Goal: Task Accomplishment & Management: Complete application form

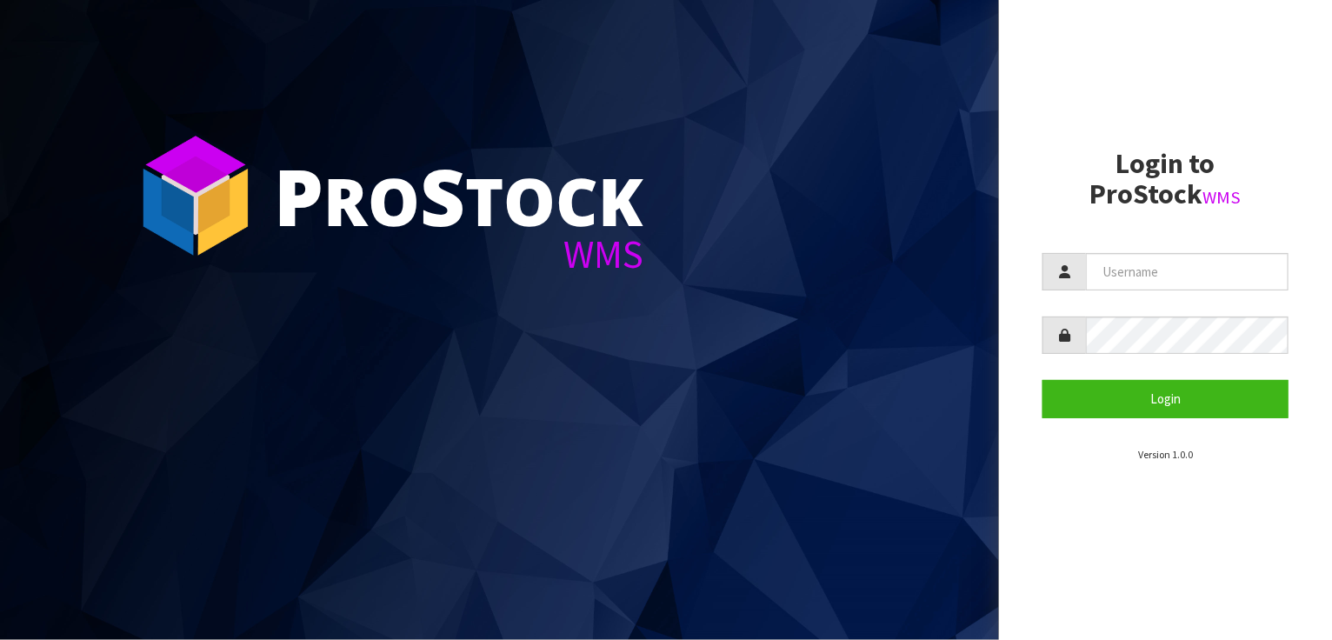
click at [120, 357] on section "P ro S tock WMS" at bounding box center [499, 320] width 999 height 640
click at [1140, 287] on input "text" at bounding box center [1187, 271] width 203 height 37
type input "BABW"
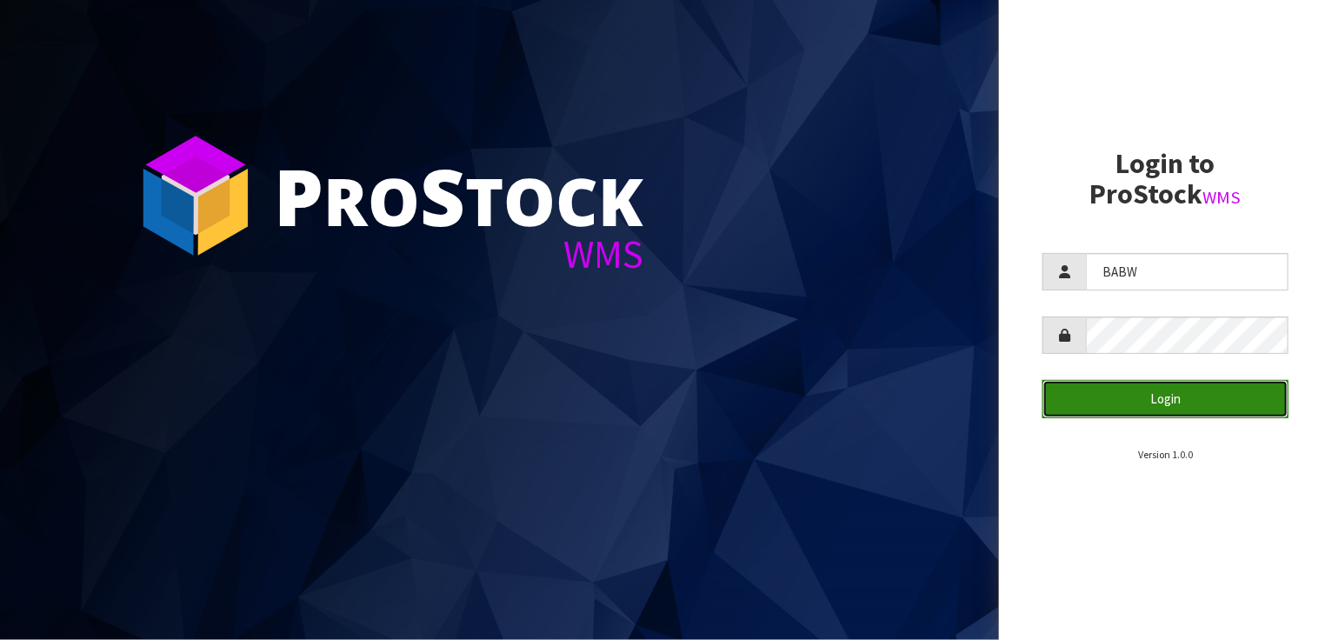
click at [1239, 389] on button "Login" at bounding box center [1166, 398] width 246 height 37
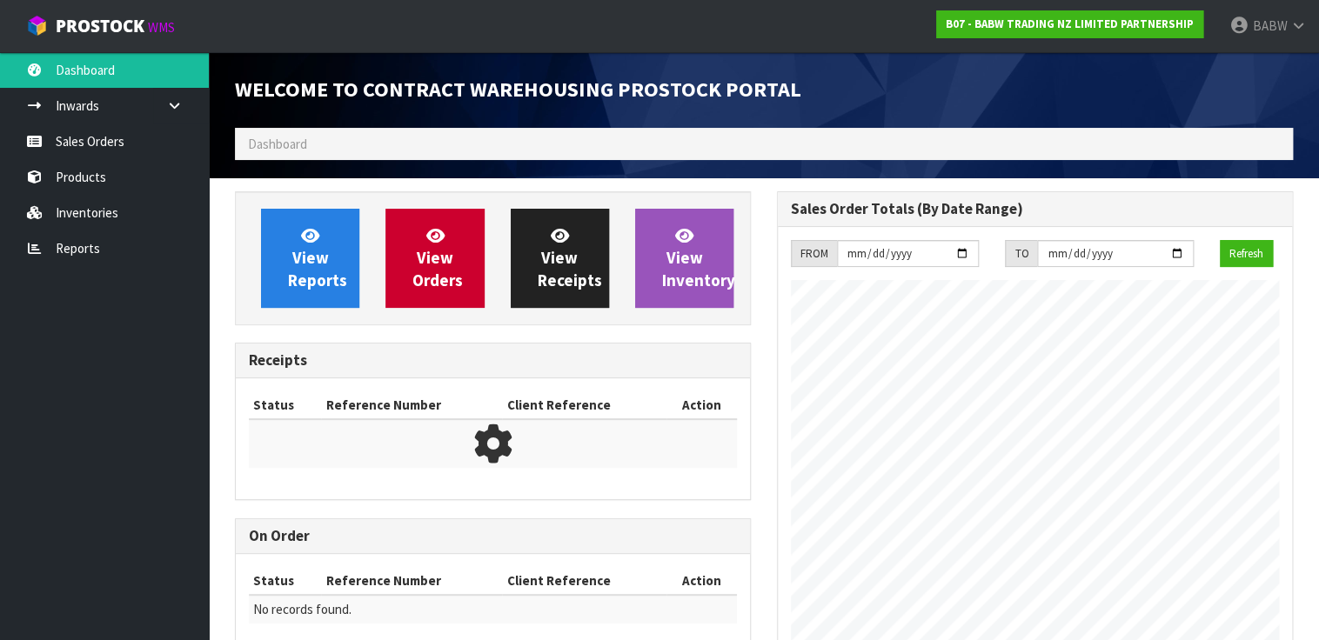
scroll to position [963, 541]
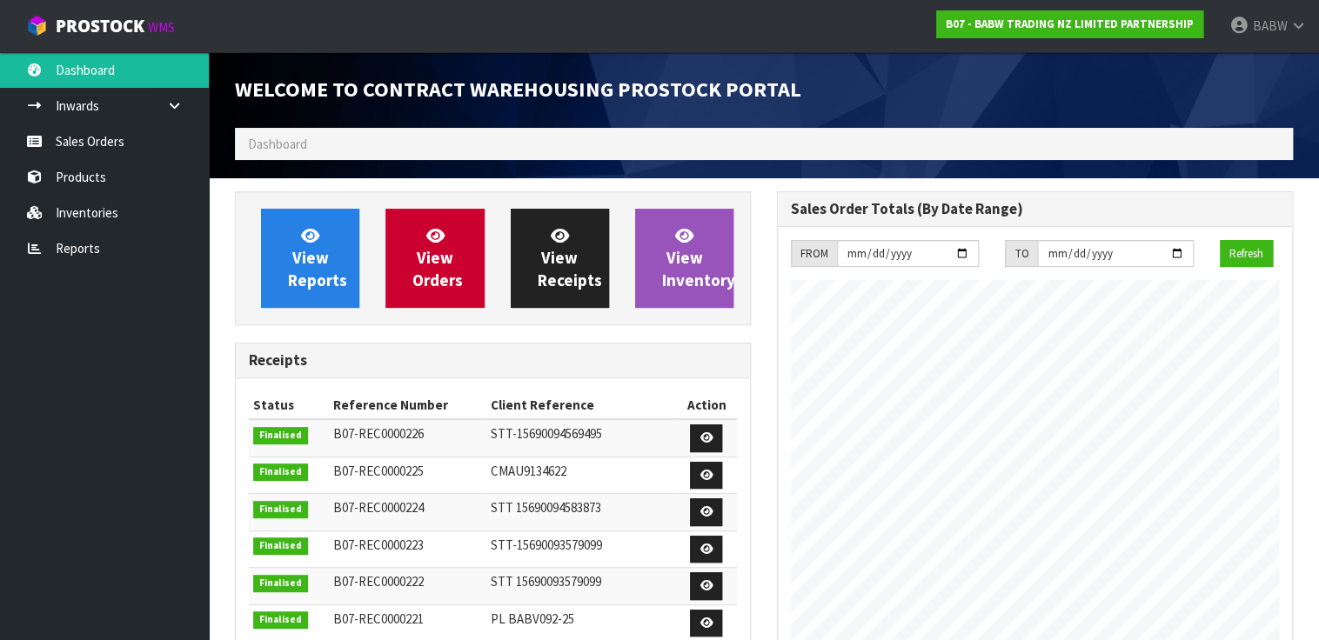
click at [70, 336] on ul "Dashboard Inwards Purchase Orders Receipts Sales Orders Products Inventories Re…" at bounding box center [104, 346] width 209 height 588
click at [88, 148] on link "Sales Orders" at bounding box center [104, 142] width 209 height 36
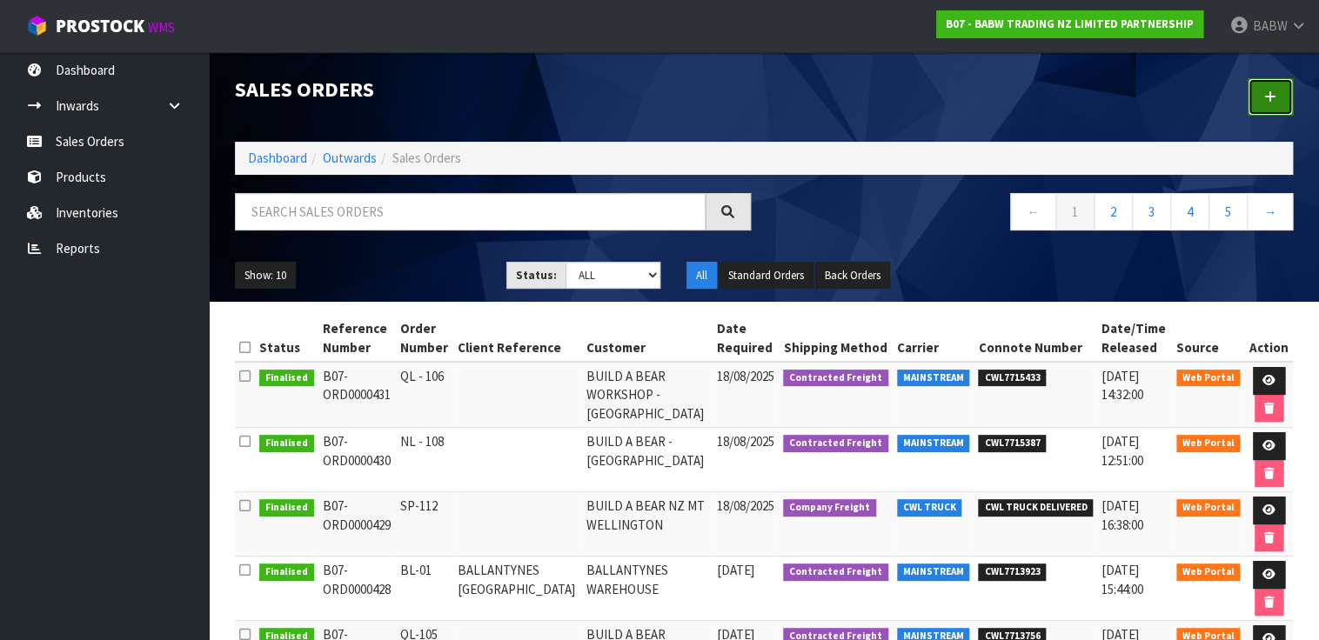
click at [1262, 104] on link at bounding box center [1269, 96] width 45 height 37
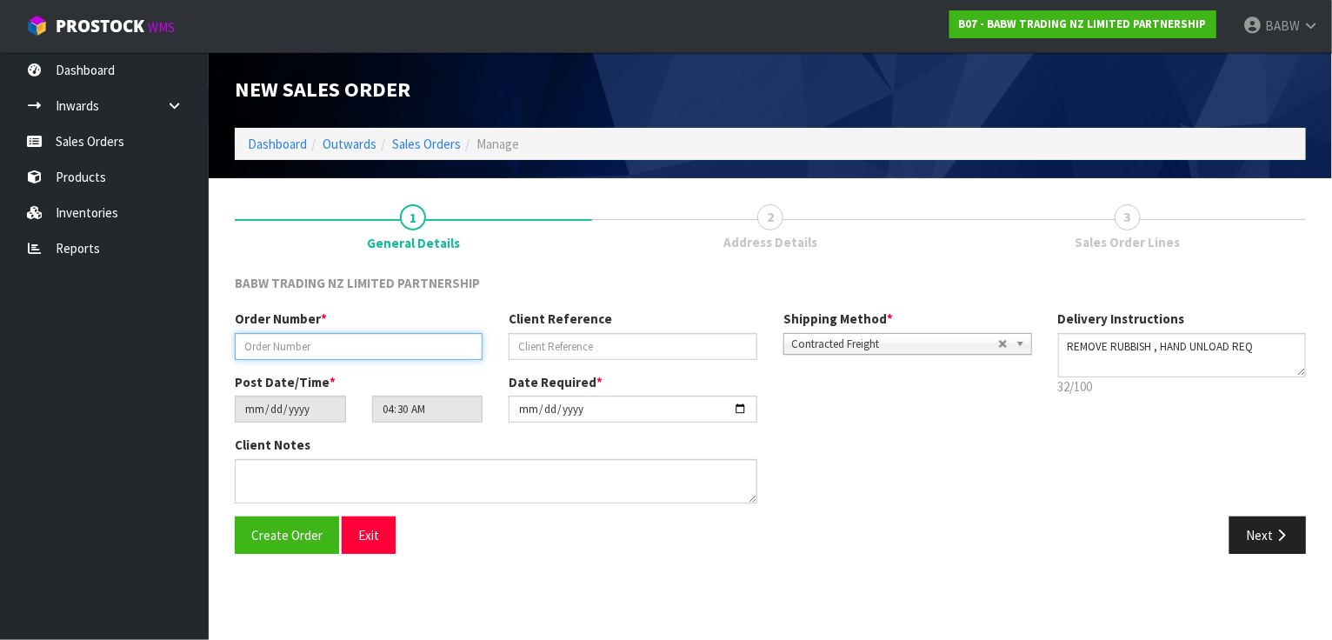
click at [388, 352] on input "text" at bounding box center [359, 346] width 248 height 27
click at [640, 274] on div "BABW TRADING NZ LIMITED PARTNERSHIP" at bounding box center [771, 292] width 1098 height 36
click at [393, 358] on input "text" at bounding box center [359, 346] width 248 height 27
click at [389, 354] on input "text" at bounding box center [359, 346] width 248 height 27
click at [352, 345] on input "text" at bounding box center [359, 346] width 248 height 27
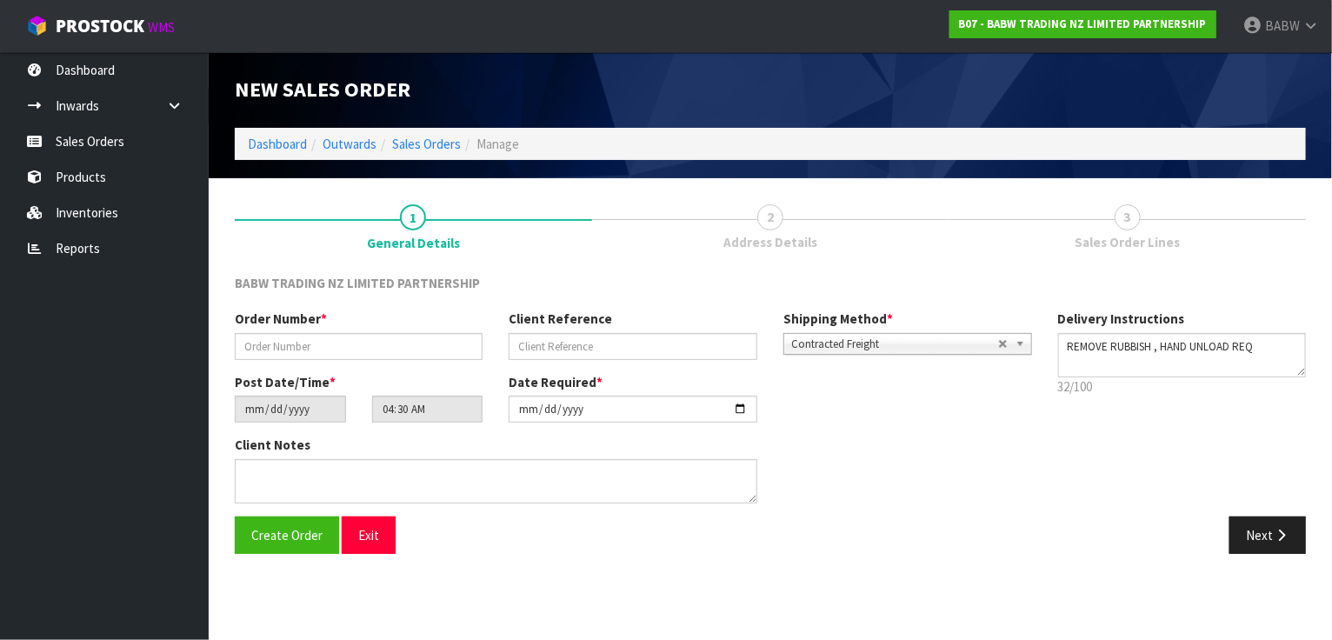
click at [74, 411] on ul "Dashboard Inwards Purchase Orders Receipts Sales Orders Products Inventories Re…" at bounding box center [104, 346] width 209 height 588
click at [591, 350] on input "text" at bounding box center [633, 346] width 248 height 27
paste input "PALMERSTON NORTH"
type input "PALMERSTON NORTH"
click at [328, 353] on input "text" at bounding box center [359, 346] width 248 height 27
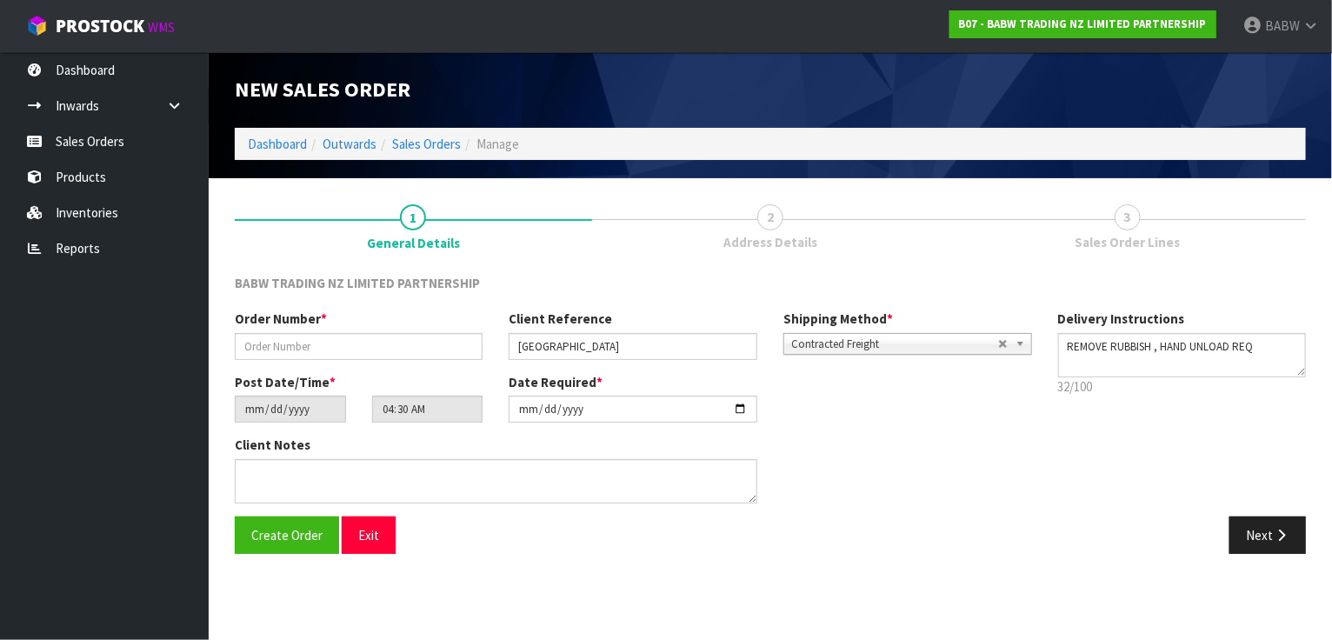
click at [806, 533] on div "Next" at bounding box center [1045, 535] width 549 height 37
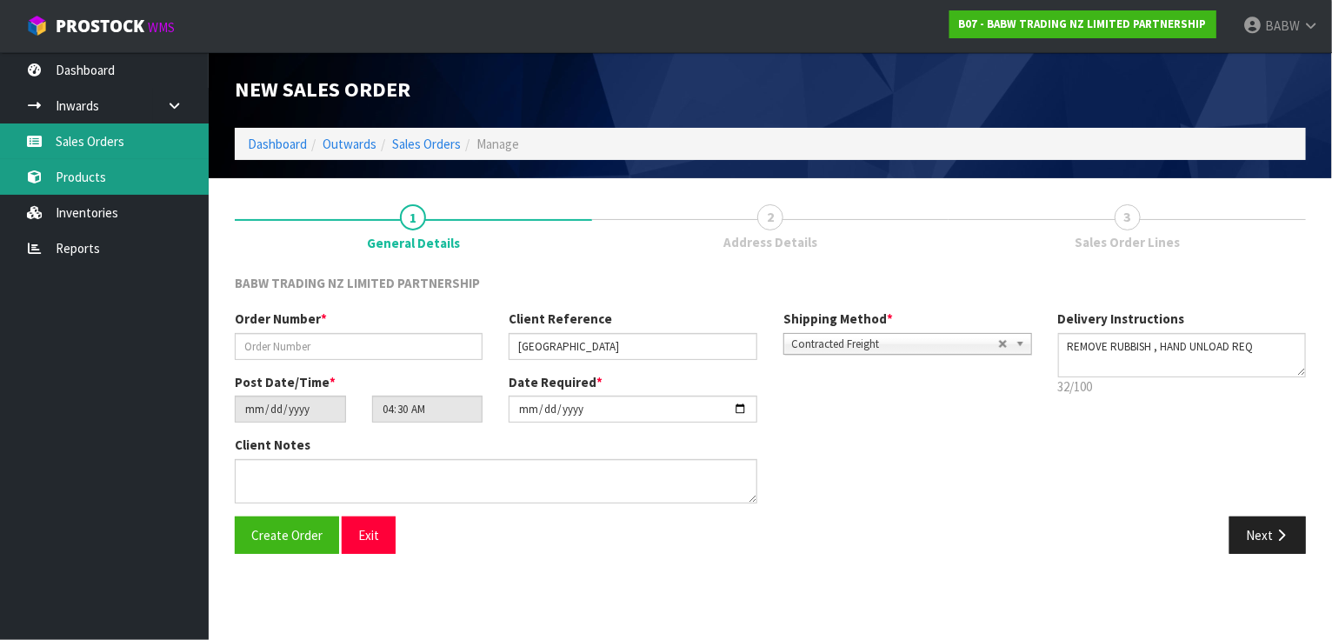
drag, startPoint x: 84, startPoint y: 144, endPoint x: 140, endPoint y: 164, distance: 59.2
click at [84, 144] on link "Sales Orders" at bounding box center [104, 142] width 209 height 36
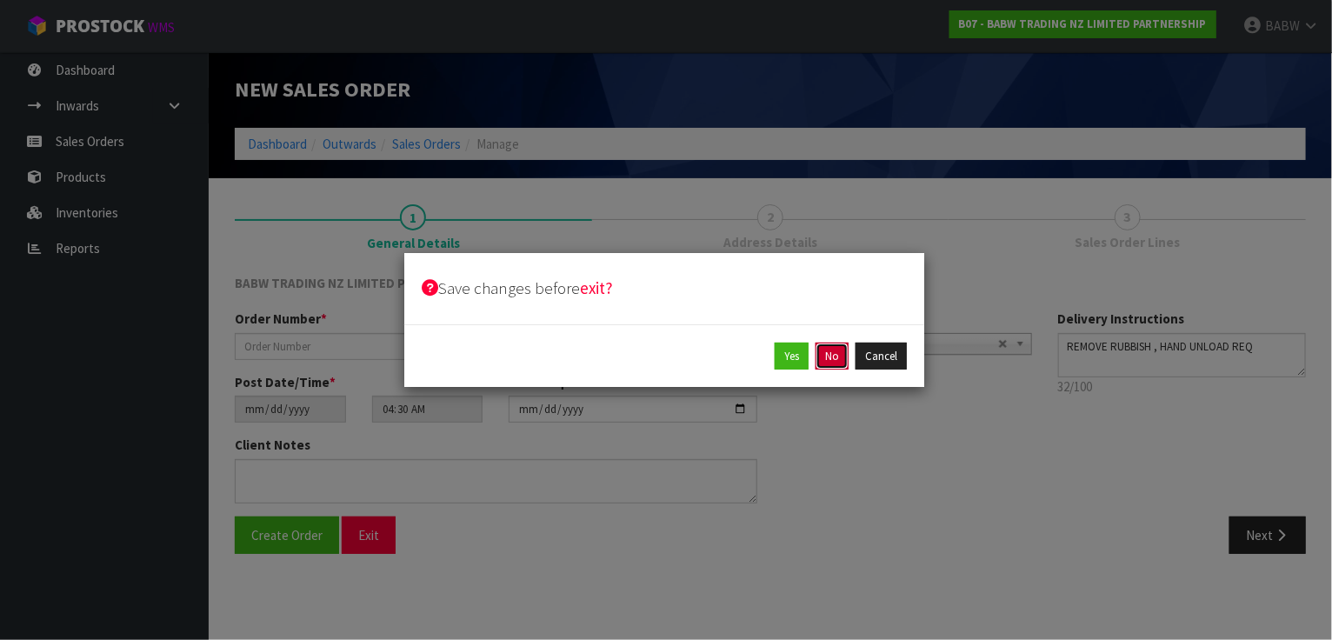
click at [838, 358] on button "No" at bounding box center [832, 357] width 33 height 28
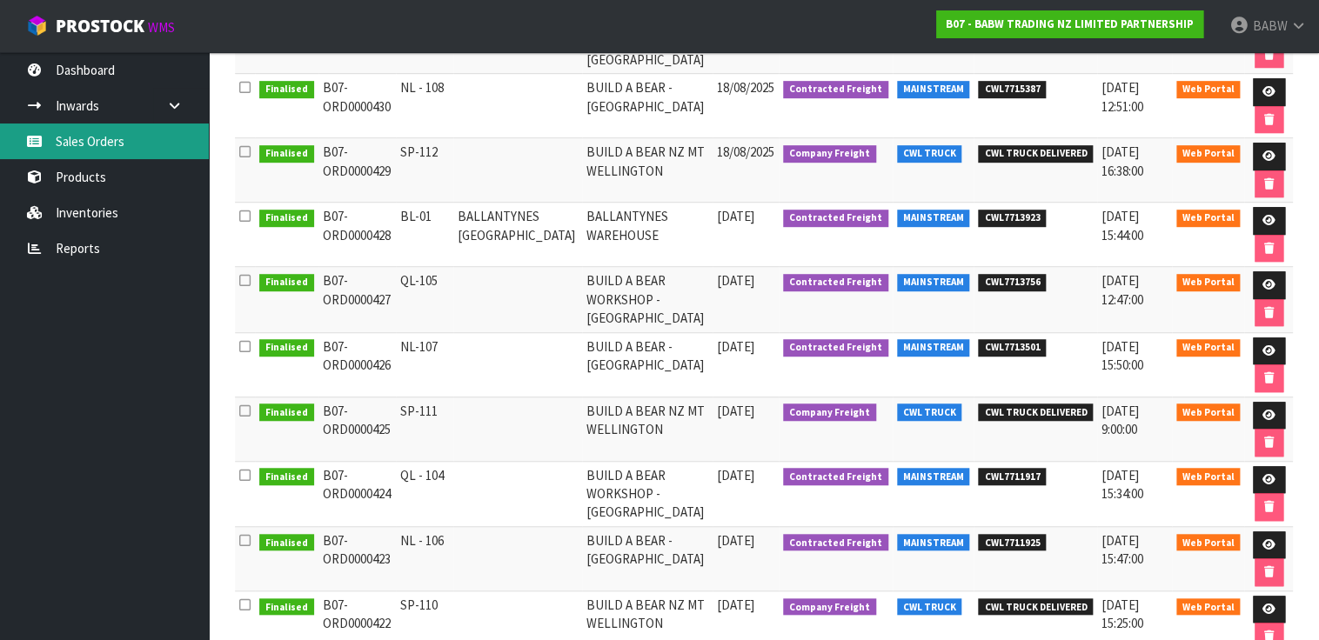
scroll to position [249, 0]
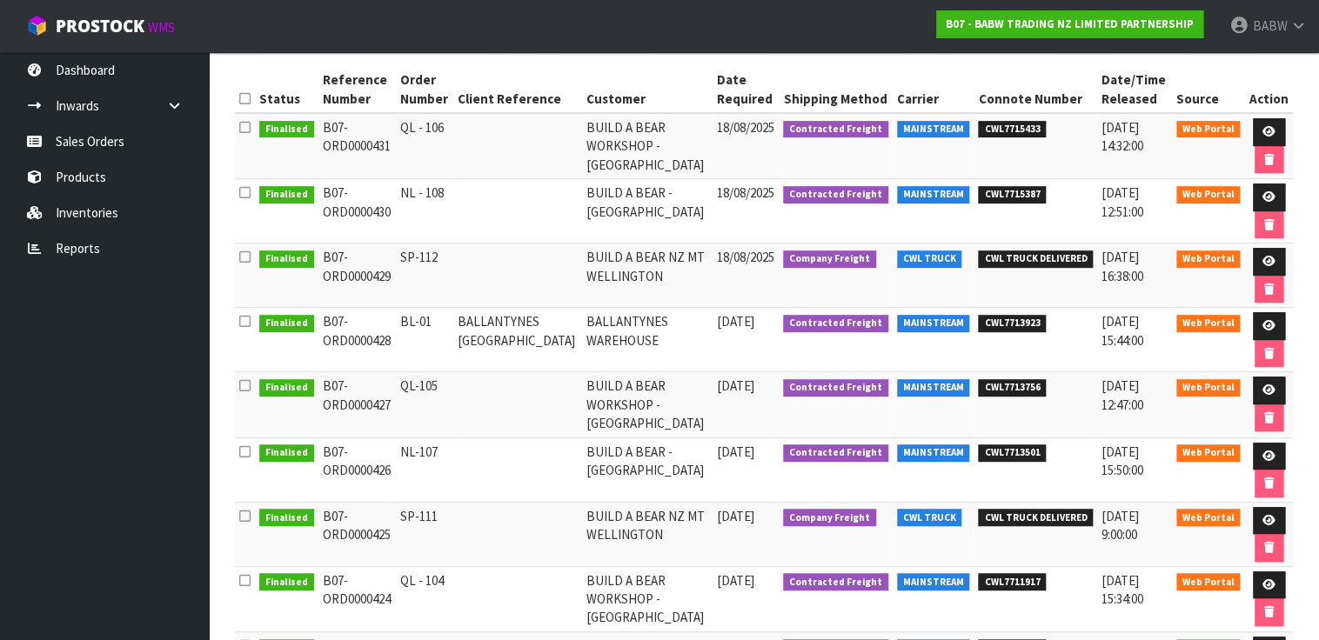
click at [484, 331] on td "BALLANTYNES [GEOGRAPHIC_DATA]" at bounding box center [517, 340] width 129 height 64
click at [415, 322] on td "BL-01" at bounding box center [424, 340] width 57 height 64
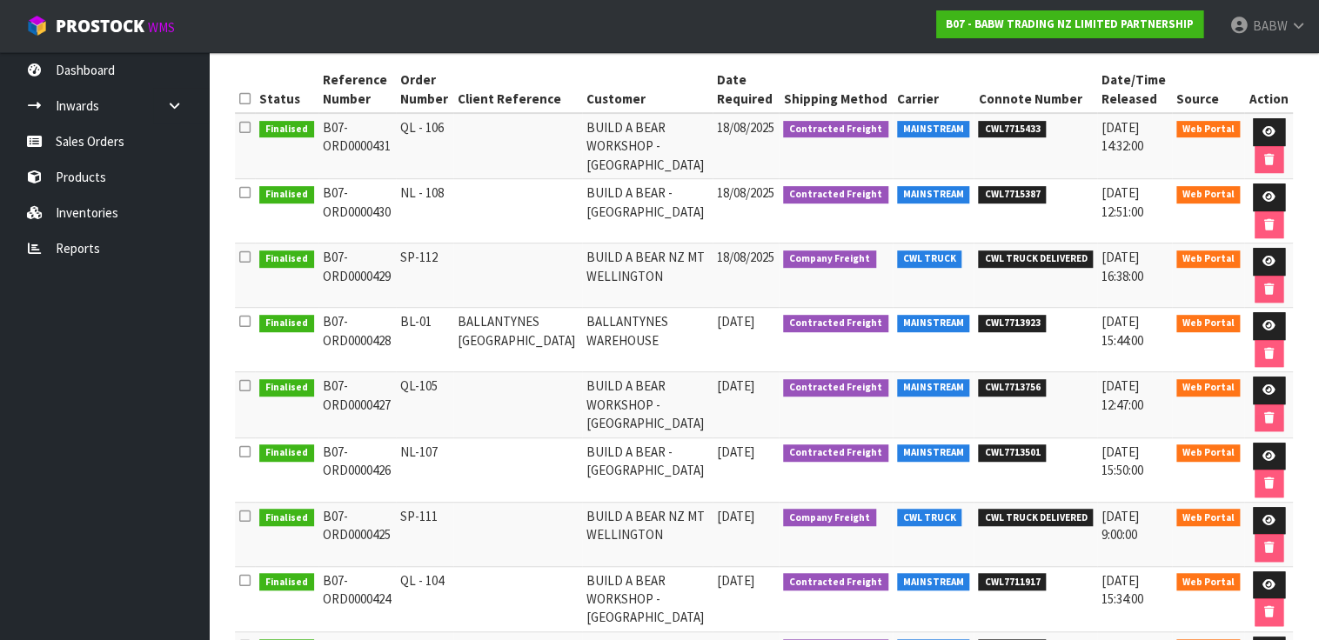
click at [415, 322] on td "BL-01" at bounding box center [424, 340] width 57 height 64
click at [490, 320] on td "BALLANTYNES [GEOGRAPHIC_DATA]" at bounding box center [517, 340] width 129 height 64
click at [492, 327] on td "BALLANTYNES [GEOGRAPHIC_DATA]" at bounding box center [517, 340] width 129 height 64
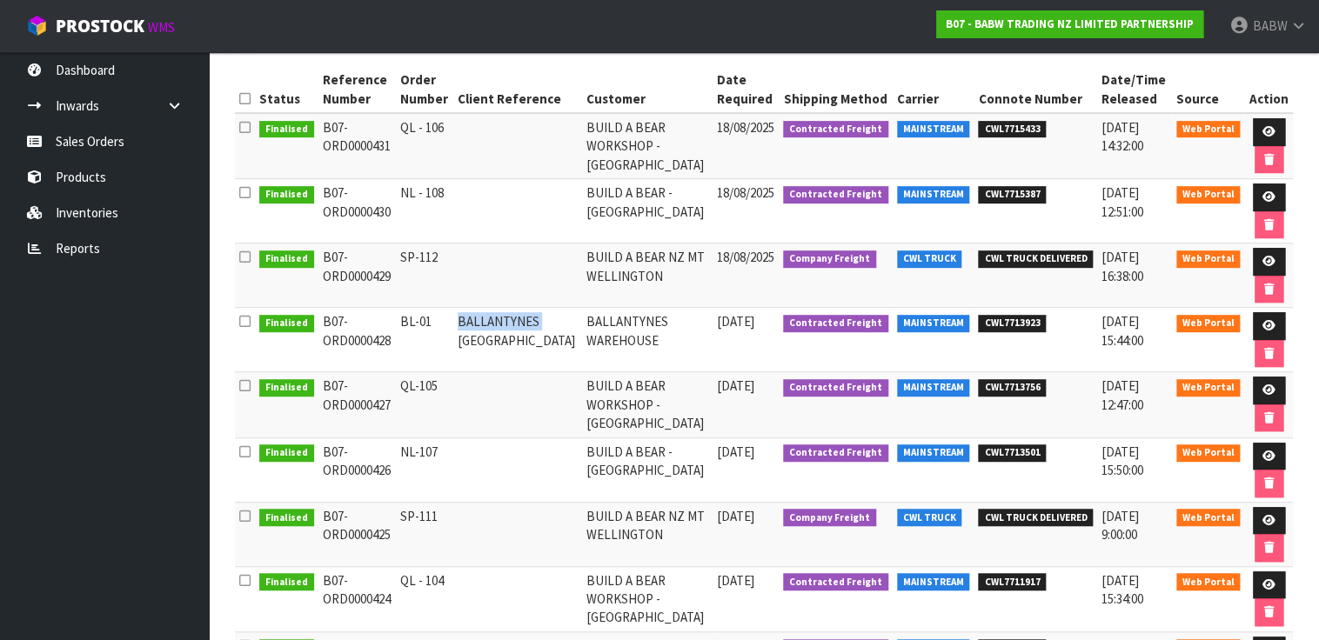
click at [492, 327] on td "BALLANTYNES [GEOGRAPHIC_DATA]" at bounding box center [517, 340] width 129 height 64
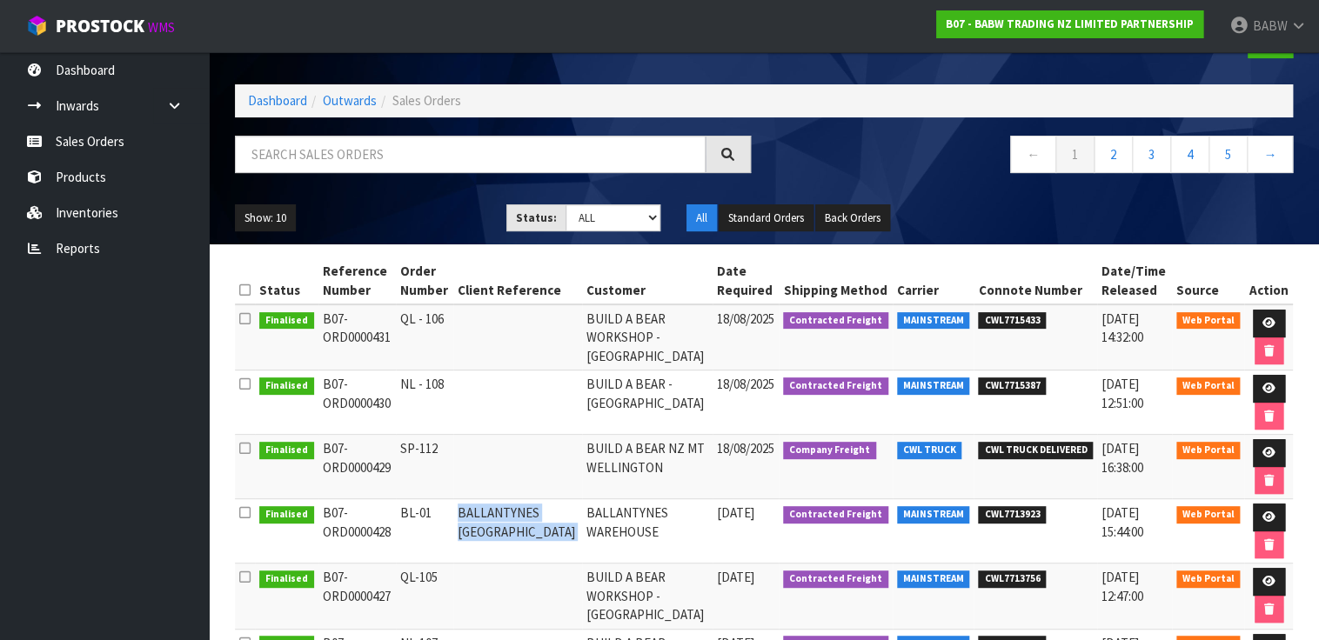
scroll to position [56, 0]
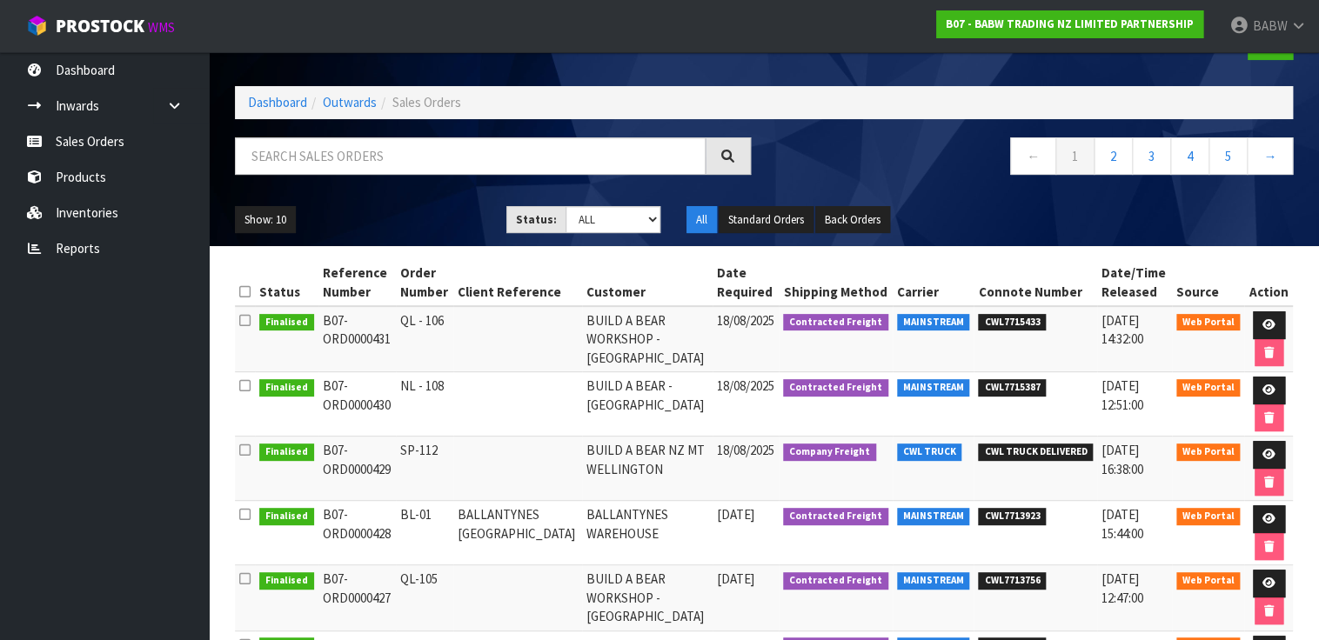
click at [123, 447] on ul "Dashboard Inwards Purchase Orders Receipts Sales Orders Products Inventories Re…" at bounding box center [104, 346] width 209 height 588
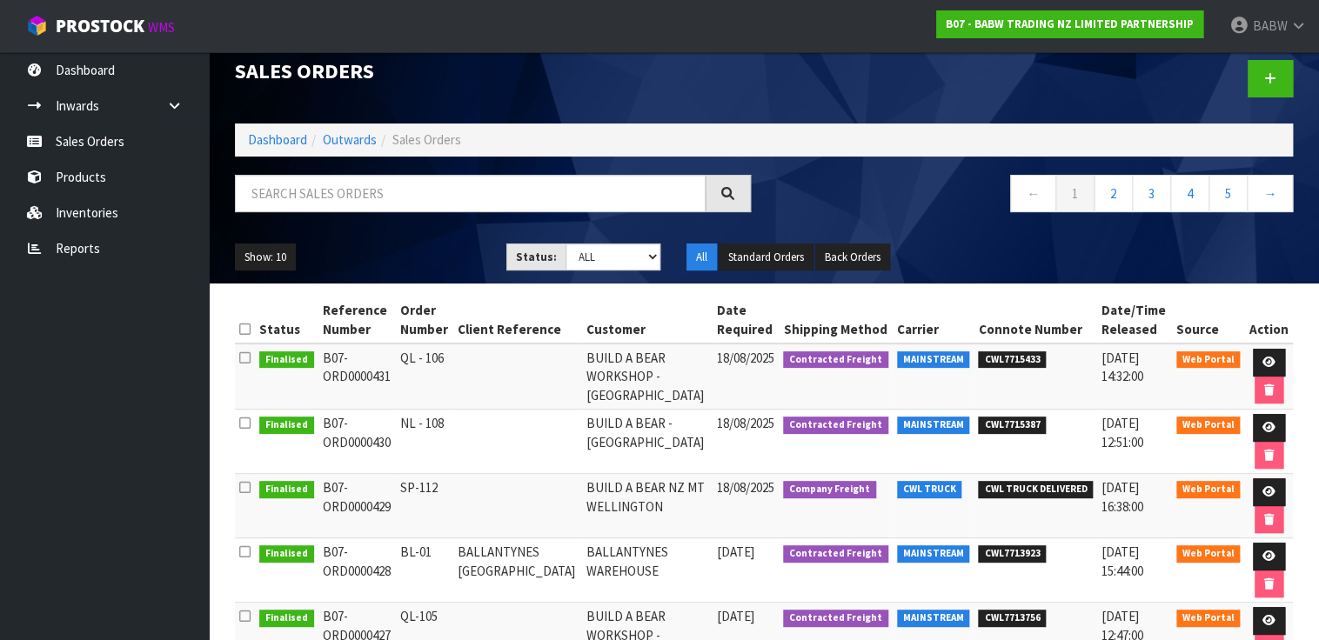
scroll to position [0, 0]
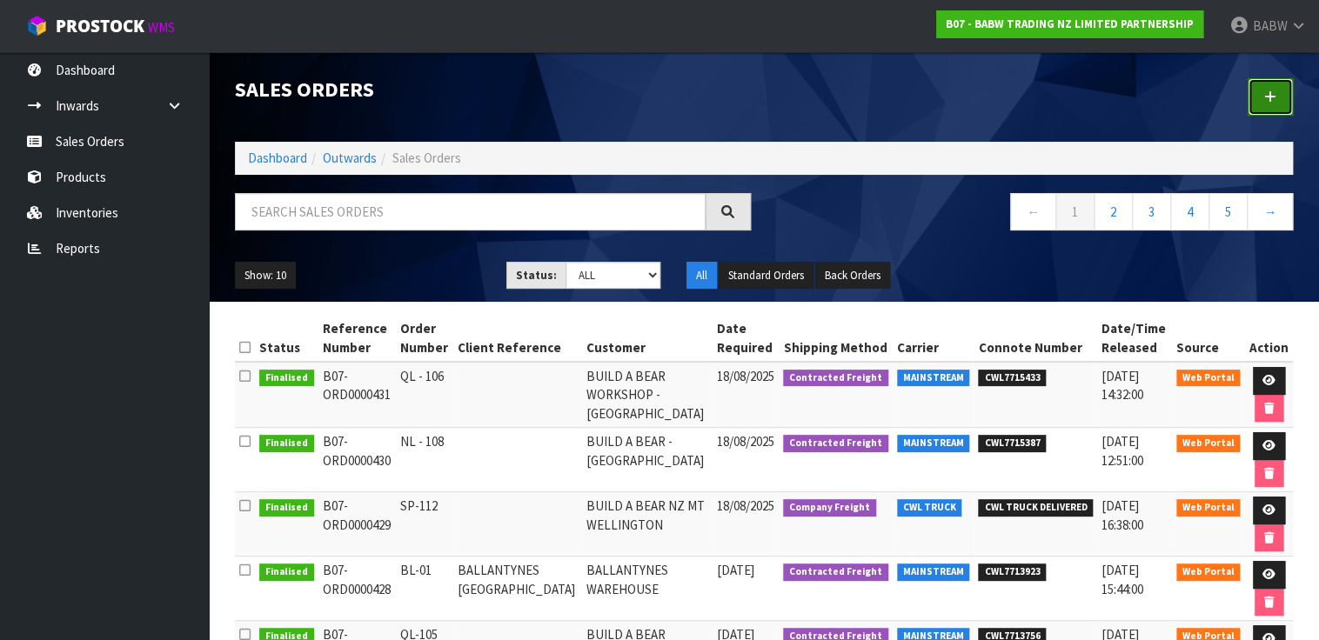
click at [1259, 103] on link at bounding box center [1269, 96] width 45 height 37
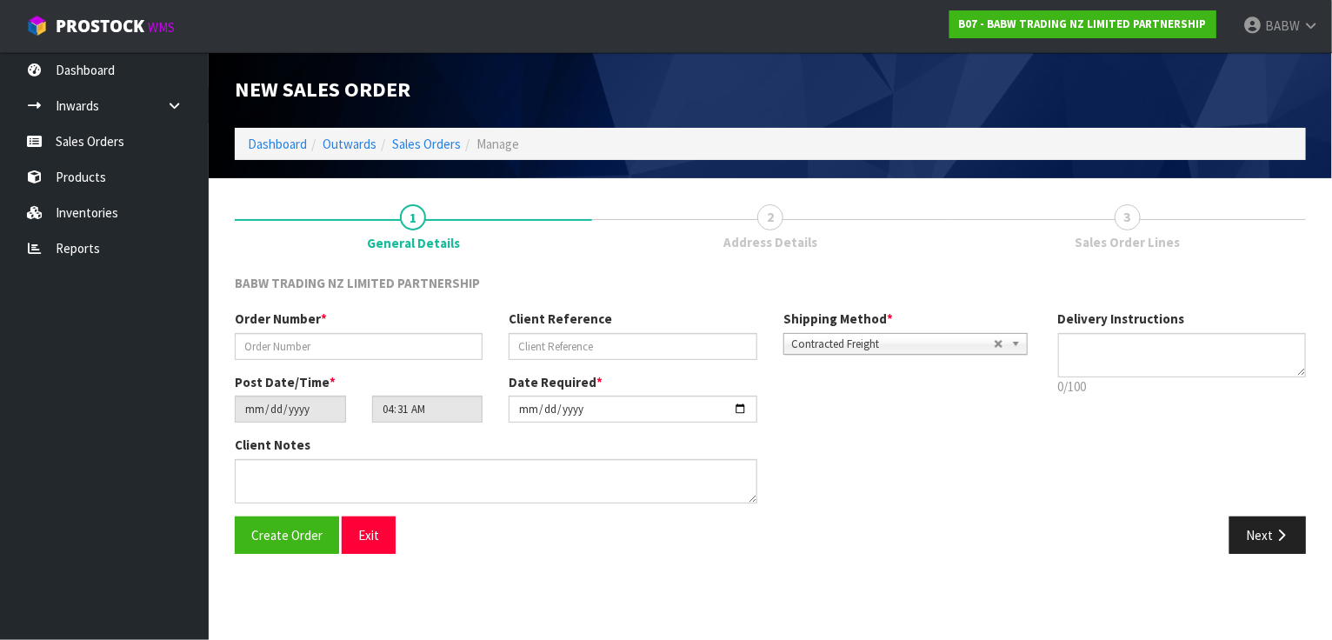
type textarea "REMOVE RUBBISH , HAND UNLOAD REQ"
click at [364, 357] on input "text" at bounding box center [359, 346] width 248 height 27
type input "PN - 01"
click at [56, 391] on ul "Dashboard Inwards Purchase Orders Receipts Sales Orders Products Inventories Re…" at bounding box center [104, 346] width 209 height 588
click at [673, 344] on input "text" at bounding box center [633, 346] width 248 height 27
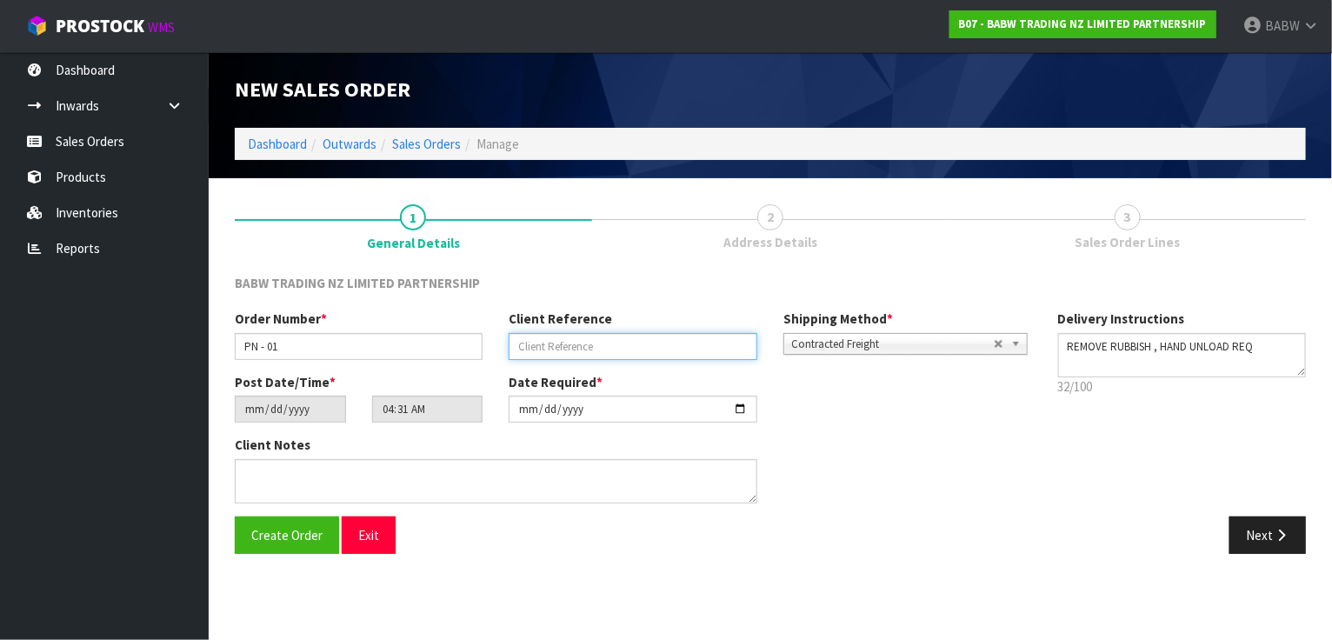
paste input "INITIAL ORDER FOR PALMERSTON NORTH"
type input "INITIAL ORDER FOR PALMERSTON NORTH"
click at [150, 424] on ul "Dashboard Inwards Purchase Orders Receipts Sales Orders Products Inventories Re…" at bounding box center [104, 346] width 209 height 588
click at [67, 348] on ul "Dashboard Inwards Purchase Orders Receipts Sales Orders Products Inventories Re…" at bounding box center [104, 346] width 209 height 588
click at [1259, 537] on button "Next" at bounding box center [1268, 535] width 77 height 37
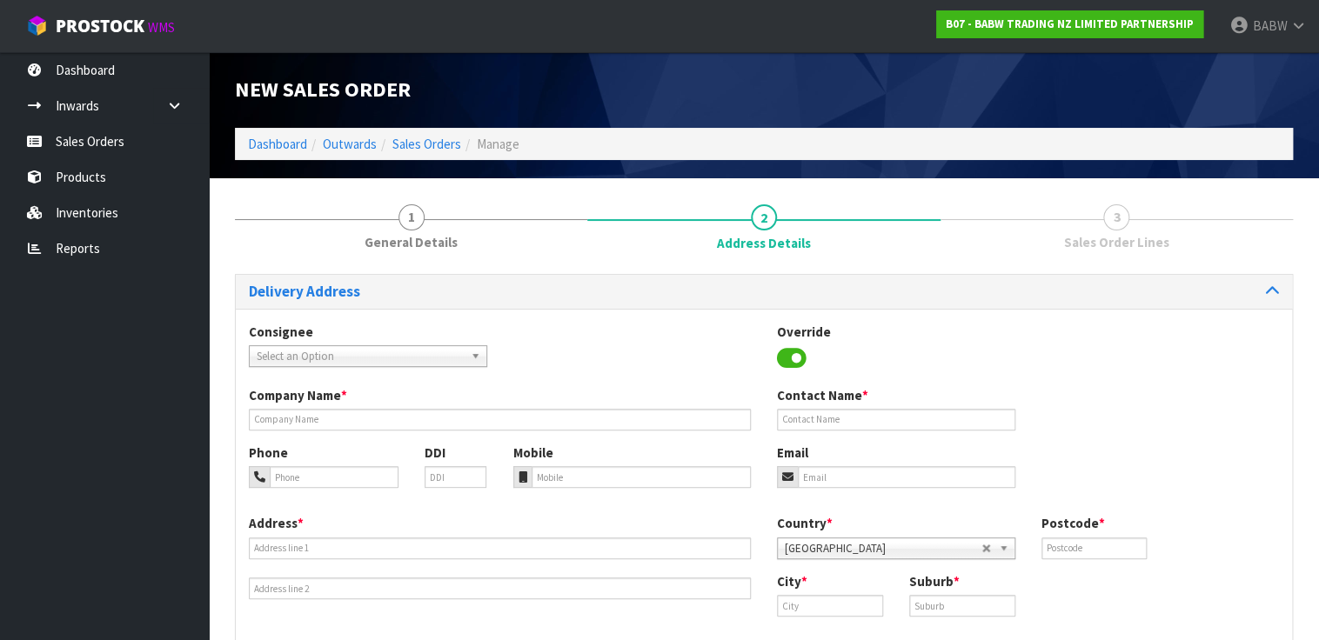
click at [438, 357] on span "Select an Option" at bounding box center [360, 356] width 207 height 21
click at [338, 357] on span "Select an Option" at bounding box center [360, 356] width 207 height 21
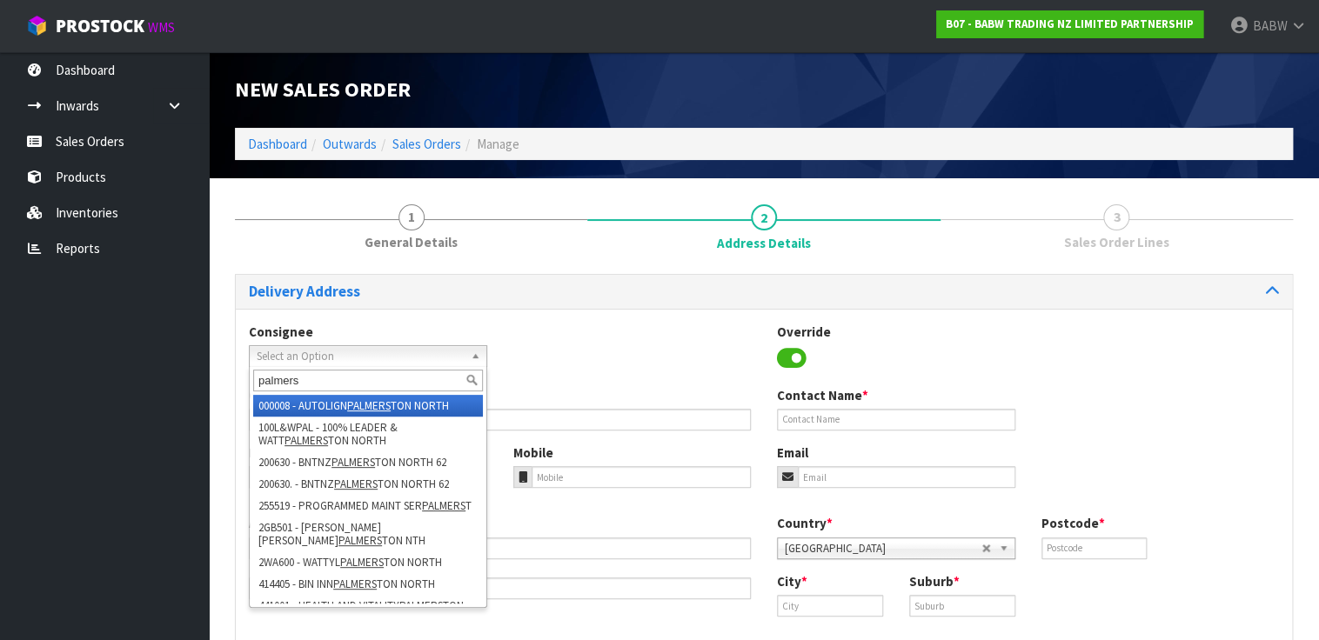
type input "palmers"
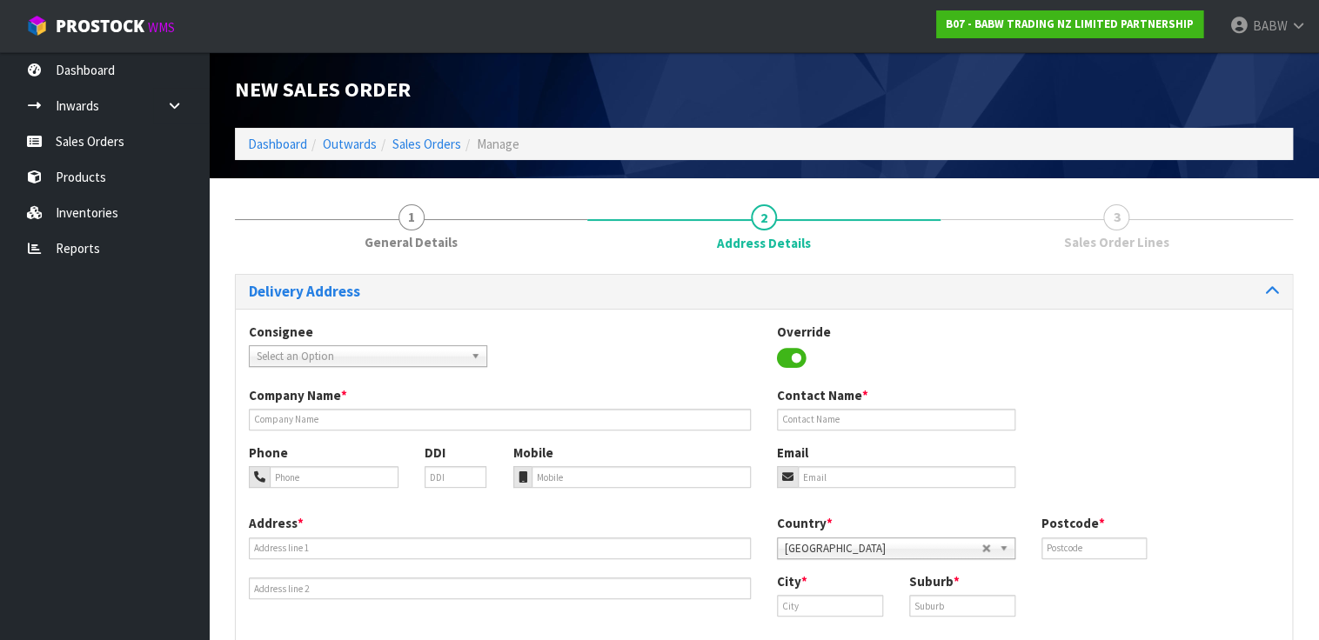
click at [90, 418] on ul "Dashboard Inwards Purchase Orders Receipts Sales Orders Products Inventories Re…" at bounding box center [104, 346] width 209 height 588
click at [336, 371] on div "Consignee 000001.BAY MECHANICS - BAY MECHANICS 000001A - BRAKE & TRANSMISSION N…" at bounding box center [764, 354] width 1056 height 63
click at [342, 359] on span "Select an Option" at bounding box center [360, 356] width 207 height 21
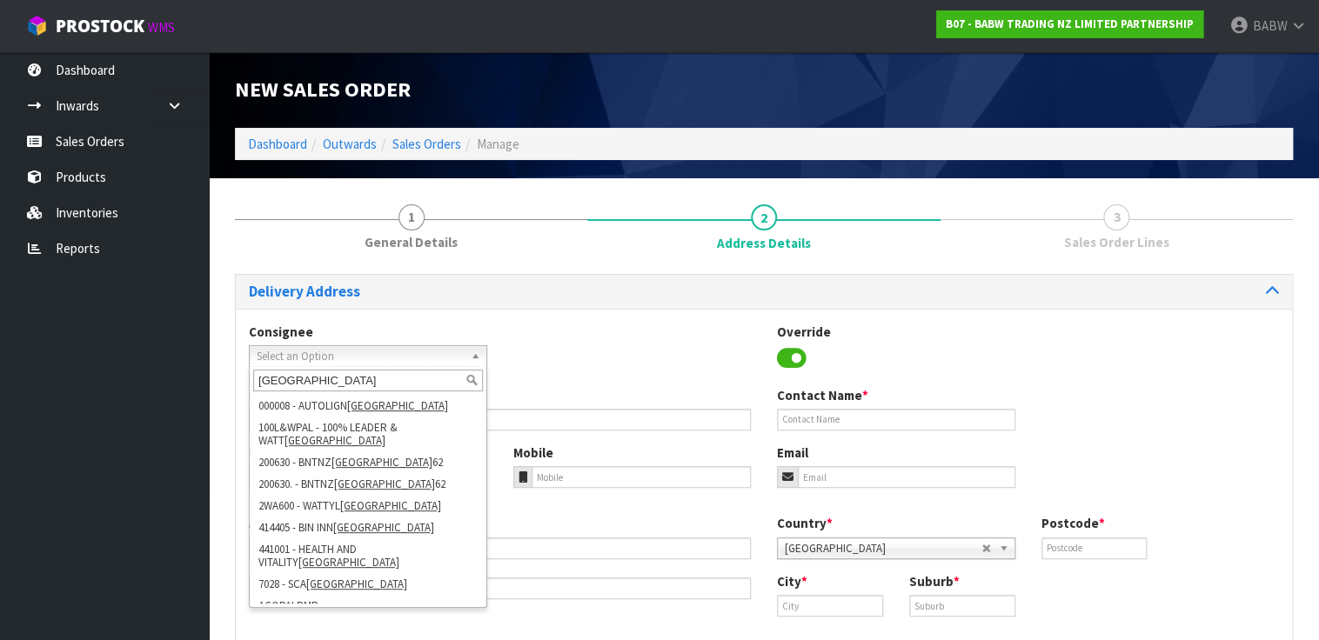
type input "palmerston north"
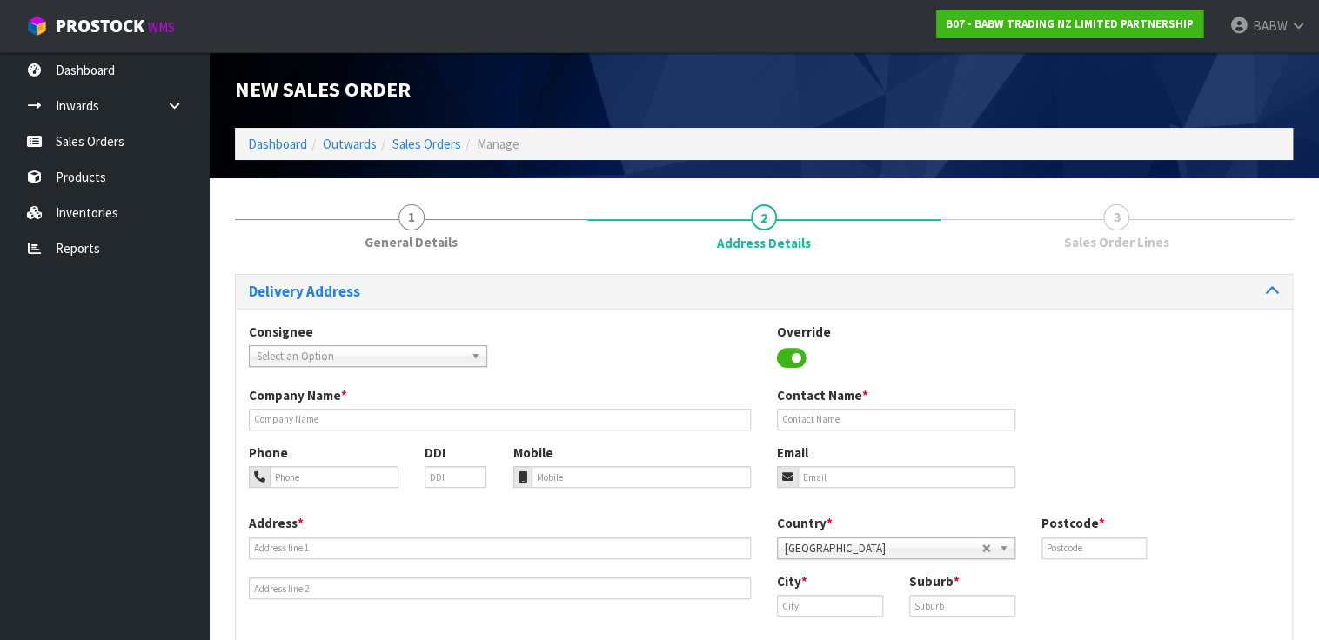
drag, startPoint x: 605, startPoint y: 357, endPoint x: 575, endPoint y: 334, distance: 37.9
click at [605, 357] on div "Consignee 000001.BAY MECHANICS - BAY MECHANICS 000001A - BRAKE & TRANSMISSION N…" at bounding box center [764, 354] width 1056 height 63
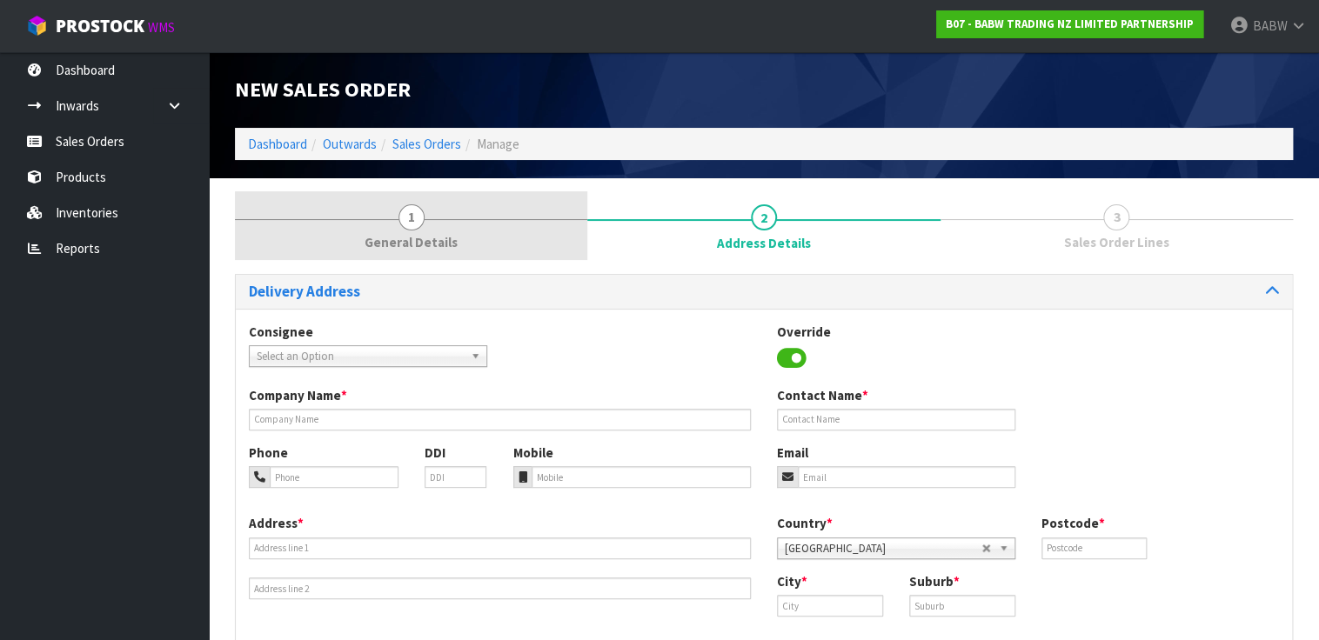
click at [427, 224] on link "1 General Details" at bounding box center [411, 225] width 352 height 69
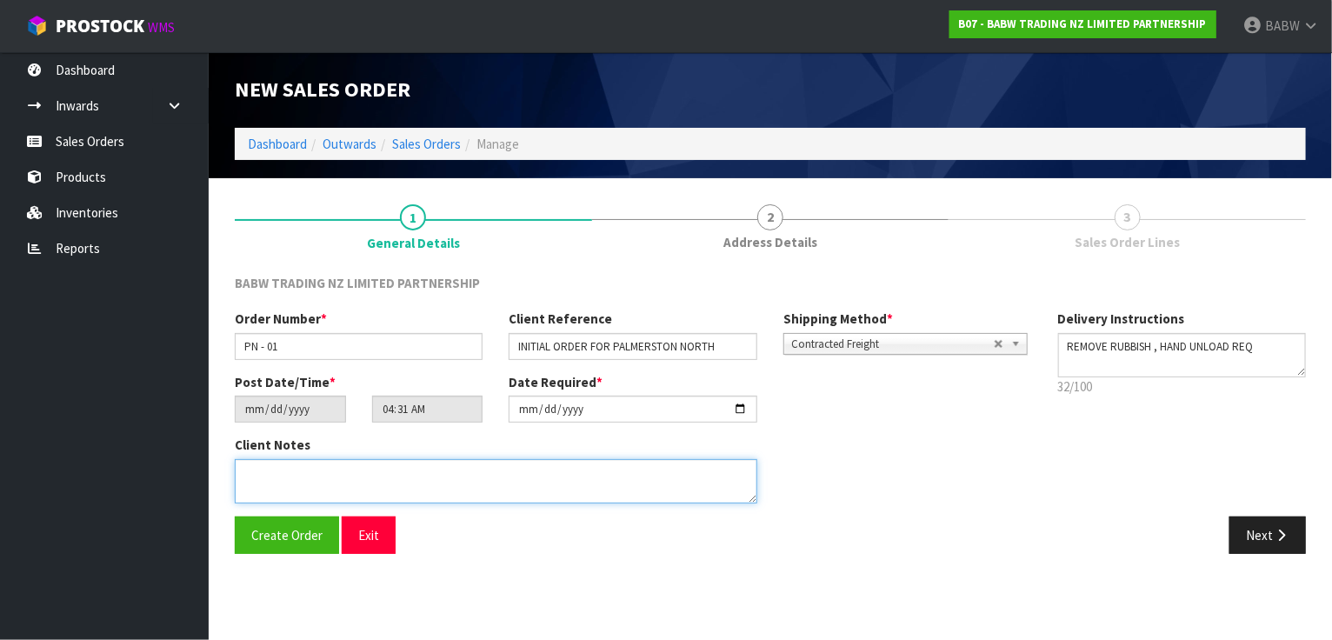
click at [392, 487] on textarea at bounding box center [496, 481] width 523 height 44
paste textarea "THIS NEEDS TO BE DELIVERED ON FRIDAY ALONG WITH THE BOXES FROM SYLVIA PARK"
click at [303, 472] on textarea at bounding box center [496, 481] width 523 height 44
drag, startPoint x: 303, startPoint y: 472, endPoint x: 592, endPoint y: 475, distance: 289.6
click at [592, 475] on textarea at bounding box center [496, 481] width 523 height 44
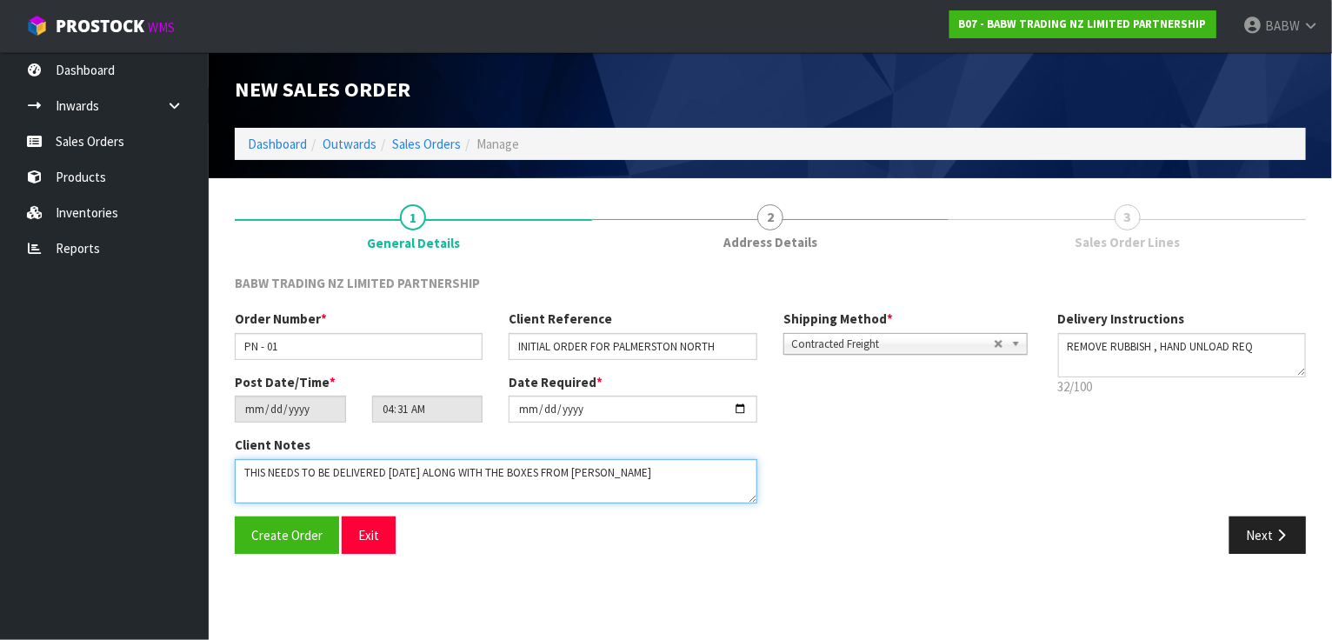
click at [601, 475] on textarea at bounding box center [496, 481] width 523 height 44
drag, startPoint x: 559, startPoint y: 467, endPoint x: 211, endPoint y: 444, distance: 348.6
click at [211, 444] on section "1 General Details 2 Address Details 3 Sales Order Lines BABW TRADING NZ LIMITED…" at bounding box center [771, 379] width 1124 height 402
type textarea "THIS NEEDS TO BE DELIVERED ON FRIDAY ALONG WITH THE BOXES FROM SYLVIA PARK"
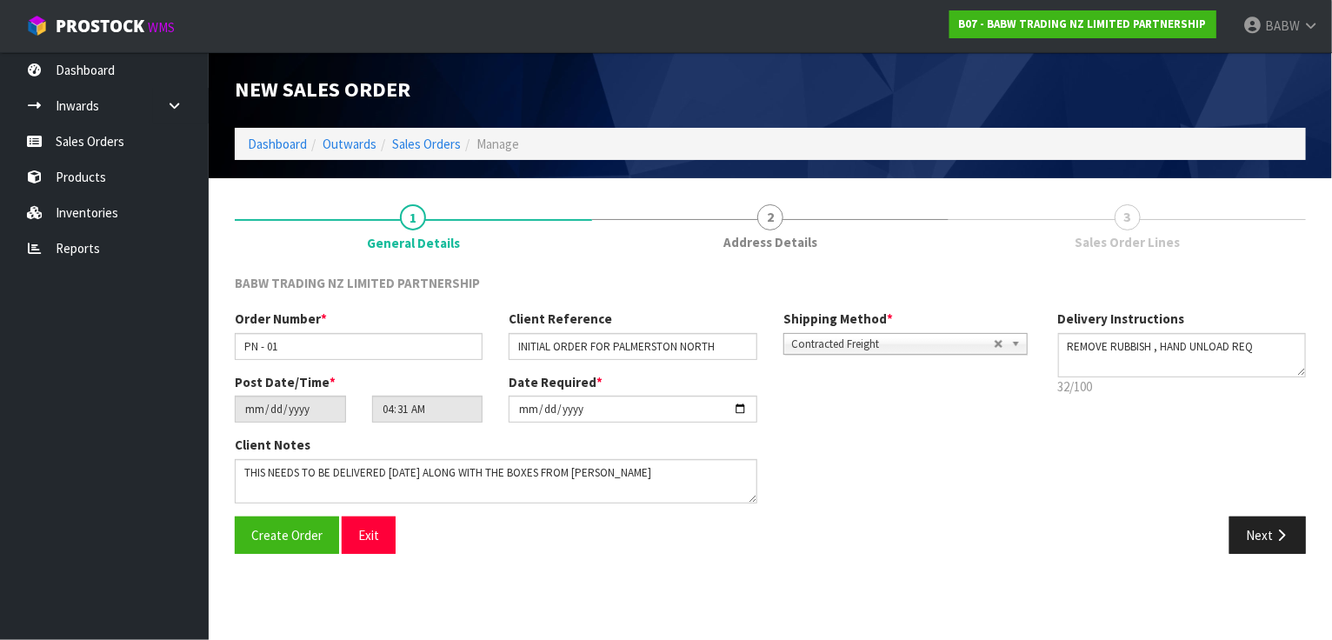
click at [487, 447] on div "Client Notes" at bounding box center [496, 469] width 523 height 67
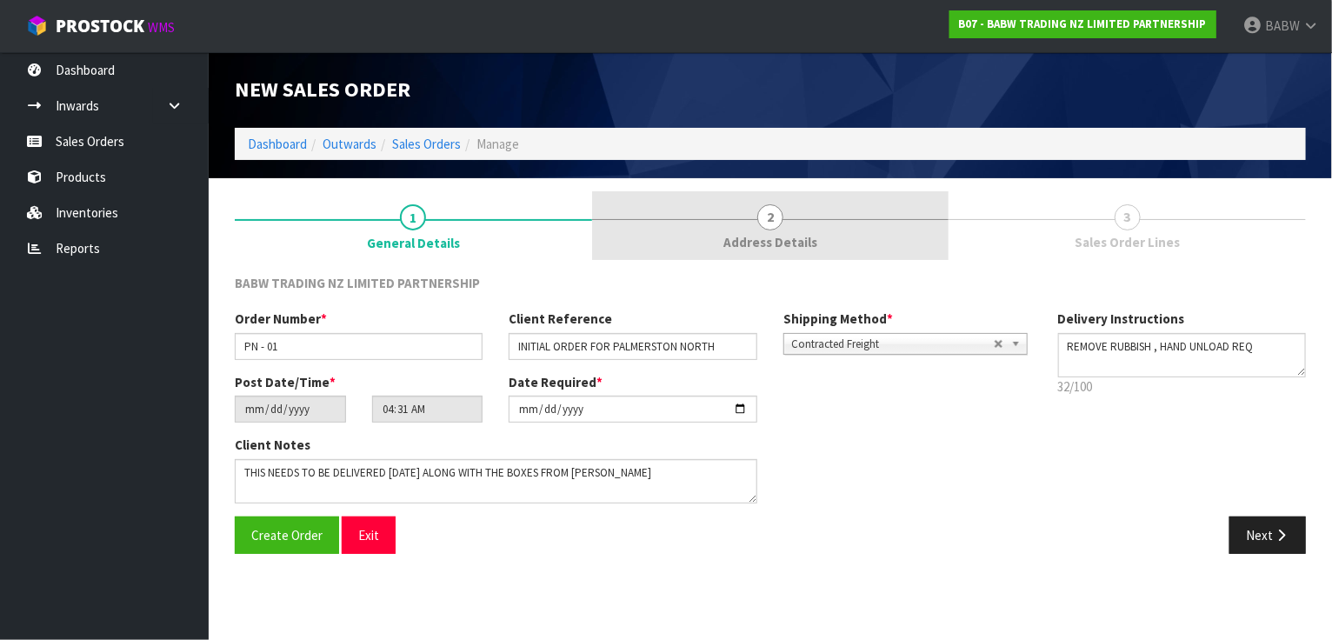
click at [783, 229] on link "2 Address Details" at bounding box center [770, 225] width 357 height 69
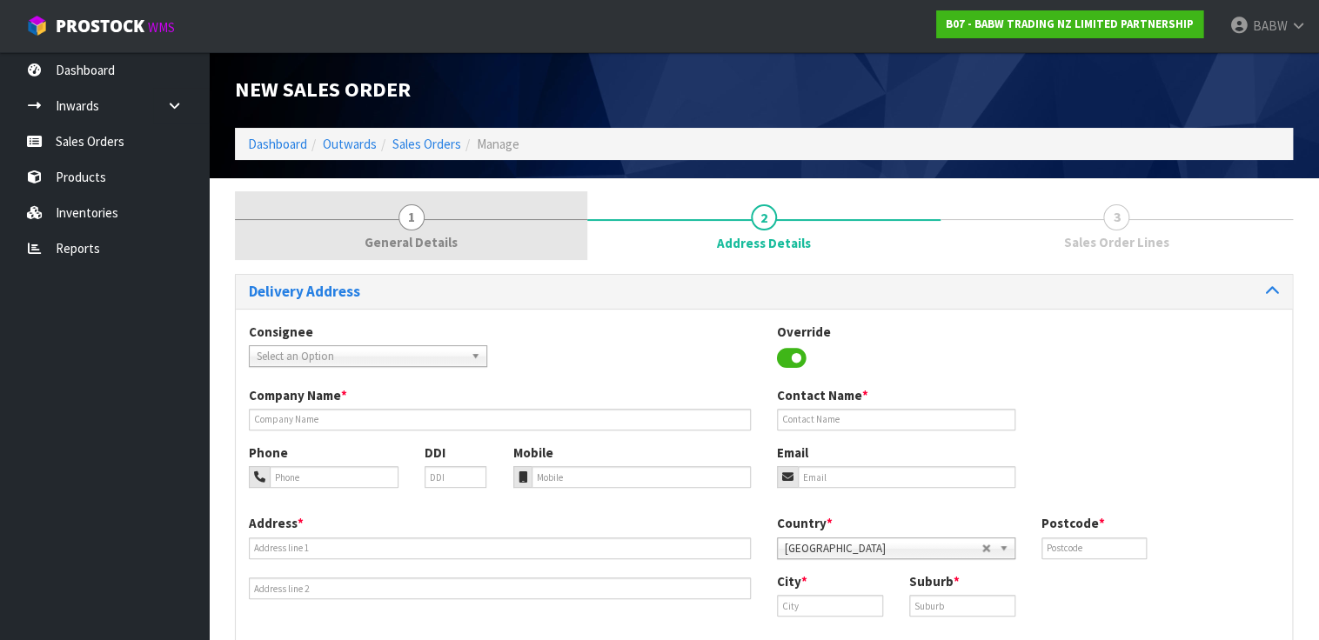
click at [346, 217] on link "1 General Details" at bounding box center [411, 225] width 352 height 69
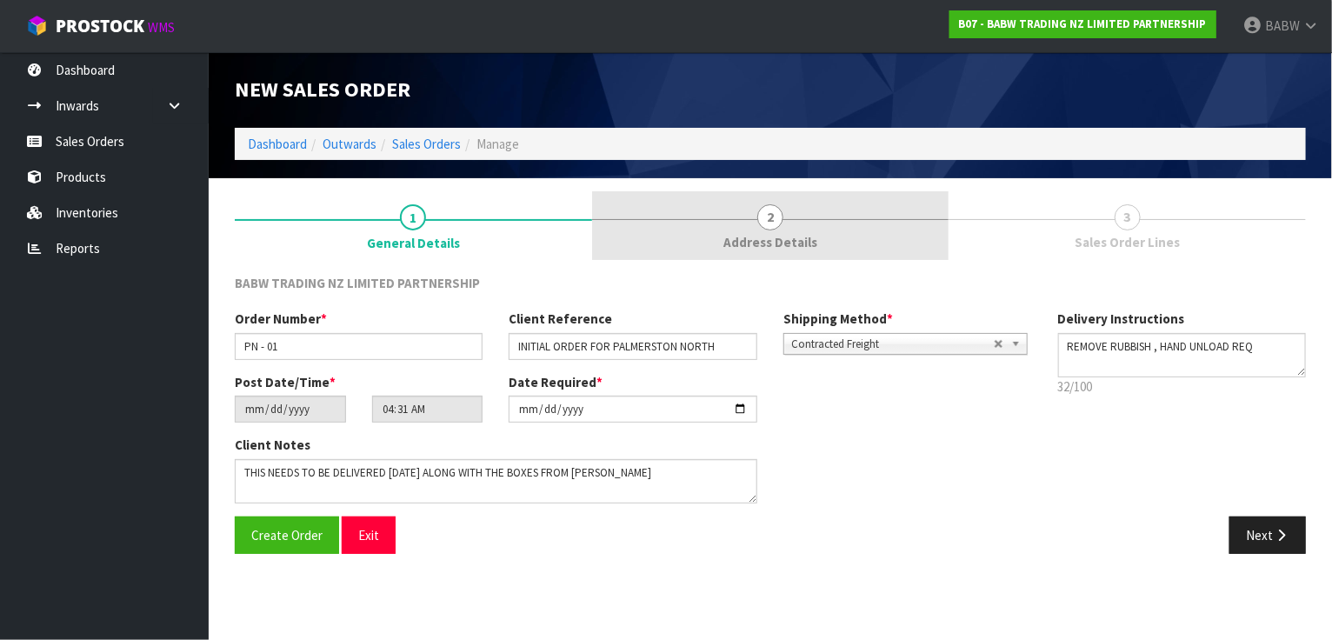
click at [730, 238] on span "Address Details" at bounding box center [771, 242] width 94 height 18
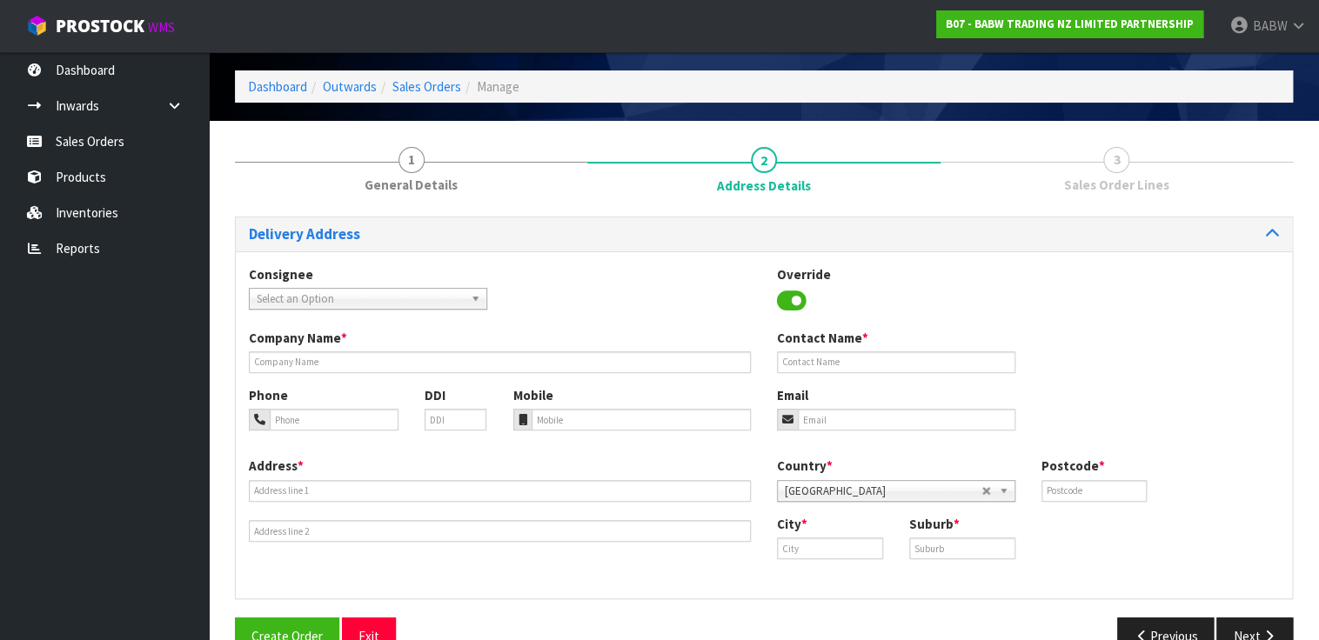
scroll to position [97, 0]
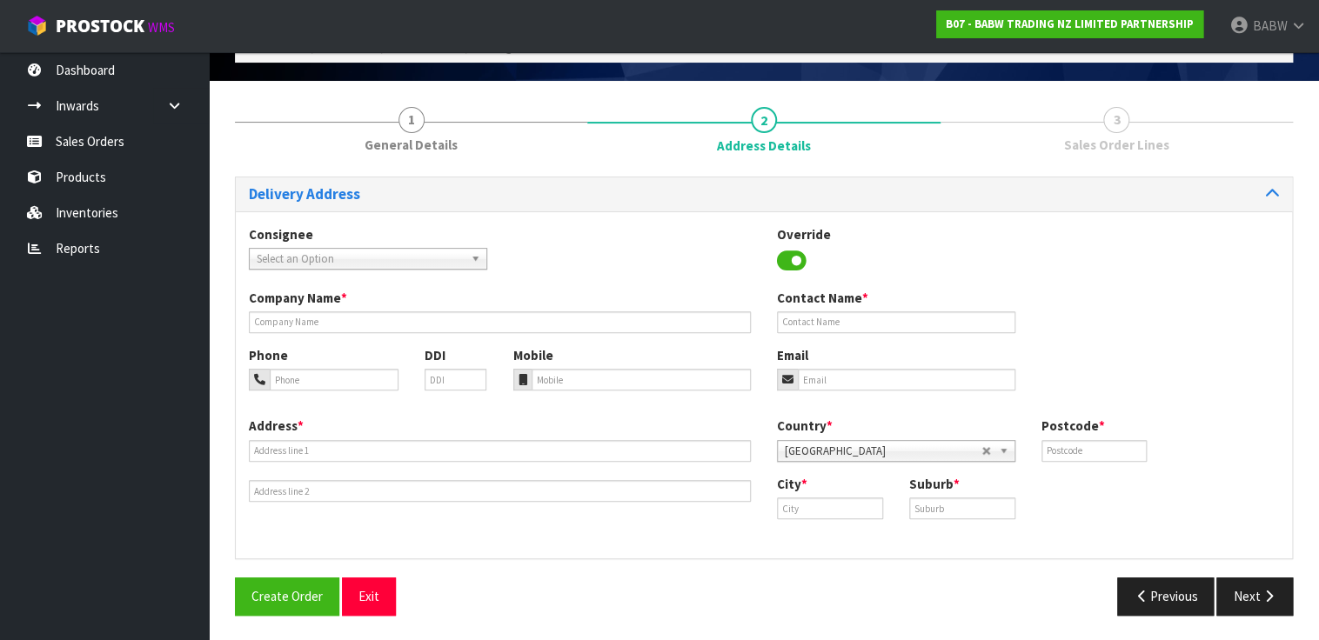
click at [431, 265] on span "Select an Option" at bounding box center [360, 259] width 207 height 21
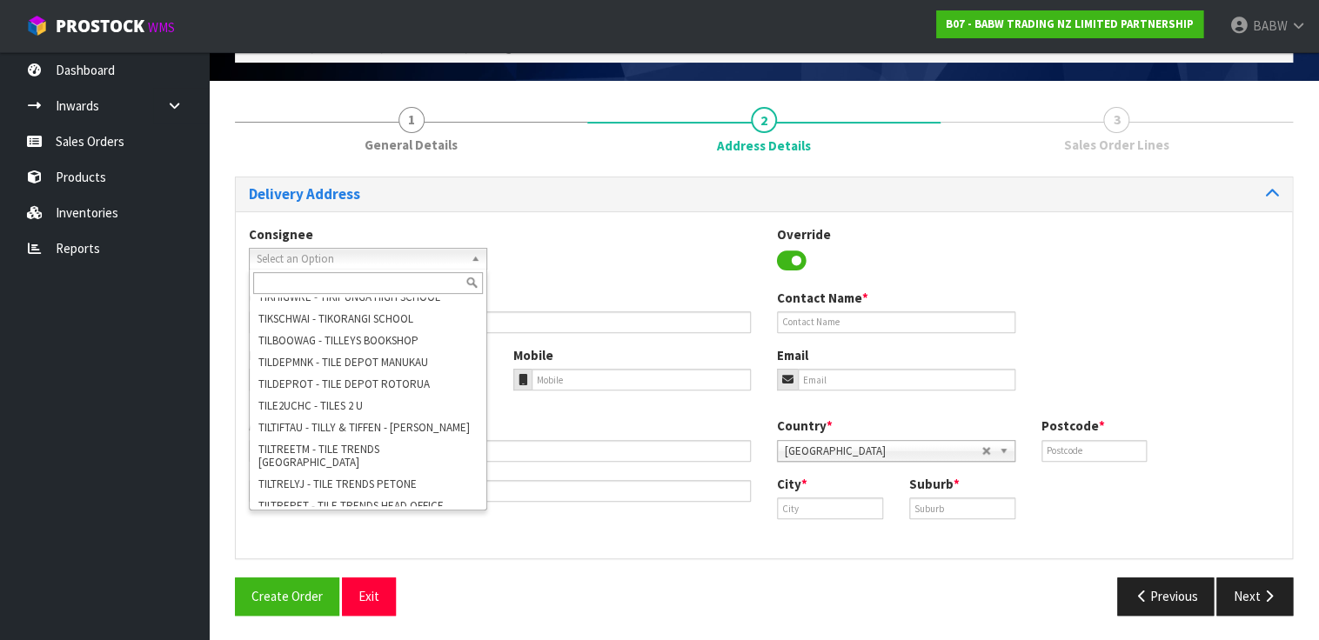
scroll to position [165134, 0]
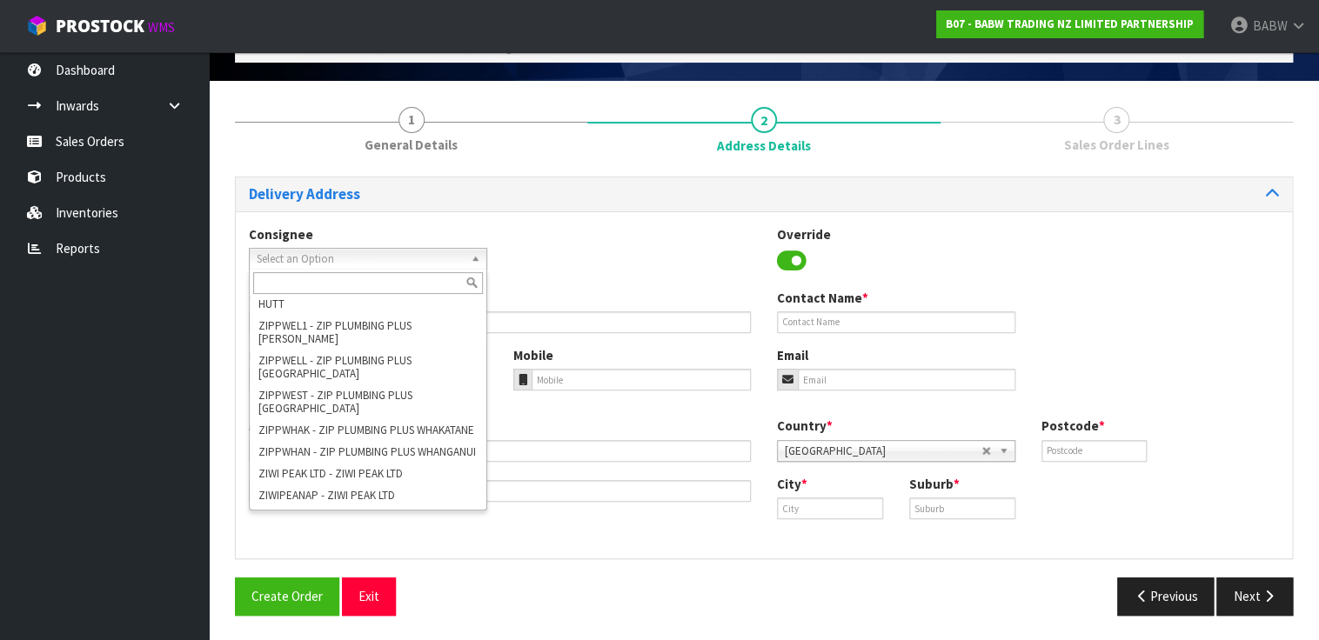
click at [623, 249] on div "Consignee 000001.BAY MECHANICS - BAY MECHANICS 000001A - BRAKE & TRANSMISSION N…" at bounding box center [764, 256] width 1056 height 63
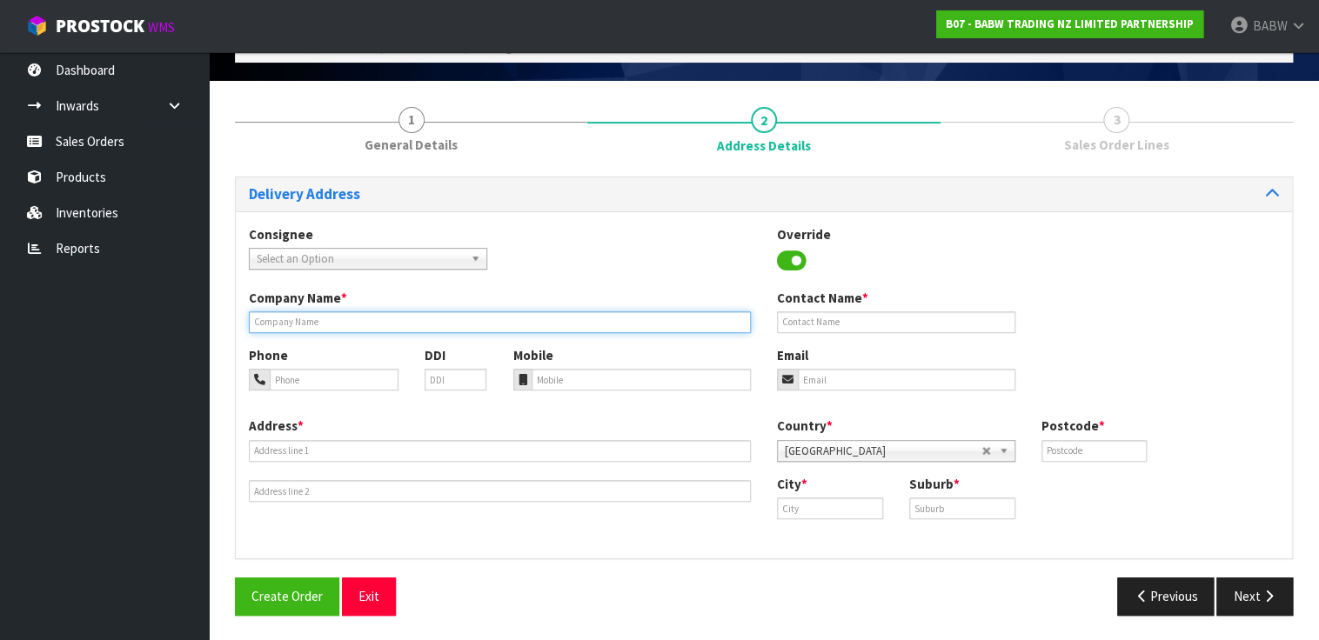
click at [477, 316] on input "text" at bounding box center [500, 322] width 502 height 22
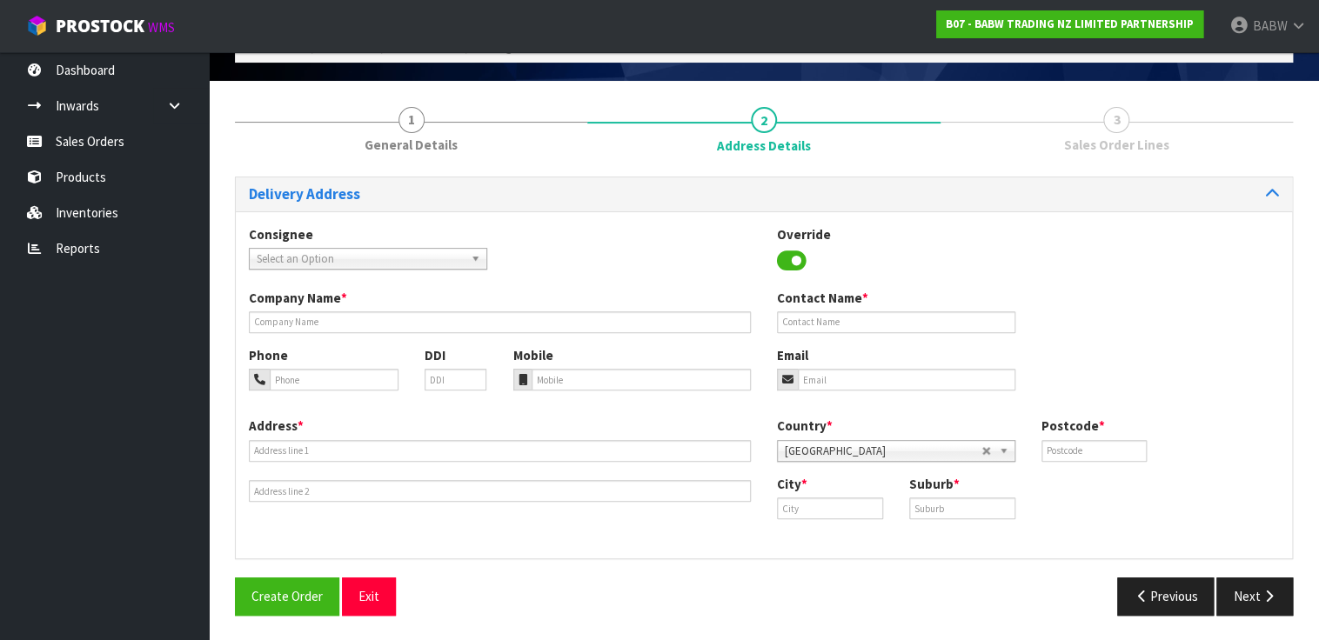
click at [516, 272] on div "Consignee 000001.BAY MECHANICS - BAY MECHANICS 000001A - BRAKE & TRANSMISSION N…" at bounding box center [764, 256] width 1056 height 63
click at [791, 259] on icon at bounding box center [792, 261] width 30 height 26
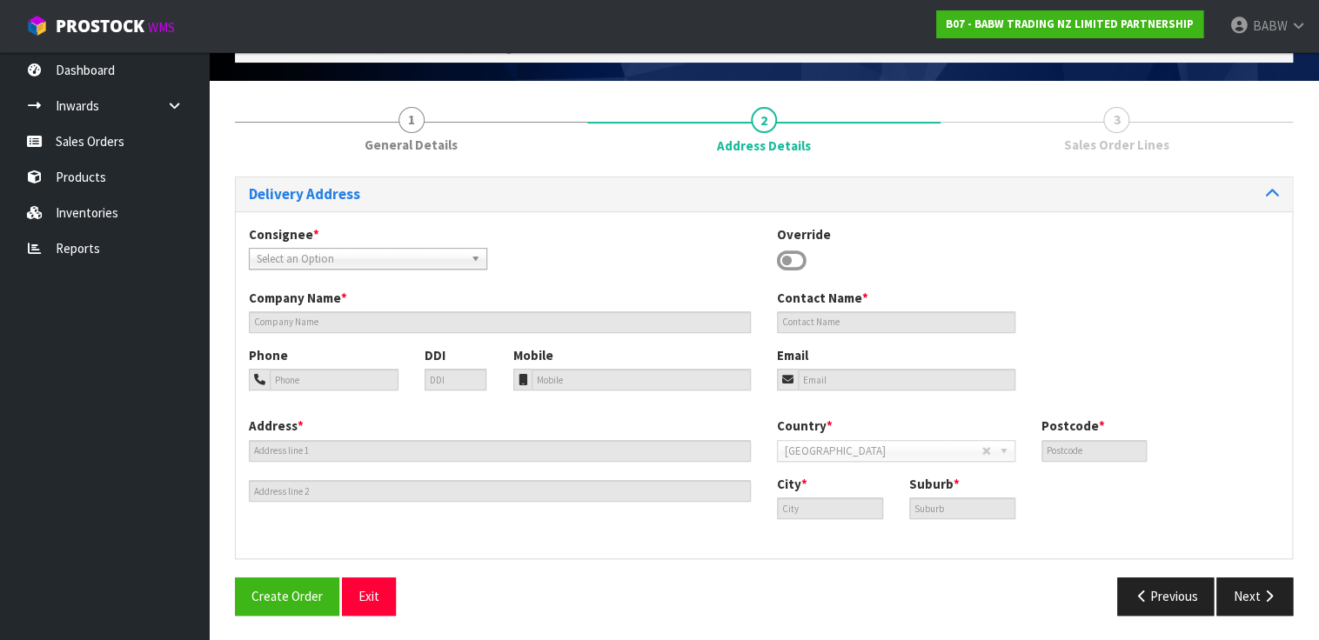
click at [791, 259] on icon at bounding box center [792, 261] width 30 height 26
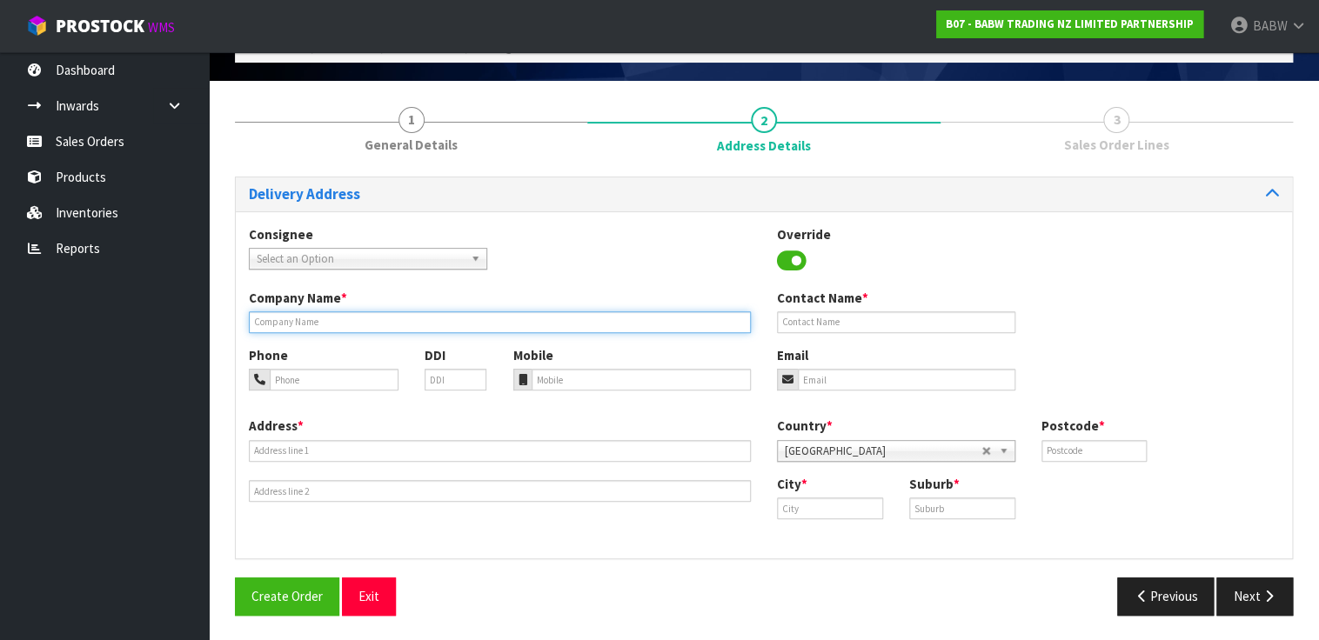
click at [371, 321] on input "text" at bounding box center [500, 322] width 502 height 22
click at [329, 317] on input "text" at bounding box center [500, 322] width 502 height 22
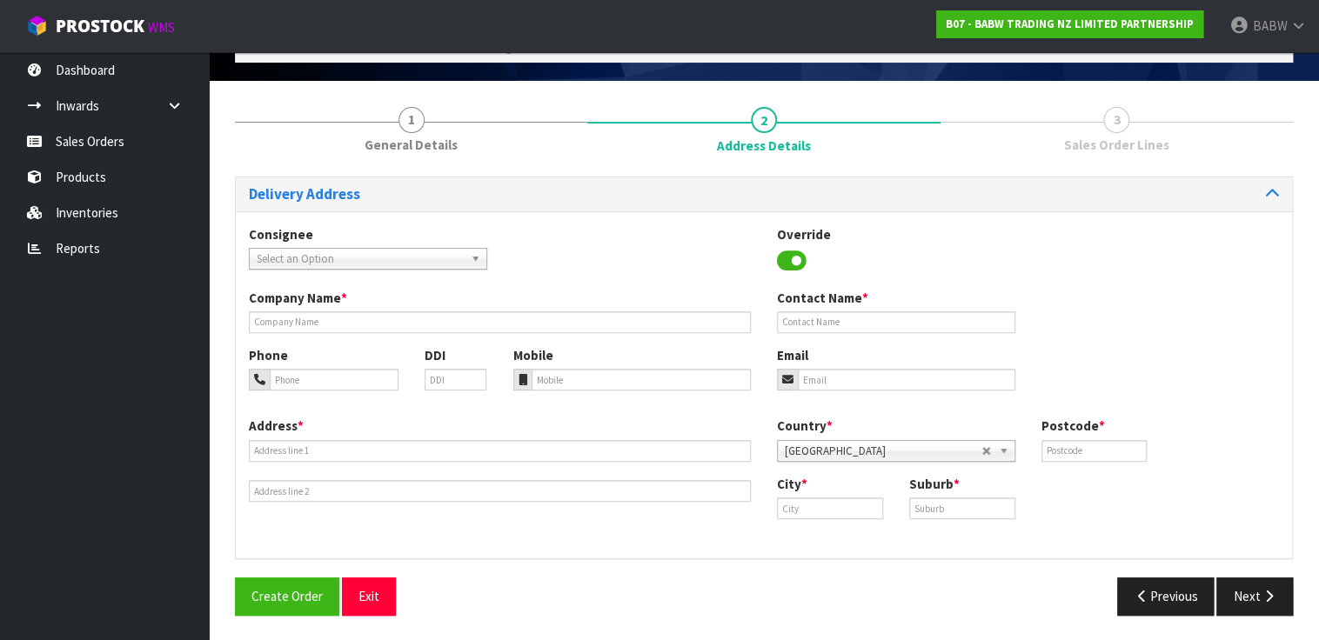
click at [445, 527] on div "Address * Country * Afghanistan Aland Islands Albania Algeria American Samoa An…" at bounding box center [764, 481] width 1056 height 129
click at [846, 317] on input "text" at bounding box center [896, 322] width 238 height 22
click at [473, 514] on div "Address * Country * Afghanistan Aland Islands Albania Algeria American Samoa An…" at bounding box center [764, 481] width 1056 height 129
click at [807, 510] on input "text" at bounding box center [830, 509] width 106 height 22
click at [575, 530] on div "Address * Country * Afghanistan Aland Islands Albania Algeria American Samoa An…" at bounding box center [764, 481] width 1056 height 129
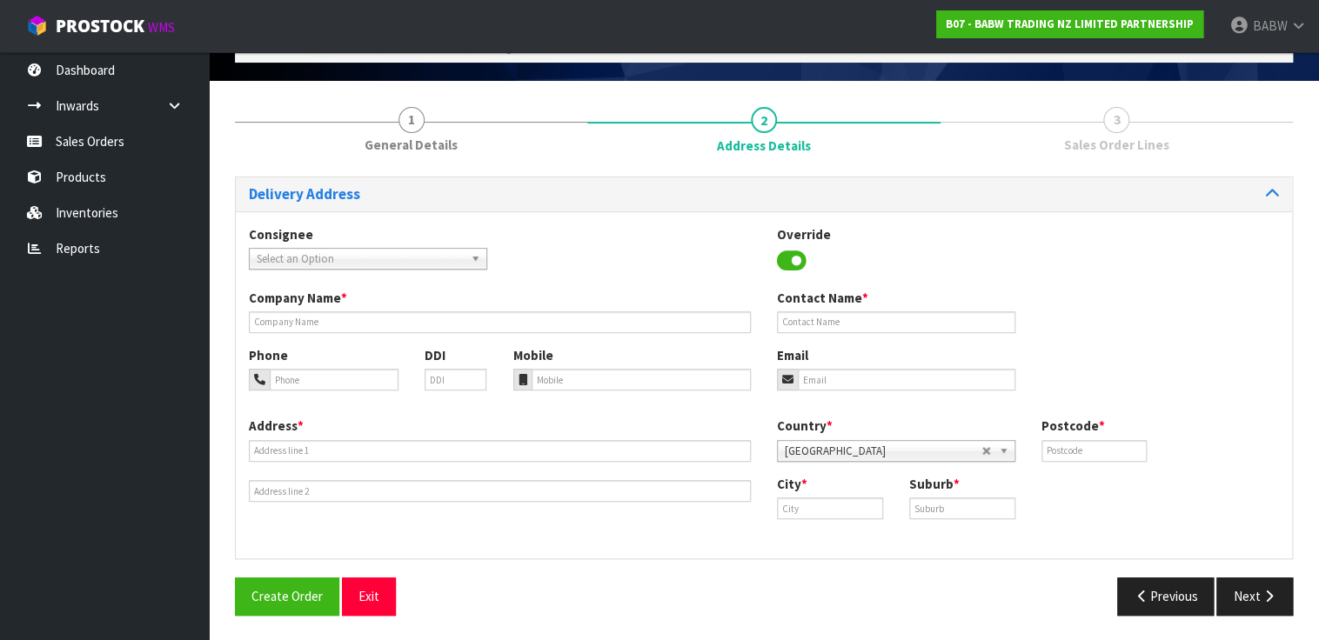
click at [70, 385] on ul "Dashboard Inwards Purchase Orders Receipts Sales Orders Products Inventories Re…" at bounding box center [104, 346] width 209 height 588
click at [312, 257] on span "Select an Option" at bounding box center [360, 259] width 207 height 21
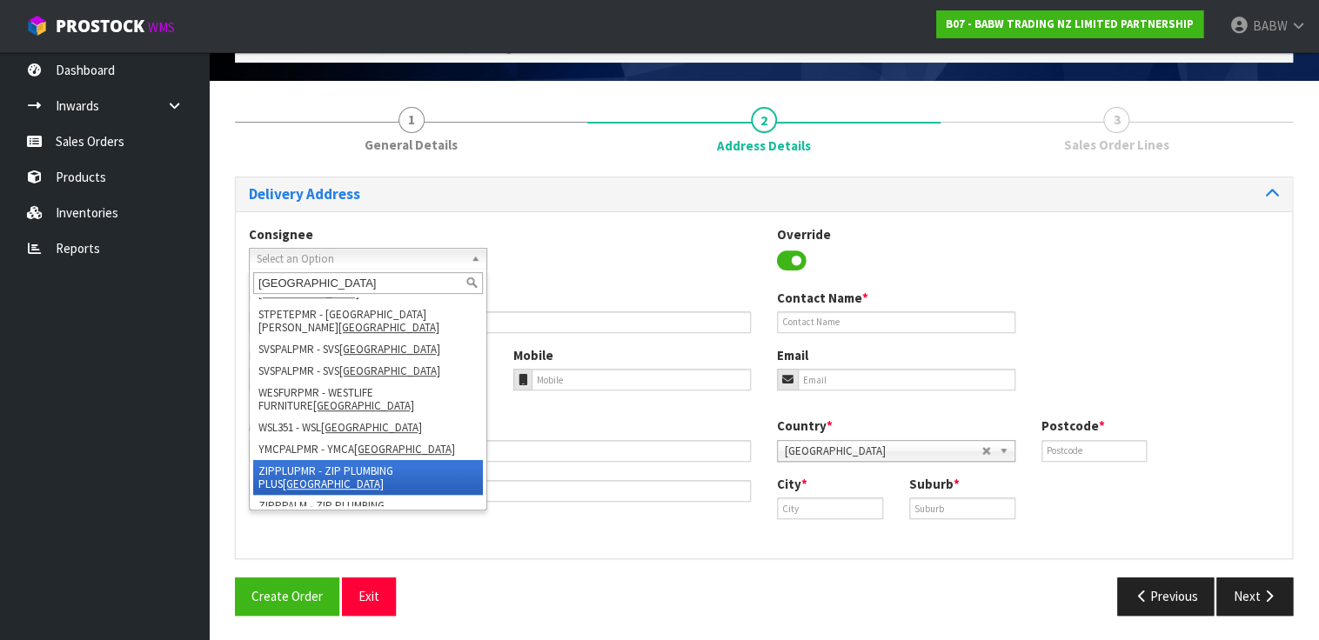
scroll to position [1235, 0]
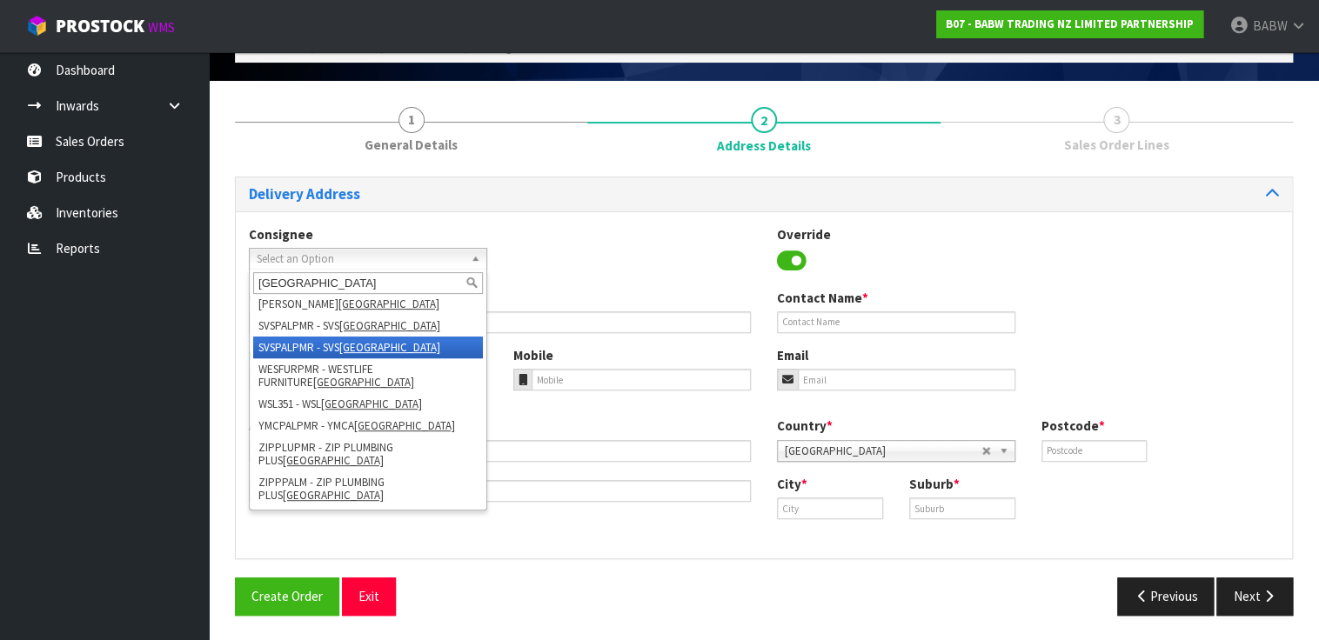
type input "palmerston north"
click at [275, 343] on li "SVSPALPMR - SVS PALMERSTON NORTH" at bounding box center [368, 348] width 230 height 22
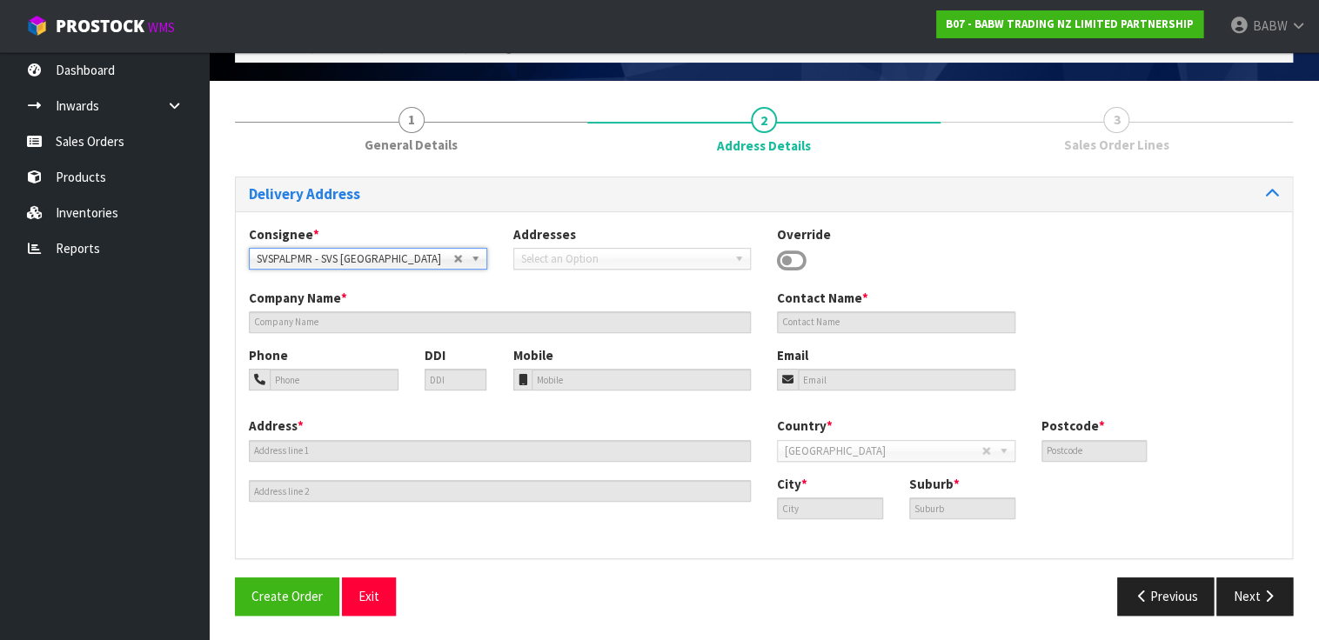
type input "SVS PALMERSTON NORTH"
type input "UNIT 5, 33 SHELLEY STREET"
type input "4414"
type input "PALMERSTON NORTH"
type input "ROSLYN"
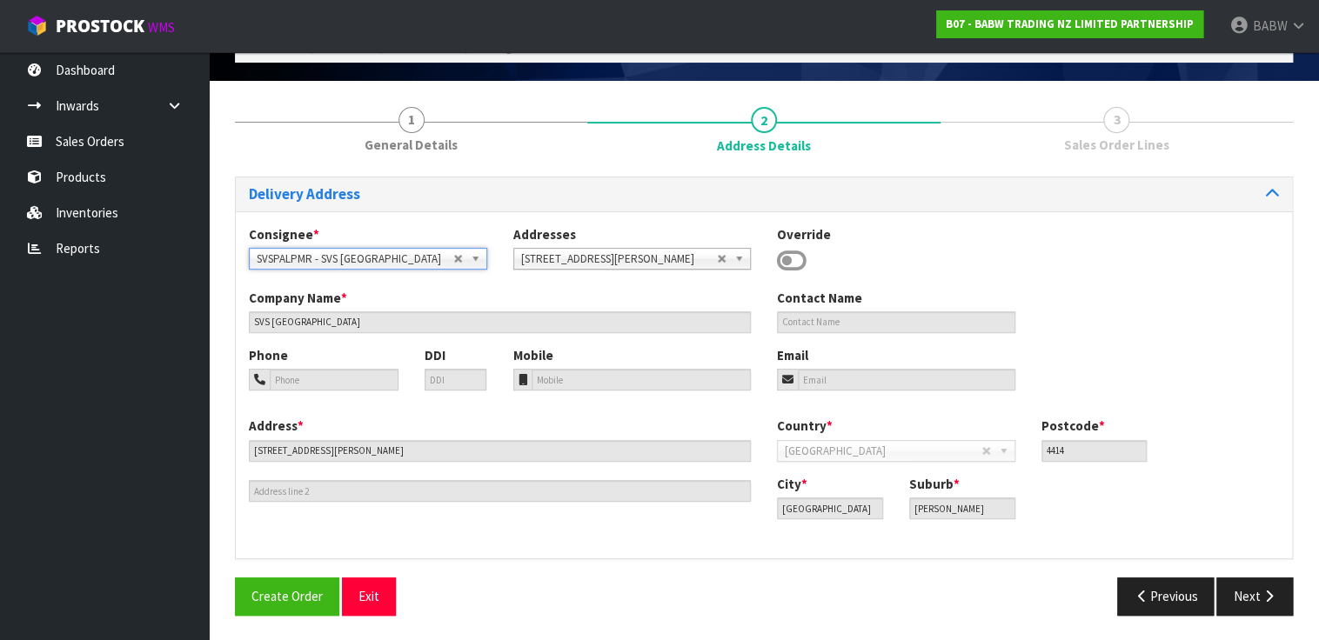
click at [790, 259] on icon at bounding box center [792, 261] width 30 height 26
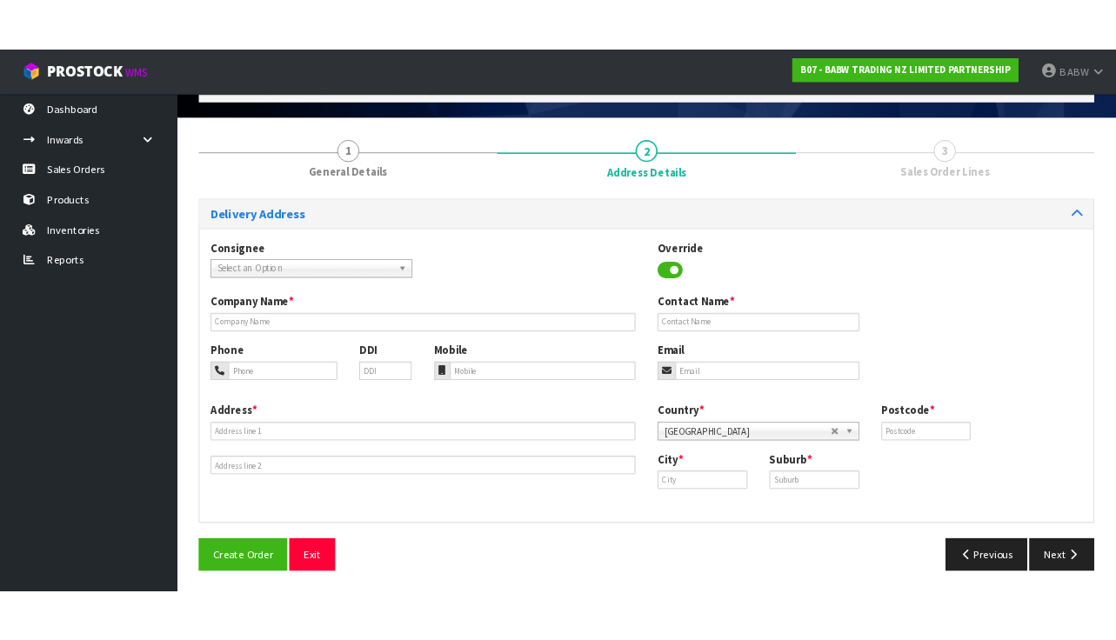
scroll to position [0, 0]
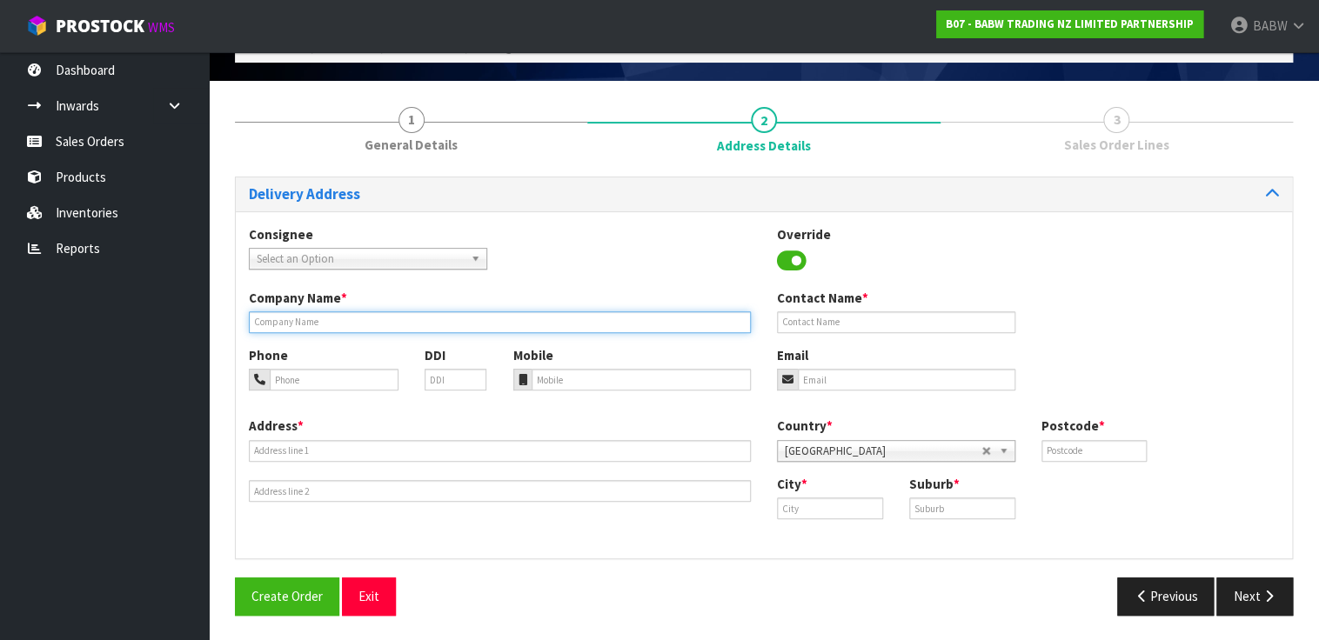
click at [332, 322] on input "text" at bounding box center [500, 322] width 502 height 22
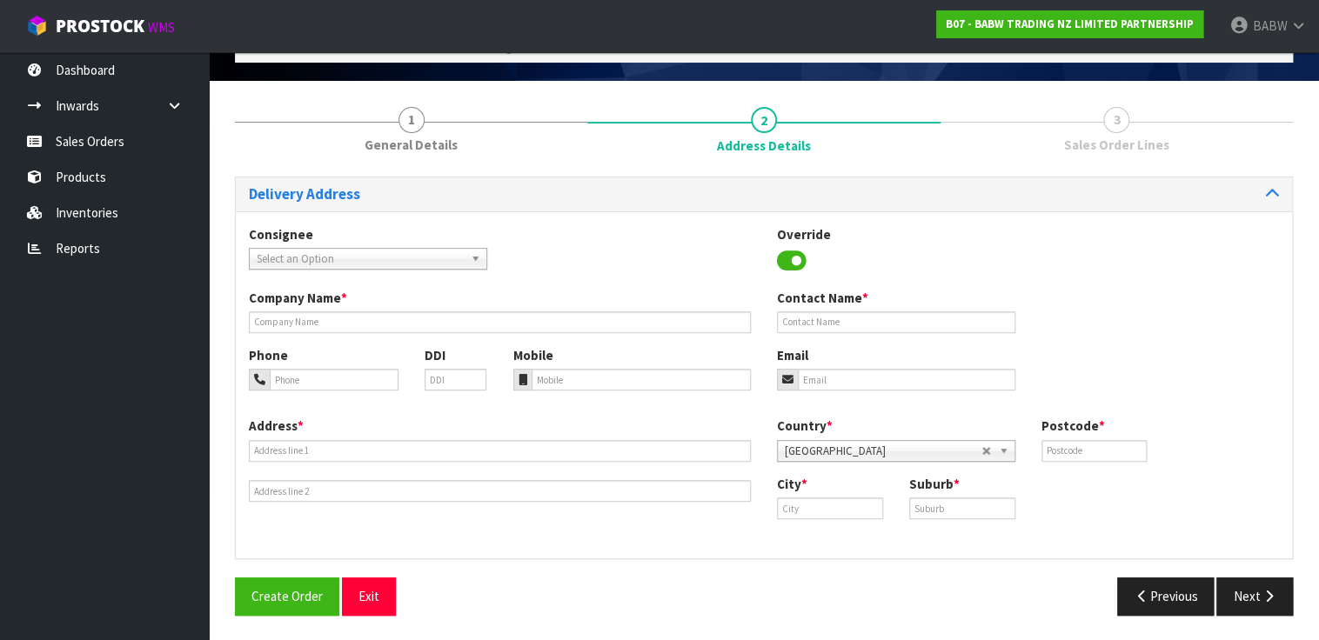
click at [424, 419] on div "Address *" at bounding box center [500, 459] width 528 height 85
click at [825, 328] on input "text" at bounding box center [896, 322] width 238 height 22
click at [150, 369] on ul "Dashboard Inwards Purchase Orders Receipts Sales Orders Products Inventories Re…" at bounding box center [104, 346] width 209 height 588
drag, startPoint x: 141, startPoint y: 431, endPoint x: 175, endPoint y: 404, distance: 43.3
click at [141, 431] on ul "Dashboard Inwards Purchase Orders Receipts Sales Orders Products Inventories Re…" at bounding box center [104, 346] width 209 height 588
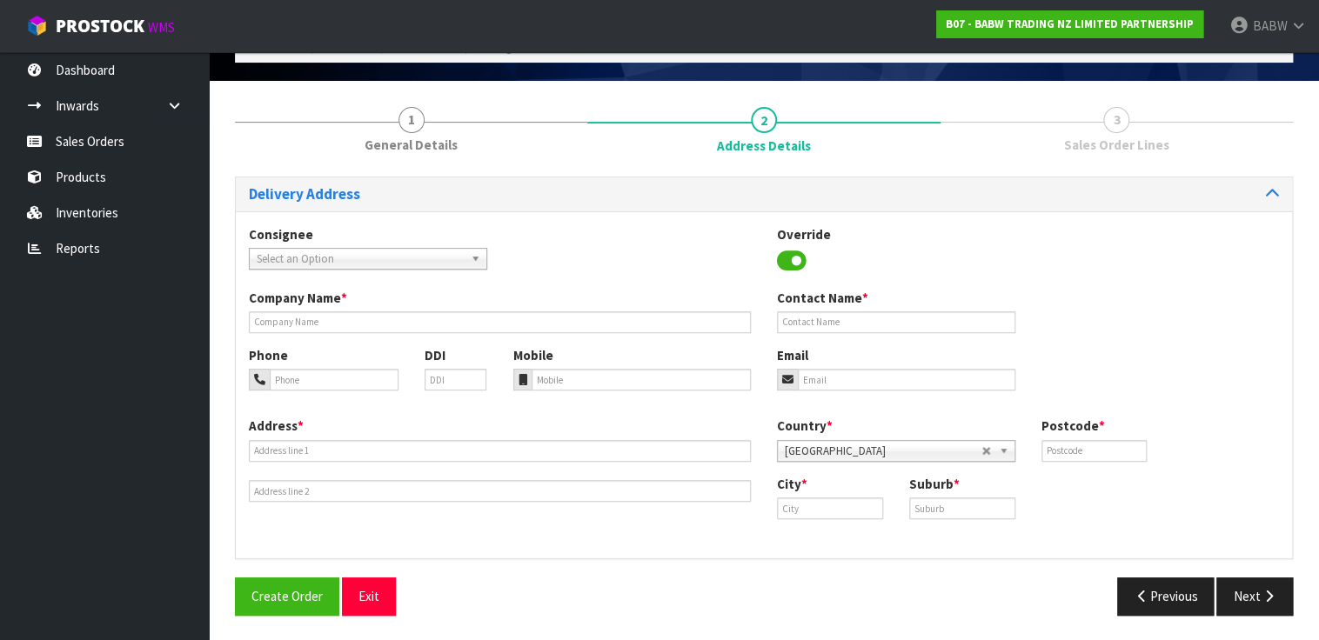
click at [336, 309] on div "Company Name *" at bounding box center [500, 311] width 528 height 44
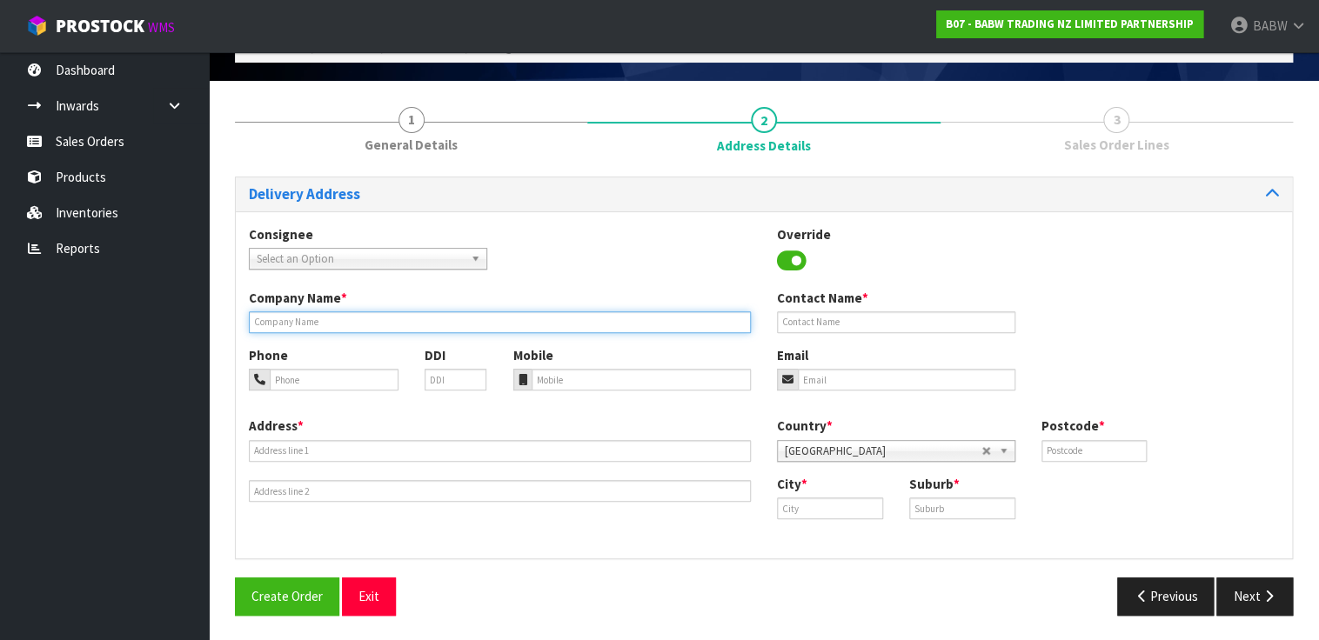
click at [321, 322] on input "text" at bounding box center [500, 322] width 502 height 22
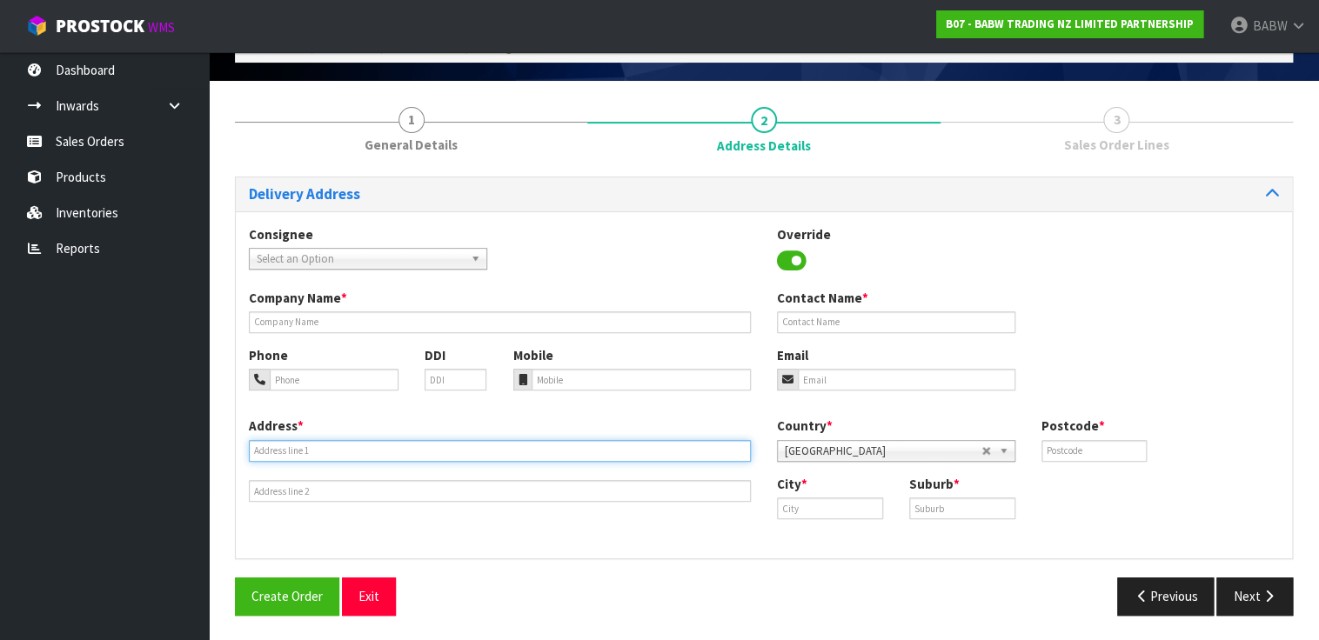
click at [471, 451] on input "text" at bounding box center [500, 451] width 502 height 22
paste input "SITE 12, 84 THE SQUARE, PALMERSTON NORTH CENTRAL"
type input "SITE 12, 84 THE SQUARE, PALMERSTON NORTH CENTRAL"
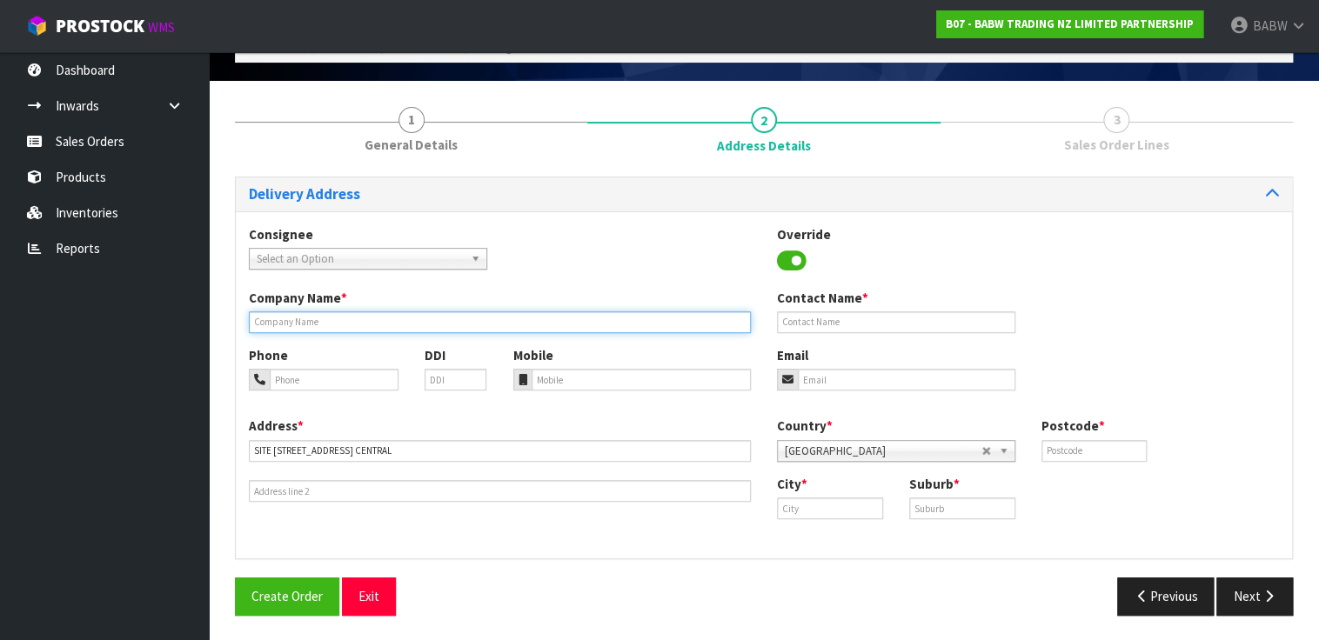
drag, startPoint x: 383, startPoint y: 324, endPoint x: 424, endPoint y: 329, distance: 41.1
click at [383, 324] on input "text" at bounding box center [500, 322] width 502 height 22
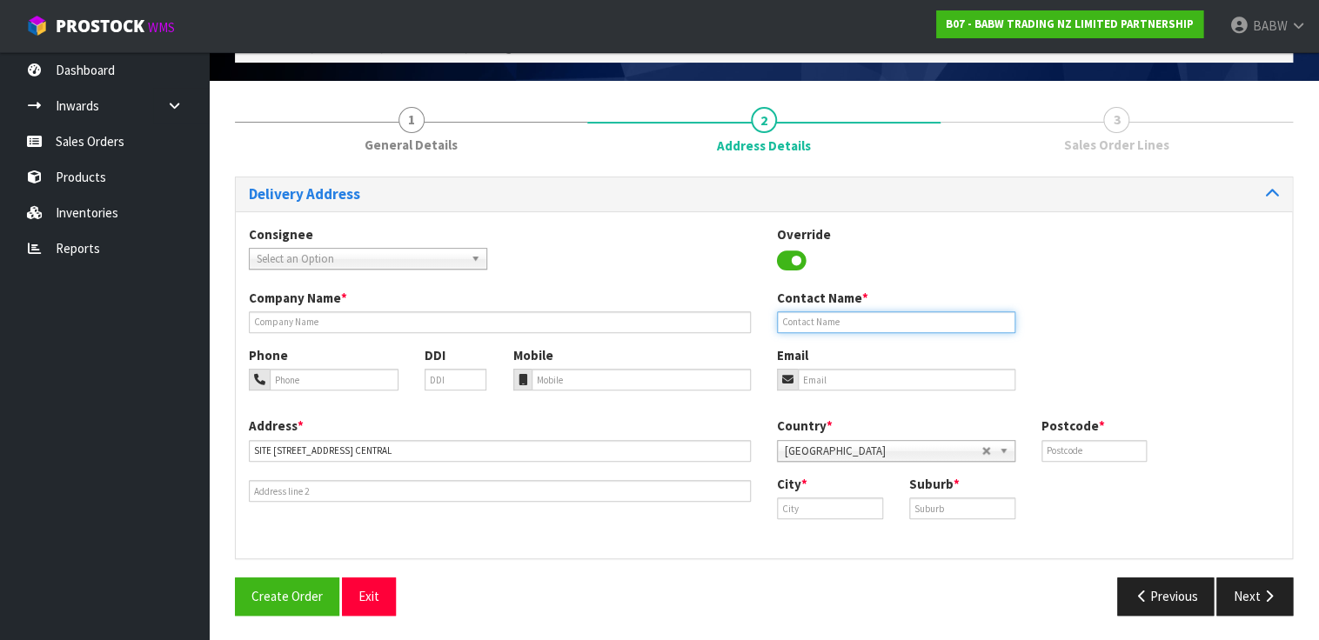
click at [878, 320] on input "text" at bounding box center [896, 322] width 238 height 22
click at [571, 417] on div "Address * SITE 12, 84 THE SQUARE, PALMERSTON NORTH CENTRAL" at bounding box center [500, 459] width 528 height 85
click at [868, 320] on input "FRANKIE" at bounding box center [896, 322] width 238 height 22
type input "FRANKI PETRIE"
click at [344, 517] on div "Address * SITE 12, 84 THE SQUARE, PALMERSTON NORTH CENTRAL Country * Afghanista…" at bounding box center [764, 481] width 1056 height 129
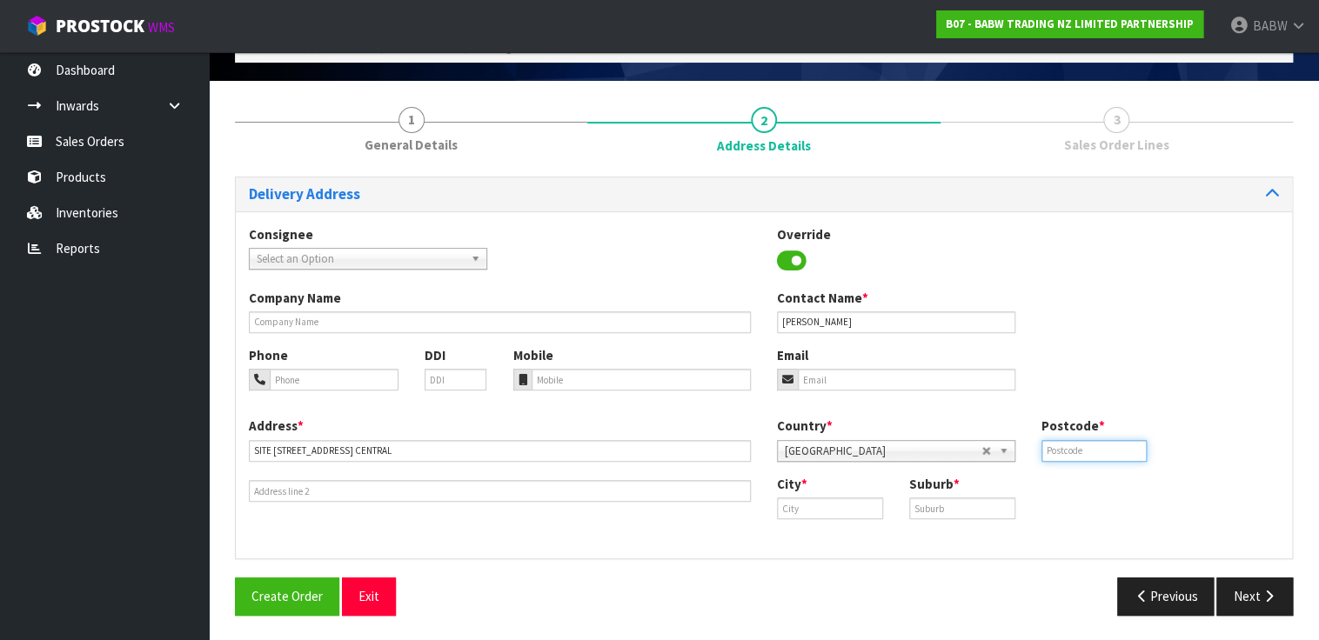
drag, startPoint x: 1118, startPoint y: 443, endPoint x: 1128, endPoint y: 443, distance: 10.4
click at [1118, 443] on input "text" at bounding box center [1094, 451] width 106 height 22
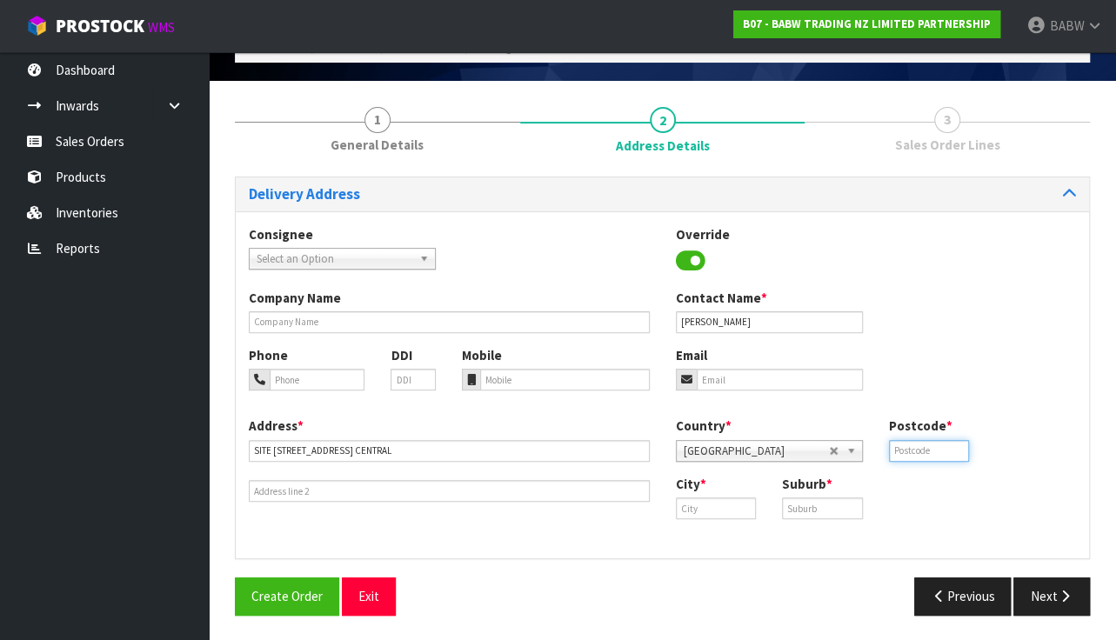
click at [907, 456] on input "text" at bounding box center [929, 451] width 81 height 22
type input "4410"
click at [703, 504] on input "text" at bounding box center [716, 509] width 81 height 22
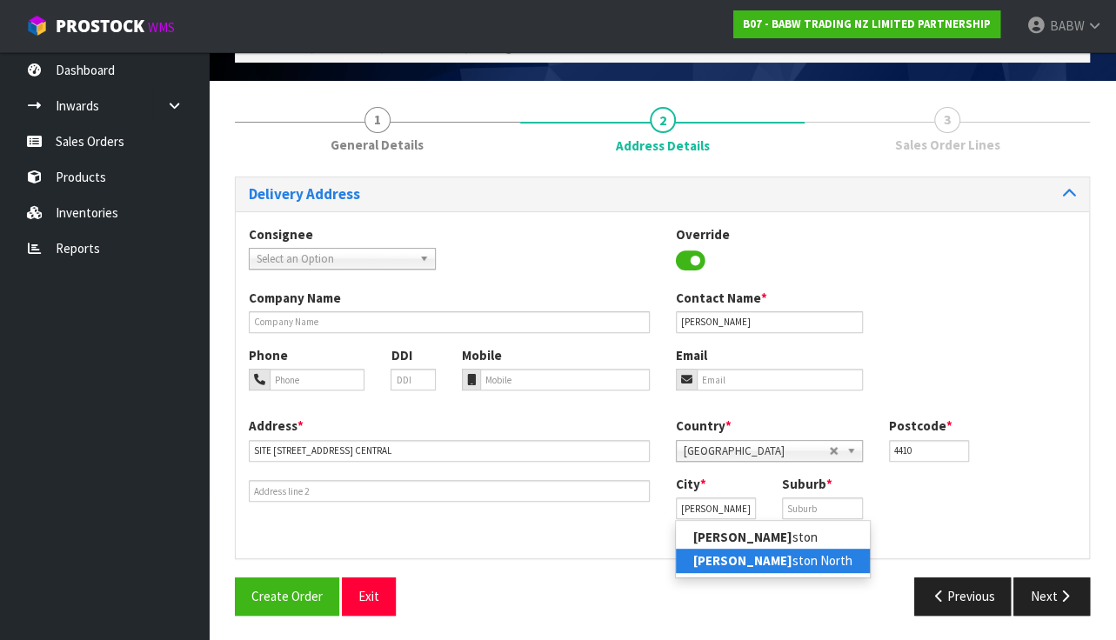
click at [729, 563] on strong "Palmer" at bounding box center [742, 560] width 99 height 17
type input "Palmerston North"
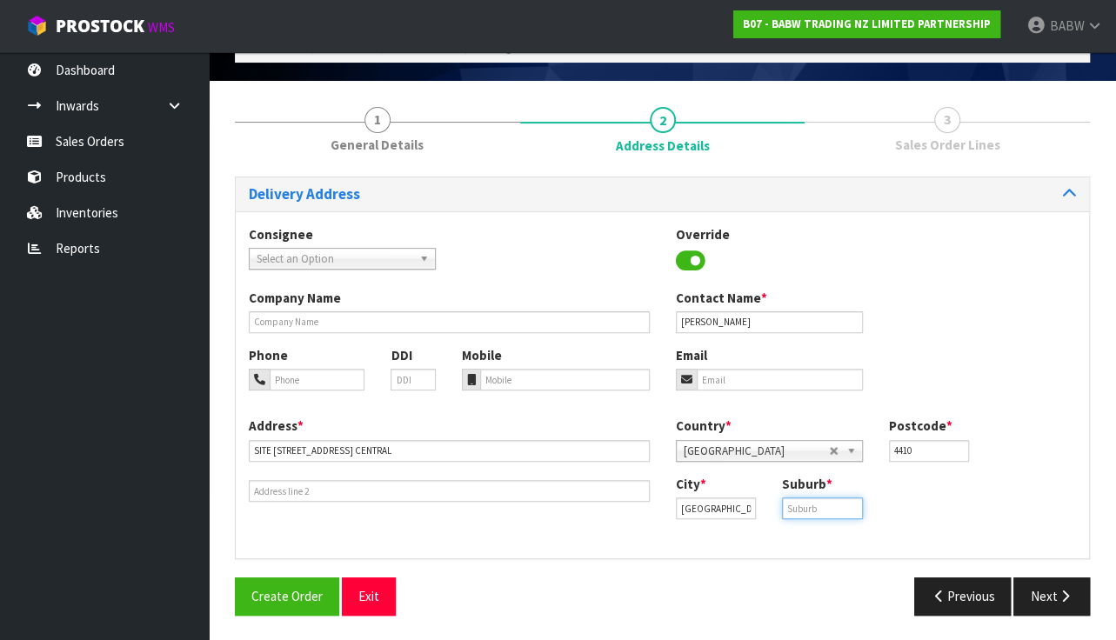
click at [820, 504] on input "text" at bounding box center [822, 509] width 81 height 22
click at [51, 471] on ul "Dashboard Inwards Purchase Orders Receipts Sales Orders Products Inventories Re…" at bounding box center [104, 346] width 209 height 588
click at [831, 505] on input "text" at bounding box center [822, 509] width 81 height 22
paste input "PALMERSTON NORTH CENTRAL"
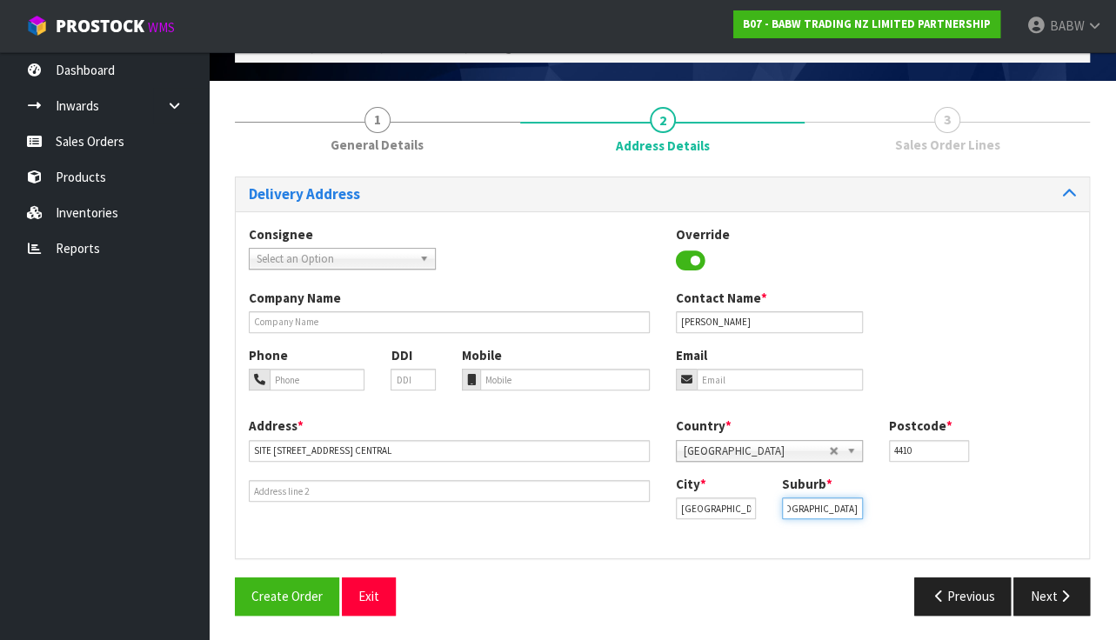
type input "PALMERSTON NORTH CENTRAL"
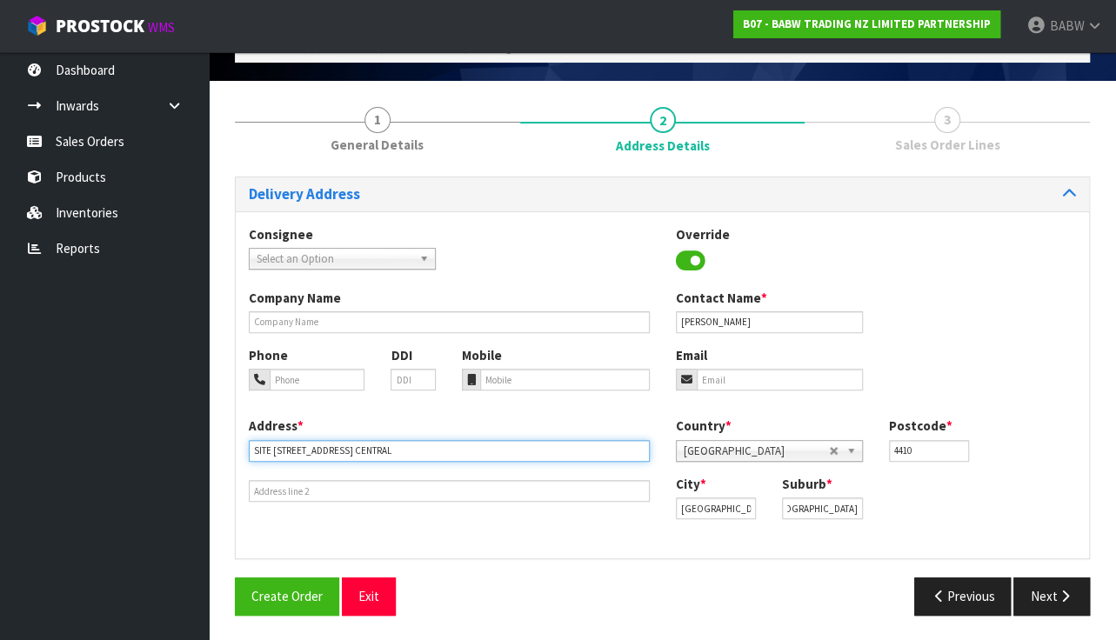
click at [377, 452] on input "SITE 12, 84 THE SQUARE, PALMERSTON NORTH CENTRAL" at bounding box center [449, 451] width 401 height 22
drag, startPoint x: 351, startPoint y: 444, endPoint x: 544, endPoint y: 445, distance: 193.1
click at [544, 445] on input "SITE 12, 84 THE SQUARE, PALMERSTON NORTH CENTRAL" at bounding box center [449, 451] width 401 height 22
type input "SITE 12, 84 THE SQUARE"
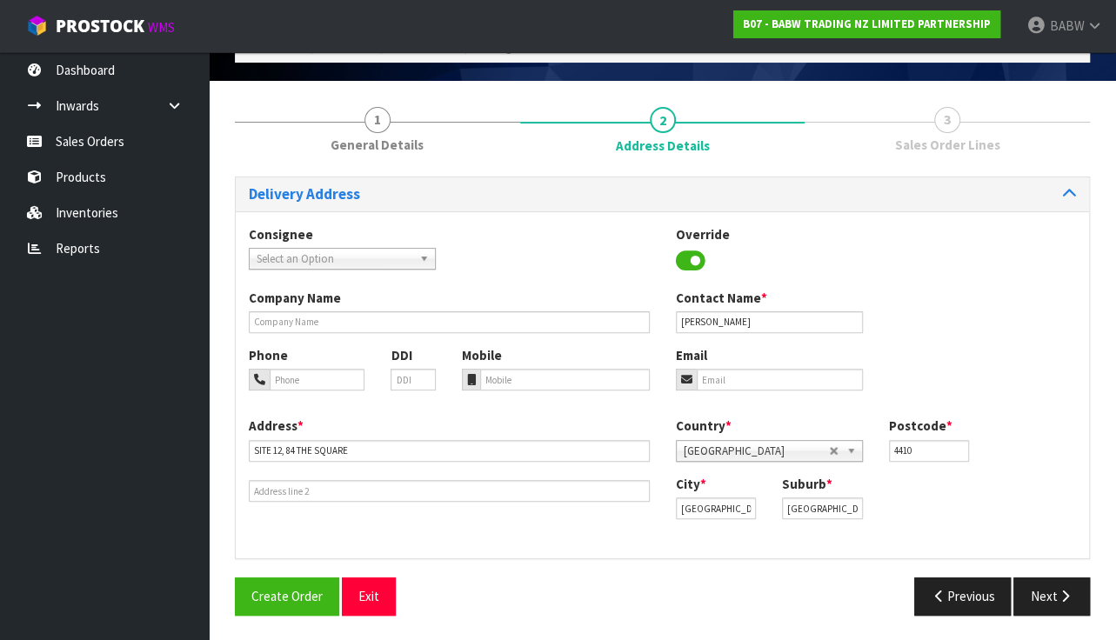
click at [67, 447] on ul "Dashboard Inwards Purchase Orders Receipts Sales Orders Products Inventories Re…" at bounding box center [104, 346] width 209 height 588
click at [77, 409] on ul "Dashboard Inwards Purchase Orders Receipts Sales Orders Products Inventories Re…" at bounding box center [104, 346] width 209 height 588
click at [45, 397] on ul "Dashboard Inwards Purchase Orders Receipts Sales Orders Products Inventories Re…" at bounding box center [104, 346] width 209 height 588
click at [377, 319] on input "text" at bounding box center [449, 322] width 401 height 22
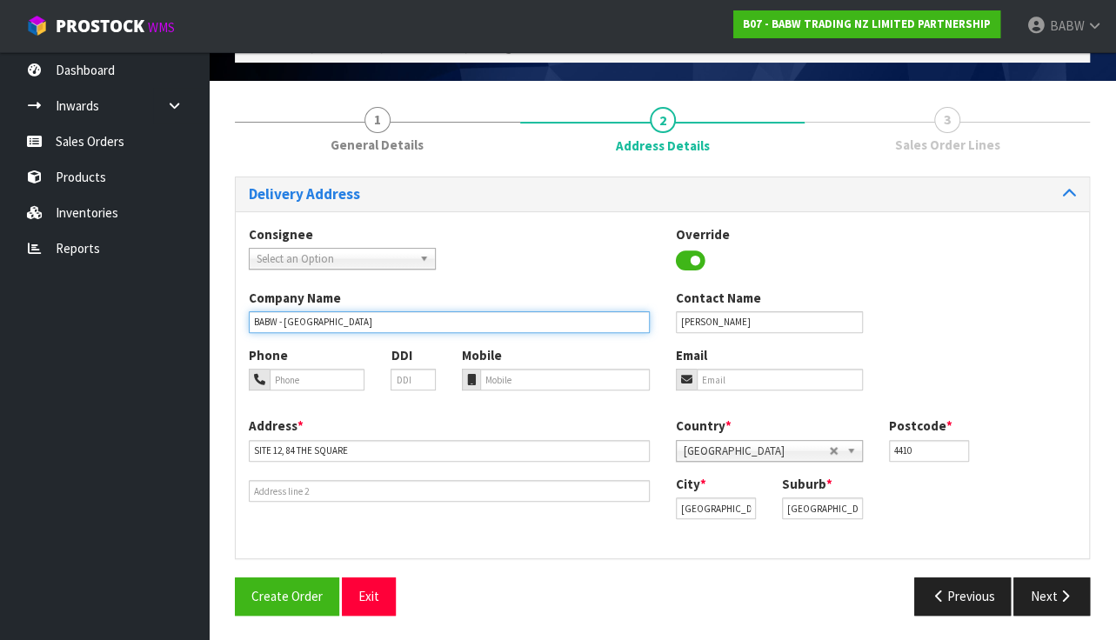
type input "BABW - [GEOGRAPHIC_DATA]"
click at [136, 444] on ul "Dashboard Inwards Purchase Orders Receipts Sales Orders Products Inventories Re…" at bounding box center [104, 346] width 209 height 588
click at [459, 289] on div "Company Name BABW - PALMERSTON NORTH" at bounding box center [449, 311] width 427 height 44
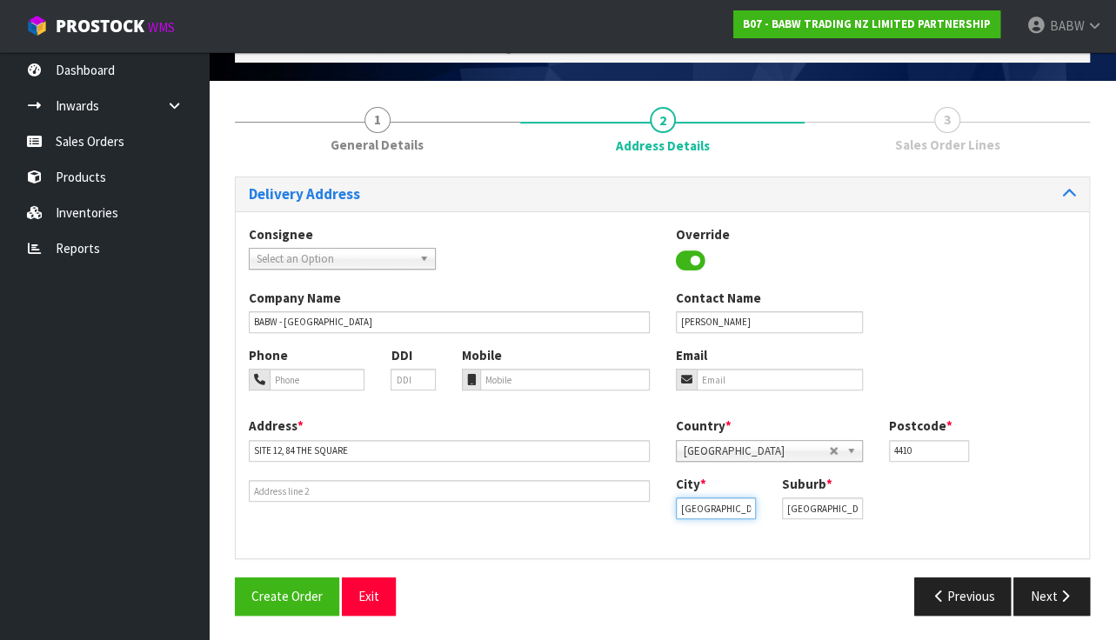
click at [685, 510] on input "Palmerston North" at bounding box center [716, 509] width 81 height 22
click at [845, 508] on input "PALMERSTON NORTH CENTRAL" at bounding box center [822, 509] width 81 height 22
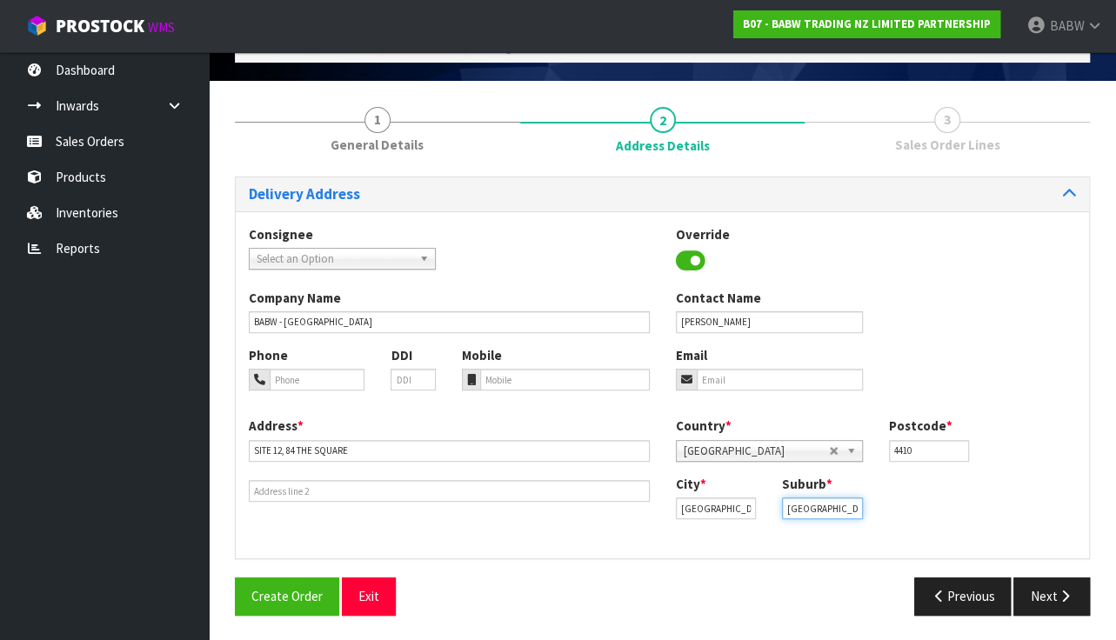
click at [835, 510] on input "PALMERSTON NORTH CENTRAL" at bounding box center [822, 509] width 81 height 22
click at [841, 511] on input "PALMERSTON NORTH CENTRAL" at bounding box center [822, 509] width 81 height 22
click at [691, 501] on input "Palmerston North" at bounding box center [716, 509] width 81 height 22
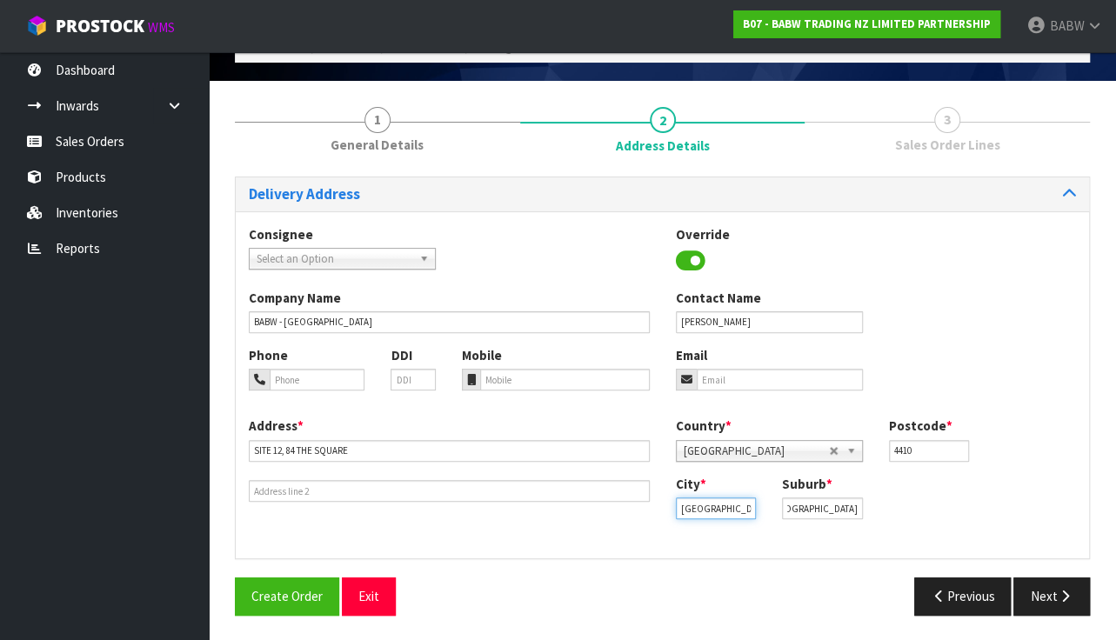
scroll to position [0, 0]
click at [691, 501] on input "Palmerston North" at bounding box center [716, 509] width 81 height 22
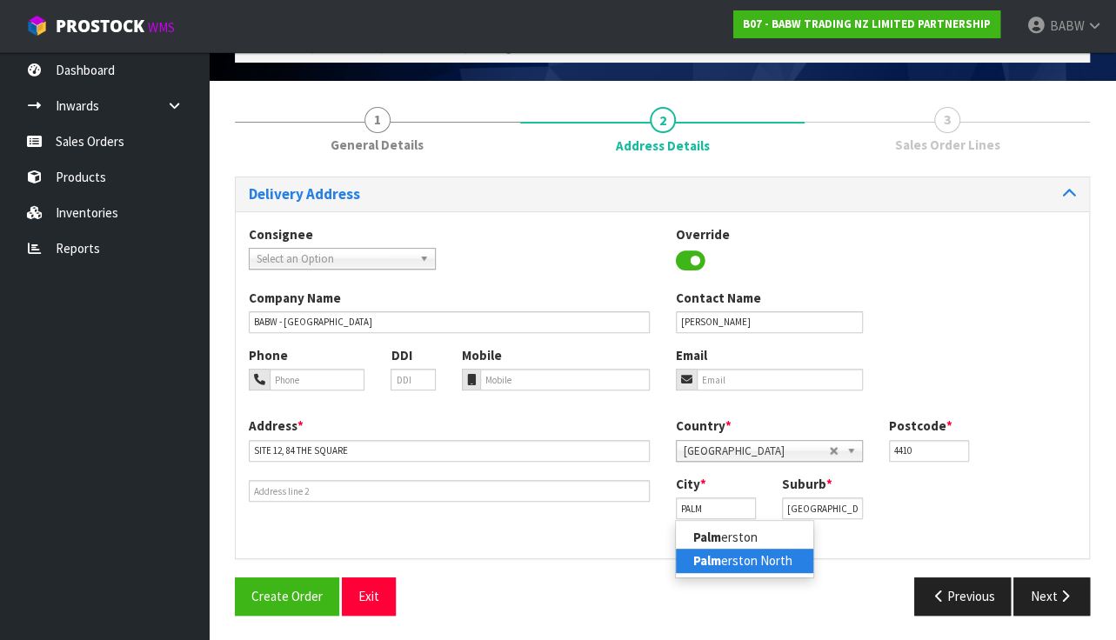
click at [716, 558] on strong "Palm" at bounding box center [707, 560] width 28 height 17
type input "Palmerston North"
click at [995, 512] on div "City * Palmerston North Suburb * PALMERSTON NORTH CENTRAL" at bounding box center [876, 503] width 427 height 57
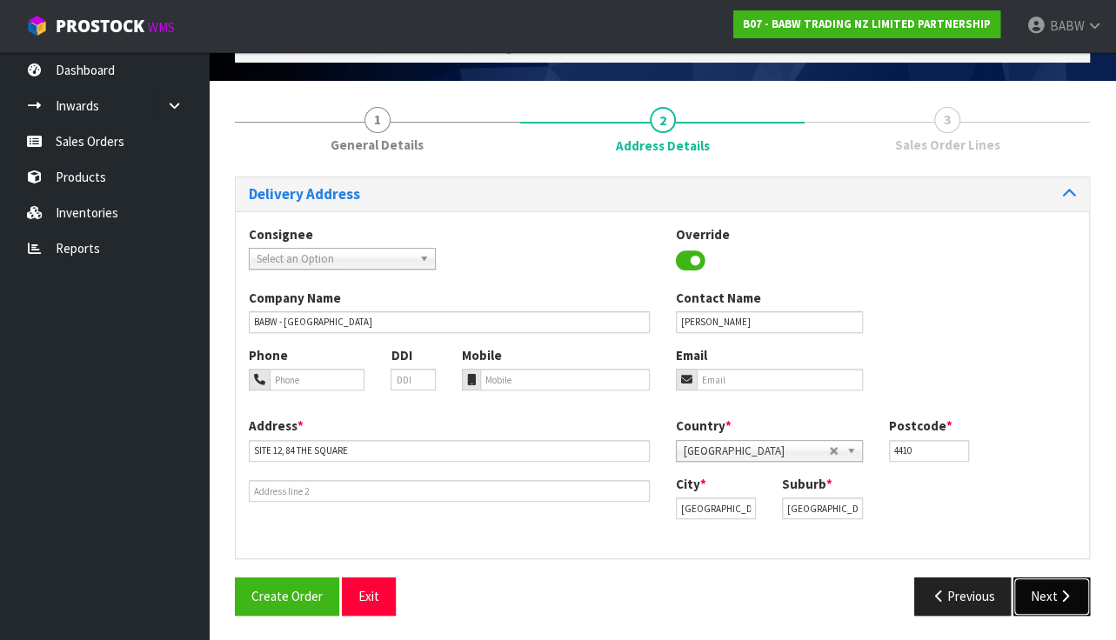
click at [1045, 605] on button "Next" at bounding box center [1051, 596] width 77 height 37
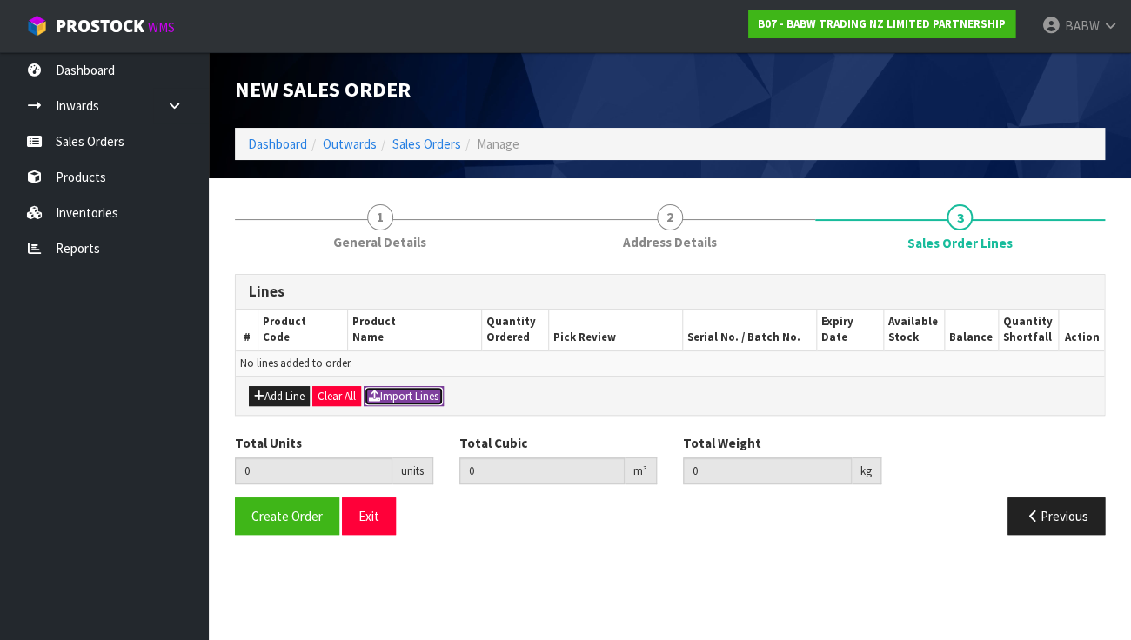
click at [431, 399] on button "Import Lines" at bounding box center [404, 396] width 80 height 21
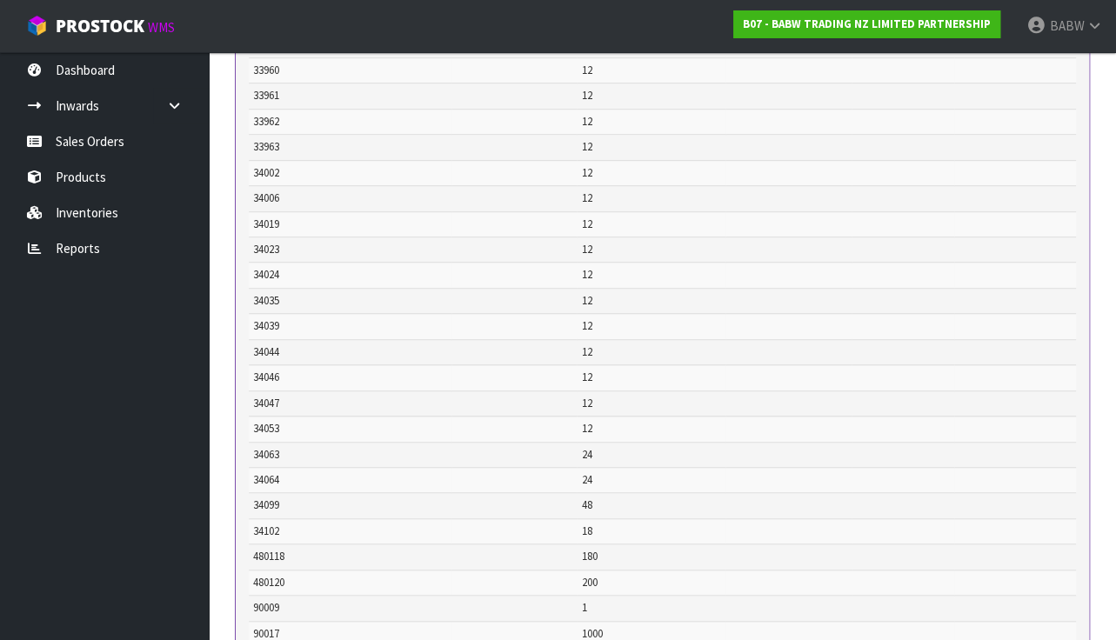
scroll to position [10786, 0]
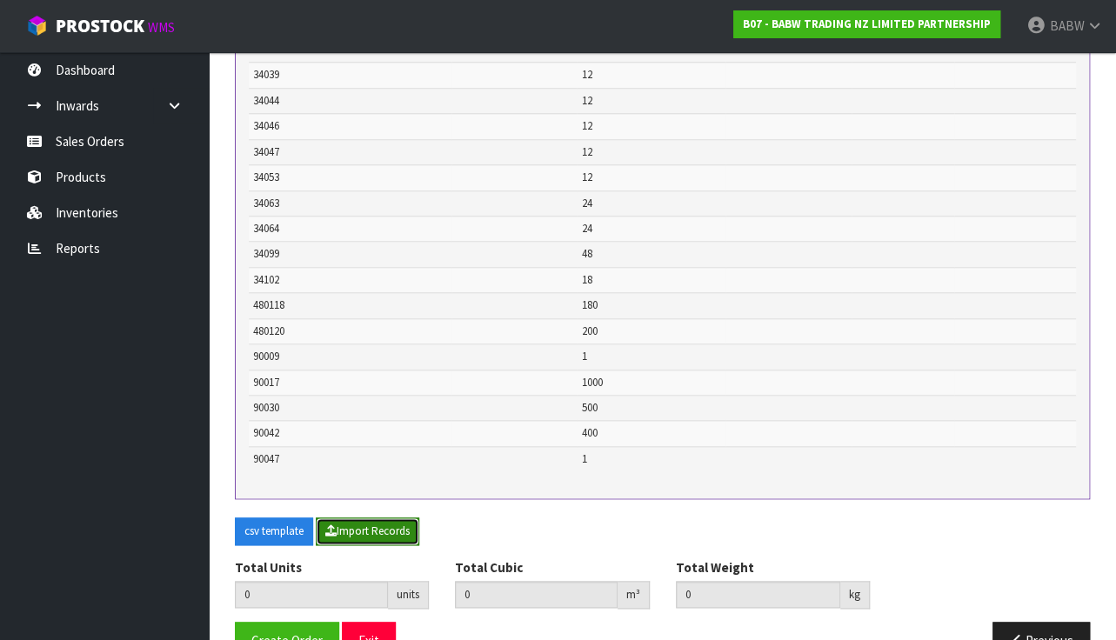
click at [348, 518] on button "Import Records" at bounding box center [368, 532] width 104 height 28
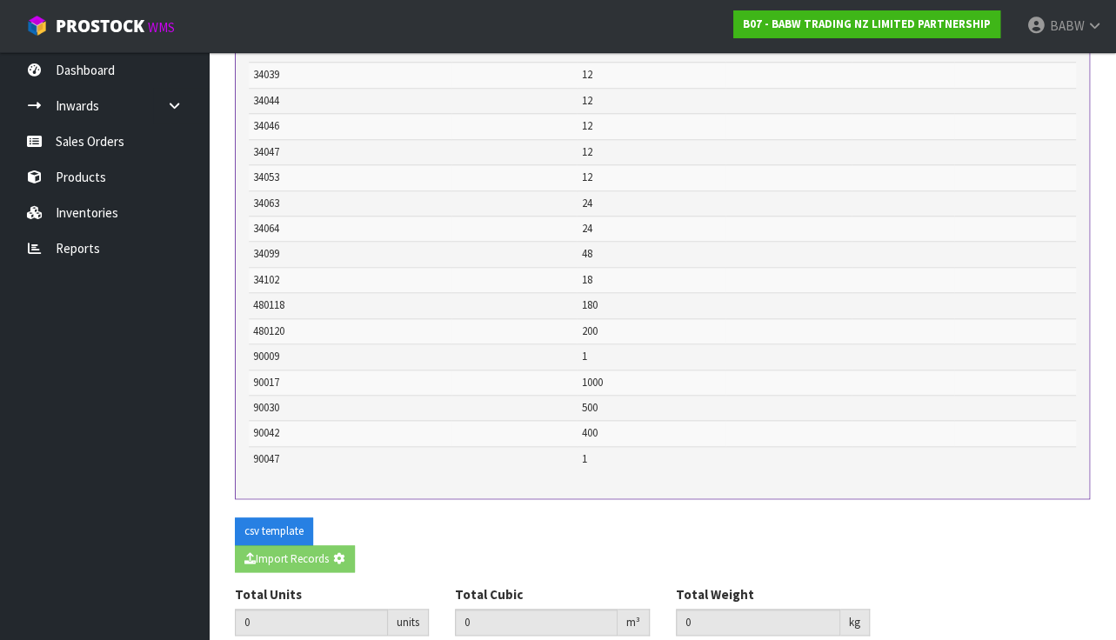
type input "9328"
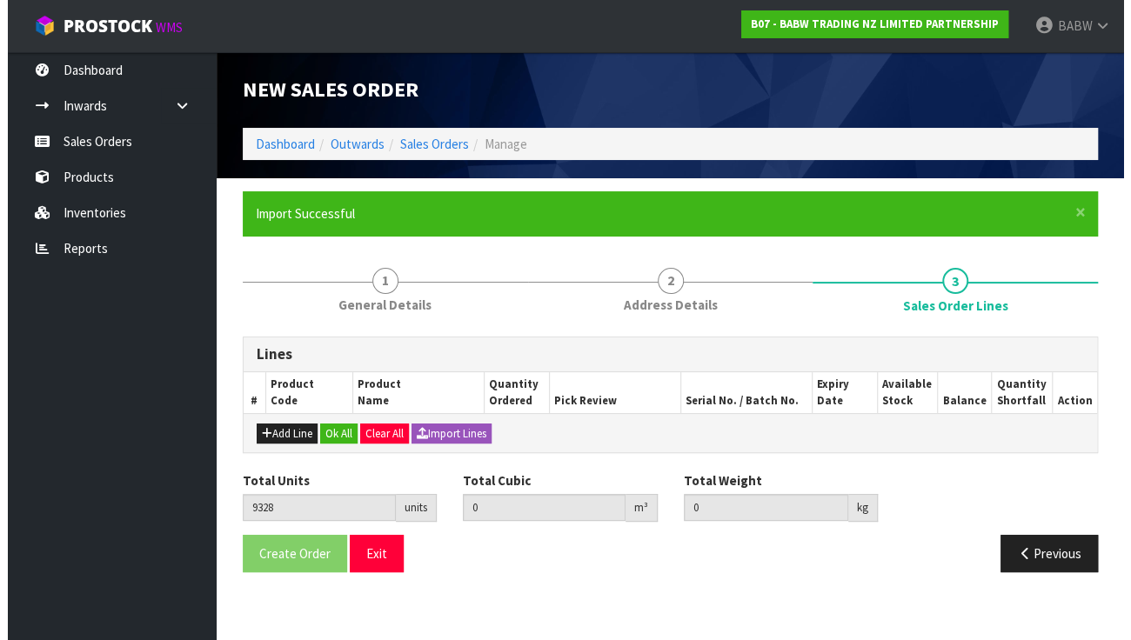
scroll to position [0, 0]
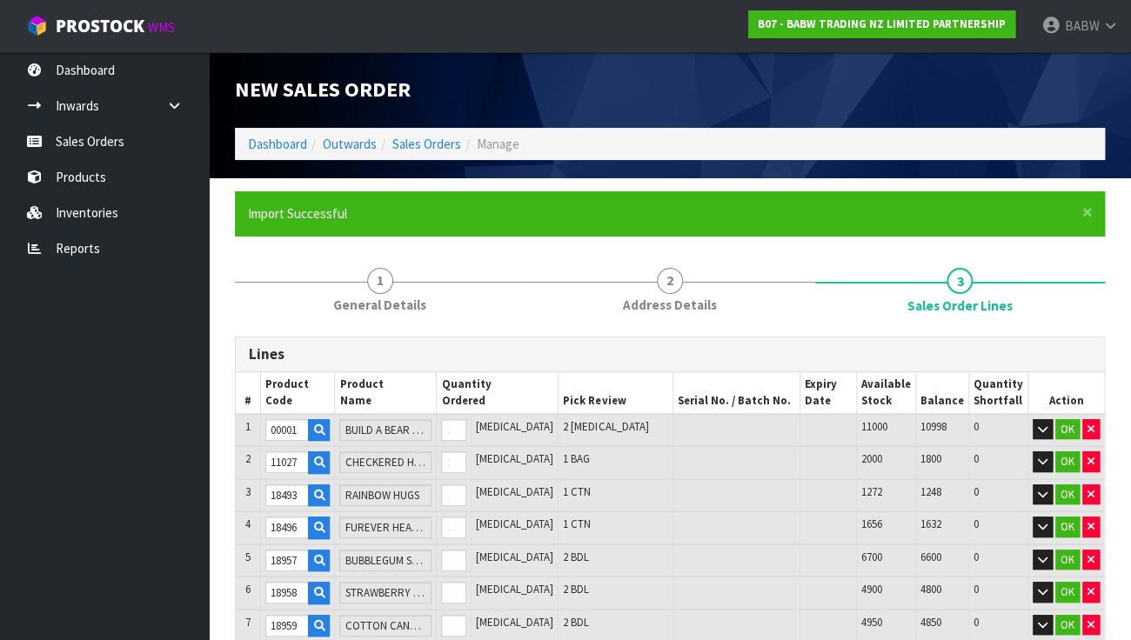
type input "32296"
type input "PP PNK PAW LEASH"
type input "32363"
type input "PK TIE DYE BDAY TEE"
type input "32419"
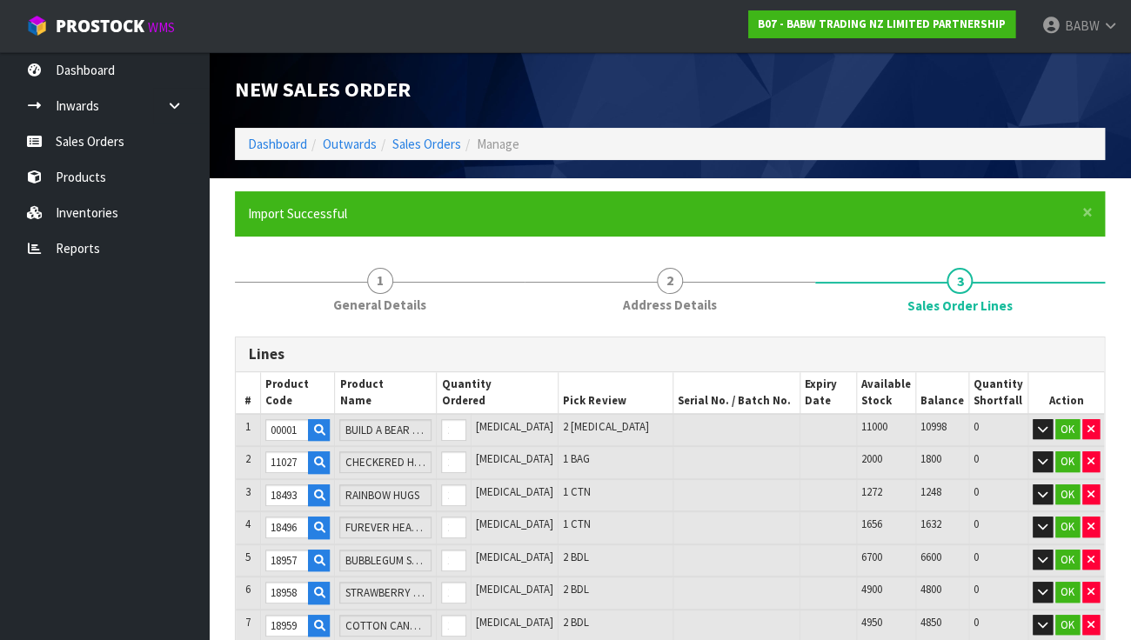
type input "PNK CHECK PJ"
type input "32440"
type input "CHIP BUDDY"
type input "32454"
type input "BDAY BALLOON TEE"
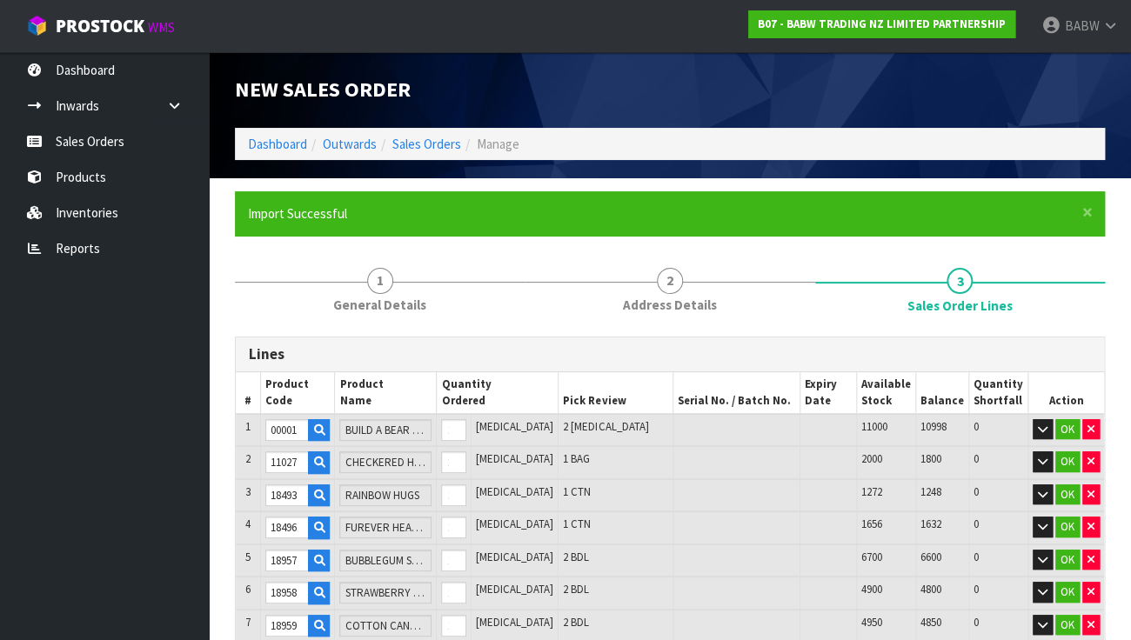
type input "32644"
type input "GRANNY BLUEY"
type input "32648"
type input "GRANNY BINGO"
type input "32727"
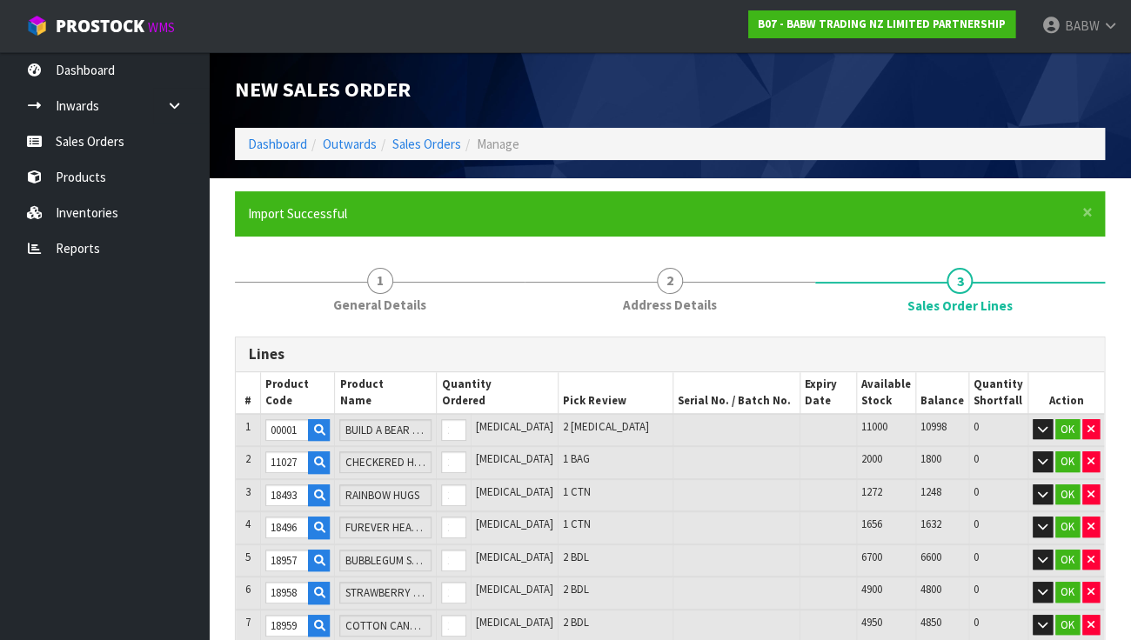
type input "GIANT PUMPKIN KITTY"
type input "33637"
type input "BLUE CROP SWTSHRT"
type input "33935"
type input "NVY BLUEY SLEEPER"
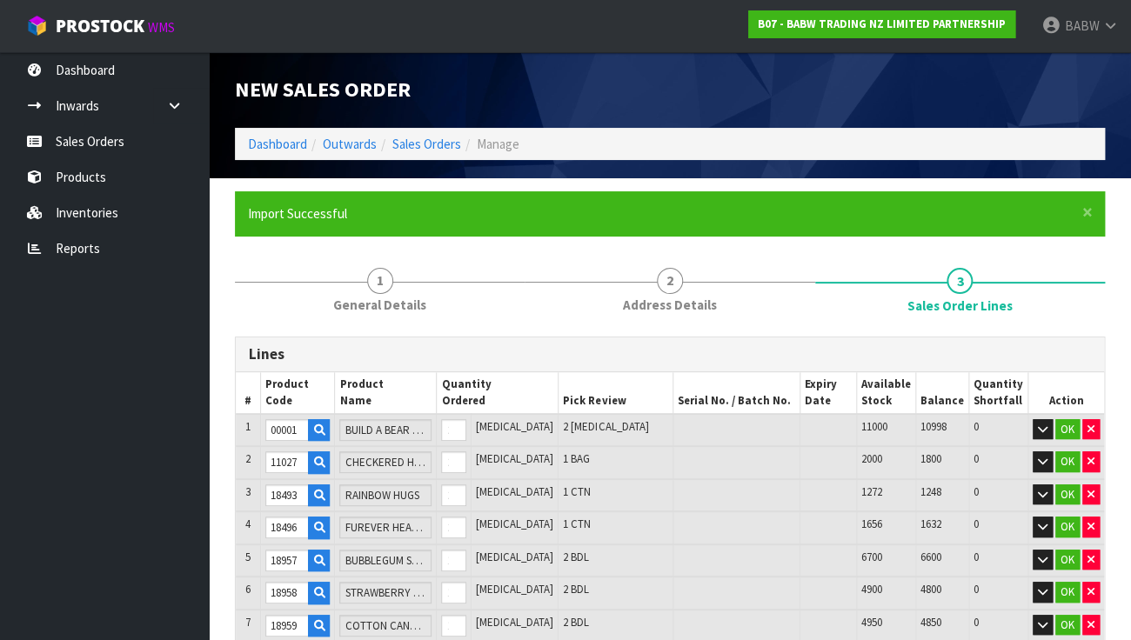
type input "32658"
type input "SANRIO HAPPY BIRTHDAY TEE"
type input "32746"
type input "MB SMILEY TEE"
type input "33934"
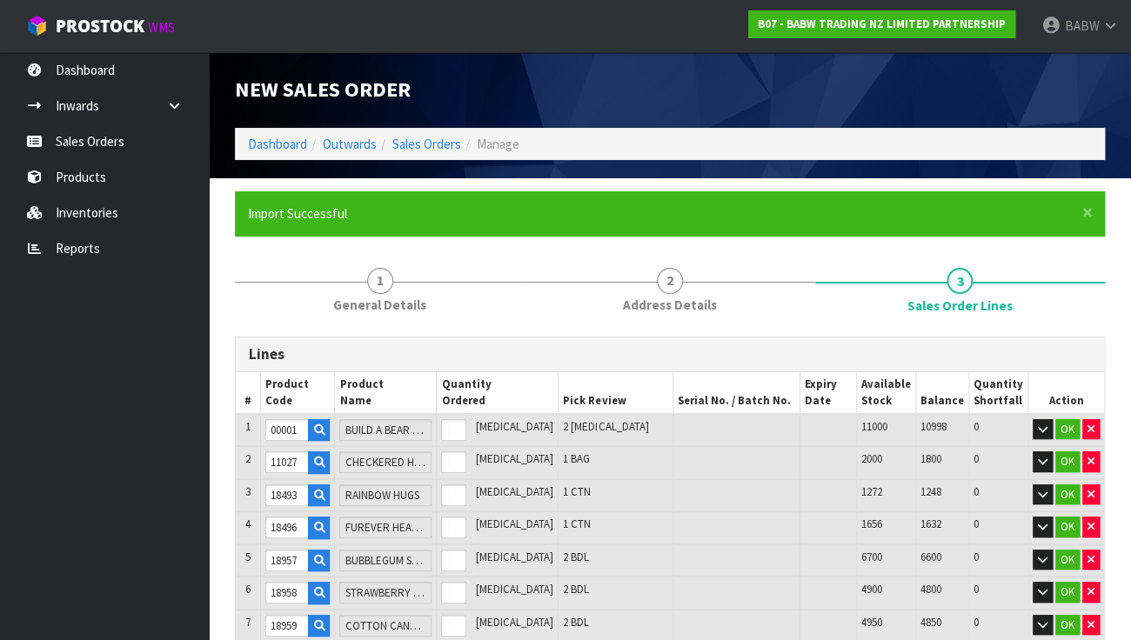
type input "BLUEY TRCK TRT T"
type input "33938"
type input "BLUEY HOORAY TEE"
type input "33944"
type input "TOY'S SNOOPY 75TH SUIT"
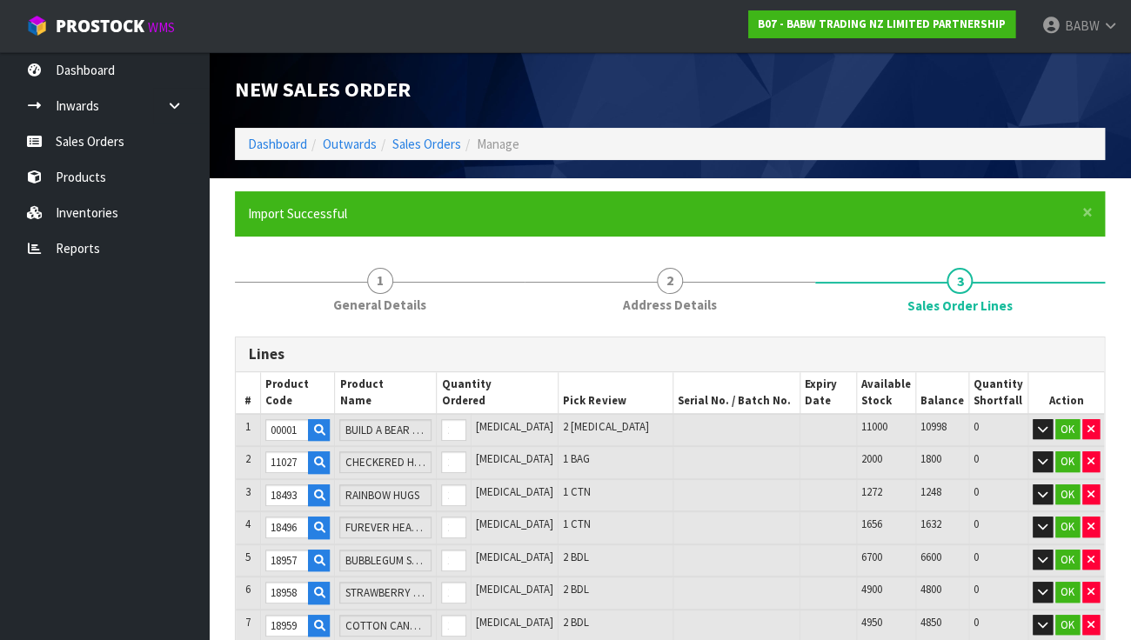
type input "33638"
type input "SUMERFUN SWIMSUIT"
type input "33640"
type input "GRN POKE SMR T"
type input "33643"
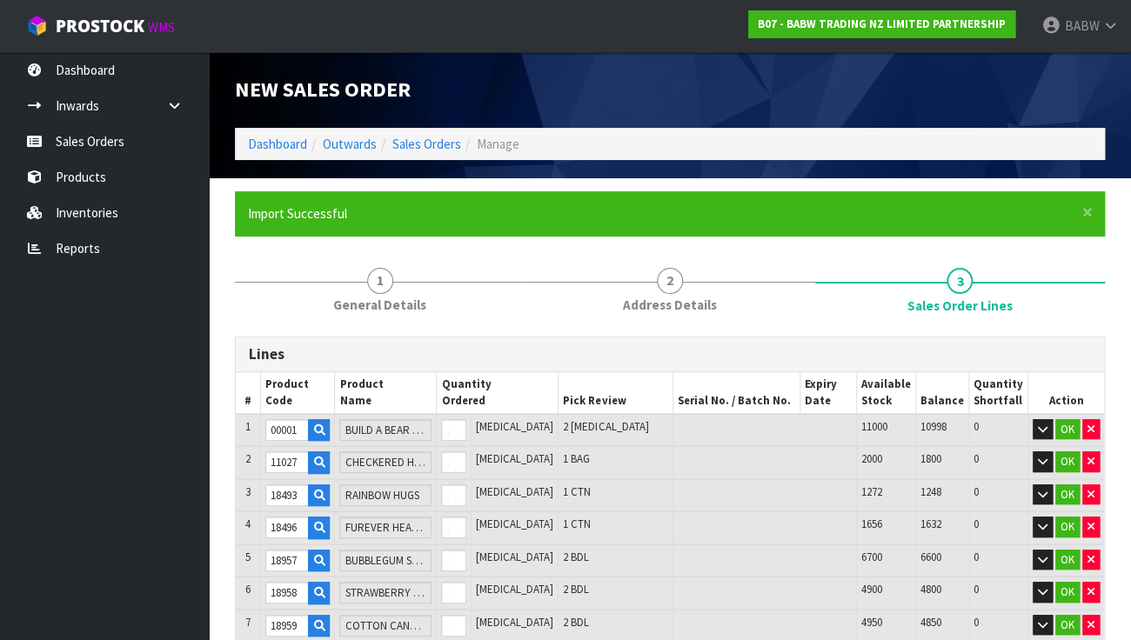
type input "CUPCK KUROMI DRS"
type input "33648"
type input "MB KIWI KOALA"
type input "33681"
type input "JAWS 50TH TEE"
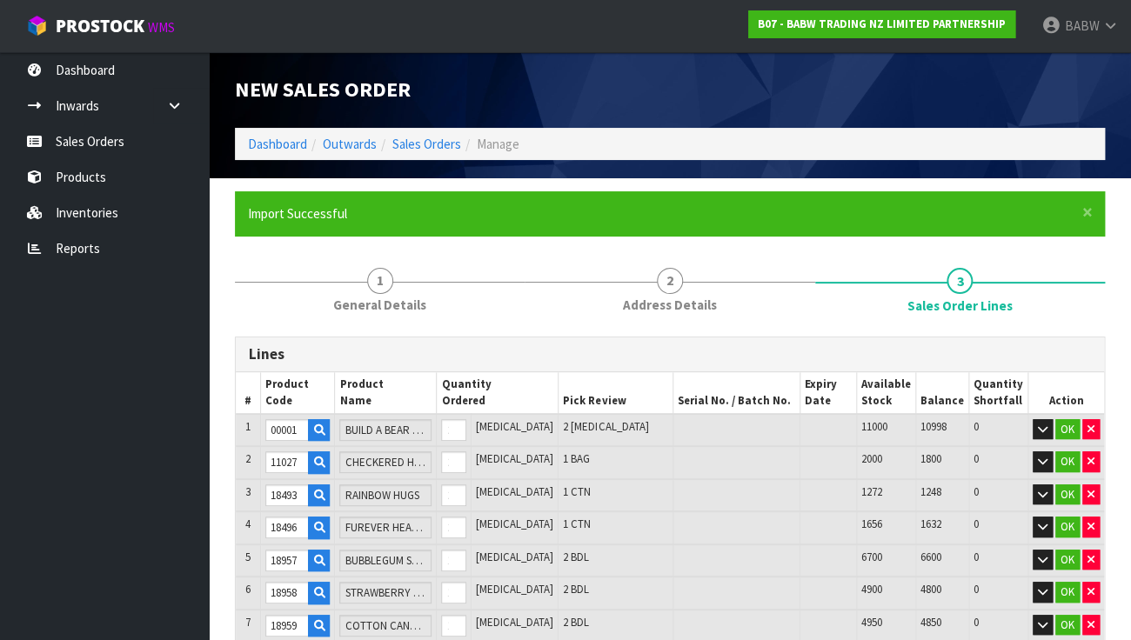
type input "33740"
type input "SUPERMAN TEE"
type input "33749"
type input "GIANT TOOTHLESS"
type input "33751"
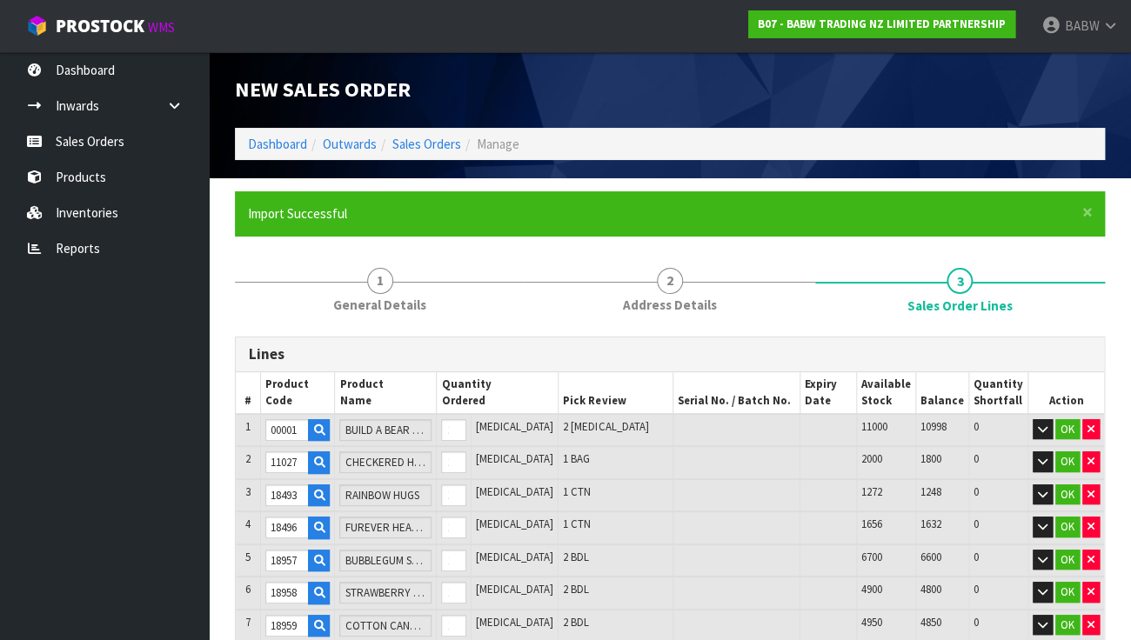
type input "SUN SPARKLE SLOTH"
type input "33925"
type input "TOY'S STAR PRINT JEANS"
type input "34044"
type input "MUFFIN"
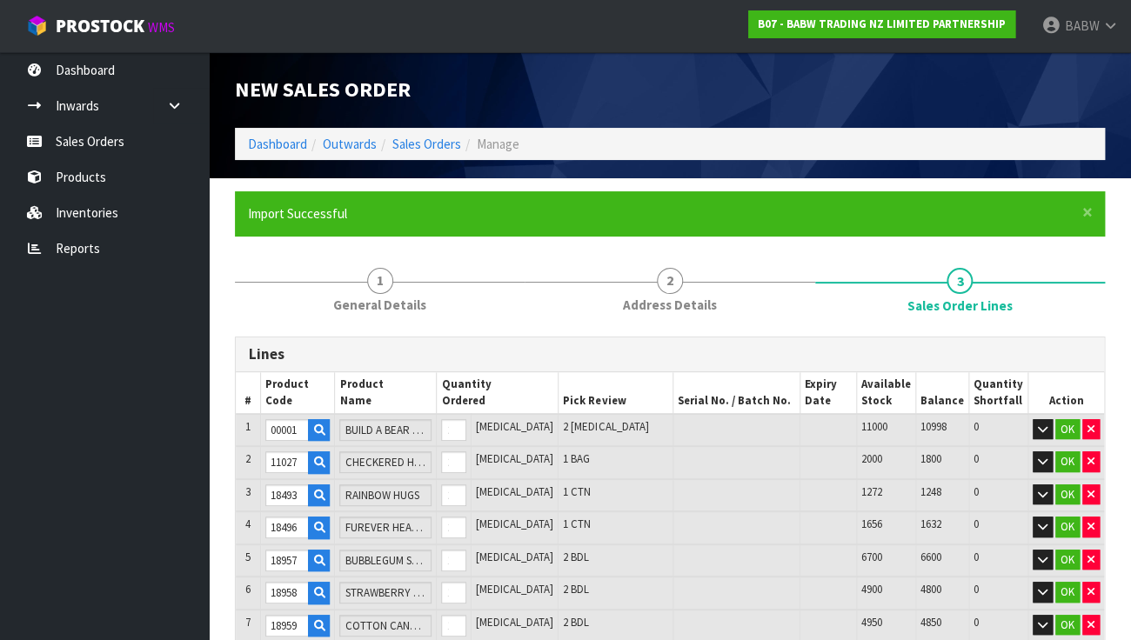
type input "33645"
type input "RNBW FLOWER WRIST"
type input "33652"
type input "WATERMELON FROG PLUSH"
type input "33693"
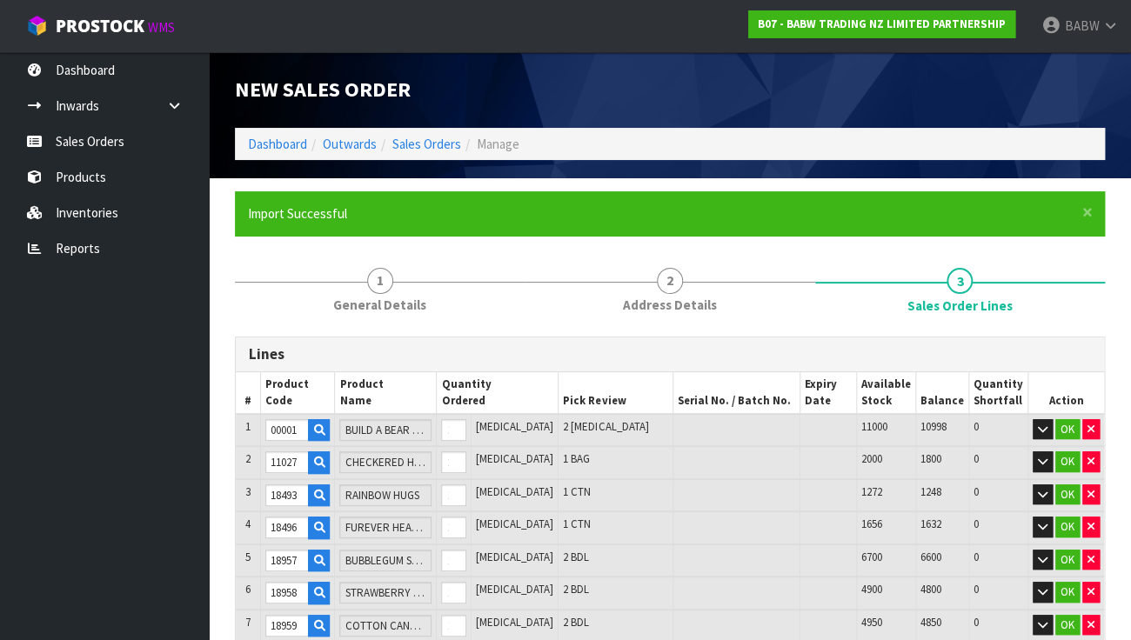
type input "MB RNBW TRICRATPS"
type input "33700"
type input "FRUIT STAND DRESS"
type input "33747"
type input "CTN CNDY CINNA ST"
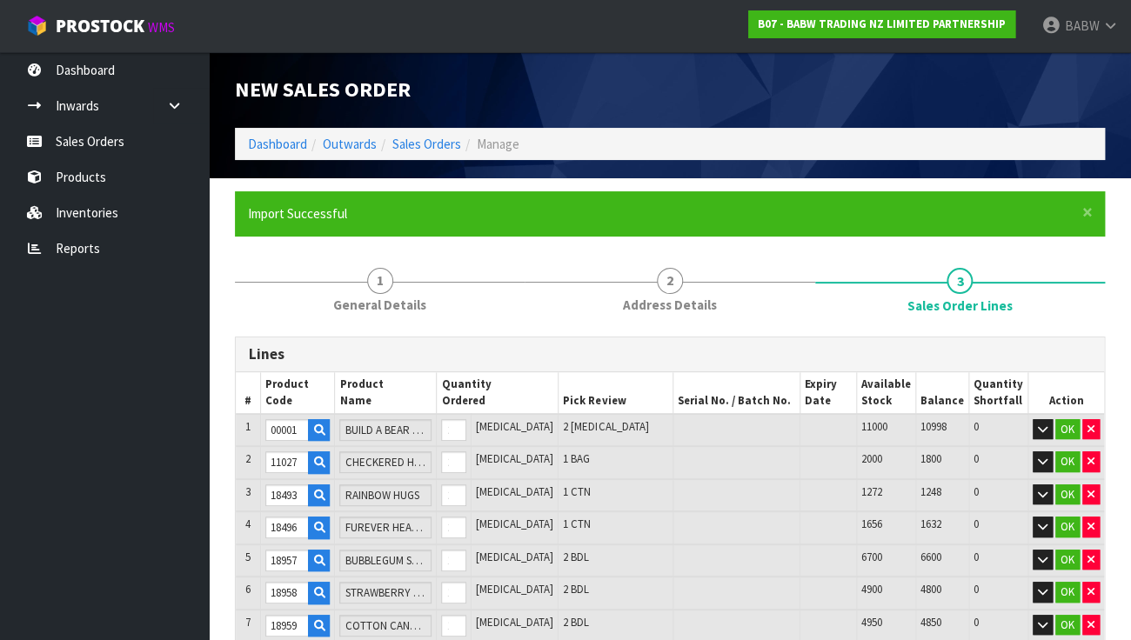
type input "33861"
type input "CLASSIC PDGTN"
type input "33923"
type input "PNK VARSTY JACKET"
type input "33933"
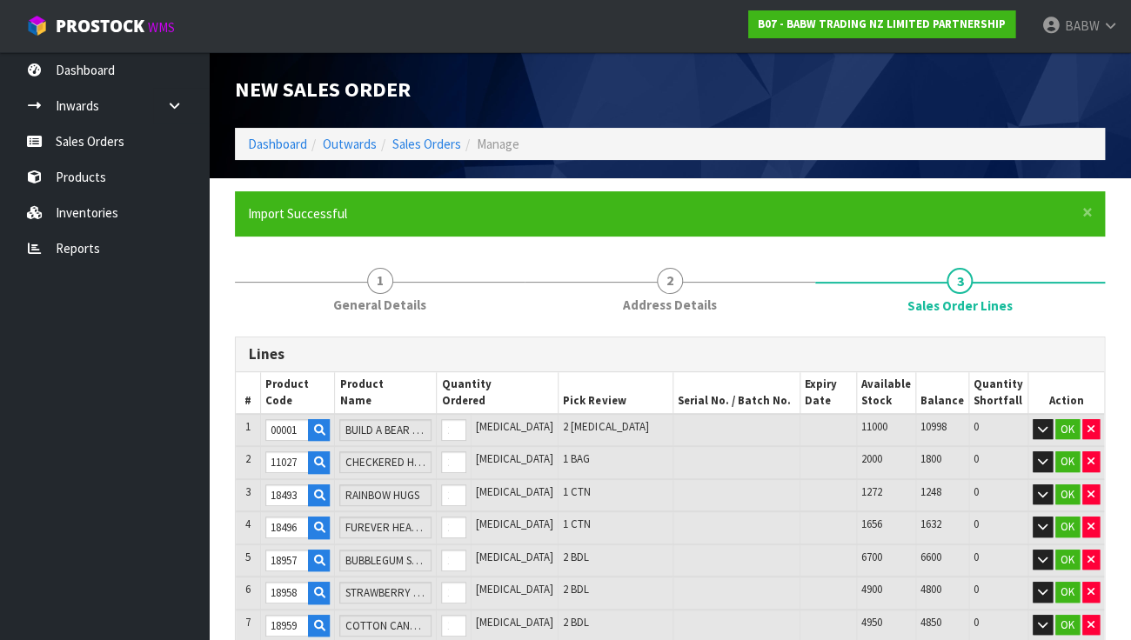
type input "BLUEY DANCE TEE"
type input "33947"
type input "STRAWB HALTR DRSS"
type input "33635"
type input "FRESH SQUEEZED T"
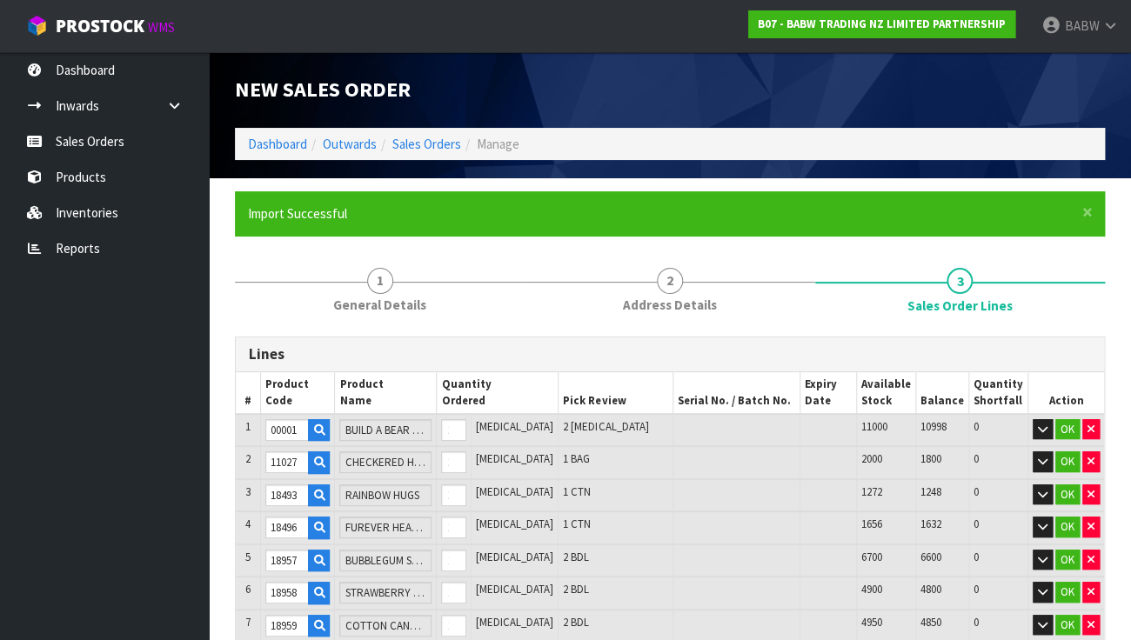
type input "33650"
type input "PINEAPPLE AXO"
type input "33664"
type input "MB TIMELESS TEDDY"
type input "33678"
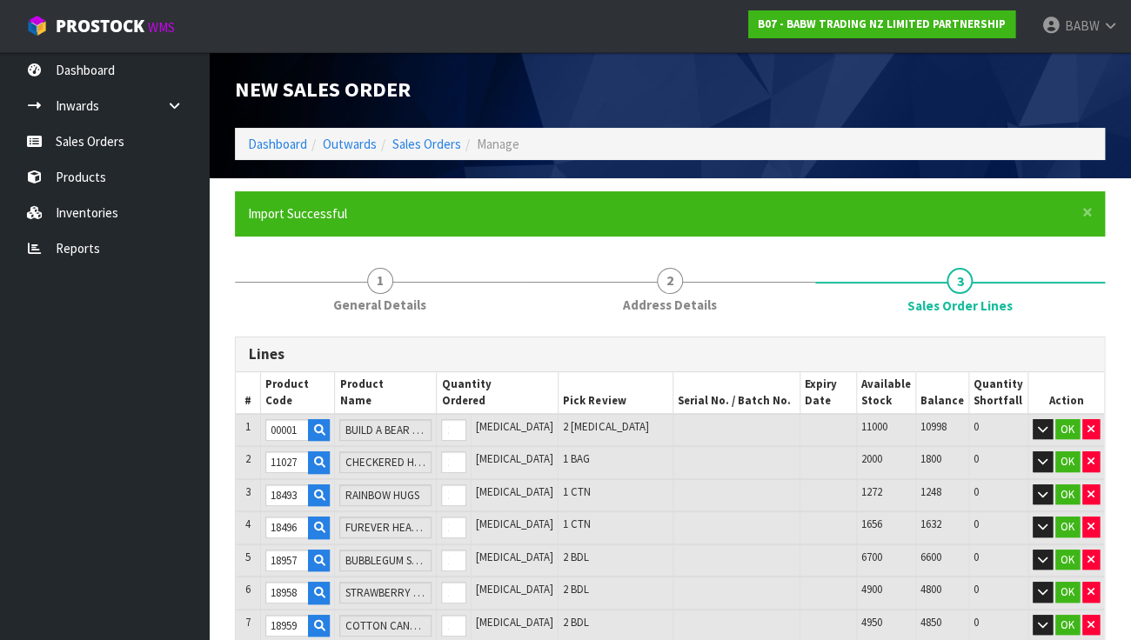
type input "ALLIGATOR"
type input "33679"
type input "SNOWCONE HLTR DRS"
type input "33680"
type input "TDYE TANK & SKIRT"
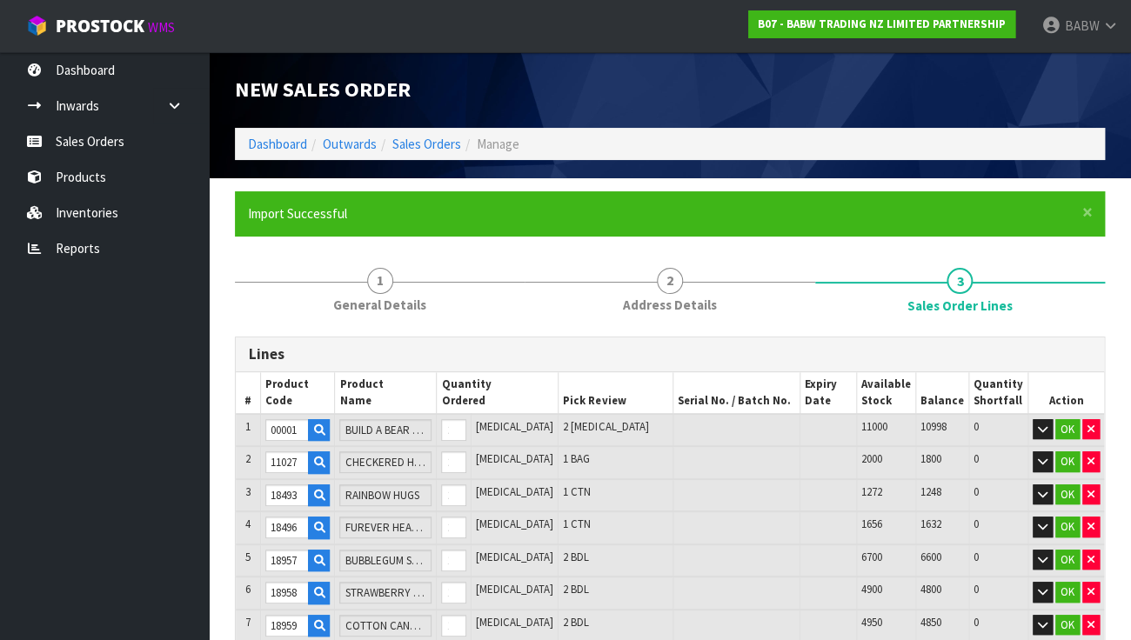
type input "33702"
type input "HEART TEE"
type input "33756"
type input "PINK COWGIRL BOOTS"
type input "33960"
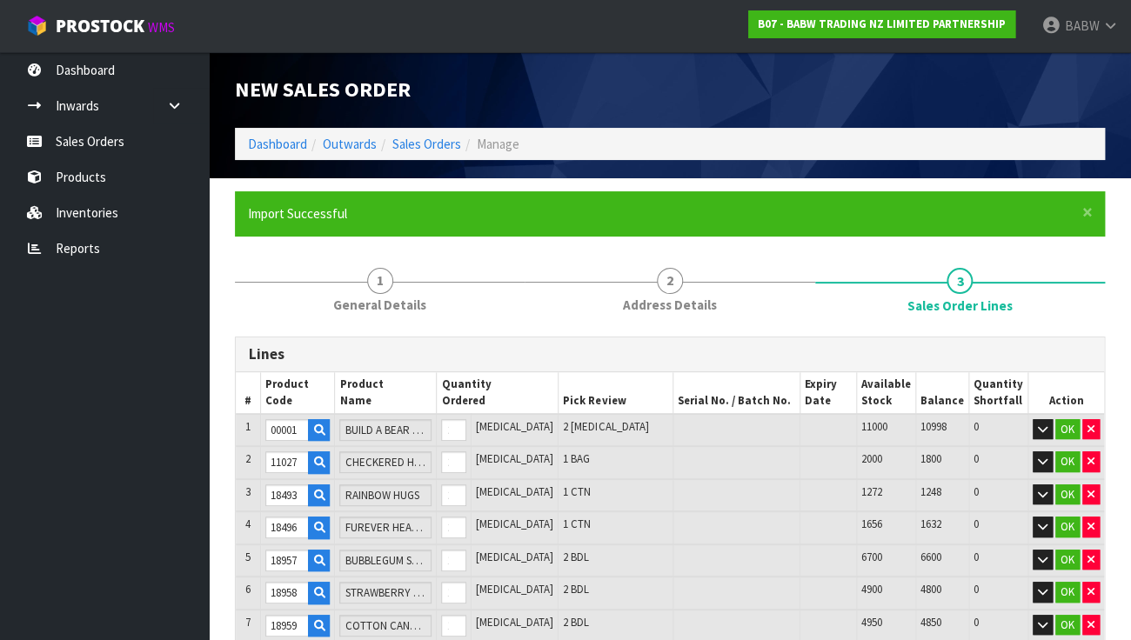
type input "PUMPKIN POMPOM"
type input "34039"
type input "WANNA HANG BAT T"
type input "33651"
type input "PINK CAPYBARA"
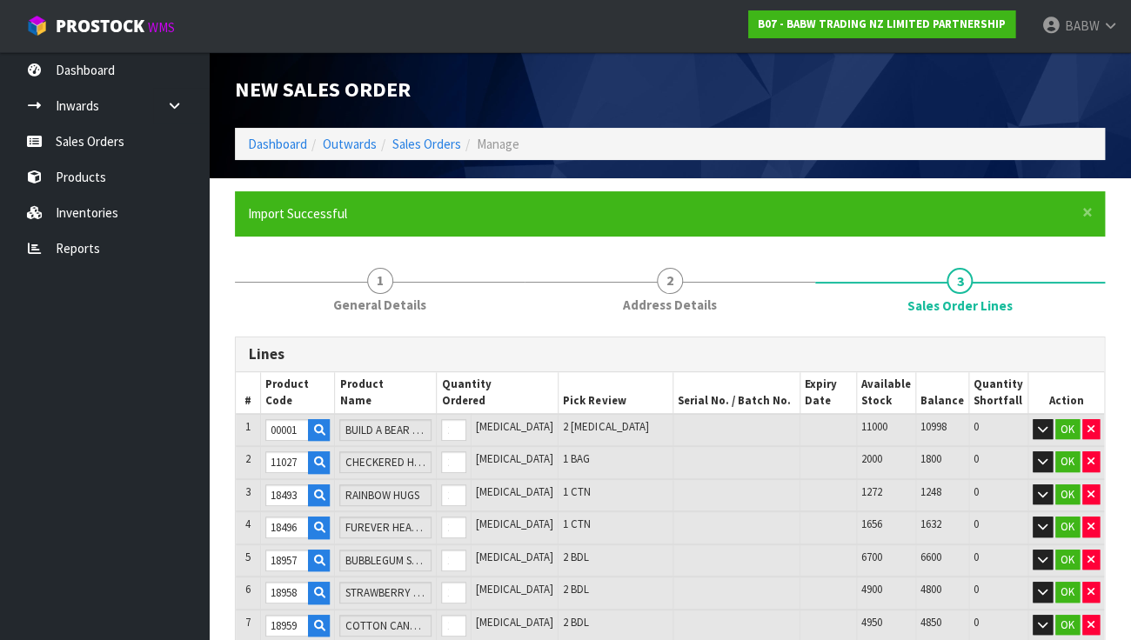
type input "33662"
type input "DONT BUG ME TEE"
type input "33862"
type input "PDGTN COAT SET"
type input "33867"
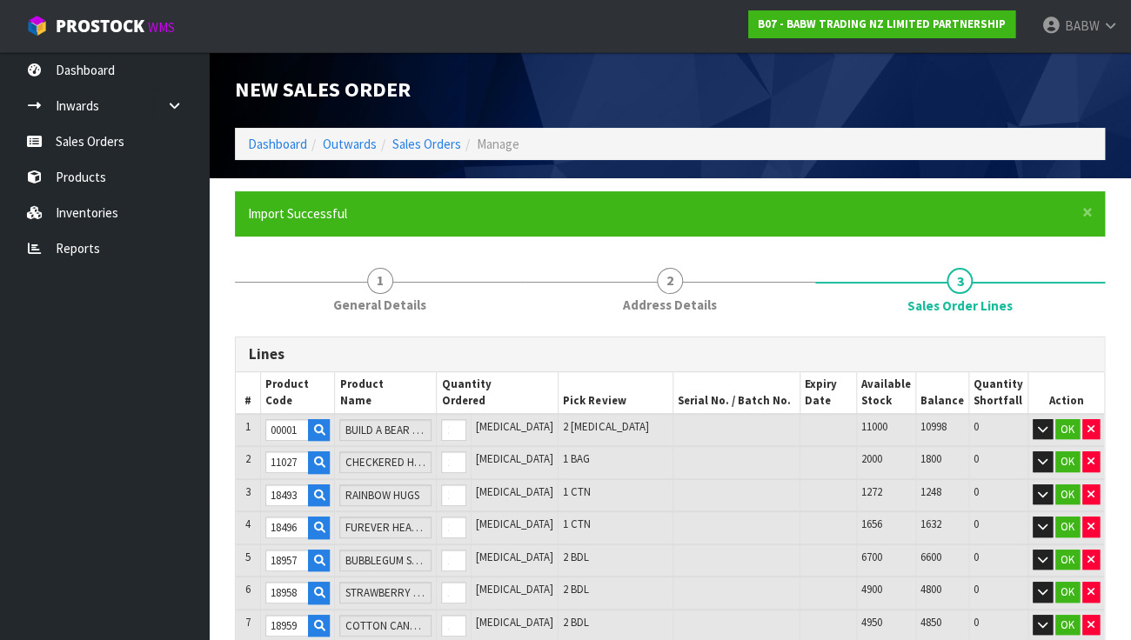
type input "TIE DYE SMILY TEE"
type input "33870"
type input "DAISY SWEATER"
type input "33875"
type input "HLWN CANDY DRESS"
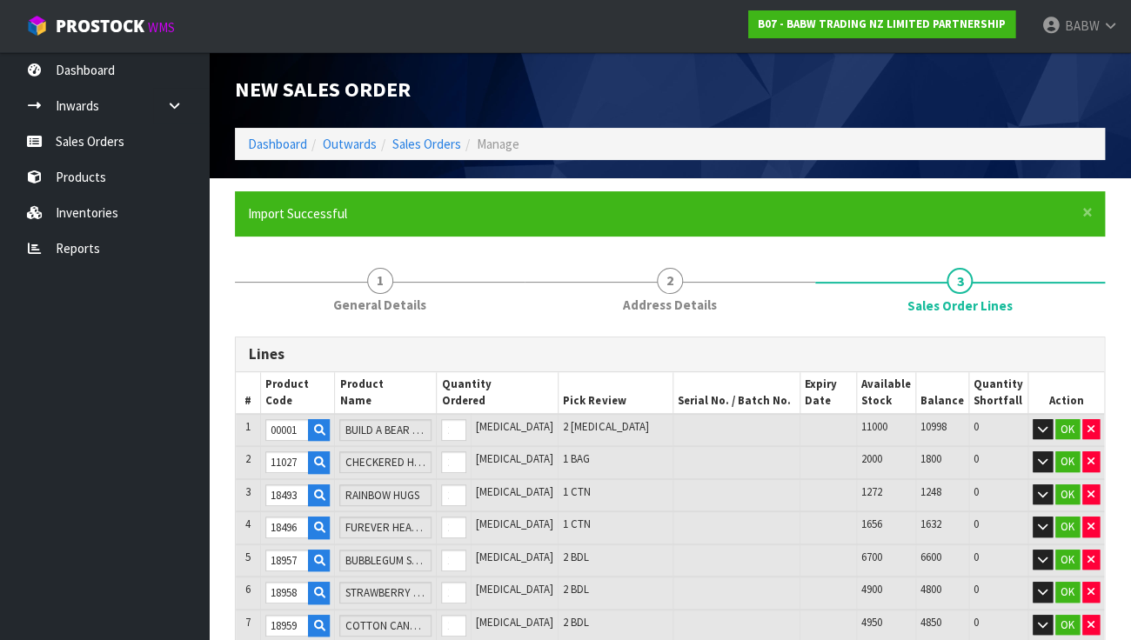
type input "33880"
type input "SPOOKY SLIME TEE"
type input "33912"
type input "ZOMBIE AXOLOTL"
type input "33924"
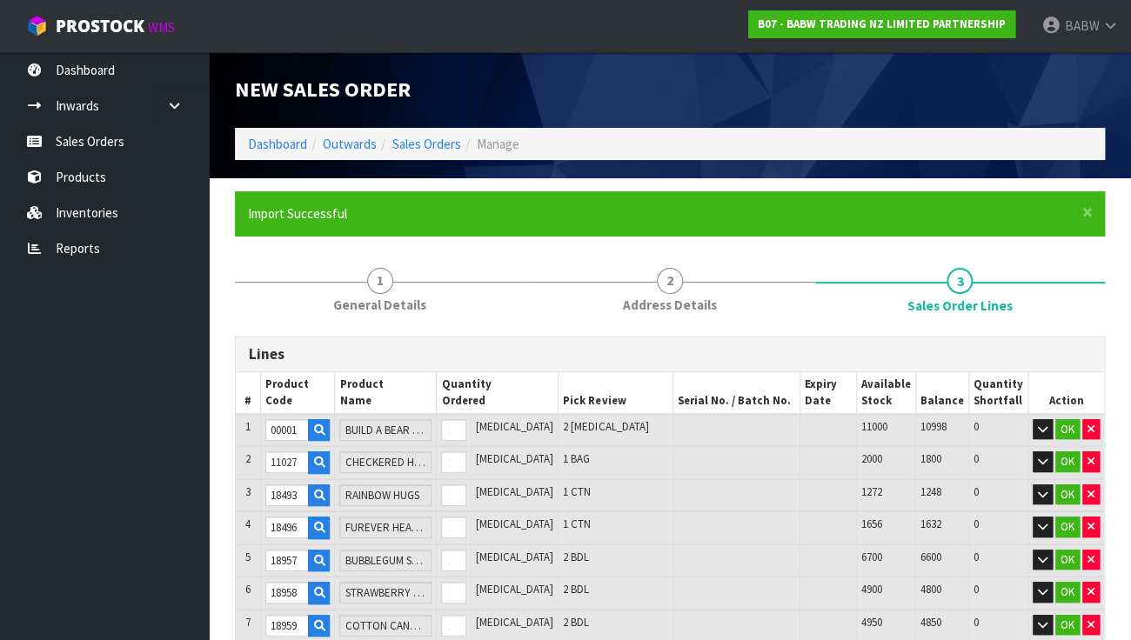
type input "COFFEE CUP"
type input "33940"
type input "ORANGE STITCH"
type input "33963"
type input "TWIN STARS SLPR"
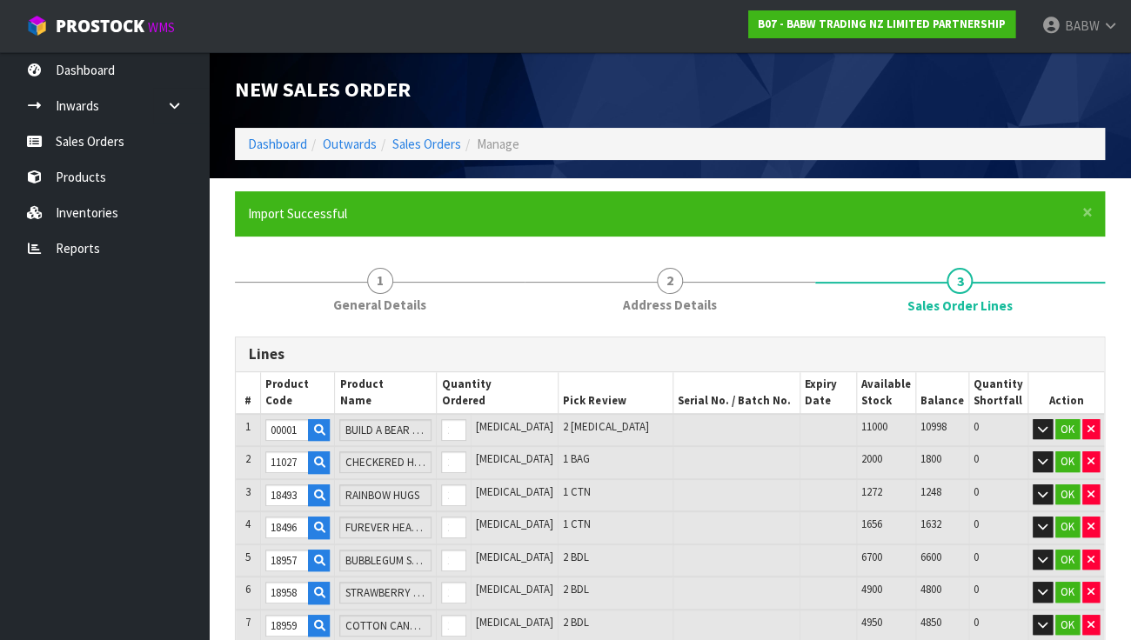
type input "33642"
type input "RNBW BEE YOU TEE"
type input "33864"
type input "CAKE POP WRISTIE"
type input "33873"
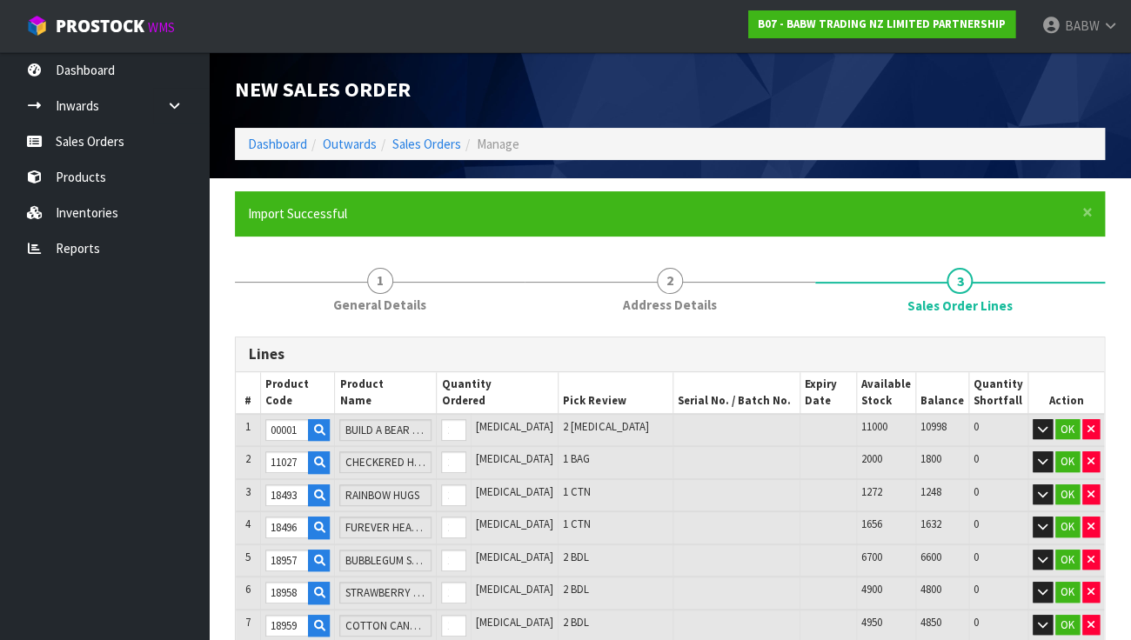
type input "GIANT BLUEY"
type input "33896"
type input "SKLTN CANDY TEE"
type input "33903"
type input "CAKE POP COW"
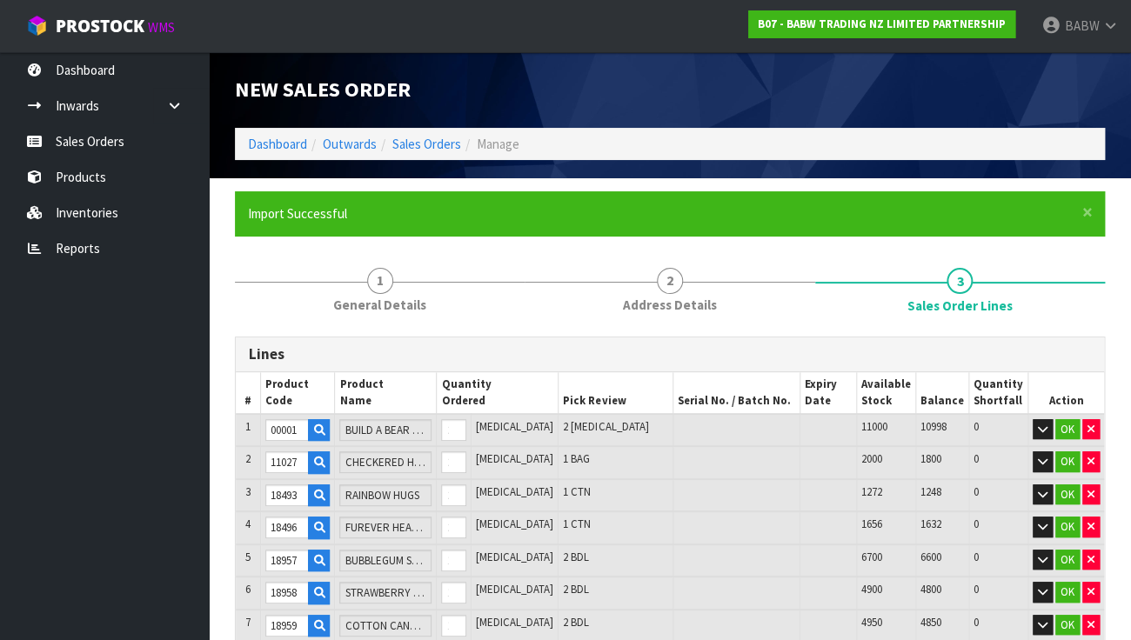
type input "33904"
type input "CARAMEL FRAPPE FROG"
type input "33917"
type input "HANGYODON SLEEPR"
type input "33943"
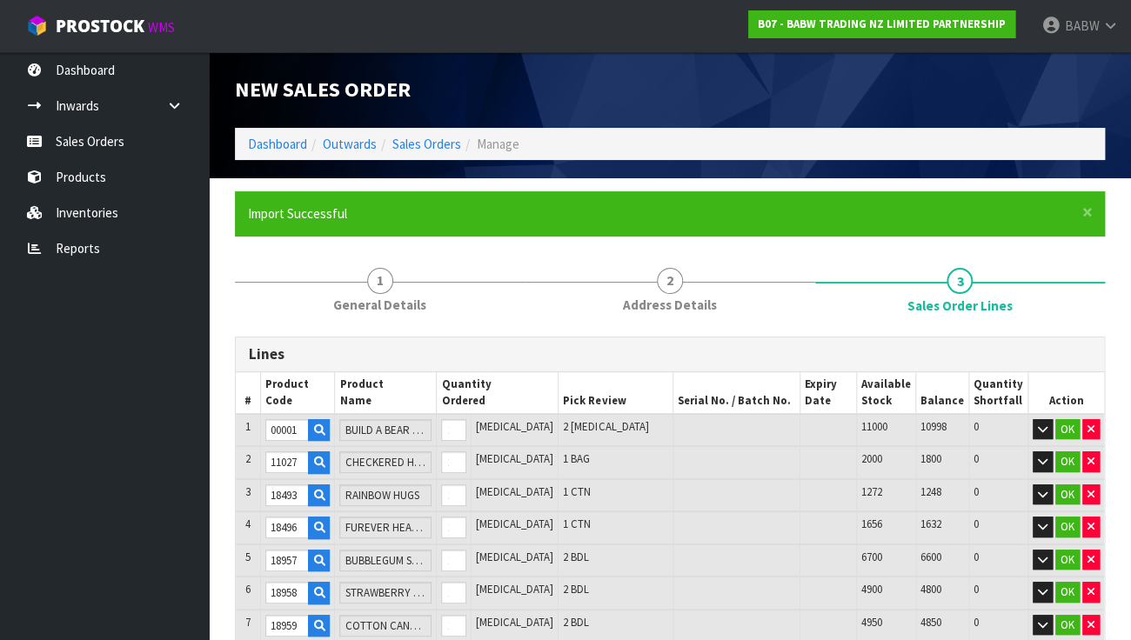
type input "TOY'S SNOOPY PJ SET"
type input "34002"
type input "HK SKELETON DRESS"
type input "34046"
type input "GRANNY MUFFIN"
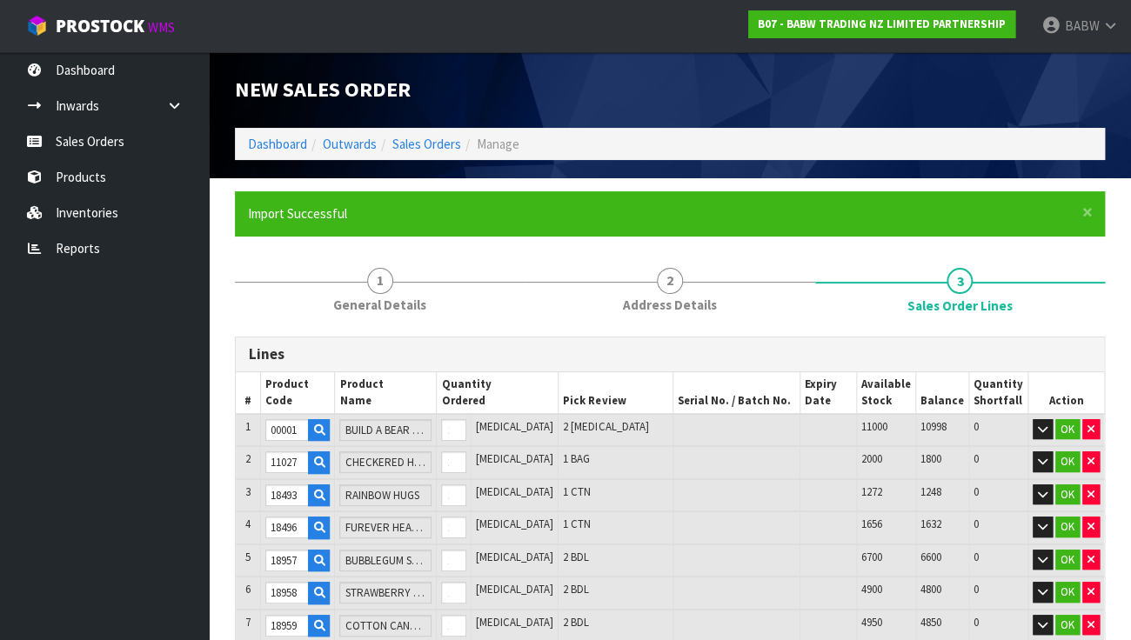
type input "33715"
type input "RAINBOW BACKPACK"
type input "33857"
type input "DTSY FLORAL DRESS"
type input "33858"
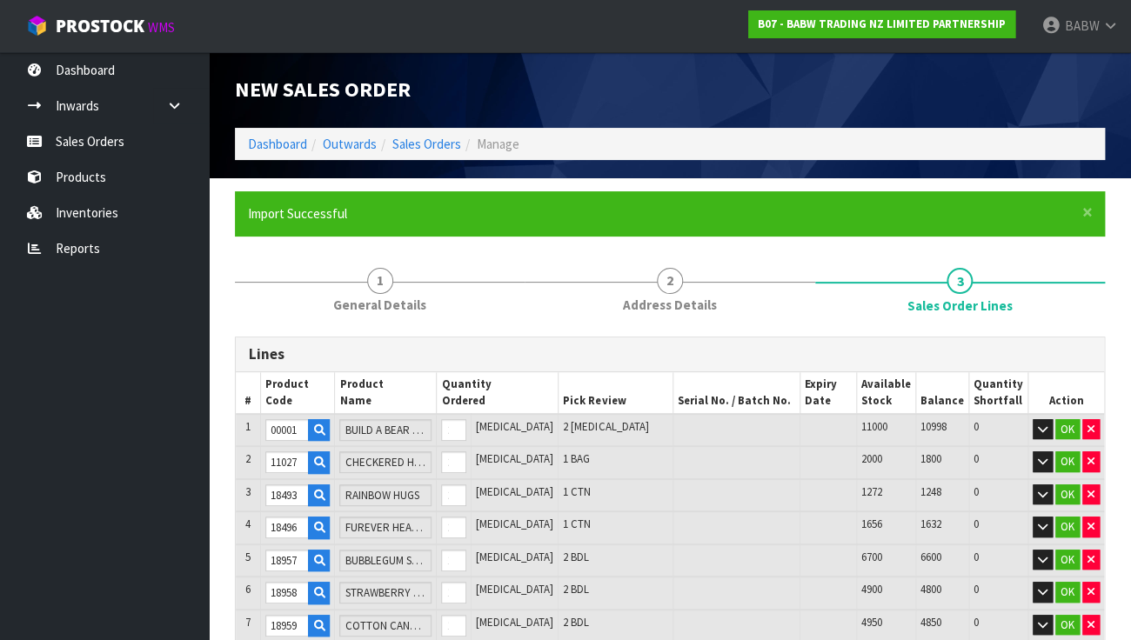
type input "BEAR HEAD OVERALL"
type input "33860"
type input "PDGTN MARMALADE"
type input "33865"
type input "SUPPORT COFFEE T"
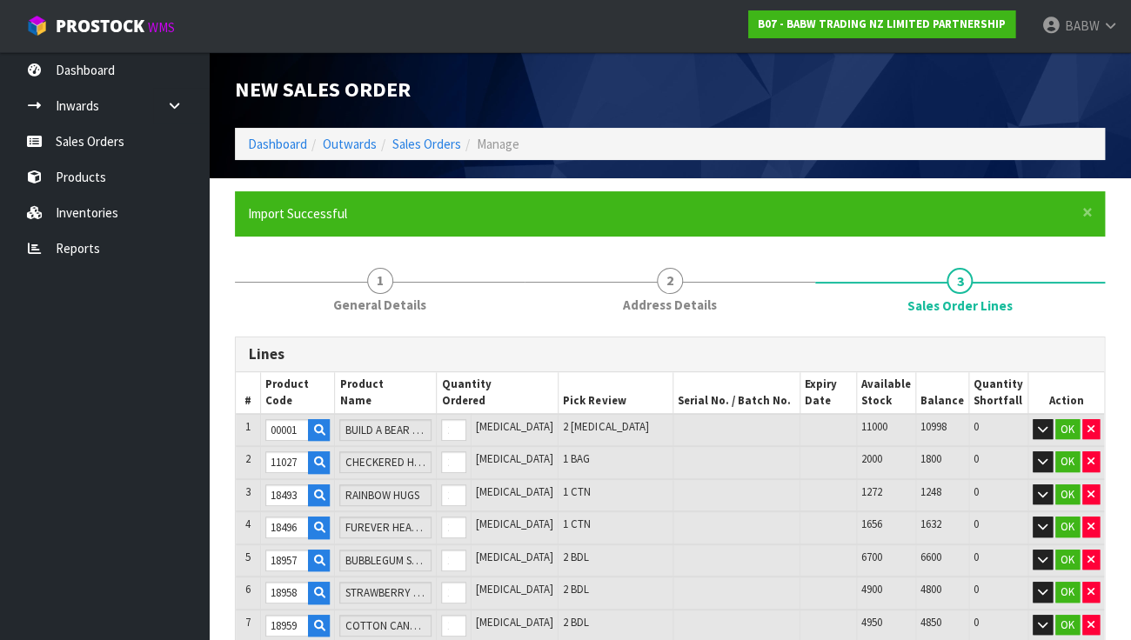
type input "33894"
type input "ROCK ROLL TEE"
type input "33915"
type input "HANGYODON"
type input "33916"
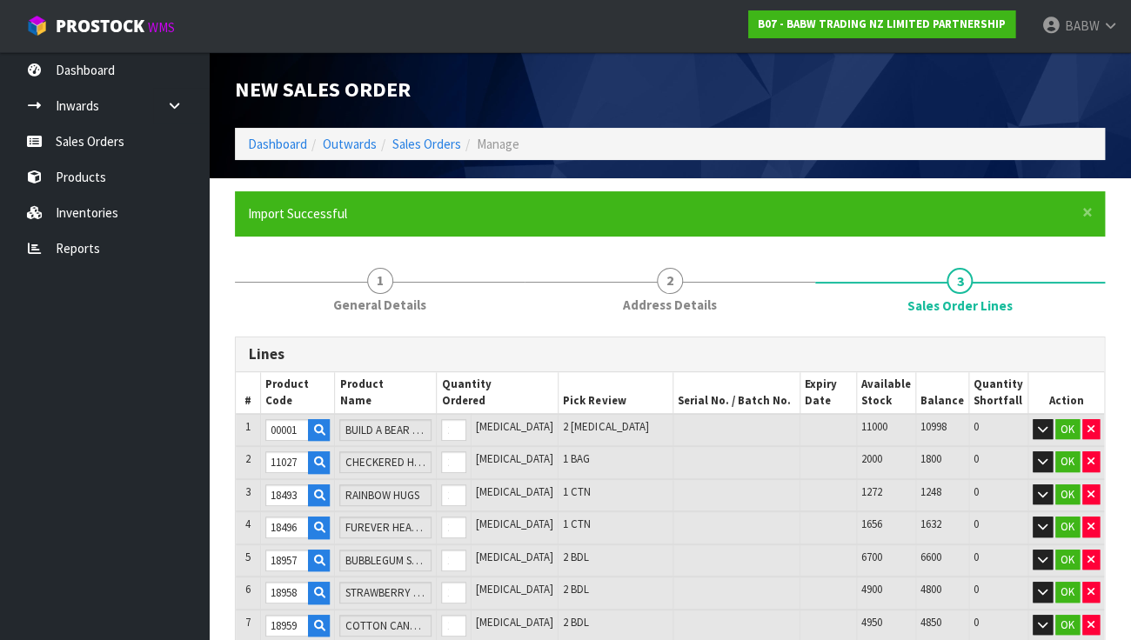
type input "SAYURI BUDDY"
type input "34019"
type input "TOY'S KUROMI WITCH DRSS"
type input "32286"
type input "MB LONGHORN"
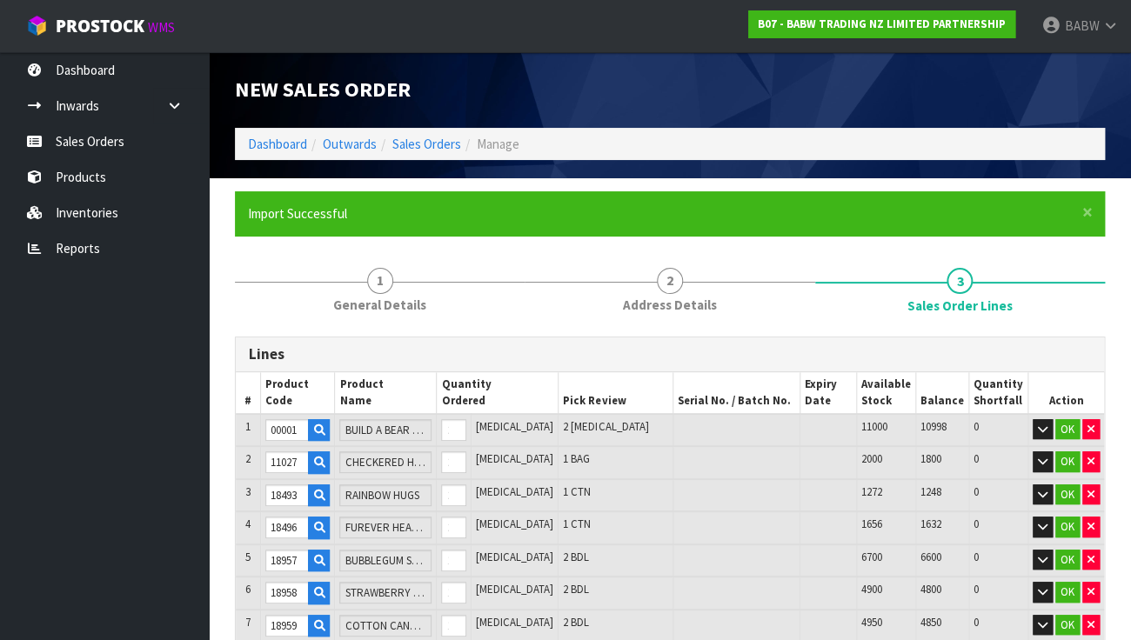
type input "32300"
type input "BFF ENCHANTED UNICORN"
type input "32304"
type input "MB RAINBOW UNICORN"
type input "33710"
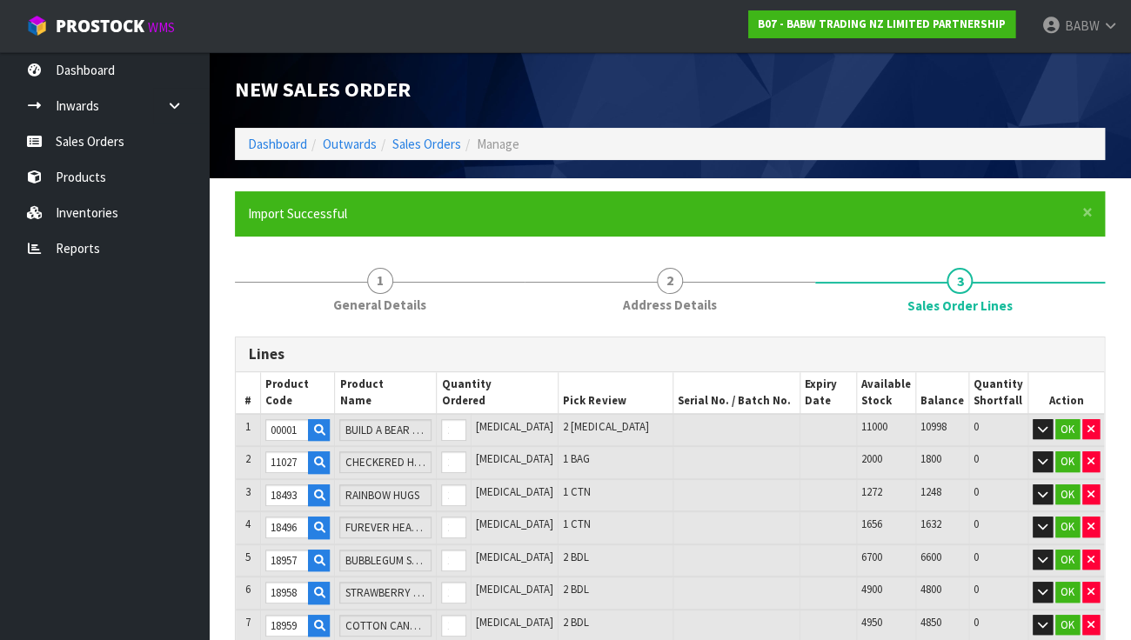
type input "GREEN OP TUTTI FRUITTI SCENTIMENT"
type input "33855"
type input "[PERSON_NAME]"
type input "33863"
type input "PDGTN SUITCASE"
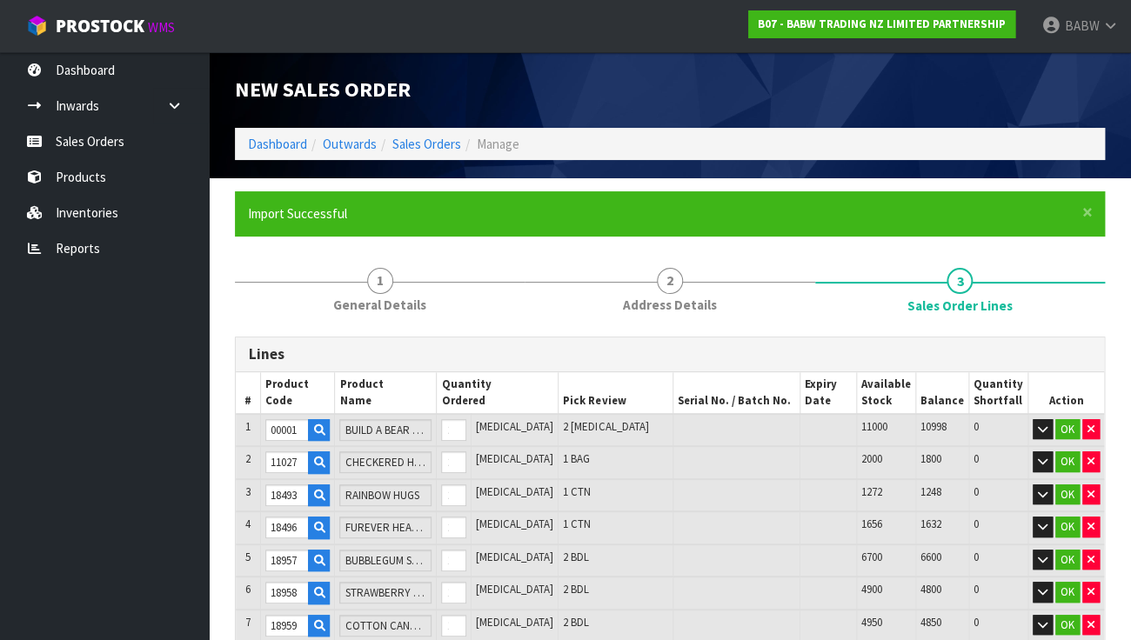
type input "33877"
type input "MB SKELETON CAPY"
type input "33878"
type input "HLWN CANDY BTN UP"
type input "33879"
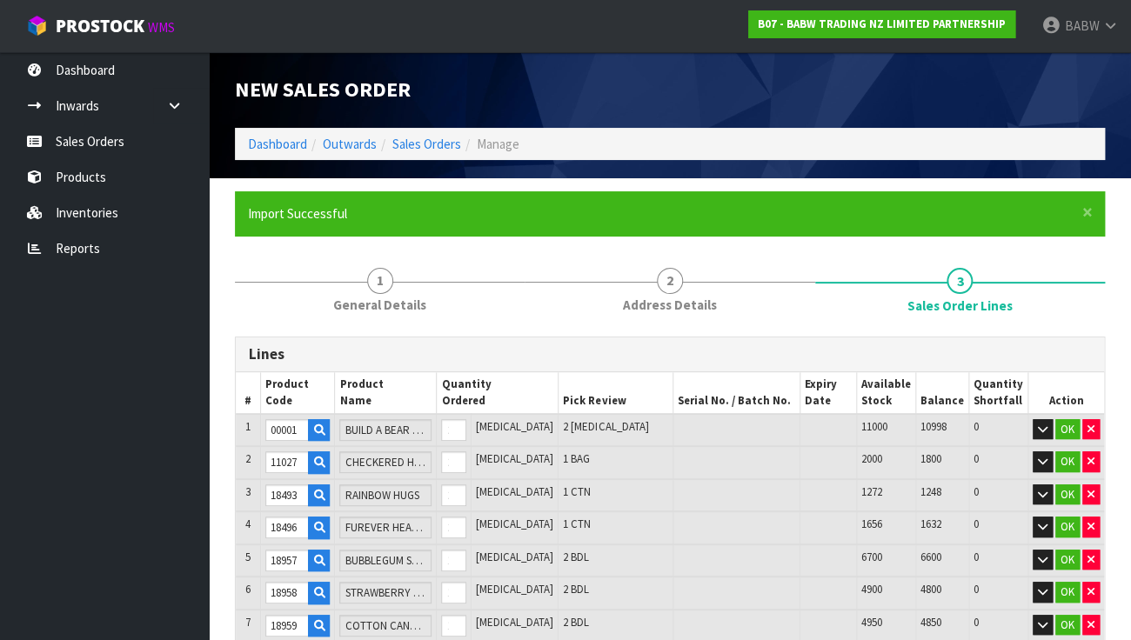
type input "MUMMY EYEBAL SLPR"
type input "33881"
type input "SUPRMN MOVIE CSTM"
type input "33895"
type input "BLCK WHT STRP PNT"
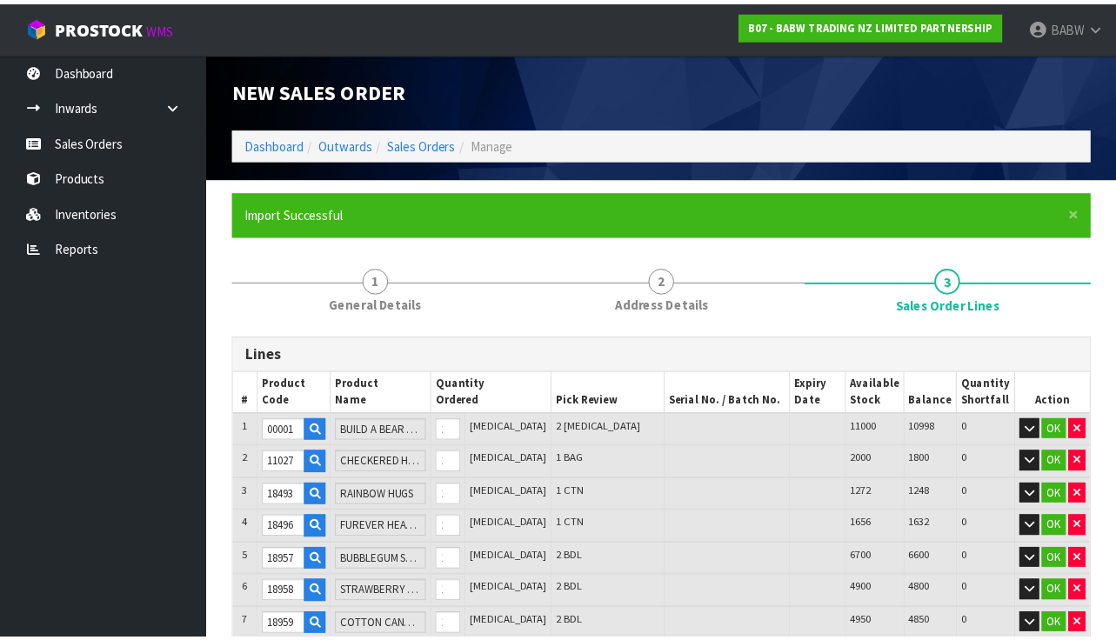
scroll to position [193, 0]
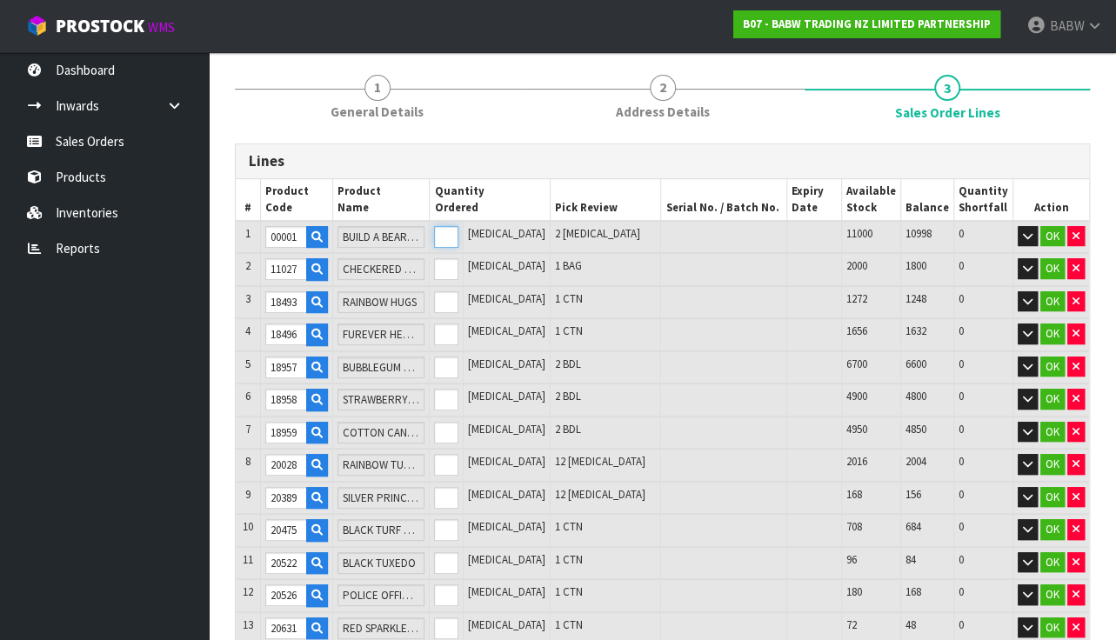
drag, startPoint x: 485, startPoint y: 233, endPoint x: 468, endPoint y: 229, distance: 17.9
click at [468, 229] on tr "1 00001 BUILD A BEAR FLYERS 2 PCE 2 PCE 11000 10998 0 OK" at bounding box center [662, 237] width 853 height 33
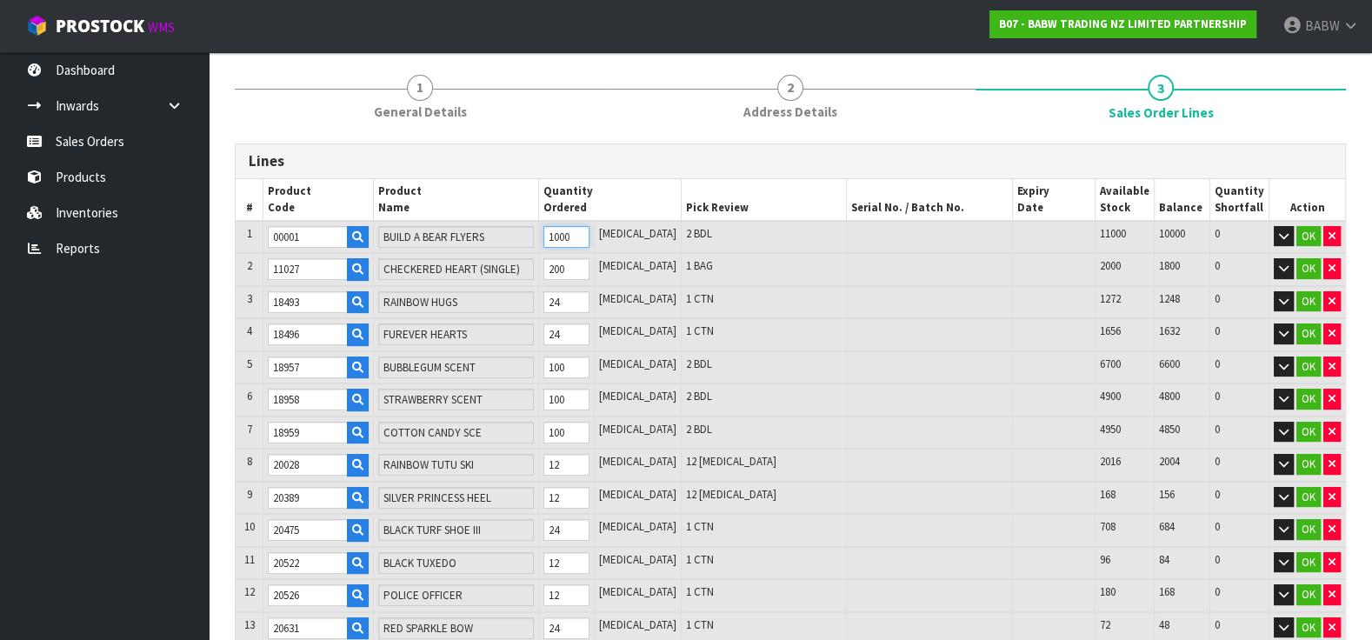
scroll to position [0, 0]
click at [122, 390] on ul "Dashboard Inwards Purchase Orders Receipts Sales Orders Products Inventories Re…" at bounding box center [104, 346] width 209 height 588
click at [574, 302] on input "24" at bounding box center [566, 302] width 45 height 22
click at [574, 460] on input "12" at bounding box center [566, 465] width 45 height 22
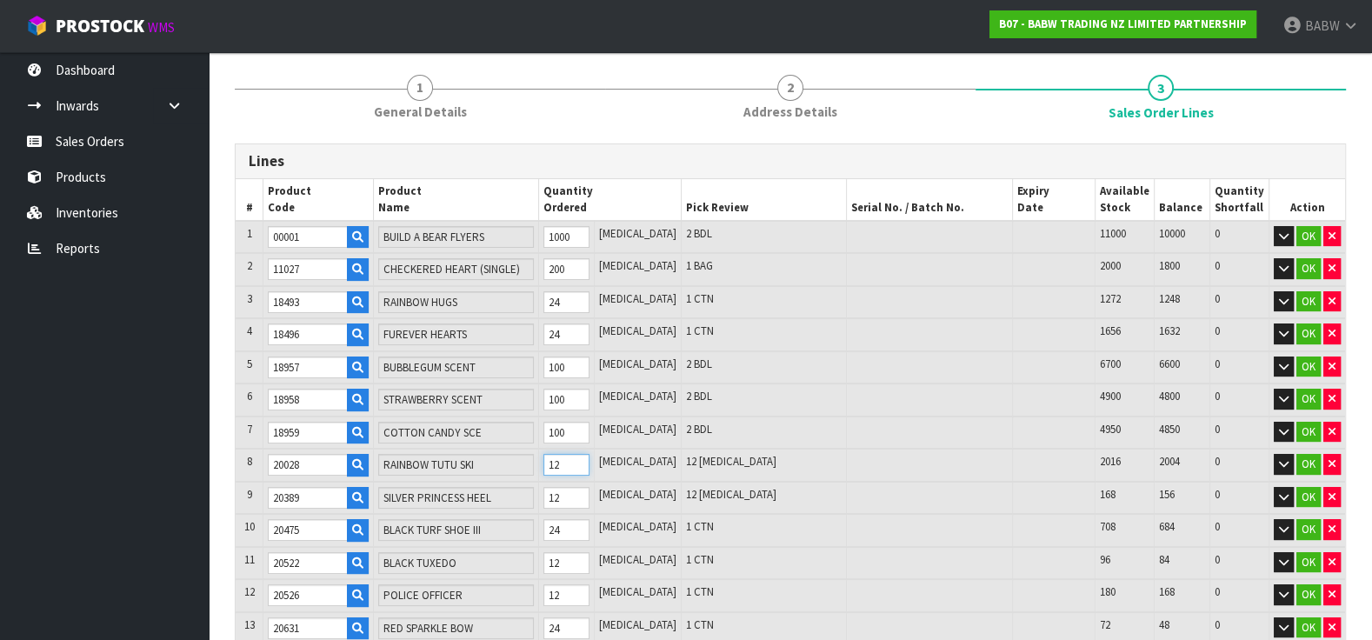
click at [574, 460] on input "12" at bounding box center [566, 465] width 45 height 22
click at [572, 497] on input "12" at bounding box center [566, 498] width 45 height 22
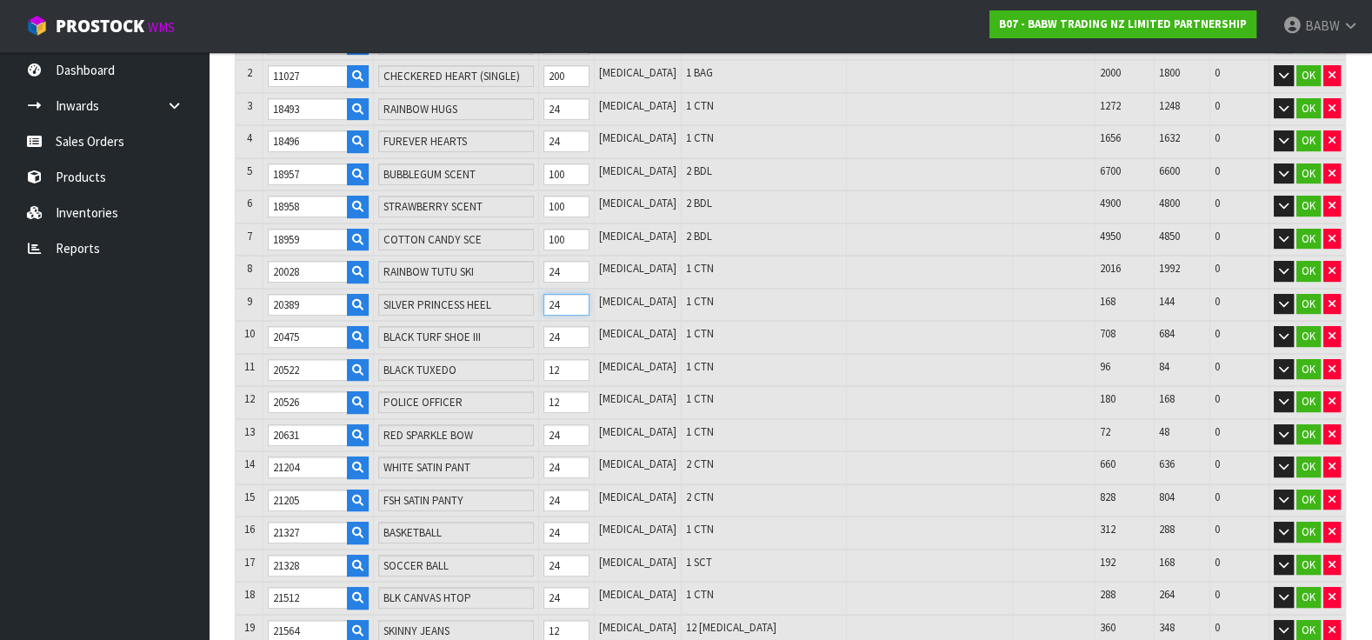
scroll to position [579, 0]
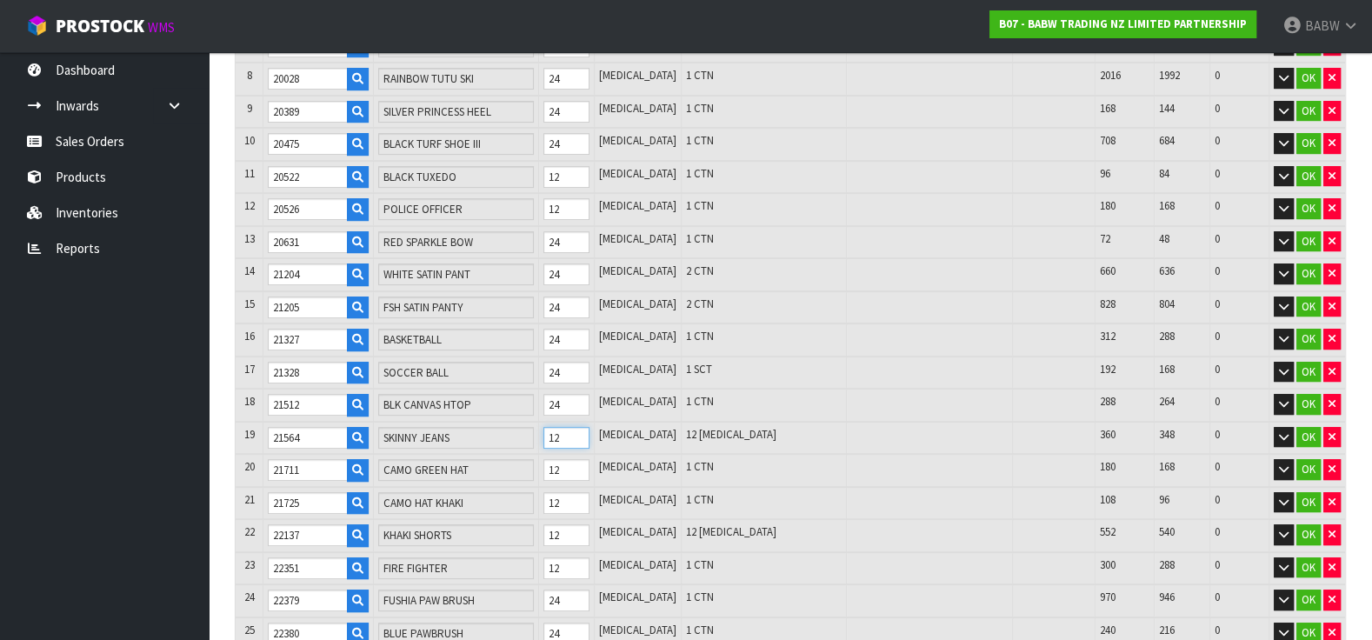
click at [576, 430] on input "12" at bounding box center [566, 438] width 45 height 22
click at [572, 525] on input "12" at bounding box center [566, 535] width 45 height 22
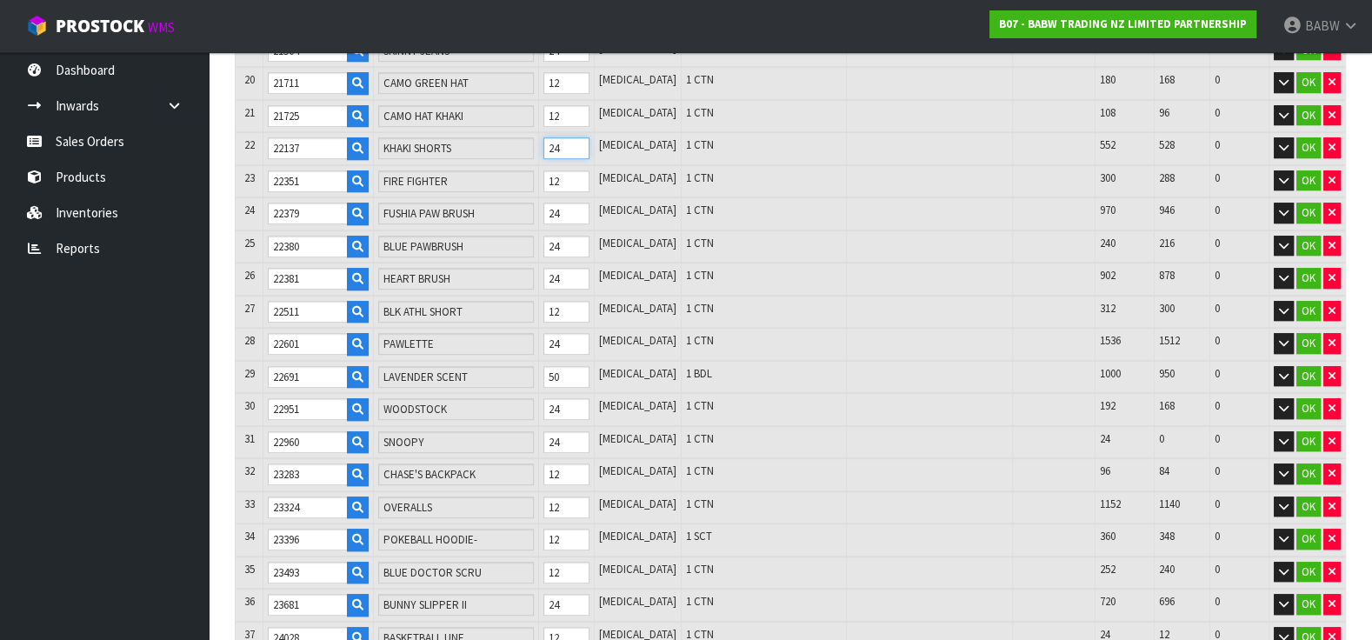
scroll to position [1159, 0]
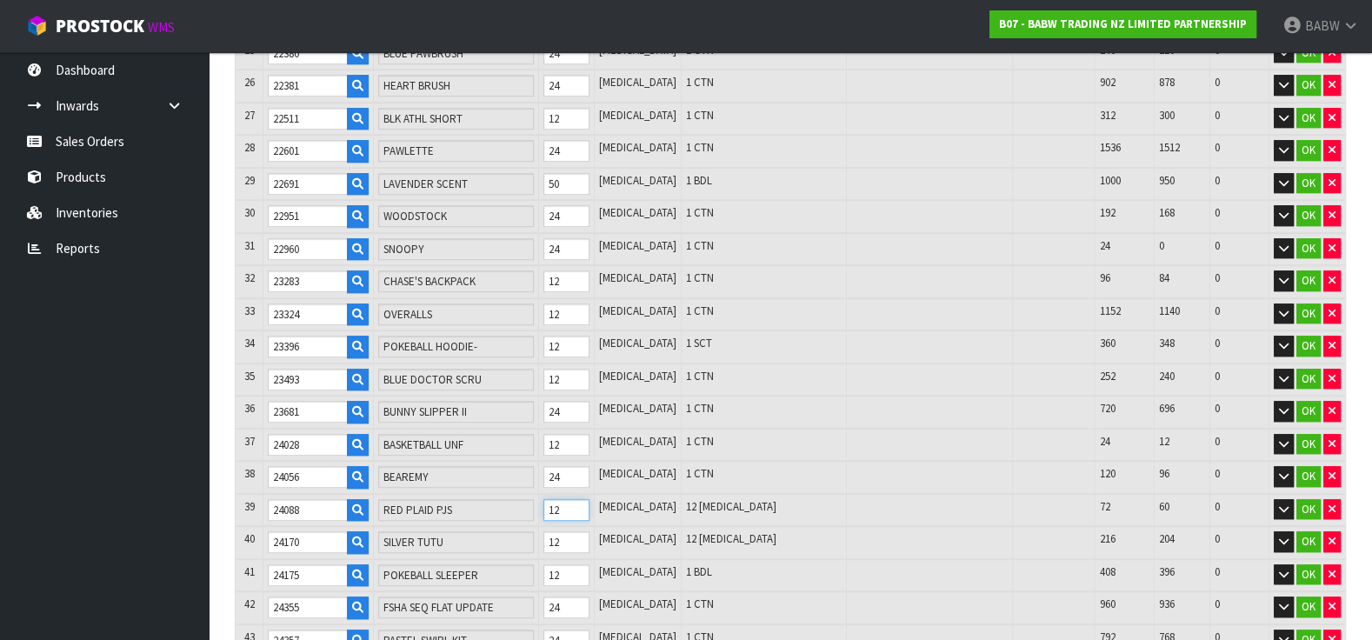
click at [573, 499] on input "12" at bounding box center [566, 510] width 45 height 22
click at [577, 531] on input "12" at bounding box center [566, 542] width 45 height 22
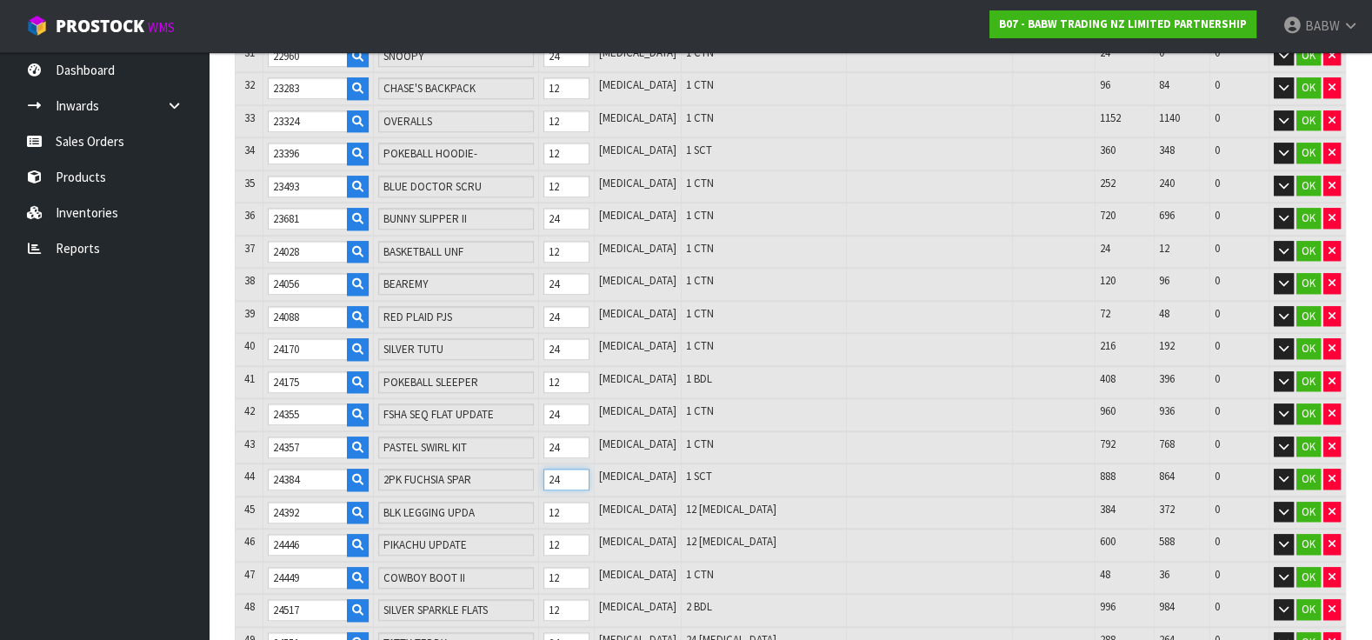
click at [571, 469] on input "24" at bounding box center [566, 480] width 45 height 22
click at [567, 502] on input "12" at bounding box center [566, 513] width 45 height 22
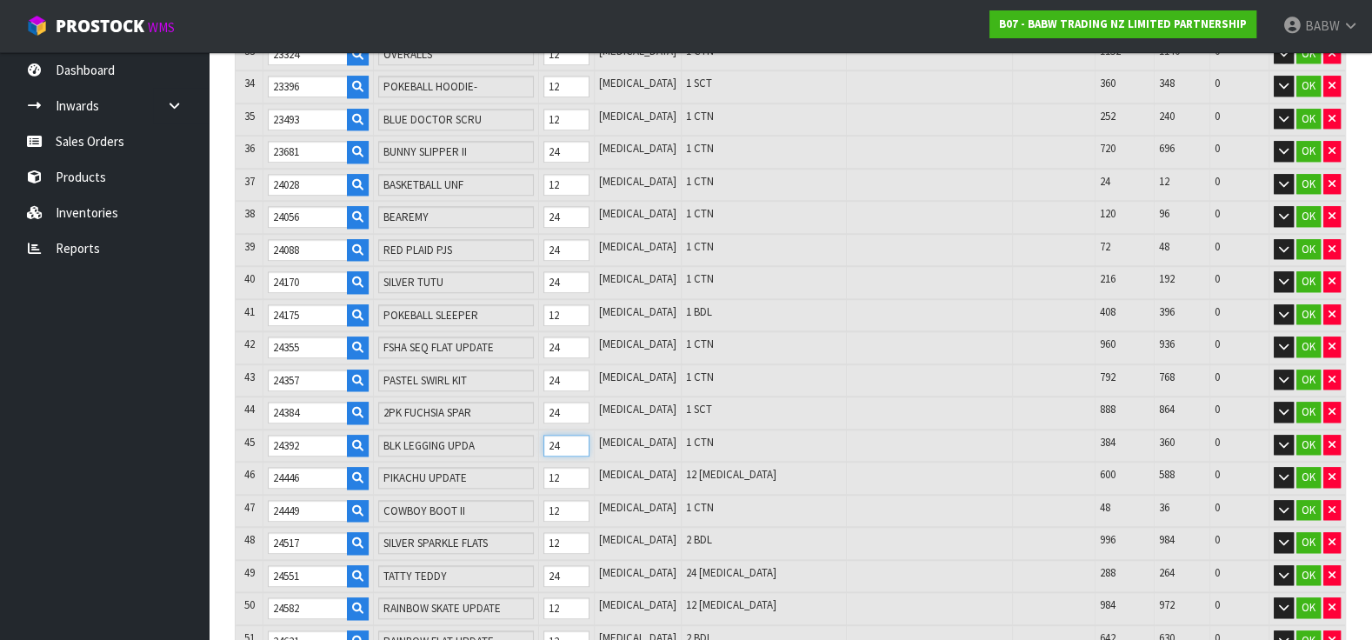
scroll to position [1449, 0]
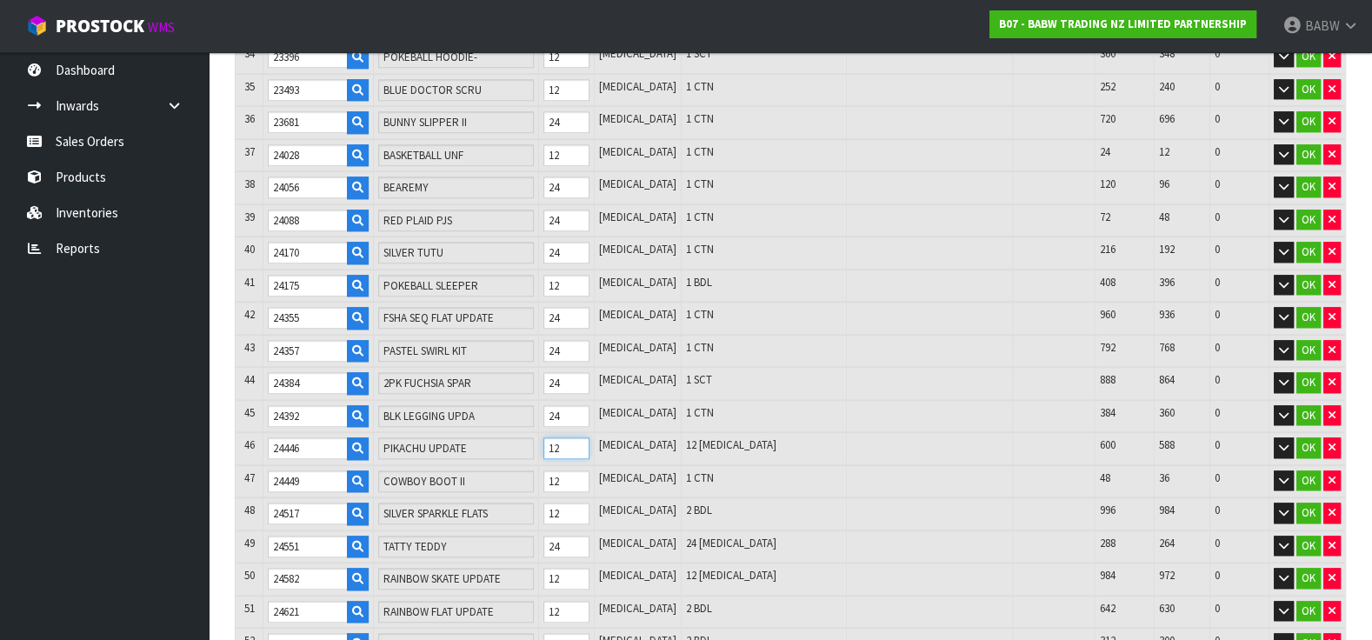
click at [572, 437] on input "12" at bounding box center [566, 448] width 45 height 22
click at [574, 536] on input "24" at bounding box center [566, 547] width 45 height 22
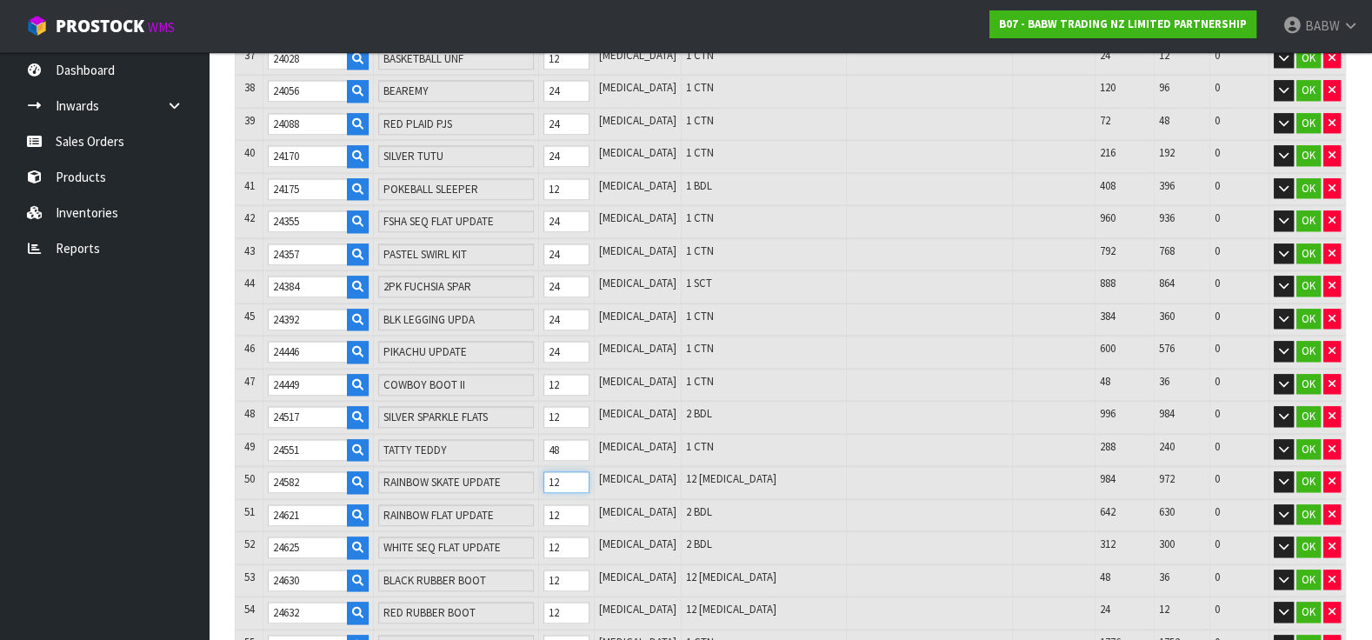
click at [575, 471] on input "12" at bounding box center [566, 482] width 45 height 22
click at [578, 504] on input "12" at bounding box center [566, 515] width 45 height 22
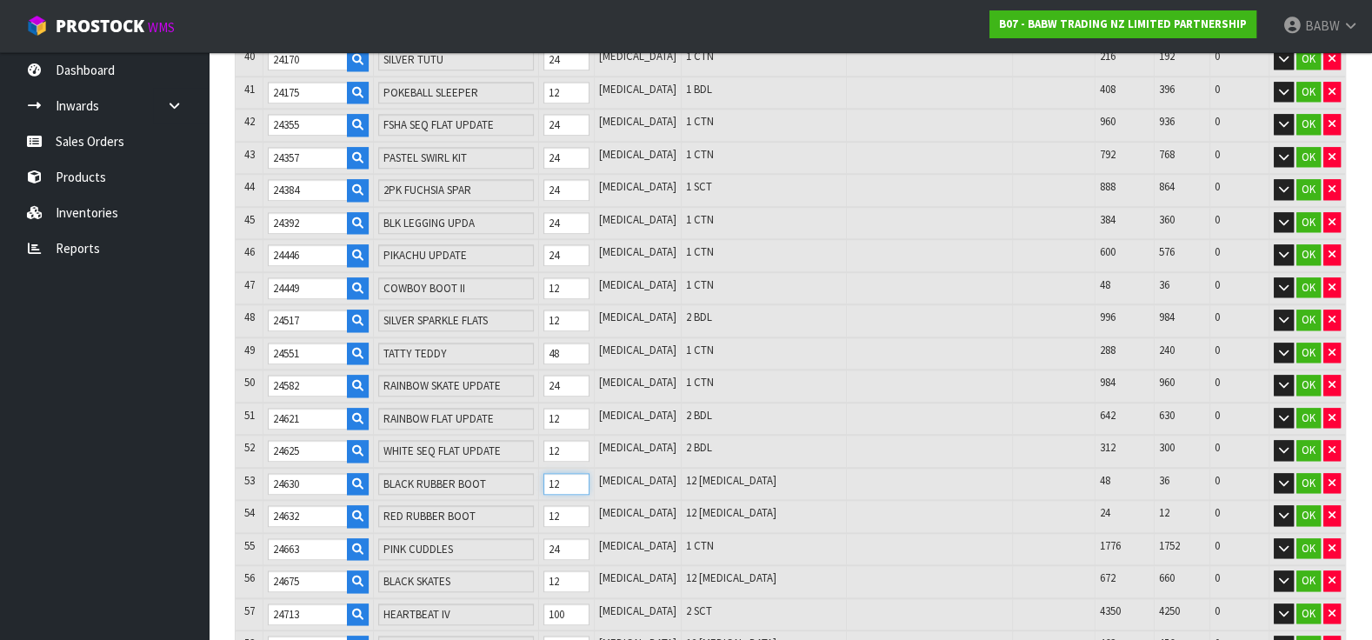
click at [568, 473] on input "12" at bounding box center [566, 484] width 45 height 22
click at [584, 505] on input "12" at bounding box center [566, 516] width 45 height 22
click at [577, 505] on input "12" at bounding box center [566, 516] width 45 height 22
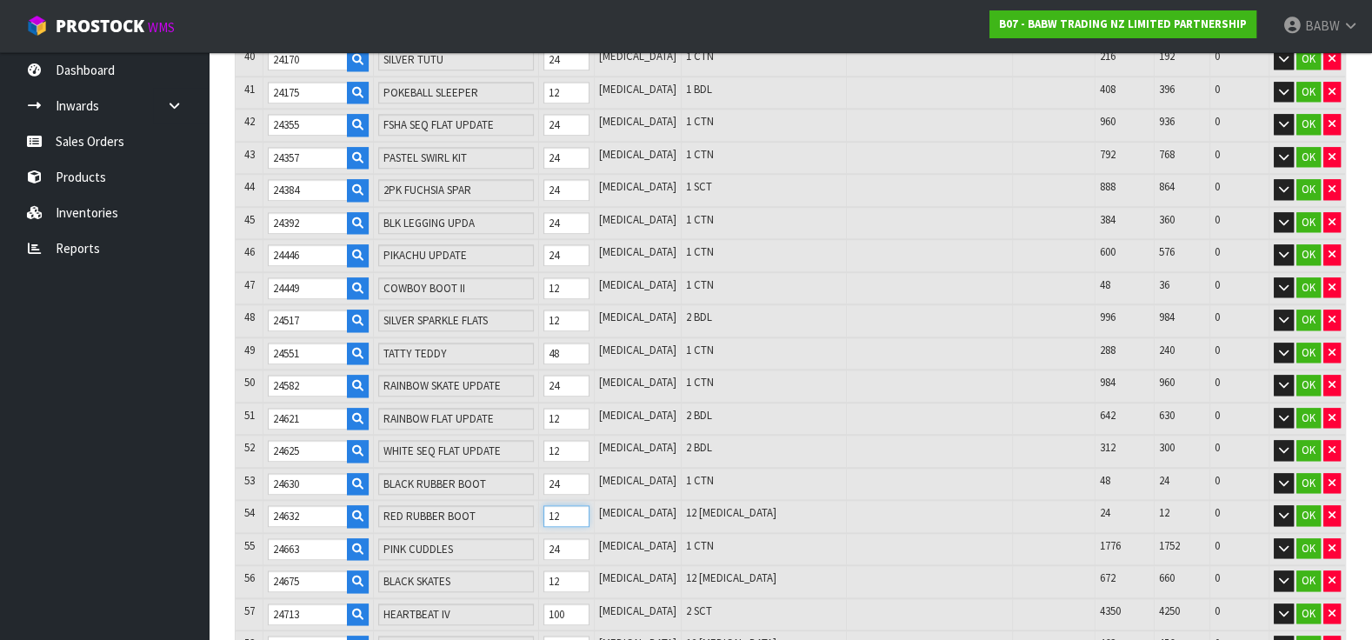
click at [577, 505] on input "12" at bounding box center [566, 516] width 45 height 22
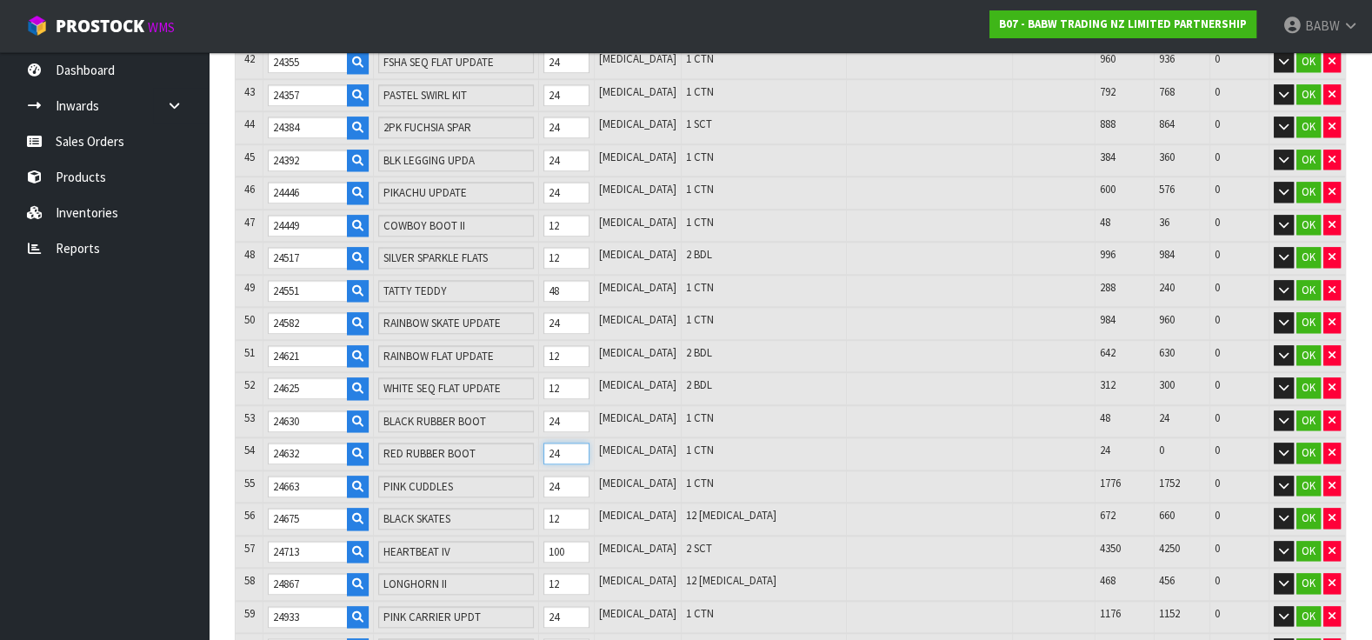
scroll to position [1740, 0]
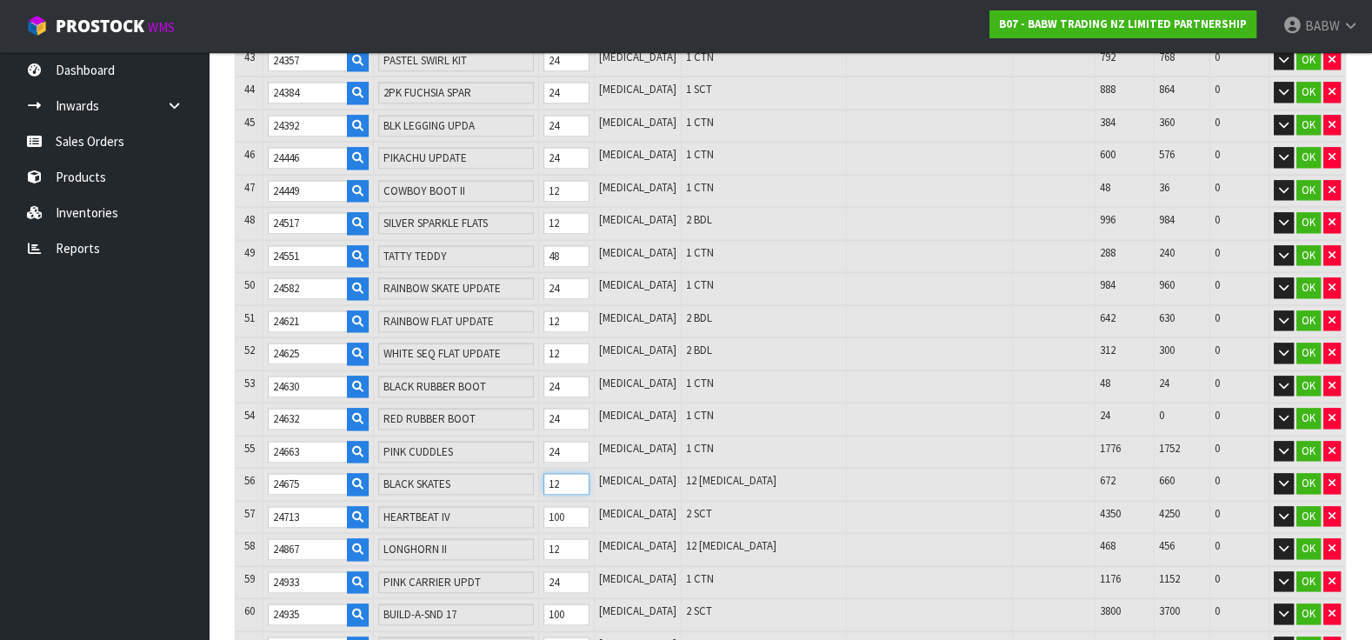
click at [576, 473] on input "12" at bounding box center [566, 484] width 45 height 22
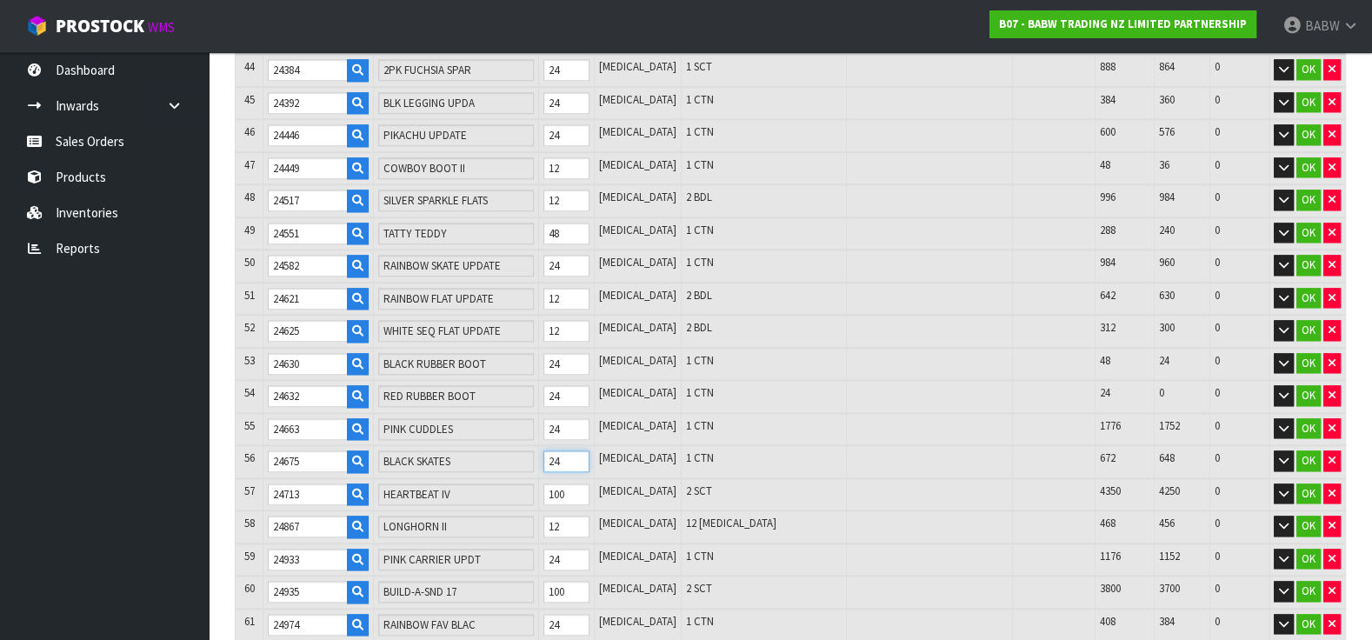
scroll to position [1836, 0]
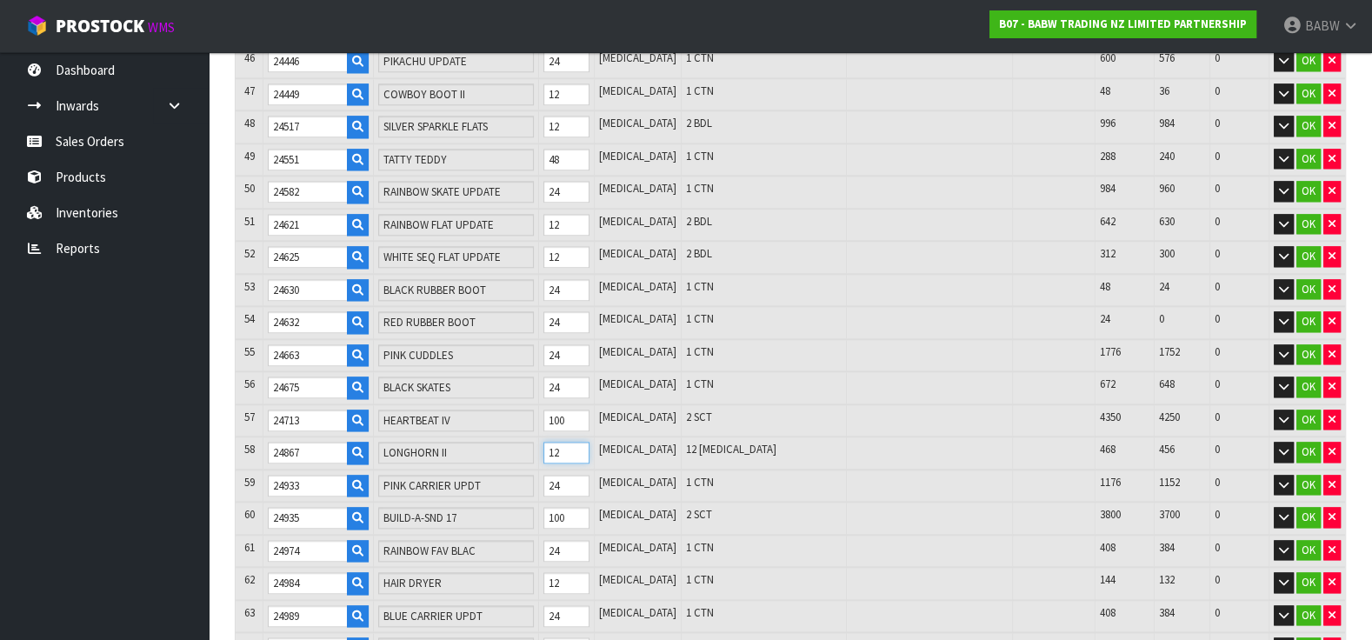
click at [578, 442] on input "12" at bounding box center [566, 453] width 45 height 22
click at [582, 442] on input "12" at bounding box center [566, 453] width 45 height 22
click at [550, 437] on tr "58 24867 LONGHORN II 12 PCE 12 PCE 468 456 0 OK" at bounding box center [791, 453] width 1110 height 33
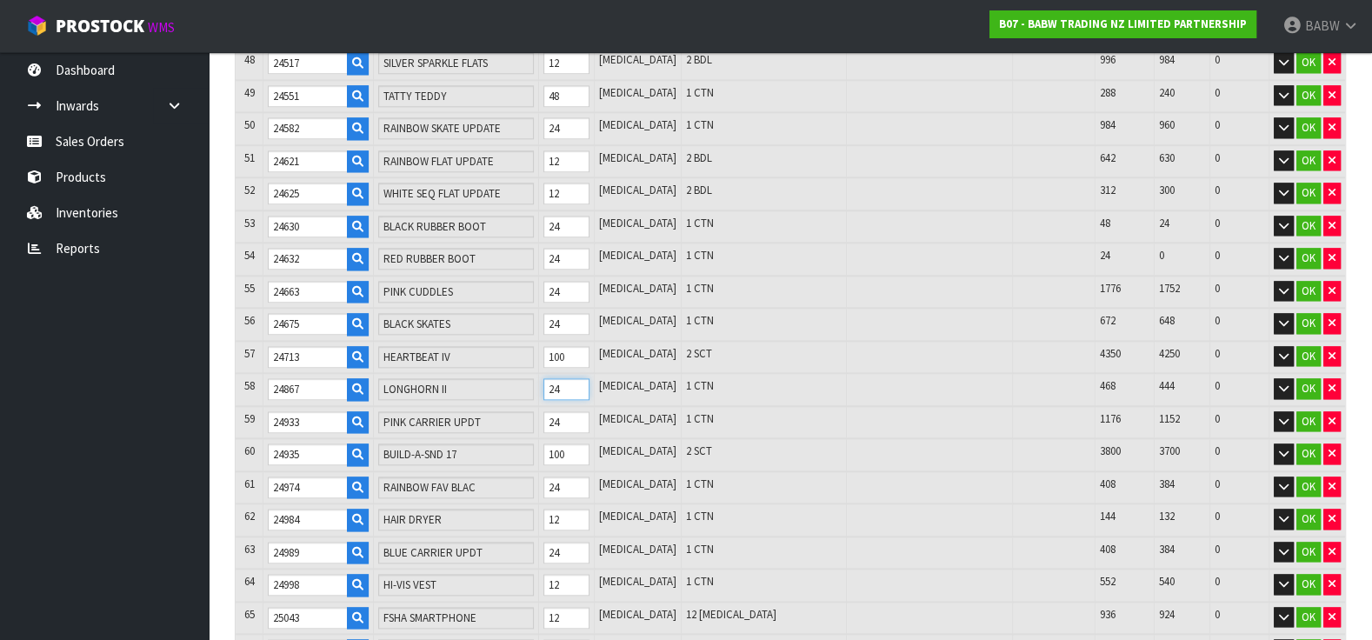
scroll to position [2029, 0]
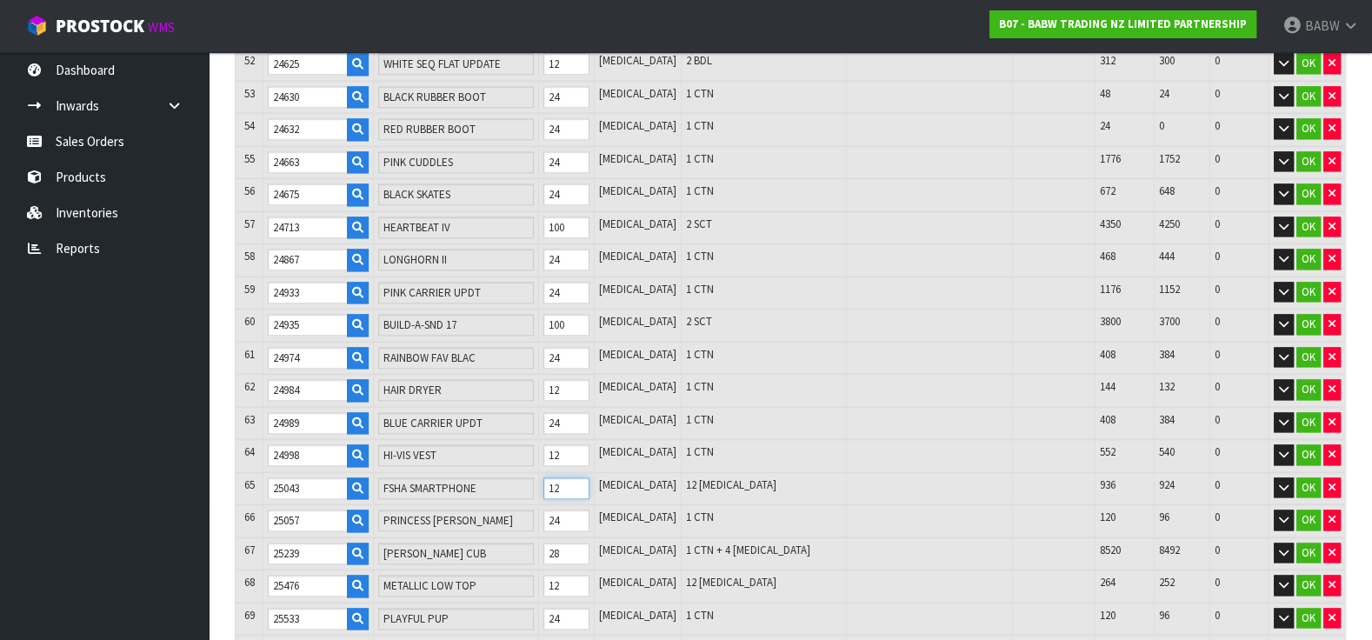
click at [556, 472] on tr "65 25043 FSHA SMARTPHONE 12 PCE 12 PCE 936 924 0 OK" at bounding box center [791, 488] width 1110 height 33
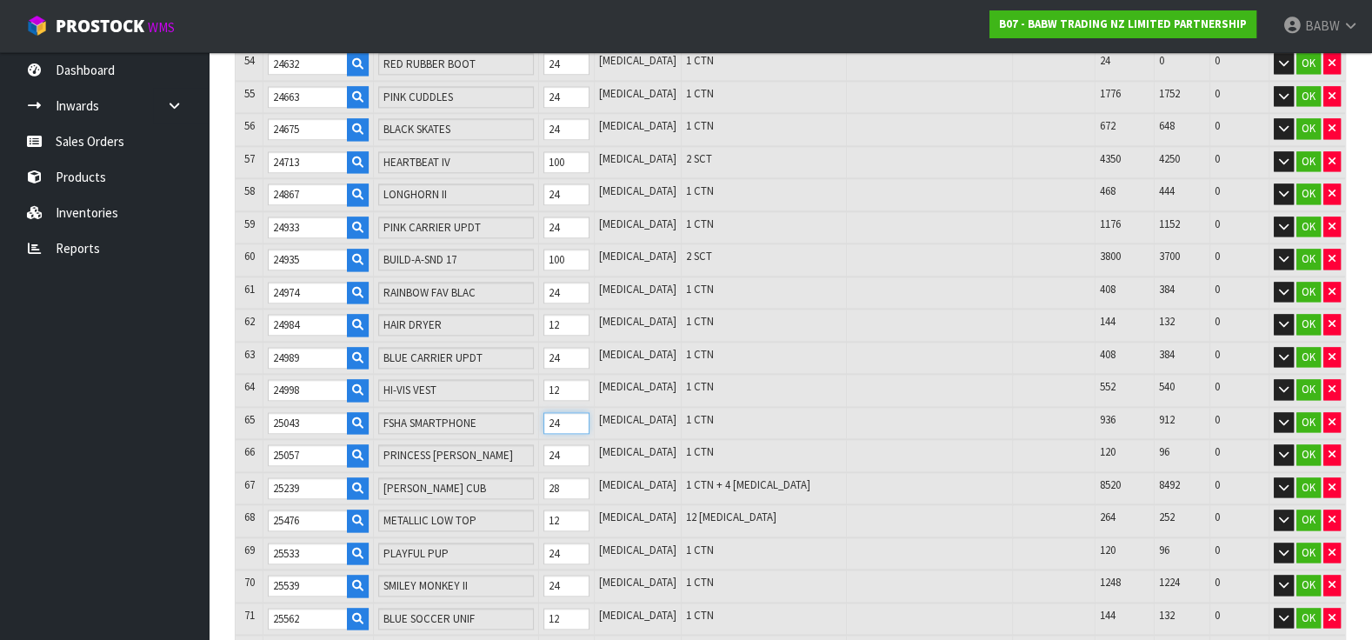
scroll to position [2126, 0]
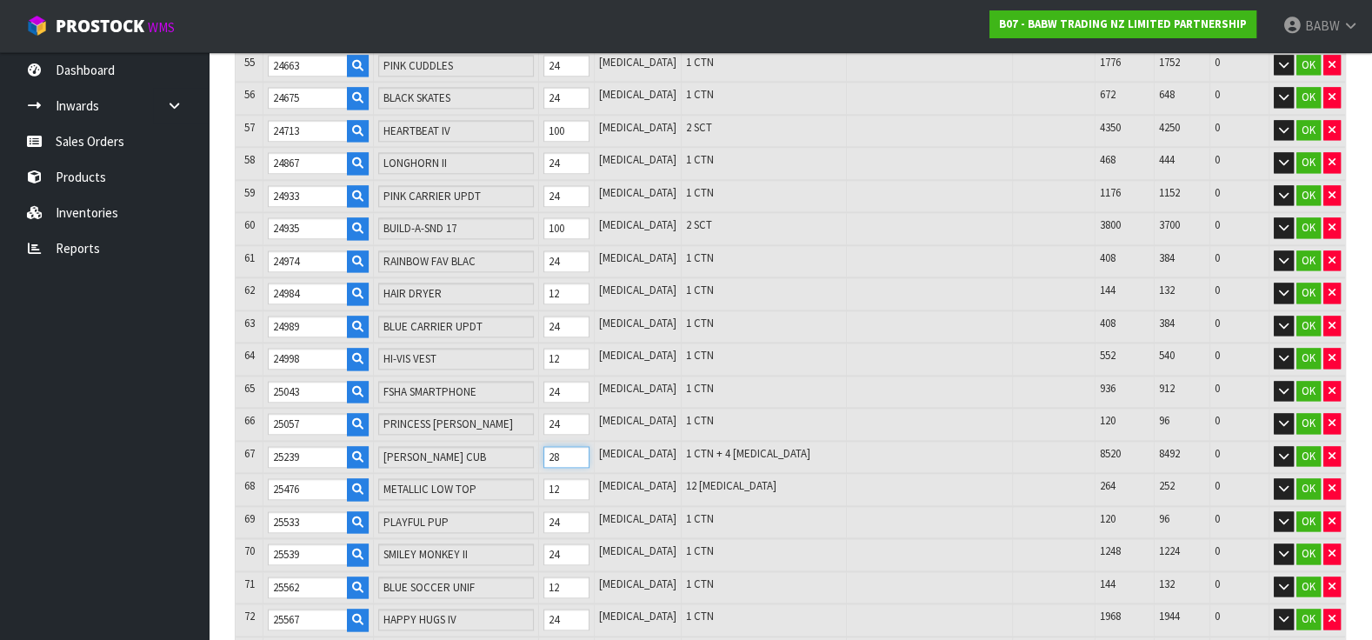
click at [578, 446] on input "28" at bounding box center [566, 457] width 45 height 22
click at [578, 478] on input "12" at bounding box center [566, 489] width 45 height 22
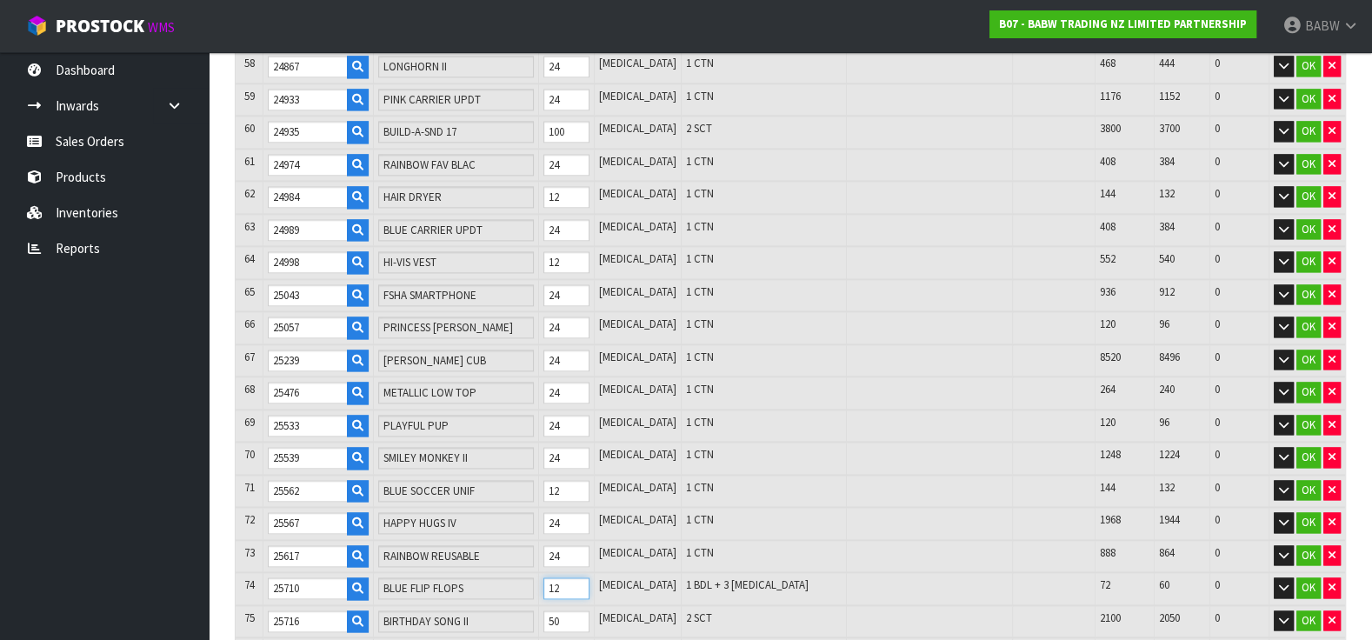
click at [580, 578] on input "12" at bounding box center [566, 589] width 45 height 22
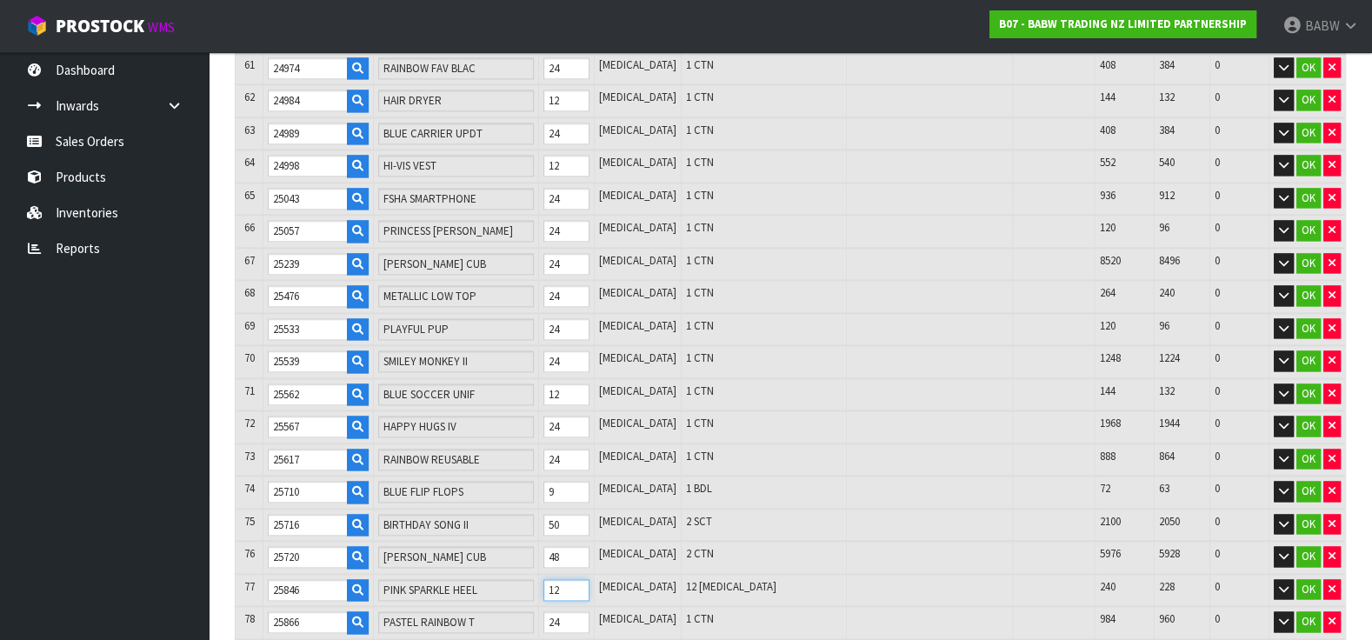
click at [571, 579] on input "12" at bounding box center [566, 590] width 45 height 22
click at [575, 579] on input "22" at bounding box center [566, 590] width 45 height 22
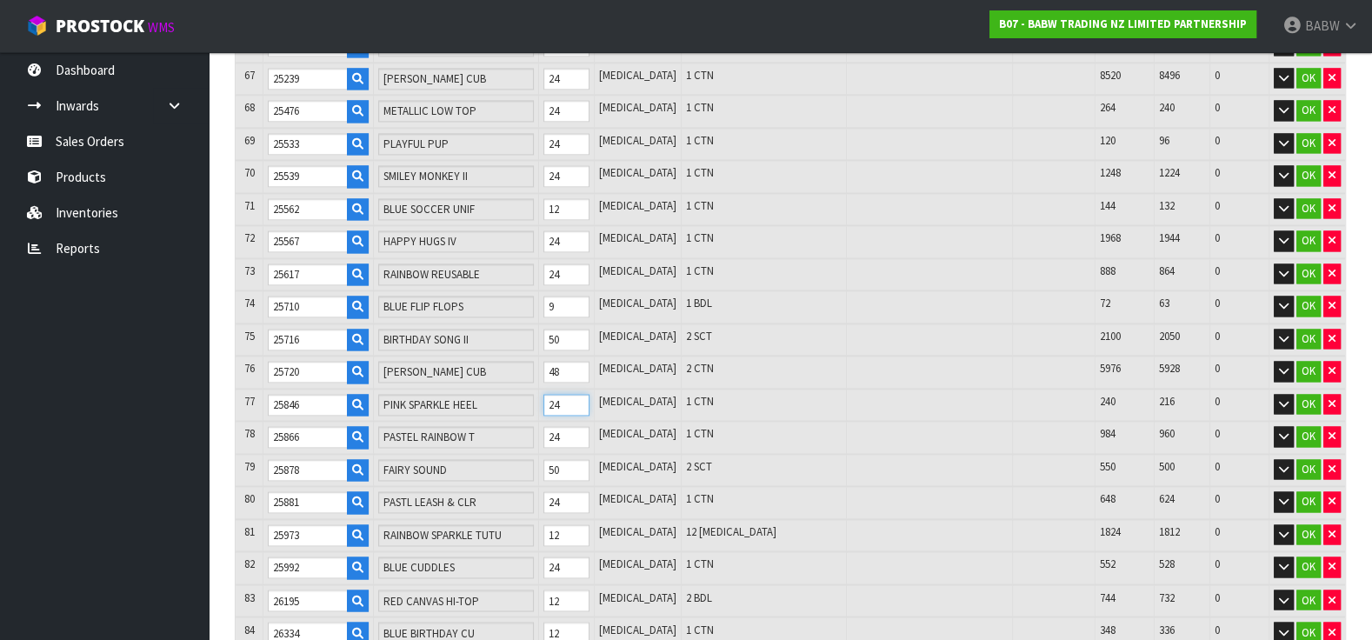
scroll to position [2512, 0]
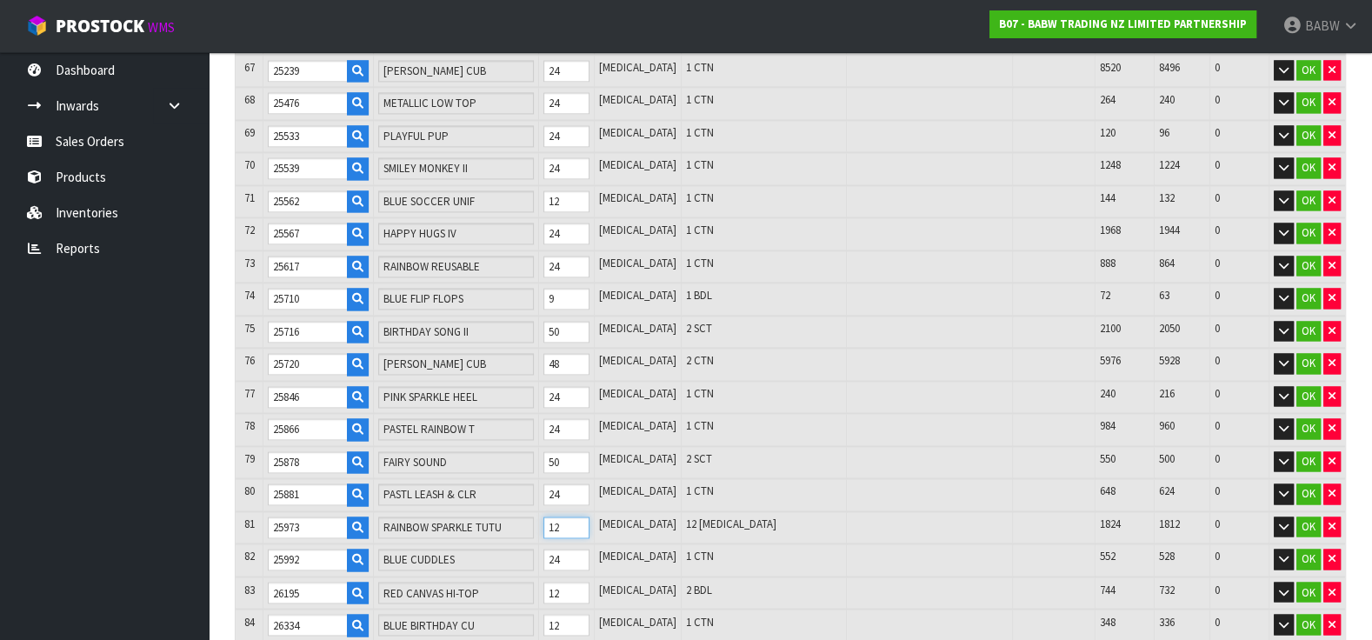
click at [575, 517] on input "12" at bounding box center [566, 528] width 45 height 22
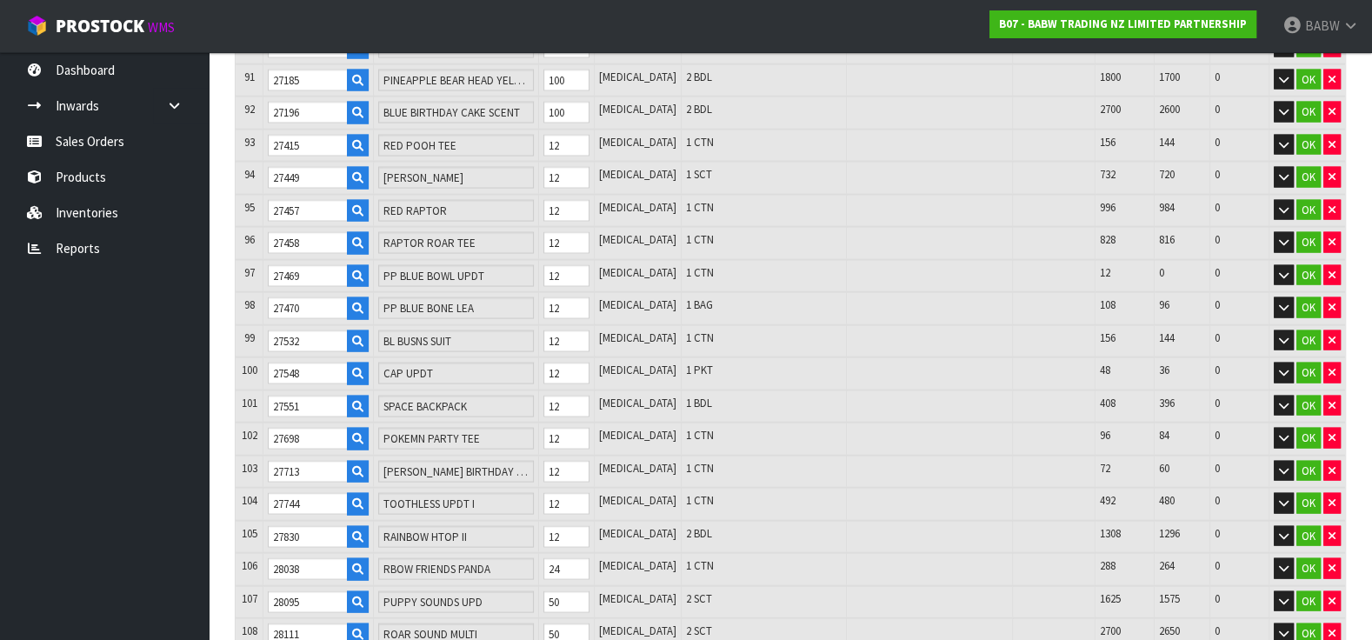
scroll to position [3382, 0]
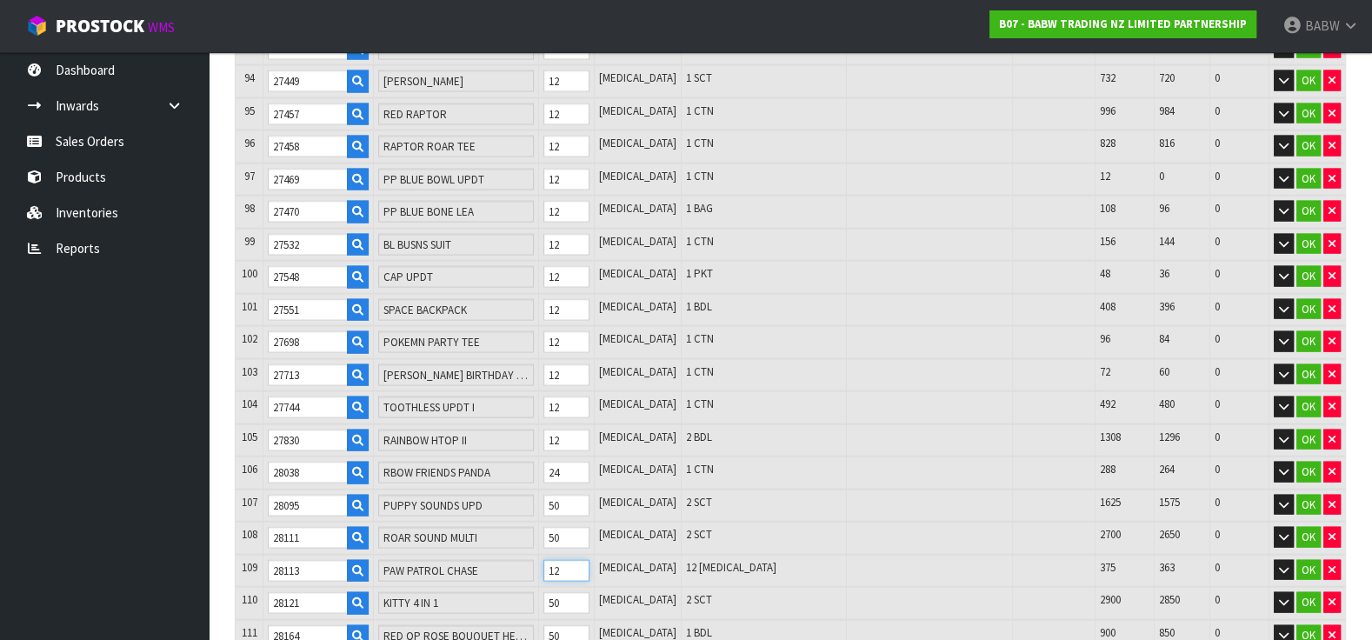
click at [577, 560] on input "12" at bounding box center [566, 571] width 45 height 22
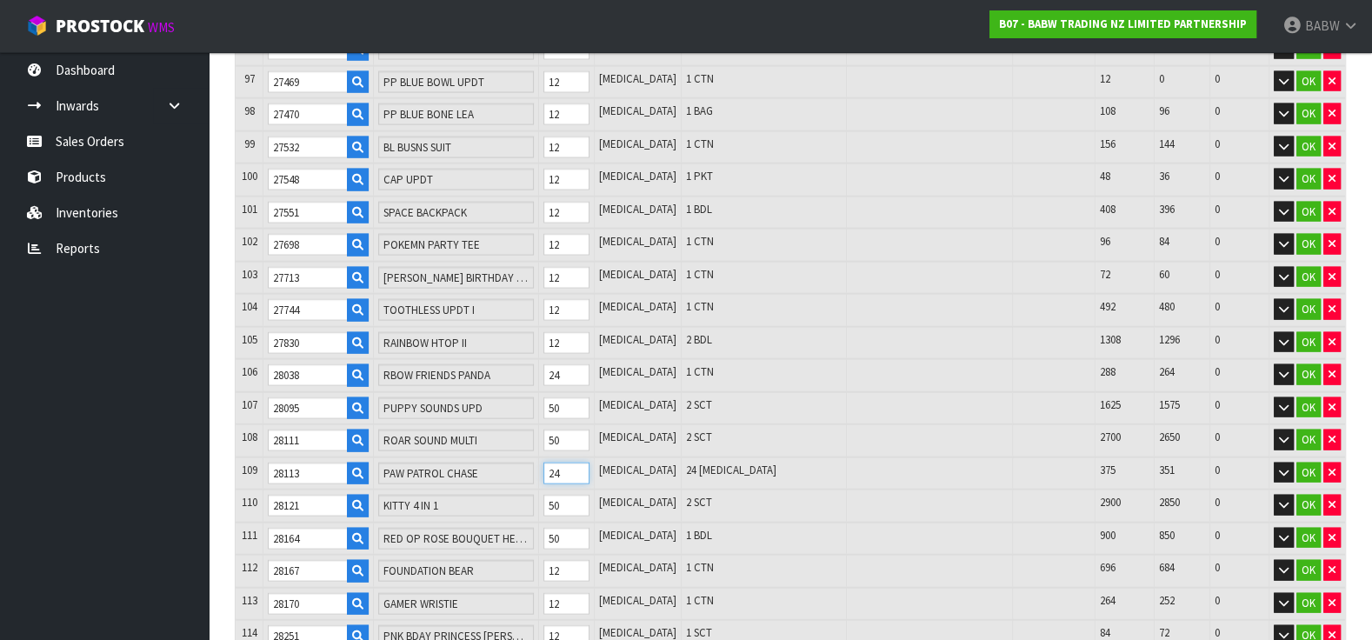
click at [538, 457] on tr "109 28113 PAW PATROL CHASE 24 PCE 24 PCE 375 351 0 OK" at bounding box center [791, 473] width 1110 height 33
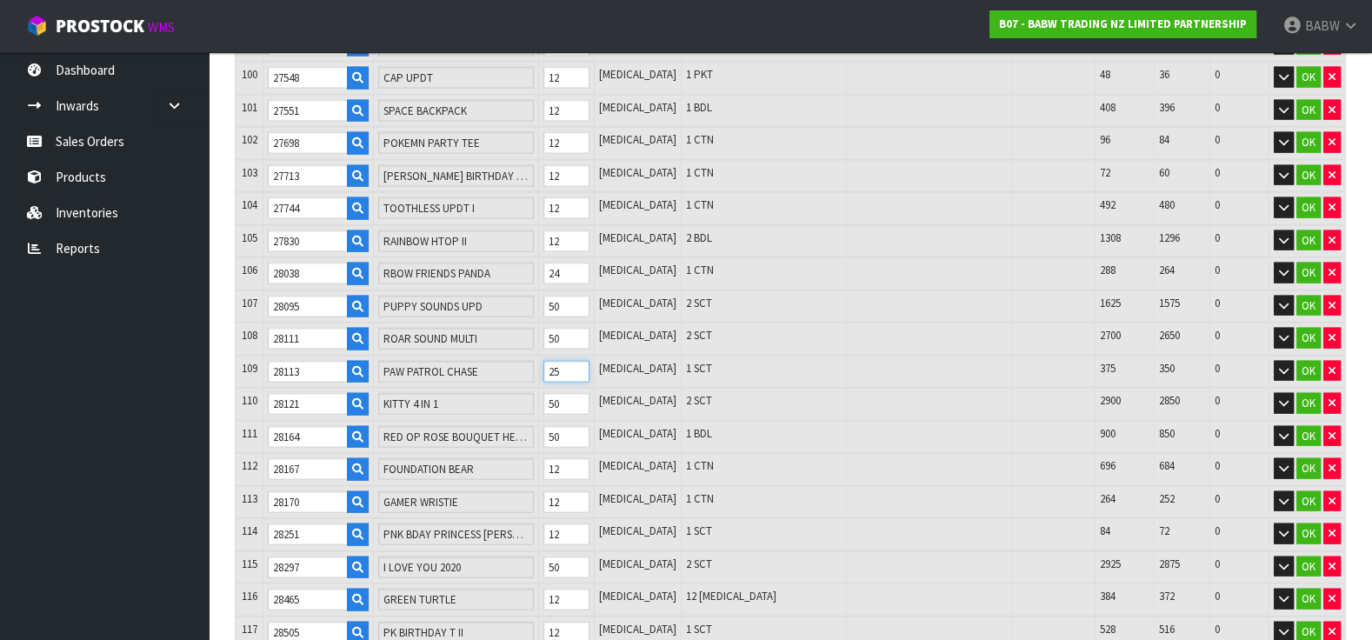
scroll to position [3769, 0]
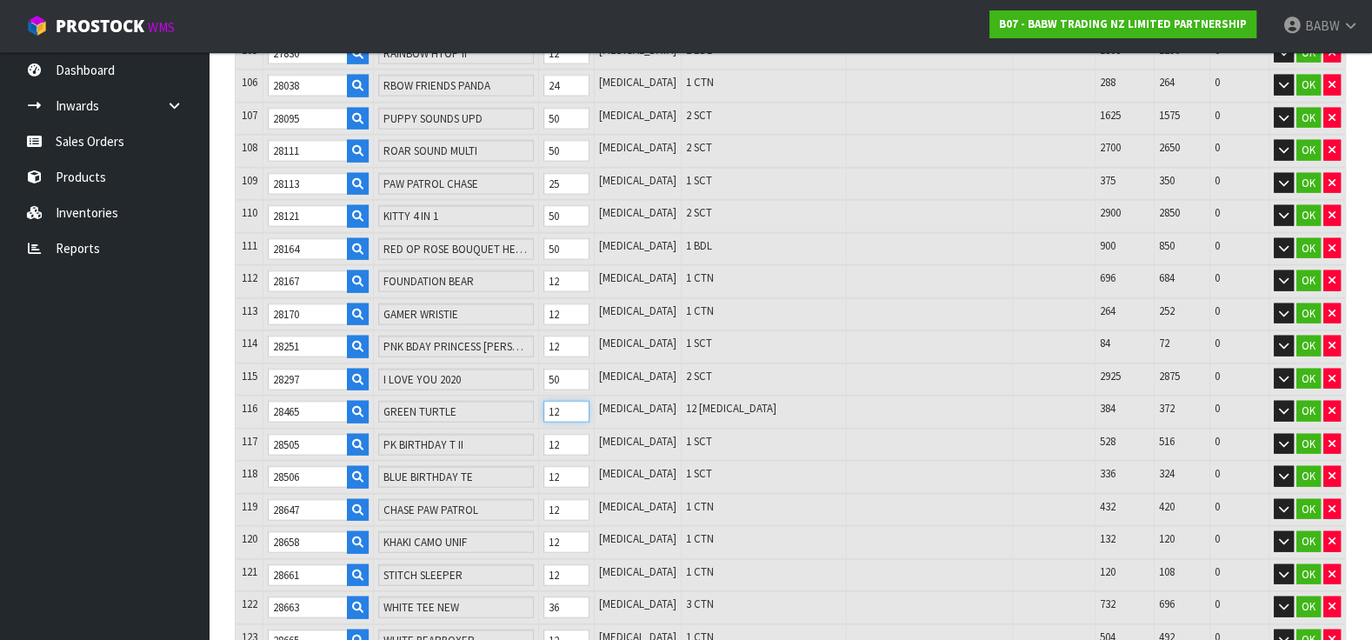
click at [575, 401] on input "12" at bounding box center [566, 412] width 45 height 22
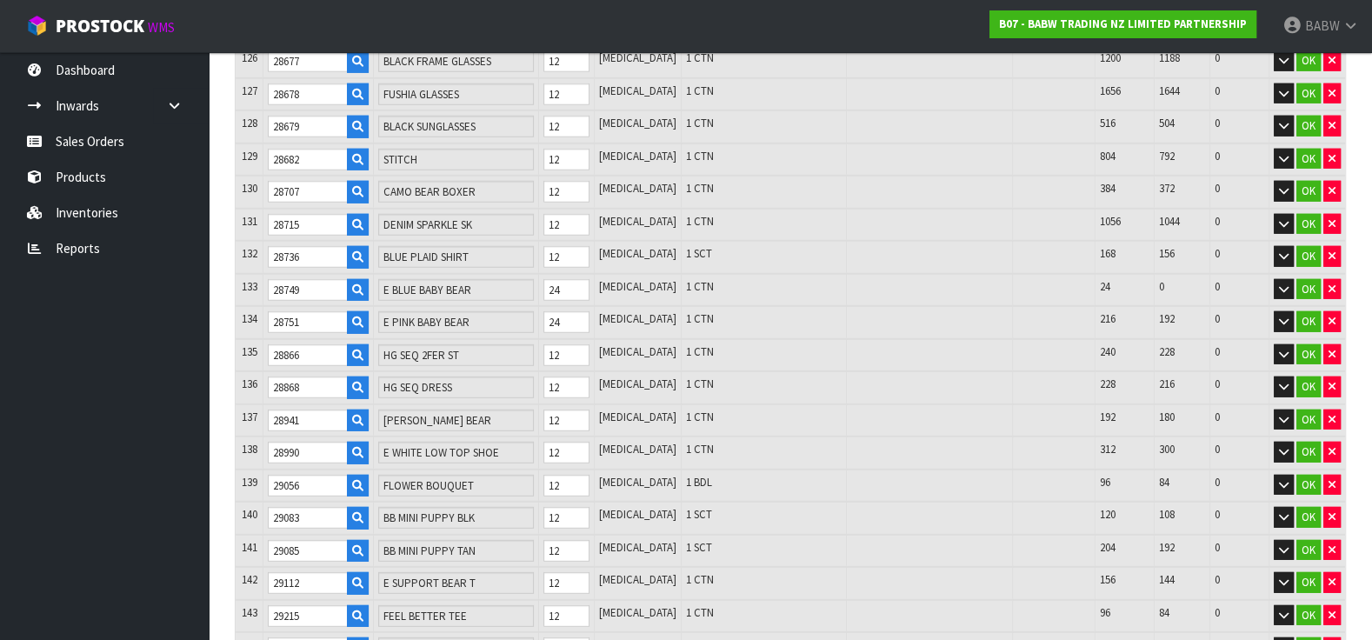
scroll to position [4735, 0]
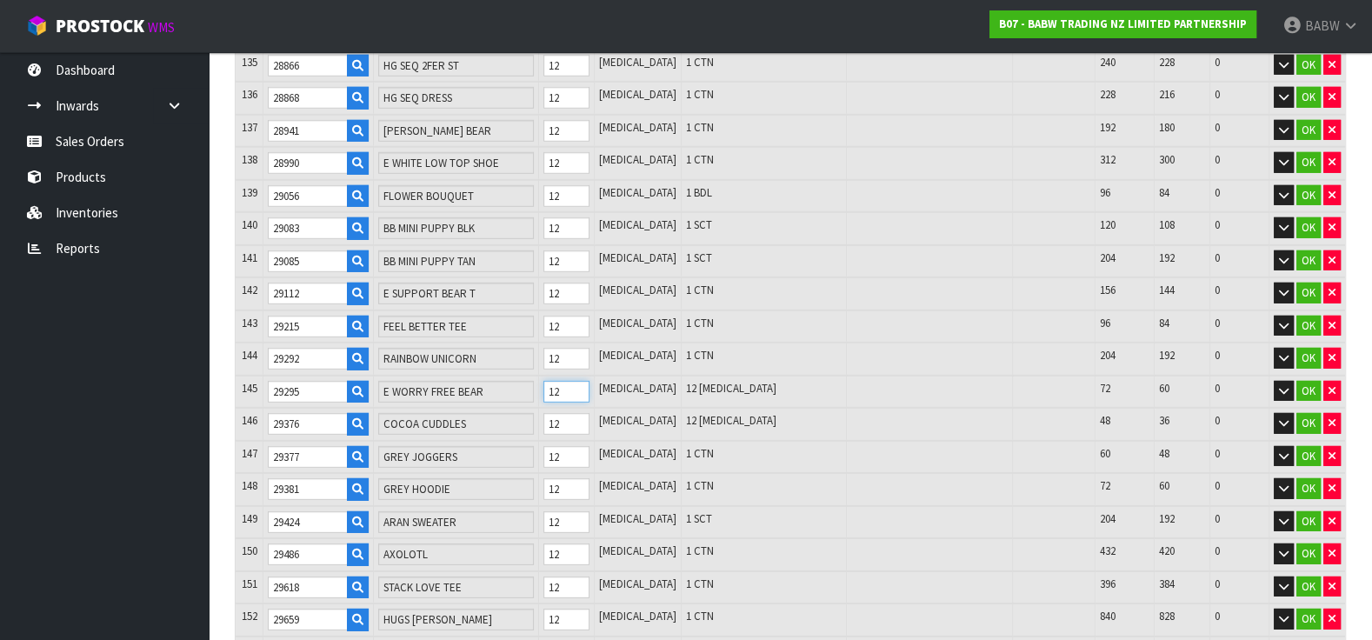
click at [571, 381] on input "12" at bounding box center [566, 392] width 45 height 22
click at [571, 413] on input "12" at bounding box center [566, 424] width 45 height 22
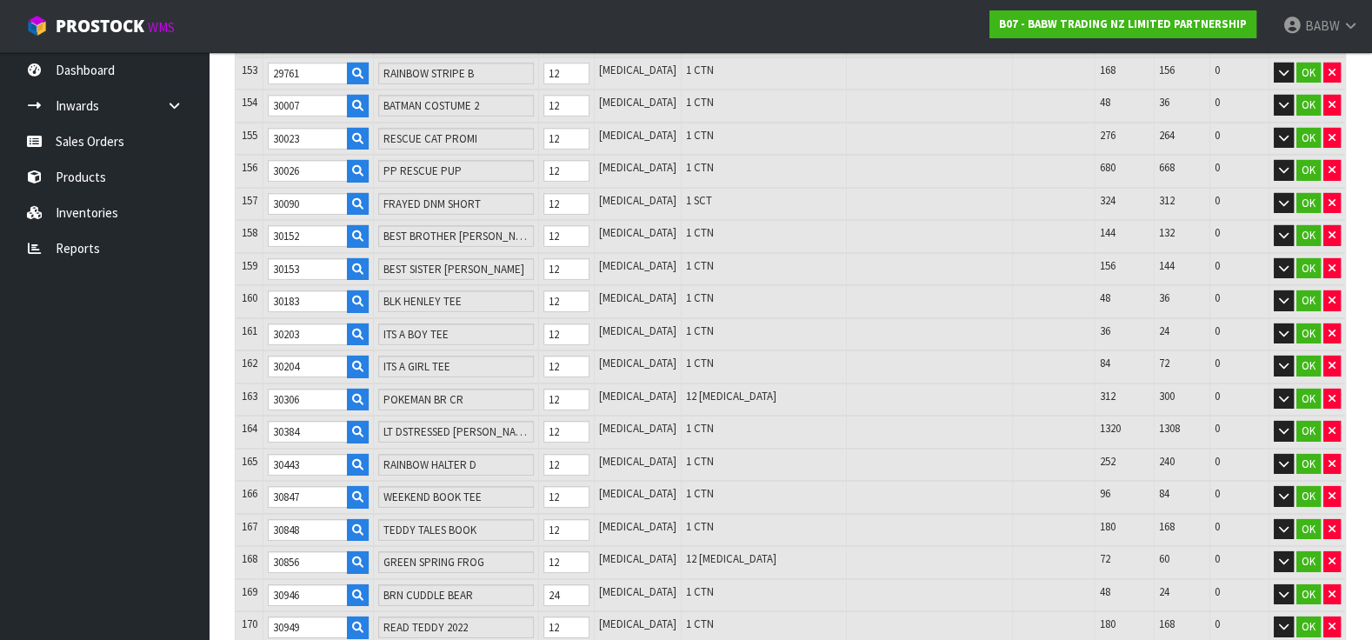
scroll to position [5315, 0]
click at [571, 388] on input "12" at bounding box center [566, 399] width 45 height 22
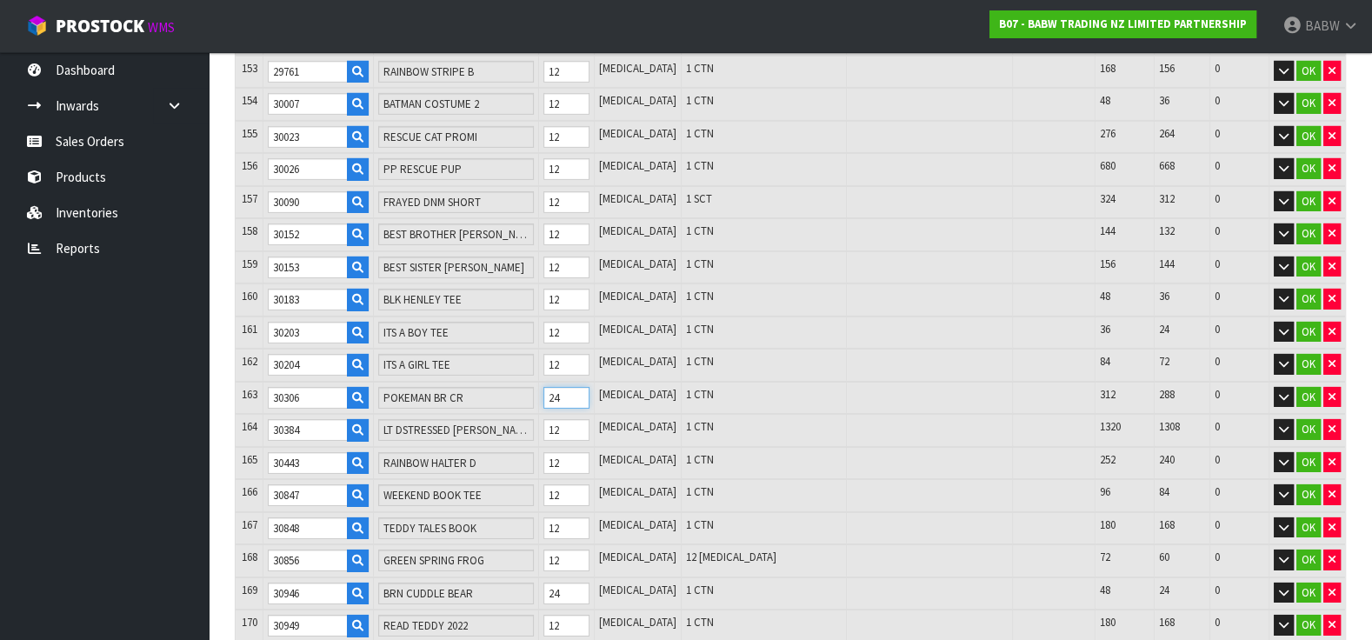
scroll to position [5508, 0]
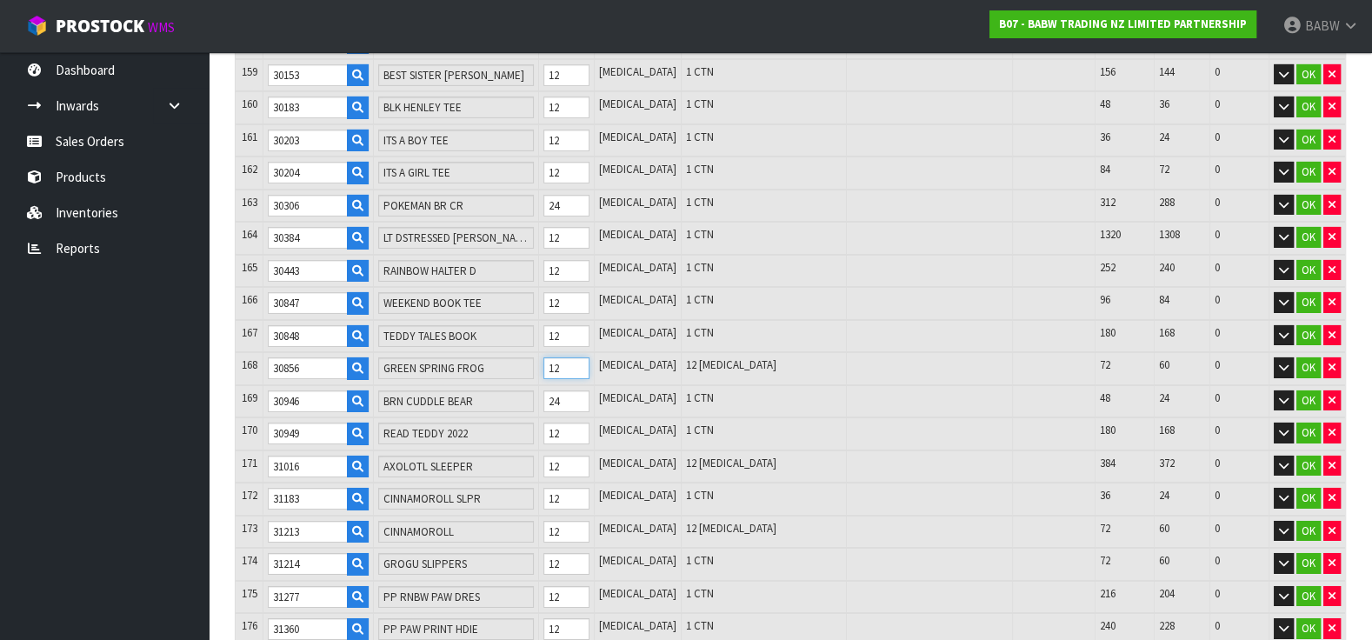
click at [575, 357] on input "12" at bounding box center [566, 368] width 45 height 22
click at [578, 456] on input "12" at bounding box center [566, 467] width 45 height 22
click at [578, 456] on input "122" at bounding box center [566, 467] width 45 height 22
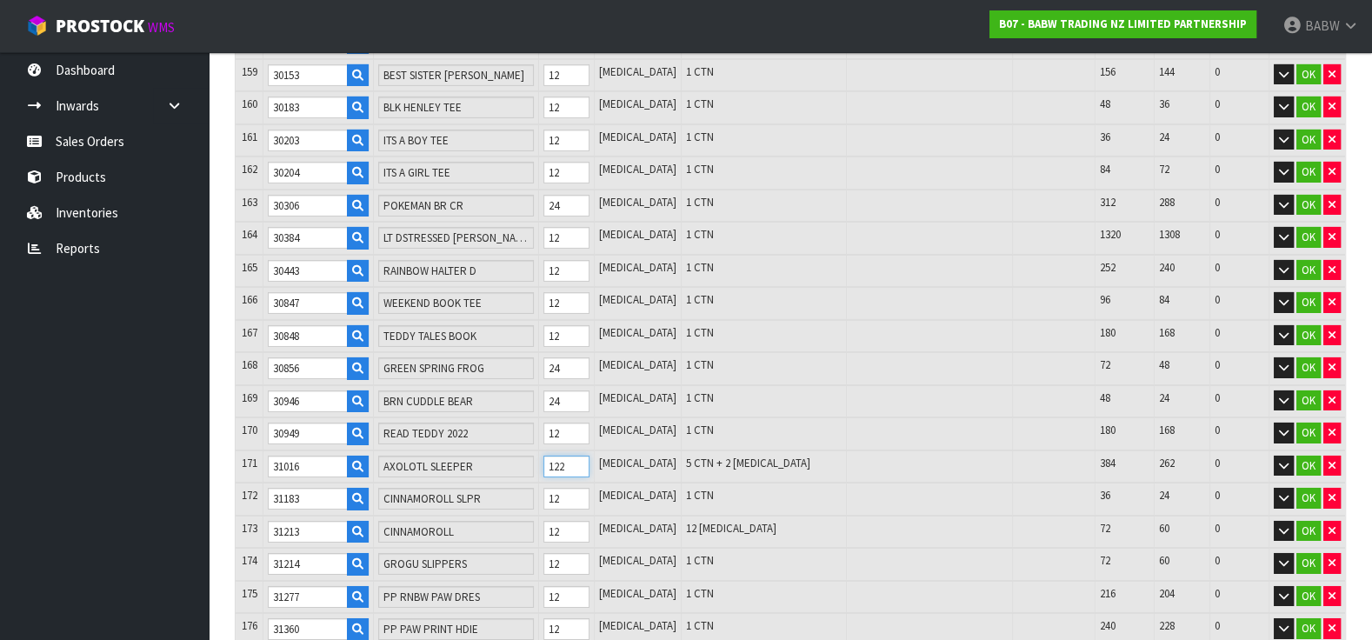
click at [578, 456] on input "122" at bounding box center [566, 467] width 45 height 22
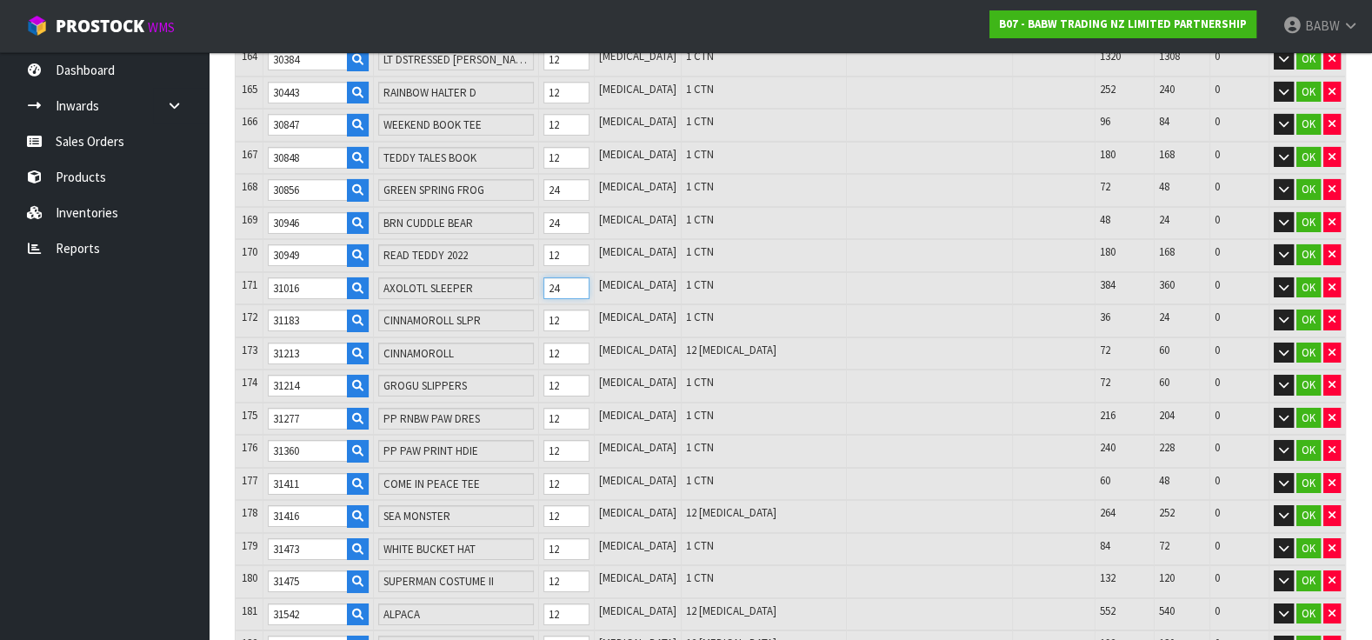
scroll to position [5701, 0]
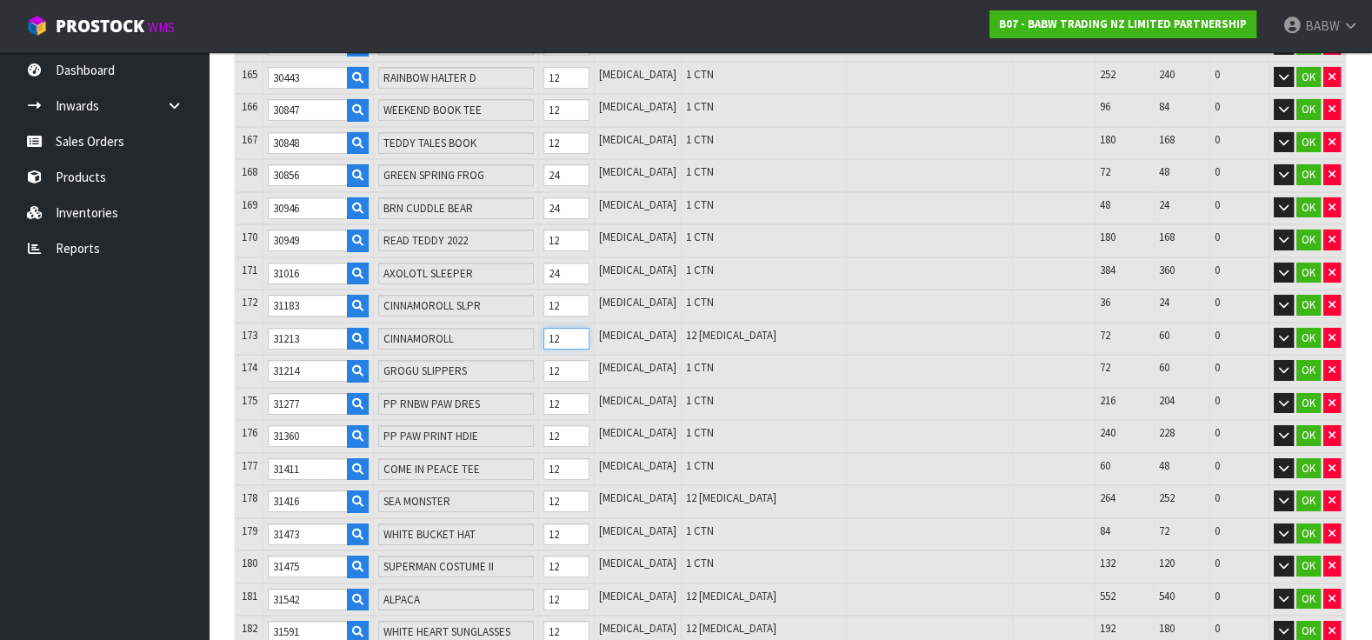
click at [576, 328] on input "12" at bounding box center [566, 339] width 45 height 22
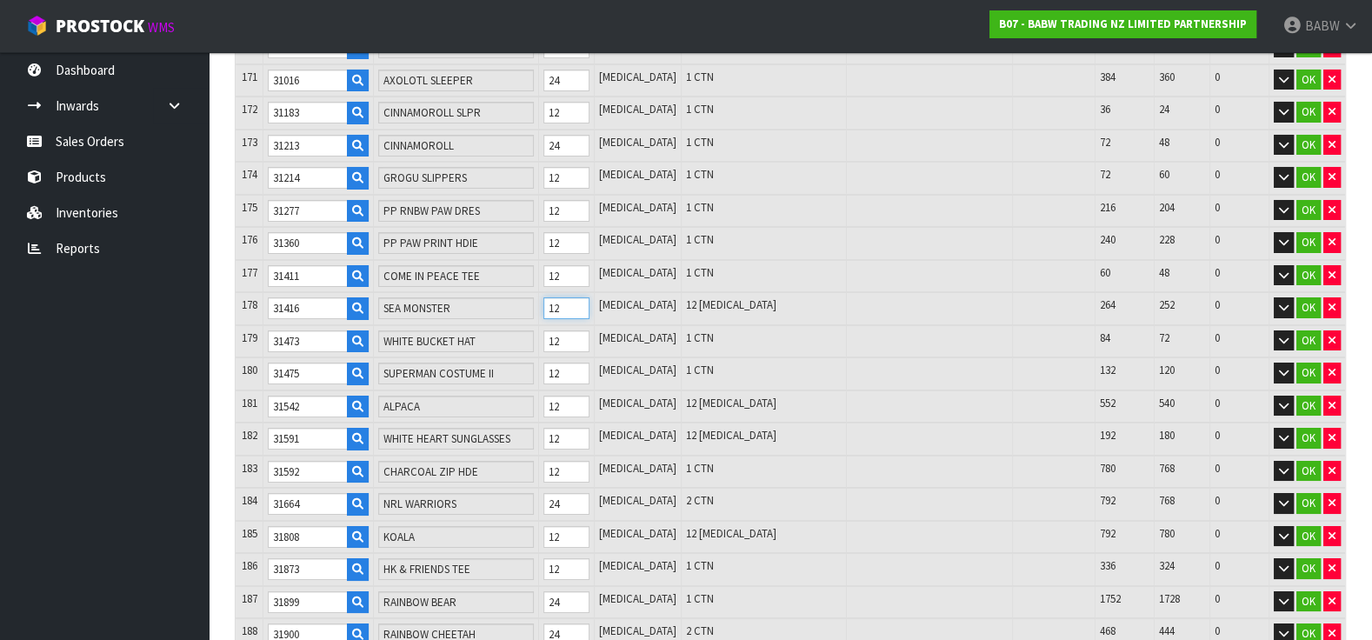
click at [579, 297] on input "12" at bounding box center [566, 308] width 45 height 22
click at [551, 292] on tr "178 31416 SEA MONSTER 12 PCE 12 PCE 264 252 0 OK" at bounding box center [791, 308] width 1110 height 33
click at [551, 391] on tr "181 31542 ALPACA 12 PCE 12 PCE 552 540 0 OK" at bounding box center [791, 407] width 1110 height 33
click at [543, 423] on tr "182 31591 WHITE HEART SUNGLASSES 12 PCE 12 PCE 192 180 0 OK" at bounding box center [791, 439] width 1110 height 33
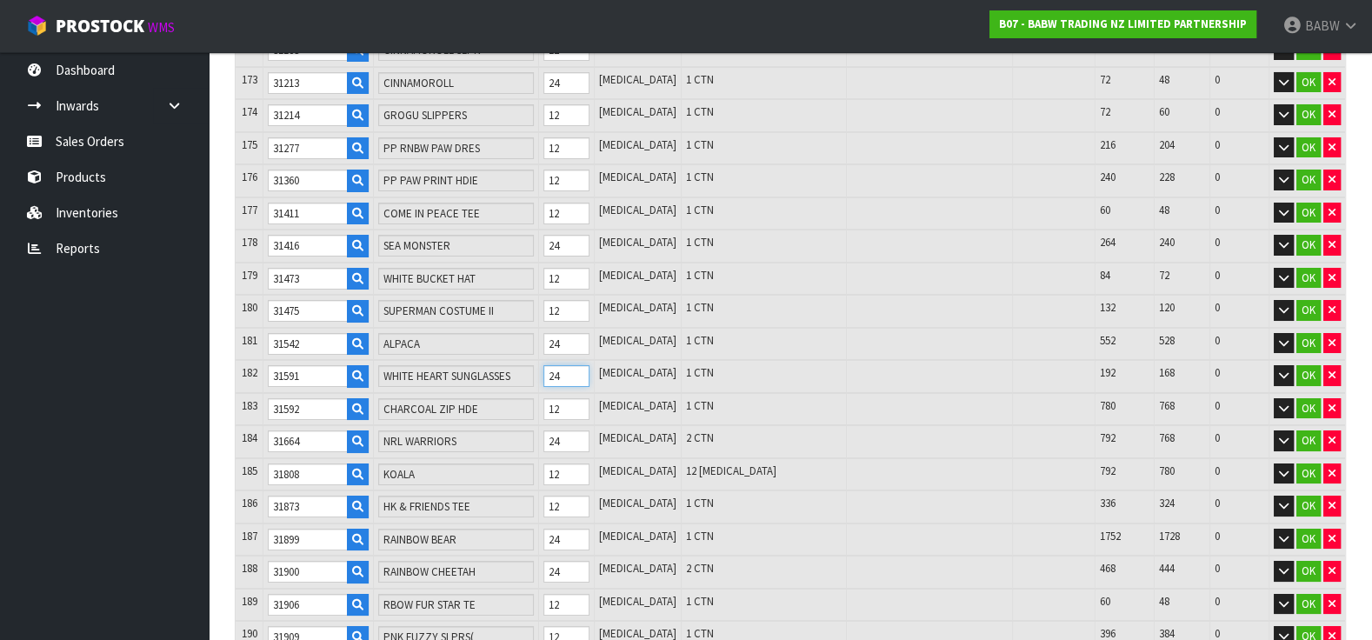
scroll to position [5991, 0]
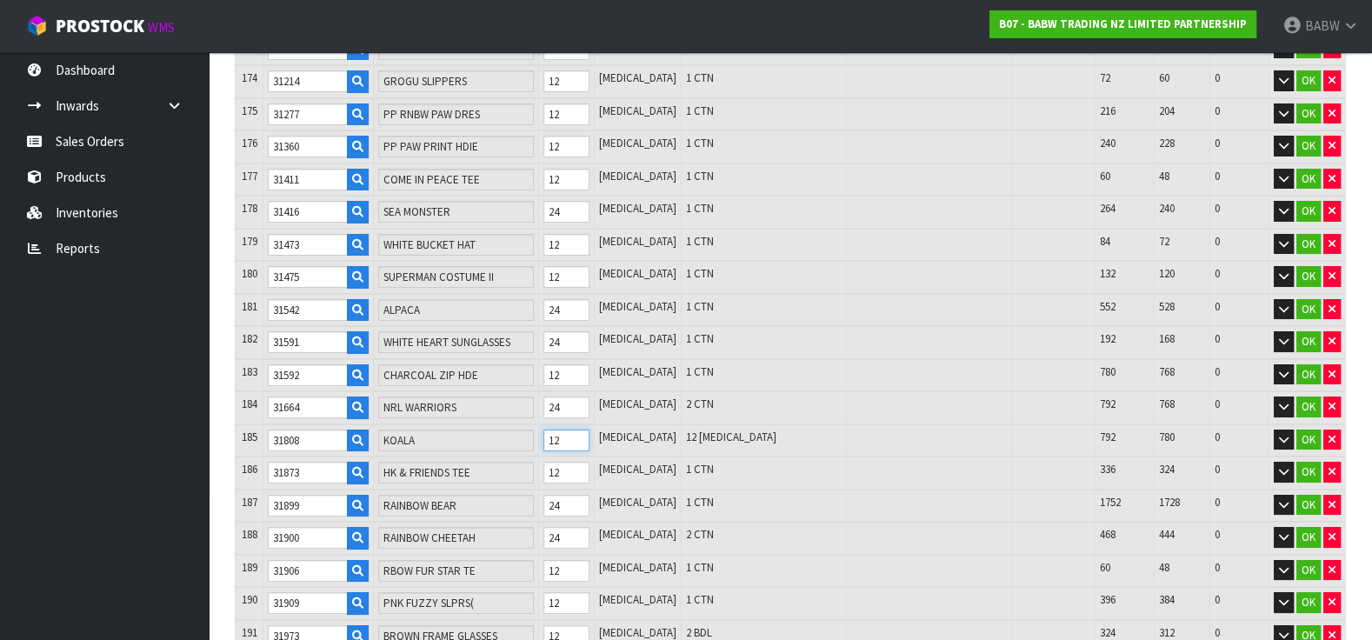
click at [496, 424] on tr "185 31808 KOALA 12 PCE 12 PCE 792 780 0 OK" at bounding box center [791, 440] width 1110 height 33
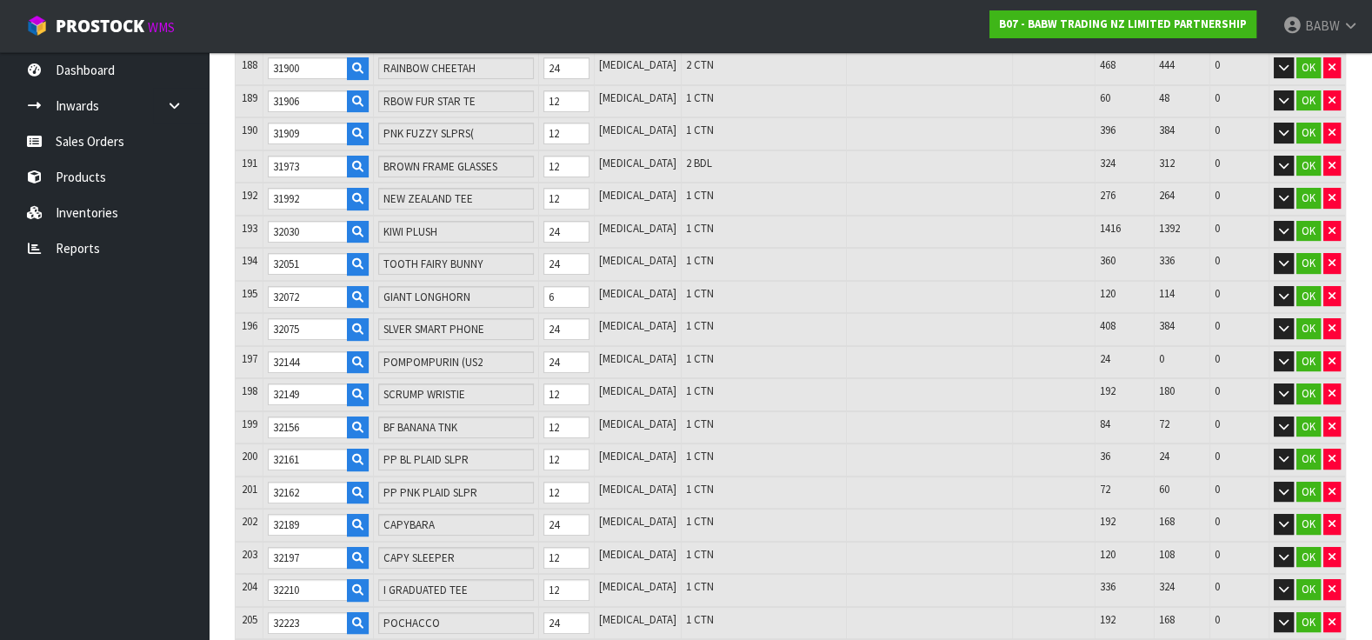
scroll to position [6571, 0]
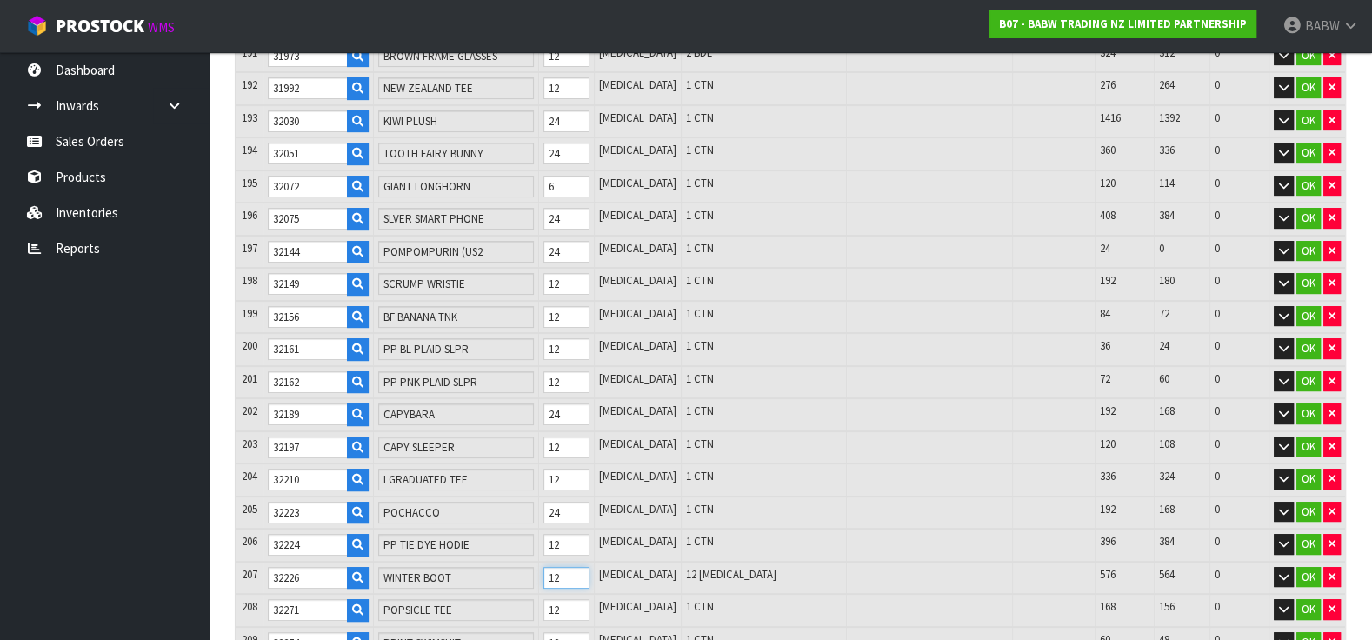
click at [518, 562] on tr "207 32226 WINTER BOOT 12 PCE 12 PCE 576 564 0 OK" at bounding box center [791, 578] width 1110 height 33
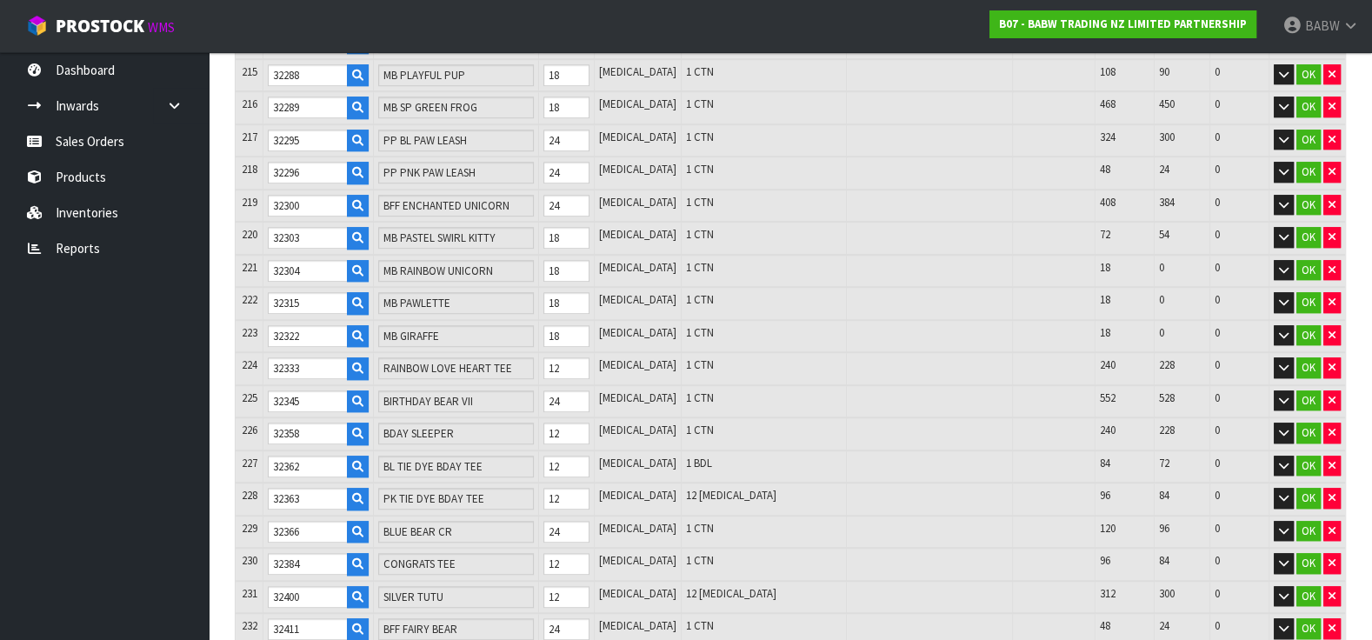
scroll to position [7344, 0]
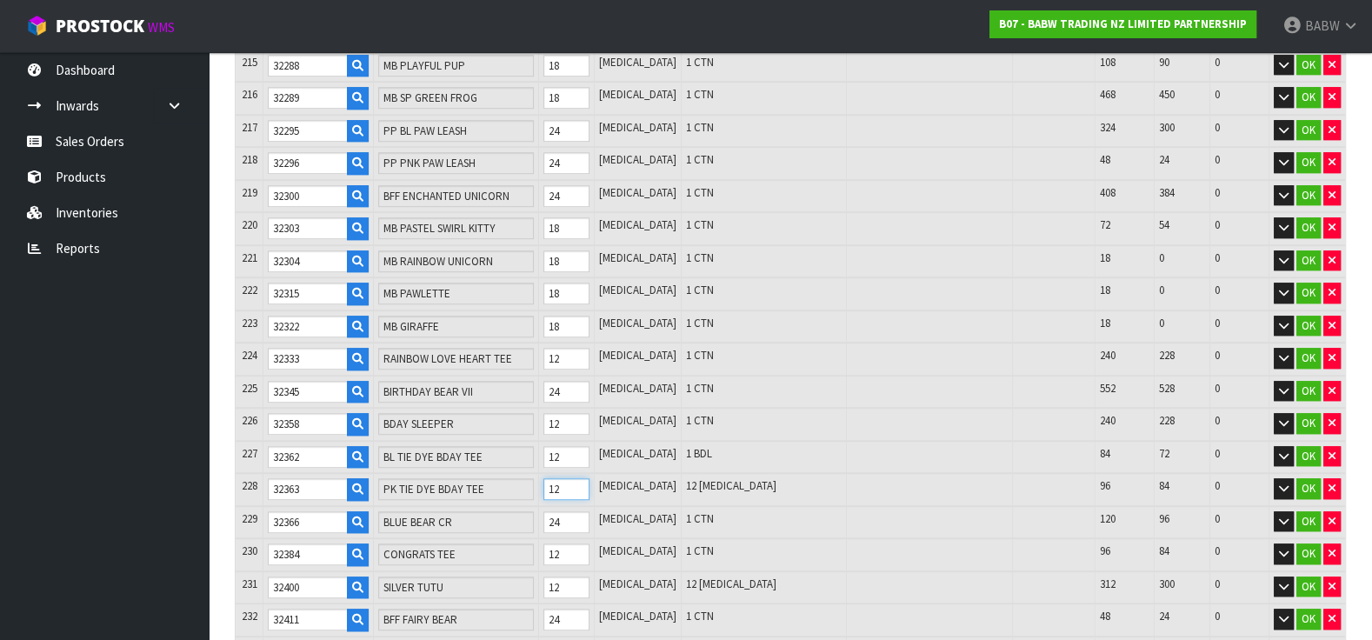
click at [548, 473] on tr "228 32363 PK TIE DYE BDAY TEE 12 PCE 12 PCE 96 84 0 OK" at bounding box center [791, 489] width 1110 height 33
click at [541, 571] on tr "231 32400 SILVER TUTU 12 PCE 12 PCE 312 300 0 OK" at bounding box center [791, 587] width 1110 height 33
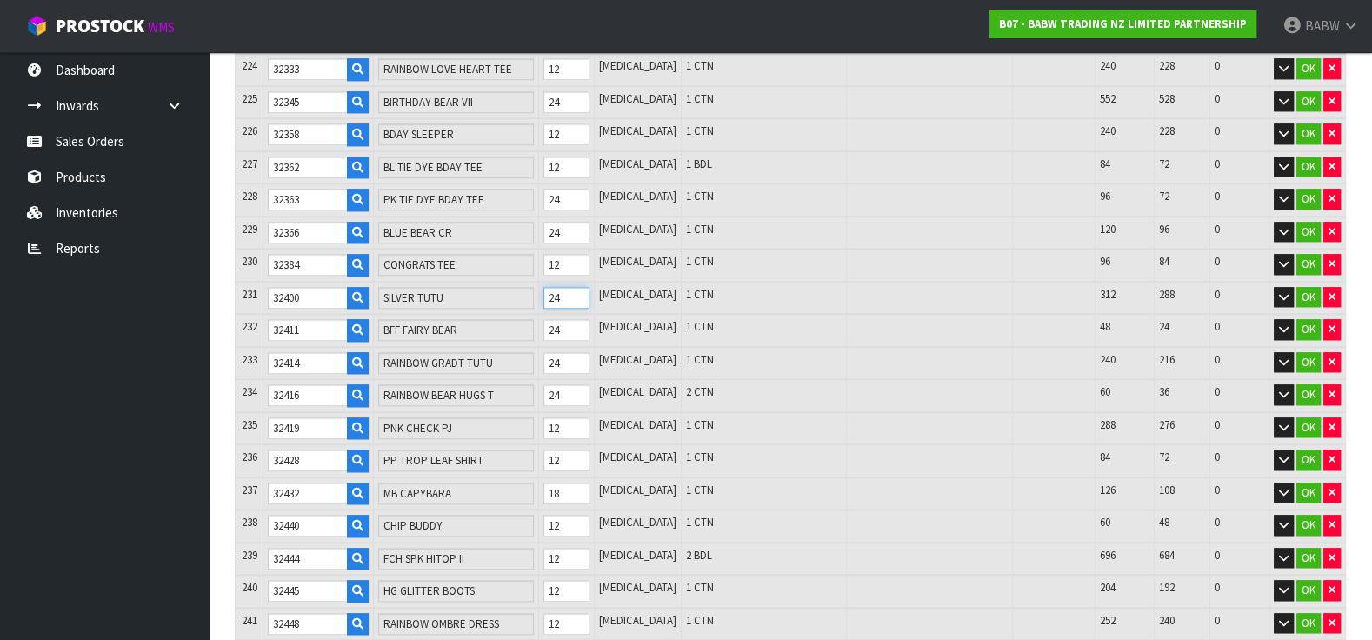
scroll to position [7828, 0]
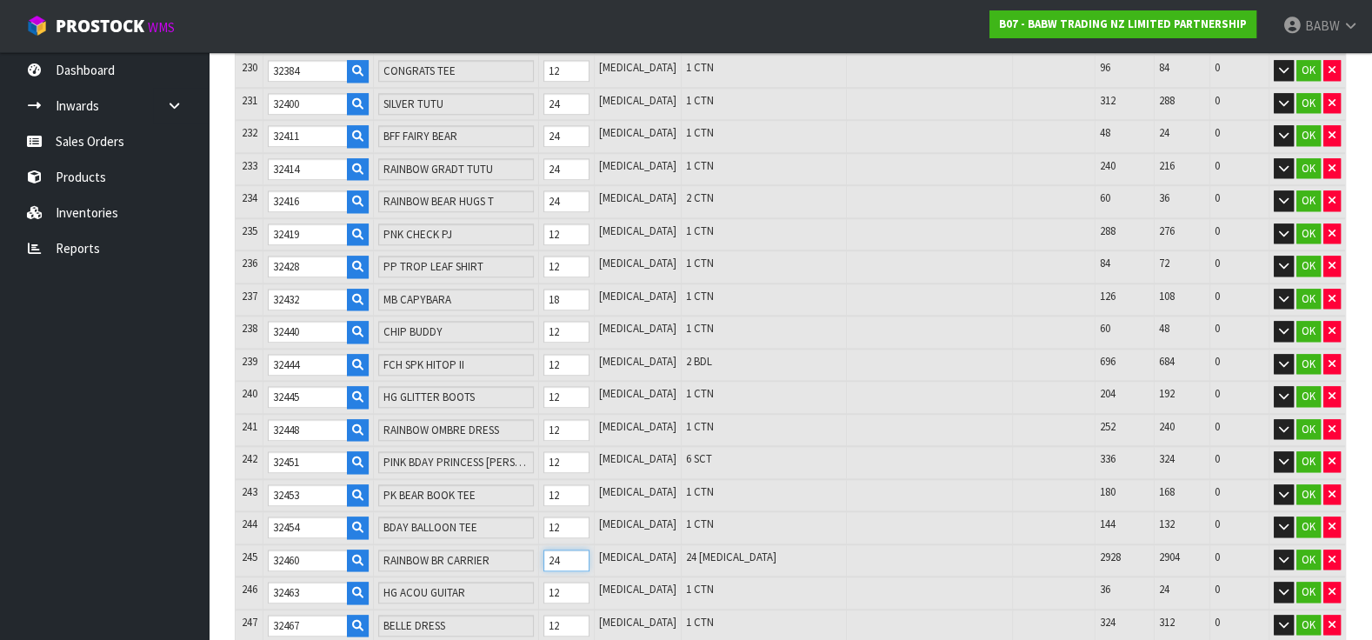
click at [527, 544] on tr "245 32460 RAINBOW BR CARRIER 24 PCE 24 PCE 2928 2904 0 OK" at bounding box center [791, 560] width 1110 height 33
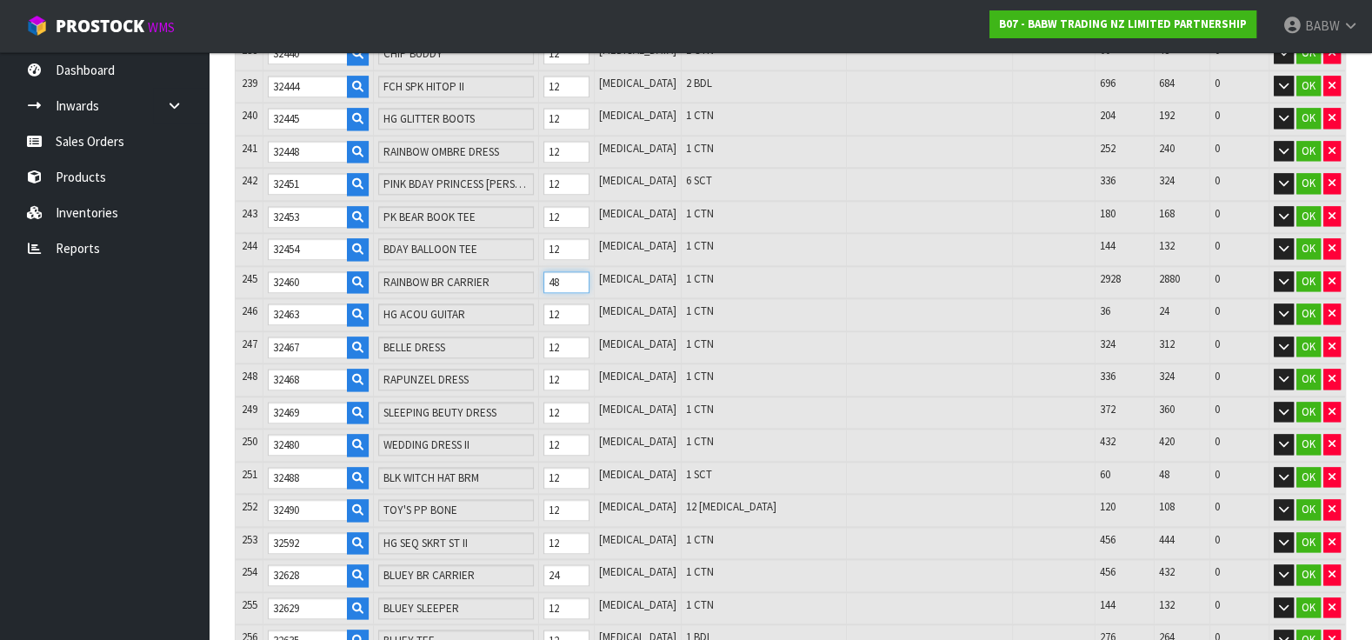
scroll to position [8118, 0]
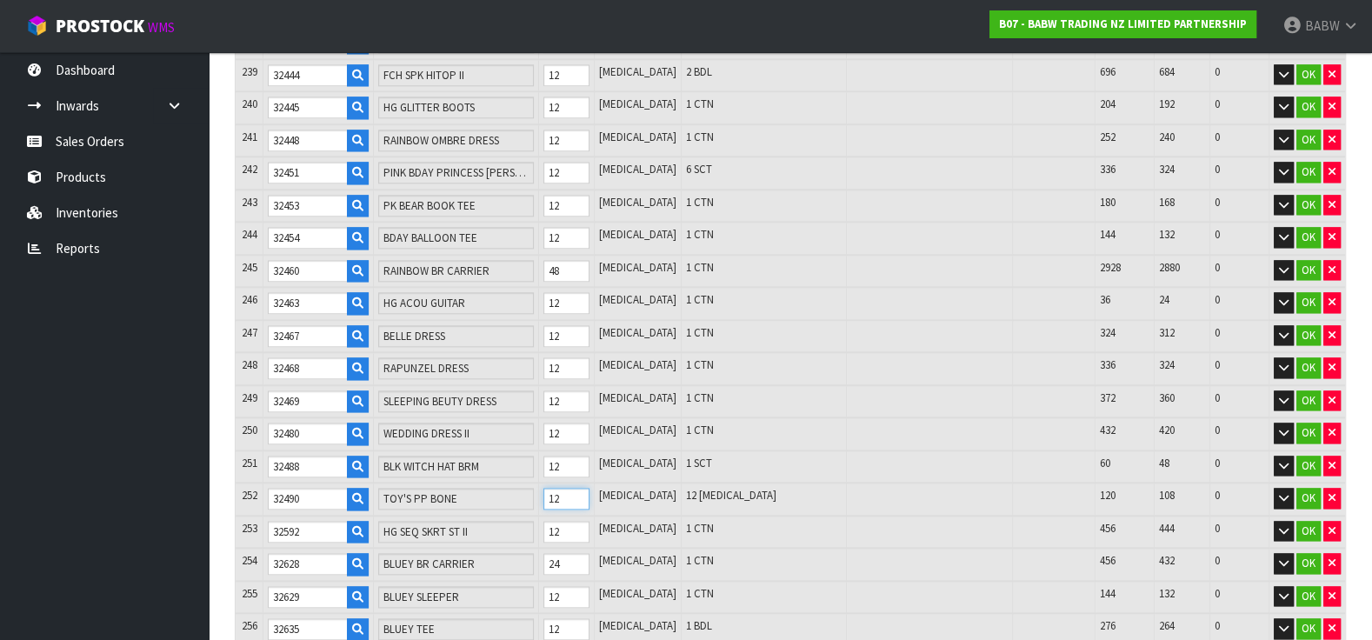
click at [571, 488] on input "12" at bounding box center [566, 499] width 45 height 22
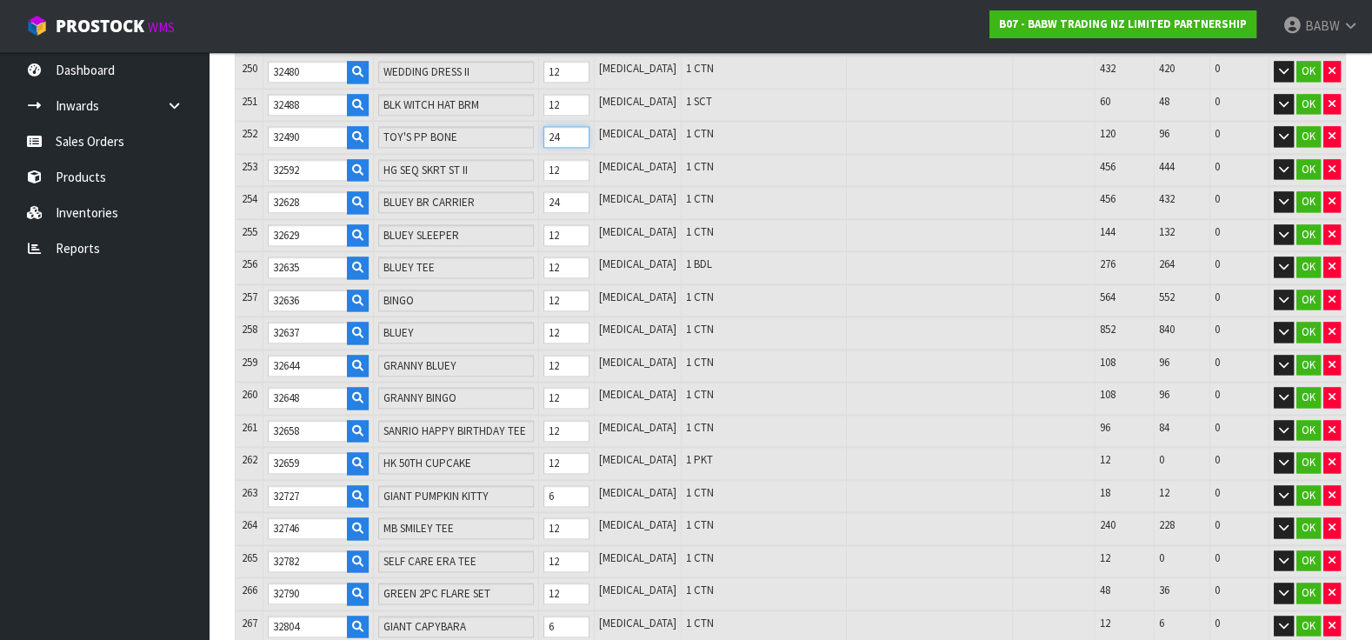
scroll to position [8600, 0]
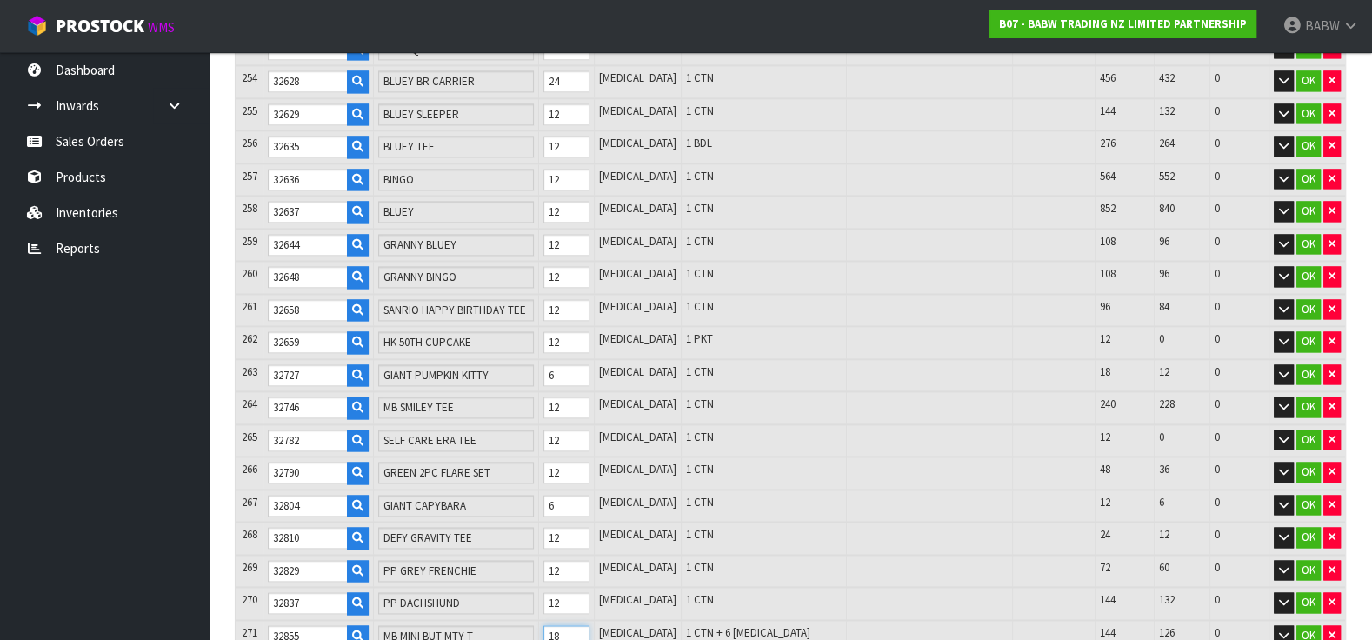
click at [581, 625] on input "18" at bounding box center [566, 636] width 45 height 22
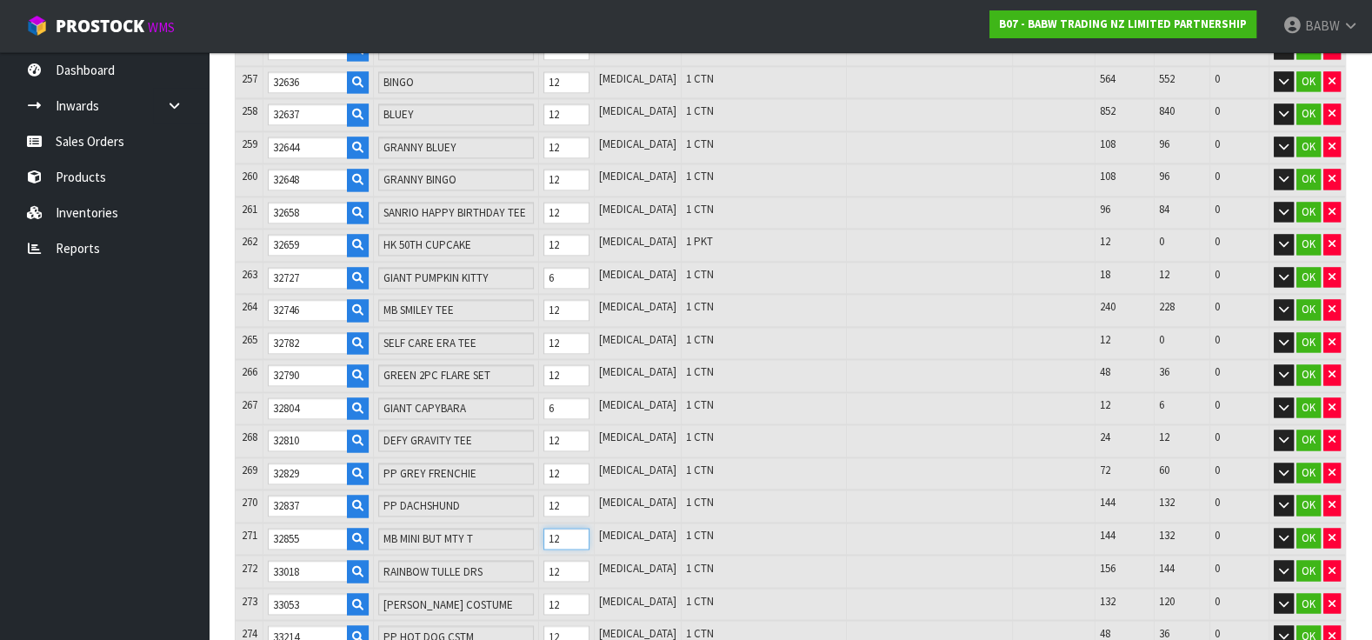
drag, startPoint x: 584, startPoint y: 433, endPoint x: 555, endPoint y: 433, distance: 28.7
click at [555, 523] on tr "271 32855 MB MINI BUT MTY T 12 PCE 1 CTN 144 132 0 OK" at bounding box center [791, 539] width 1110 height 33
drag, startPoint x: 584, startPoint y: 431, endPoint x: 564, endPoint y: 430, distance: 20.9
click at [564, 528] on input "24" at bounding box center [566, 539] width 45 height 22
click at [577, 528] on input "24" at bounding box center [566, 539] width 45 height 22
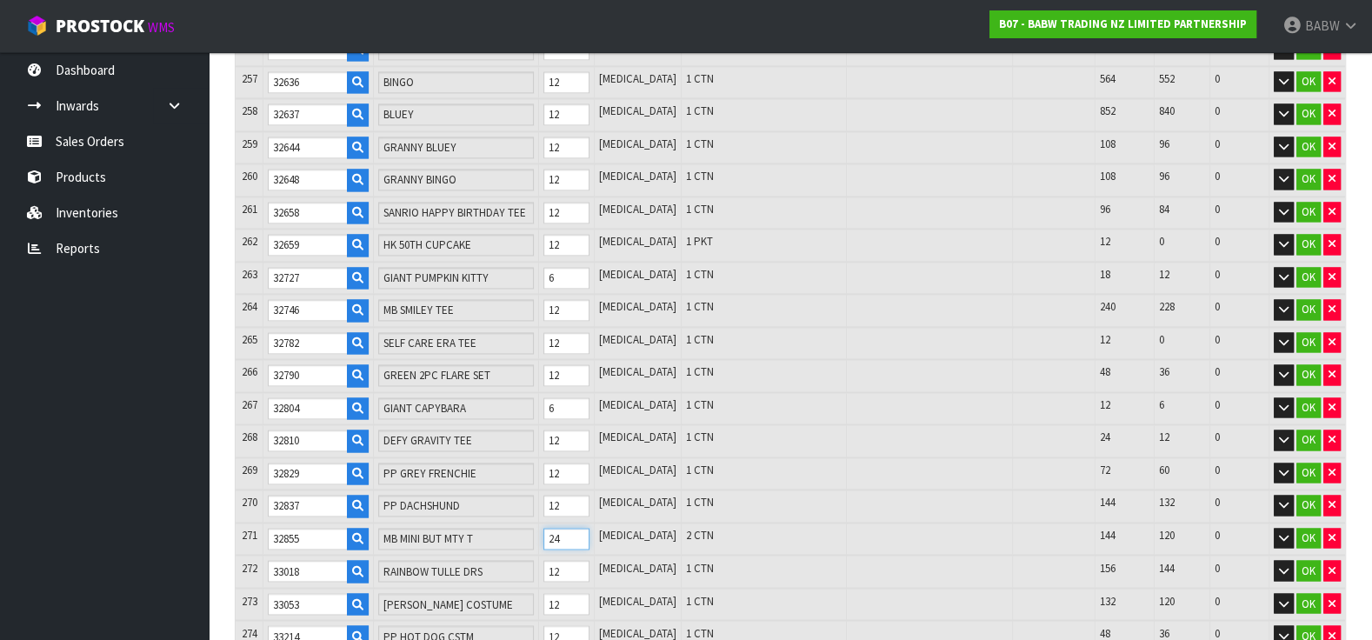
click at [577, 528] on input "24" at bounding box center [566, 539] width 45 height 22
click at [579, 528] on input "24" at bounding box center [566, 539] width 45 height 22
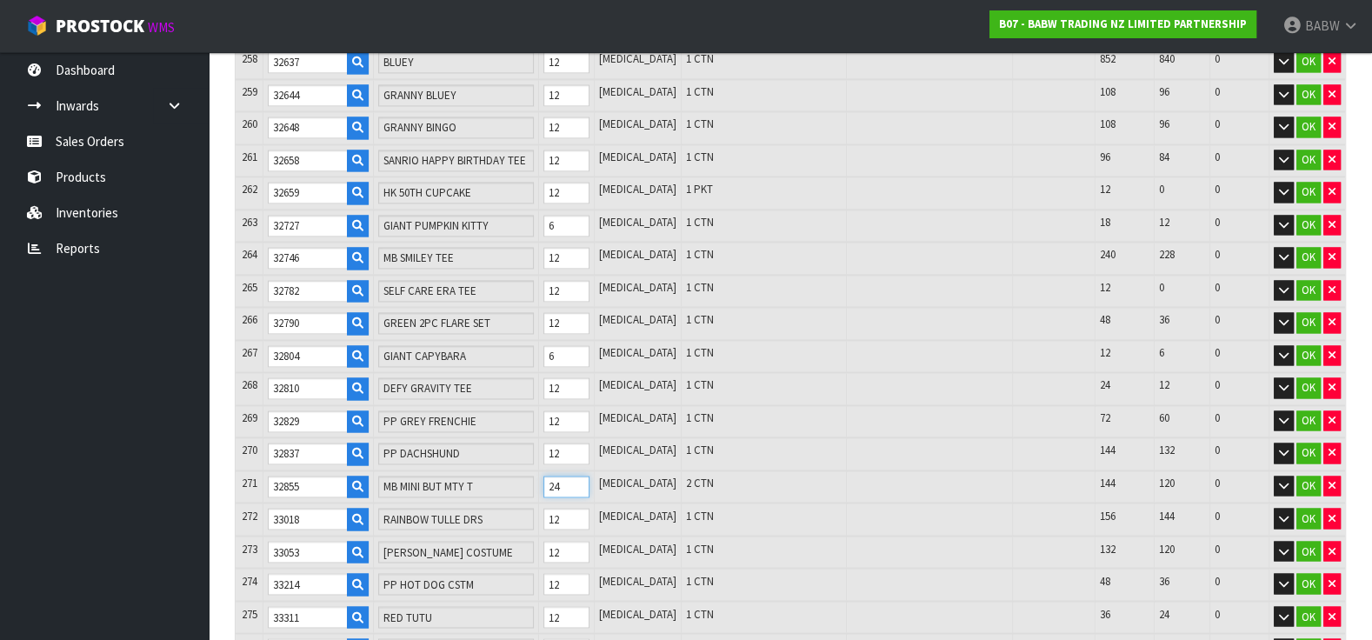
scroll to position [8794, 0]
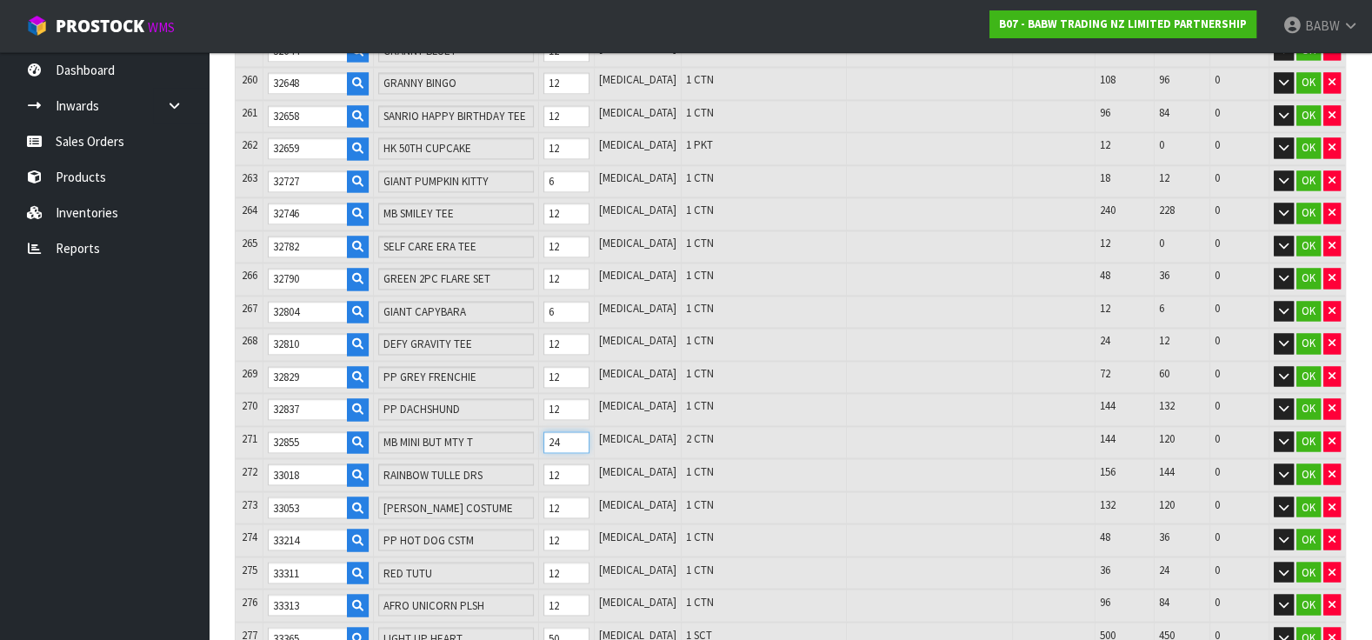
drag, startPoint x: 580, startPoint y: 336, endPoint x: 564, endPoint y: 334, distance: 15.8
click at [564, 431] on input "24" at bounding box center [566, 442] width 45 height 22
click at [586, 431] on input "18" at bounding box center [566, 442] width 45 height 22
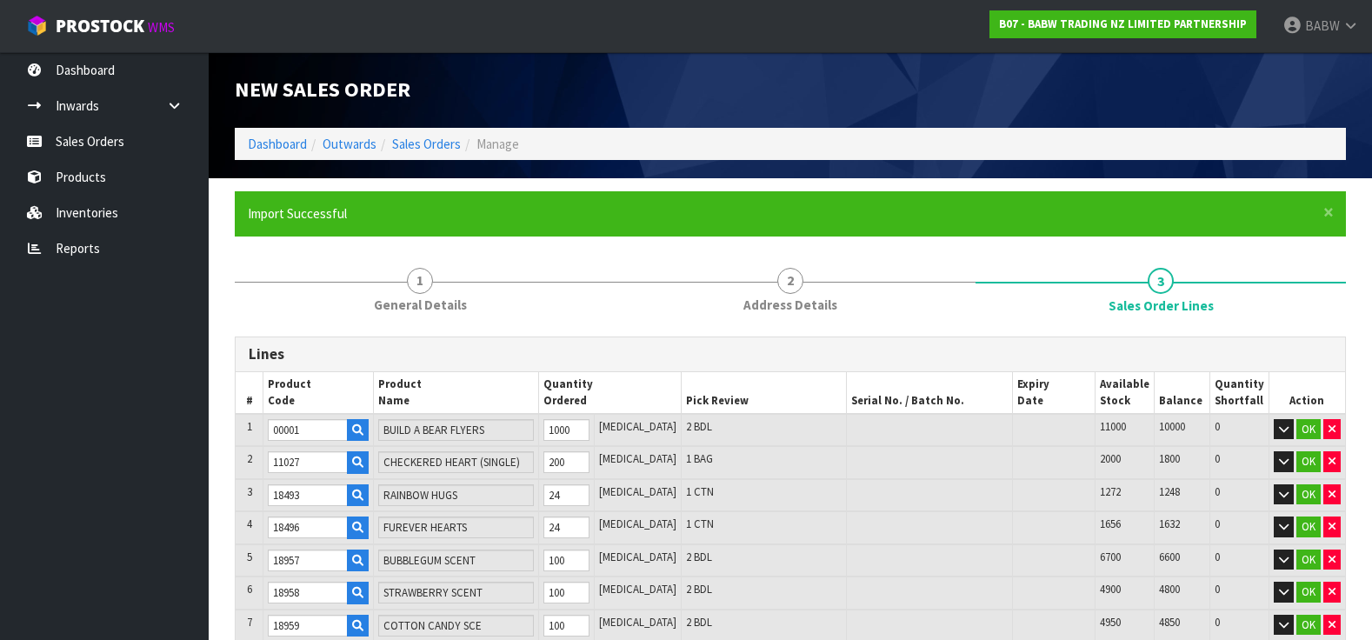
scroll to position [8794, 0]
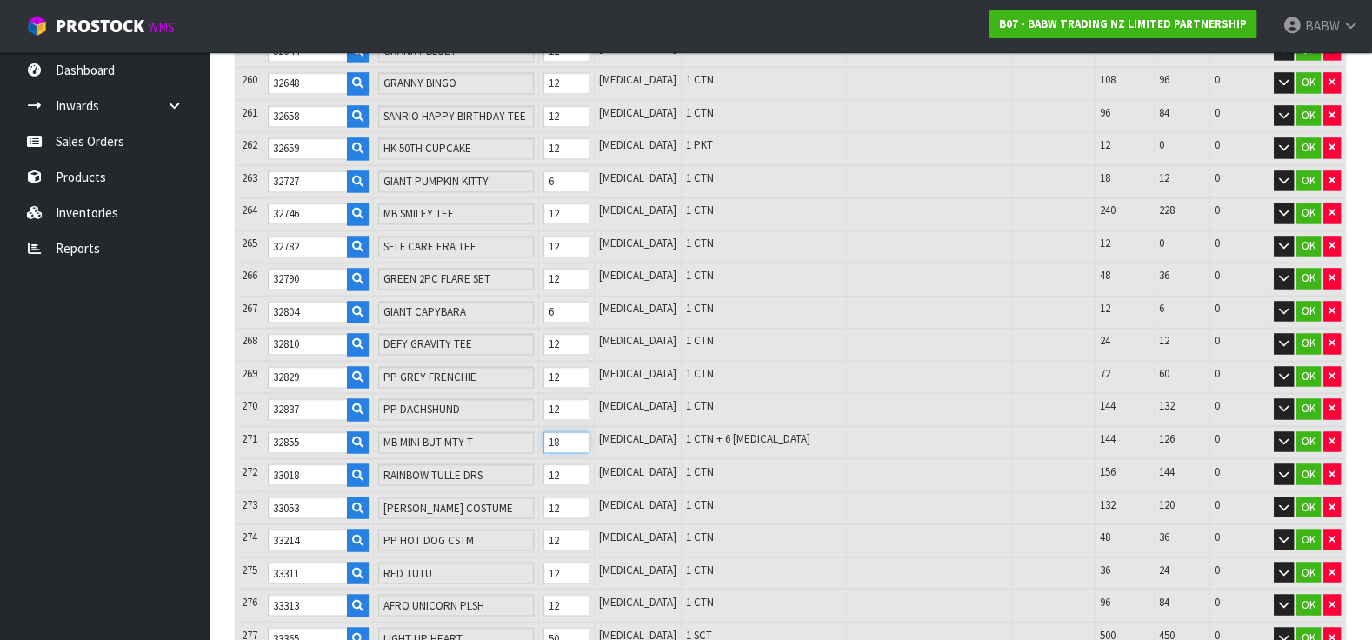
click at [529, 426] on tr "271 32855 MB MINI BUT MTY T 18 [MEDICAL_DATA] 1 CTN + 6 [MEDICAL_DATA] 144 126 …" at bounding box center [791, 442] width 1110 height 33
type input "2"
type input "10748"
type input "8.519235"
type input "960.327"
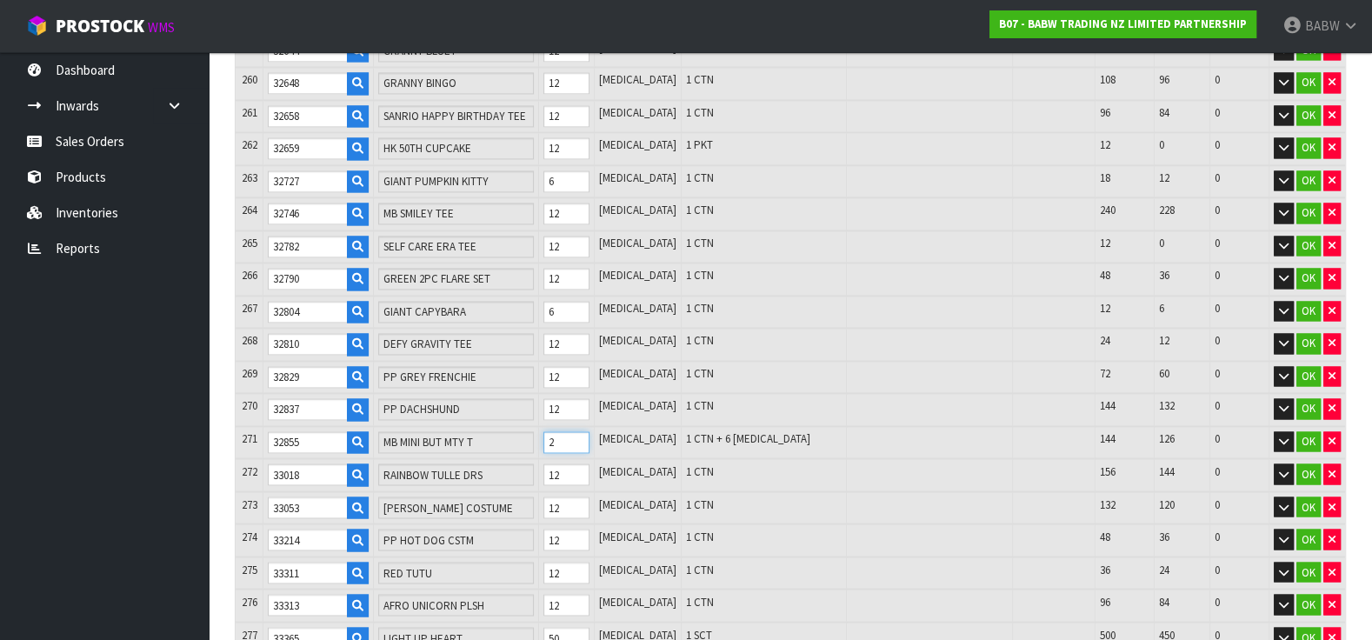
type input "24"
type input "10770"
type input "8.523625"
type input "960.603"
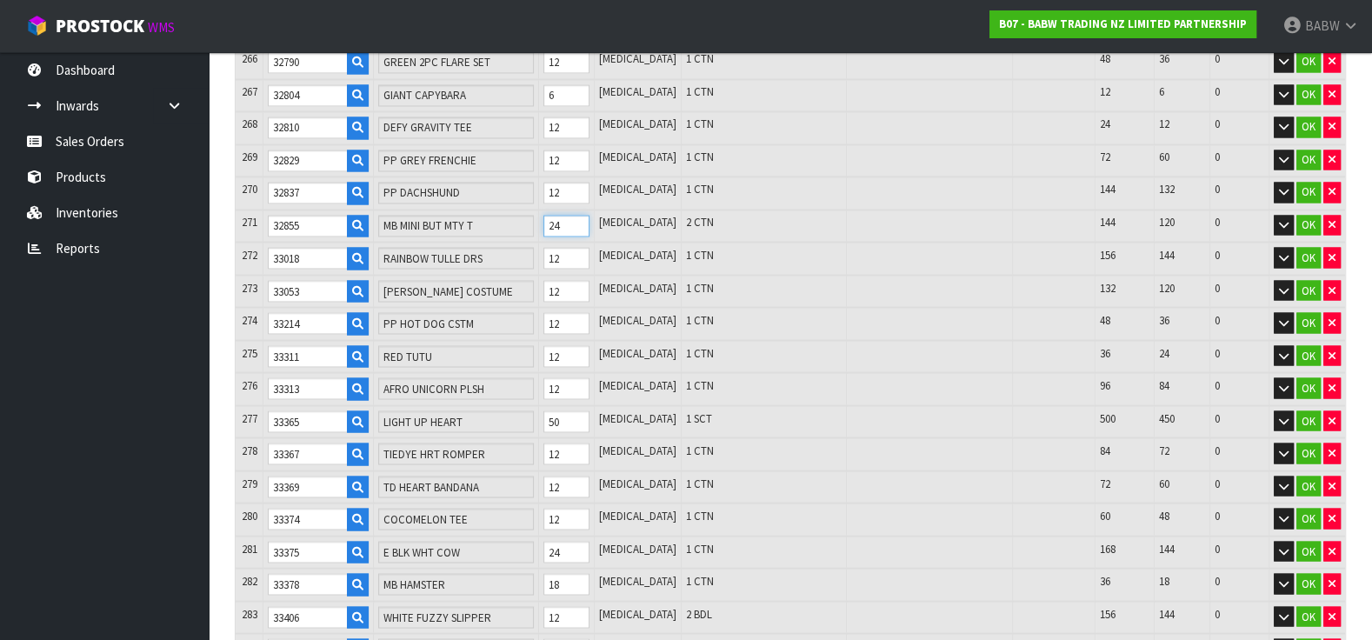
scroll to position [9084, 0]
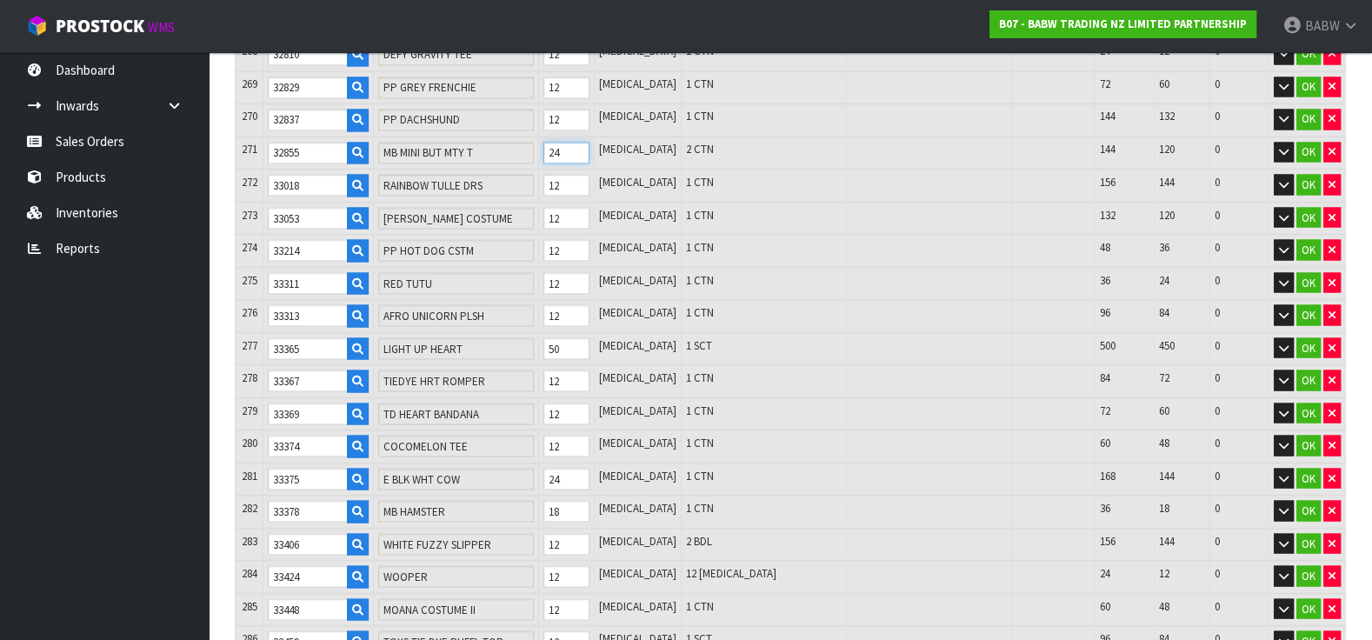
type input "24"
click at [546, 560] on tr "284 33424 WOOPER 12 [MEDICAL_DATA] 12 [MEDICAL_DATA] 24 12 0 OK" at bounding box center [791, 576] width 1110 height 33
type input "2"
type input "10760"
type input "8.500035"
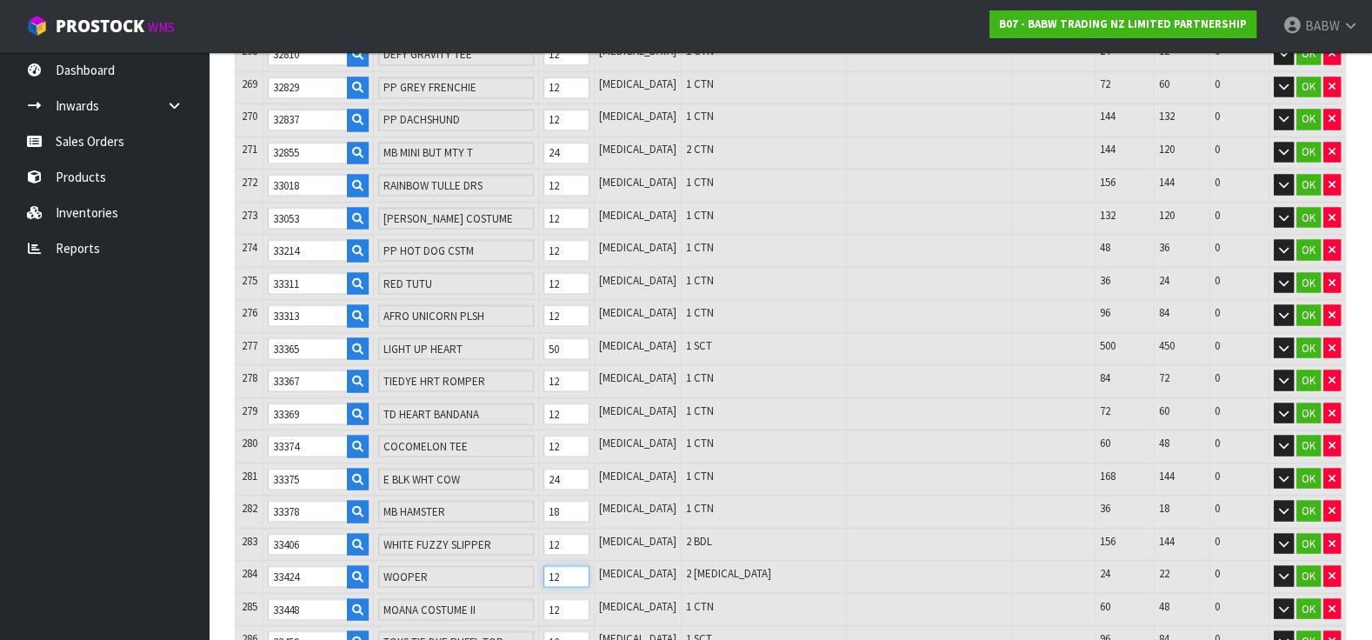
type input "958.523"
type input "24"
type input "10782"
type input "8.551927"
type input "963.107"
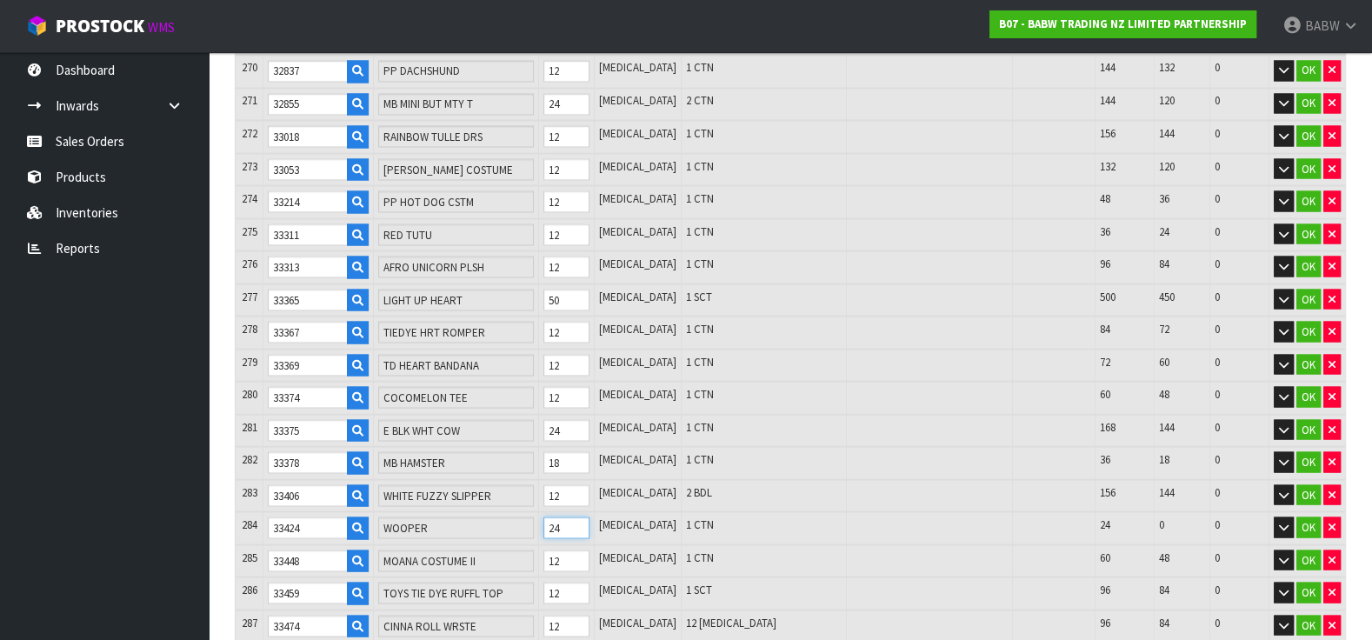
scroll to position [9180, 0]
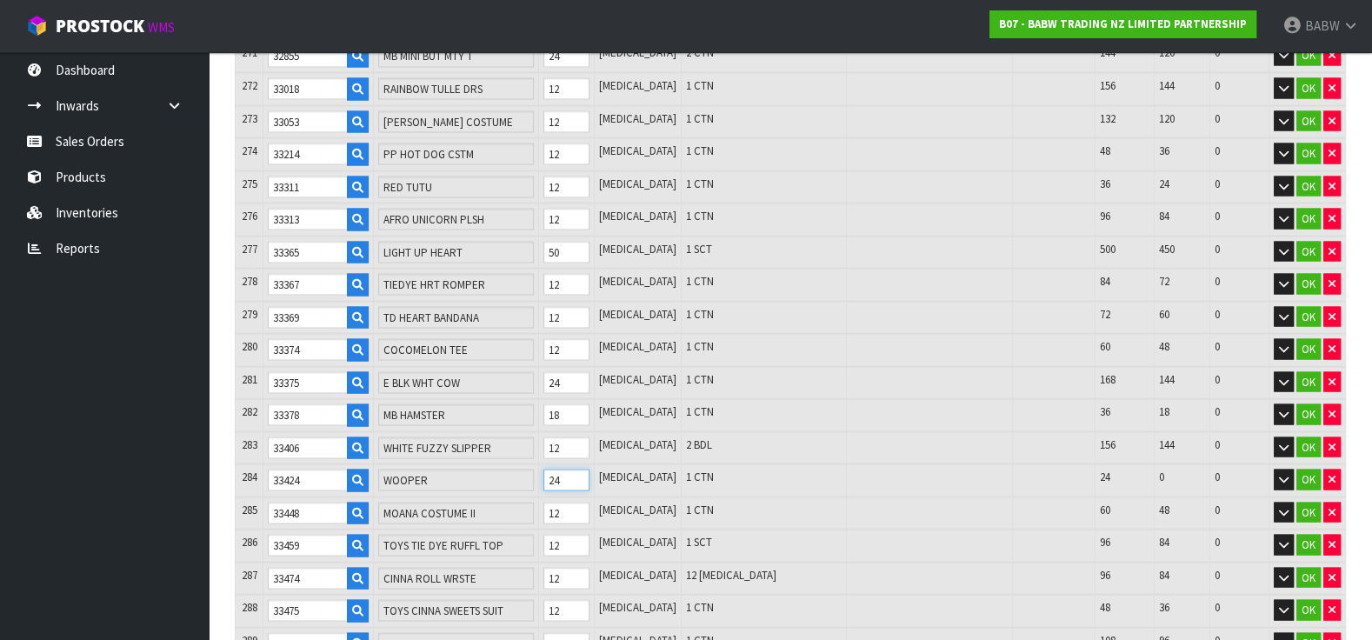
type input "24"
click at [550, 562] on tr "287 33474 CINNA ROLL WRSTE 12 [MEDICAL_DATA] 12 [MEDICAL_DATA] 96 84 0 OK" at bounding box center [791, 578] width 1110 height 33
type input "2"
type input "10772"
type input "8.547677"
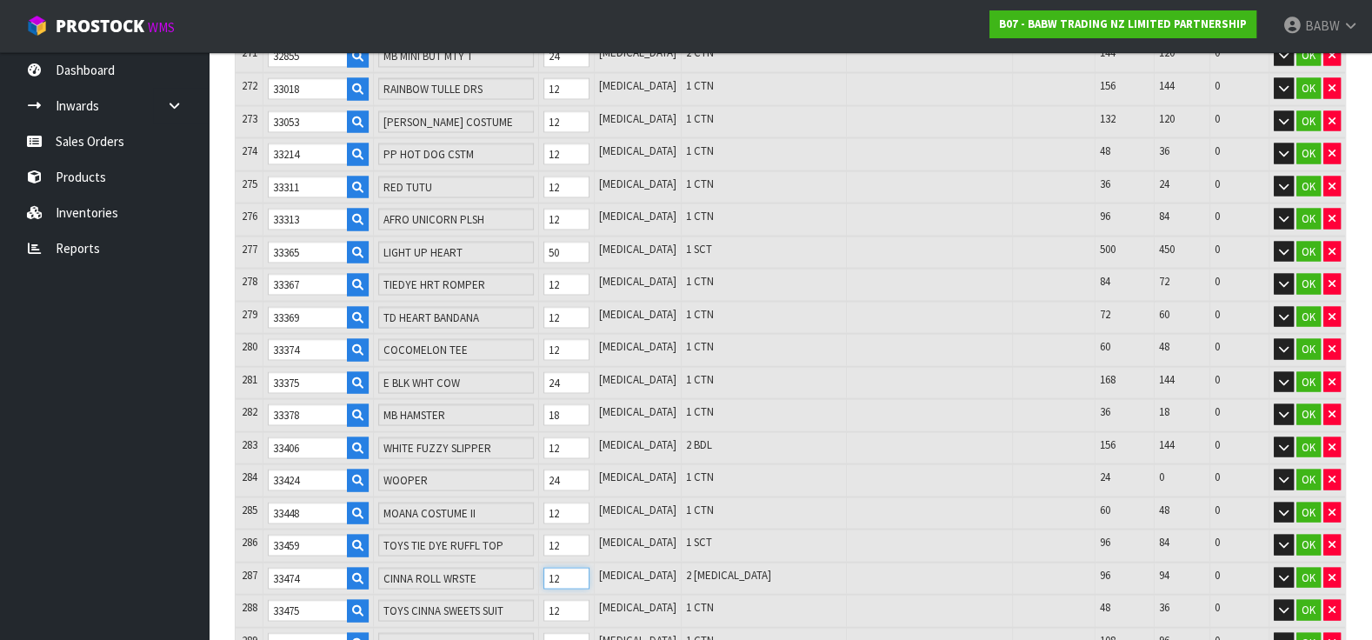
type input "962.687"
type input "24"
type input "10794"
type input "8.557027"
type input "963.611"
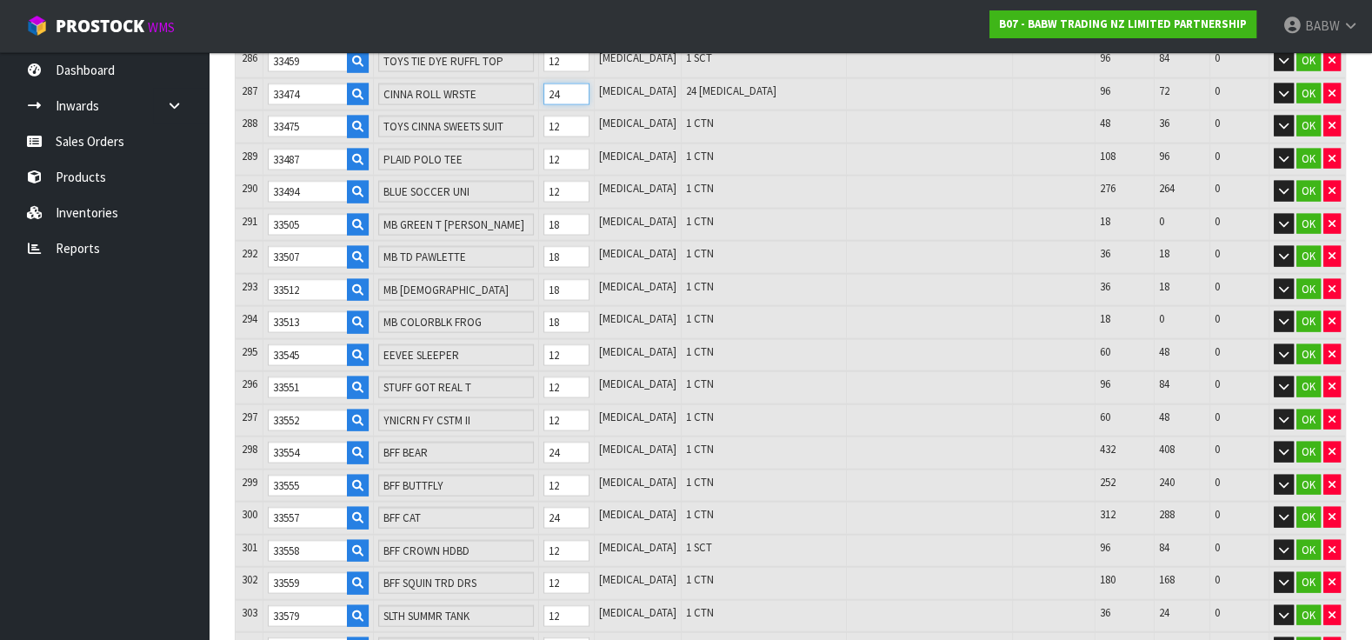
scroll to position [9954, 0]
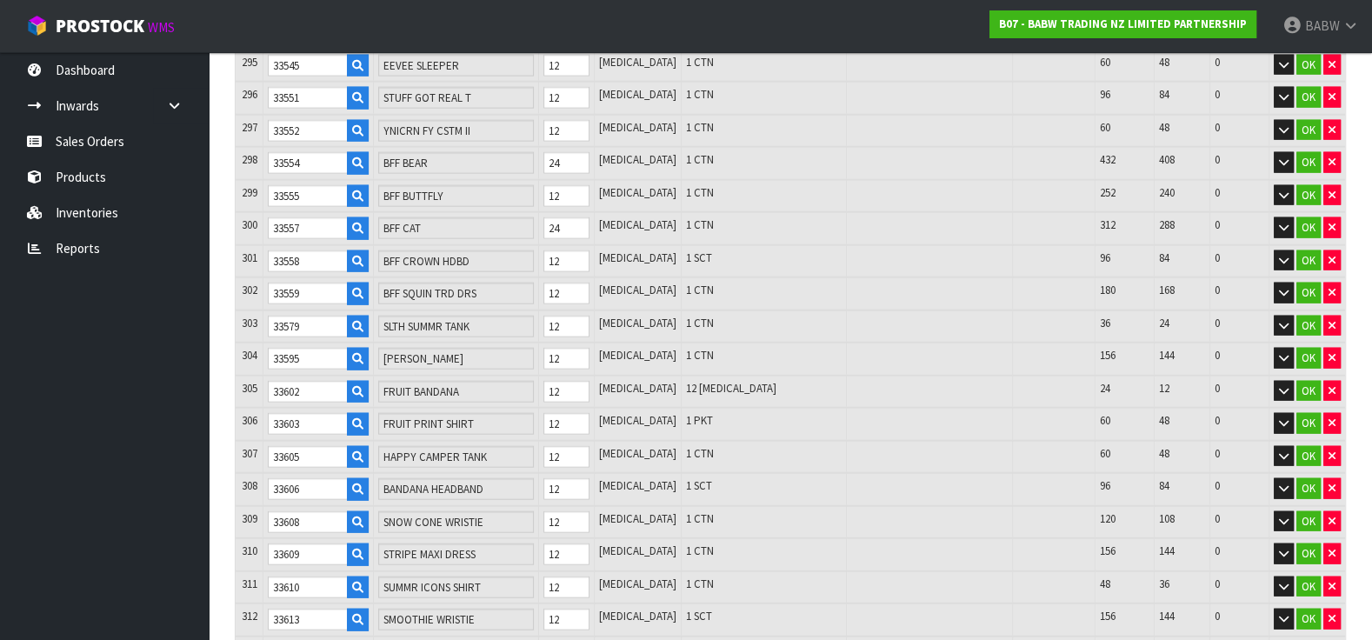
type input "24"
click at [547, 376] on tr "305 33602 FRUIT BANDANA 12 [MEDICAL_DATA] 12 [MEDICAL_DATA] 24 12 0 OK" at bounding box center [791, 392] width 1110 height 33
click at [548, 376] on tr "305 33602 FRUIT BANDANA 12 [MEDICAL_DATA] 12 [MEDICAL_DATA] 24 12 0 OK" at bounding box center [791, 392] width 1110 height 33
type input "2"
type input "10784"
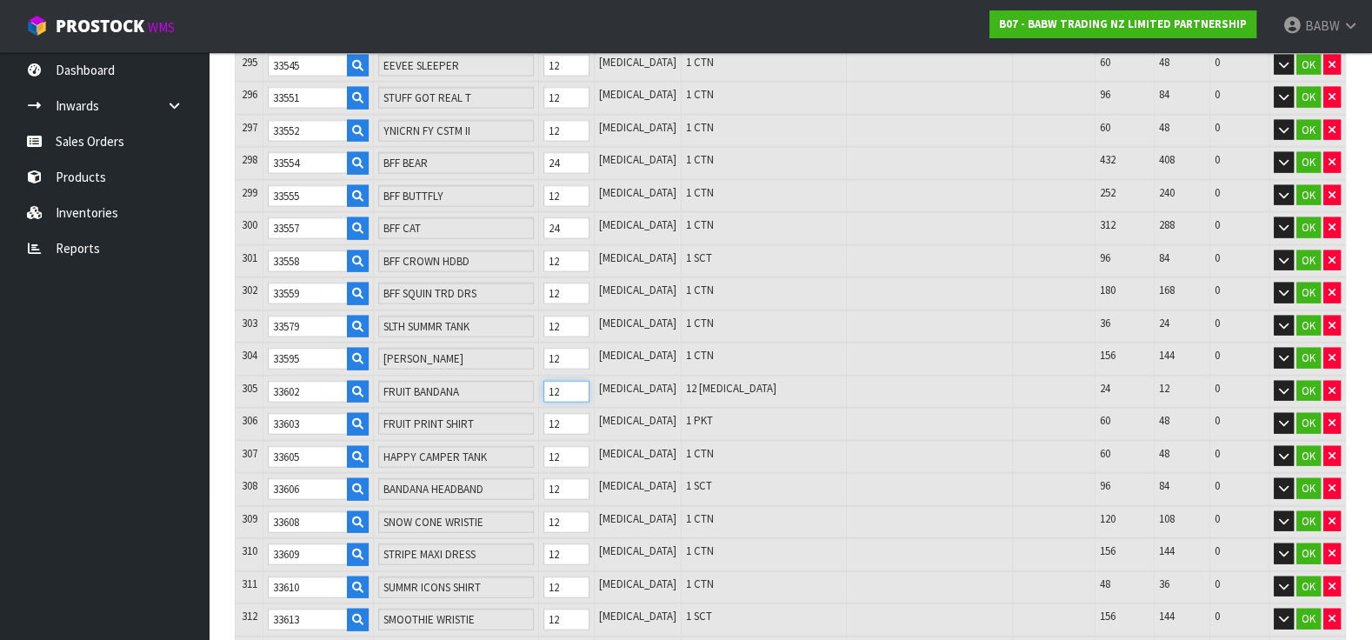
type input "8.555107"
type input "963.551"
type input "24"
type input "10806"
type input "8.559331"
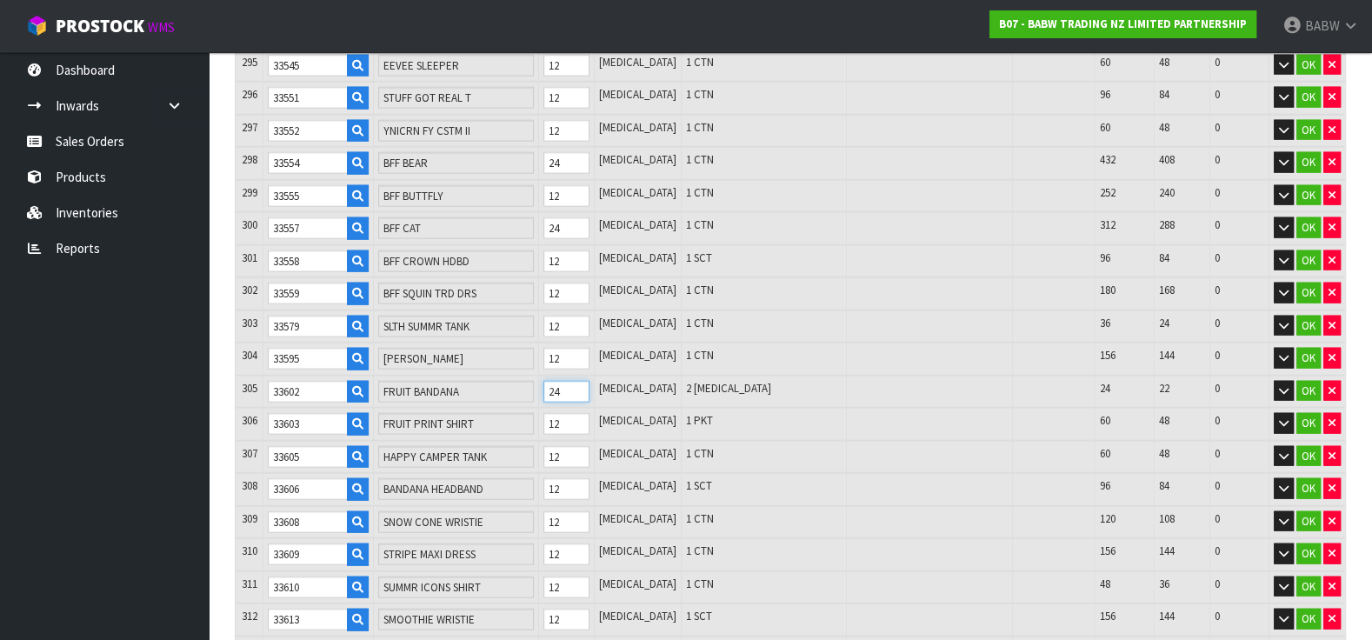
type input "963.689"
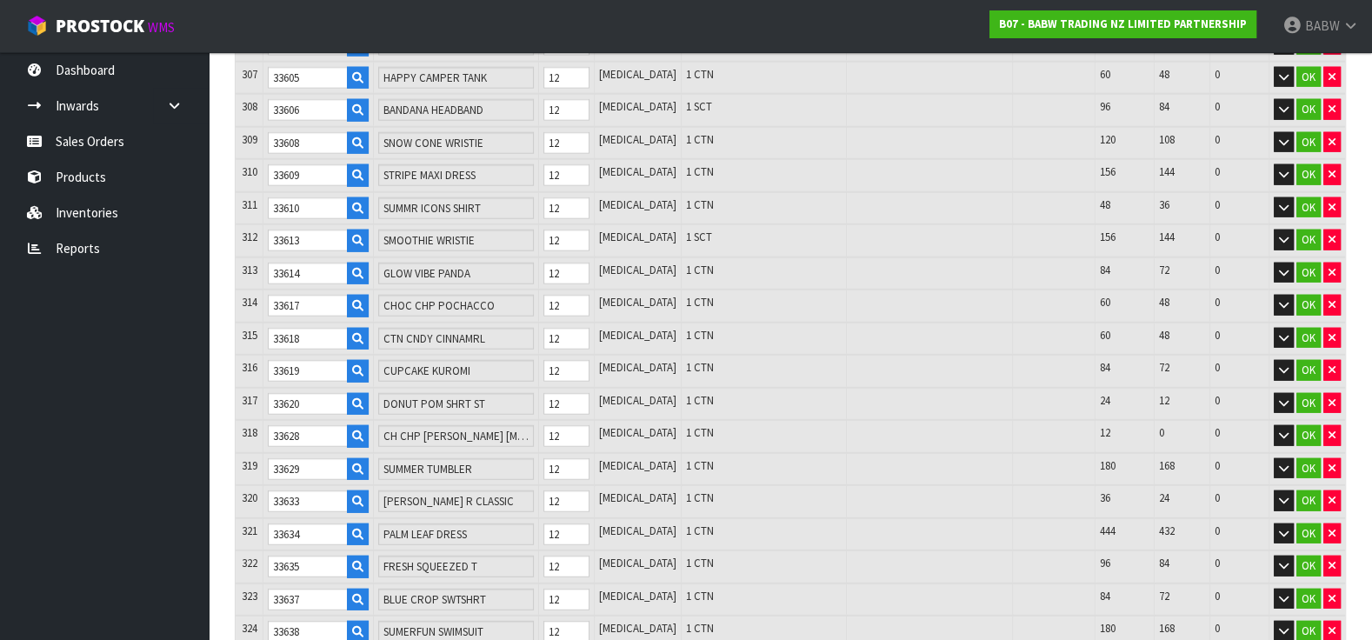
scroll to position [10437, 0]
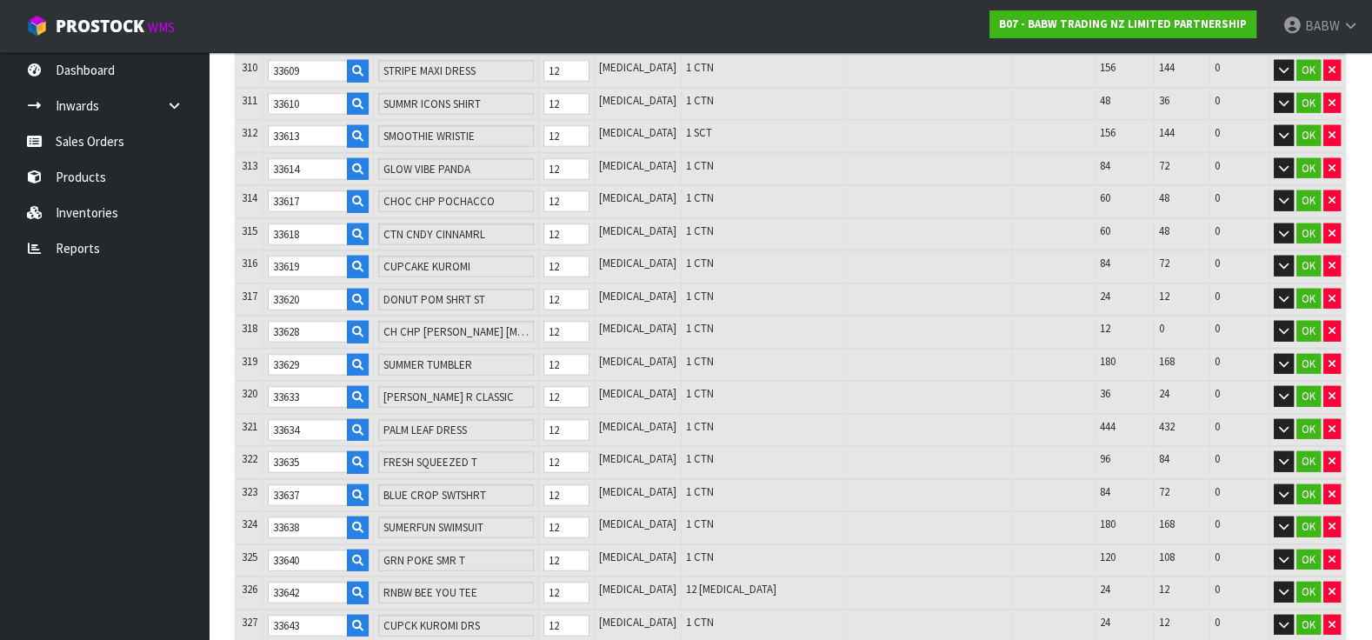
type input "24"
click at [544, 577] on tr "326 33642 RNBW BEE YOU TEE 12 [MEDICAL_DATA] 12 [MEDICAL_DATA] 24 12 0 OK" at bounding box center [791, 593] width 1110 height 33
type input "2"
type input "10796"
type input "8.555421"
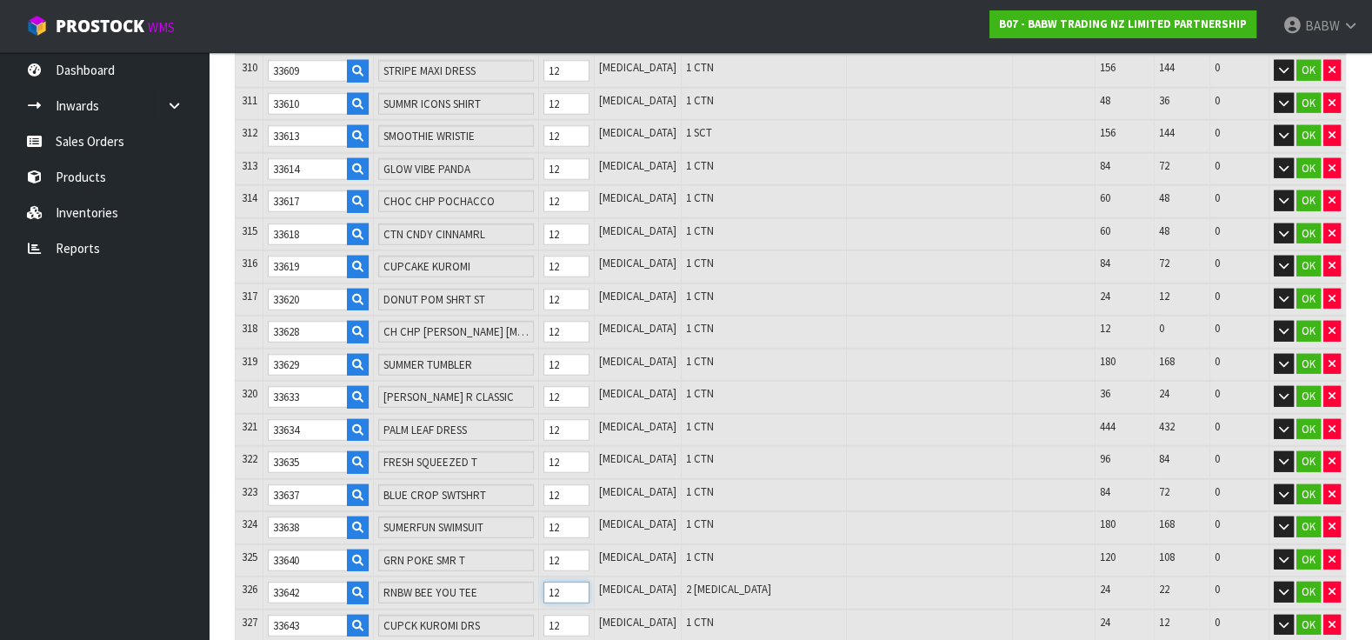
type input "963.359"
type input "24"
type input "10818"
type input "8.564025"
type input "964.093"
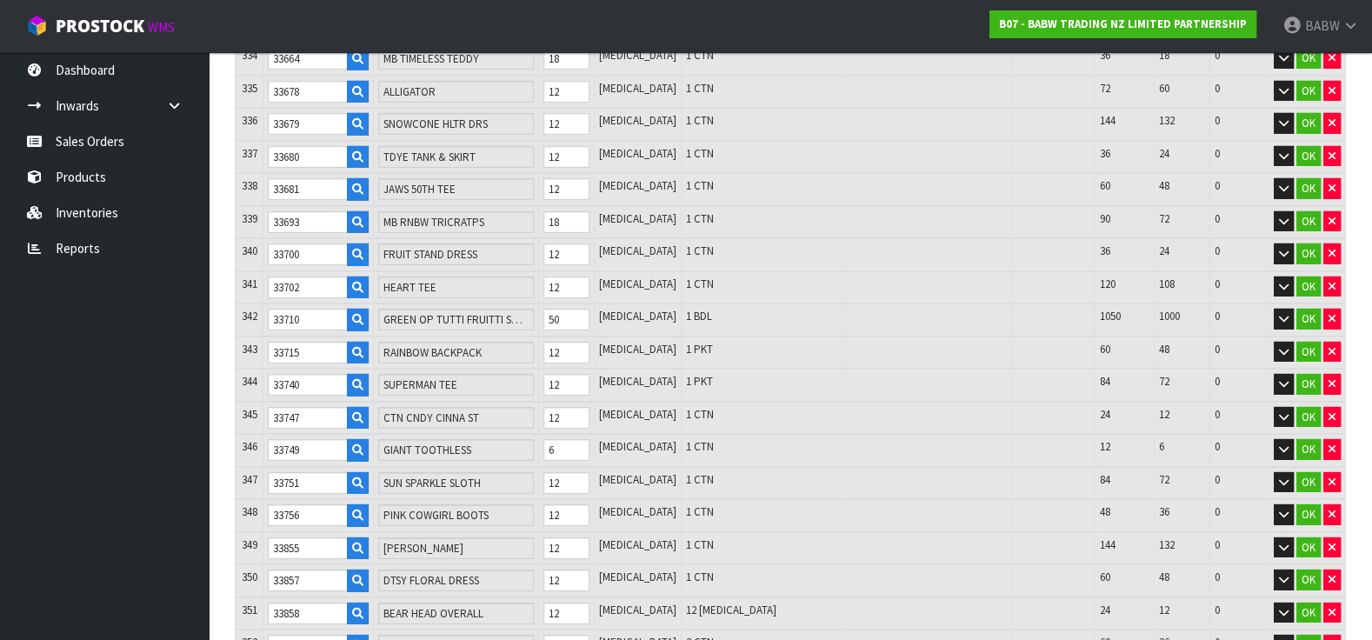
scroll to position [11307, 0]
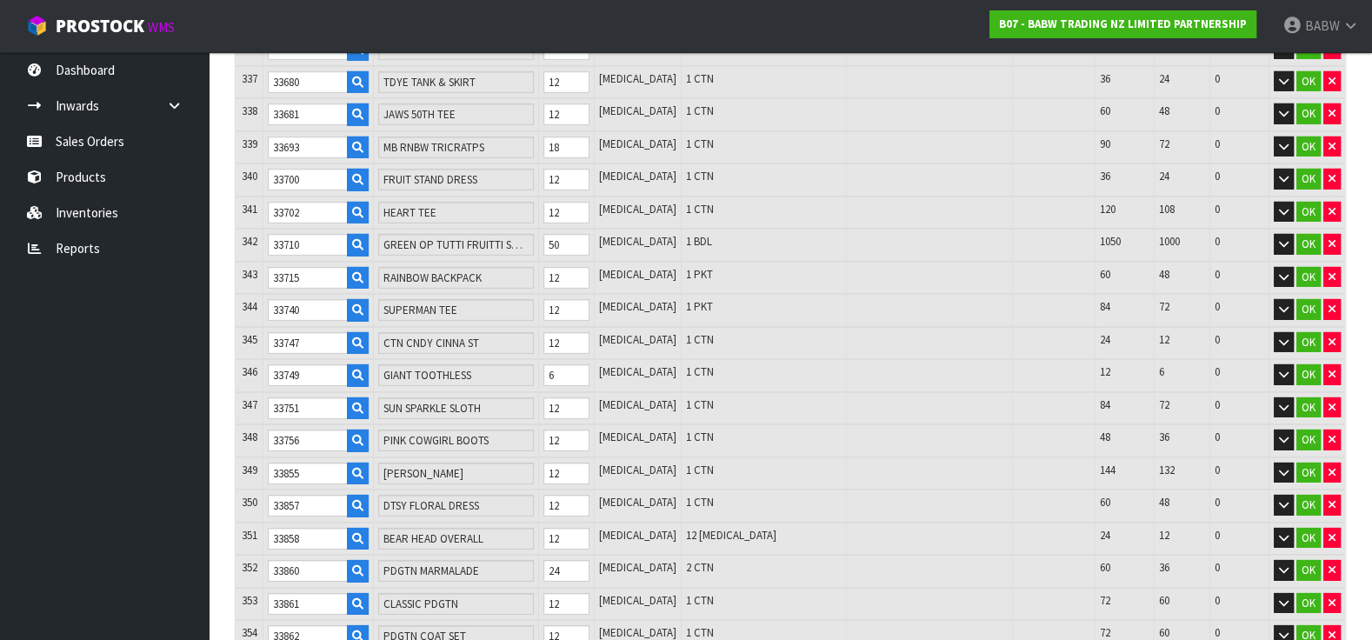
type input "24"
click at [526, 523] on tr "351 33858 BEAR HEAD OVERALL 12 [MEDICAL_DATA] 12 [MEDICAL_DATA] 24 12 0 OK" at bounding box center [791, 539] width 1110 height 33
type input "24"
type input "10830"
type input "8.568705"
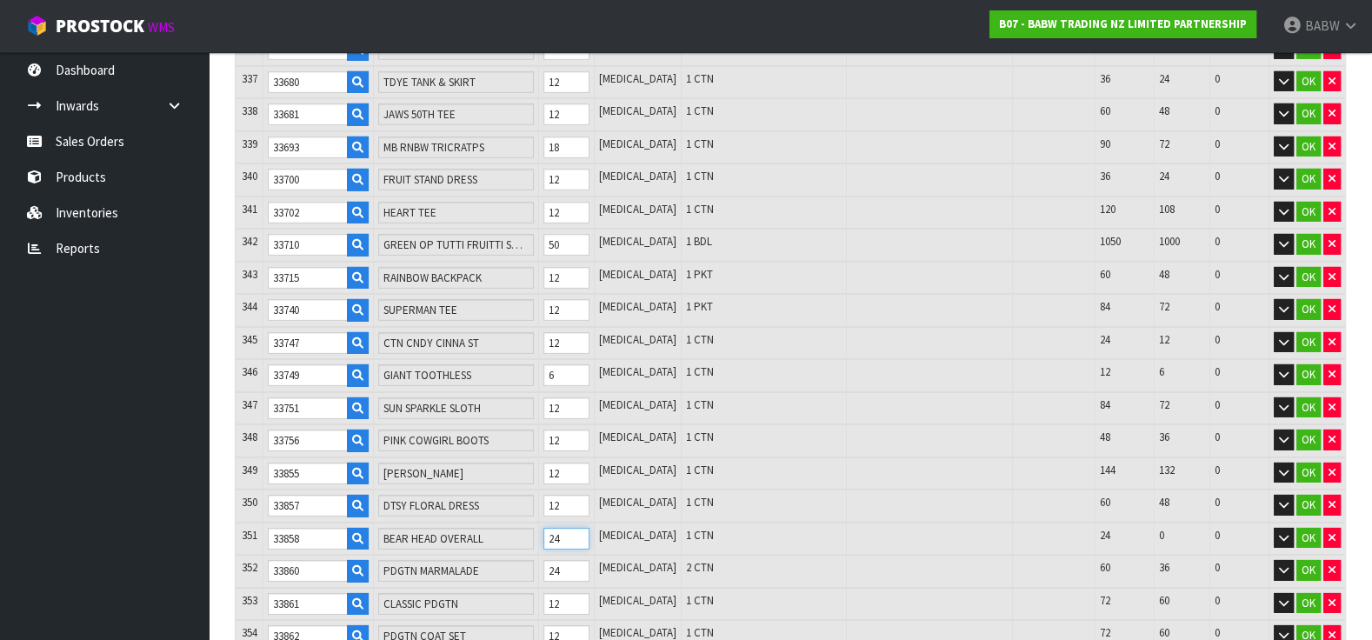
type input "964.641"
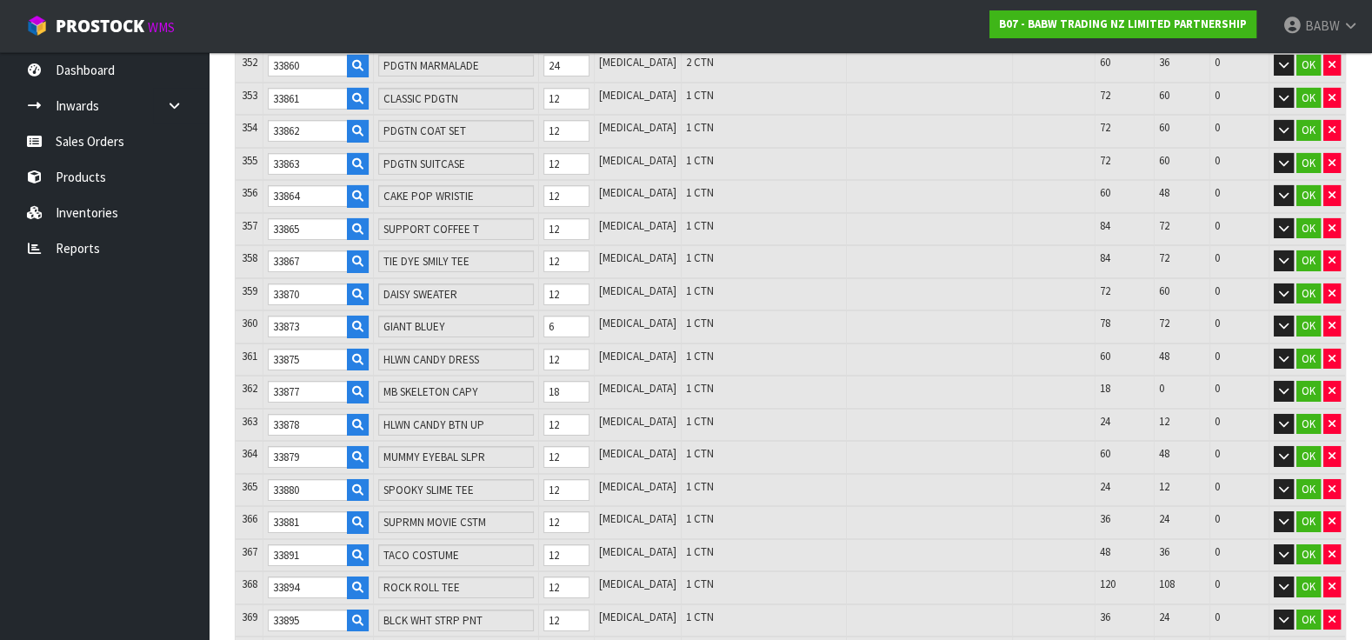
scroll to position [11983, 0]
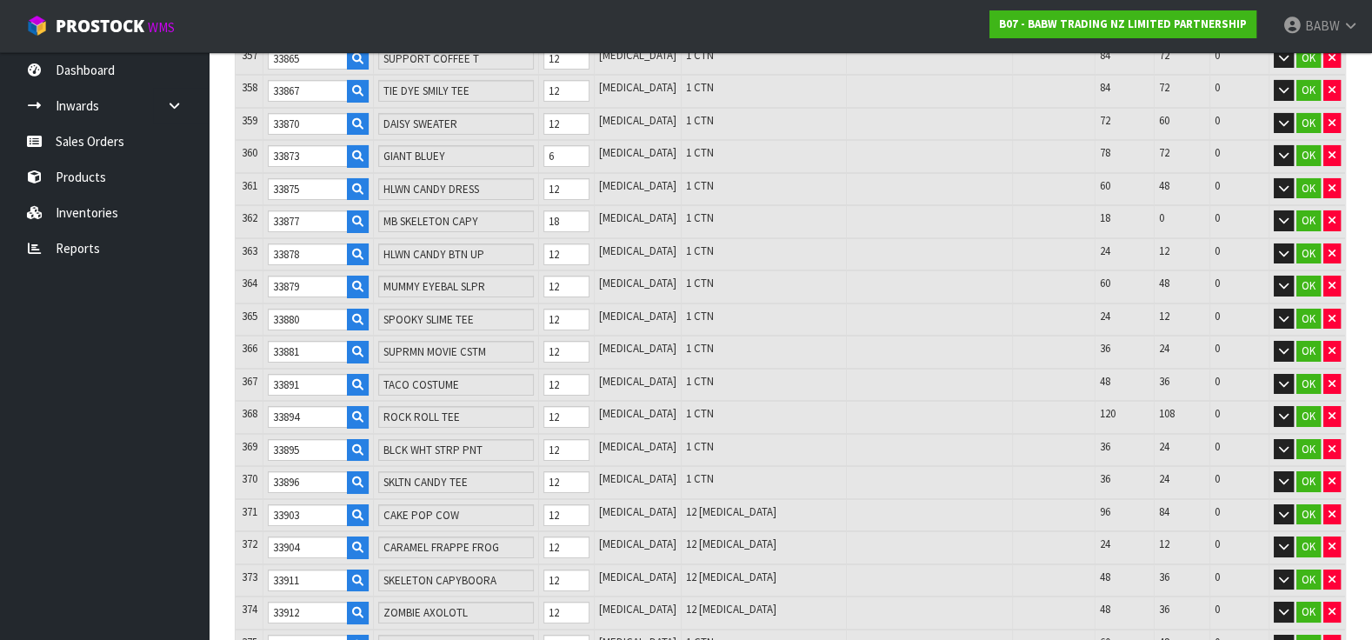
type input "24"
click at [540, 499] on tr "371 33903 CAKE POP COW 12 [MEDICAL_DATA] 12 [MEDICAL_DATA] 96 84 0 OK" at bounding box center [791, 515] width 1110 height 33
type input "2"
type input "10820"
type input "8.550665"
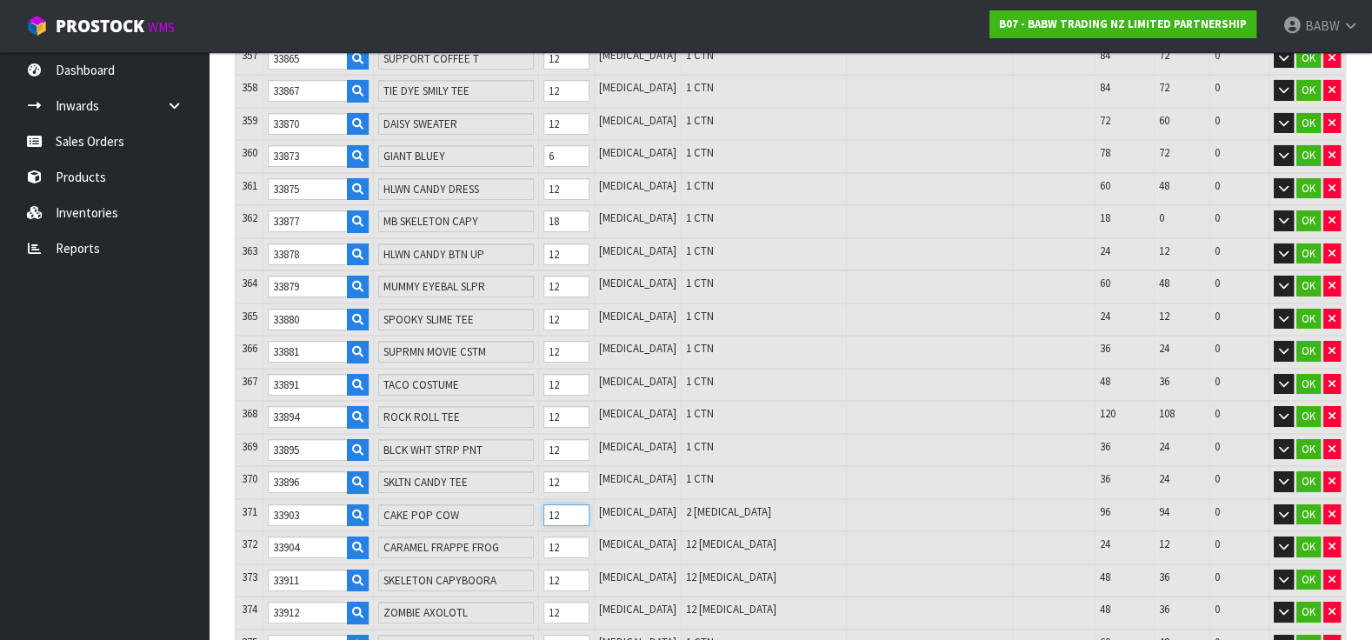
type input "963.201"
type input "24"
type input "10842"
type input "8.590353"
type input "966.363"
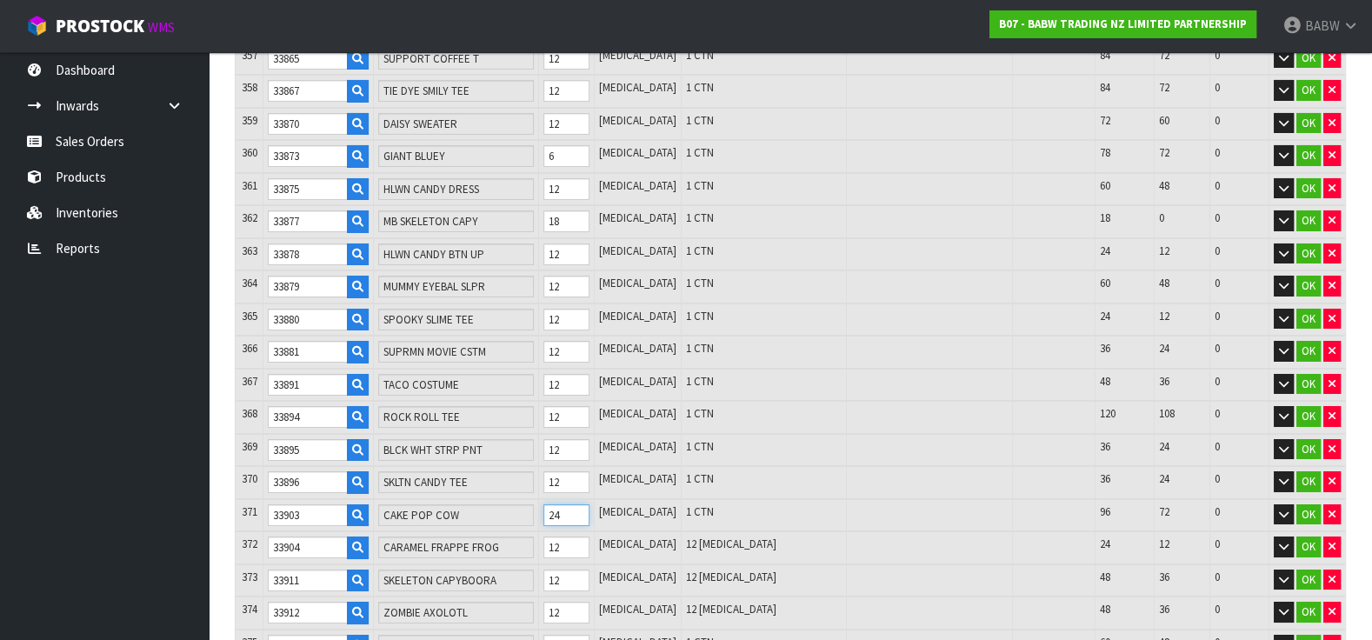
type input "24"
click at [562, 531] on td "12" at bounding box center [566, 547] width 55 height 33
type input "2"
type input "10832"
type input "8.557233"
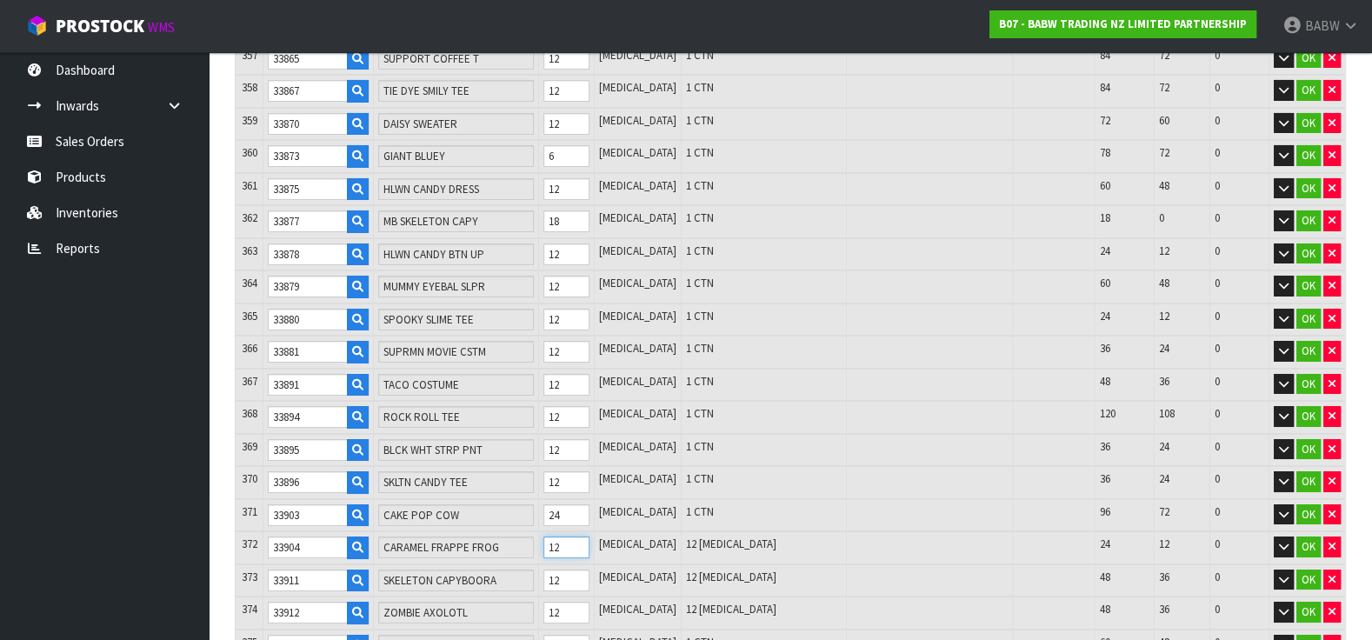
type input "964.343"
type input "24"
type input "10854"
type input "8.630097"
type input "968.789"
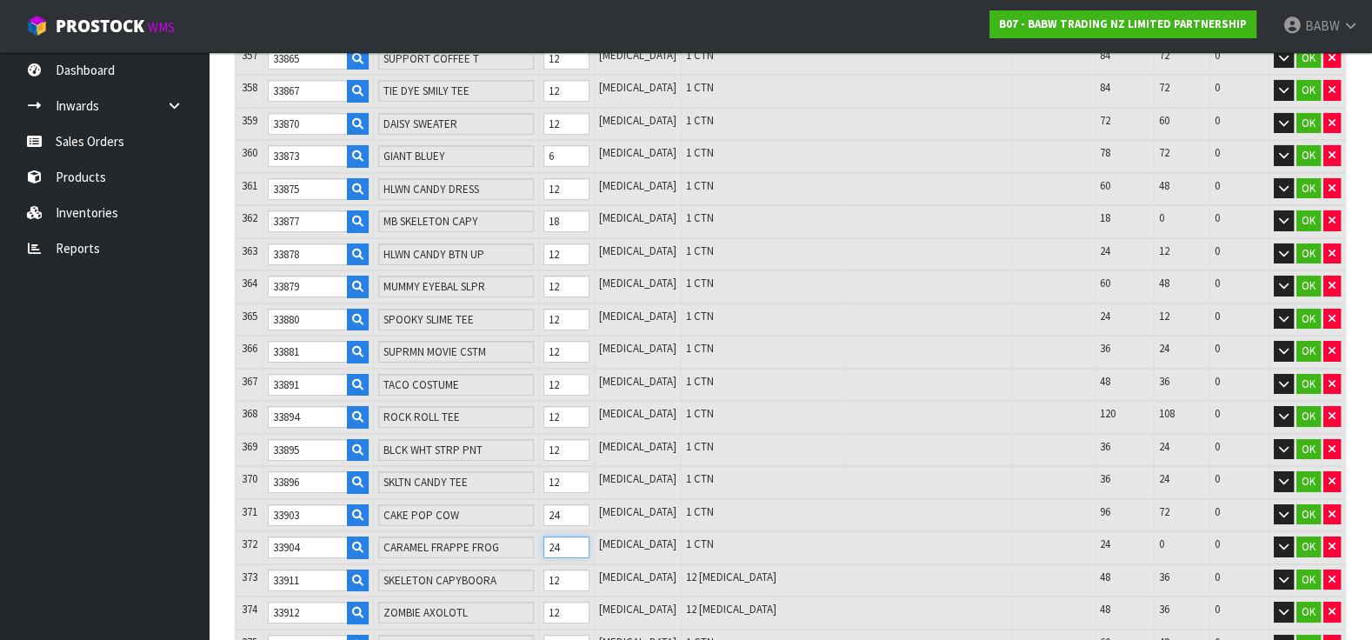
type input "24"
click at [578, 570] on input "12" at bounding box center [566, 581] width 45 height 22
drag, startPoint x: 584, startPoint y: 434, endPoint x: 561, endPoint y: 433, distance: 23.5
click at [563, 570] on input "12" at bounding box center [566, 581] width 45 height 22
type input "2"
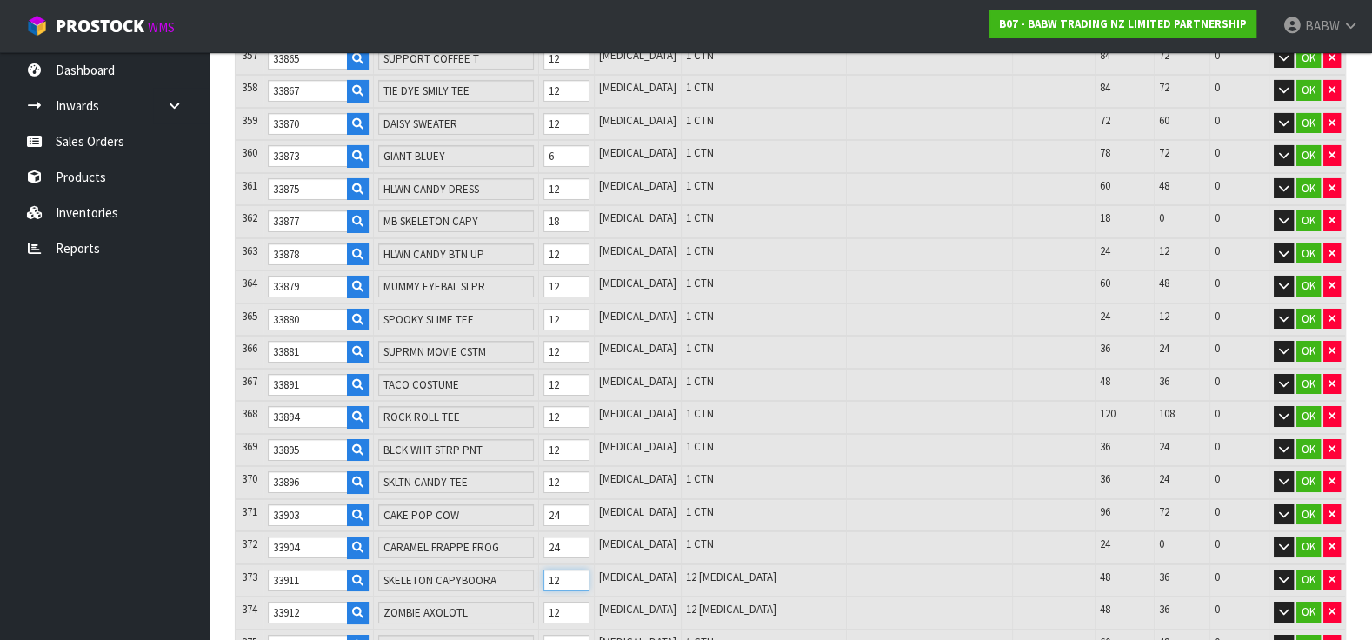
type input "10844"
type input "8.614807"
type input "967.099"
type input "24"
type input "10866"
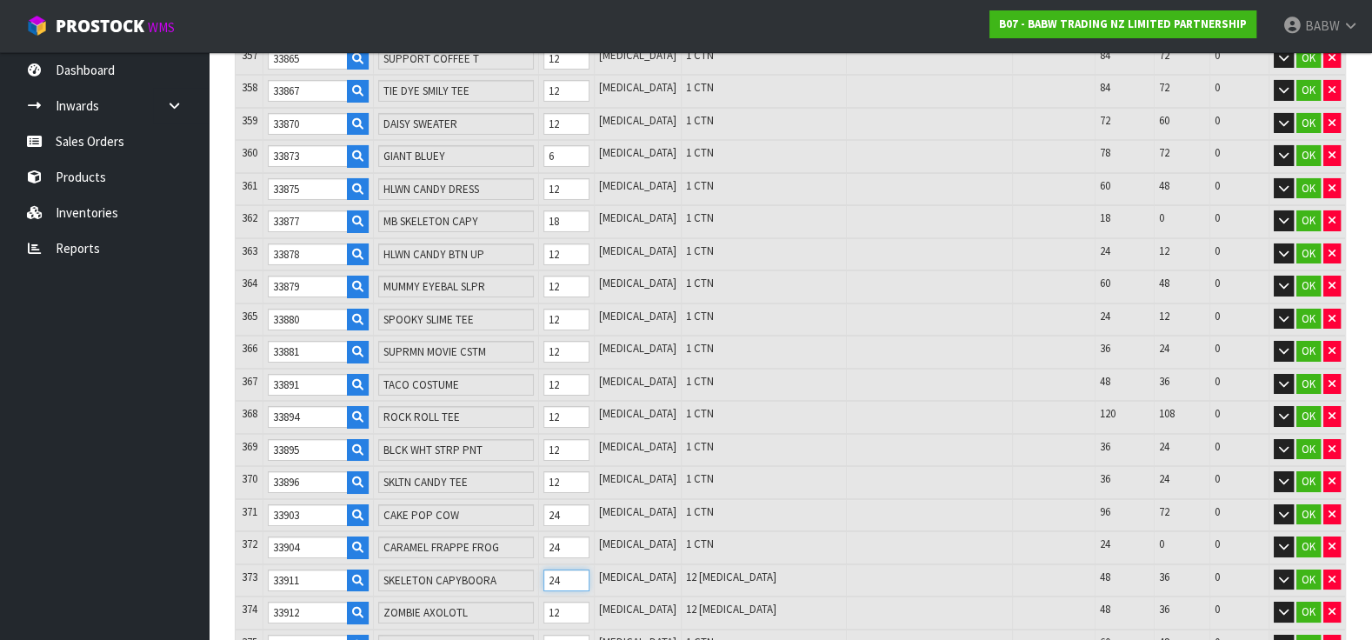
type input "8.648457"
type input "970.811"
type input "24"
click at [519, 597] on tr "374 33912 ZOMBIE AXOLOTL 12 [MEDICAL_DATA] 12 [MEDICAL_DATA] 48 36 0 OK" at bounding box center [791, 613] width 1110 height 33
type input "24"
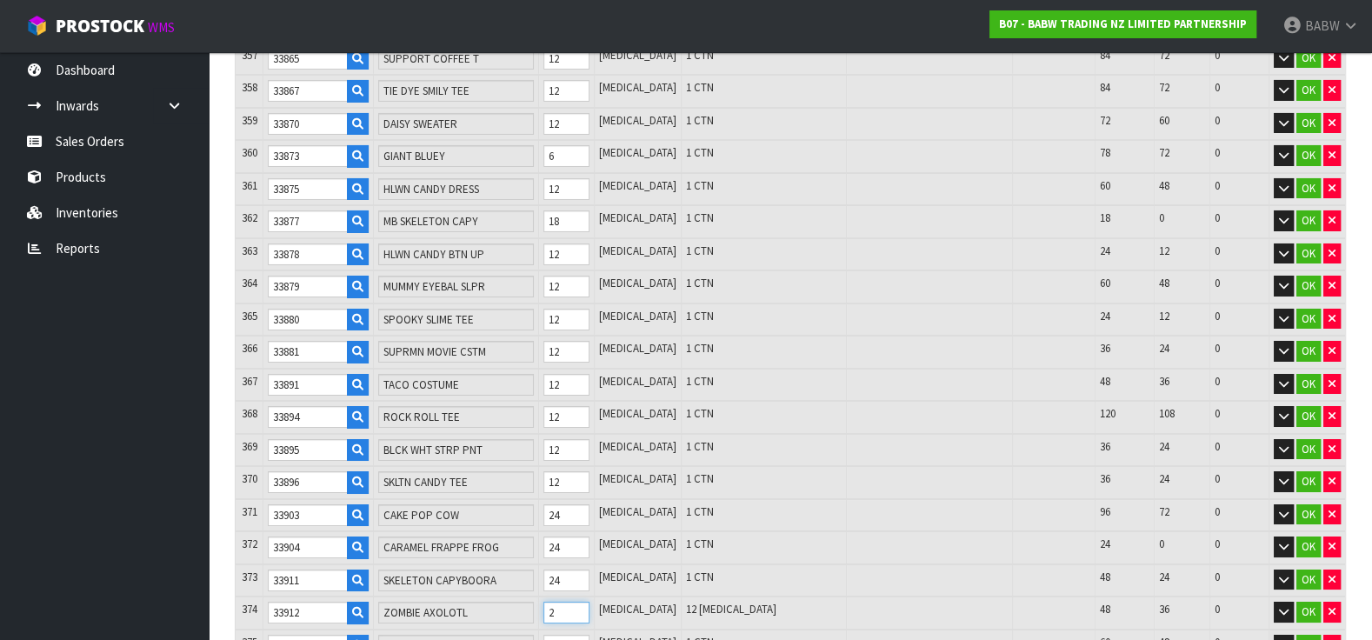
type input "10878"
type input "8.669607"
type input "972.481"
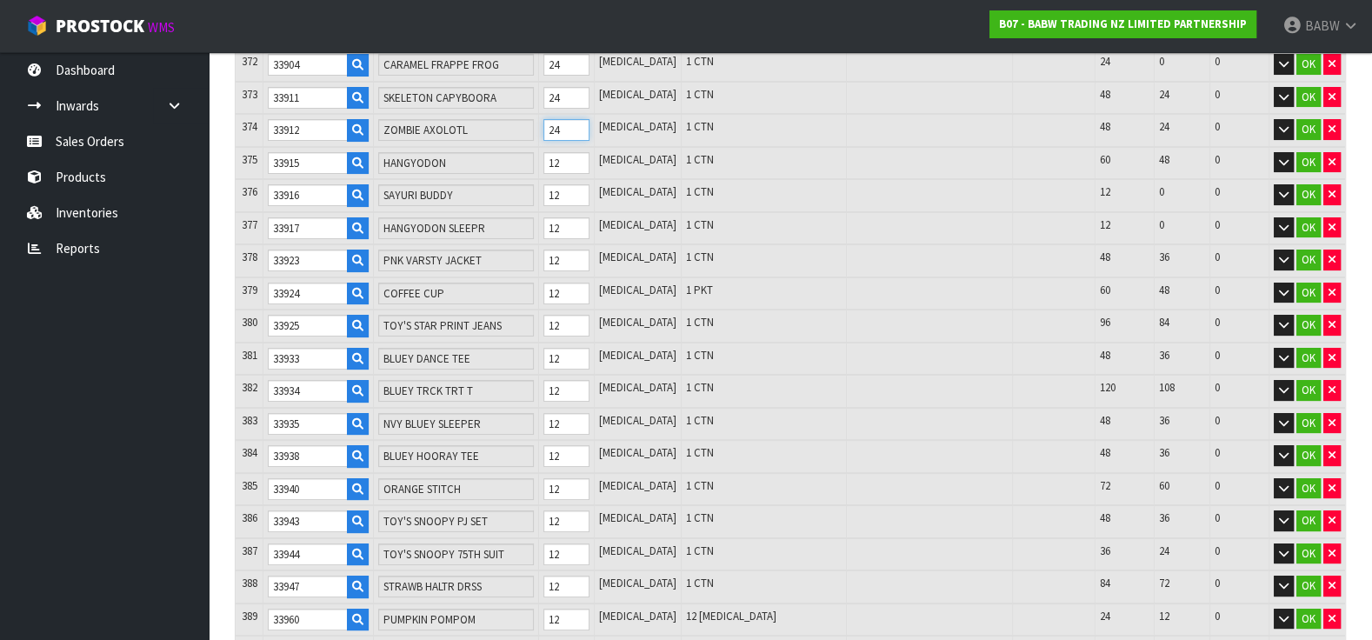
scroll to position [12466, 0]
type input "24"
click at [538, 603] on tr "389 33960 PUMPKIN POMPOM 12 [MEDICAL_DATA] 12 [MEDICAL_DATA] 24 12 0 OK" at bounding box center [791, 619] width 1110 height 33
type input "2"
type input "10868"
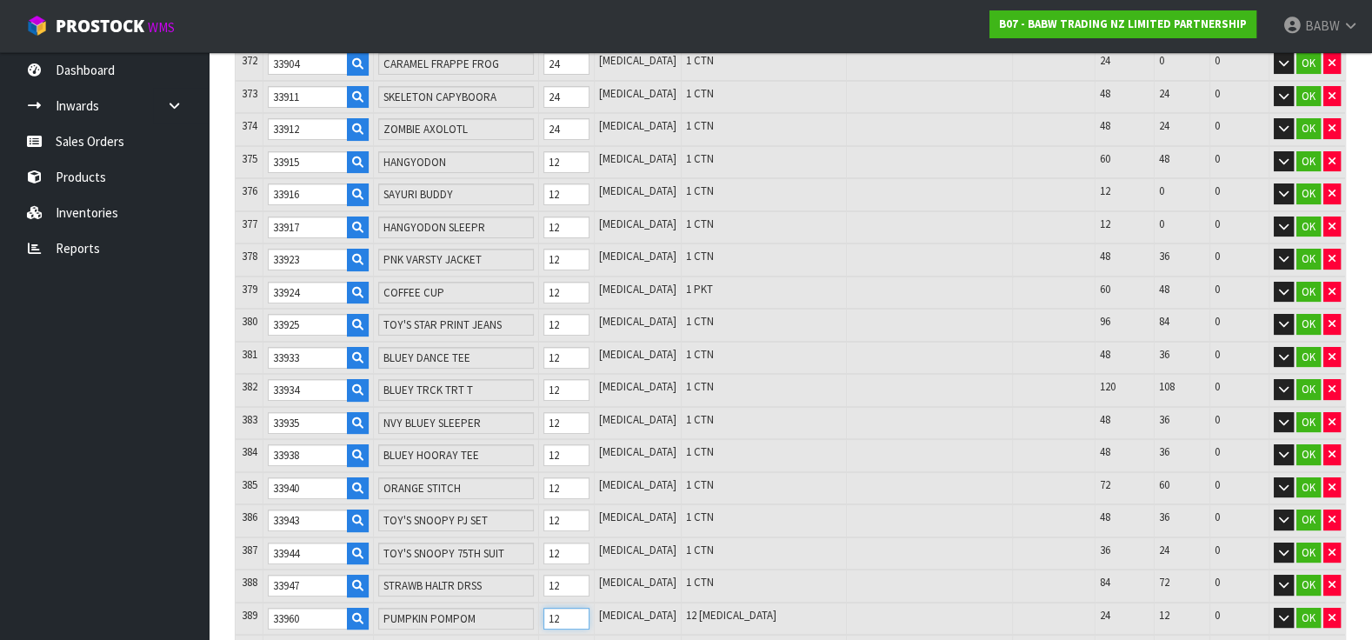
type input "8.611167"
type input "969.421"
type input "24"
type input "10890"
type input "8.739723"
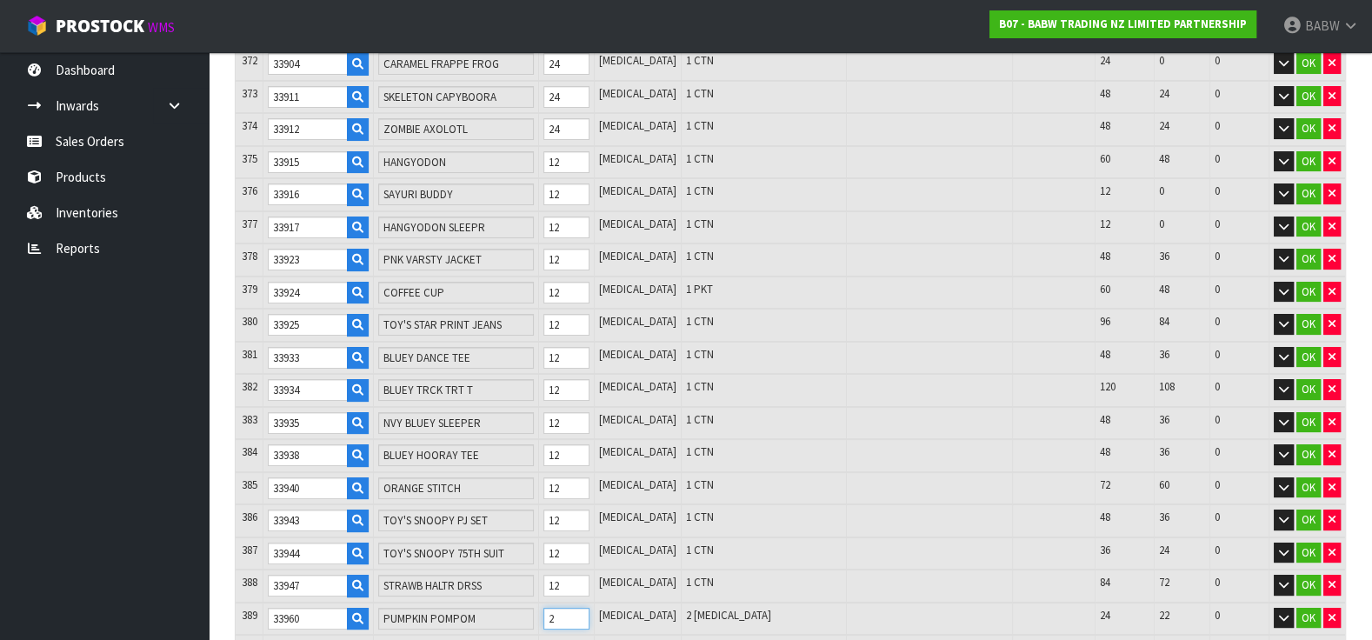
type input "976.159"
type input "24"
type input "2"
type input "10880"
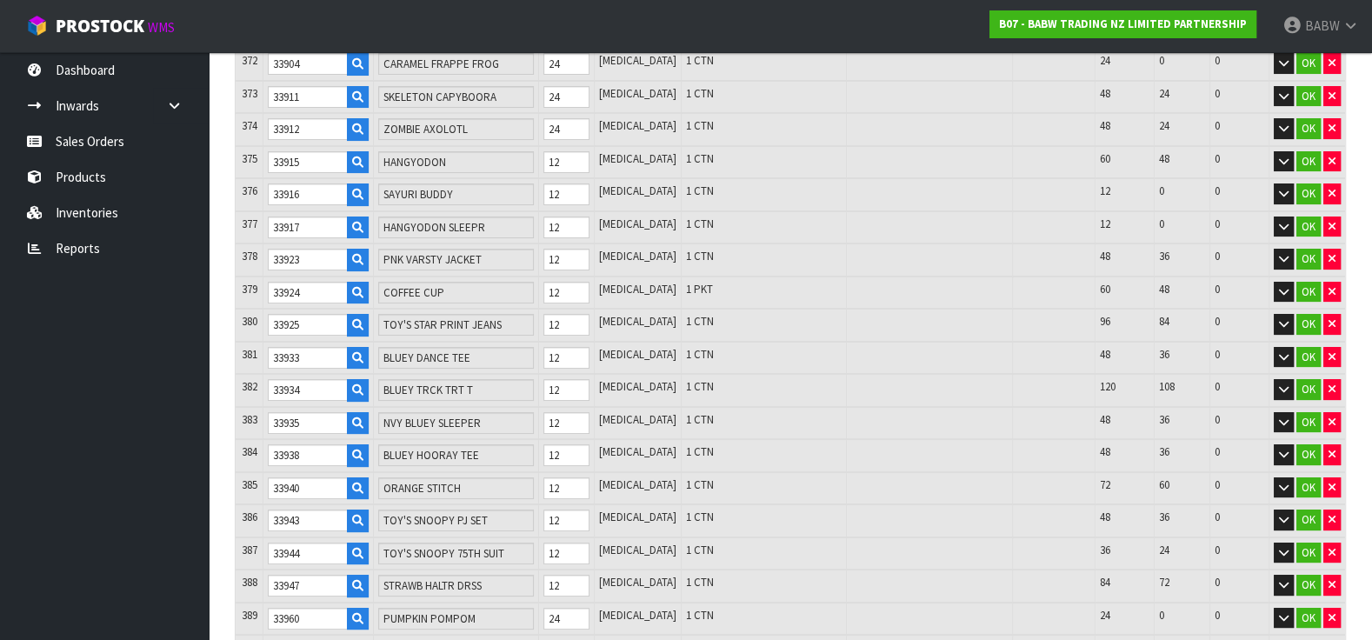
type input "8.663753"
type input "972.219"
type input "24"
type input "10902"
type input "8.830895"
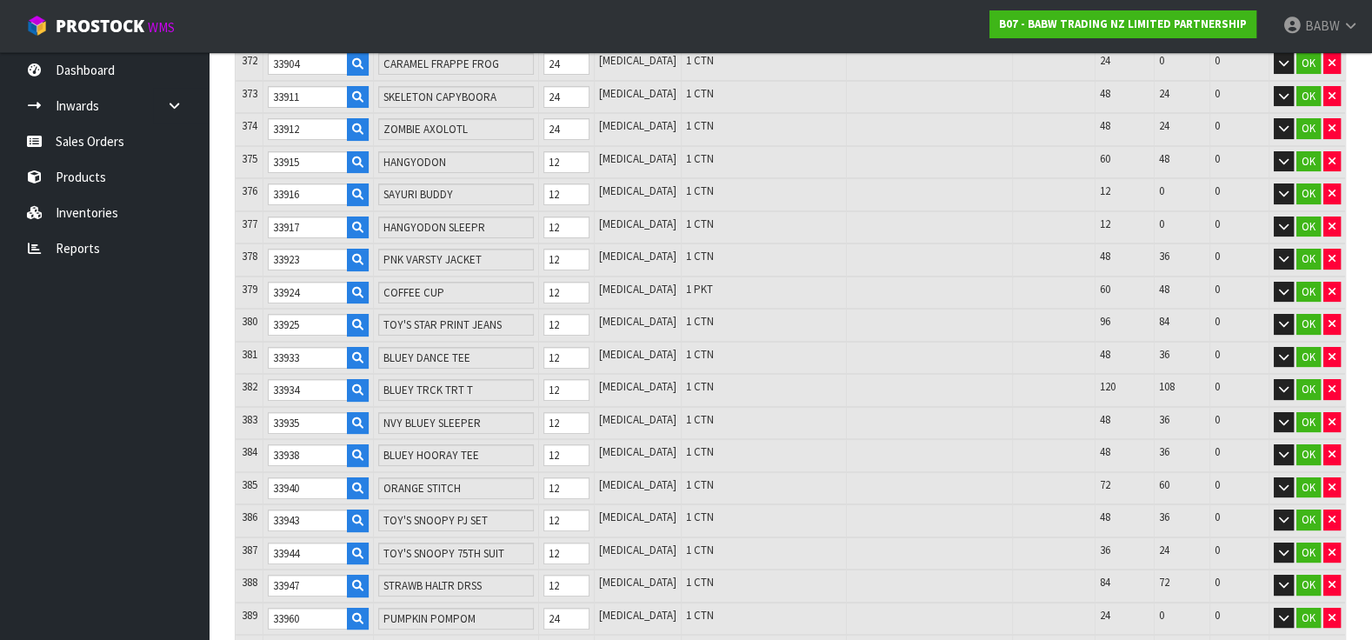
type input "980.881"
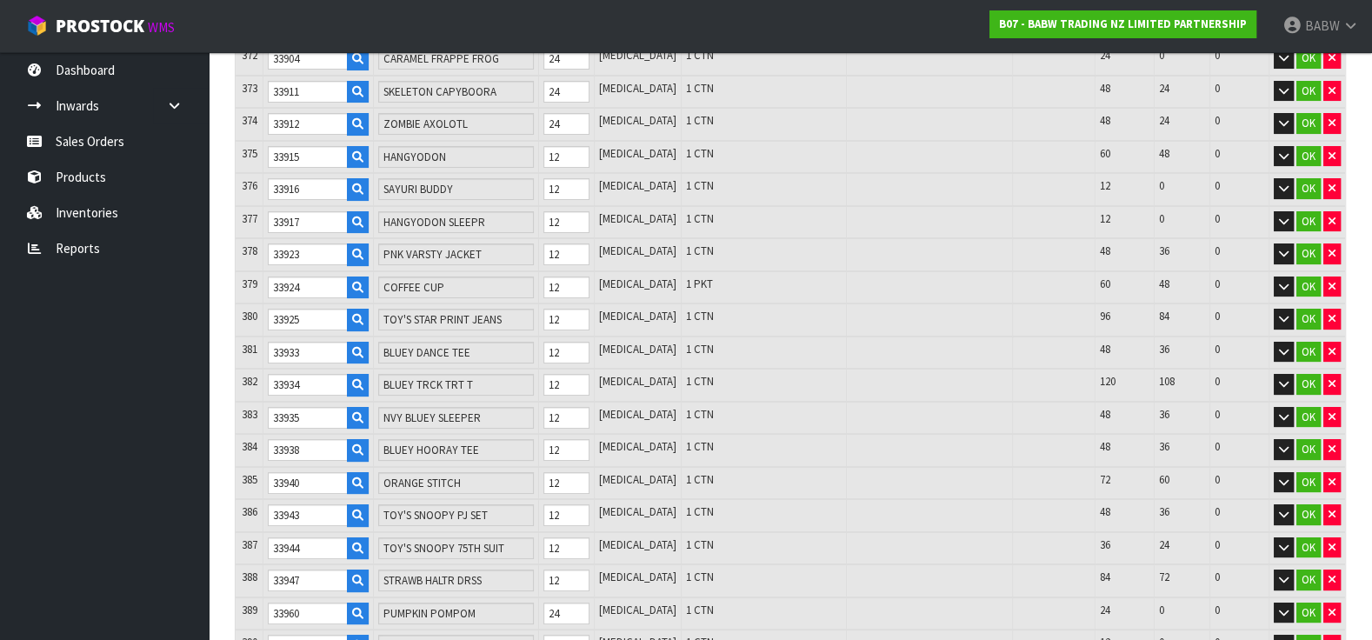
scroll to position [12659, 0]
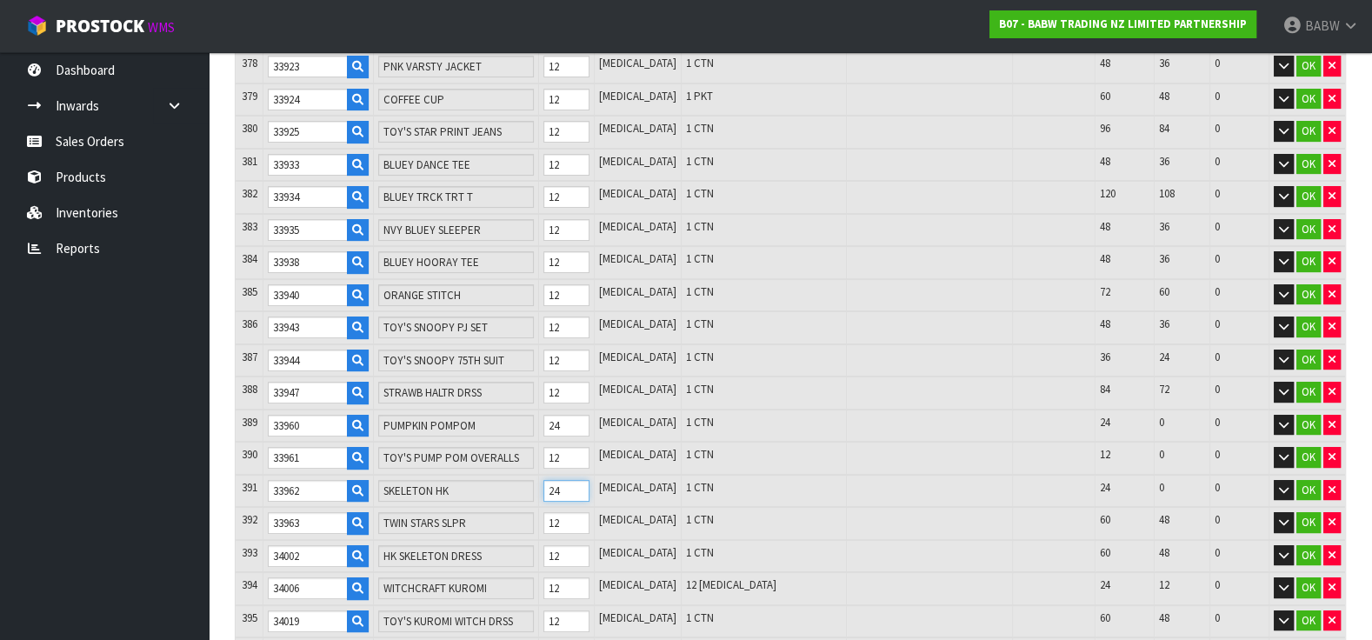
type input "24"
click at [527, 572] on tr "394 34006 WITCHCRAFT KUROMI 12 [MEDICAL_DATA] 12 [MEDICAL_DATA] 24 12 0 OK" at bounding box center [791, 588] width 1110 height 33
type input "24"
type input "10914"
type input "8.893115"
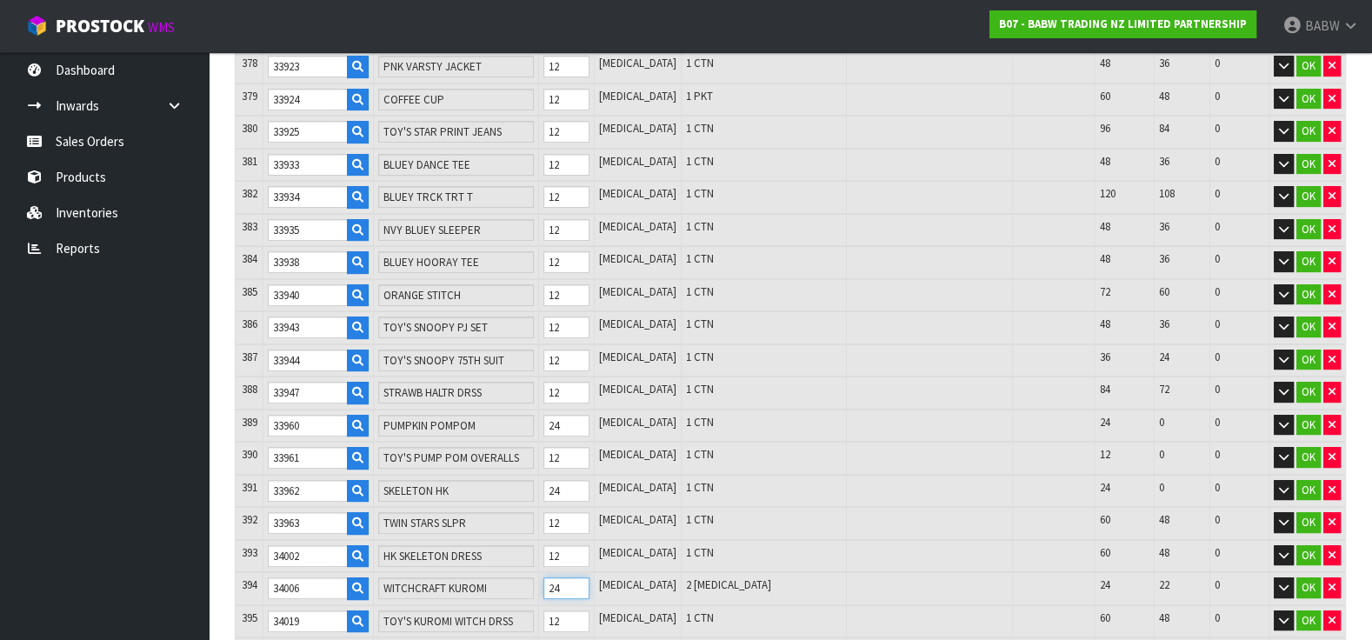
type input "984.455"
type input "24"
type input "10926"
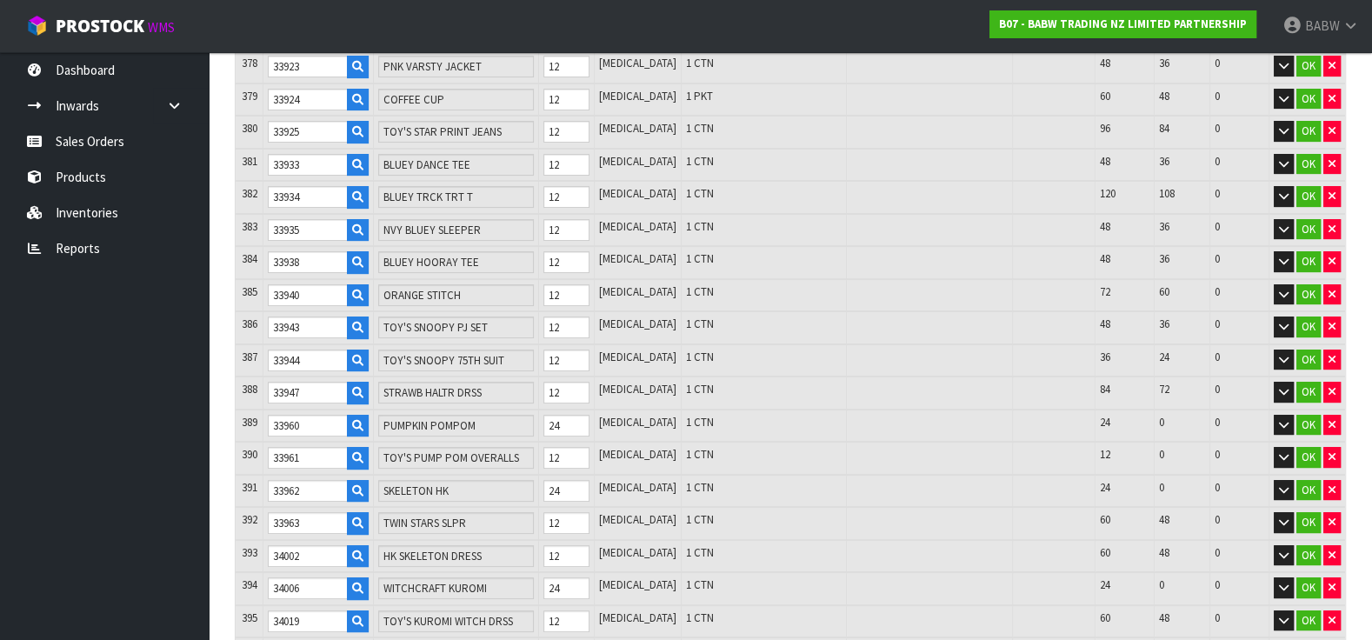
type input "8.918336"
type input "987.129"
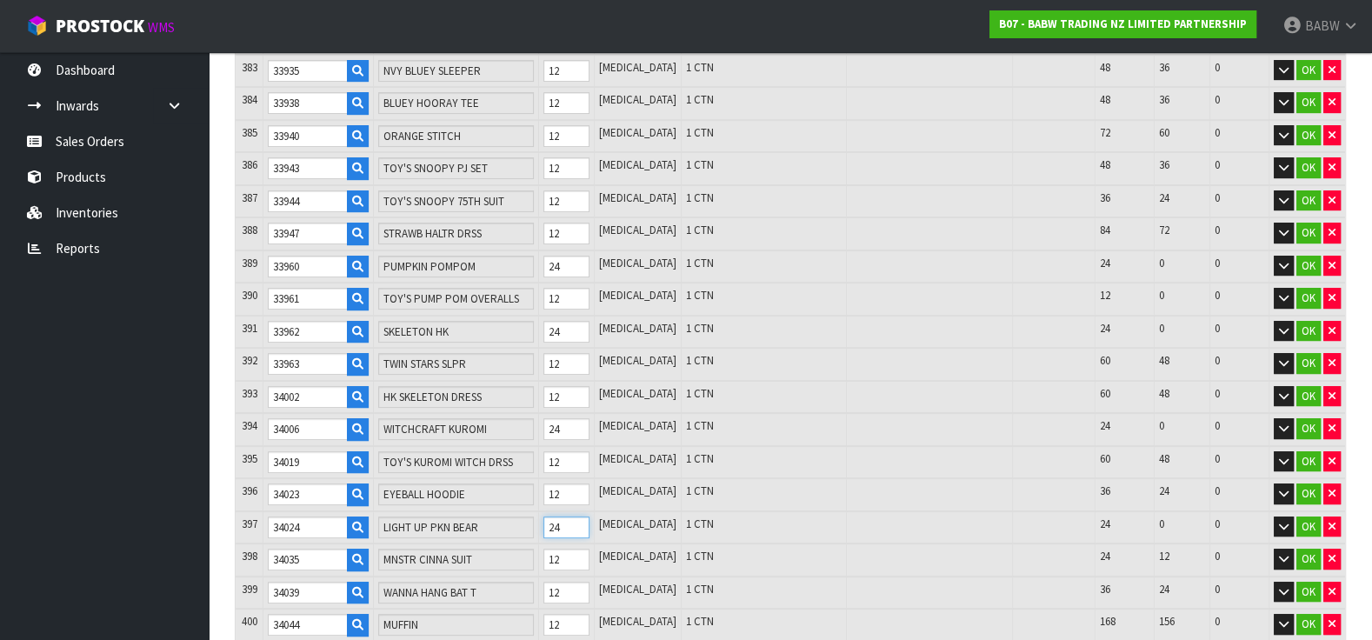
scroll to position [12853, 0]
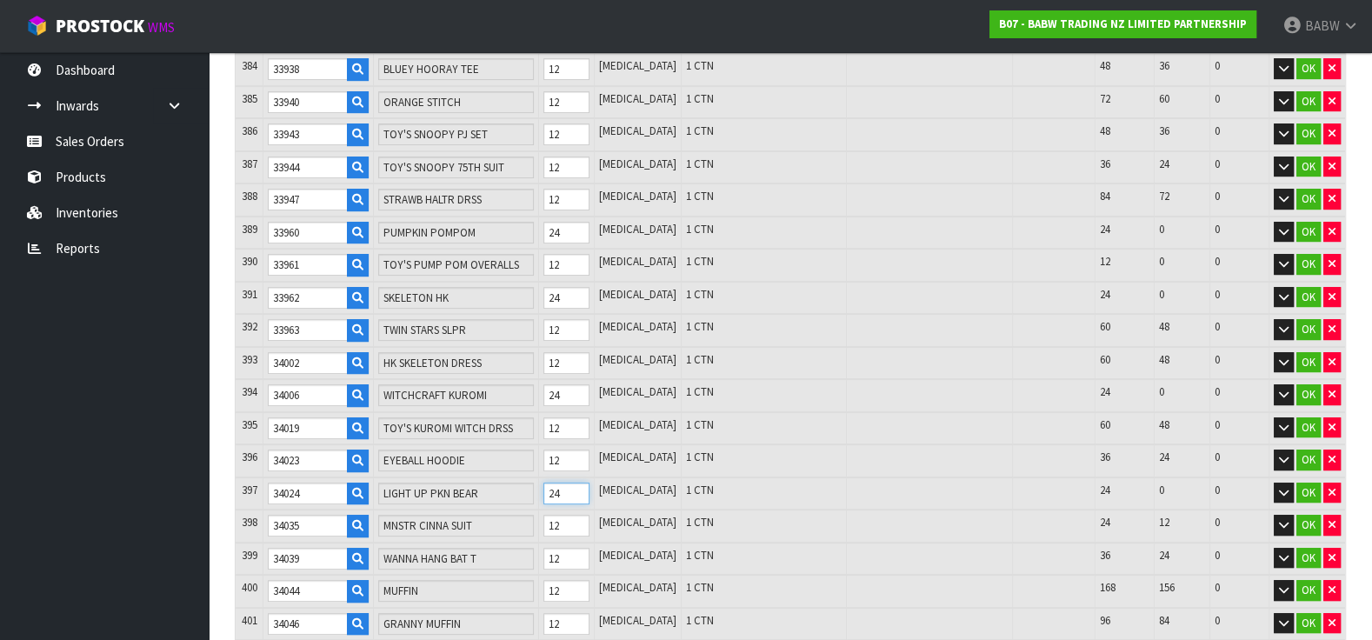
type input "24"
type input "2"
type input "10916"
type input "8.849046"
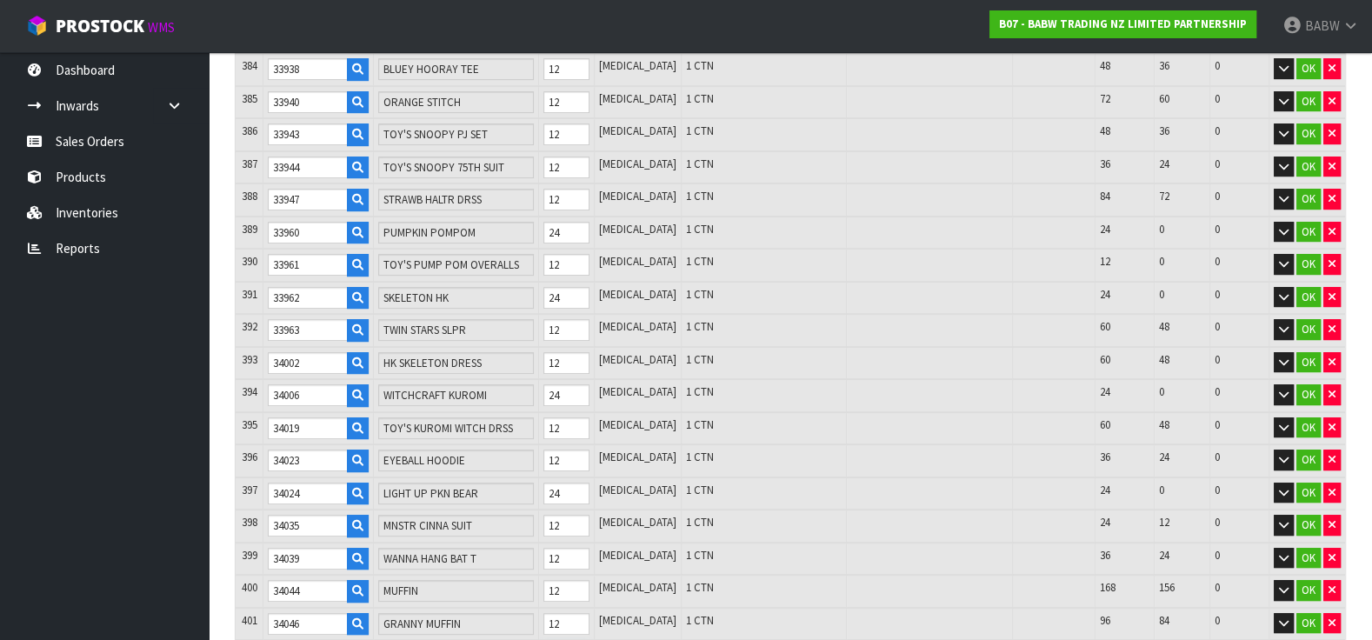
type input "983.529"
type input "24"
type input "10938"
type input "9.001482"
type input "991.459"
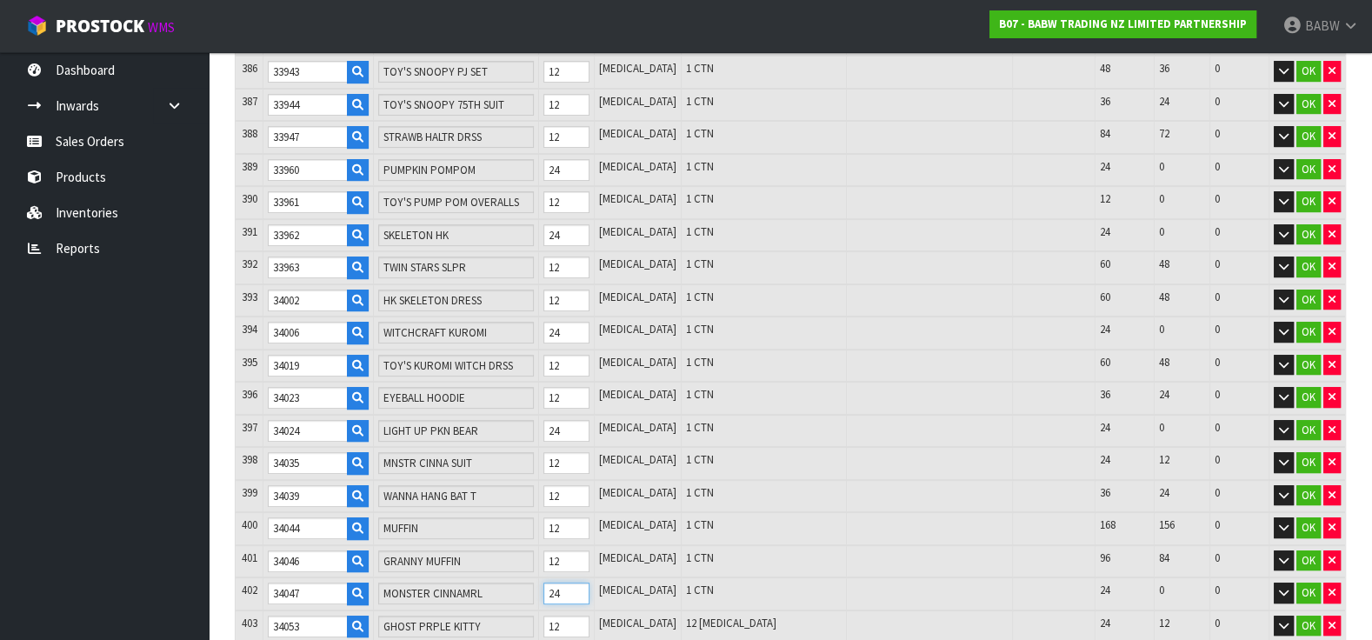
scroll to position [12949, 0]
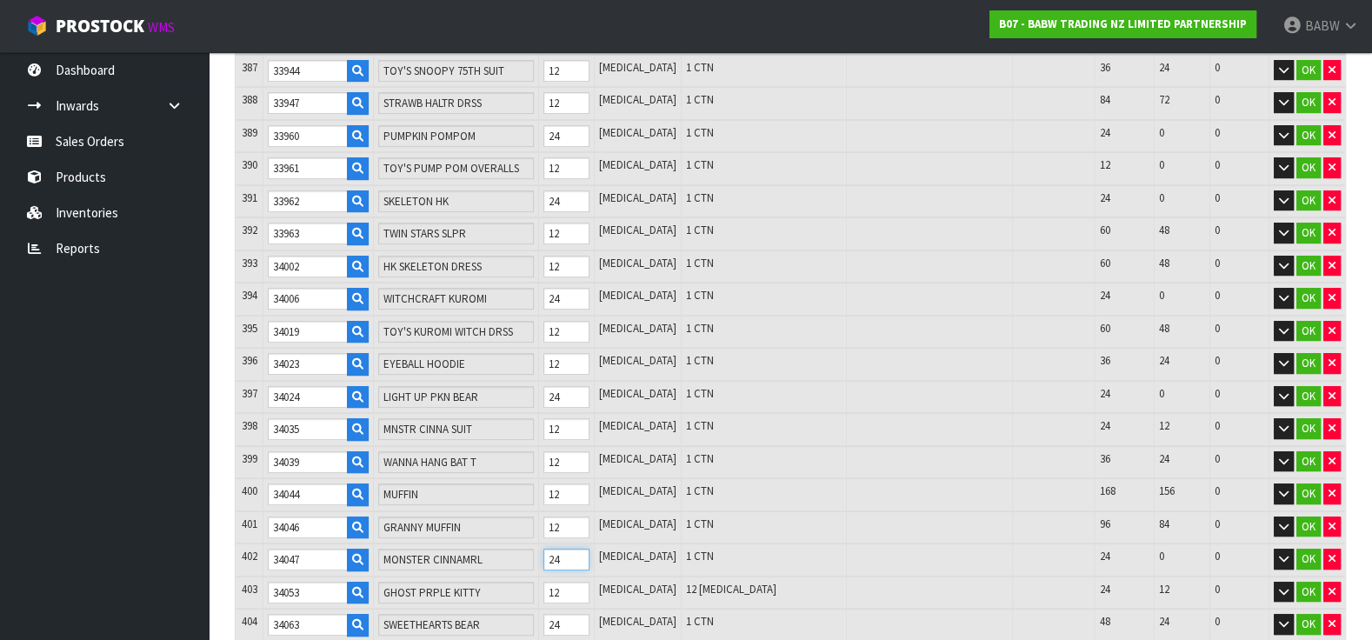
type input "24"
drag, startPoint x: 584, startPoint y: 439, endPoint x: 546, endPoint y: 433, distance: 37.9
click at [554, 577] on tr "403 34053 GHOST PRPLE KITTY 12 [MEDICAL_DATA] 12 [MEDICAL_DATA] 24 12 0 OK" at bounding box center [791, 593] width 1110 height 33
type input "2"
type input "10928"
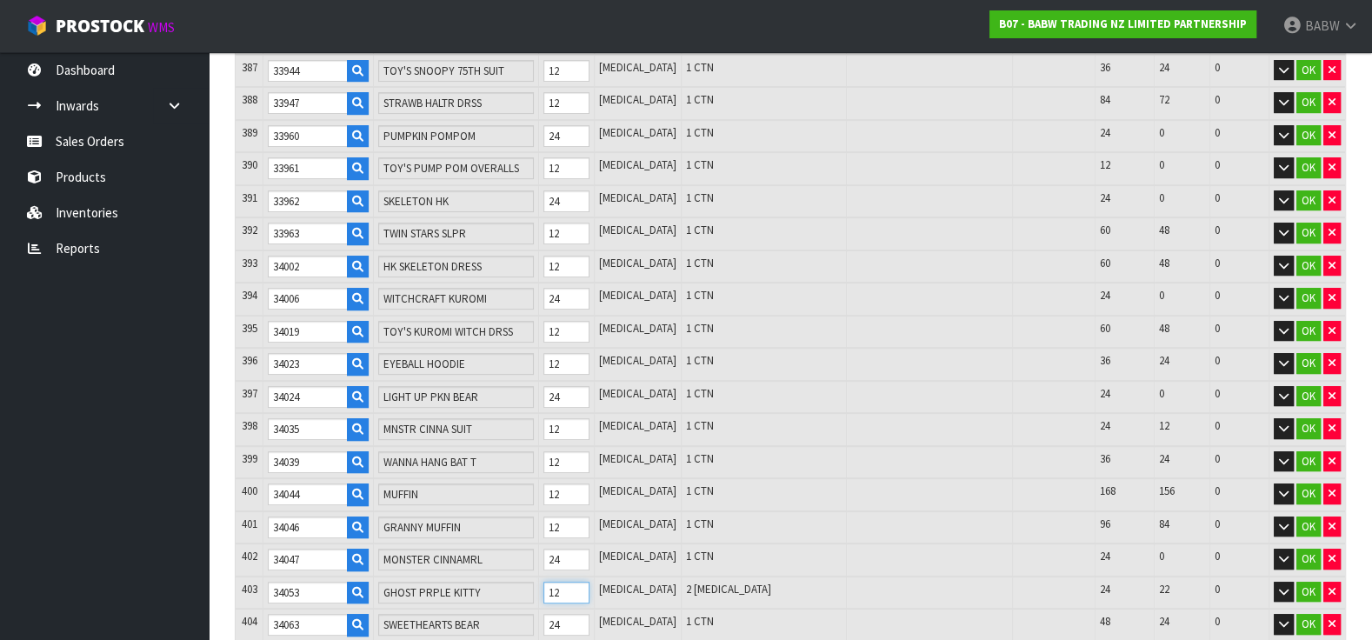
type input "8.966282"
type input "989.649"
type input "24"
type input "10950"
type input "9.043716"
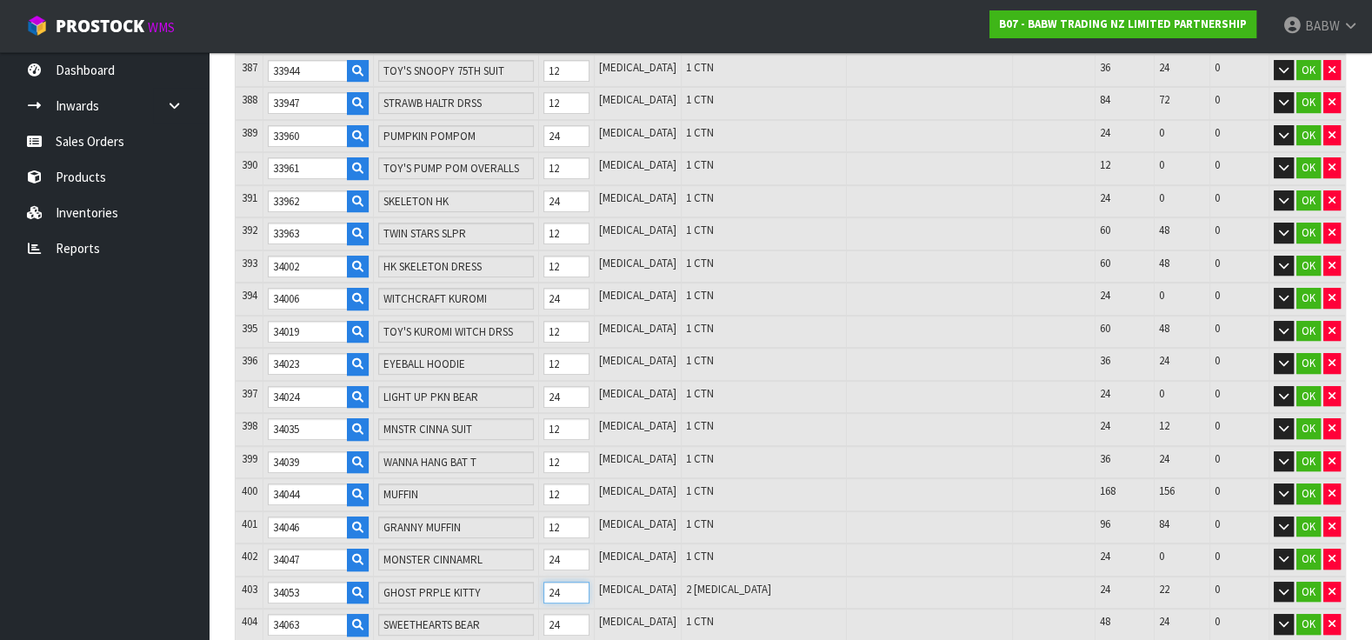
type input "993.637"
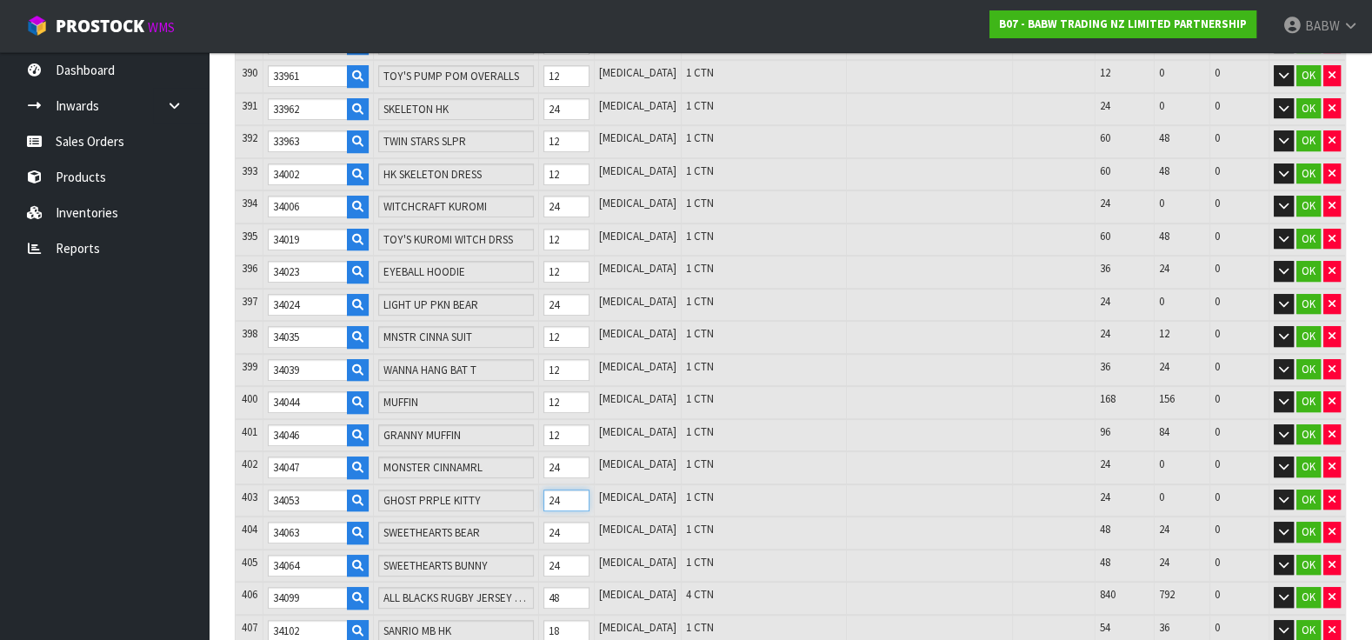
scroll to position [13046, 0]
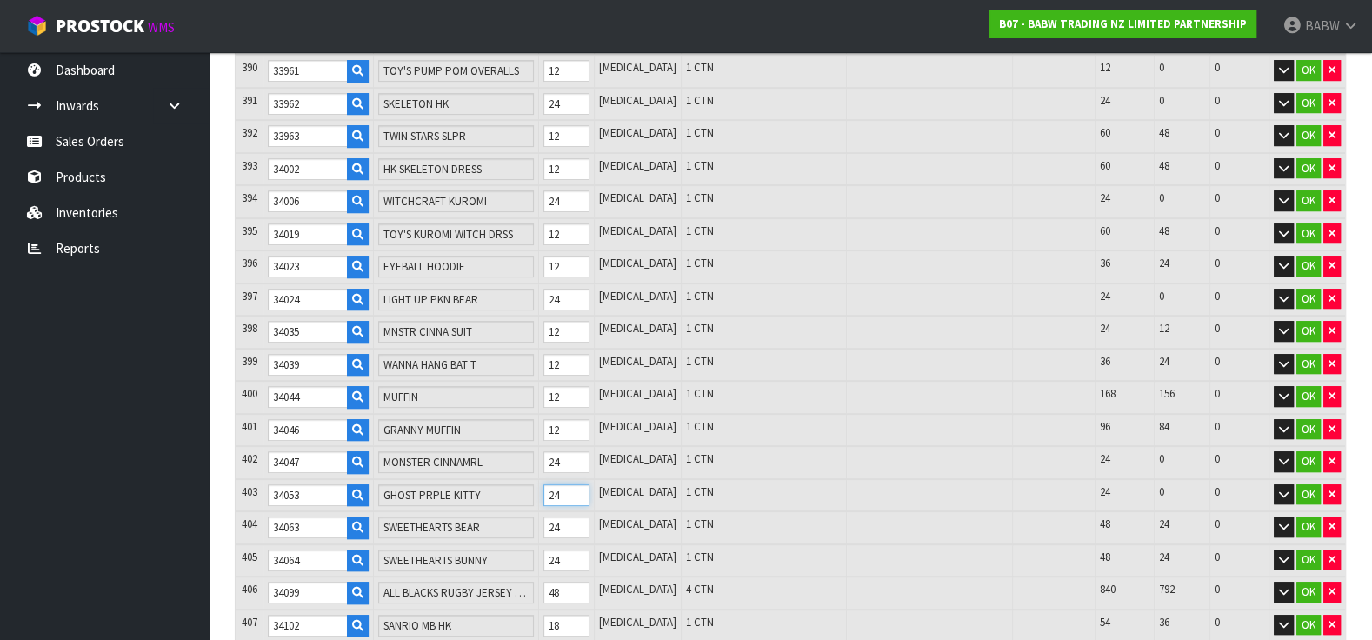
type input "24"
type input "2"
type input "10752"
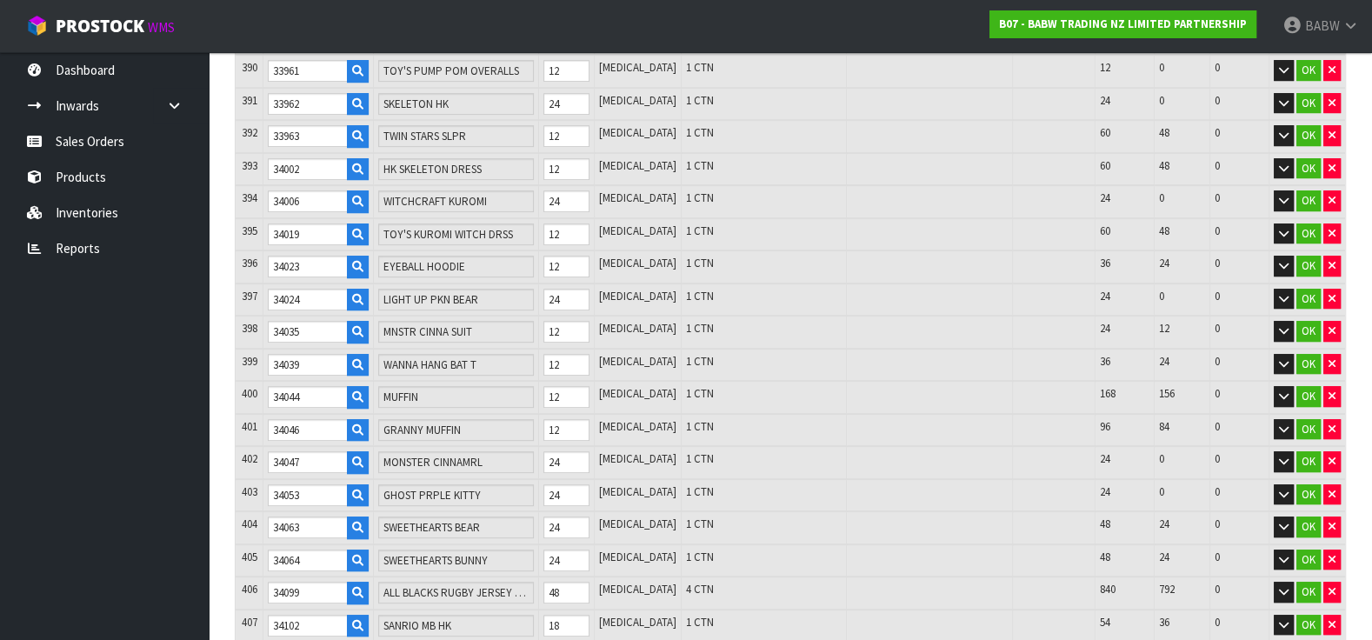
type input "8.976594"
type input "977.797"
type input "25"
type input "10775"
type input "8.984391"
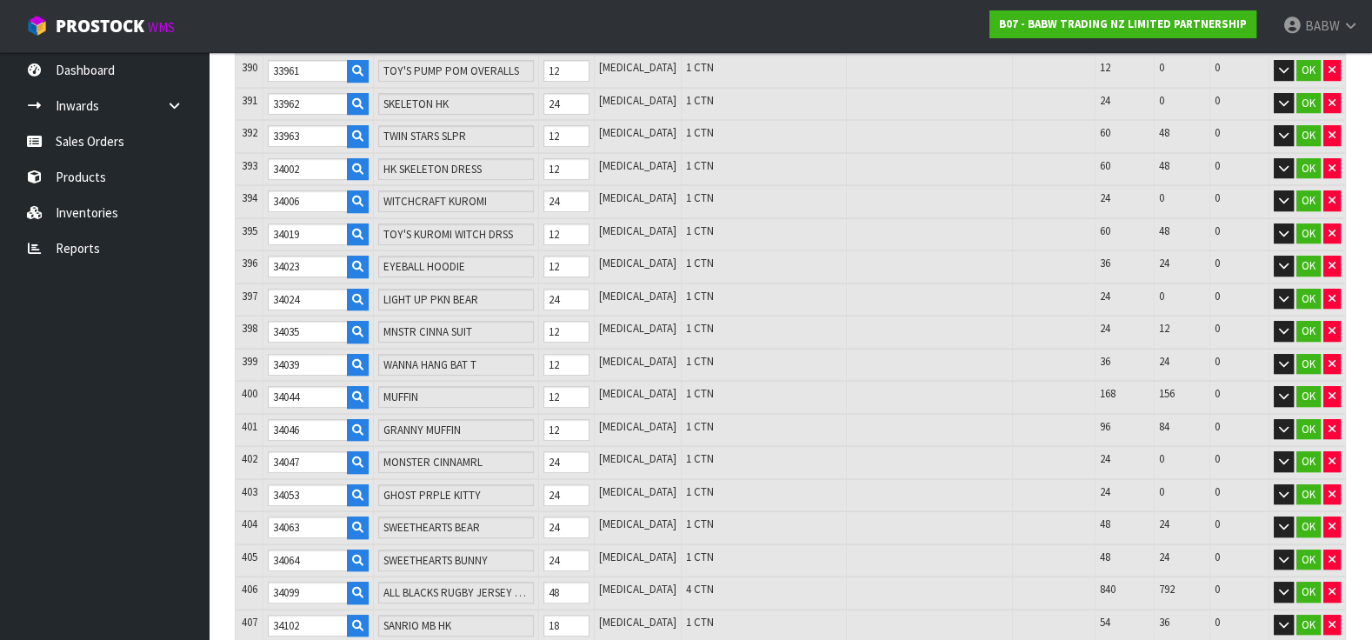
type input "979.637"
type input "250"
type input "11000"
type input "9.071956"
type input "995.657"
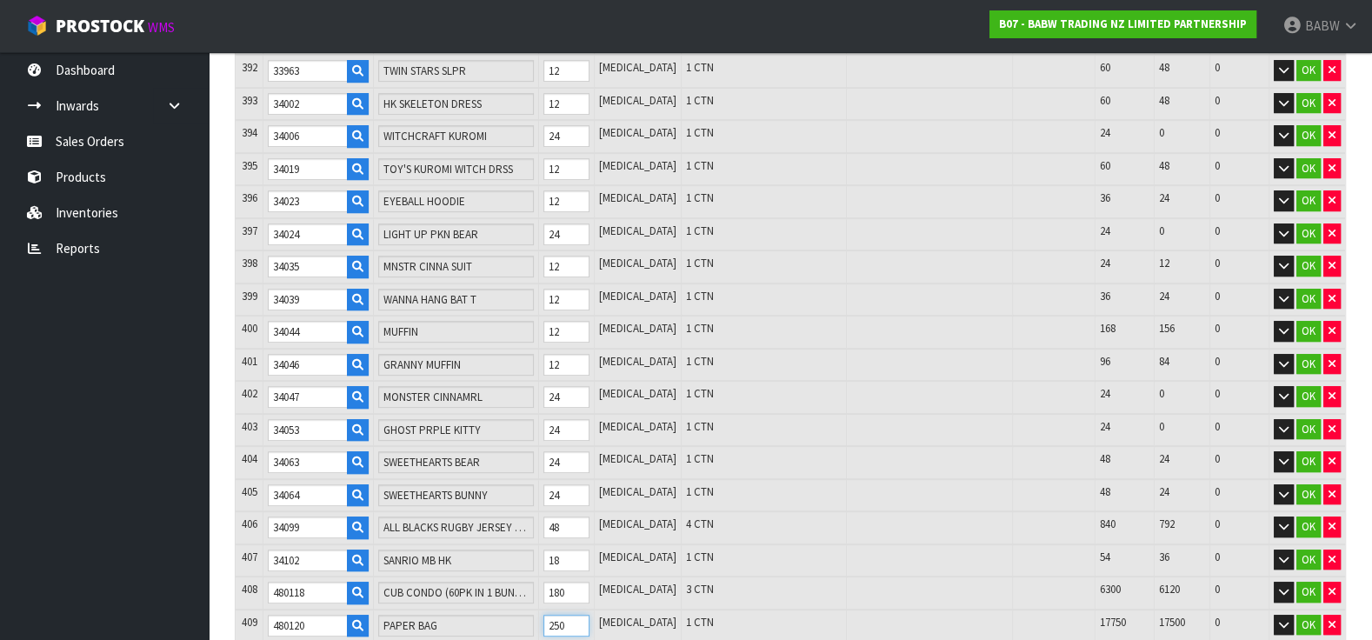
scroll to position [13143, 0]
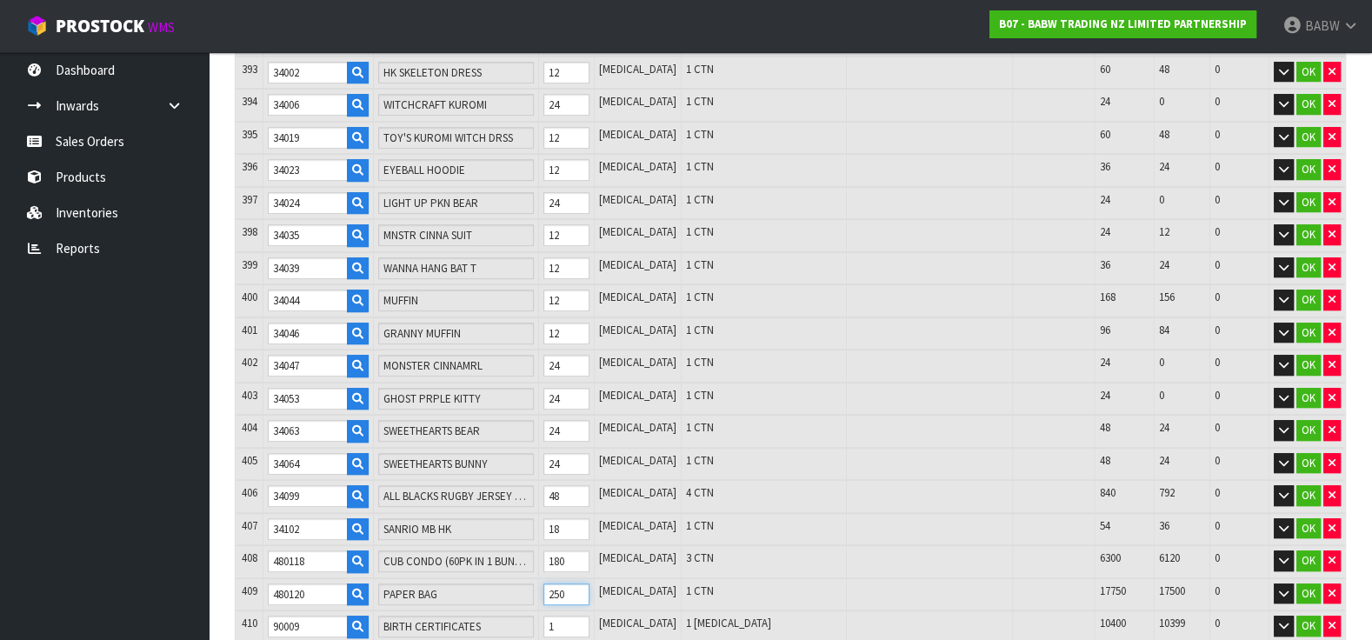
type input "250"
click at [552, 611] on tr "410 90009 BIRTH CERTIFICATES 1 [MEDICAL_DATA] 1 [MEDICAL_DATA] 10400 10399 0 OK" at bounding box center [791, 627] width 1110 height 33
type input "5"
type input "11004"
type input "9.145684"
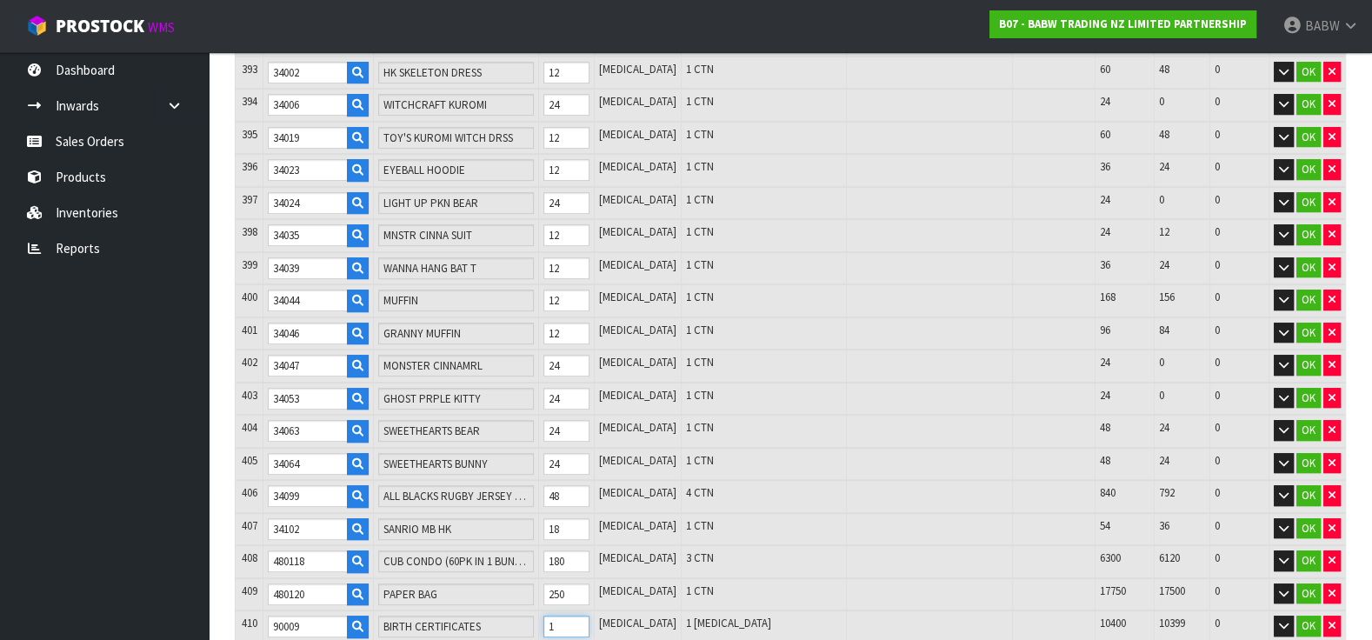
type input "995.661"
type input "500"
type input "11499"
type input "18.269524"
type input "996.156"
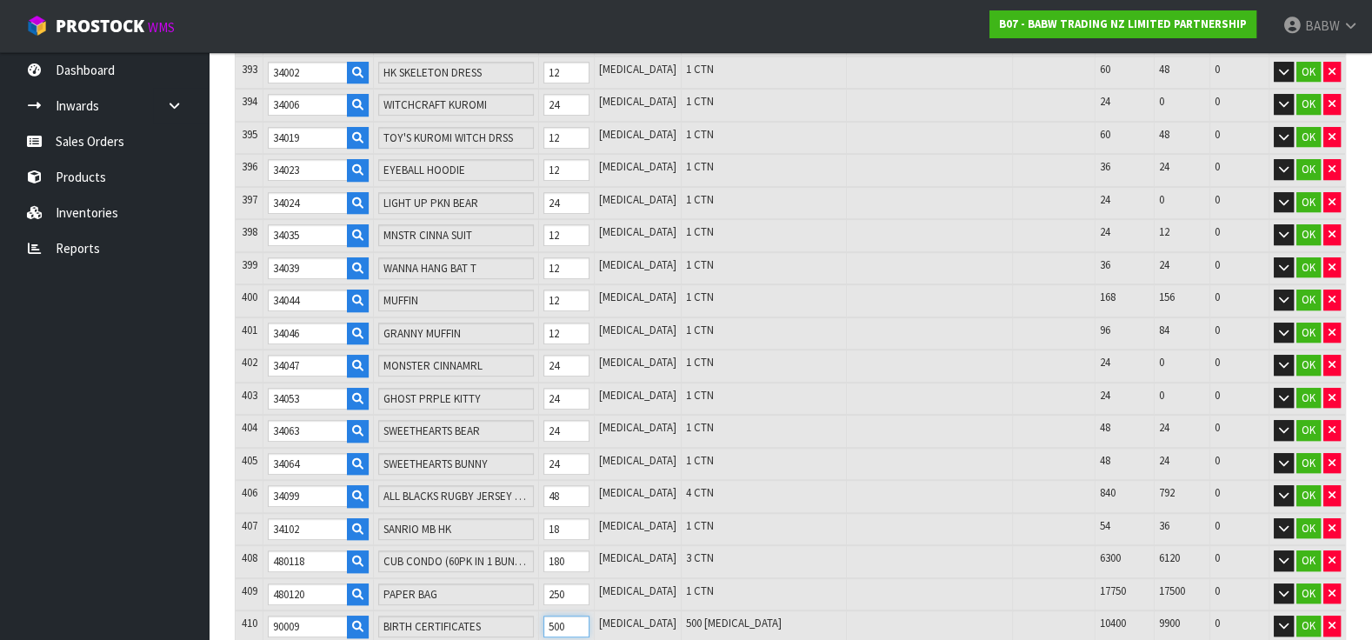
type input "50"
type input "11049"
type input "9.975124"
type input "995.706"
type input "5"
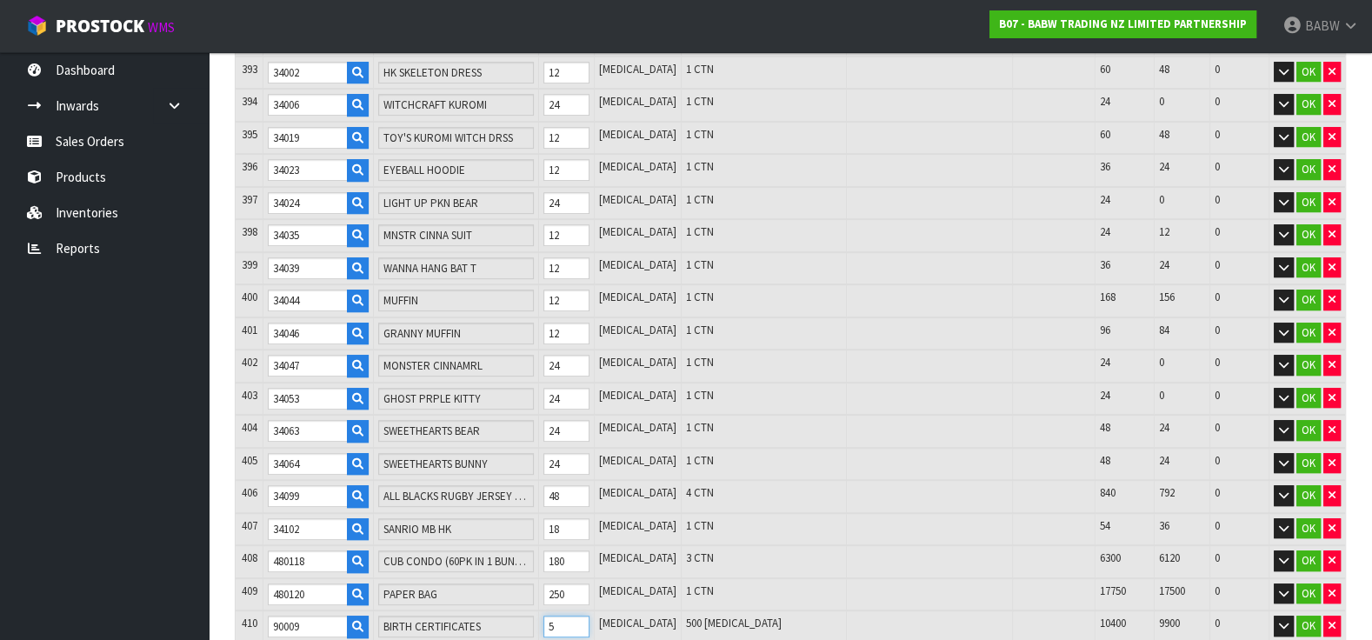
type input "11004"
type input "9.145684"
type input "995.661"
type input "0"
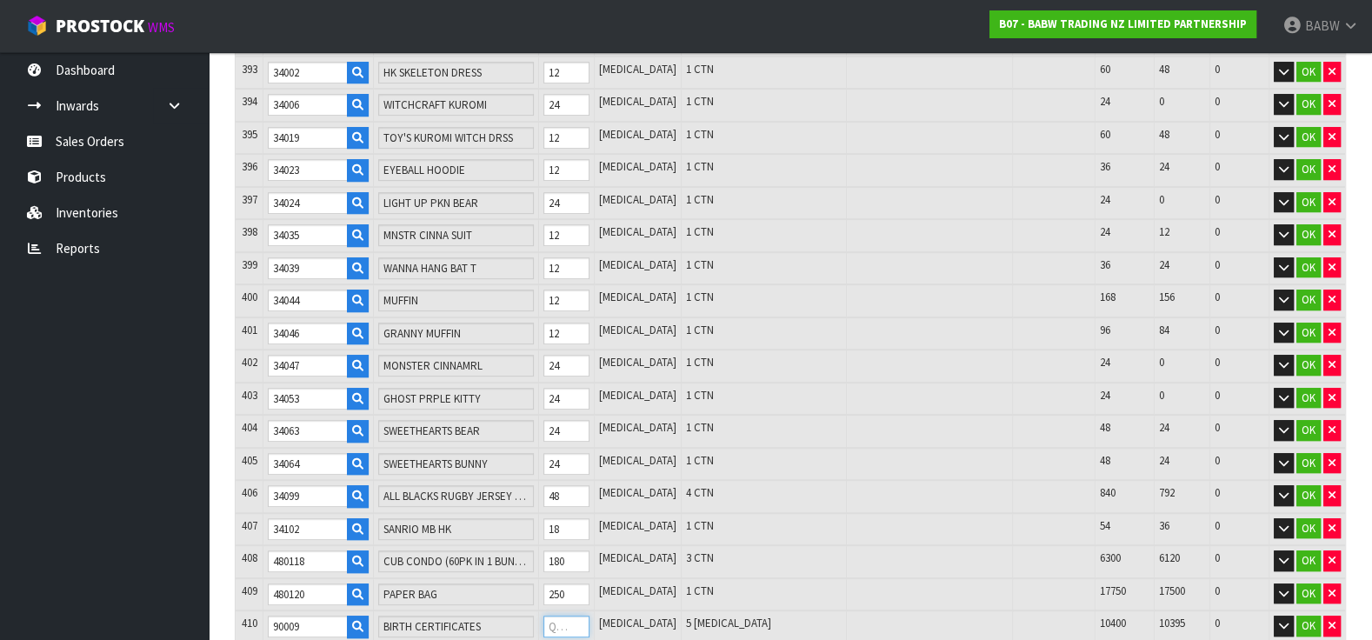
type input "0"
type input "1"
type input "11000"
type input "9.071956"
type input "995.657"
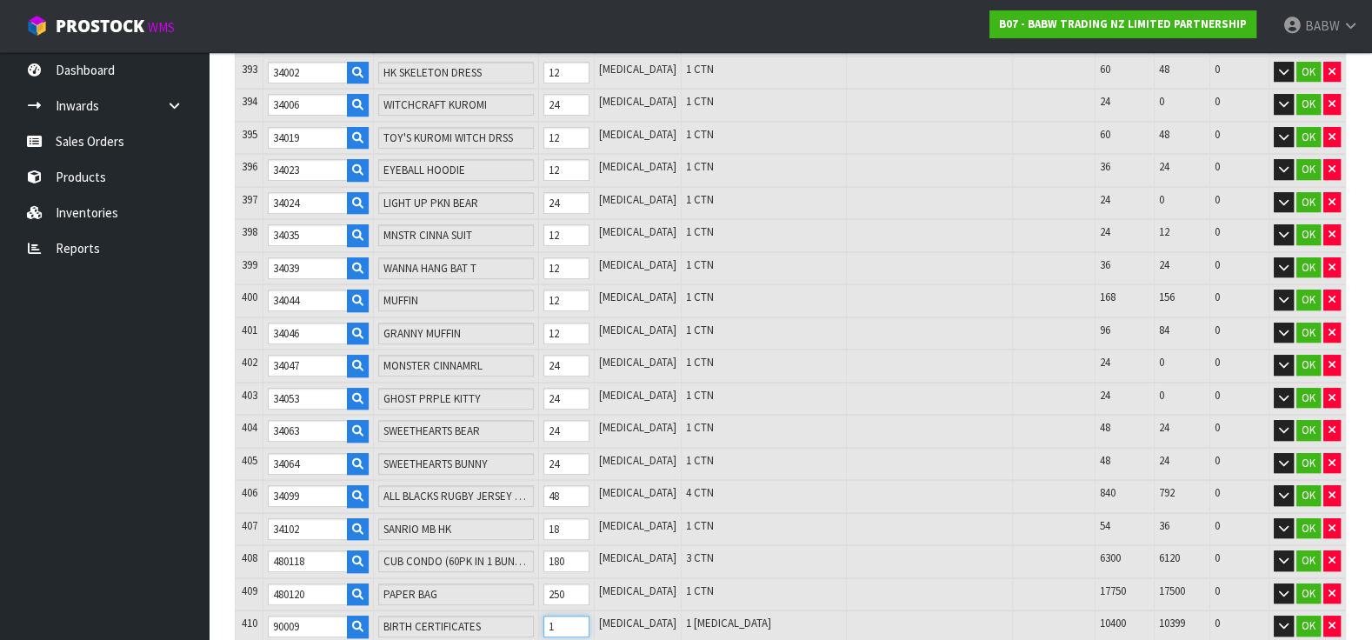
type input "10"
type input "11009"
type input "9.237844"
type input "995.666"
type input "100"
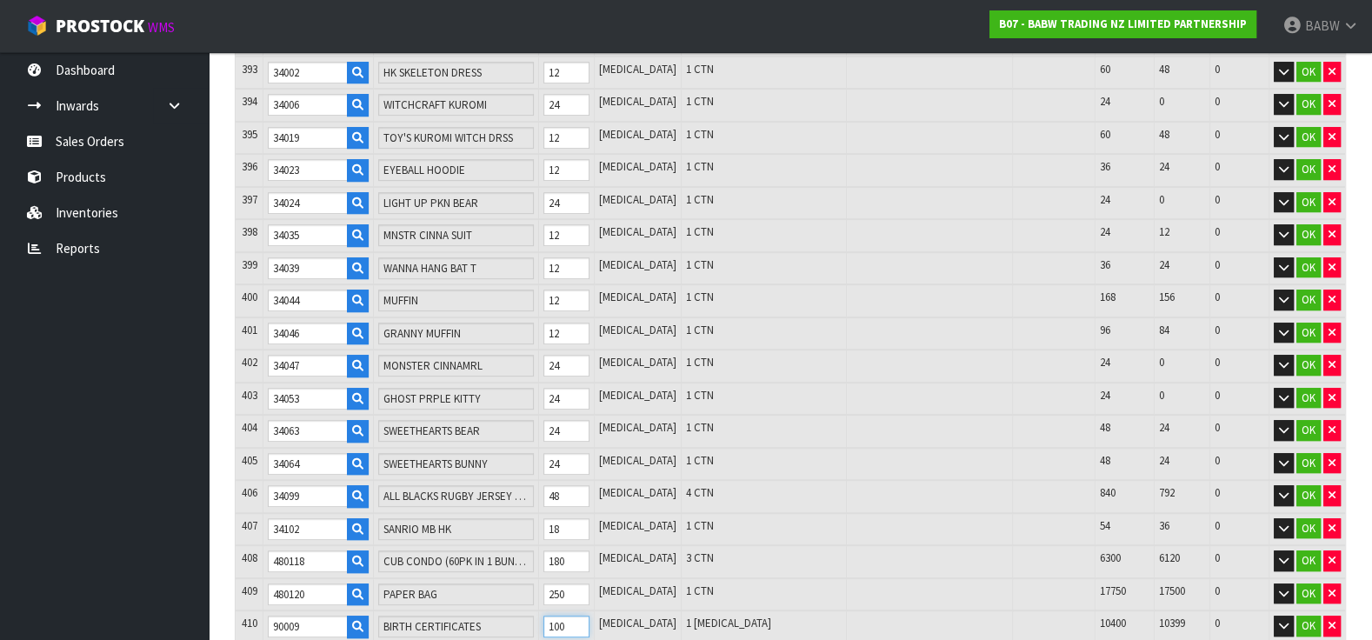
type input "11099"
type input "10.896724"
type input "995.756"
type input "1000"
type input "11999"
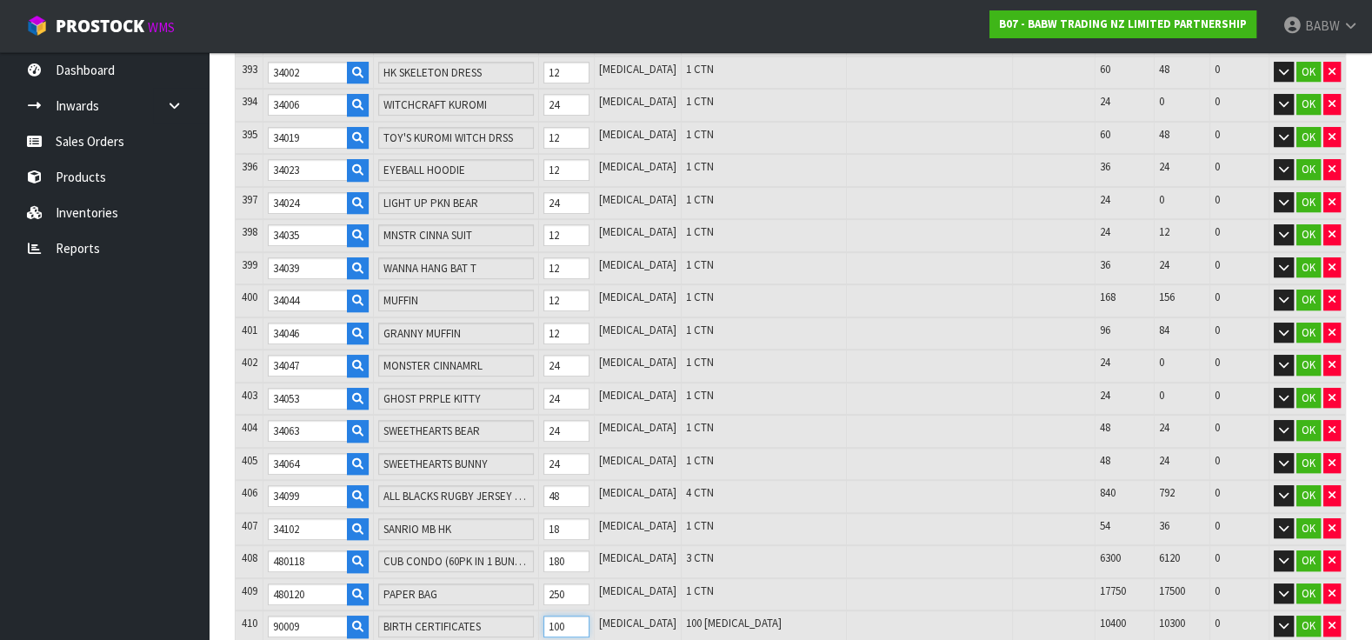
type input "27.485524"
type input "996.656"
type input "100"
type input "11099"
type input "10.896724"
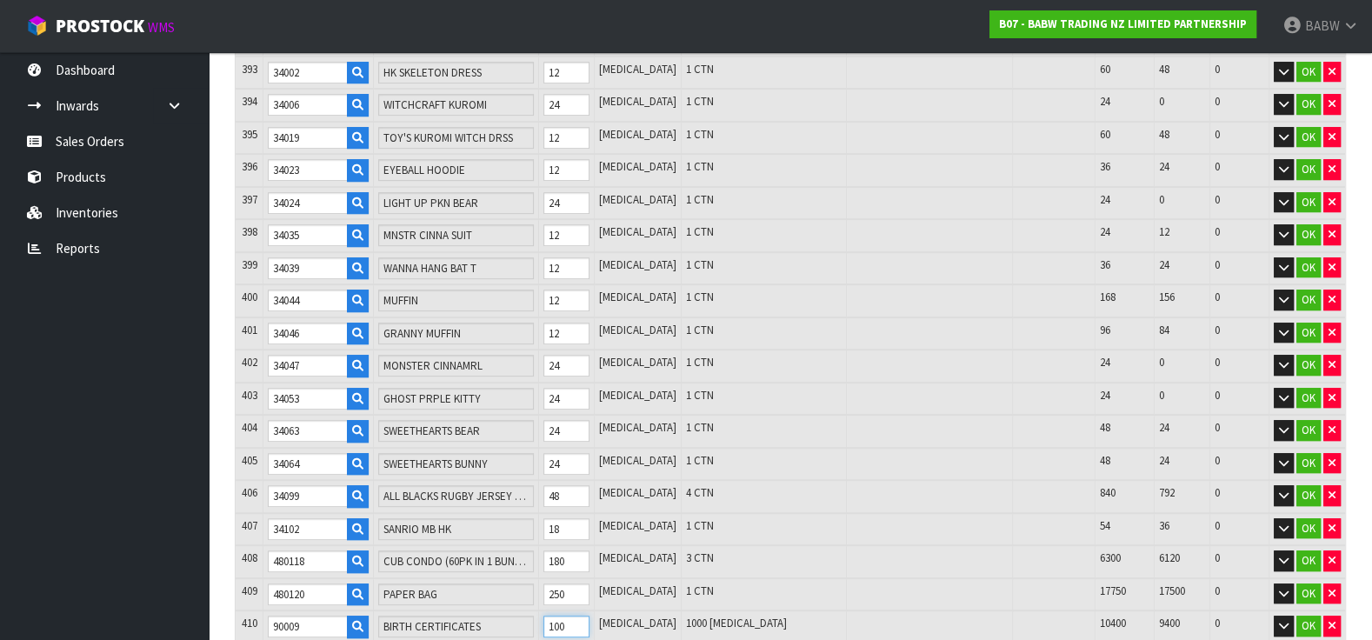
type input "995.756"
type input "10"
type input "11009"
type input "9.237844"
type input "995.666"
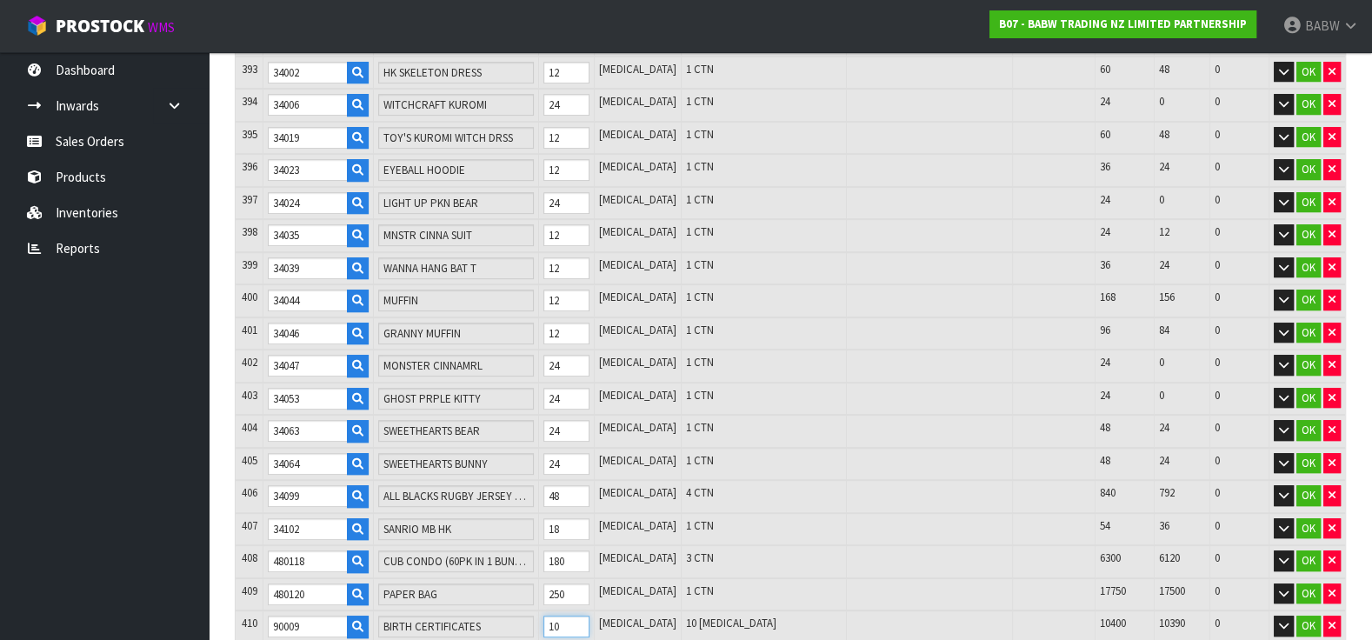
type input "1"
type input "11000"
type input "9.071956"
type input "995.657"
type input "12"
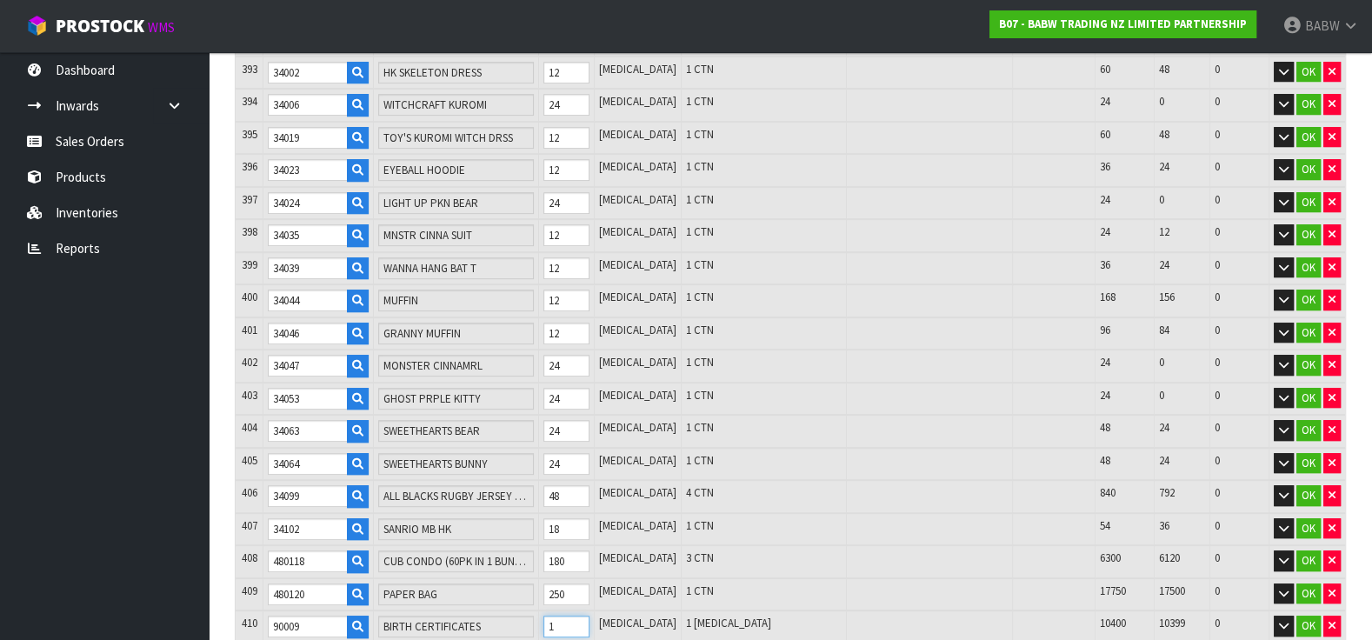
type input "11011"
type input "9.274708"
type input "995.668"
type input "120"
type input "11119"
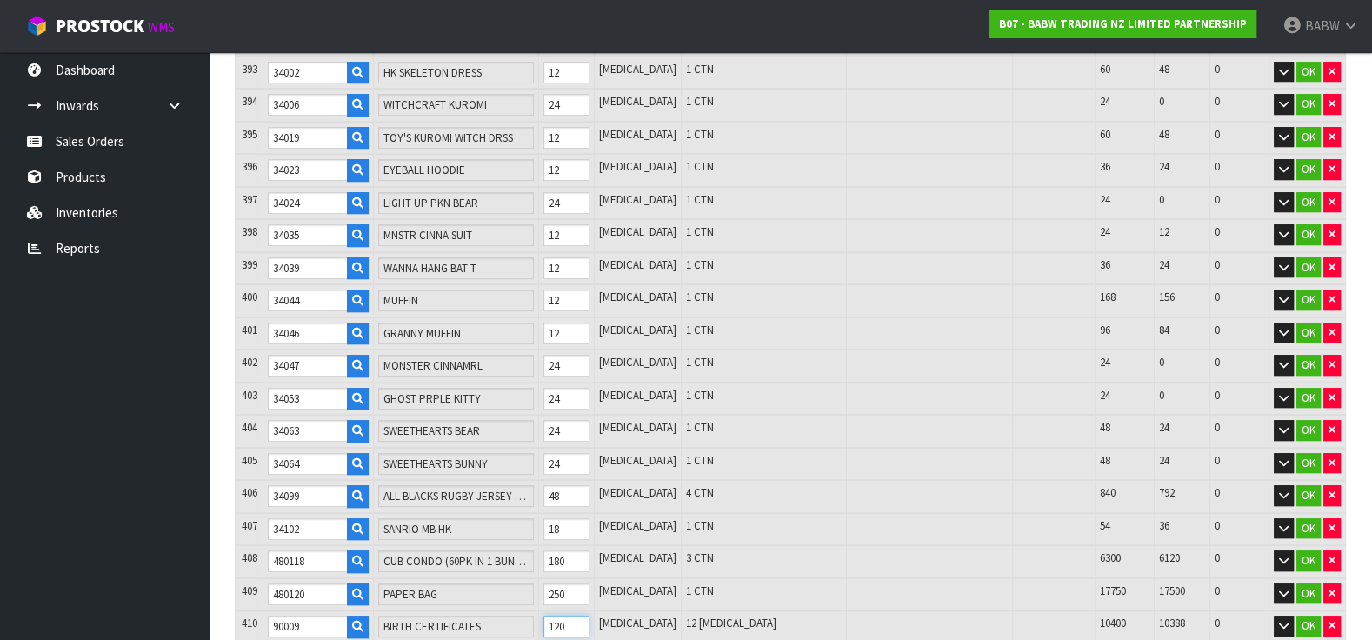
type input "11.265364"
type input "995.776"
type input "1200"
type input "12199"
type input "9.07042"
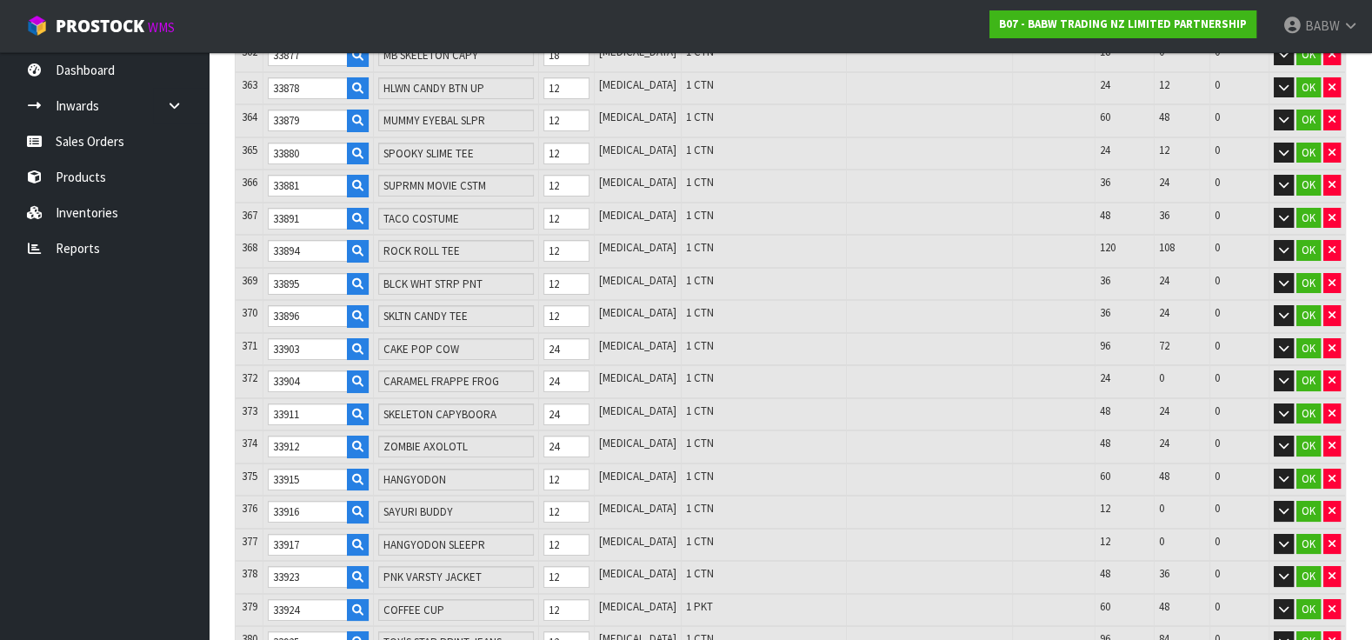
scroll to position [13300, 0]
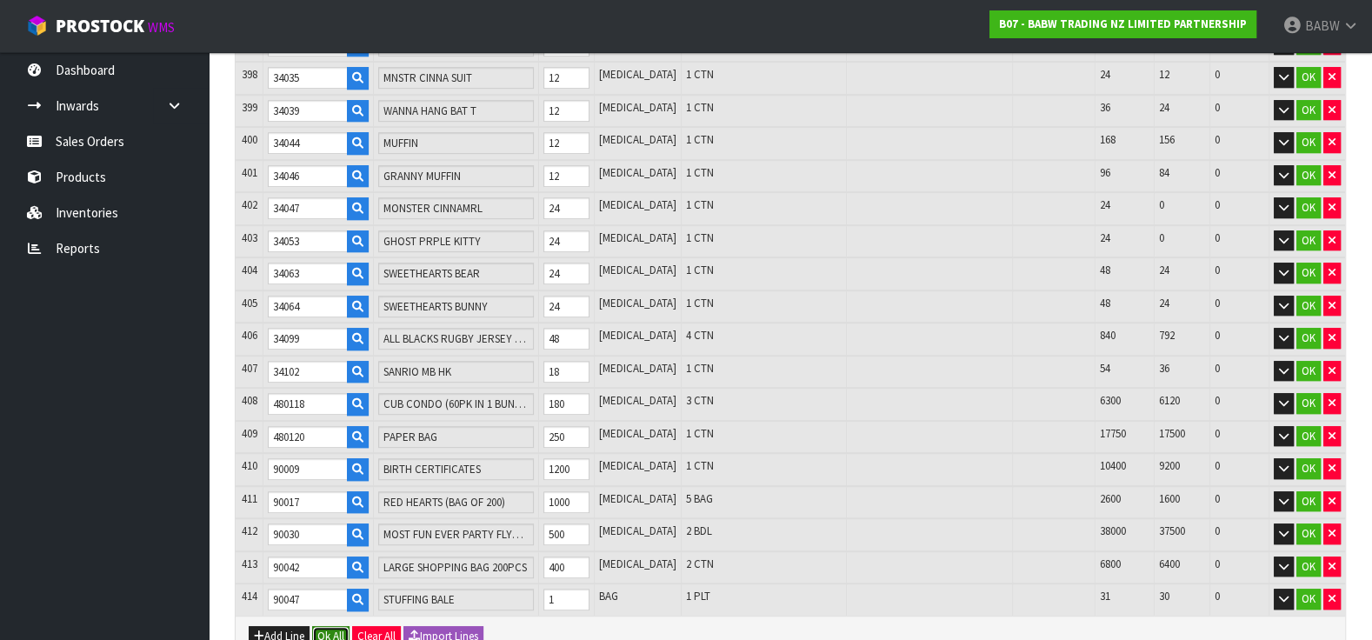
click at [332, 626] on button "Ok All" at bounding box center [330, 636] width 37 height 21
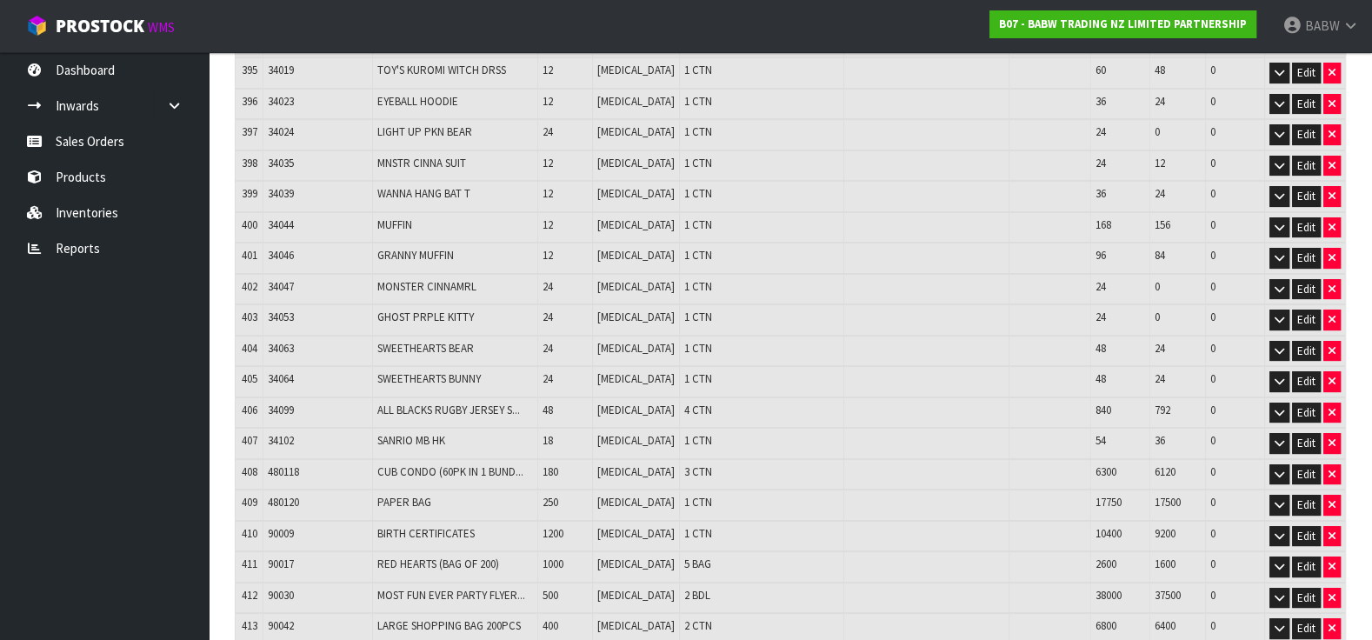
scroll to position [12580, 0]
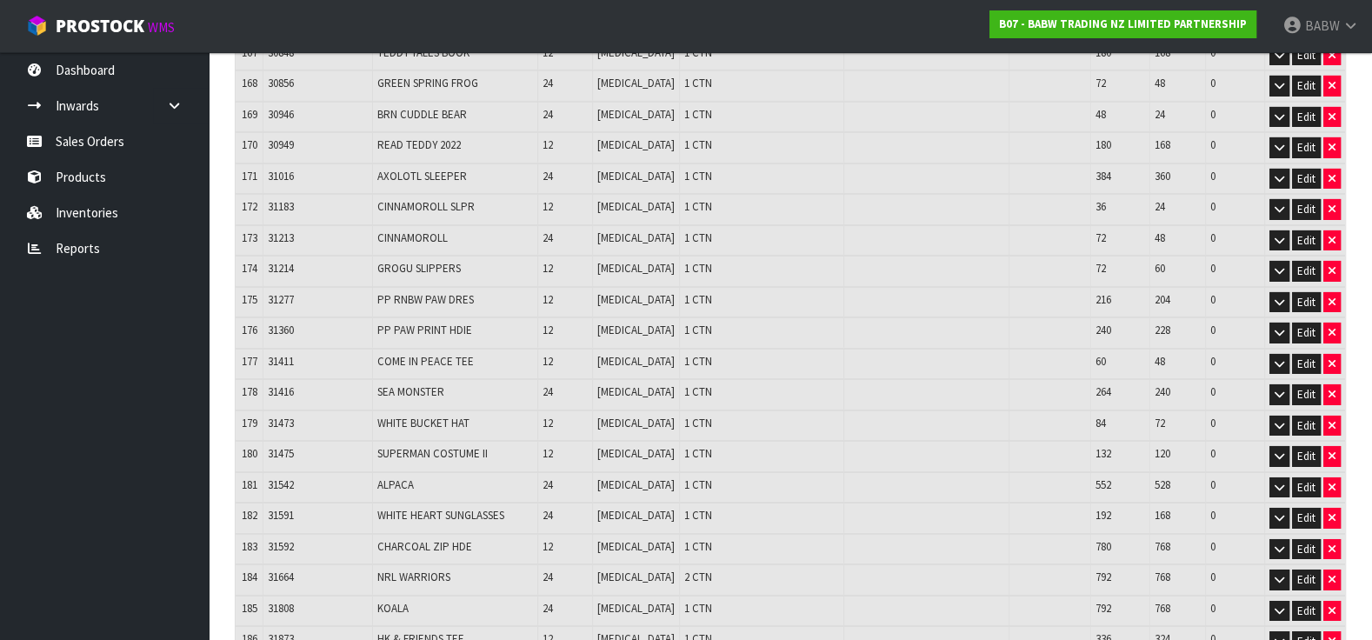
scroll to position [12580, 0]
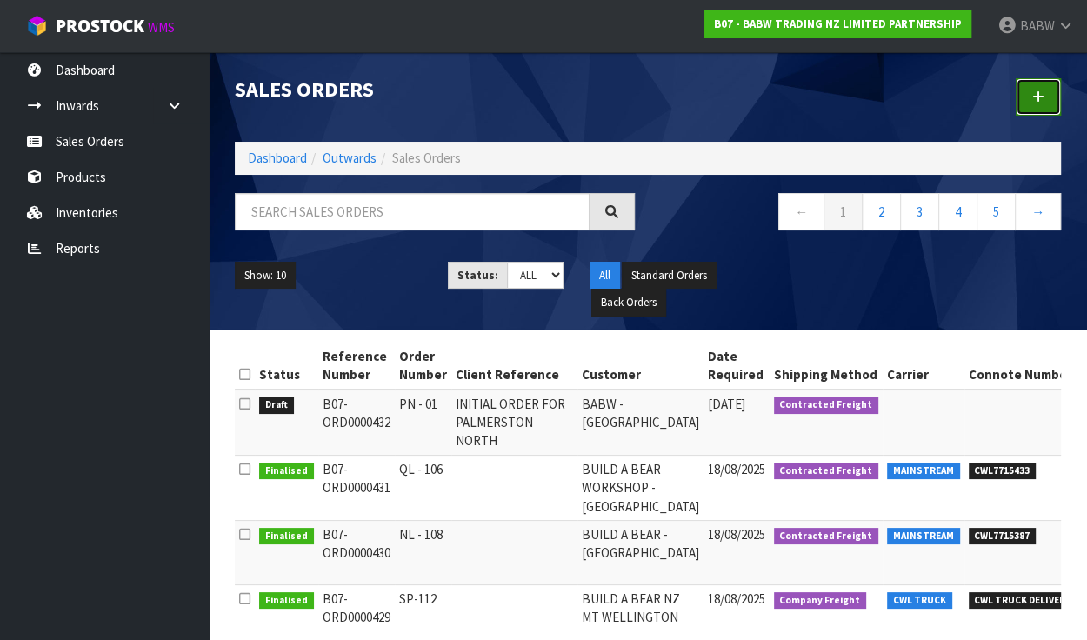
click at [1025, 98] on link at bounding box center [1038, 96] width 45 height 37
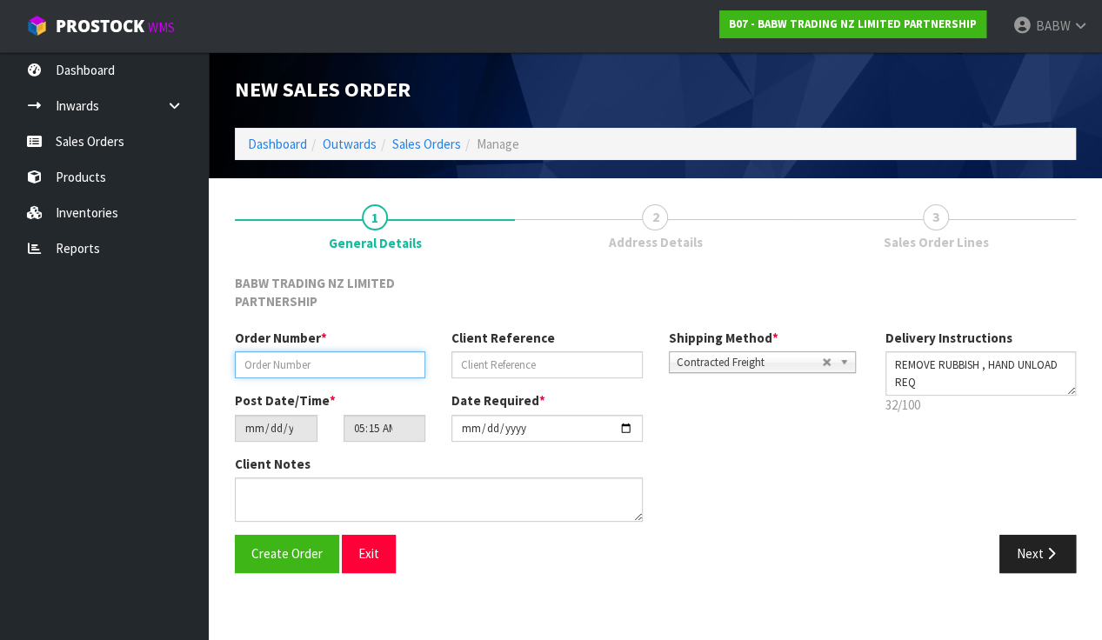
click at [335, 360] on input "text" at bounding box center [330, 364] width 190 height 27
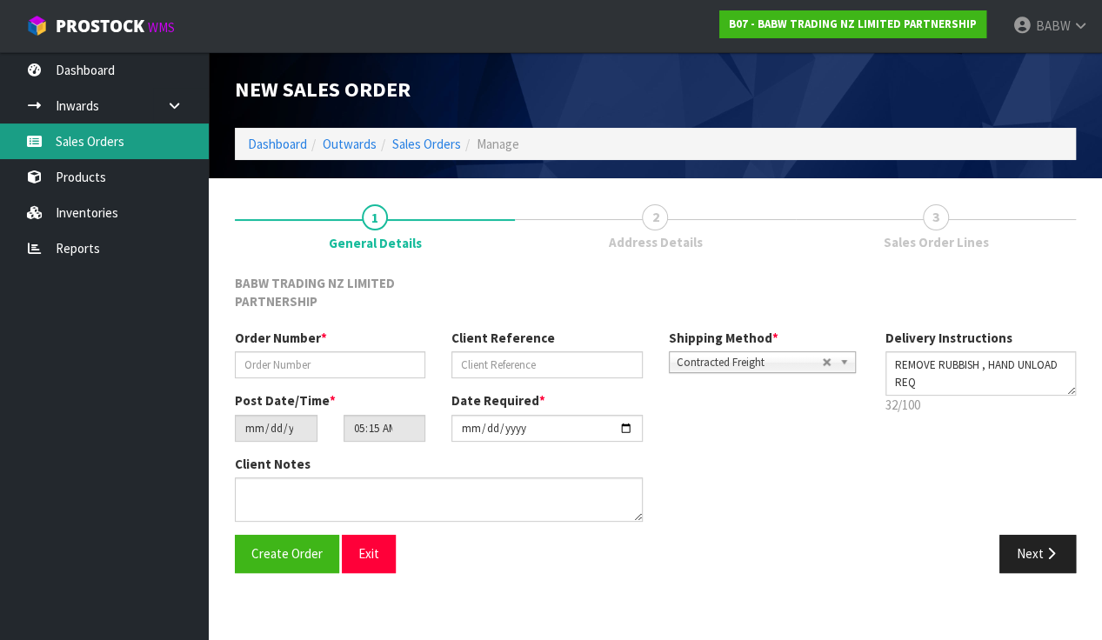
click at [77, 147] on link "Sales Orders" at bounding box center [104, 142] width 209 height 36
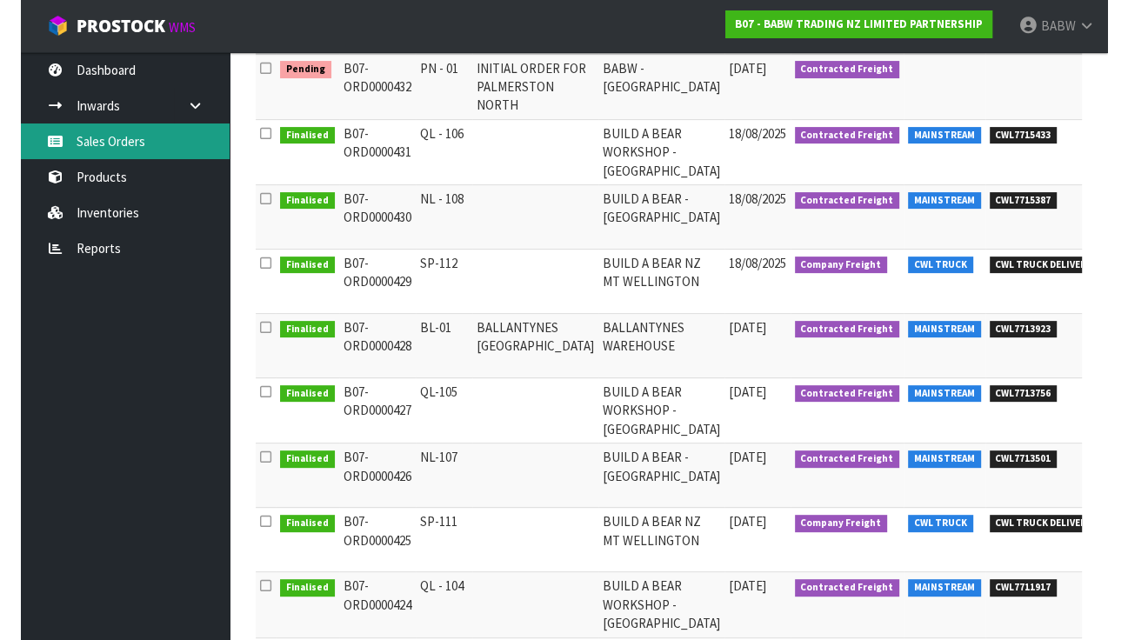
scroll to position [290, 0]
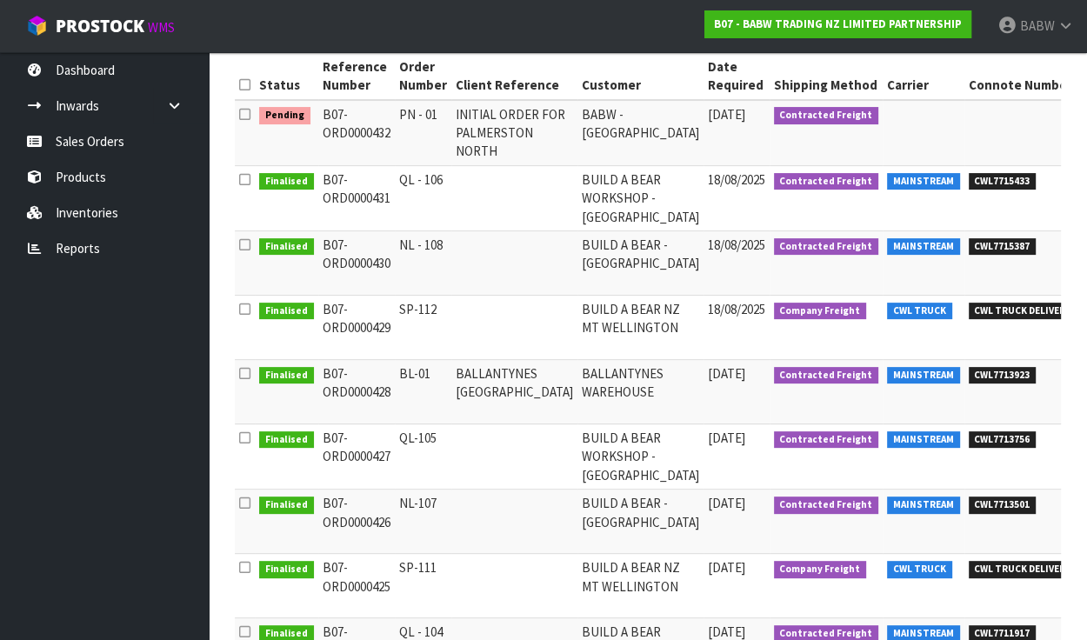
click at [412, 318] on td "SP-112" at bounding box center [423, 328] width 57 height 64
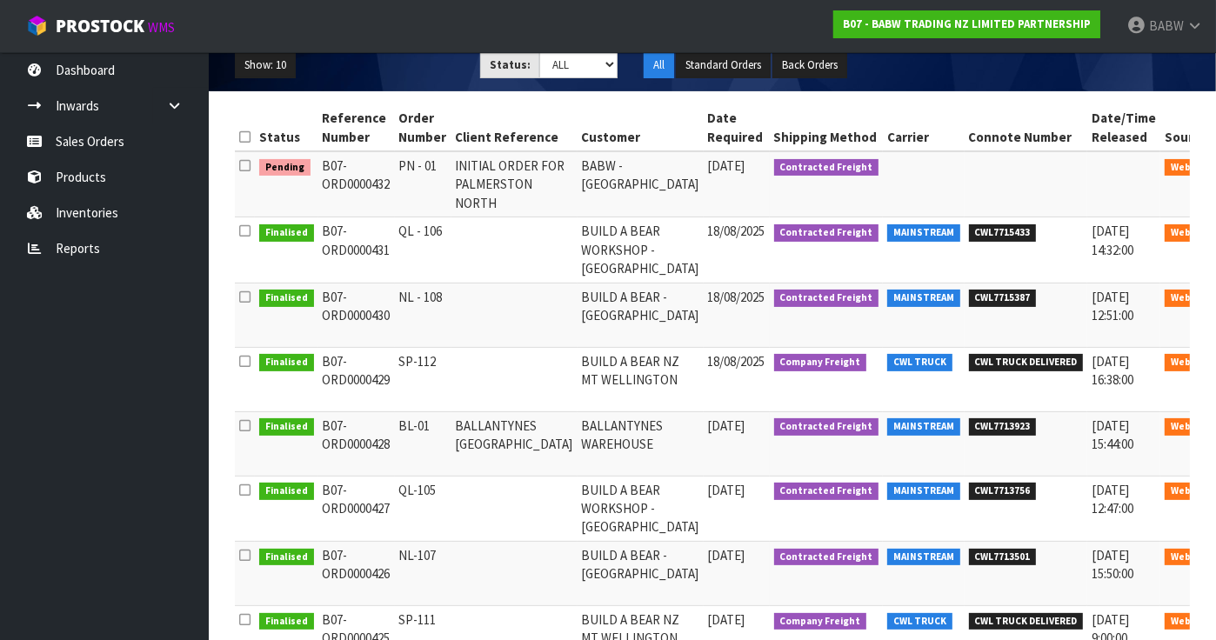
scroll to position [165, 0]
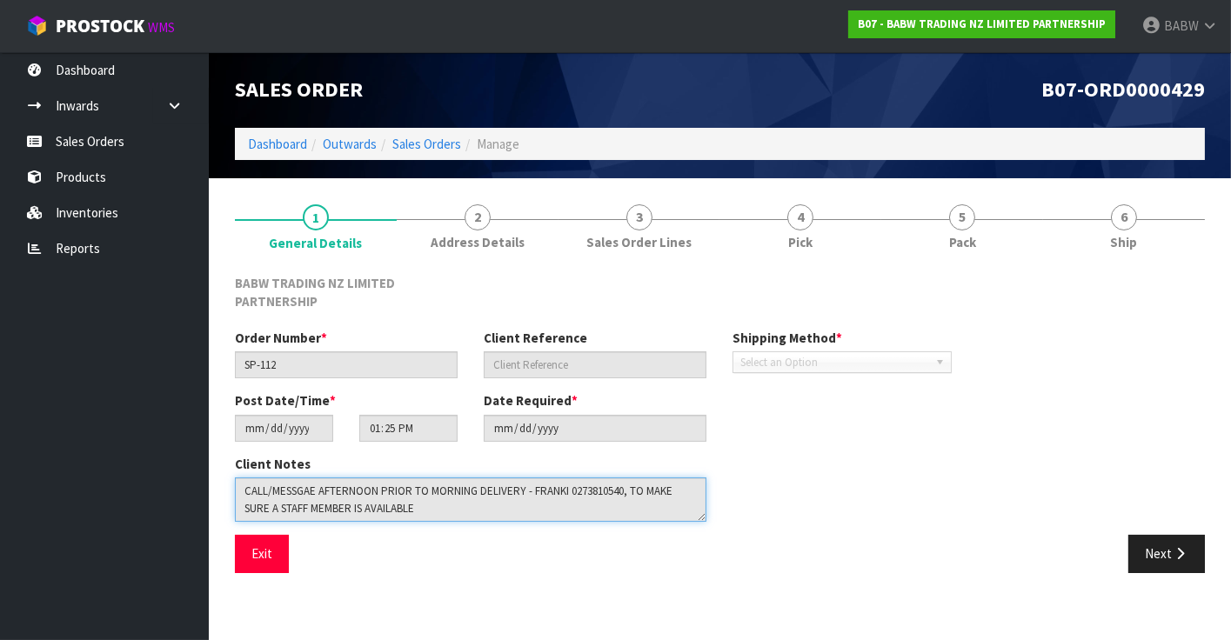
click at [374, 503] on textarea at bounding box center [470, 500] width 471 height 44
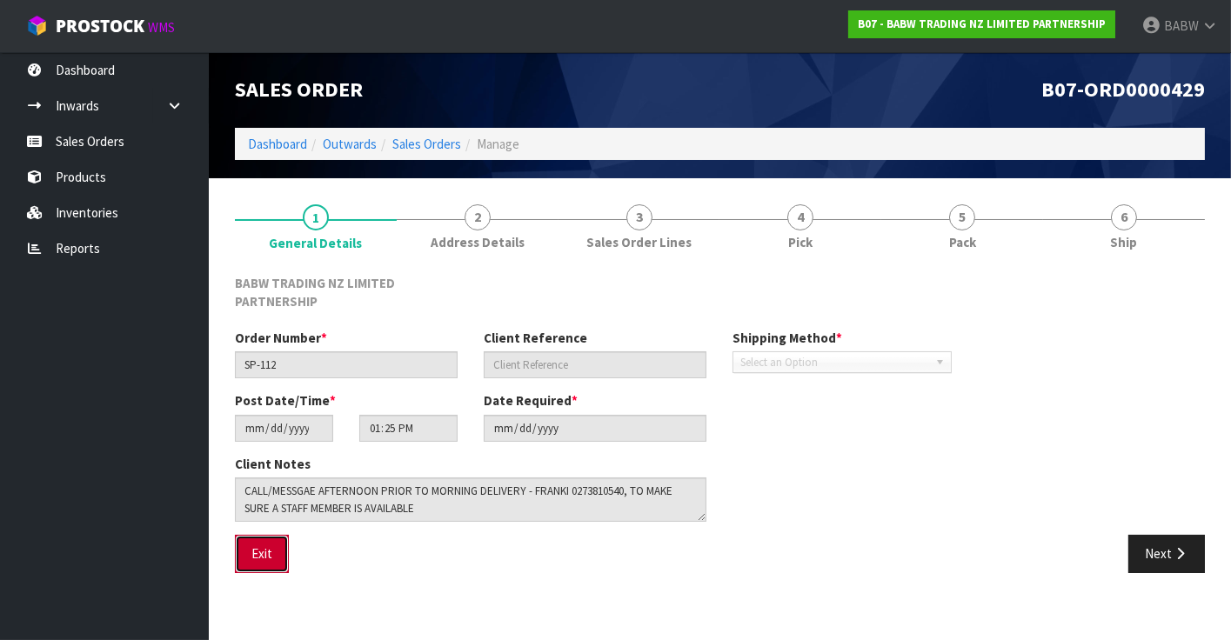
click at [259, 544] on button "Exit" at bounding box center [262, 553] width 54 height 37
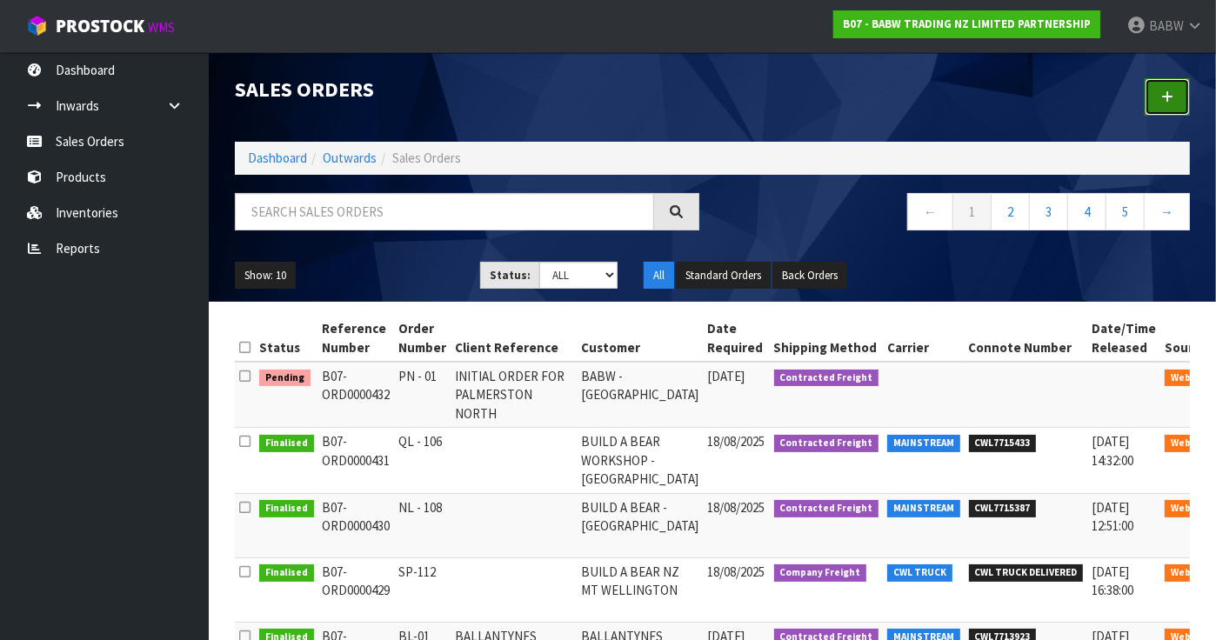
click at [1168, 99] on icon at bounding box center [1167, 96] width 12 height 13
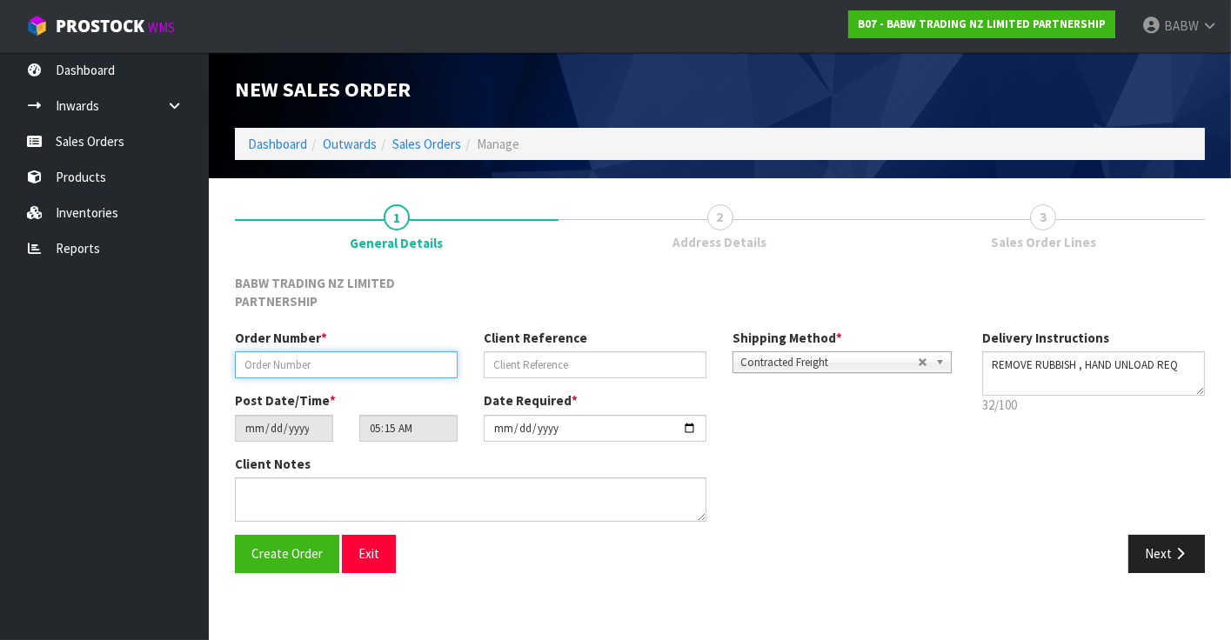
click at [355, 364] on input "text" at bounding box center [346, 364] width 223 height 27
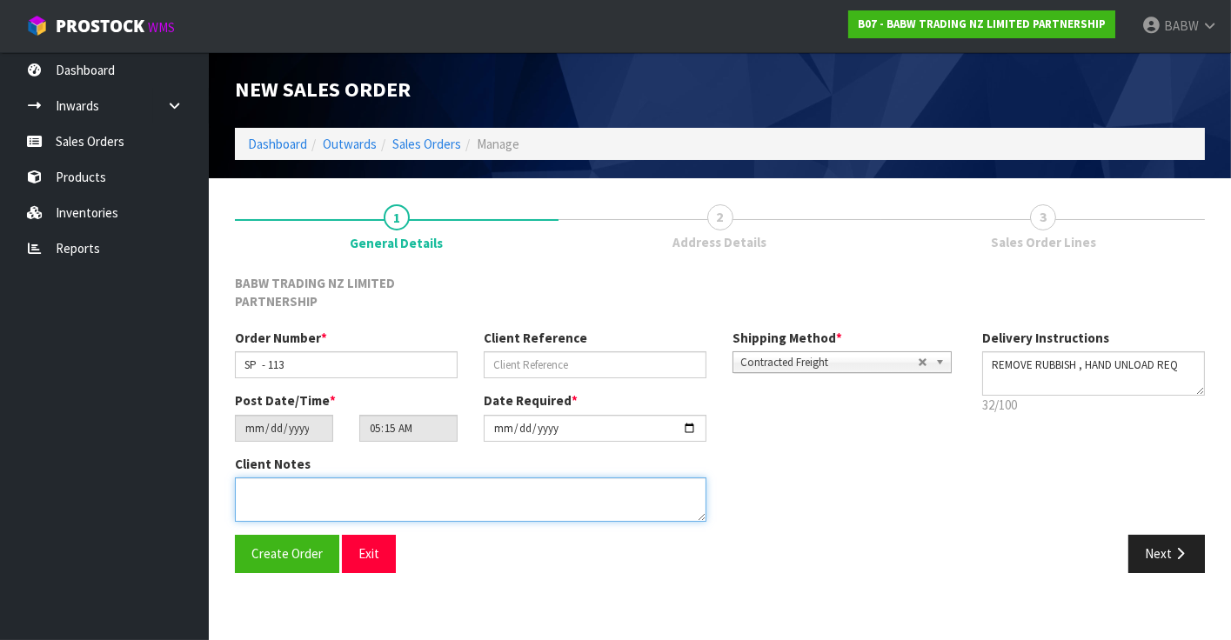
click at [376, 495] on textarea at bounding box center [470, 500] width 471 height 44
paste textarea "CALL/MESSGAE AFTERNOON PRIOR TO MORNING DELIVERY - FRANKI 0273810540, TO MAKE S…"
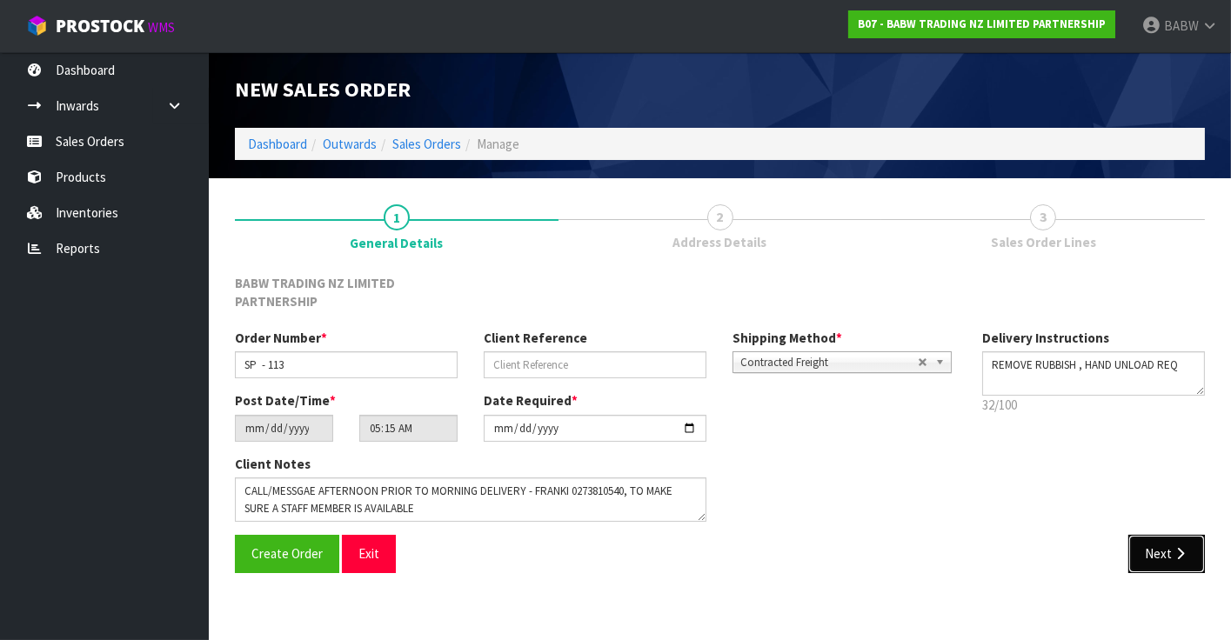
click at [1157, 542] on button "Next" at bounding box center [1166, 553] width 77 height 37
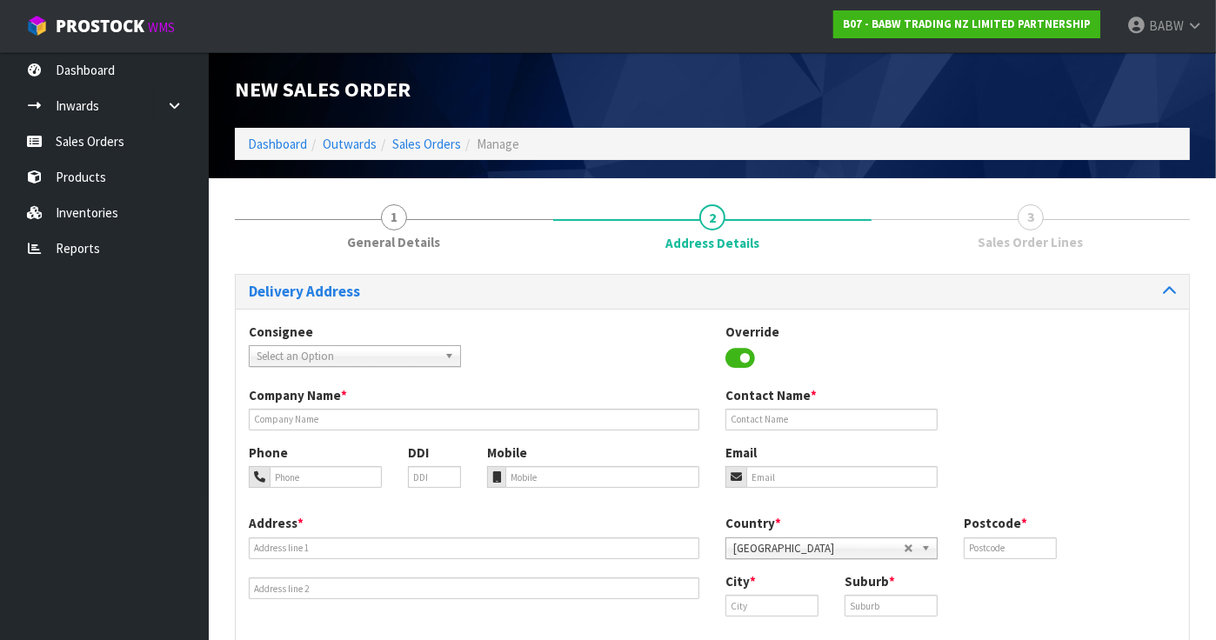
click at [358, 351] on span "Select an Option" at bounding box center [347, 356] width 181 height 21
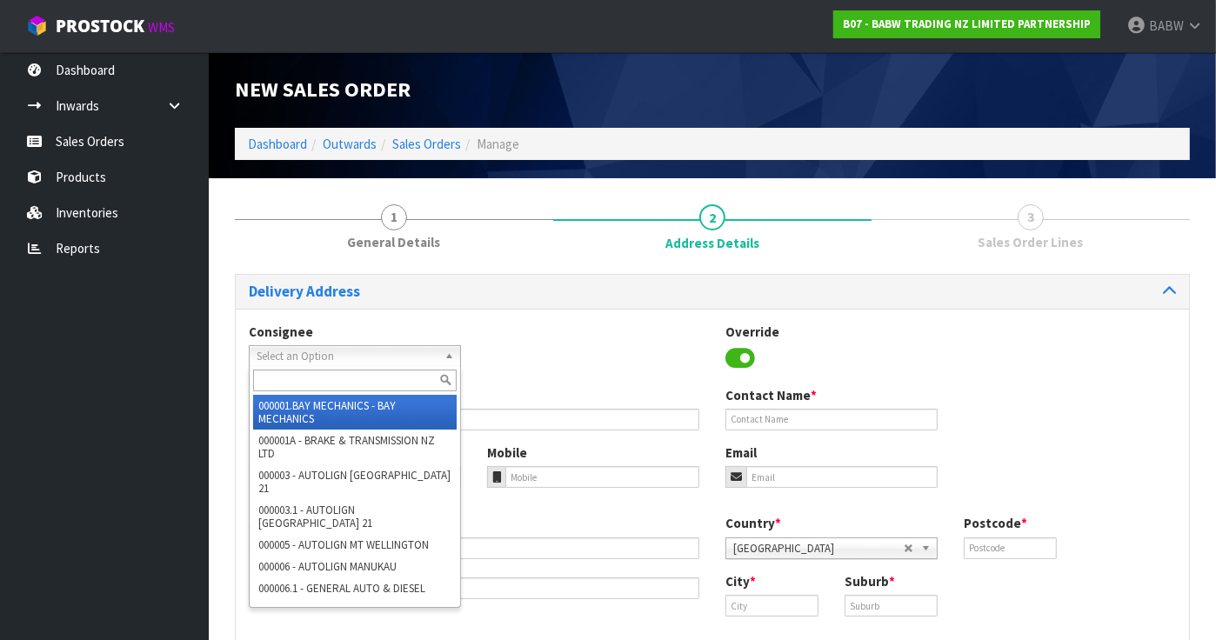
paste input "BABMTWELLINGTON"
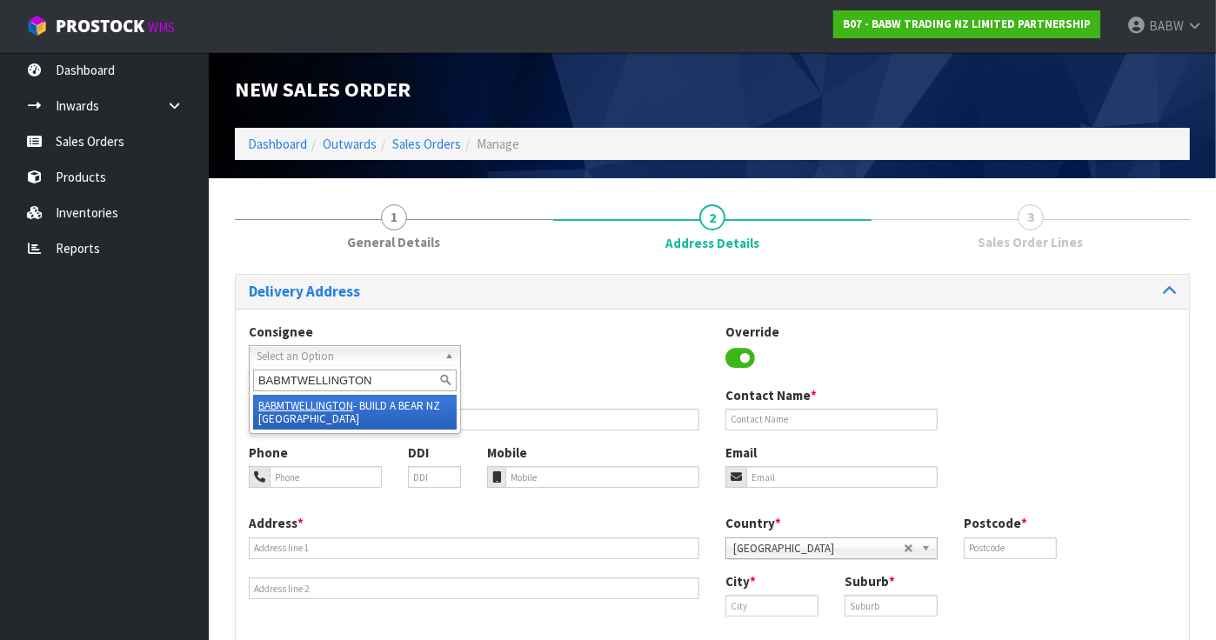
click at [376, 409] on li "BABMTWELLINGTON - BUILD A BEAR NZ MT [GEOGRAPHIC_DATA]" at bounding box center [355, 412] width 204 height 35
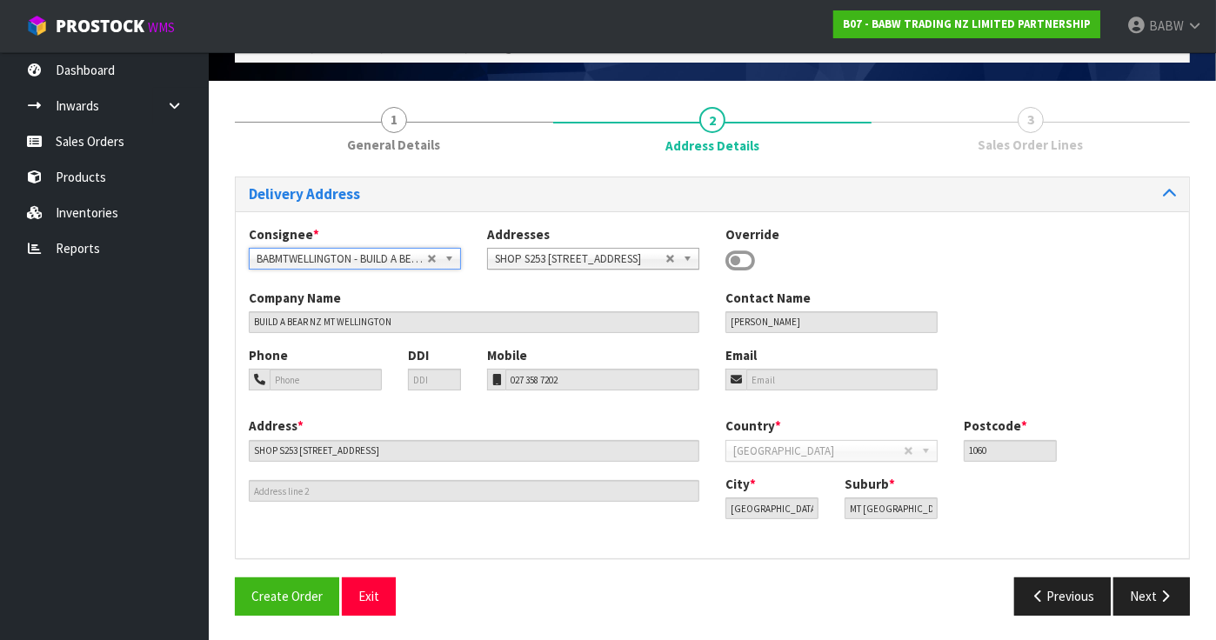
scroll to position [97, 0]
click at [1149, 610] on button "Next" at bounding box center [1151, 596] width 77 height 37
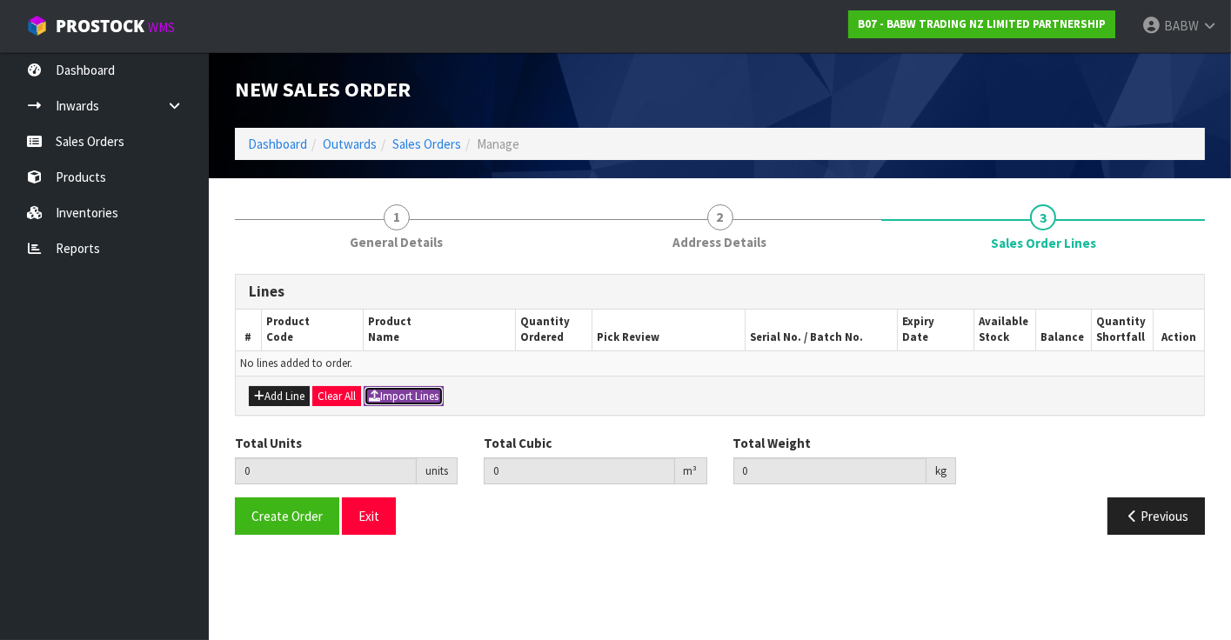
click at [403, 397] on button "Import Lines" at bounding box center [404, 396] width 80 height 21
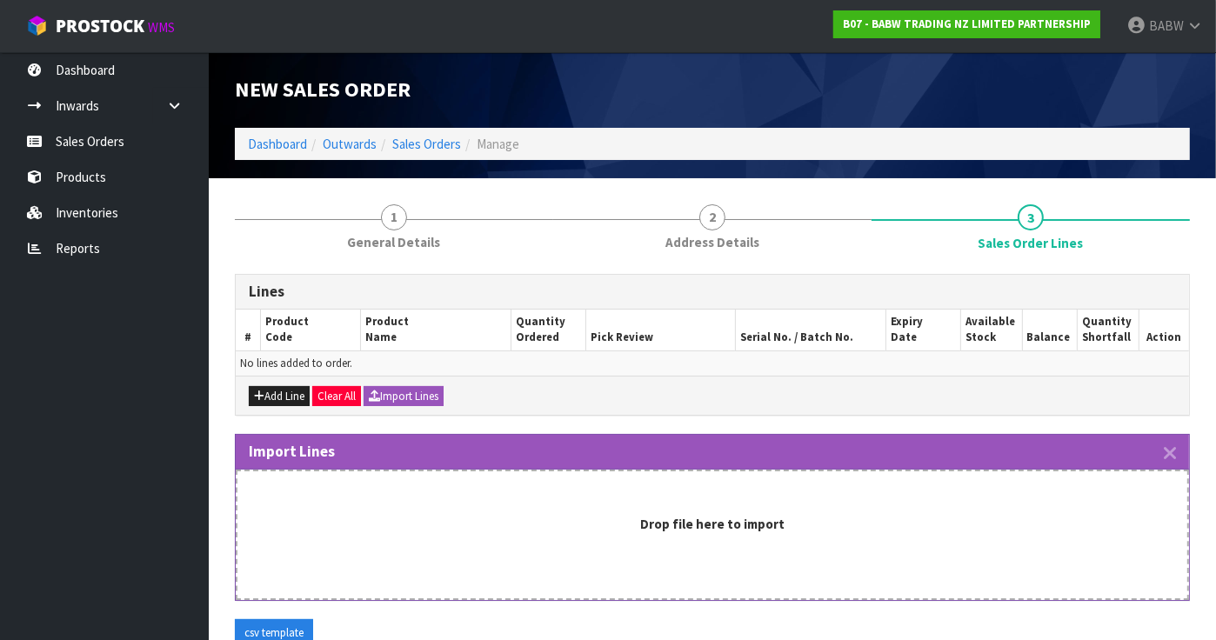
drag, startPoint x: 1208, startPoint y: 409, endPoint x: 1128, endPoint y: 440, distance: 85.9
click at [1208, 409] on section "1 General Details 2 Address Details 3 Sales Order Lines Lines # Product Code Pr…" at bounding box center [712, 482] width 1007 height 608
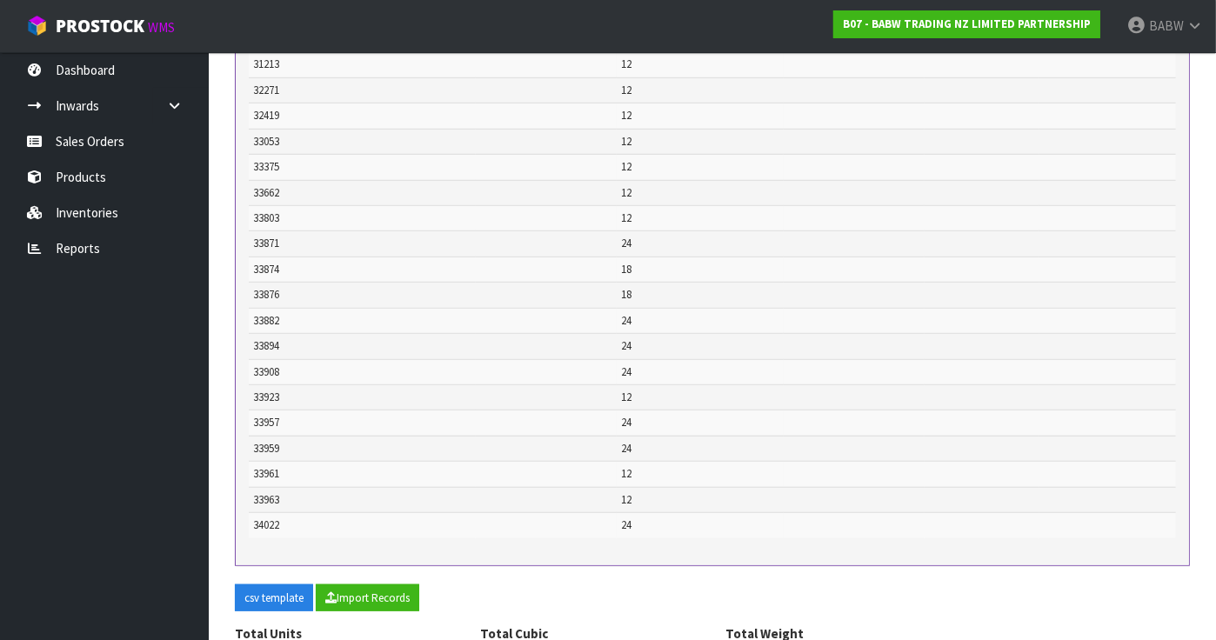
scroll to position [1071, 0]
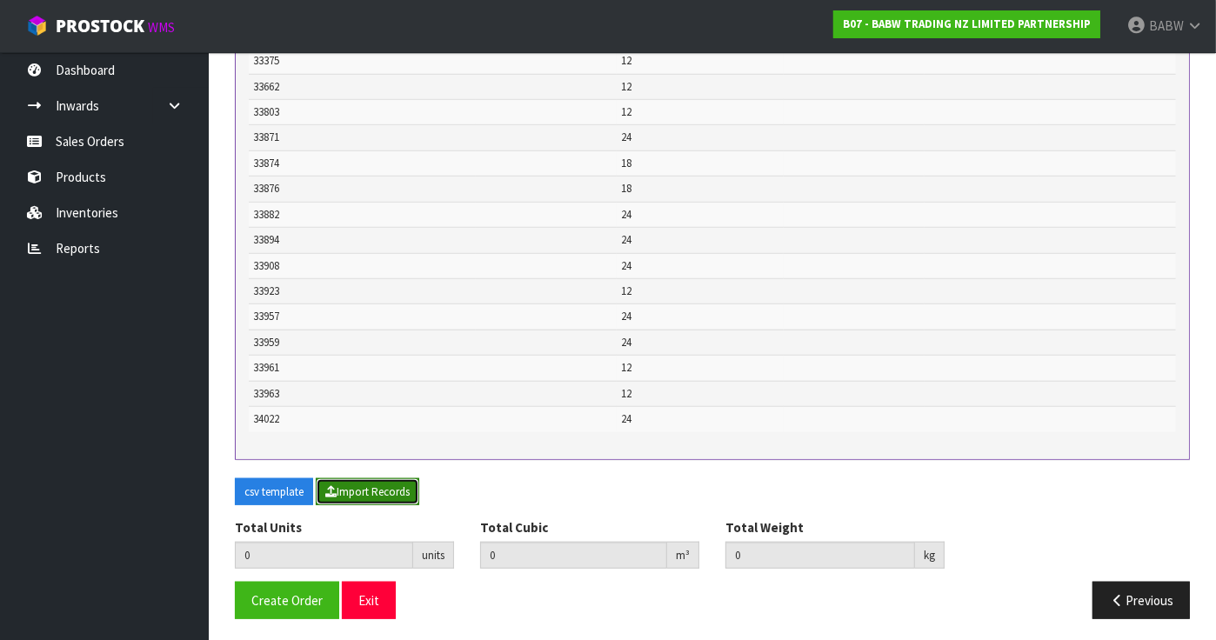
click at [357, 491] on button "Import Records" at bounding box center [368, 492] width 104 height 28
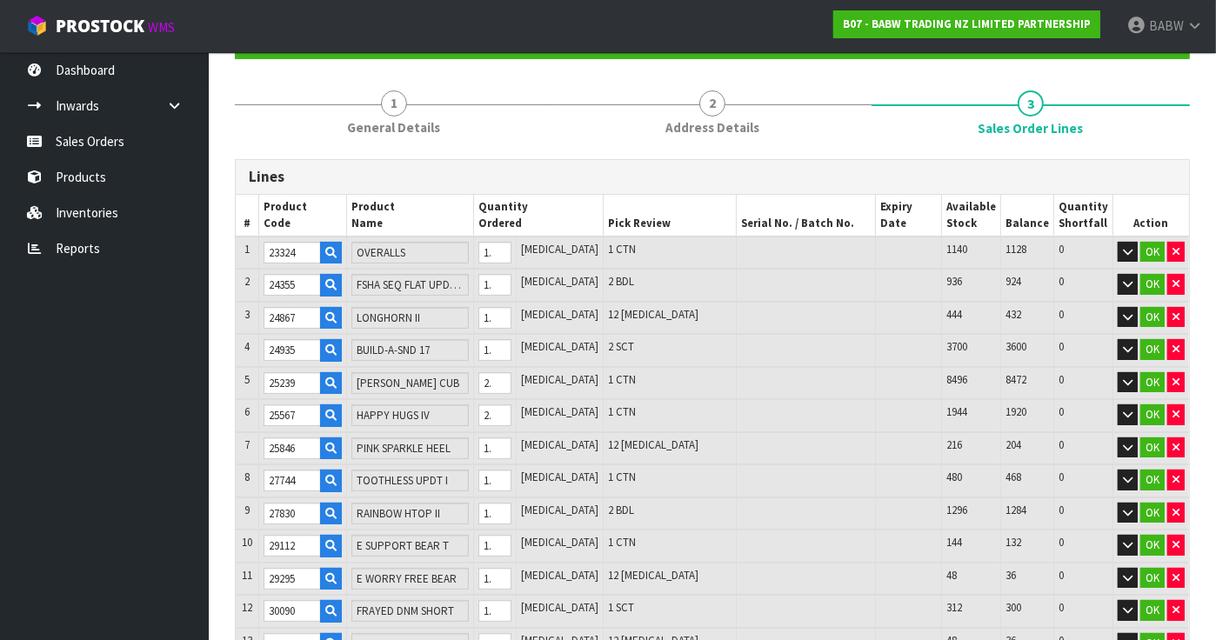
scroll to position [151, 0]
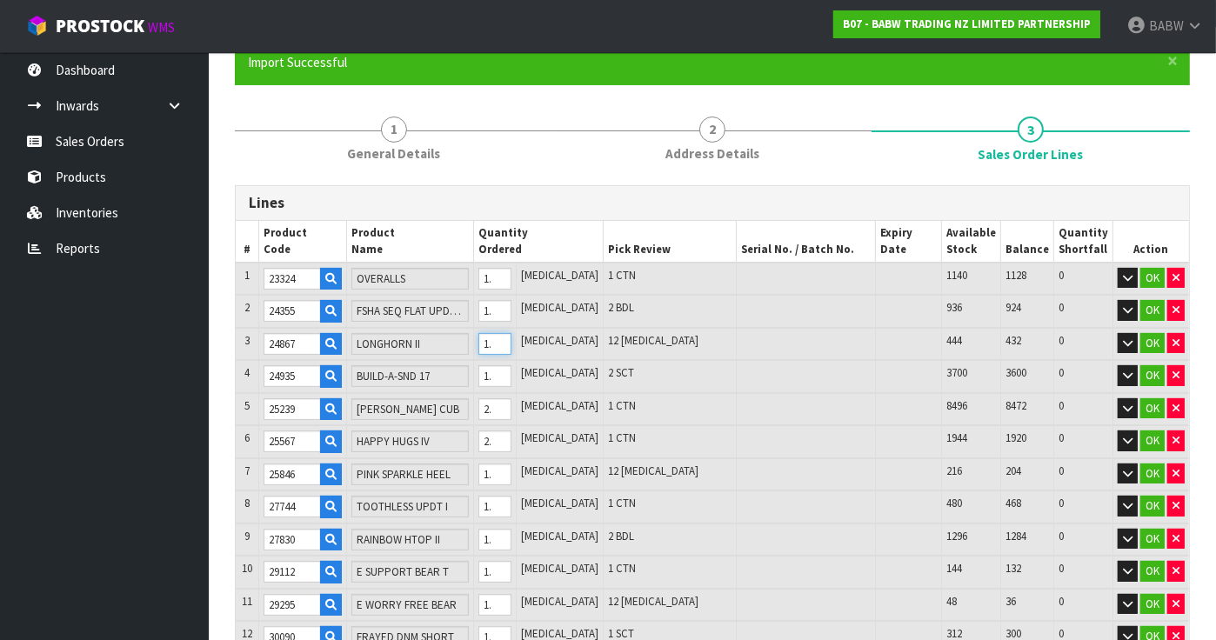
click at [511, 338] on input "12" at bounding box center [494, 344] width 33 height 22
drag, startPoint x: 524, startPoint y: 338, endPoint x: 511, endPoint y: 338, distance: 12.2
click at [511, 338] on input "12" at bounding box center [494, 344] width 33 height 22
click at [490, 466] on tr "7 25846 PINK SPARKLE HEEL 12 [MEDICAL_DATA] 12 [MEDICAL_DATA] 216 204 0 OK" at bounding box center [712, 474] width 953 height 33
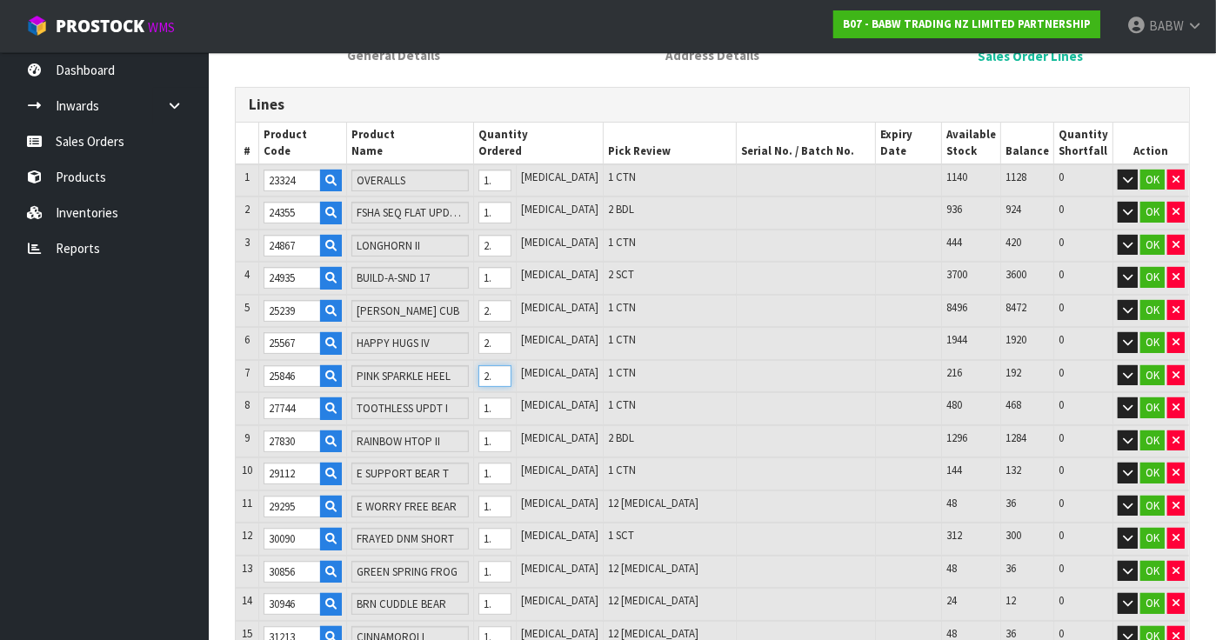
scroll to position [344, 0]
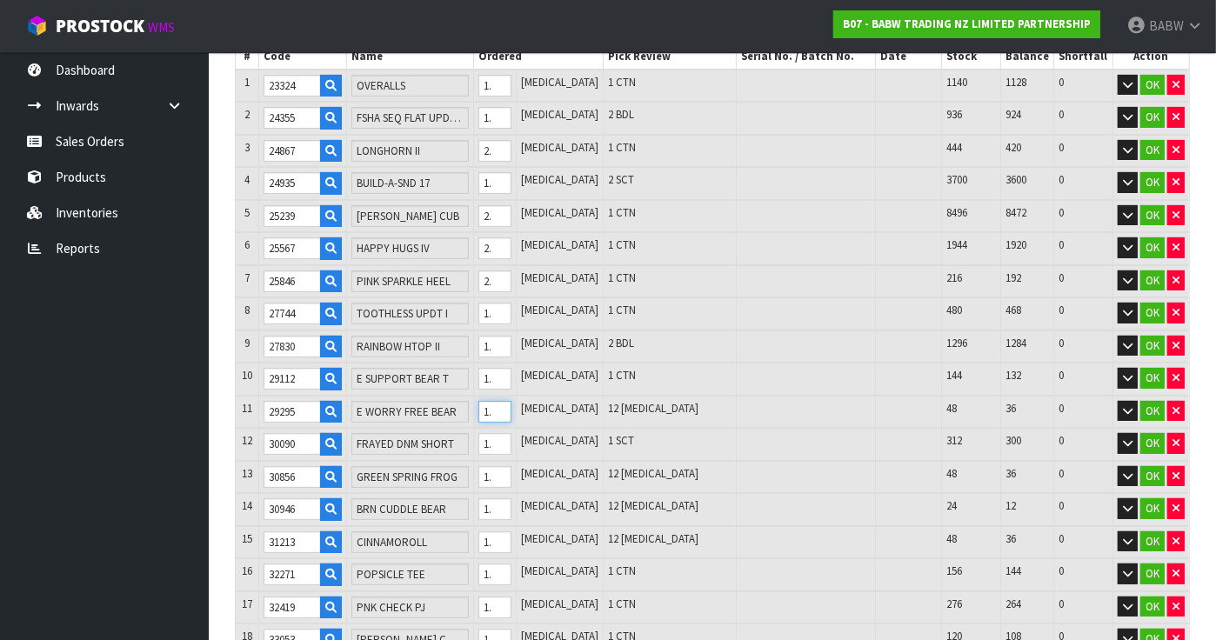
click at [500, 408] on tr "11 29295 E WORRY FREE BEAR 12 [MEDICAL_DATA] 12 [MEDICAL_DATA] 48 36 0 OK" at bounding box center [712, 412] width 953 height 33
click at [511, 403] on input "12" at bounding box center [494, 412] width 33 height 22
click at [511, 467] on input "12" at bounding box center [494, 477] width 33 height 22
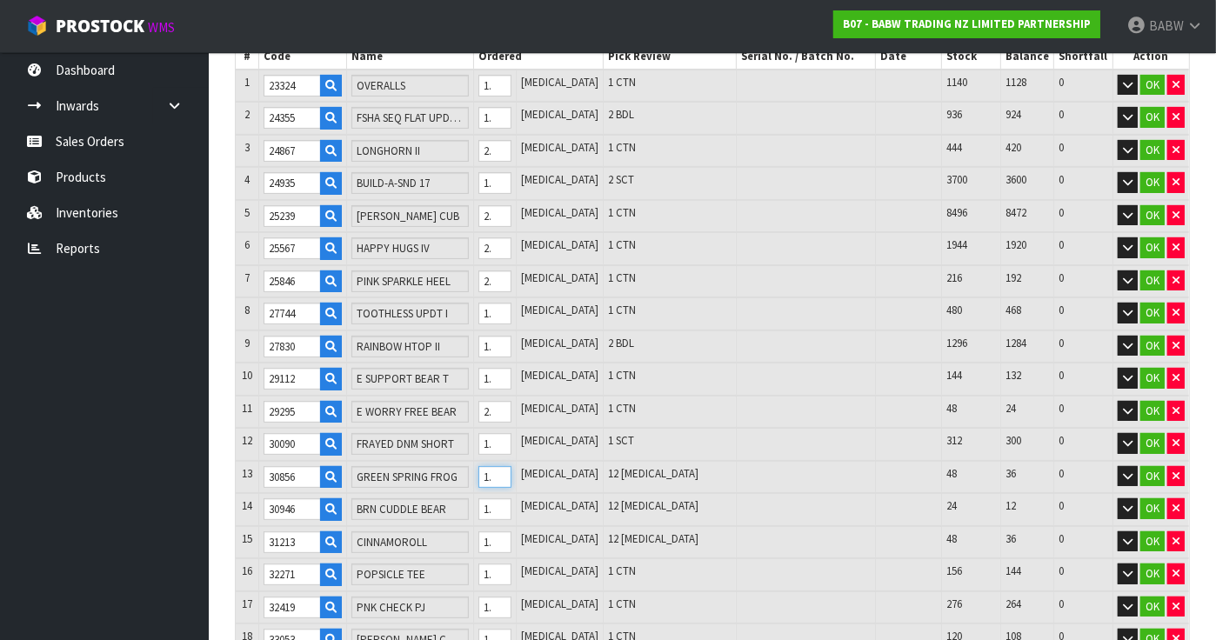
click at [511, 467] on input "12" at bounding box center [494, 477] width 33 height 22
click at [511, 503] on input "12" at bounding box center [494, 509] width 33 height 22
click at [511, 531] on input "12" at bounding box center [494, 542] width 33 height 22
click at [511, 532] on input "12" at bounding box center [494, 542] width 33 height 22
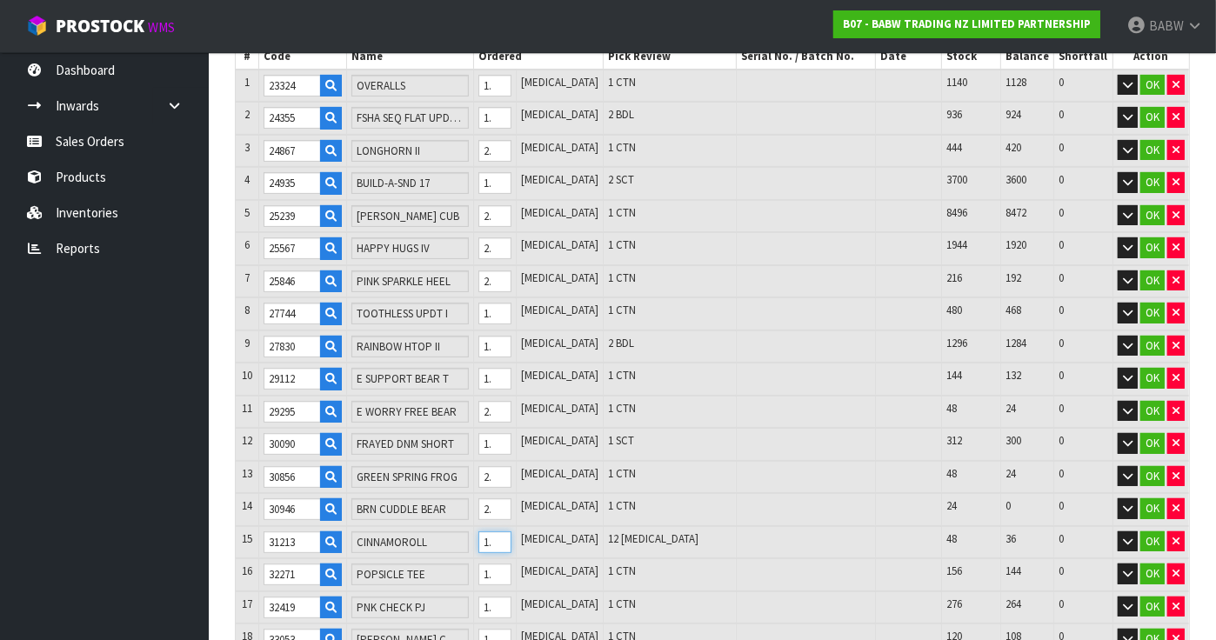
click at [511, 532] on input "12" at bounding box center [494, 542] width 33 height 22
click at [511, 531] on input "12" at bounding box center [494, 542] width 33 height 22
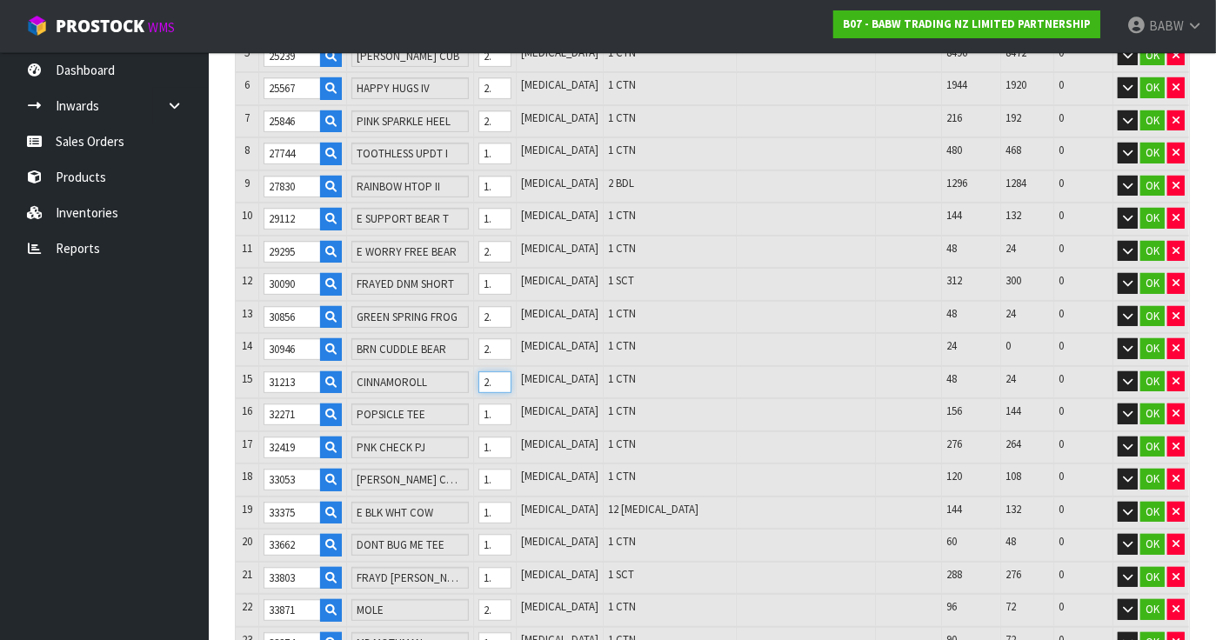
scroll to position [538, 0]
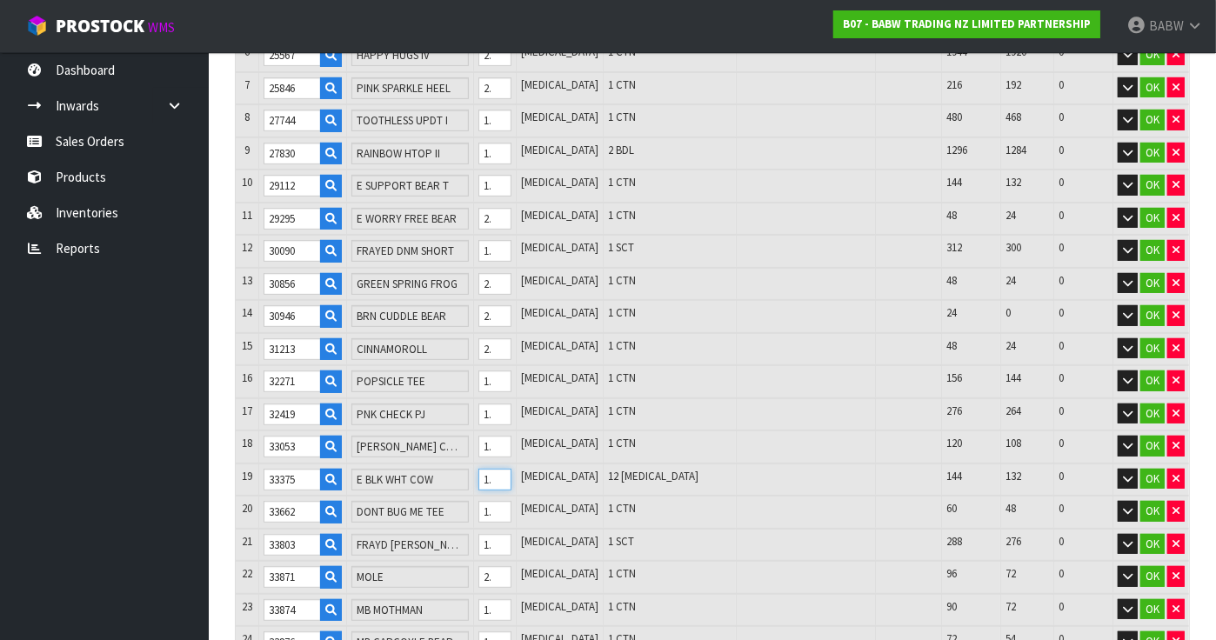
click at [511, 480] on input "12" at bounding box center [494, 480] width 33 height 22
click at [511, 477] on input "12" at bounding box center [494, 480] width 33 height 22
click at [511, 476] on input "12" at bounding box center [494, 480] width 33 height 22
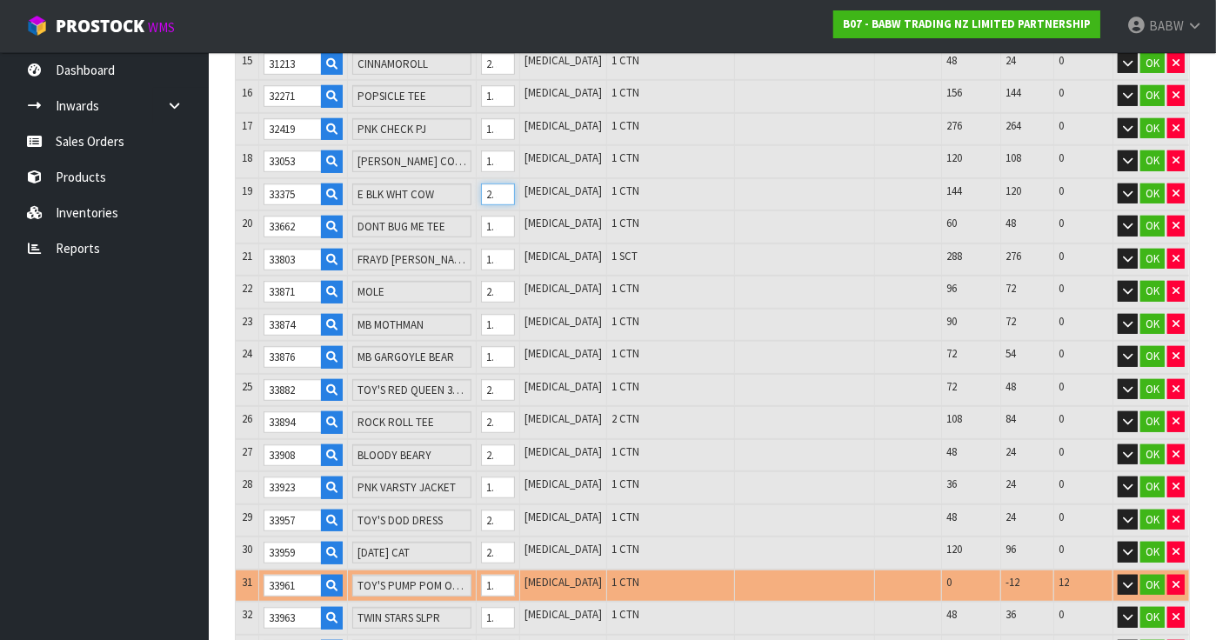
scroll to position [925, 0]
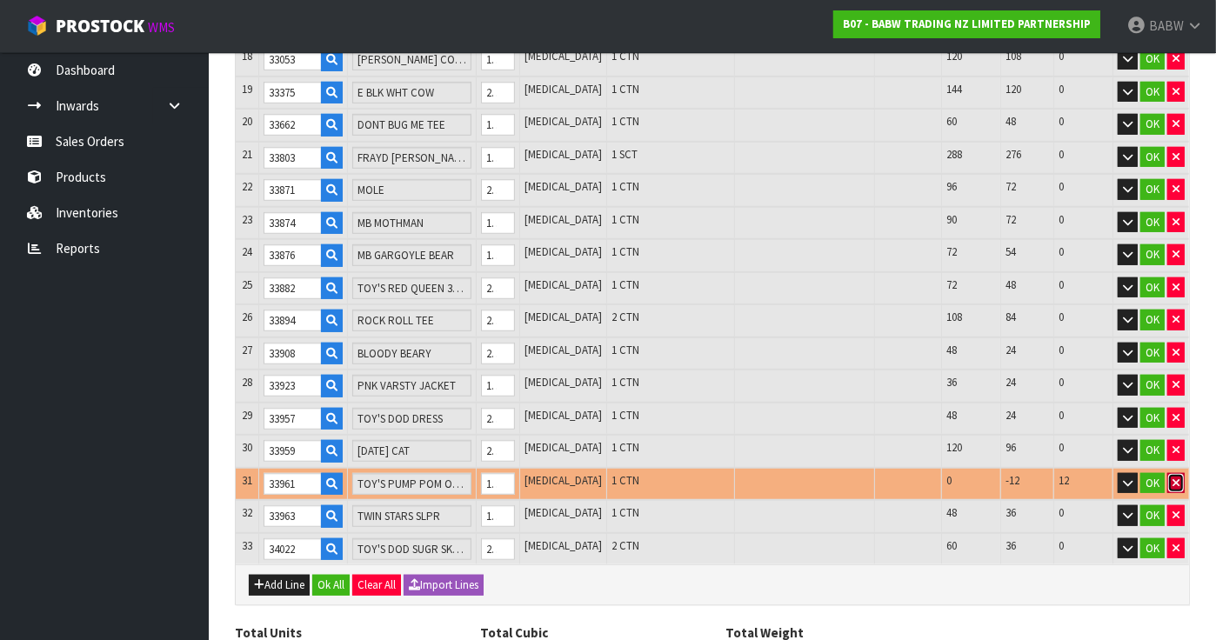
click at [1176, 478] on icon "button" at bounding box center [1175, 483] width 7 height 11
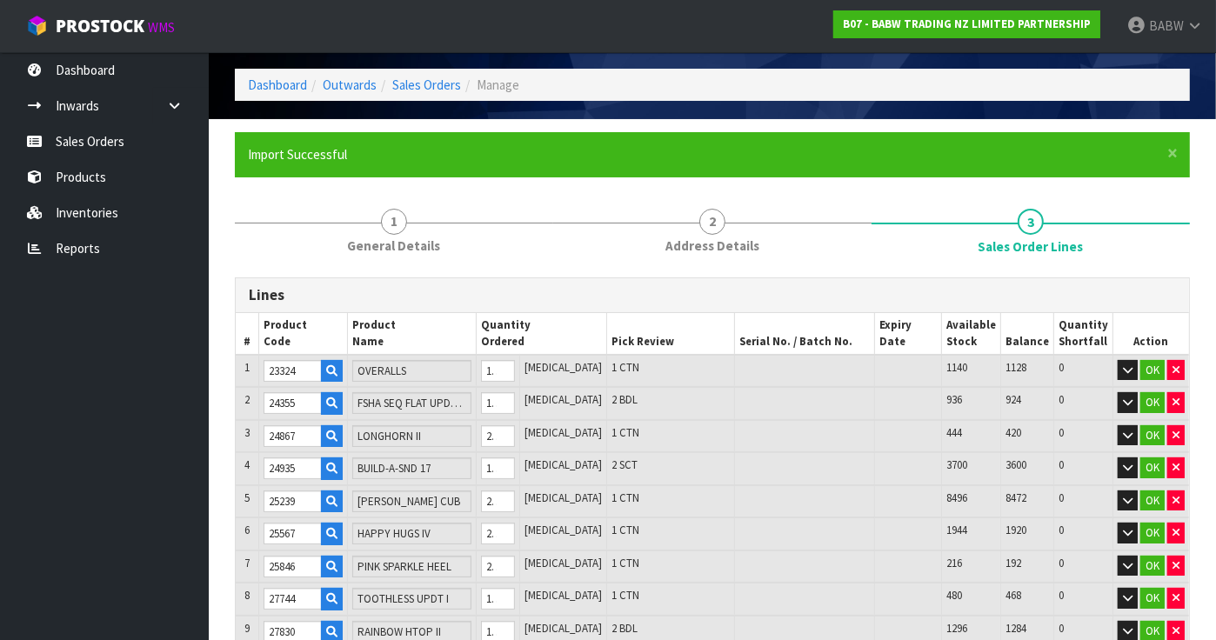
scroll to position [0, 0]
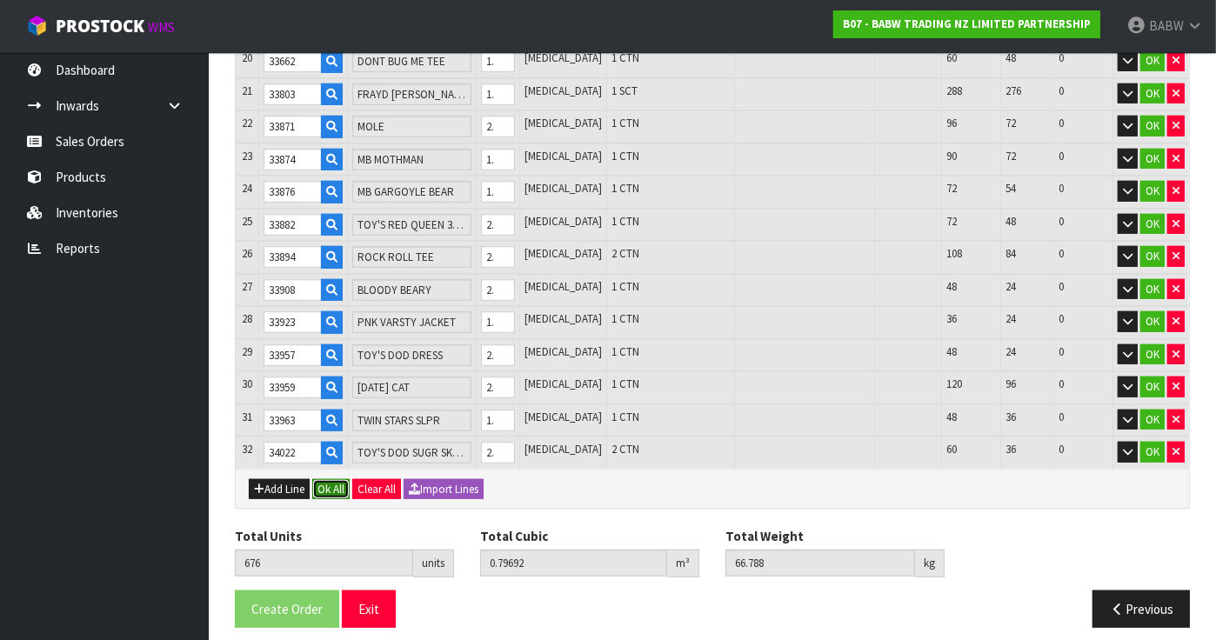
click at [328, 479] on button "Ok All" at bounding box center [330, 489] width 37 height 21
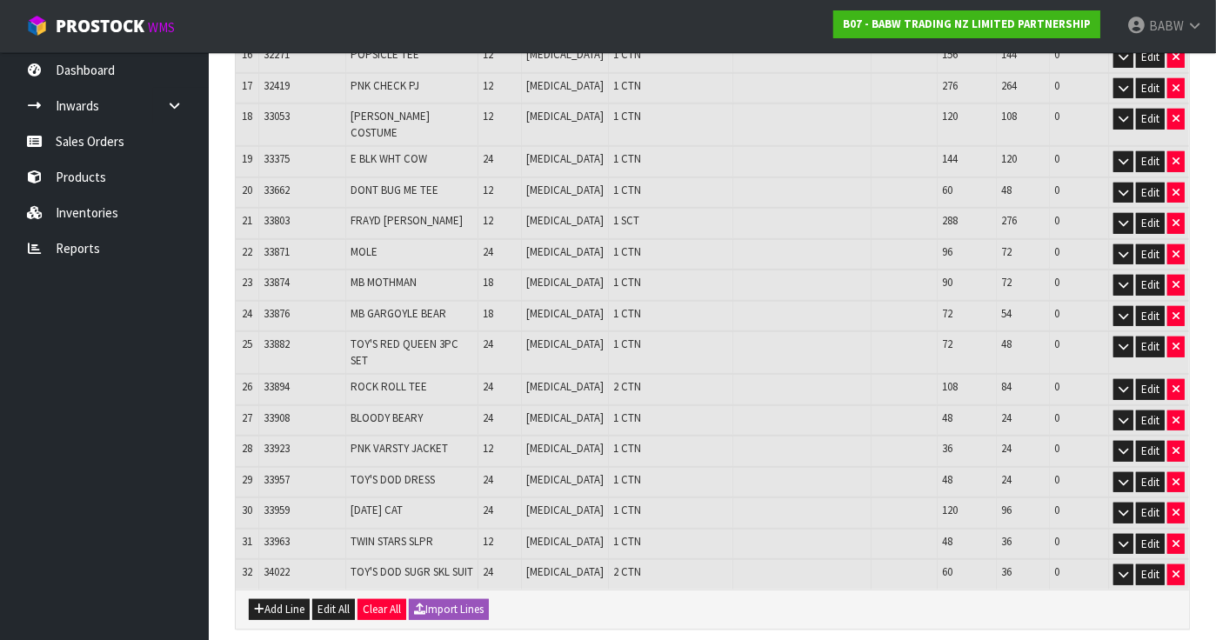
scroll to position [932, 0]
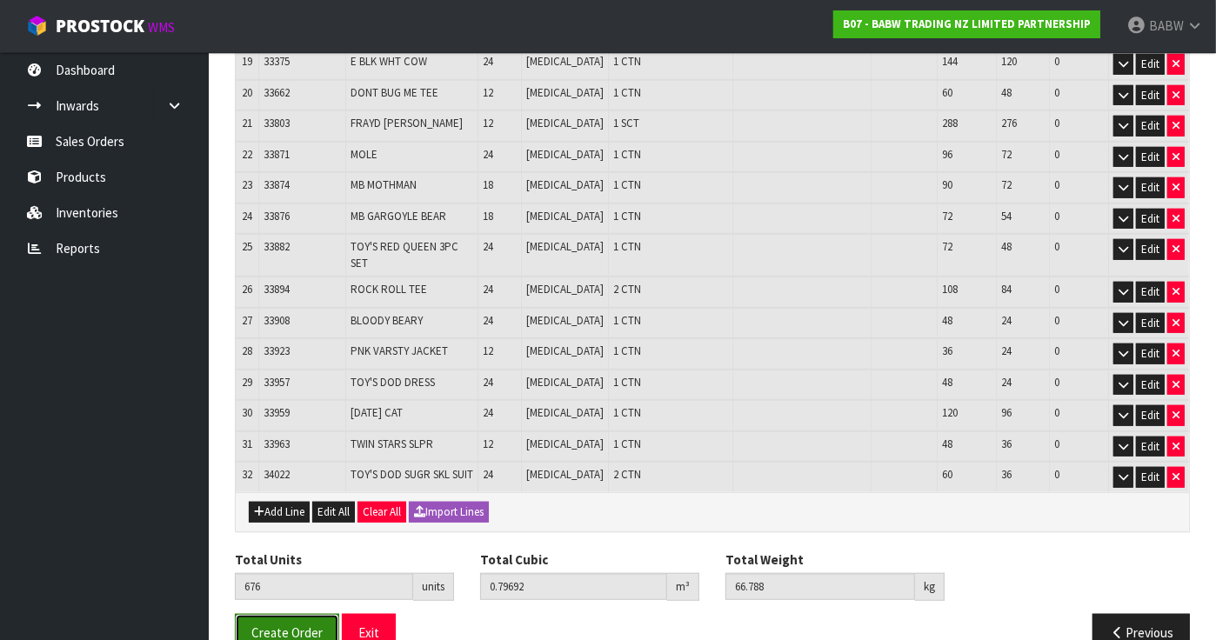
click at [292, 624] on span "Create Order" at bounding box center [286, 632] width 71 height 17
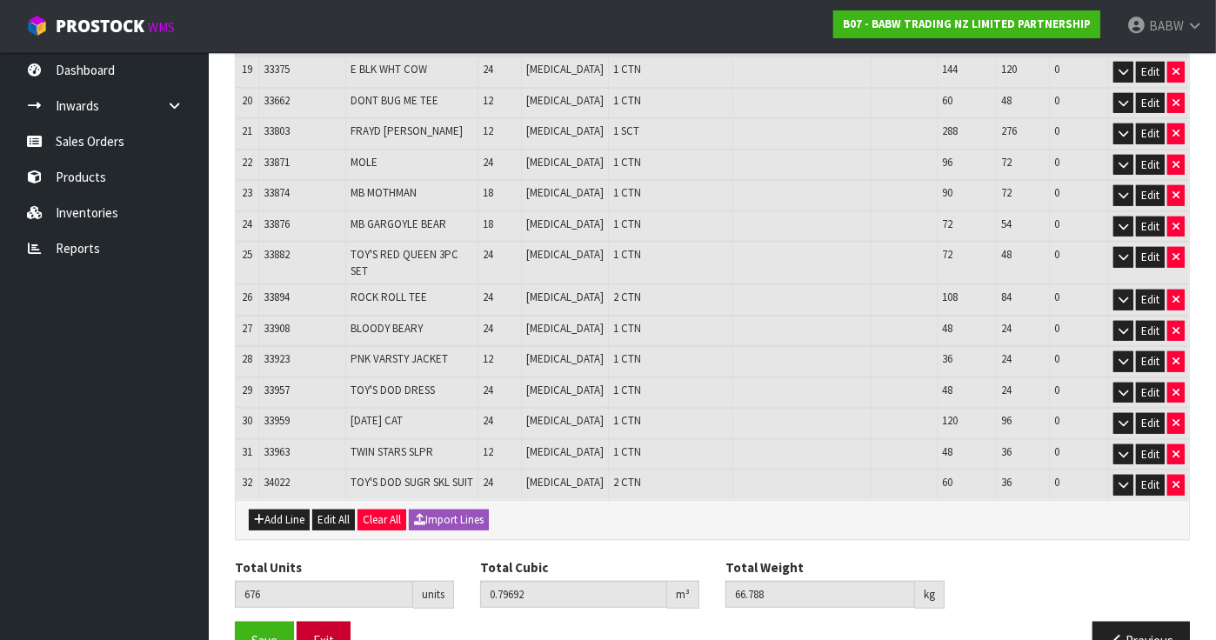
scroll to position [932, 0]
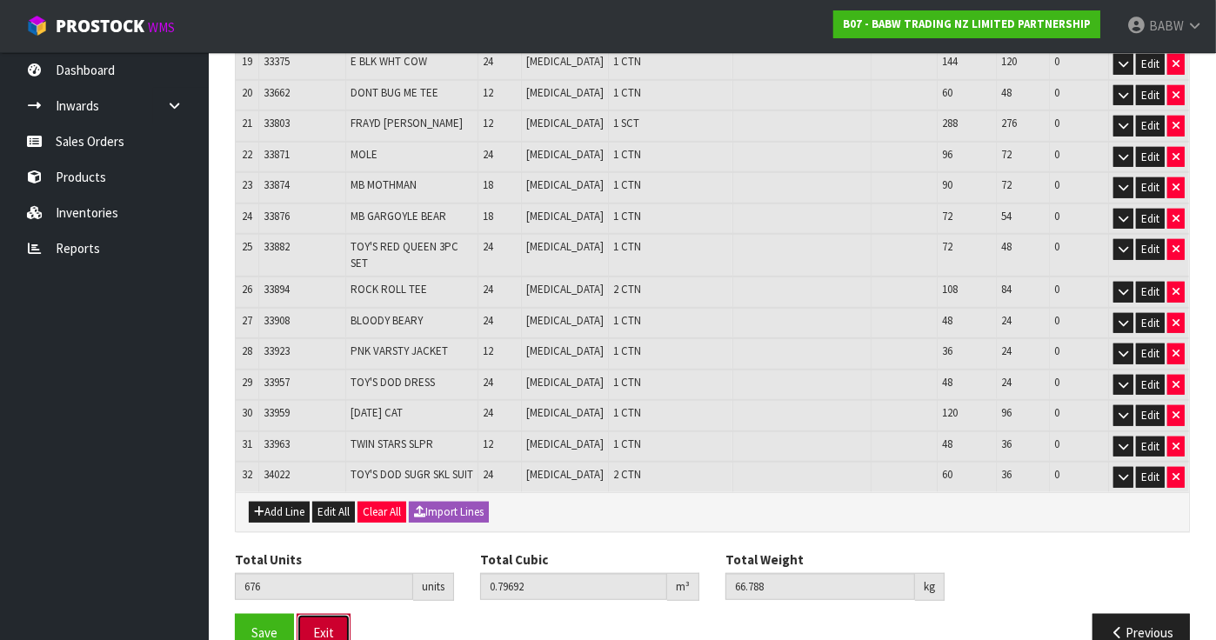
click at [311, 614] on button "Exit" at bounding box center [324, 632] width 54 height 37
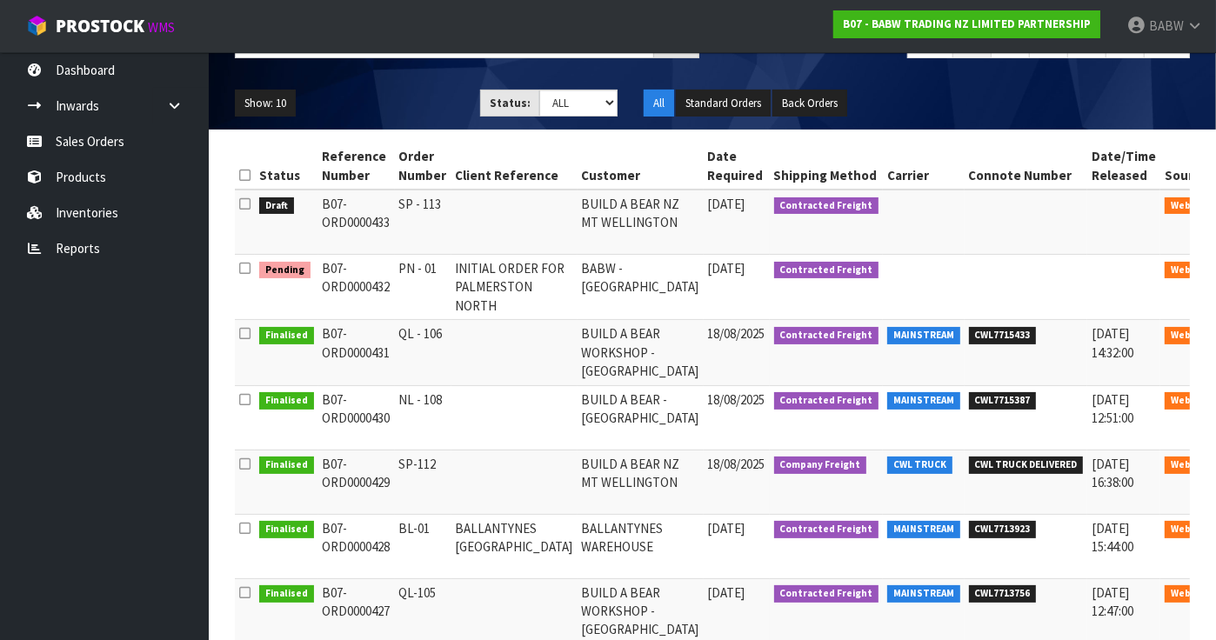
scroll to position [193, 0]
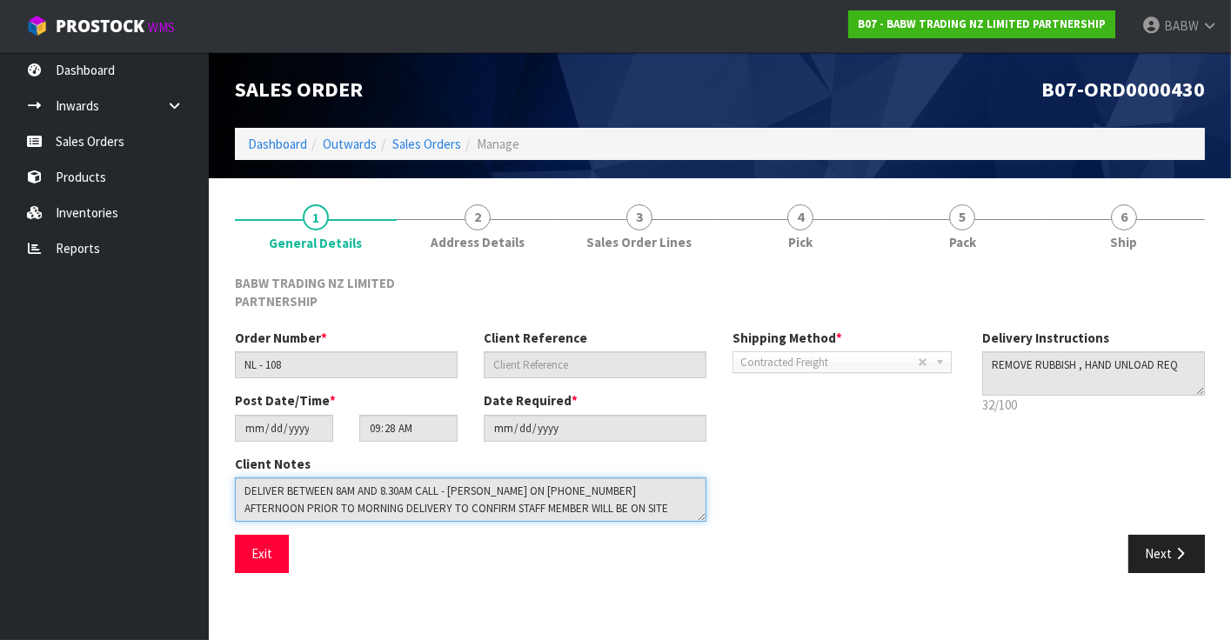
click at [387, 492] on textarea at bounding box center [470, 500] width 471 height 44
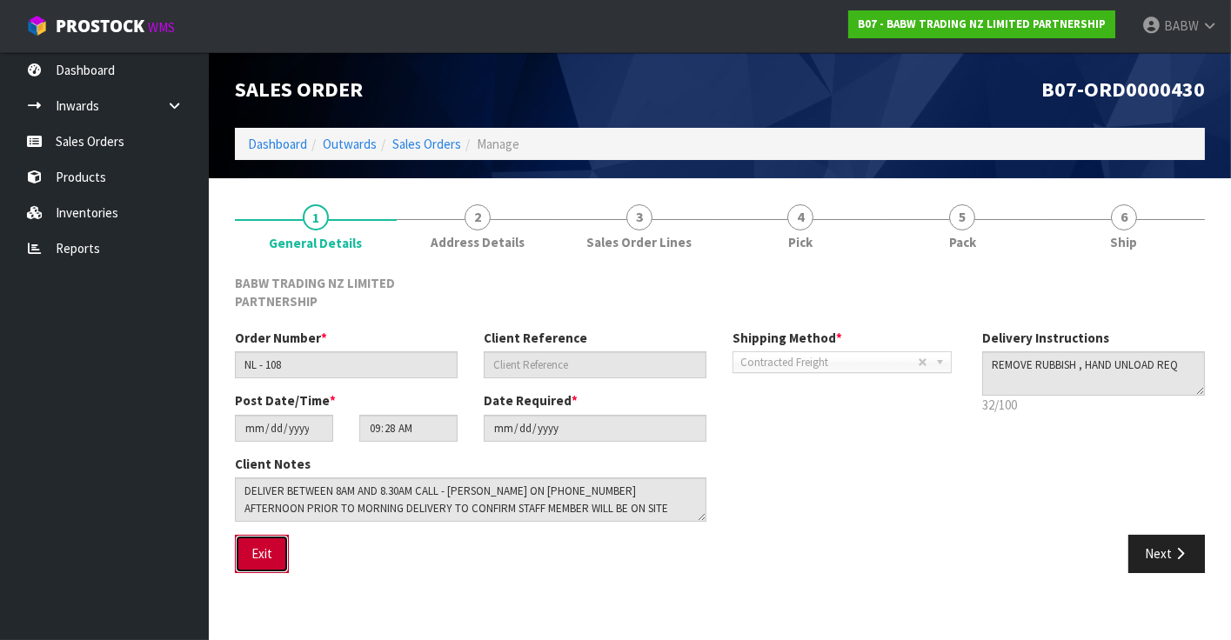
click at [269, 550] on button "Exit" at bounding box center [262, 553] width 54 height 37
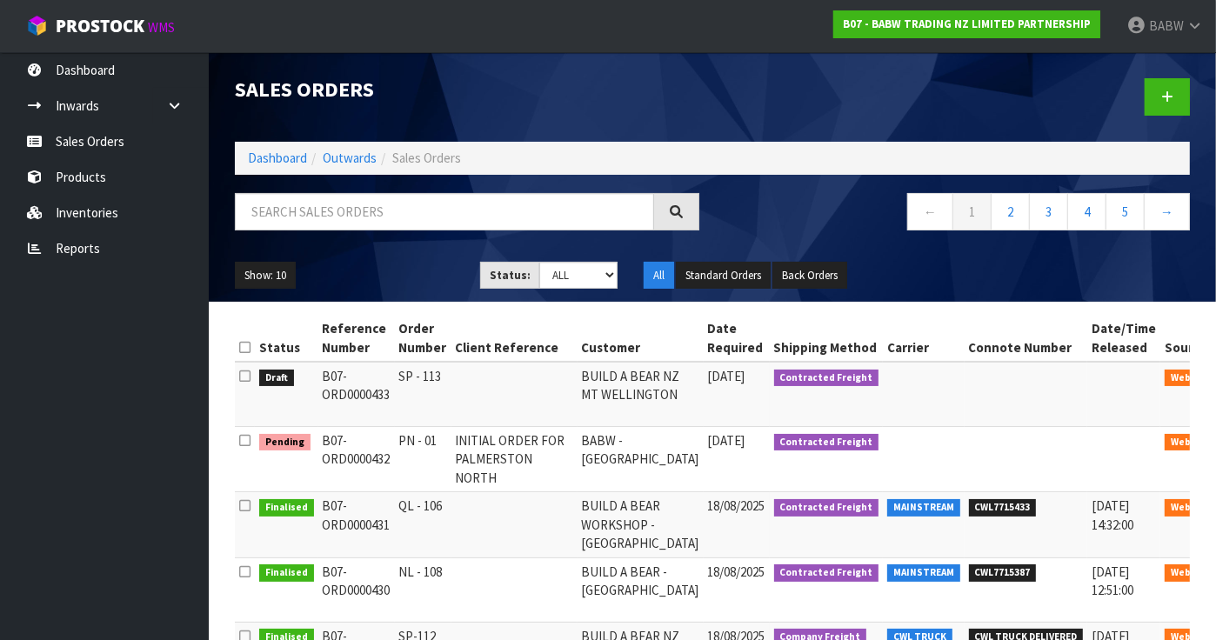
click at [1144, 92] on div at bounding box center [957, 97] width 491 height 90
click at [1165, 89] on link at bounding box center [1167, 96] width 45 height 37
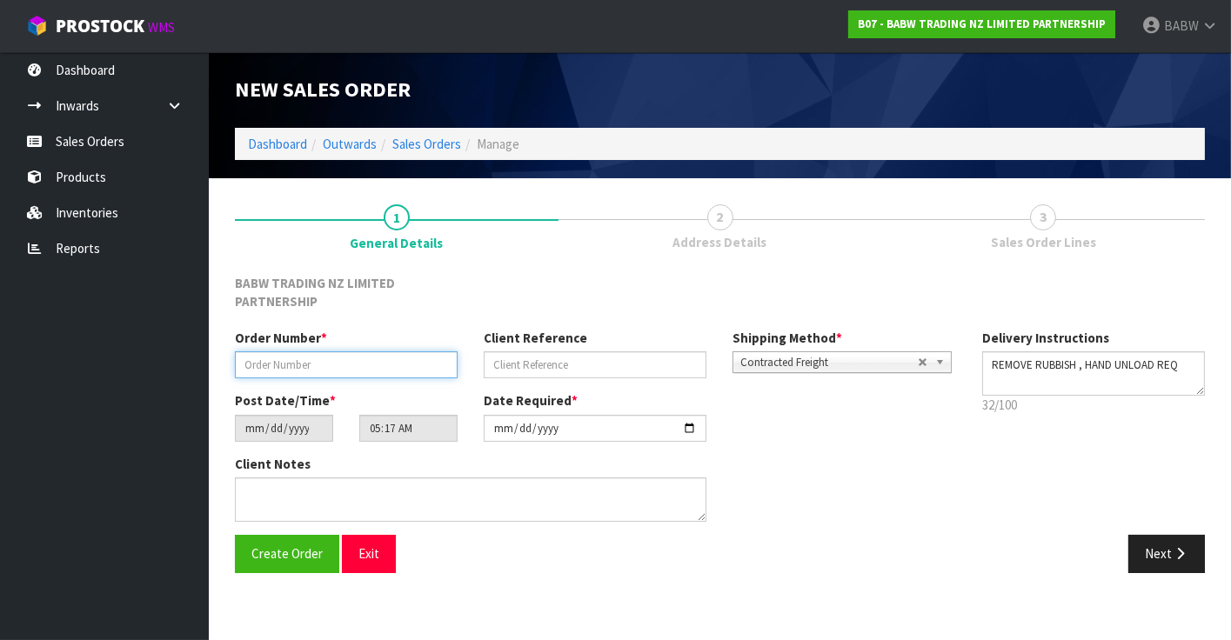
click at [357, 362] on input "text" at bounding box center [346, 364] width 223 height 27
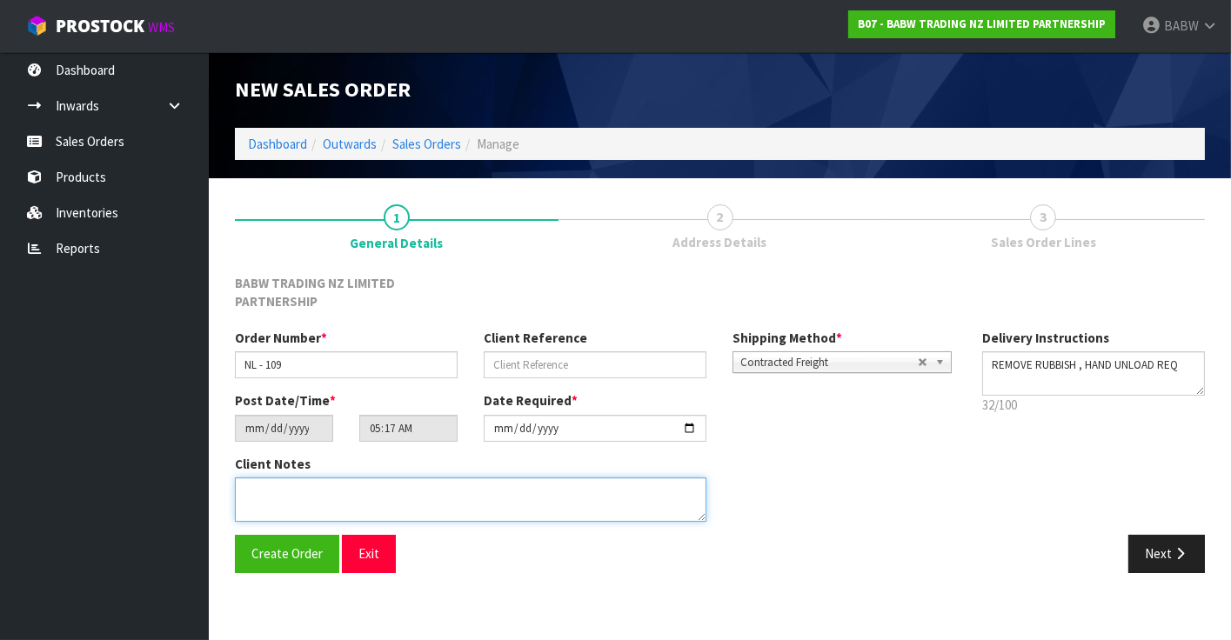
click at [388, 483] on textarea at bounding box center [470, 500] width 471 height 44
paste textarea "DELIVER BETWEEN 8AM AND 8.30AM CALL - [PERSON_NAME] ON [PHONE_NUMBER] AFTERNOON…"
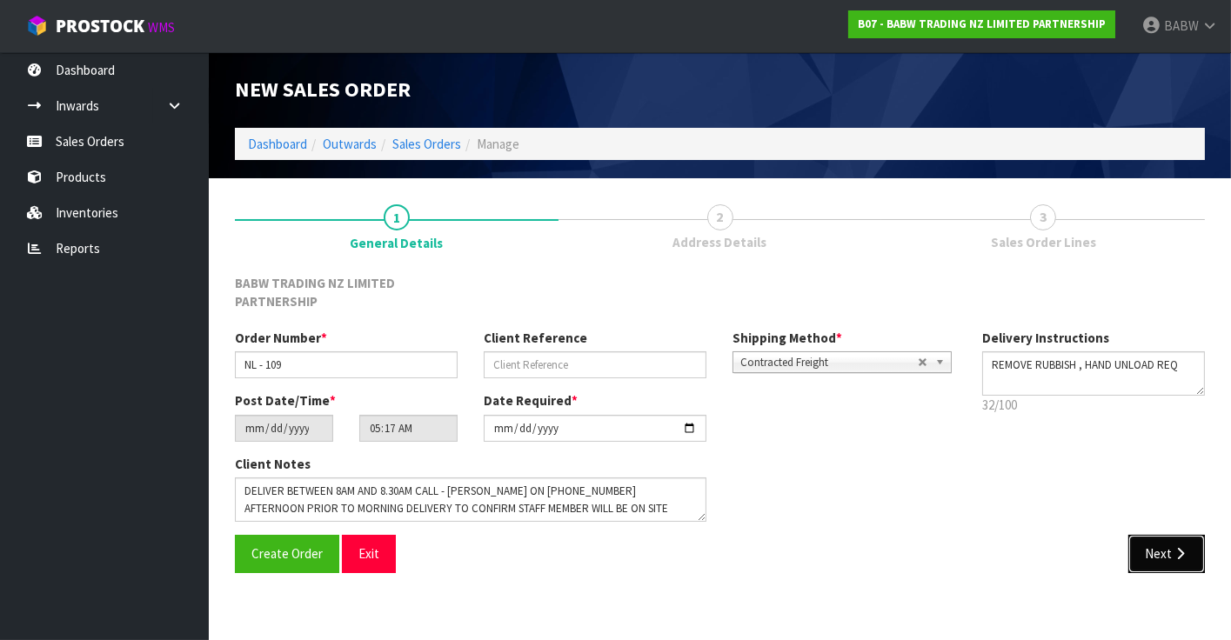
click at [1140, 549] on button "Next" at bounding box center [1166, 553] width 77 height 37
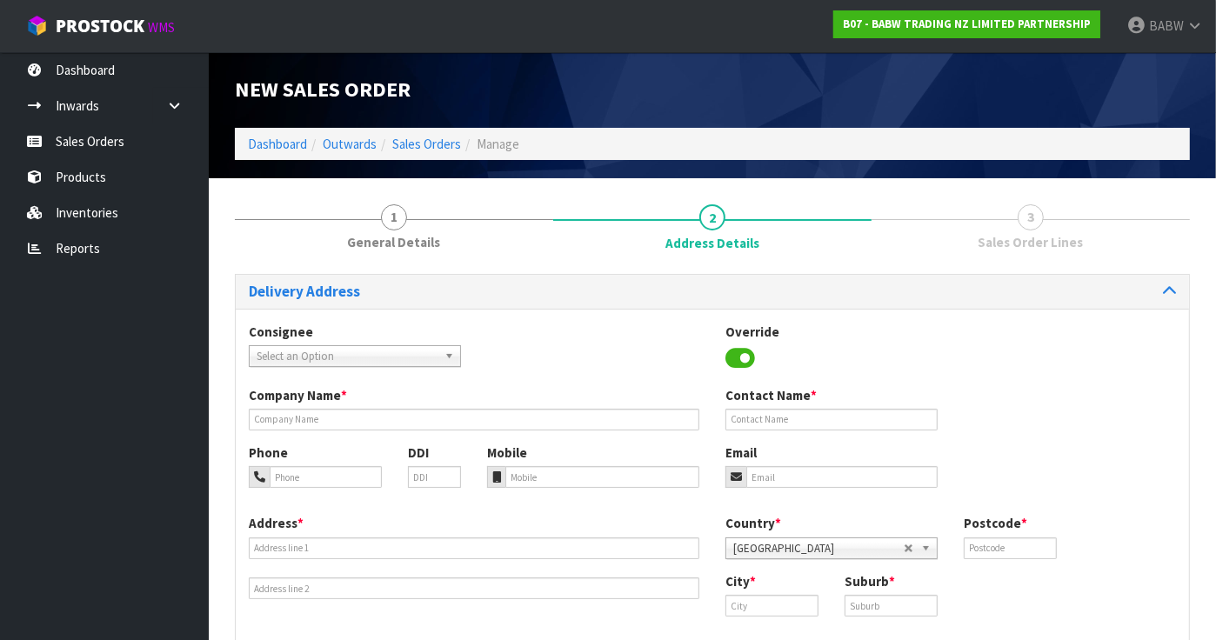
drag, startPoint x: 373, startPoint y: 365, endPoint x: 362, endPoint y: 360, distance: 12.5
click at [373, 365] on div "Select an Option" at bounding box center [355, 356] width 212 height 22
click at [359, 358] on span "Select an Option" at bounding box center [347, 356] width 181 height 21
click at [347, 364] on span "Select an Option" at bounding box center [347, 356] width 181 height 21
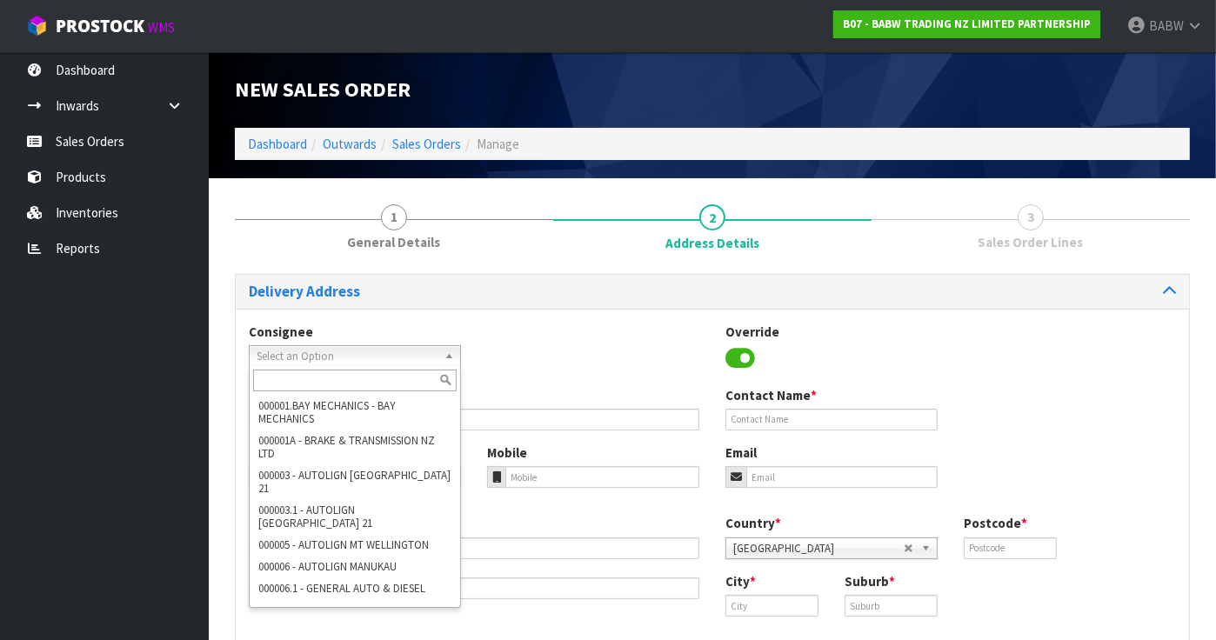
paste input "BABNORTHLANDS"
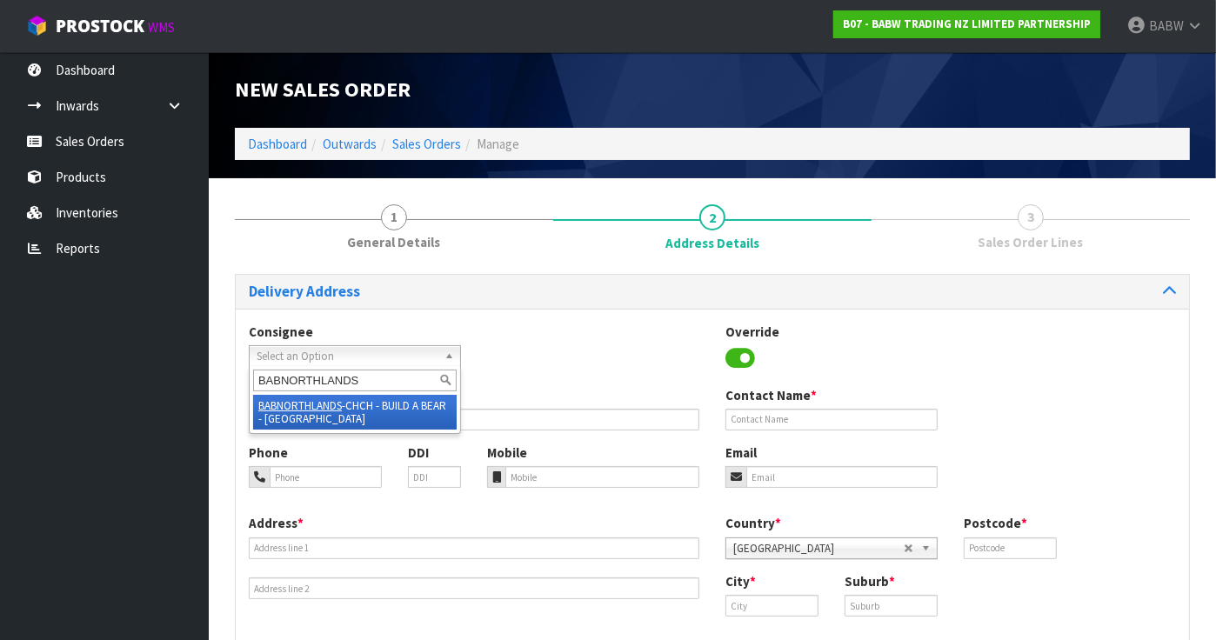
click at [393, 400] on li "BABNORTHLANDS -CHCH - BUILD A BEAR - [GEOGRAPHIC_DATA]" at bounding box center [355, 412] width 204 height 35
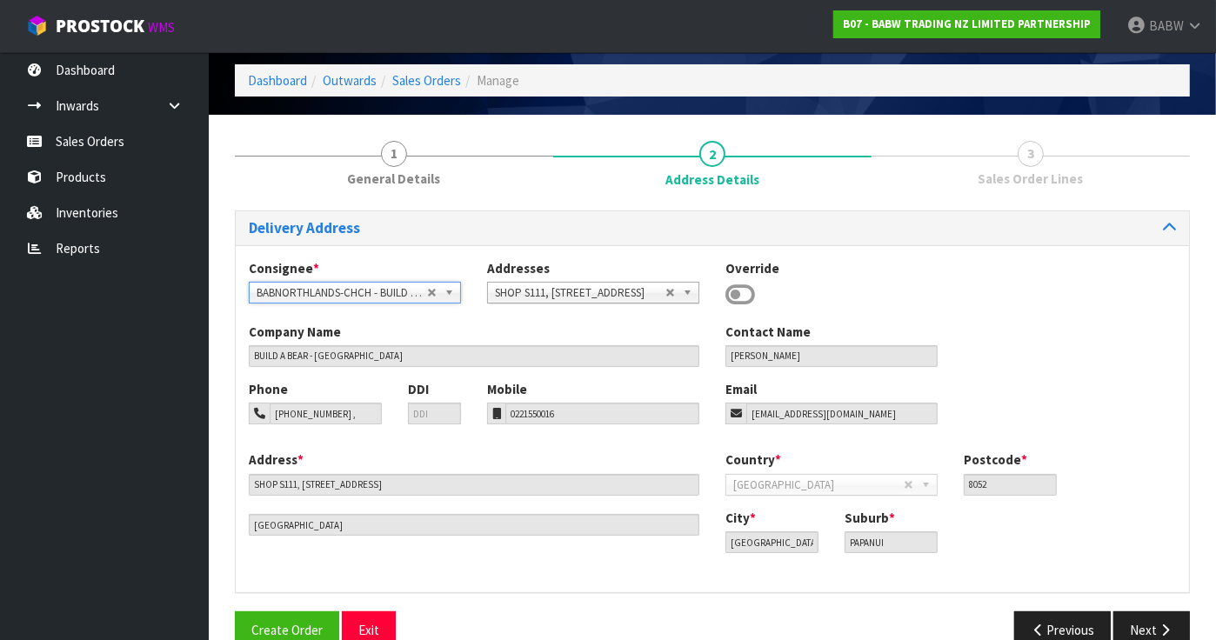
scroll to position [97, 0]
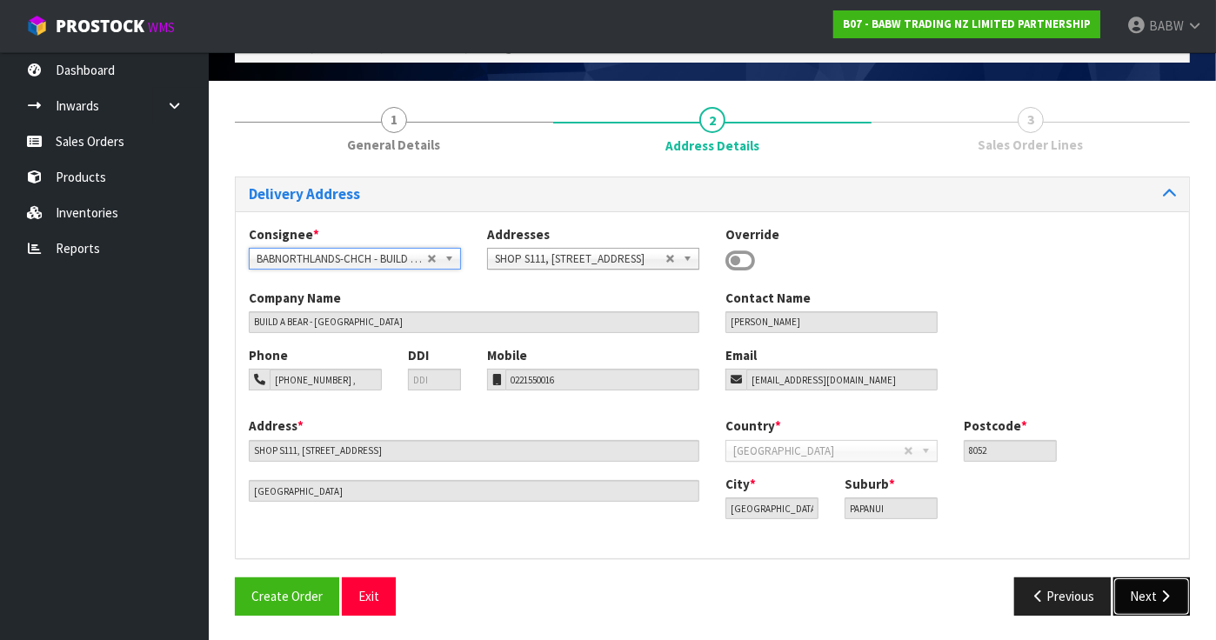
click at [1172, 601] on button "Next" at bounding box center [1151, 596] width 77 height 37
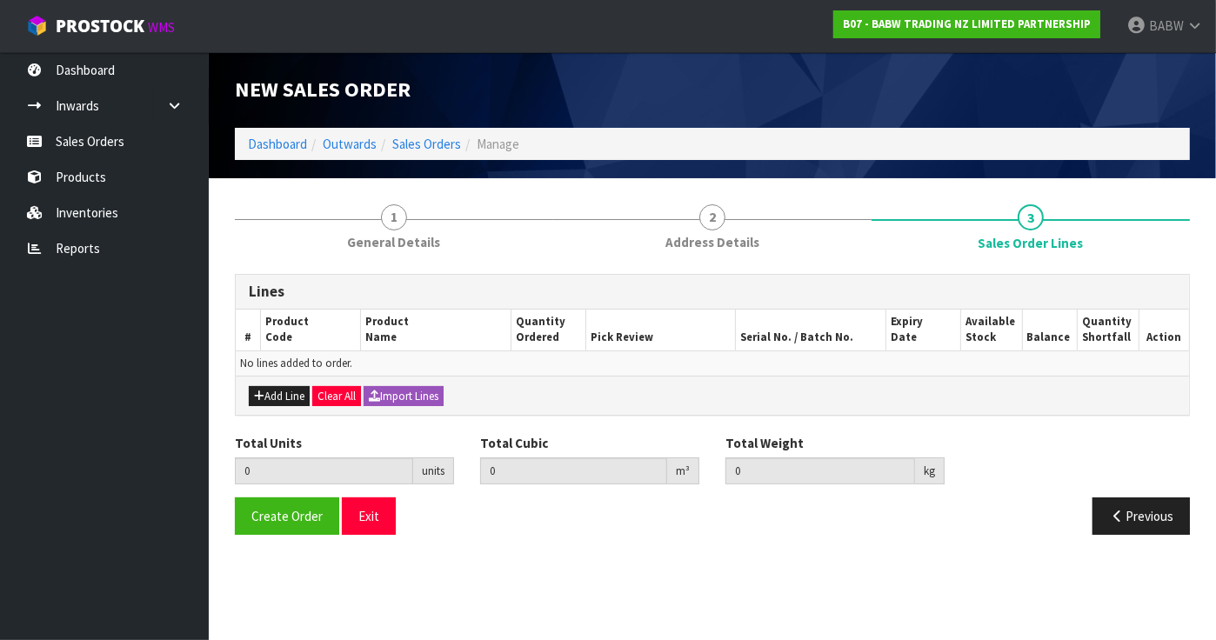
scroll to position [0, 0]
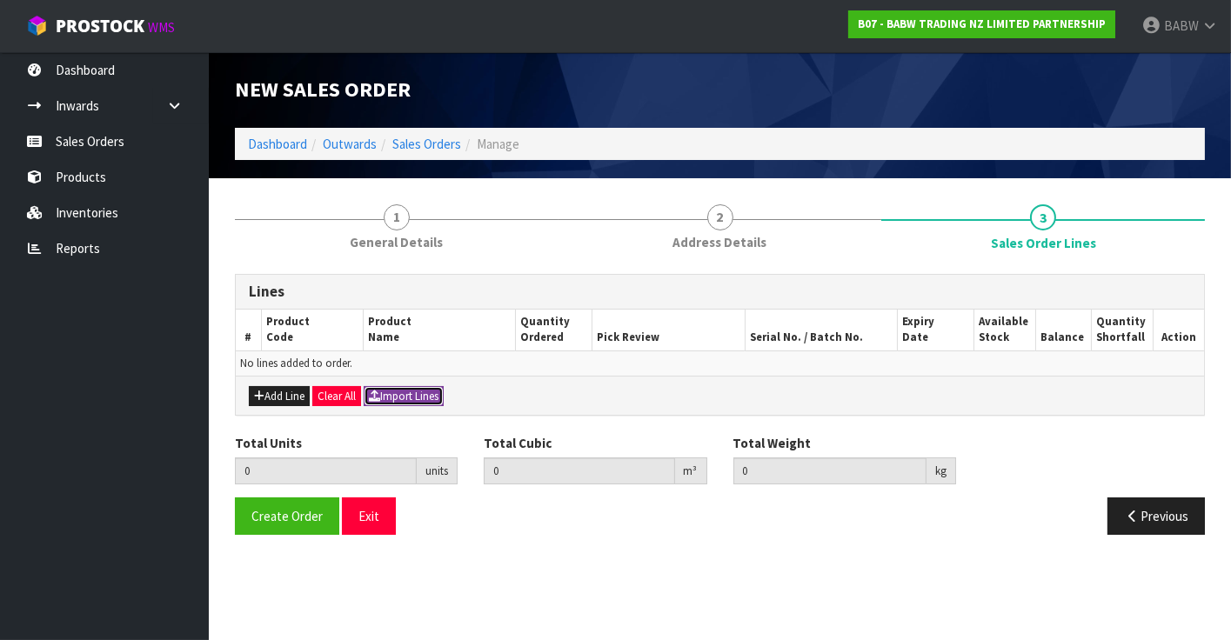
click at [400, 398] on button "Import Lines" at bounding box center [404, 396] width 80 height 21
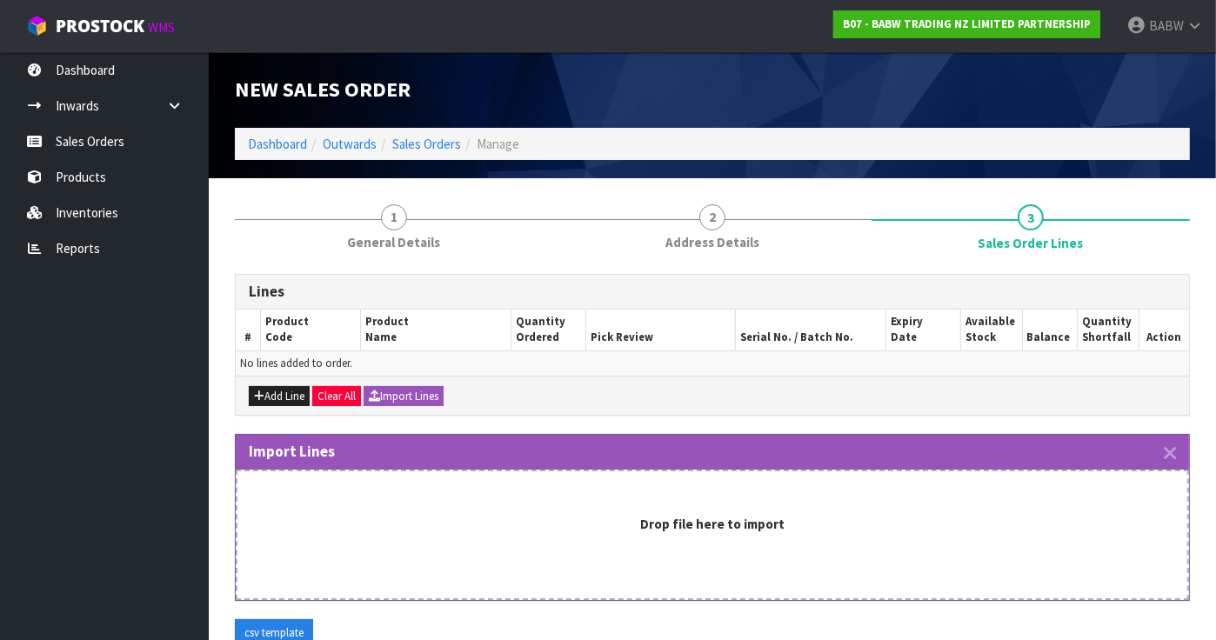
click at [1201, 426] on div "1 General Details 2 Address Details 3 Sales Order Lines Lines # Product Code Pr…" at bounding box center [712, 482] width 981 height 582
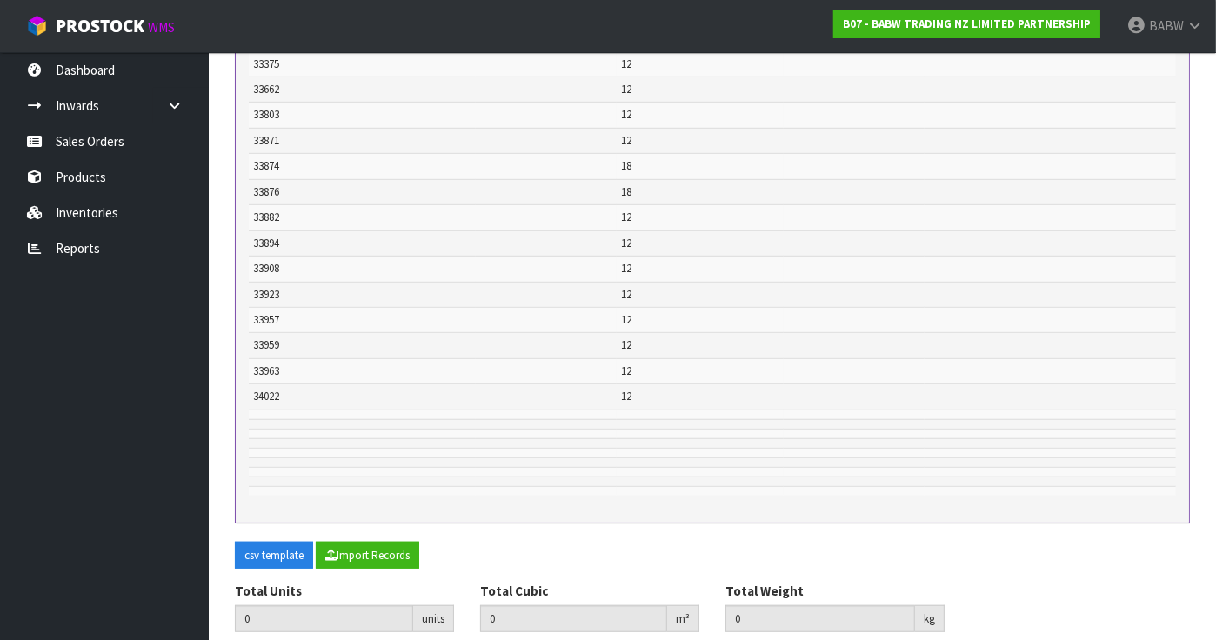
scroll to position [925, 0]
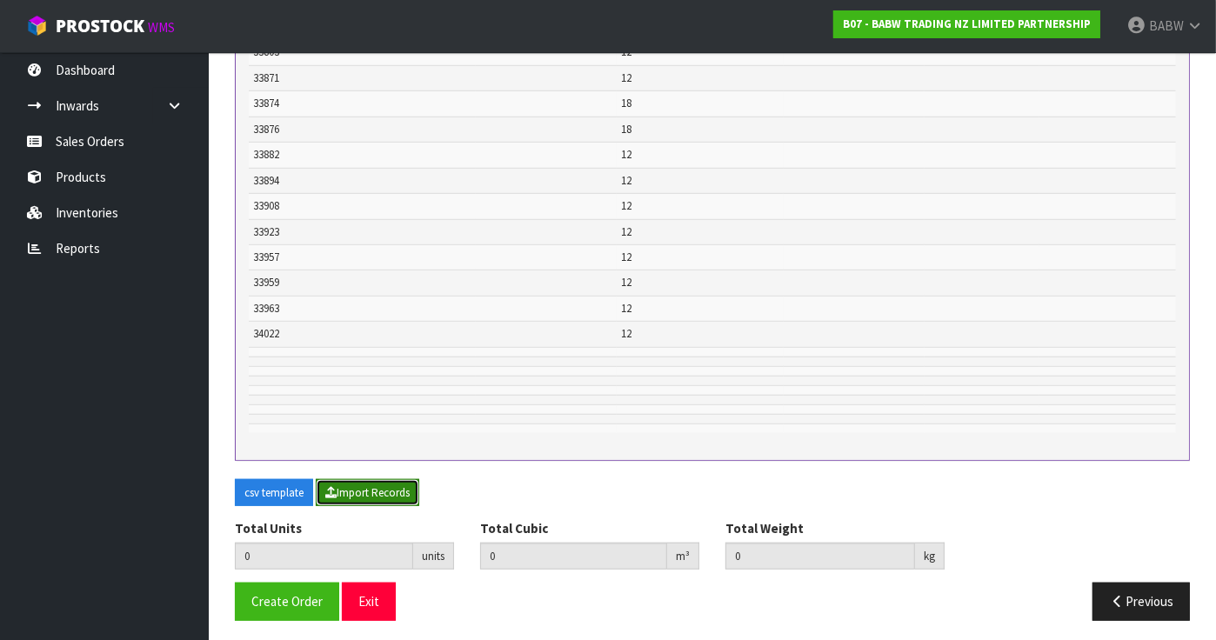
click at [401, 494] on button "Import Records" at bounding box center [368, 493] width 104 height 28
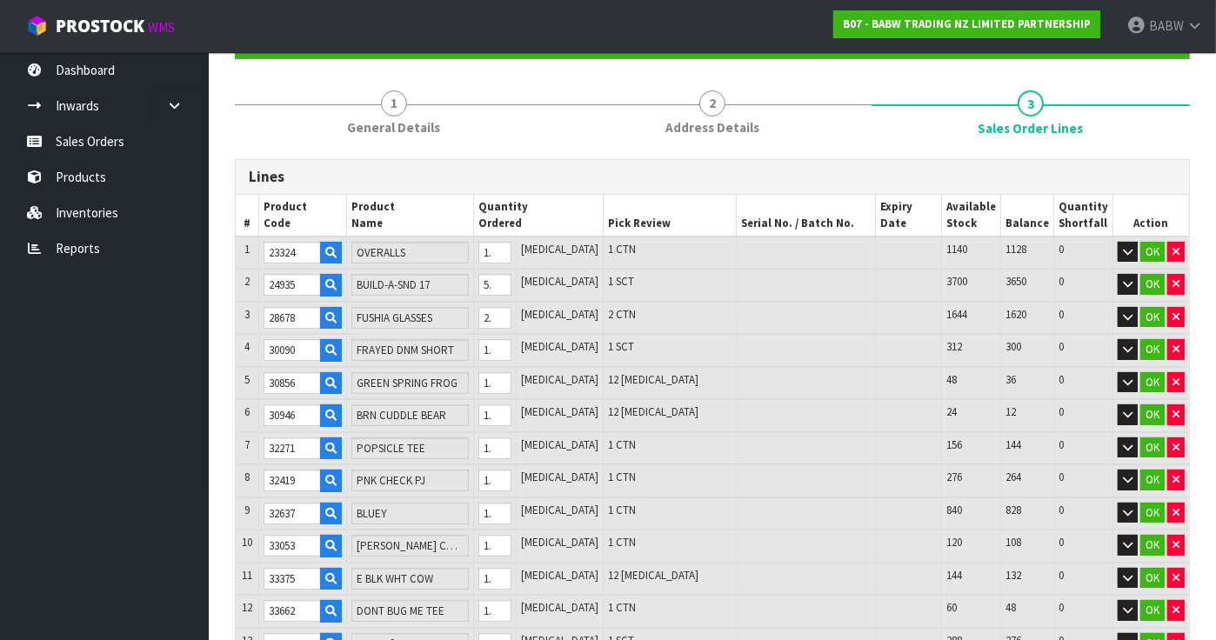
scroll to position [151, 0]
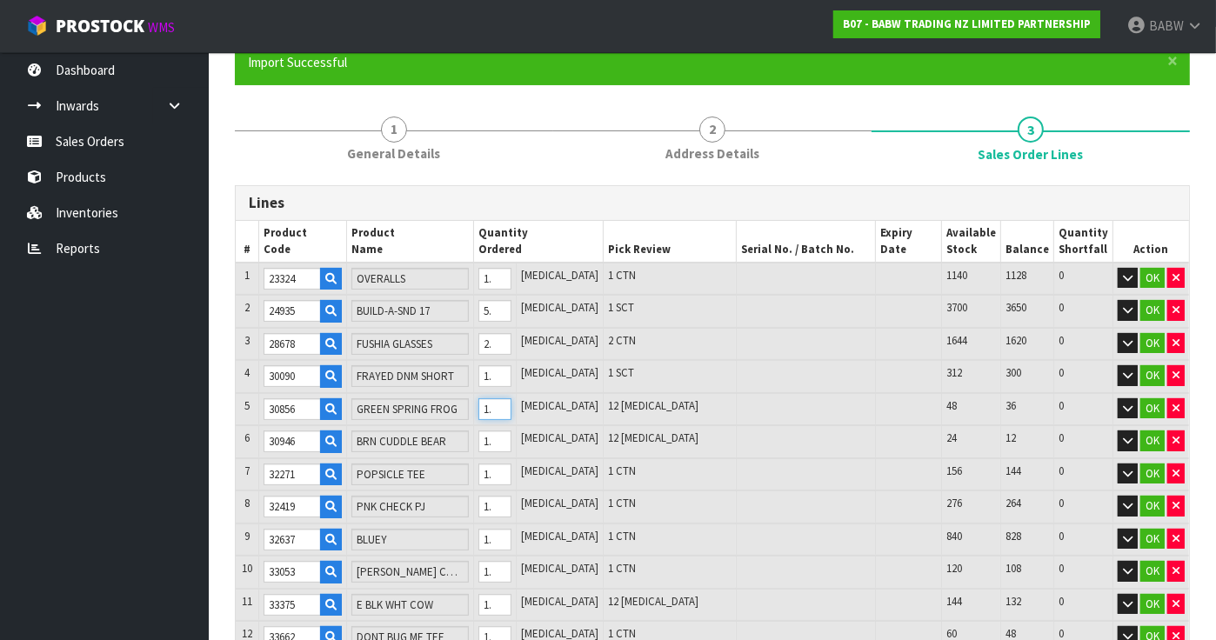
click at [511, 410] on input "12" at bounding box center [494, 409] width 33 height 22
click at [511, 433] on input "12" at bounding box center [494, 442] width 33 height 22
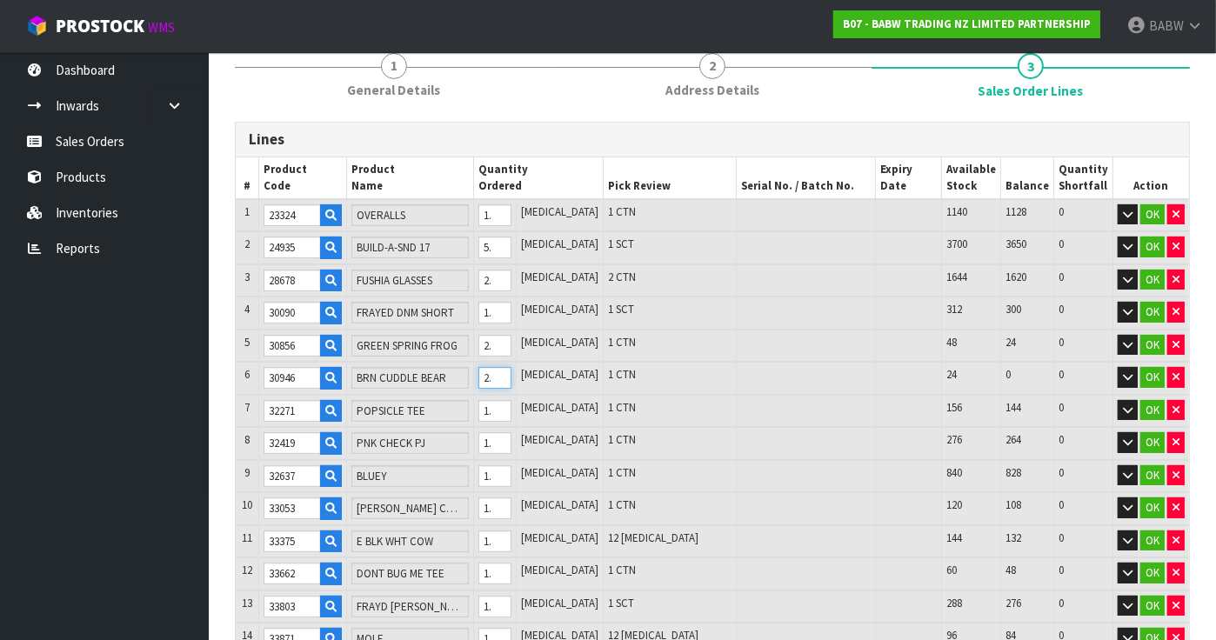
scroll to position [248, 0]
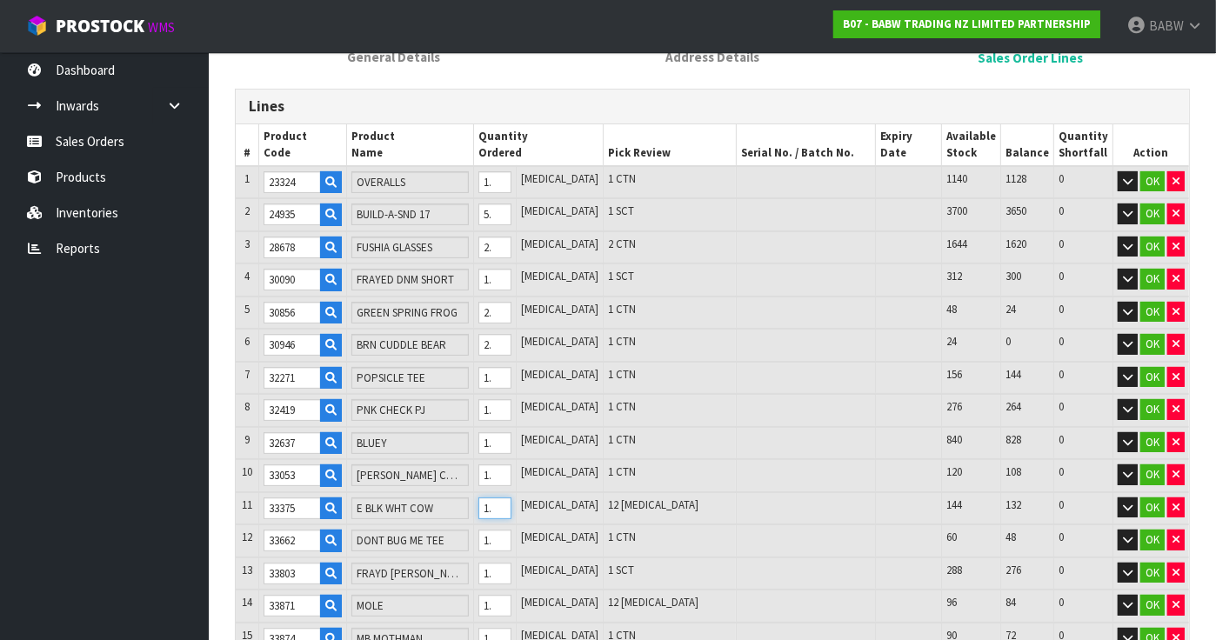
click at [511, 500] on input "12" at bounding box center [494, 509] width 33 height 22
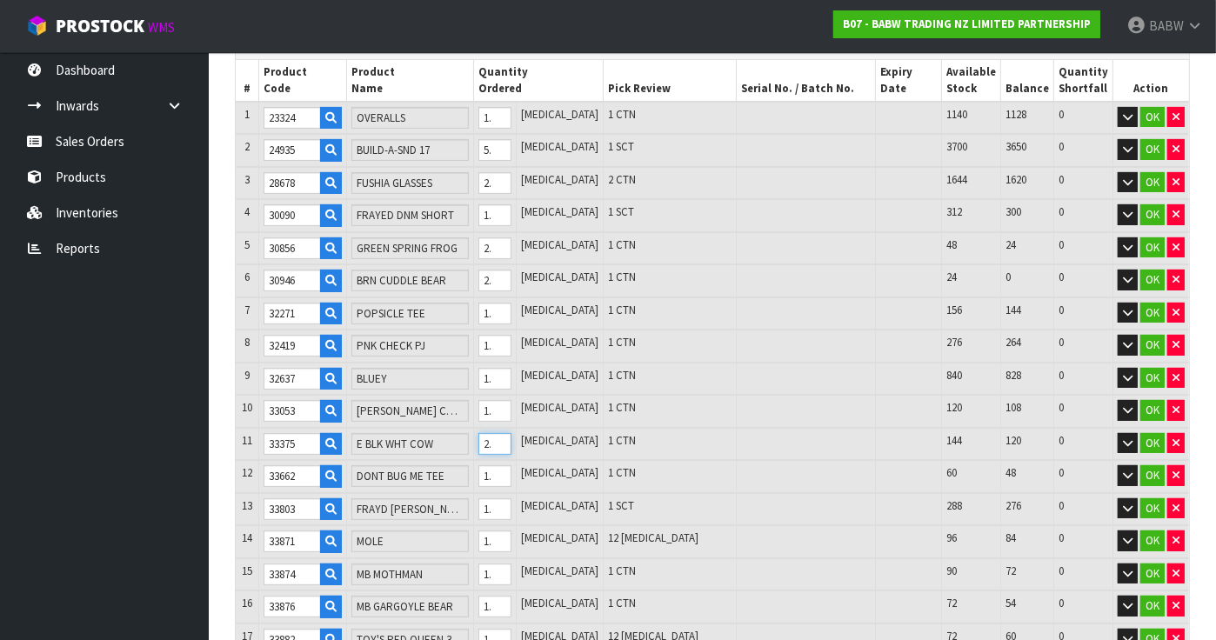
scroll to position [344, 0]
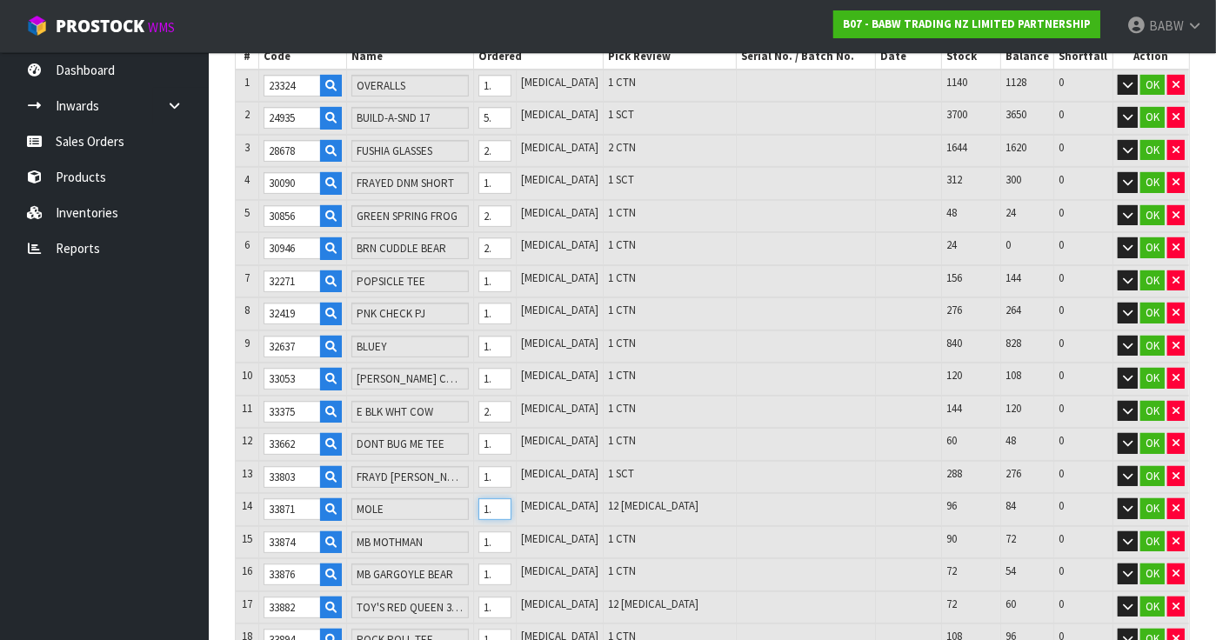
click at [511, 498] on input "12" at bounding box center [494, 509] width 33 height 22
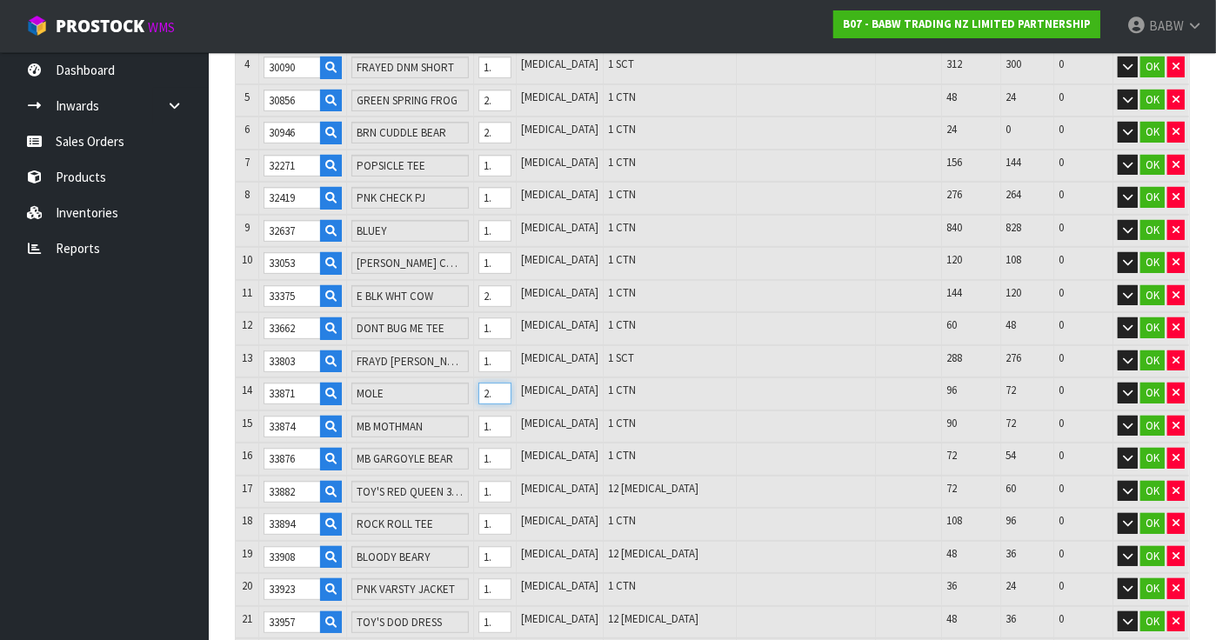
scroll to position [538, 0]
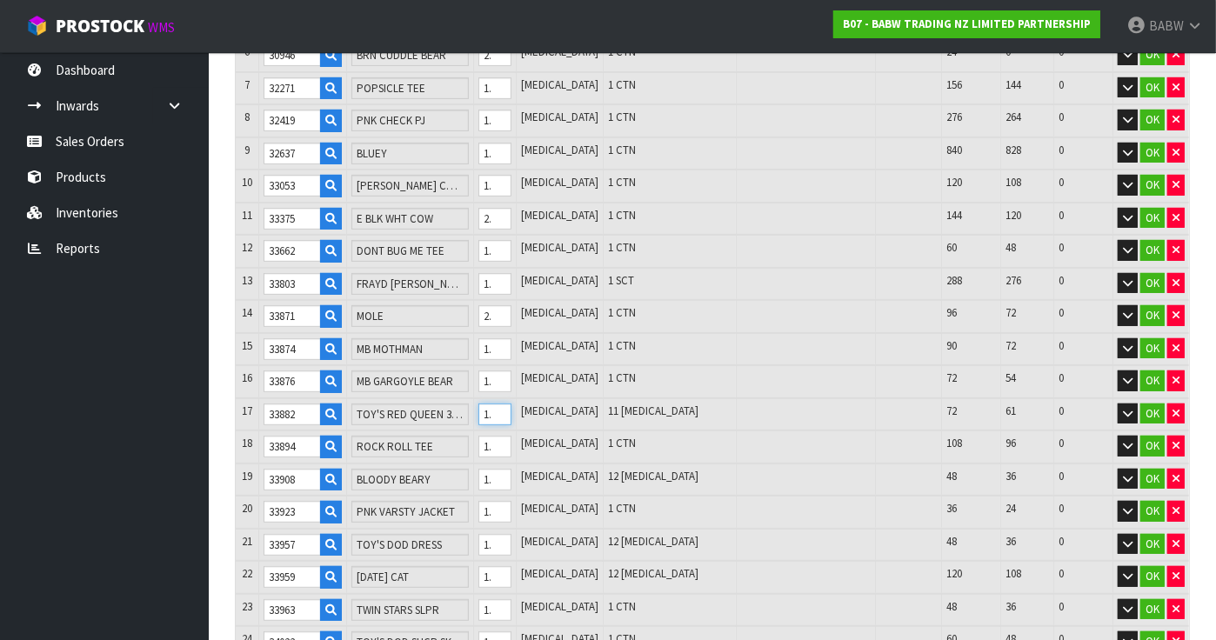
drag, startPoint x: 529, startPoint y: 411, endPoint x: 503, endPoint y: 404, distance: 26.8
click at [504, 404] on input "10" at bounding box center [494, 415] width 33 height 22
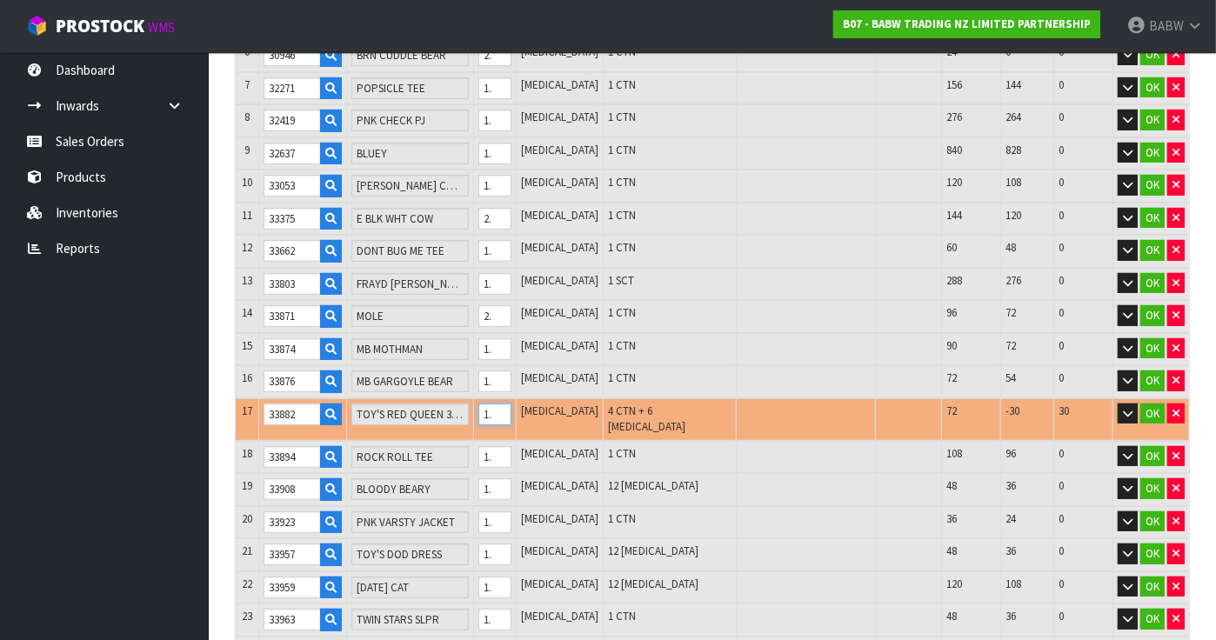
click at [511, 405] on input "102" at bounding box center [494, 415] width 33 height 22
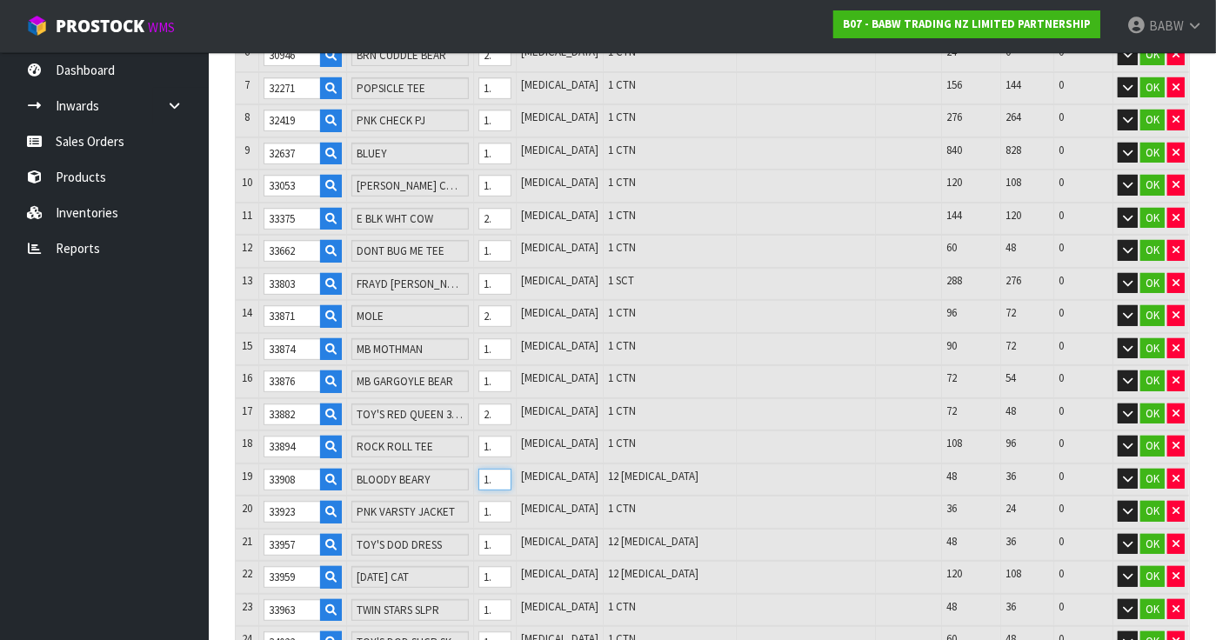
drag, startPoint x: 523, startPoint y: 473, endPoint x: 504, endPoint y: 469, distance: 19.6
click at [504, 470] on td "12" at bounding box center [494, 480] width 43 height 33
click at [494, 529] on tr "21 33957 TOY'S DOD DRESS 12 [MEDICAL_DATA] 12 [MEDICAL_DATA] 48 36 0 OK" at bounding box center [712, 545] width 953 height 33
drag, startPoint x: 527, startPoint y: 567, endPoint x: 499, endPoint y: 562, distance: 28.3
click at [502, 564] on tr "22 33959 [DATE] CAT 12 [MEDICAL_DATA] 12 [MEDICAL_DATA] 120 108 0 OK" at bounding box center [712, 577] width 953 height 33
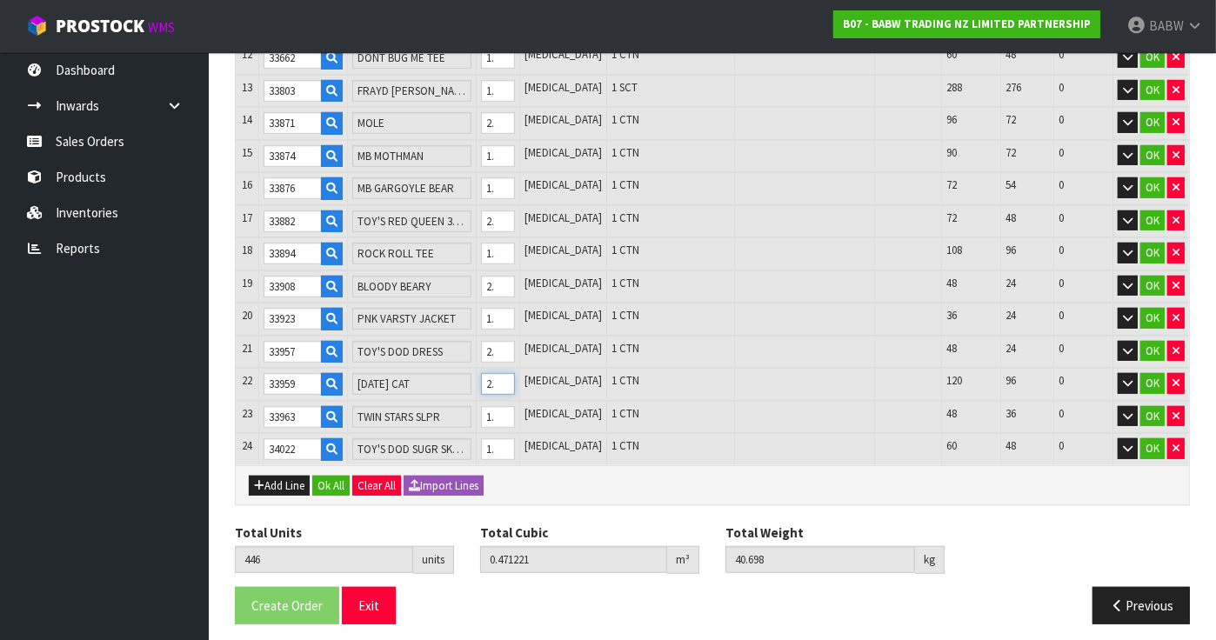
scroll to position [731, 0]
click at [329, 489] on div "Add Line Ok All Clear All Import Lines" at bounding box center [712, 484] width 953 height 39
click at [327, 480] on button "Ok All" at bounding box center [330, 486] width 37 height 21
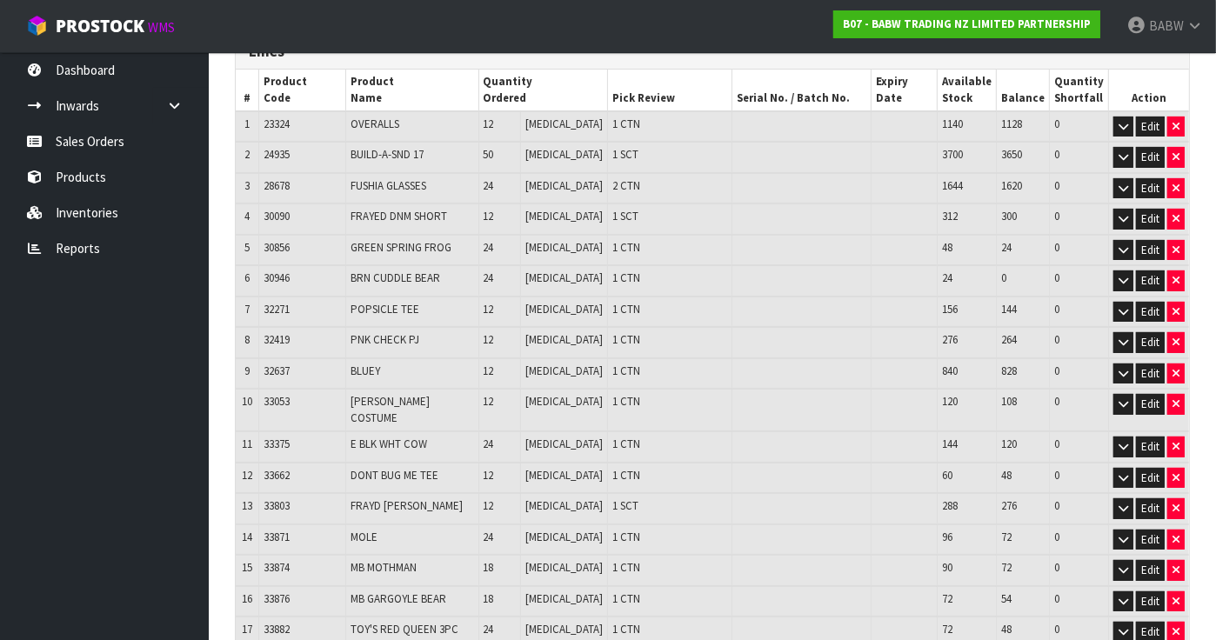
scroll to position [689, 0]
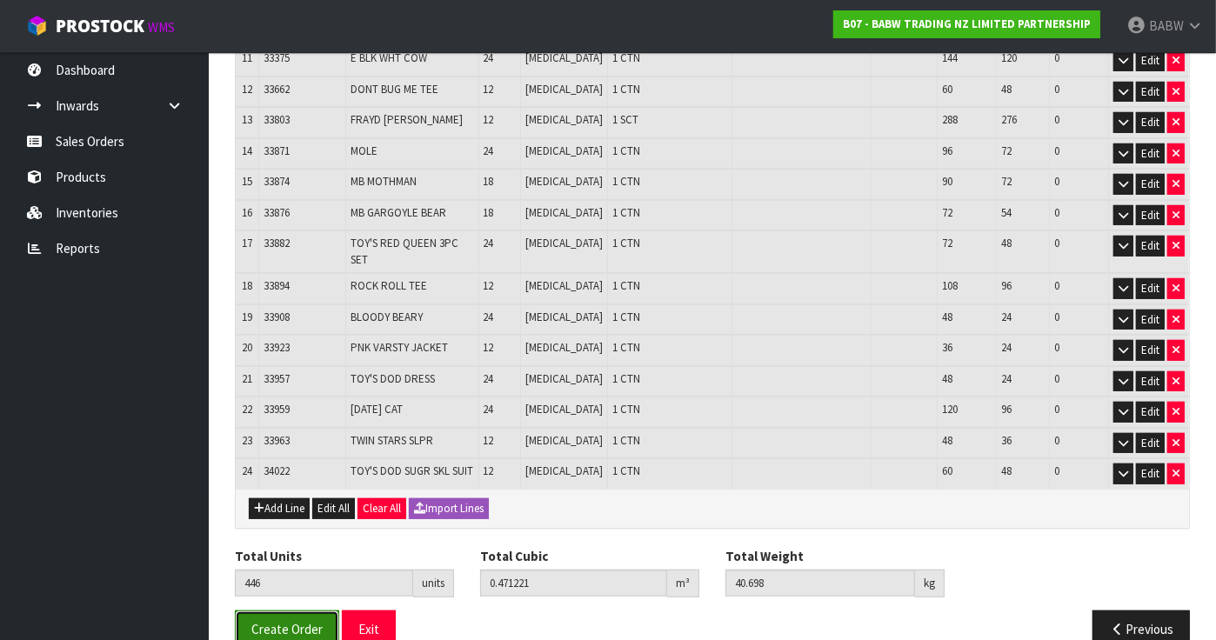
click at [324, 611] on button "Create Order" at bounding box center [287, 629] width 104 height 37
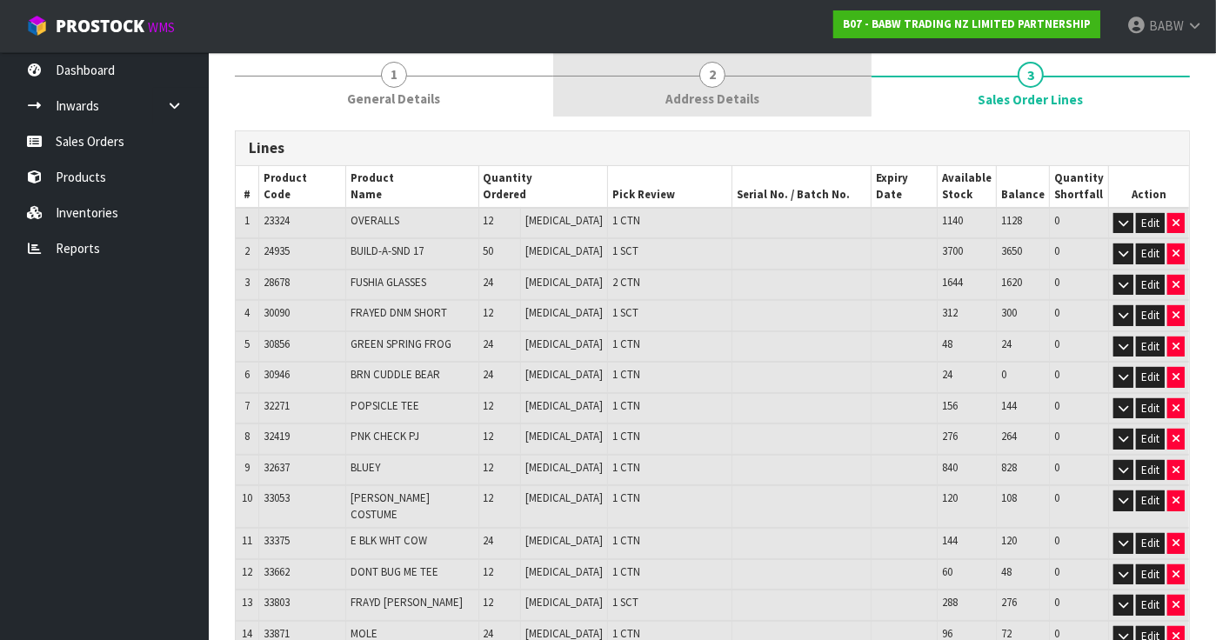
scroll to position [0, 0]
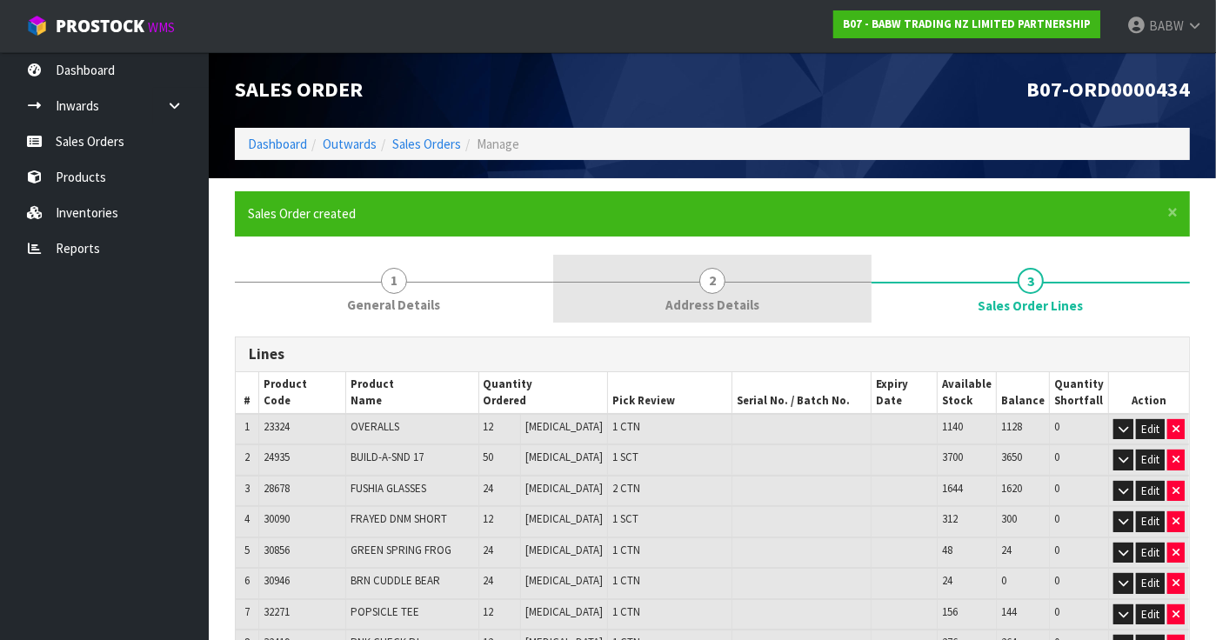
click at [685, 287] on link "2 Address Details" at bounding box center [712, 289] width 318 height 69
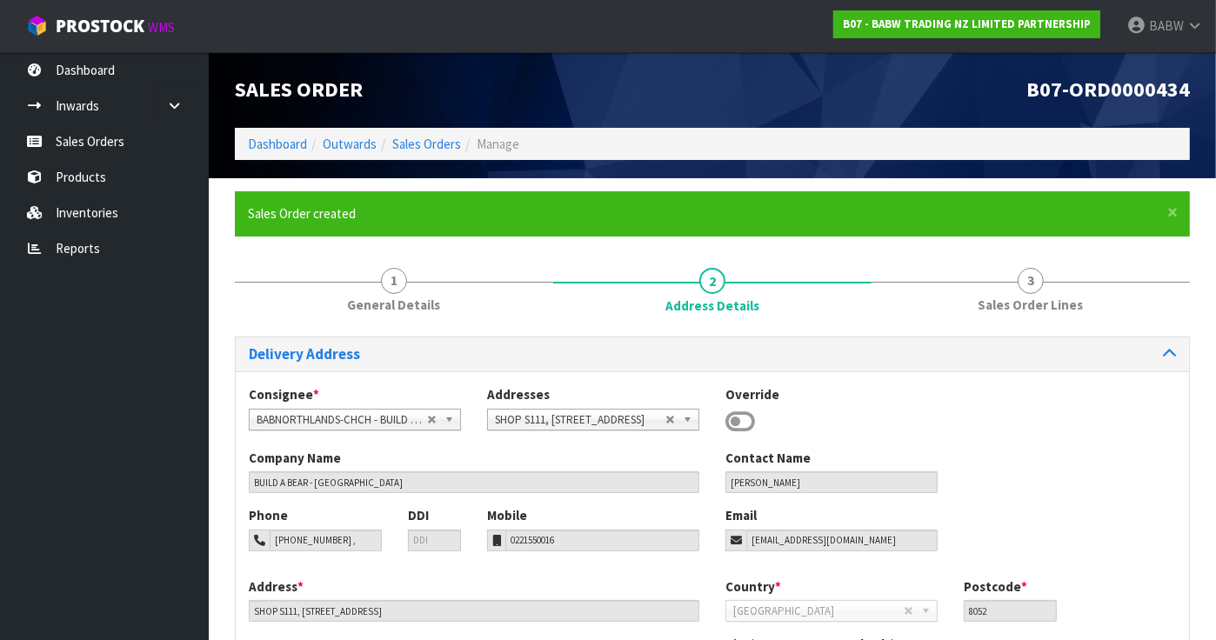
scroll to position [160, 0]
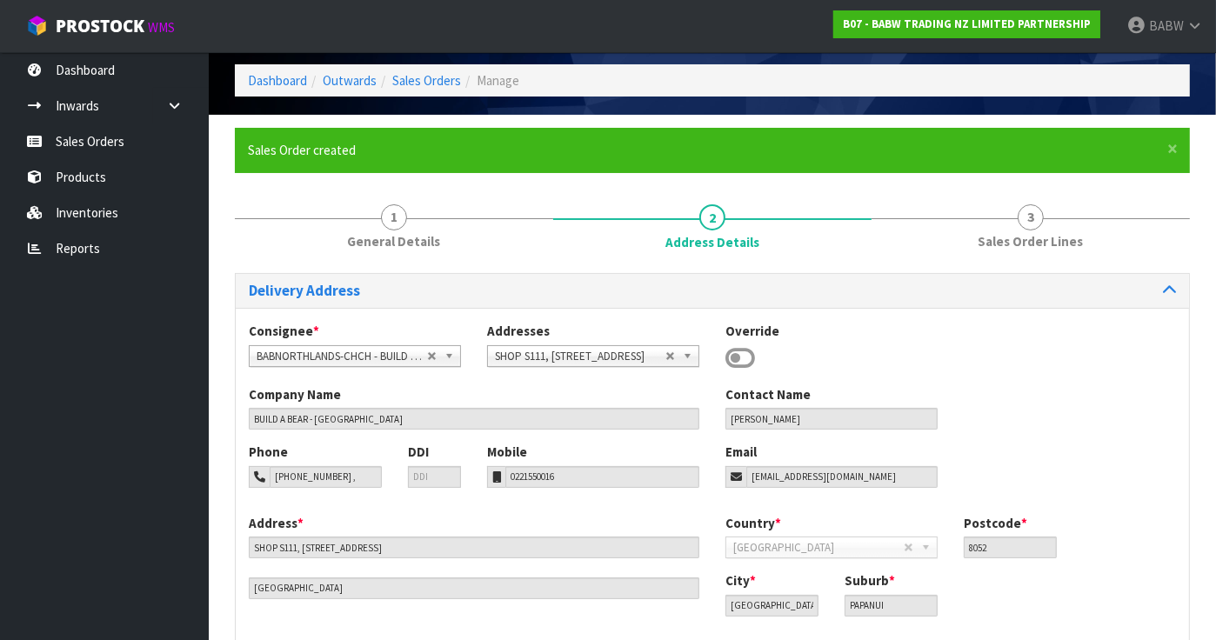
click at [371, 260] on div "Delivery Address Consignee * 000001.BAY MECHANICS - BAY MECHANICS 000001A - BRA…" at bounding box center [712, 492] width 955 height 465
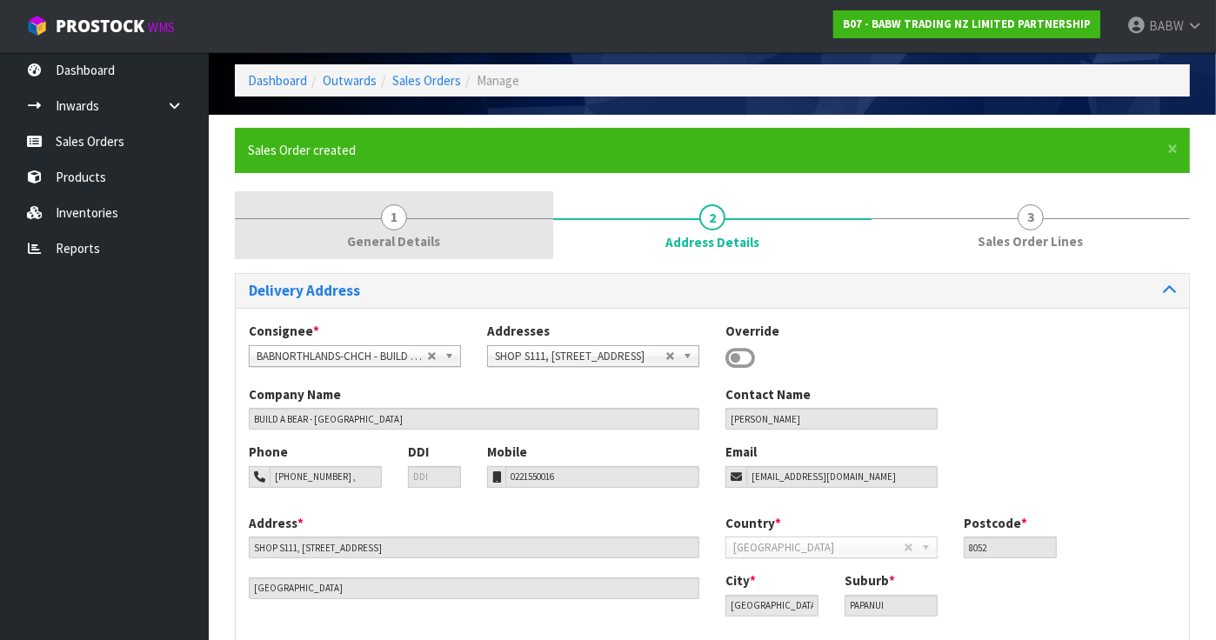
click at [376, 229] on link "1 General Details" at bounding box center [394, 225] width 318 height 69
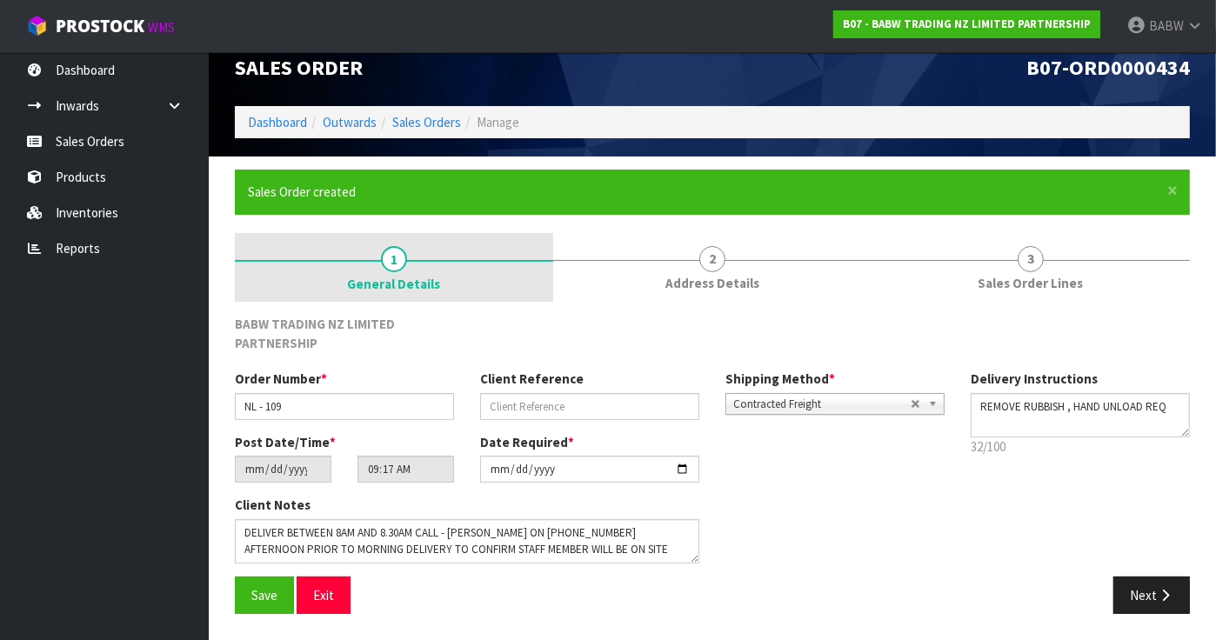
scroll to position [21, 0]
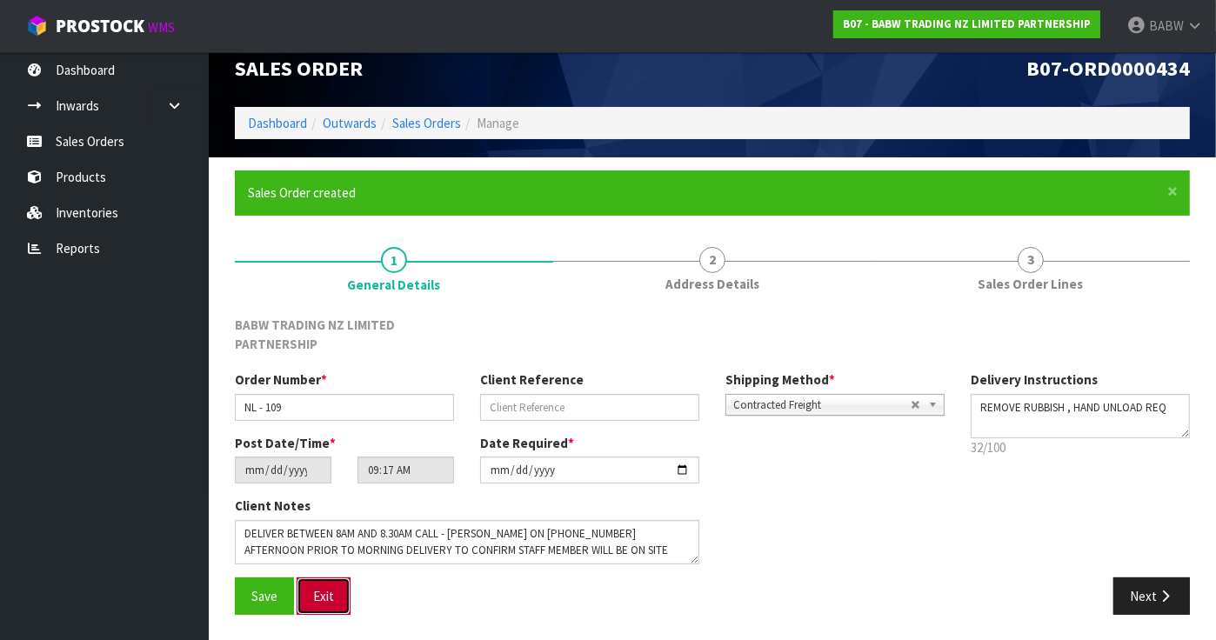
click at [319, 589] on button "Exit" at bounding box center [324, 596] width 54 height 37
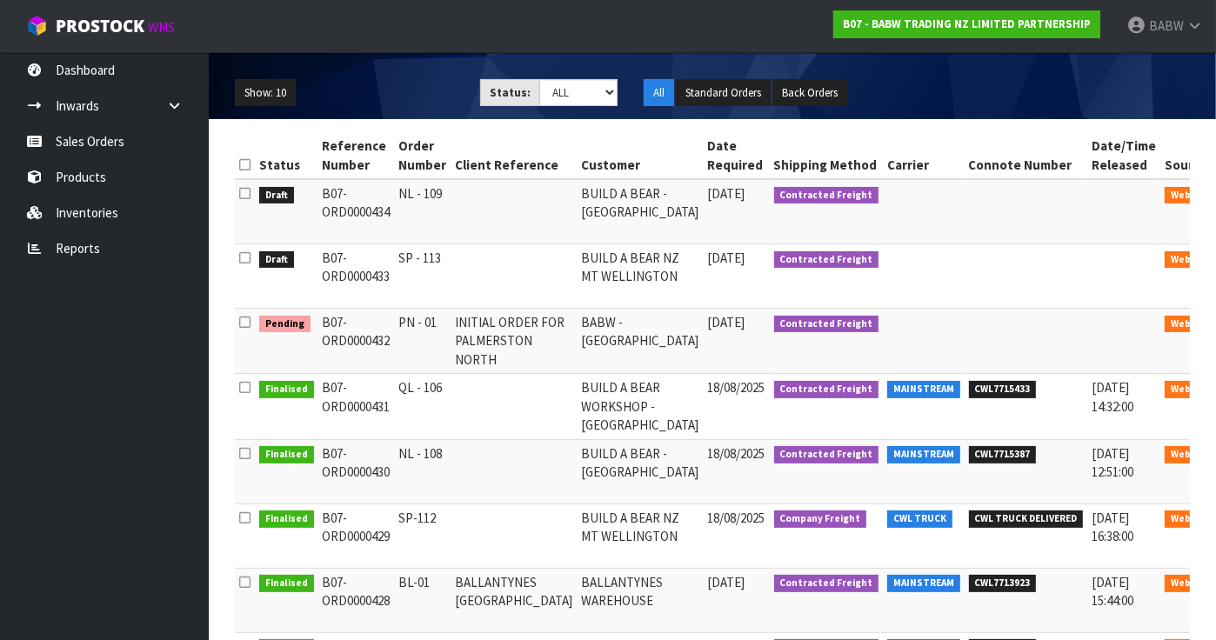
scroll to position [290, 0]
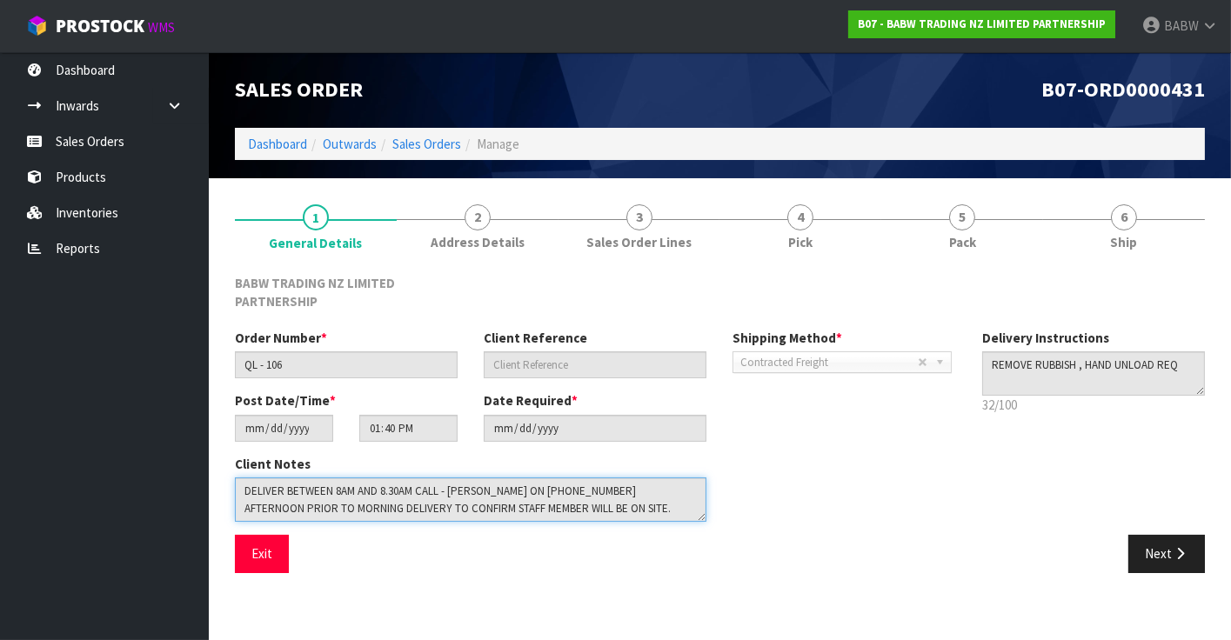
click at [383, 489] on textarea at bounding box center [470, 500] width 471 height 44
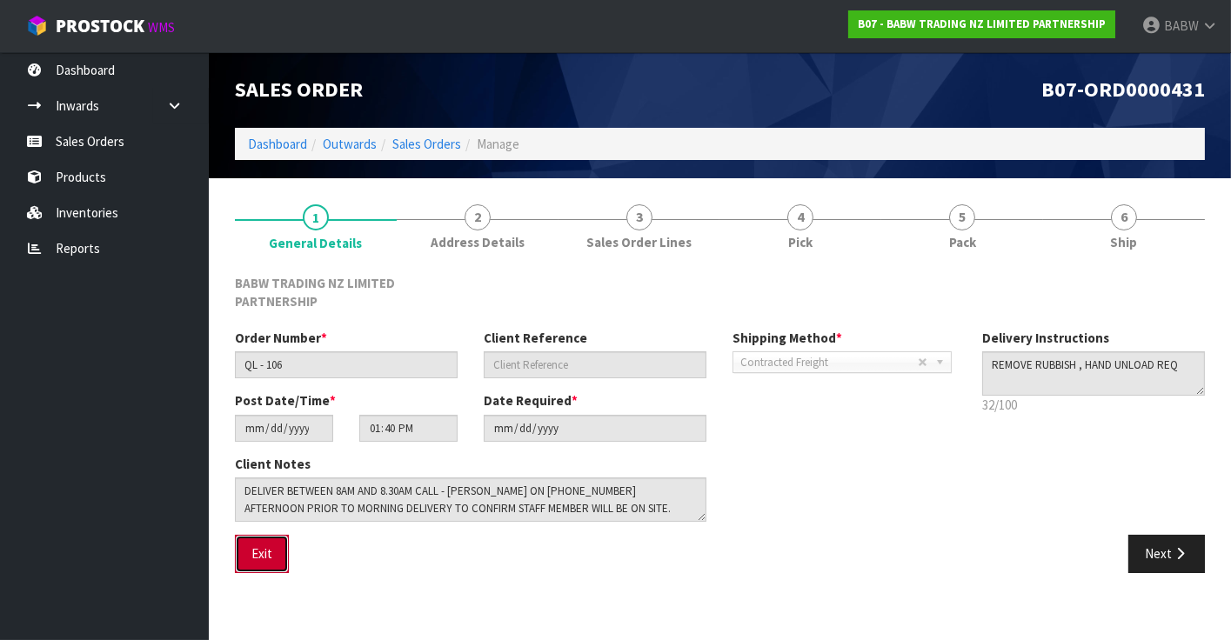
click at [258, 557] on button "Exit" at bounding box center [262, 553] width 54 height 37
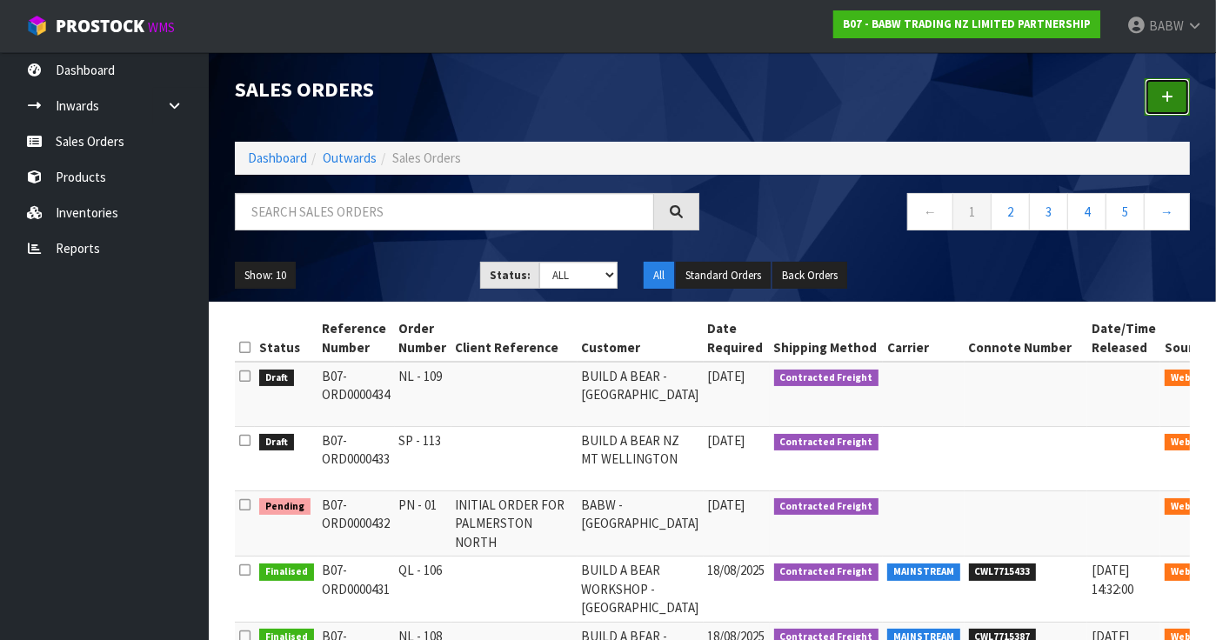
click at [1159, 106] on link at bounding box center [1167, 96] width 45 height 37
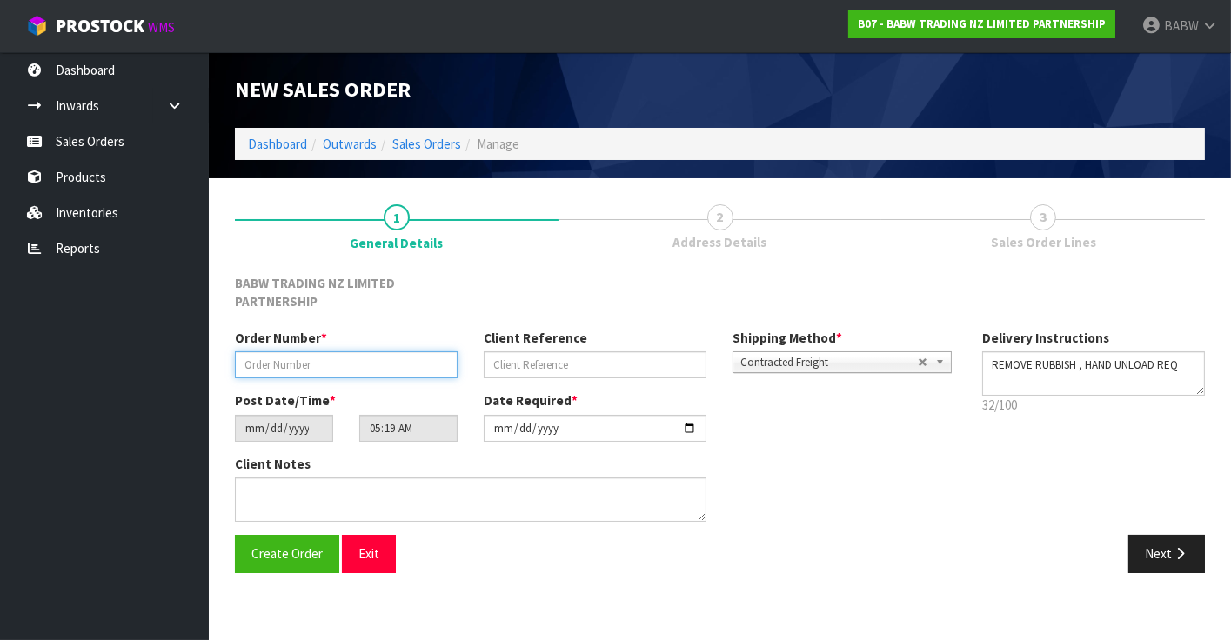
click at [360, 359] on input "text" at bounding box center [346, 364] width 223 height 27
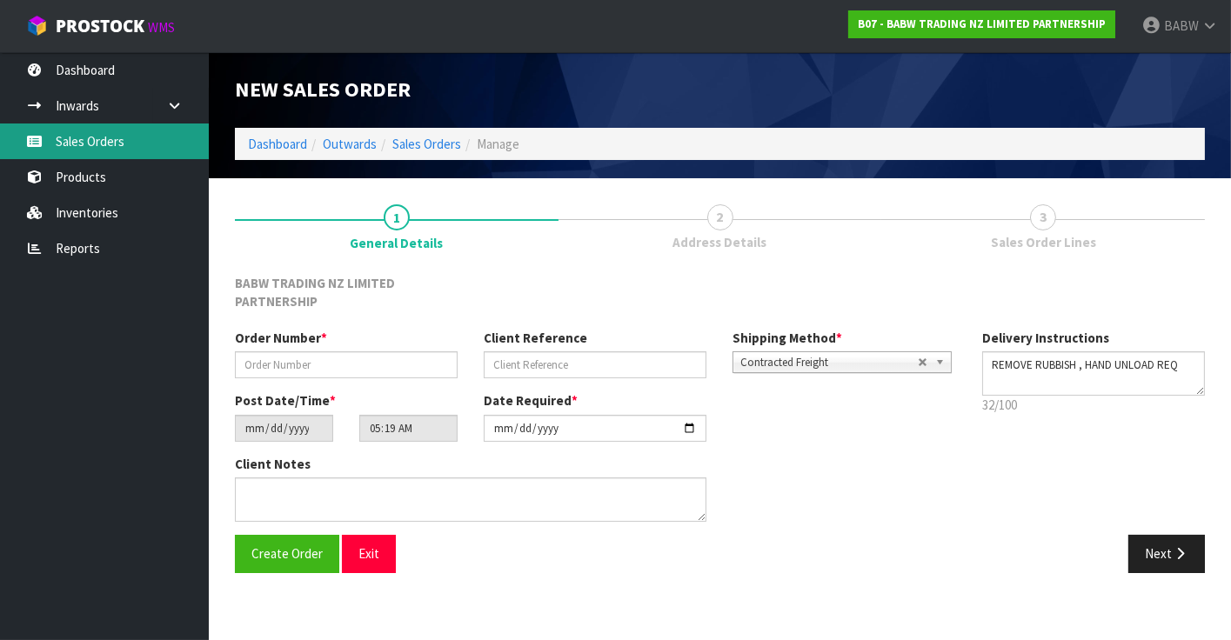
click at [121, 142] on link "Sales Orders" at bounding box center [104, 142] width 209 height 36
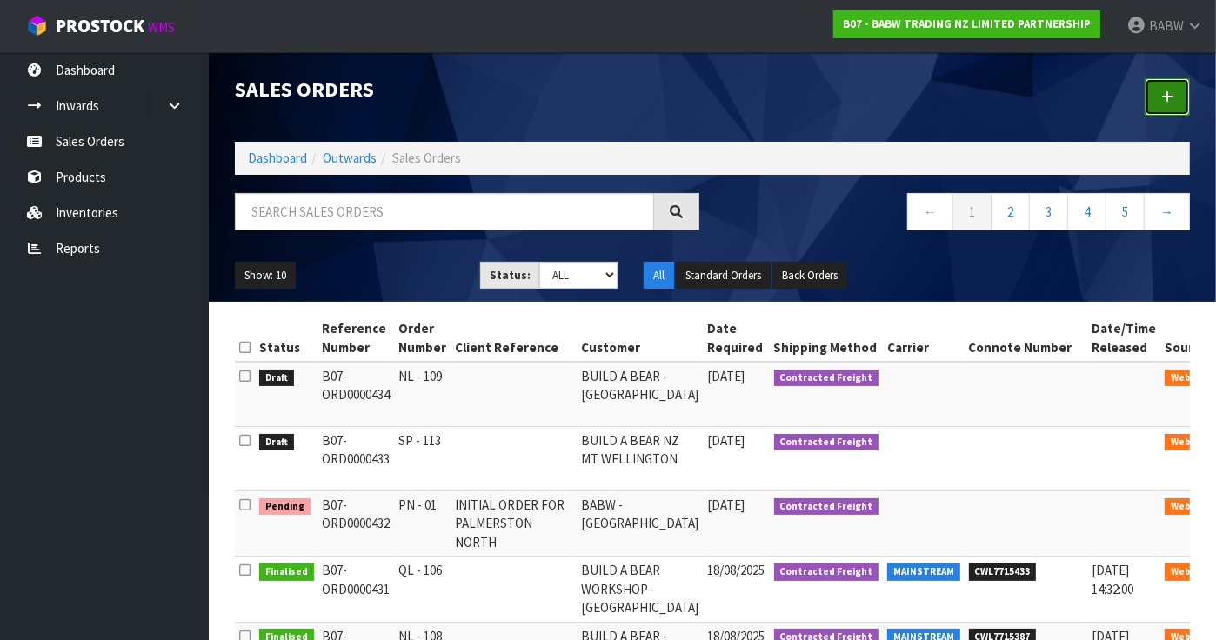
click at [1169, 86] on link at bounding box center [1167, 96] width 45 height 37
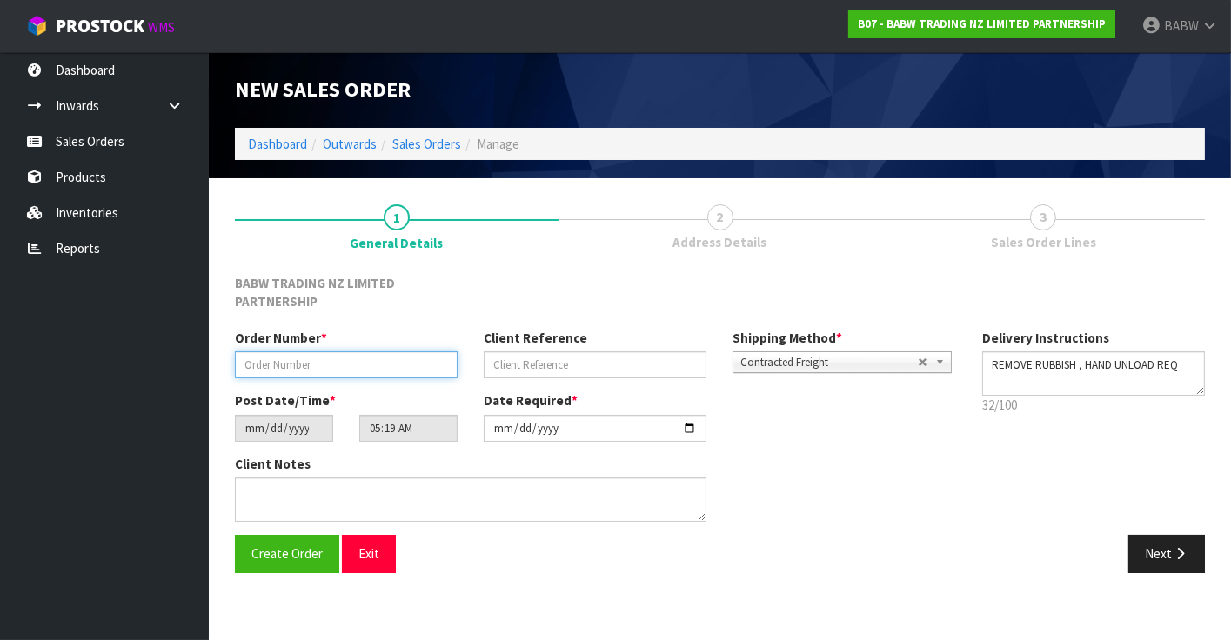
click at [304, 369] on input "text" at bounding box center [346, 364] width 223 height 27
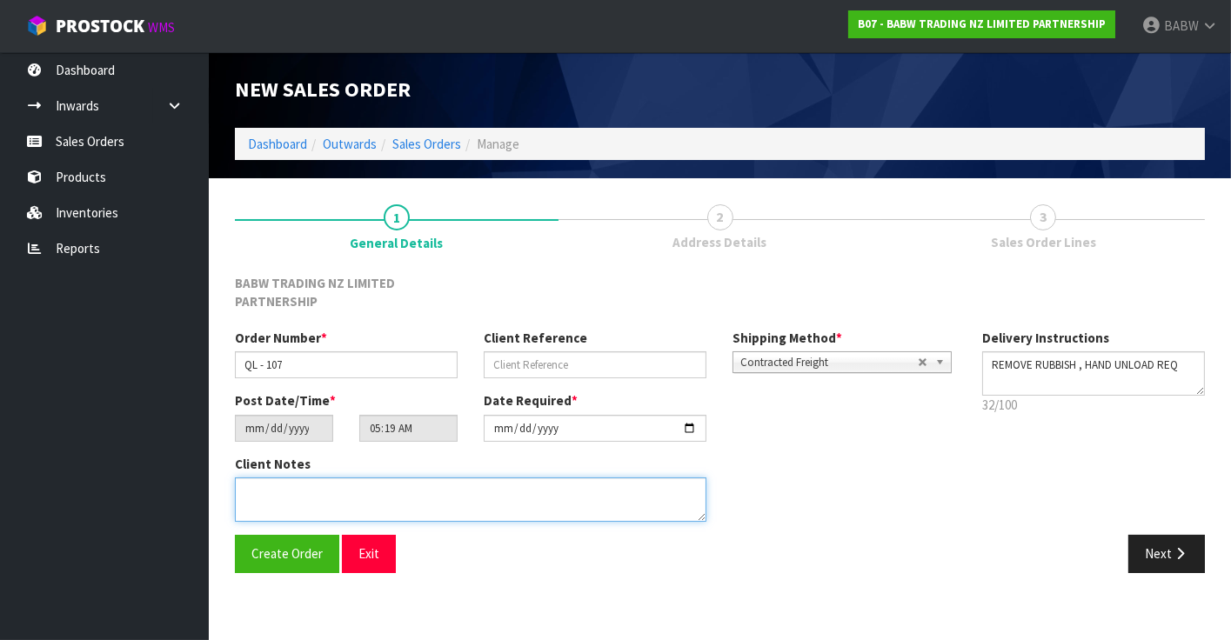
click at [330, 494] on textarea at bounding box center [470, 500] width 471 height 44
paste textarea "DELIVER BETWEEN 8AM AND 8.30AM CALL - [PERSON_NAME] ON [PHONE_NUMBER] AFTERNOON…"
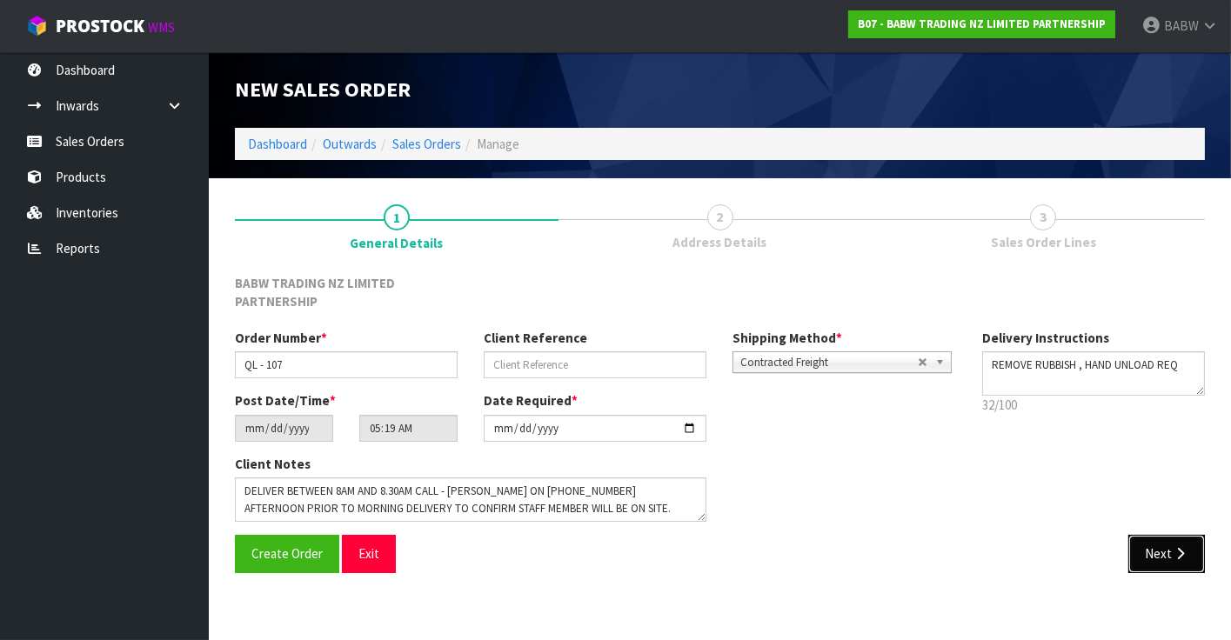
click at [1172, 552] on icon "button" at bounding box center [1180, 553] width 17 height 13
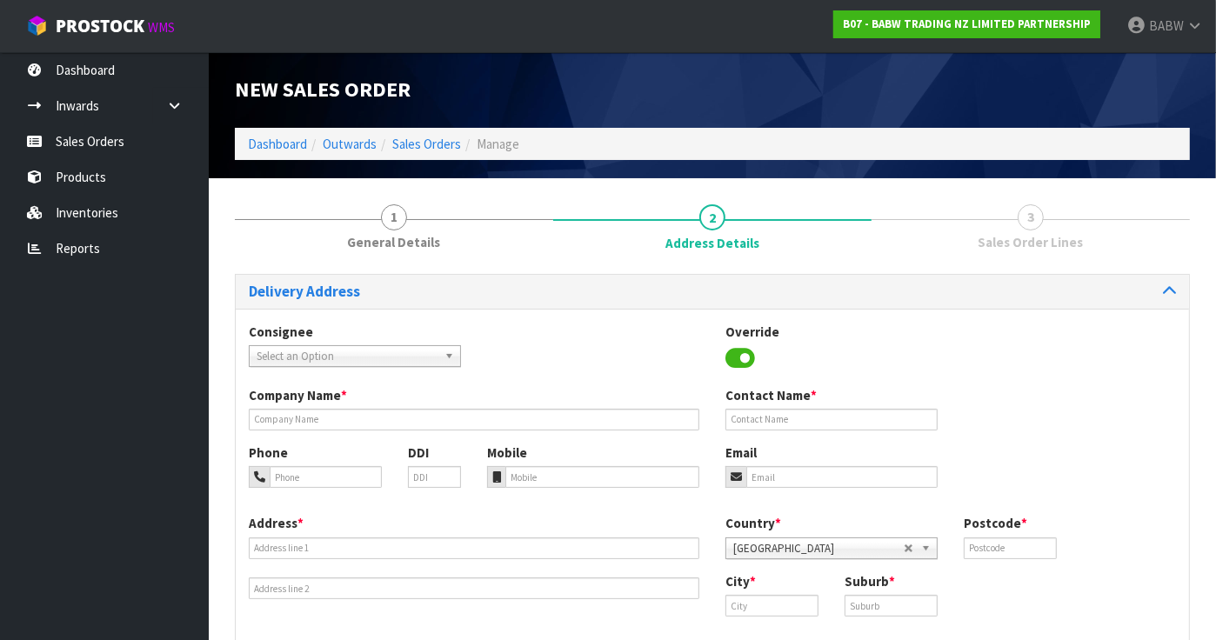
click at [305, 354] on span "Select an Option" at bounding box center [347, 356] width 181 height 21
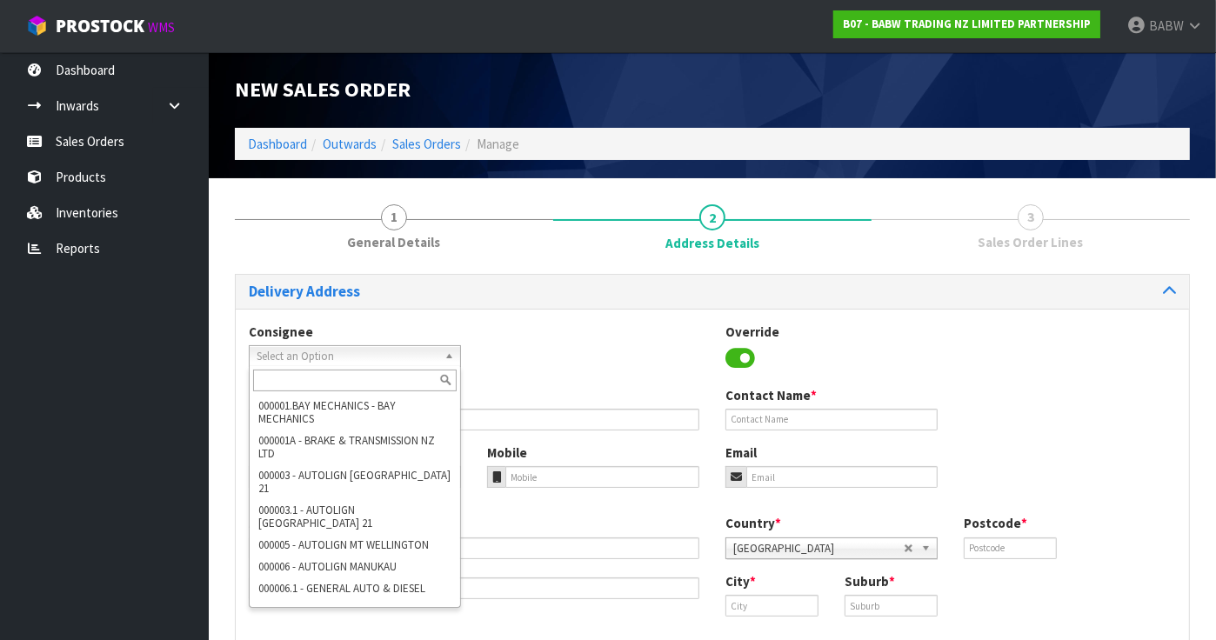
paste input "BABQUEENSGATE"
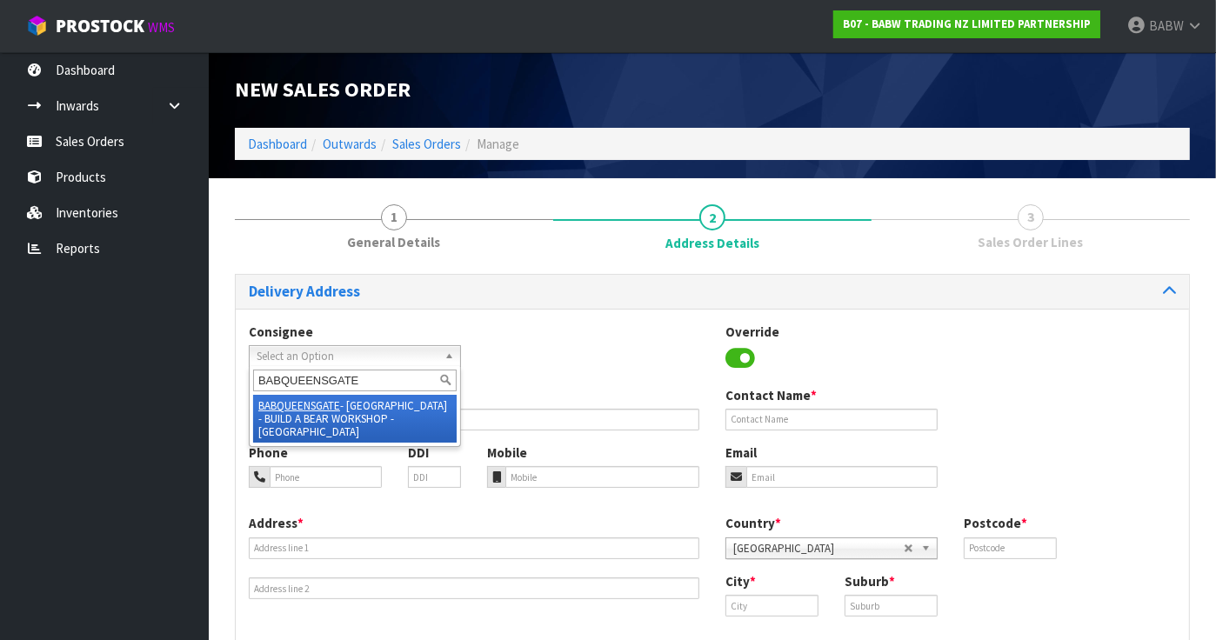
click at [377, 395] on li "BABQUEENSGATE - [GEOGRAPHIC_DATA] - BUILD A BEAR WORKSHOP - [GEOGRAPHIC_DATA]" at bounding box center [355, 419] width 204 height 48
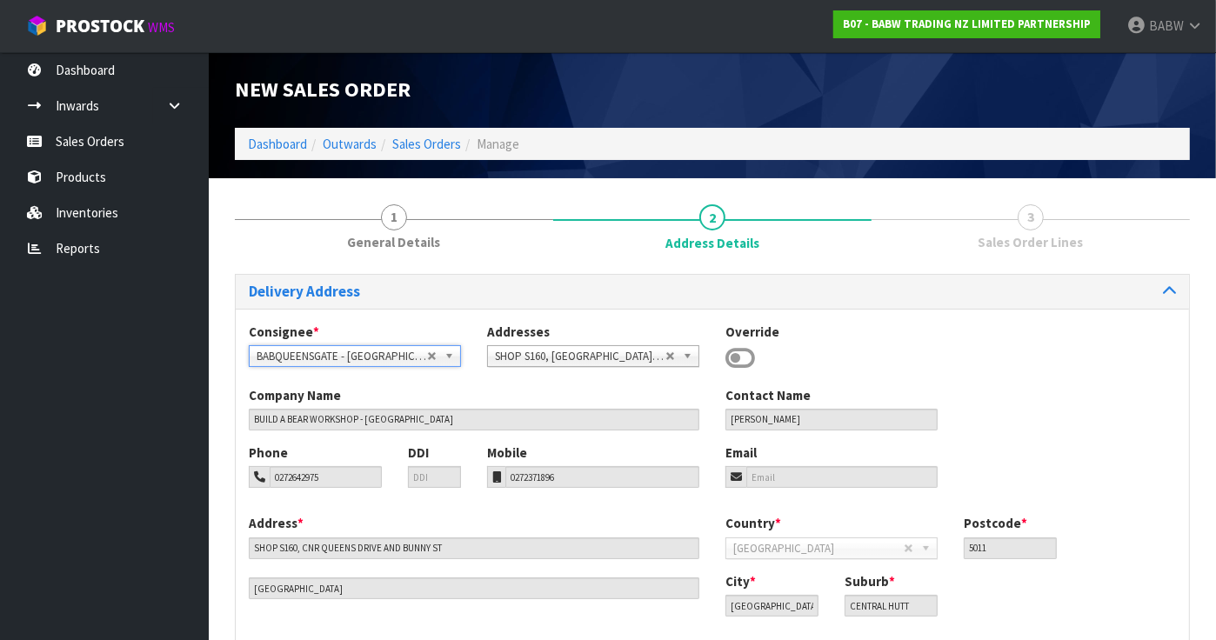
scroll to position [97, 0]
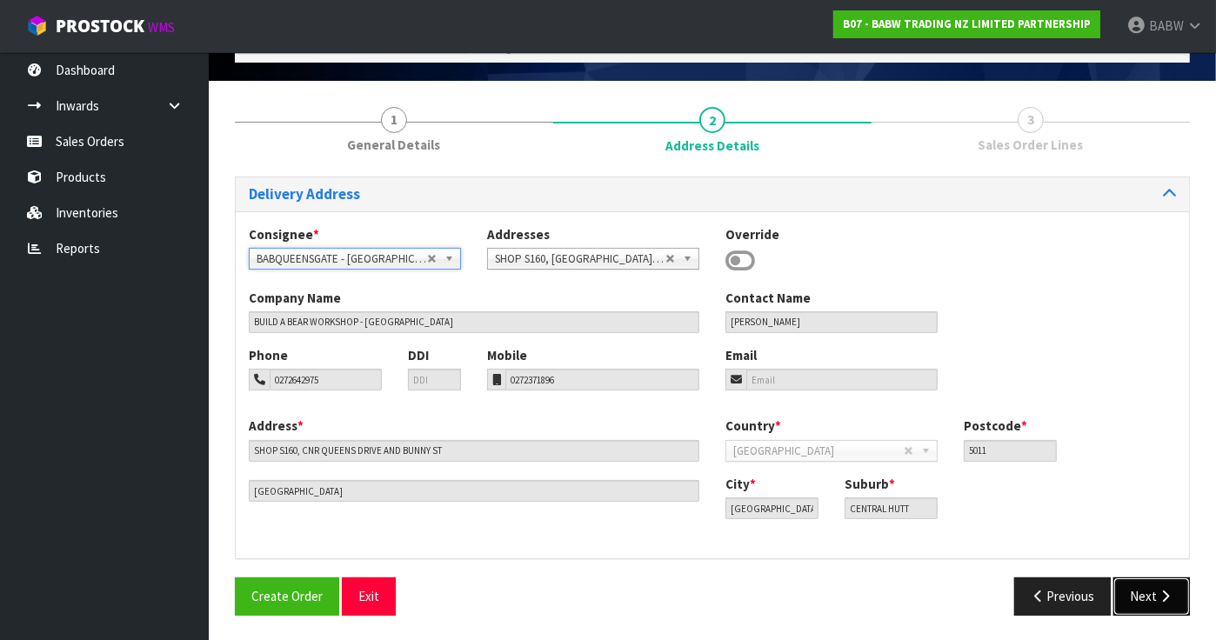
click at [1159, 594] on icon "button" at bounding box center [1165, 596] width 17 height 13
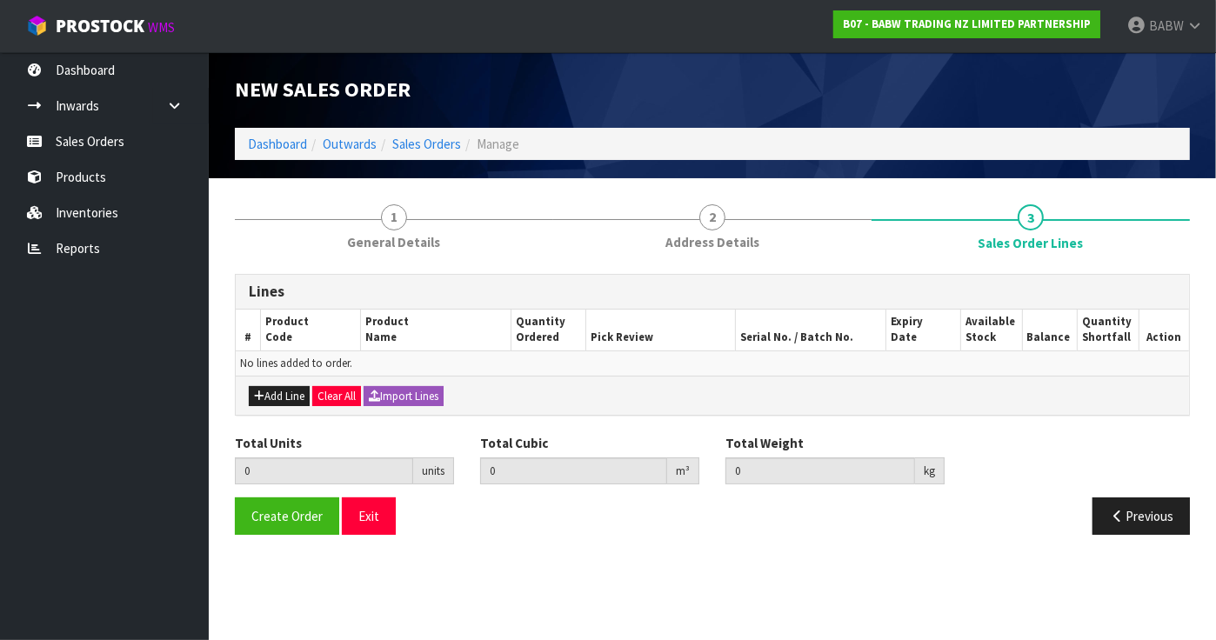
scroll to position [0, 0]
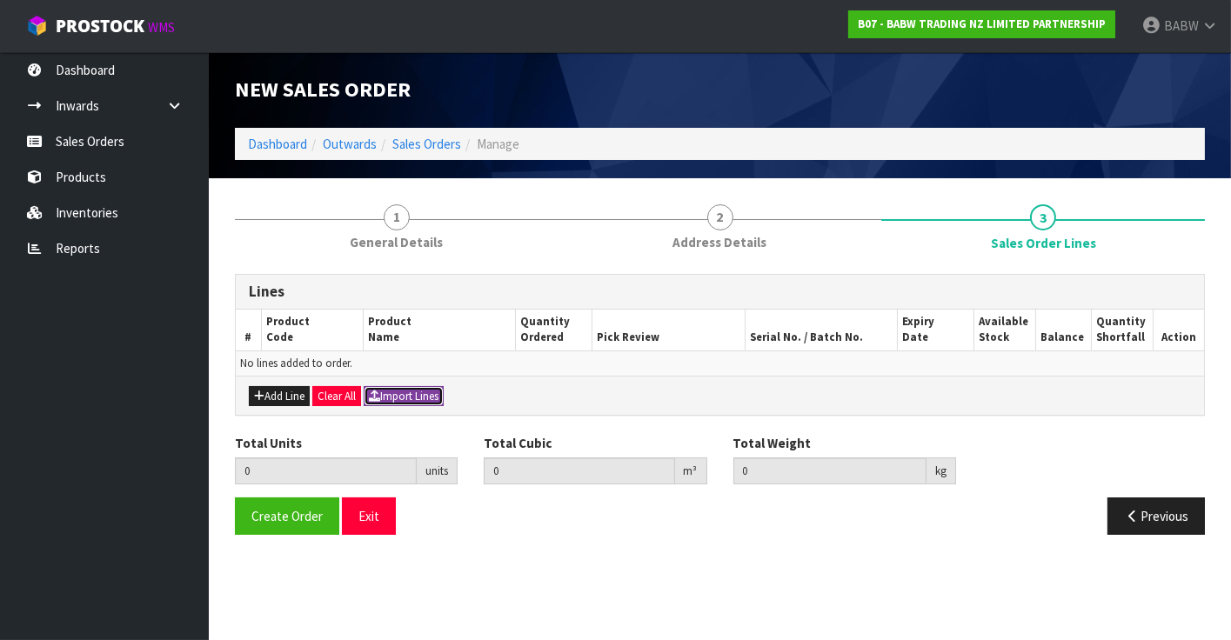
click at [438, 395] on button "Import Lines" at bounding box center [404, 396] width 80 height 21
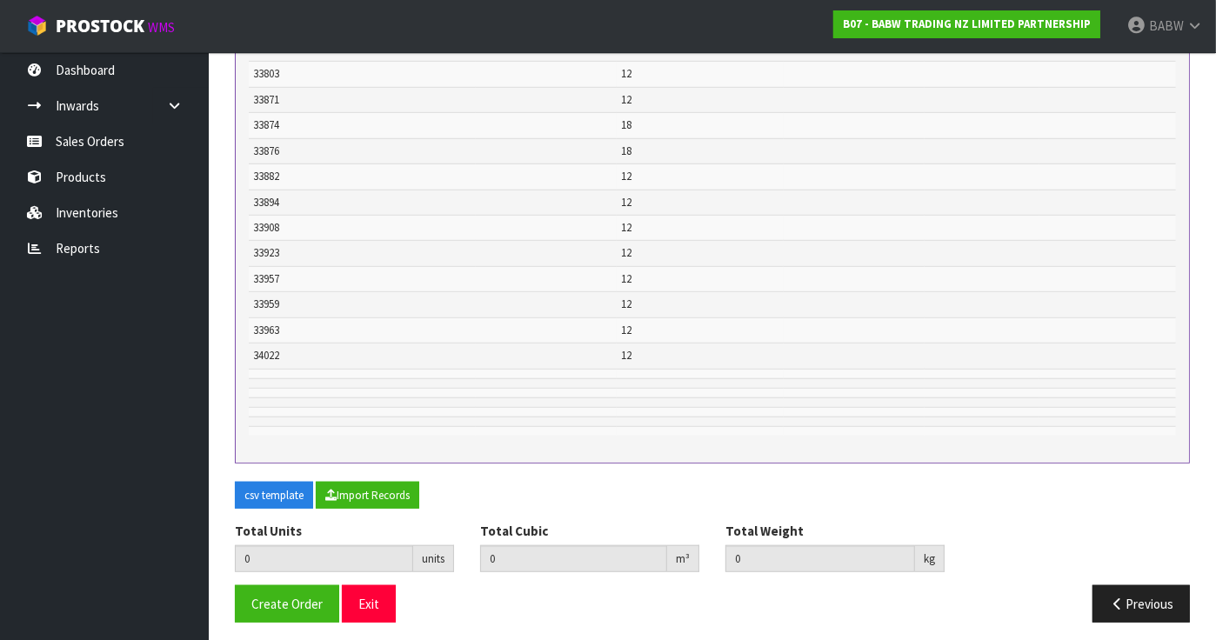
scroll to position [958, 0]
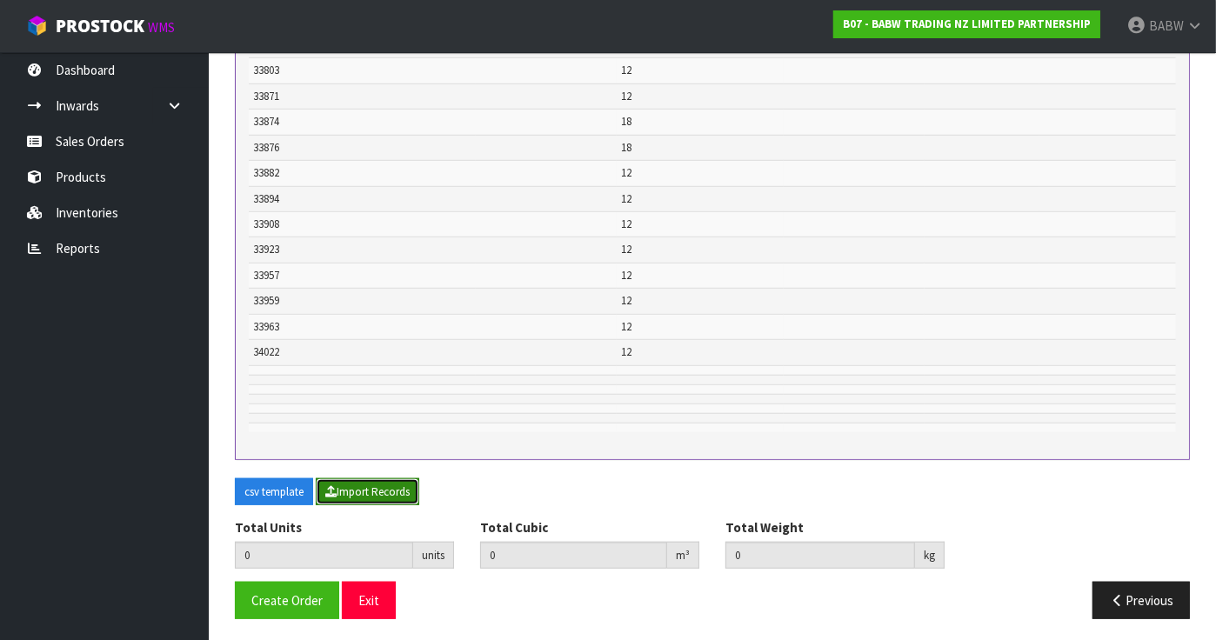
click at [382, 490] on button "Import Records" at bounding box center [368, 492] width 104 height 28
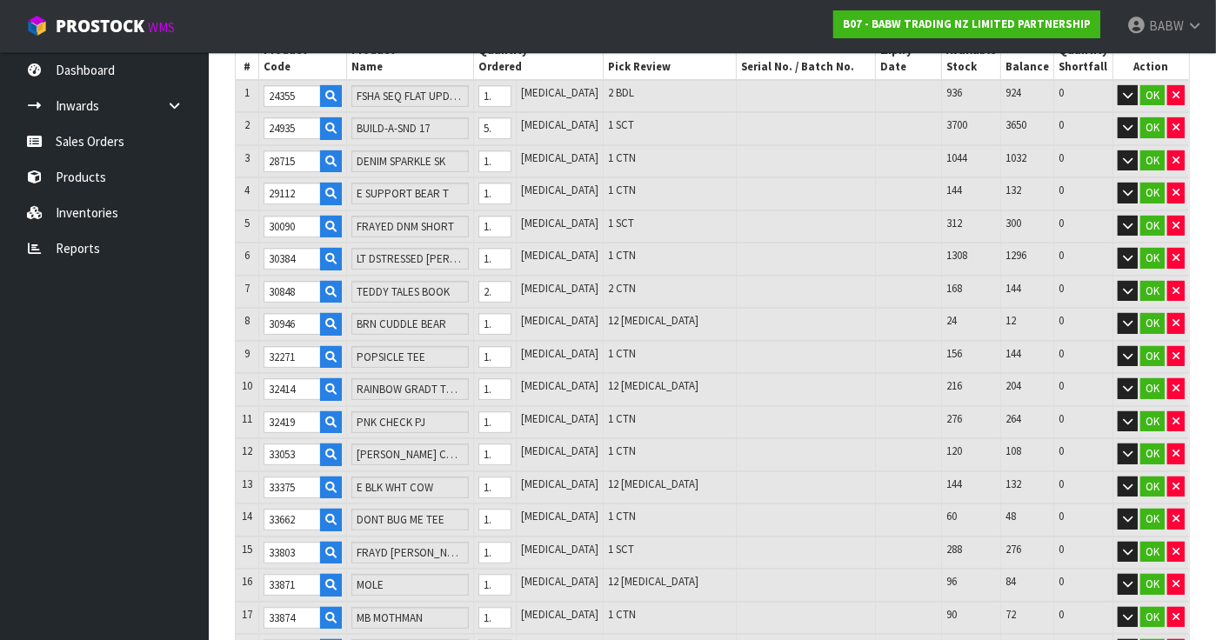
scroll to position [216, 0]
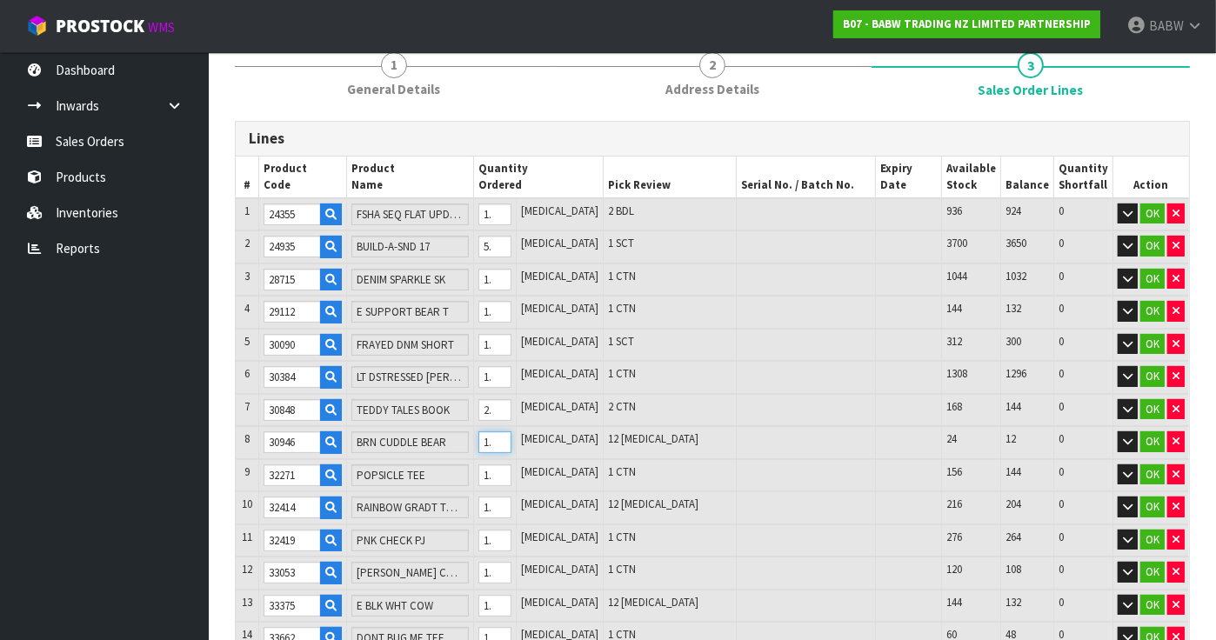
click at [511, 437] on input "12" at bounding box center [494, 442] width 33 height 22
drag, startPoint x: 529, startPoint y: 505, endPoint x: 483, endPoint y: 489, distance: 49.0
click at [484, 491] on tr "10 32414 RAINBOW GRADT TUTU 12 [MEDICAL_DATA] 12 [MEDICAL_DATA] 216 204 0 OK" at bounding box center [712, 507] width 953 height 33
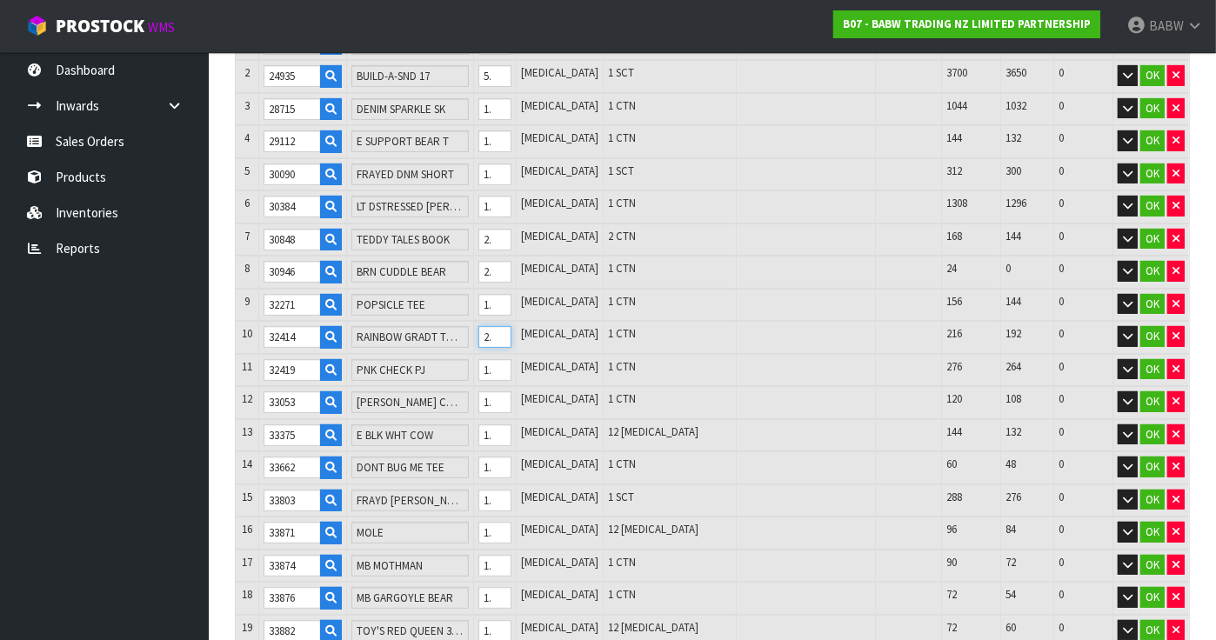
scroll to position [409, 0]
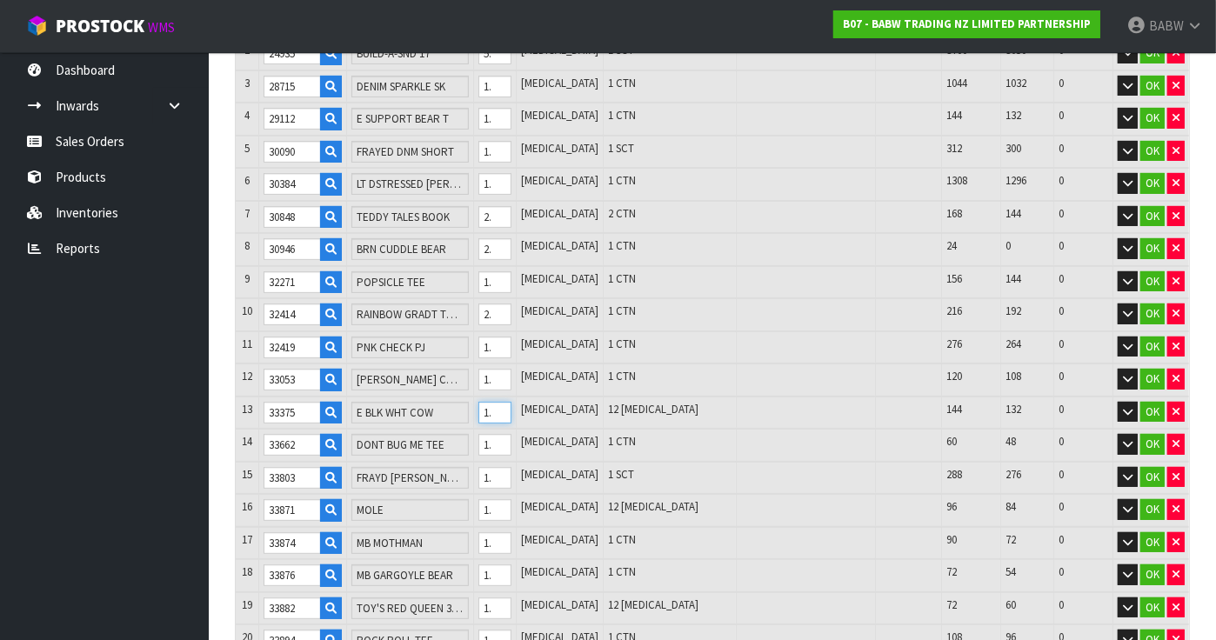
click at [489, 405] on tr "13 33375 E BLK WHT COW 12 [MEDICAL_DATA] 12 [MEDICAL_DATA] 144 132 0 OK" at bounding box center [712, 413] width 953 height 33
drag, startPoint x: 524, startPoint y: 498, endPoint x: 504, endPoint y: 498, distance: 19.1
click at [507, 500] on td "12" at bounding box center [494, 510] width 43 height 33
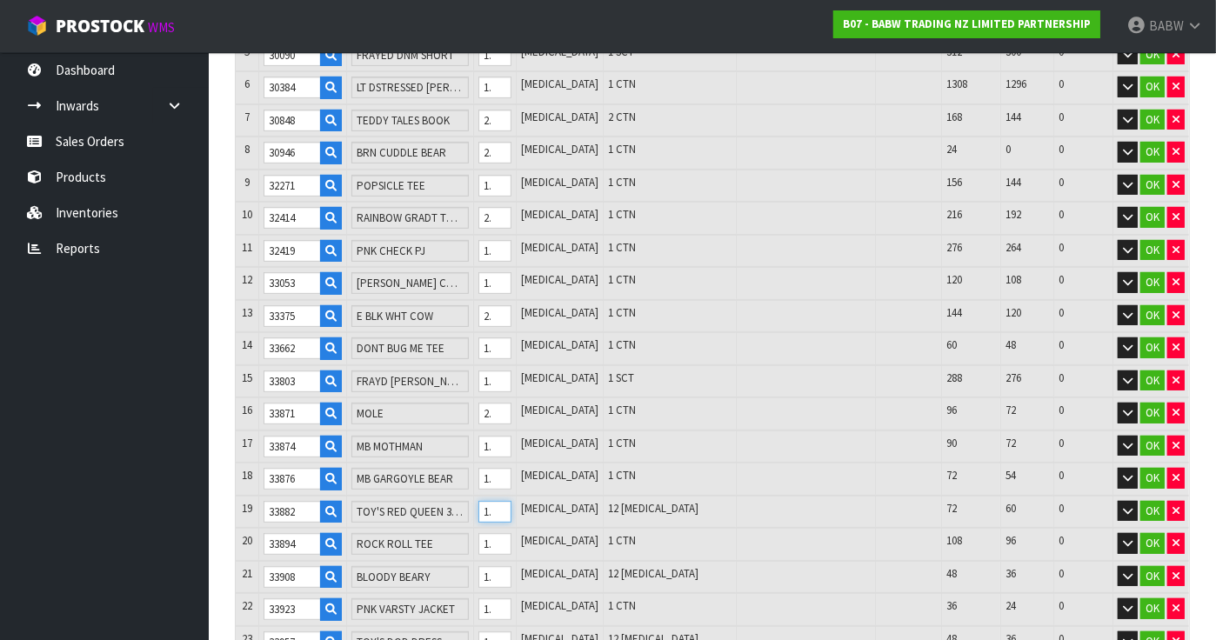
click at [490, 505] on tr "19 33882 TOY'S RED QUEEN 3PC SET 12 [MEDICAL_DATA] 12 [MEDICAL_DATA] 72 60 0 OK" at bounding box center [712, 512] width 953 height 33
click at [488, 565] on tr "21 33908 BLOODY BEARY 12 [MEDICAL_DATA] 12 [MEDICAL_DATA] 48 36 0 OK" at bounding box center [712, 577] width 953 height 33
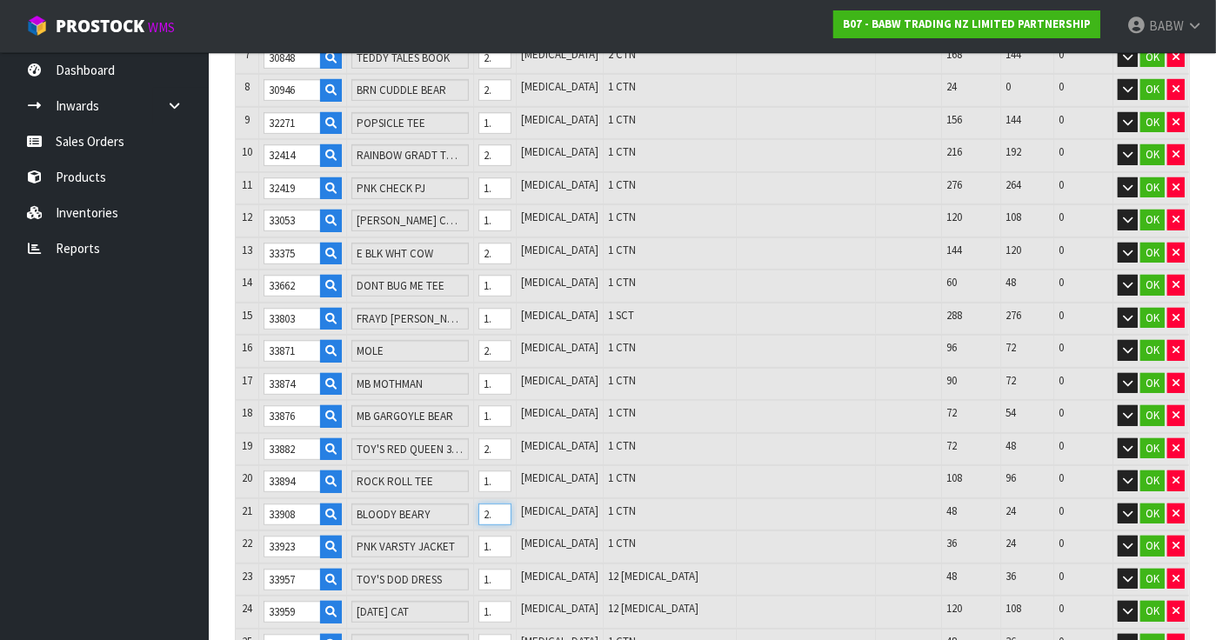
scroll to position [602, 0]
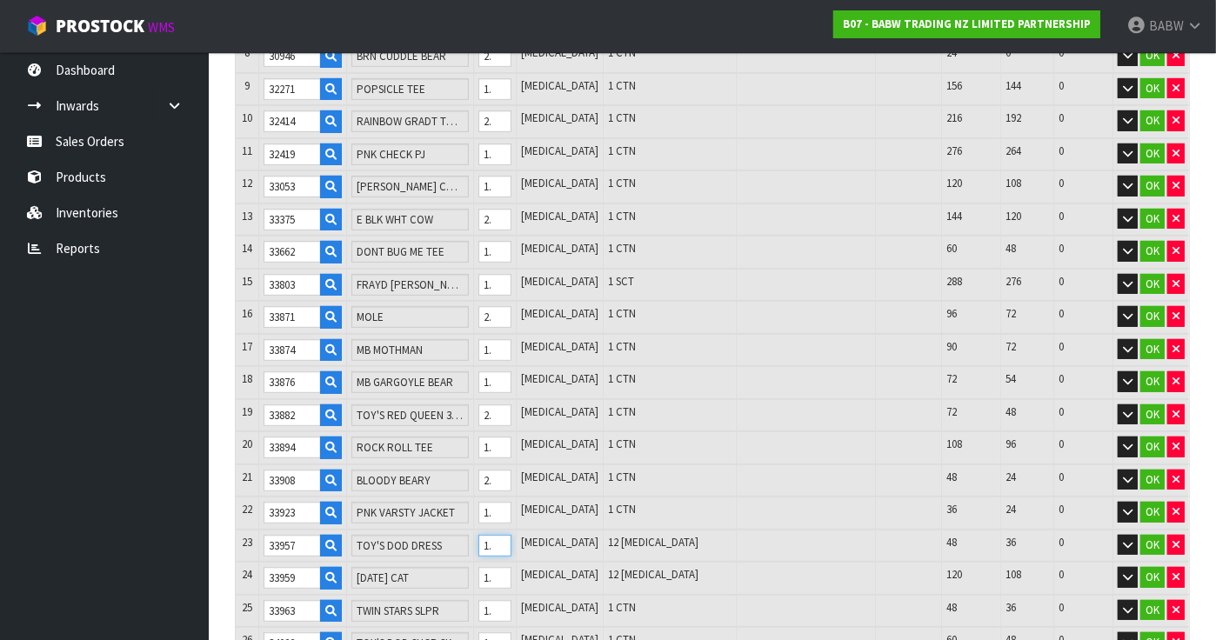
click at [491, 539] on tr "23 33957 TOY'S DOD DRESS 12 [MEDICAL_DATA] 12 [MEDICAL_DATA] 48 36 0 OK" at bounding box center [712, 546] width 953 height 33
click at [511, 535] on input "13" at bounding box center [494, 546] width 33 height 22
click at [488, 531] on tr "23 33957 TOY'S DOD DRESS 13 [MEDICAL_DATA] 13 [MEDICAL_DATA] 48 35 0 OK" at bounding box center [712, 546] width 953 height 33
drag, startPoint x: 524, startPoint y: 567, endPoint x: 511, endPoint y: 567, distance: 12.2
click at [511, 567] on input "12" at bounding box center [494, 578] width 33 height 22
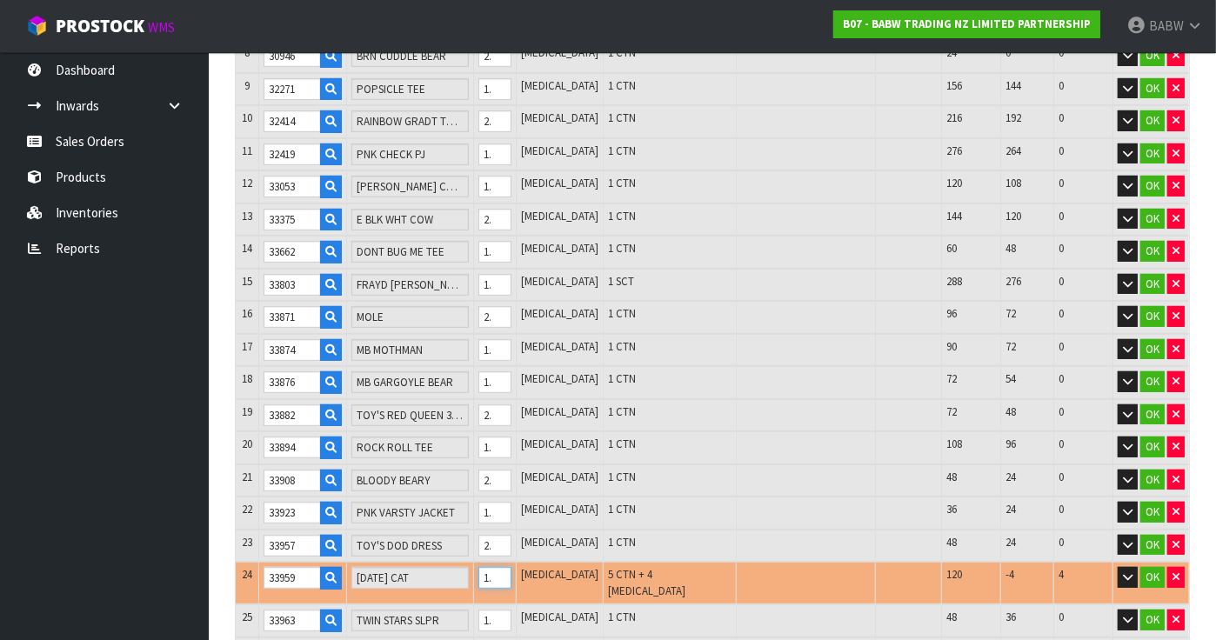
scroll to position [0, 0]
click at [511, 567] on input "124" at bounding box center [494, 578] width 33 height 22
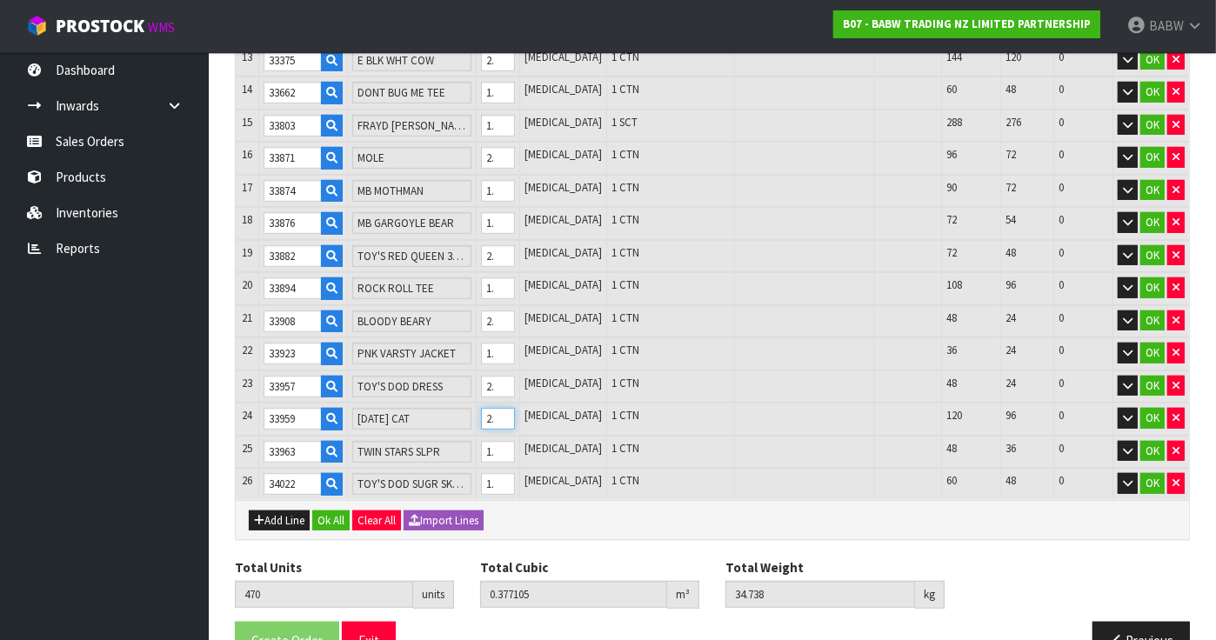
scroll to position [795, 0]
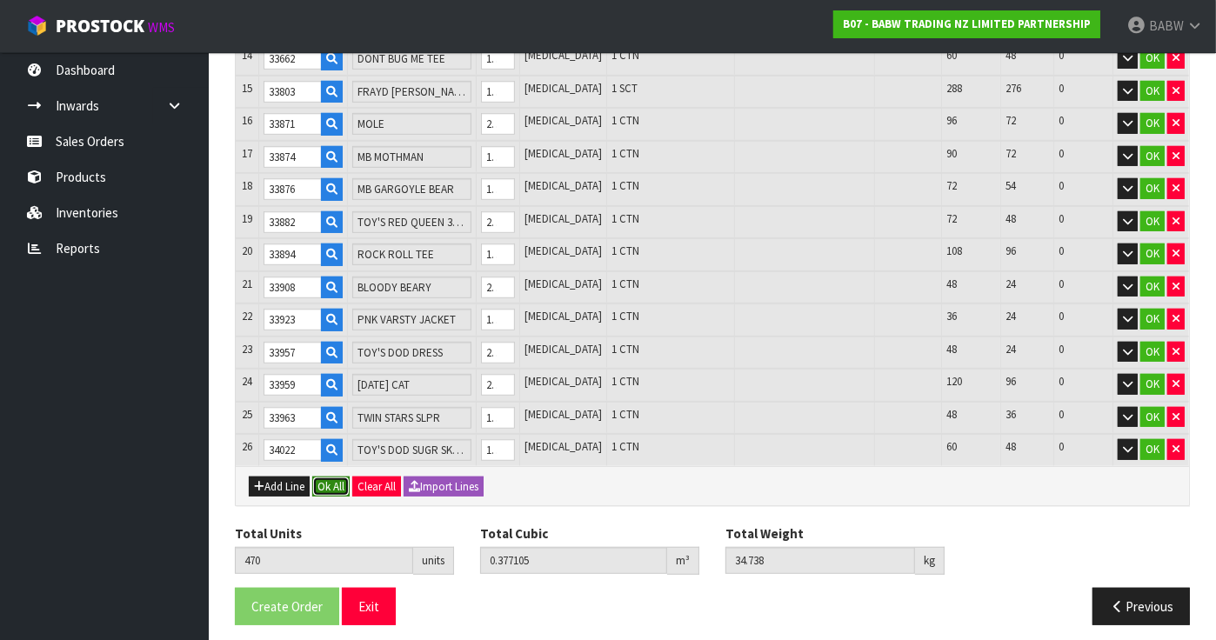
click at [341, 481] on button "Ok All" at bounding box center [330, 487] width 37 height 21
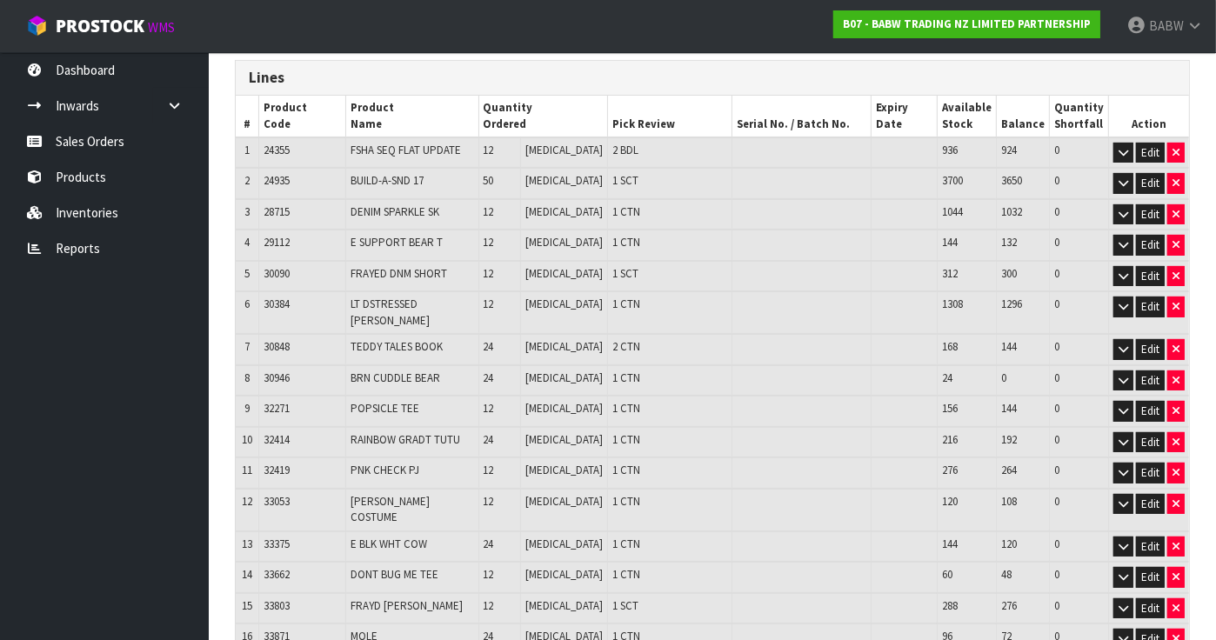
scroll to position [750, 0]
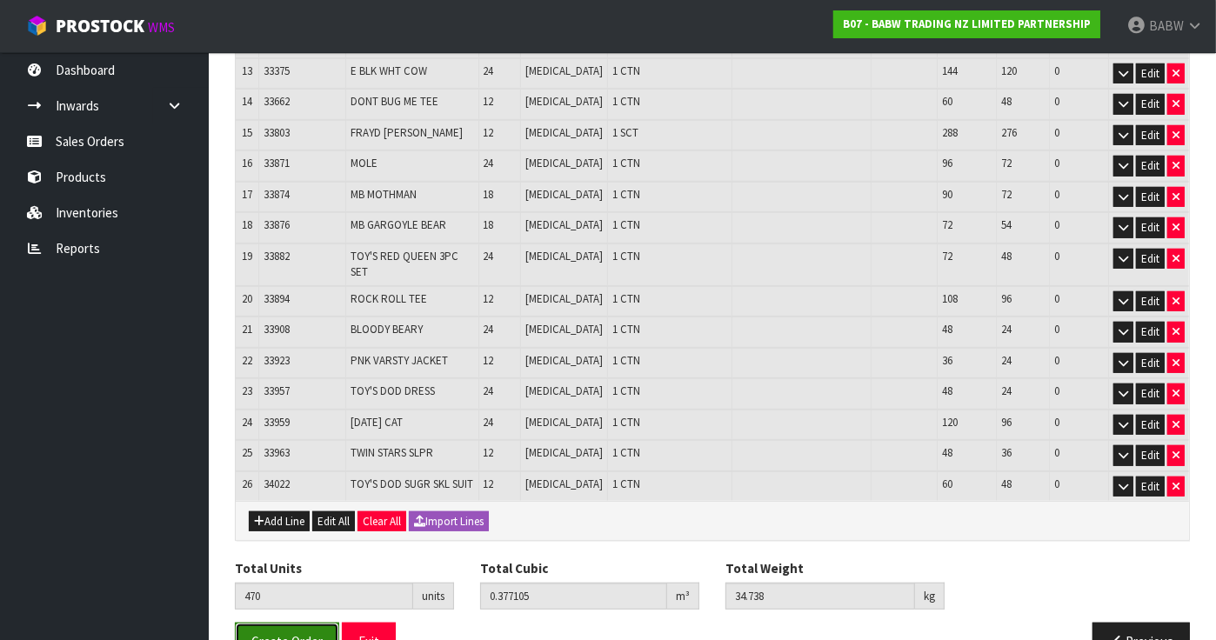
click at [306, 633] on span "Create Order" at bounding box center [286, 641] width 71 height 17
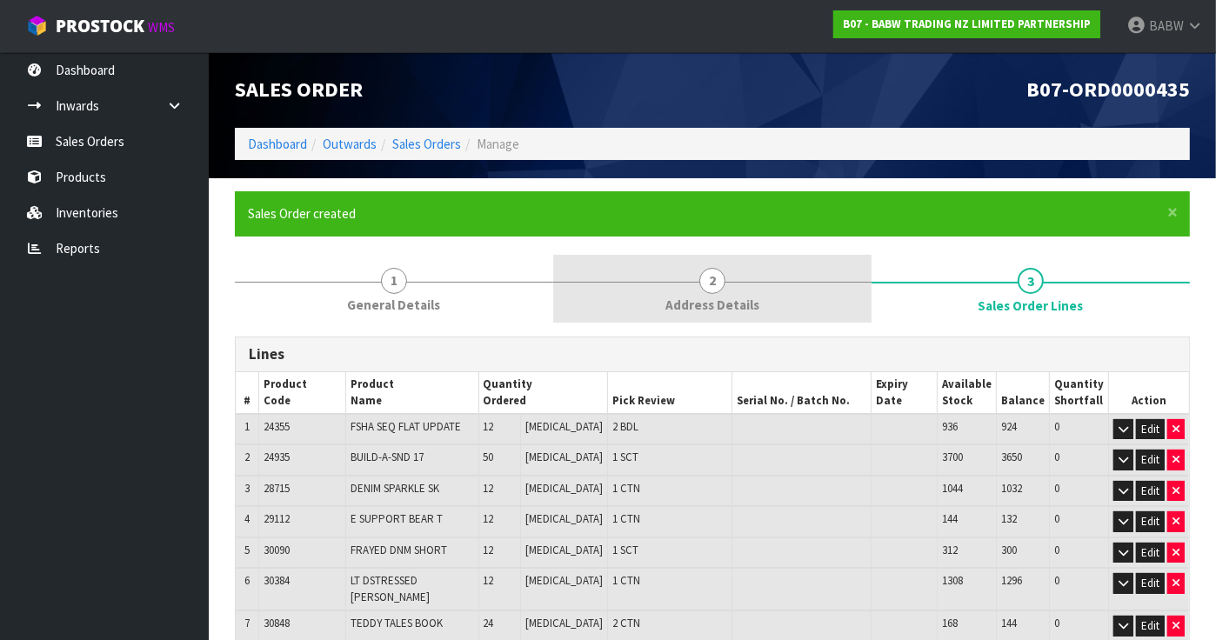
drag, startPoint x: 704, startPoint y: 286, endPoint x: 658, endPoint y: 322, distance: 57.6
click at [704, 285] on span "2" at bounding box center [712, 281] width 26 height 26
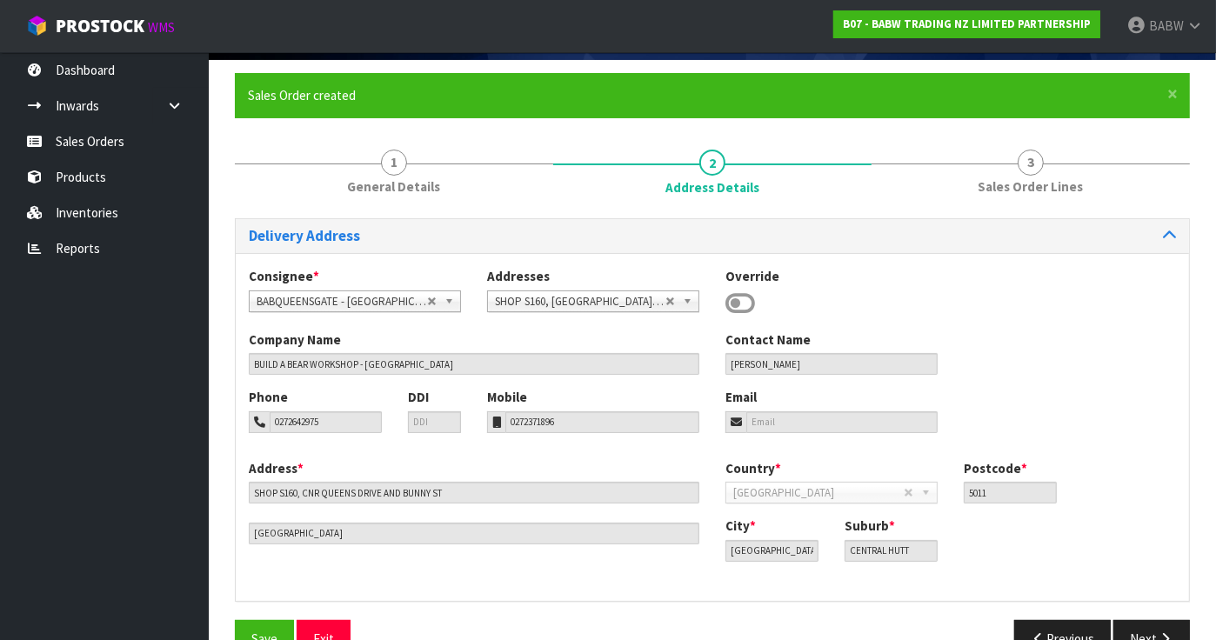
scroll to position [160, 0]
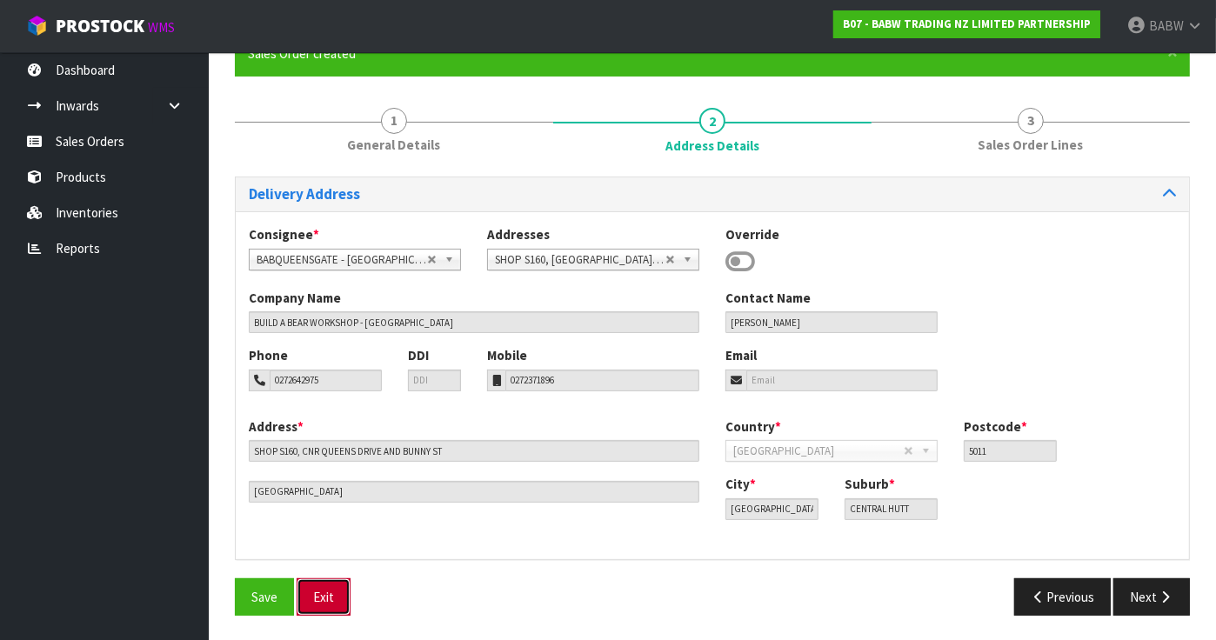
click at [334, 590] on button "Exit" at bounding box center [324, 596] width 54 height 37
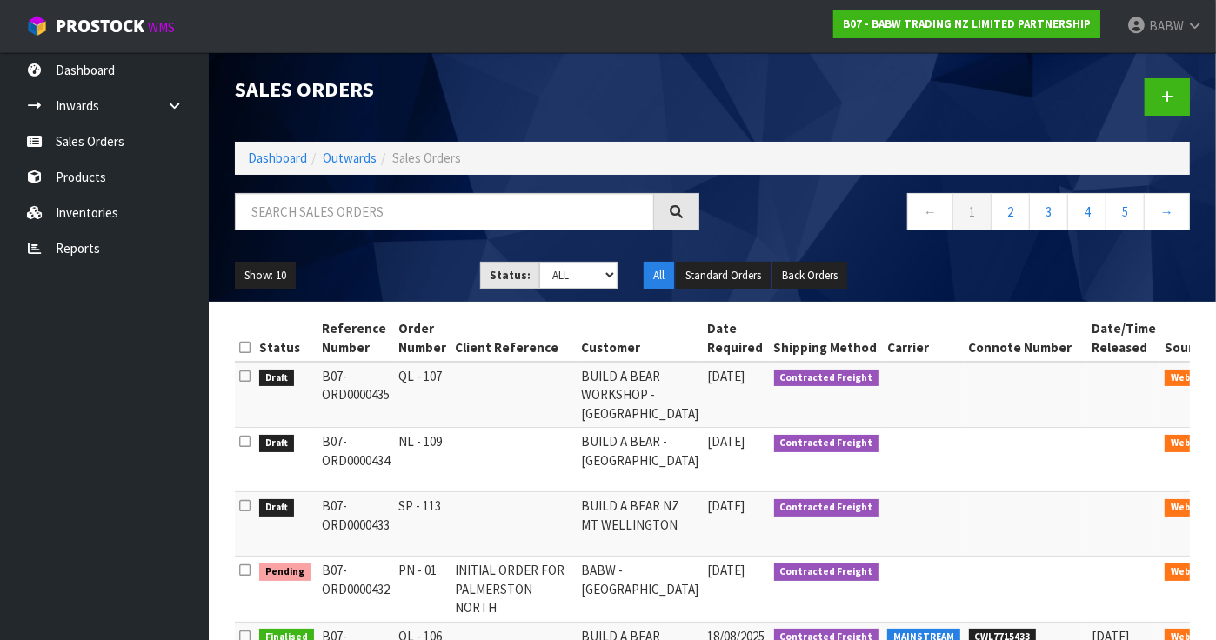
click at [404, 379] on td "QL - 107" at bounding box center [423, 395] width 57 height 66
click at [125, 387] on ul "Dashboard Inwards Purchase Orders Receipts Sales Orders Products Inventories Re…" at bounding box center [104, 346] width 209 height 588
